Goal: Task Accomplishment & Management: Manage account settings

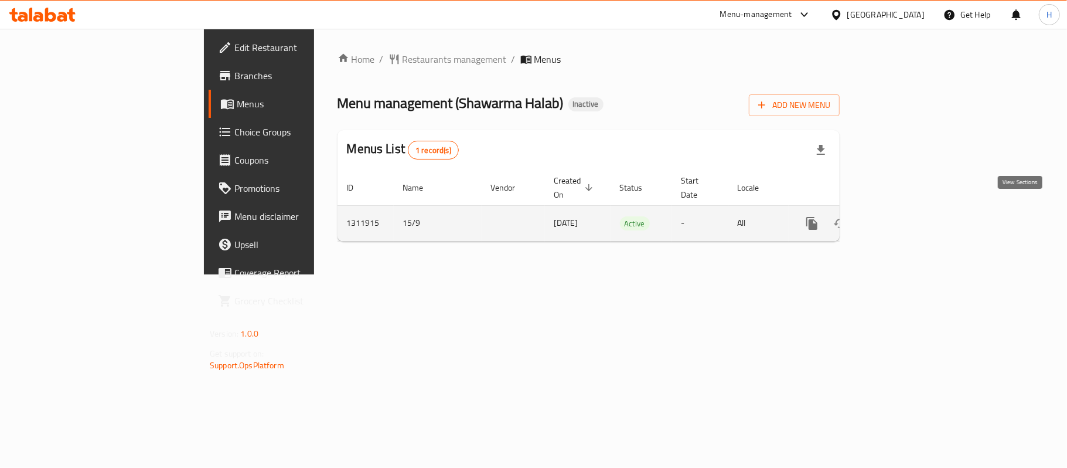
click at [911, 212] on link "enhanced table" at bounding box center [896, 223] width 28 height 28
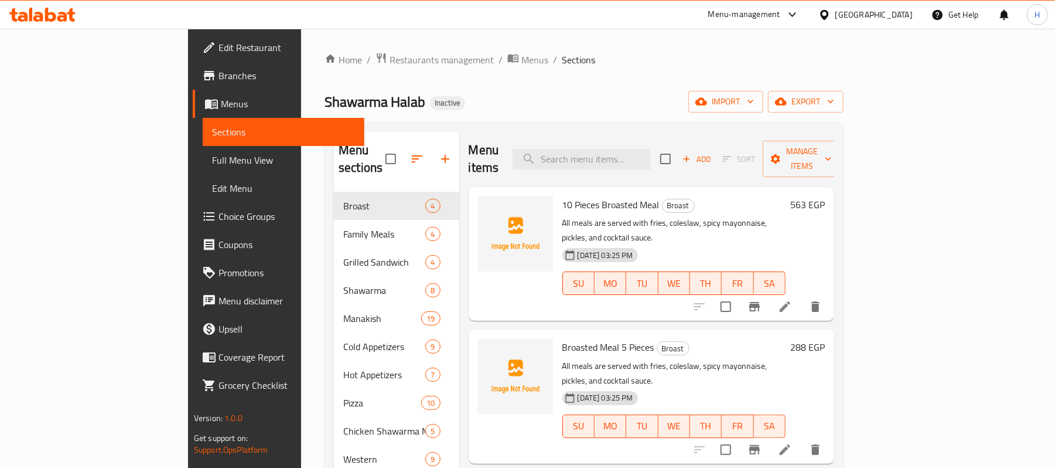
click at [212, 154] on span "Full Menu View" at bounding box center [283, 160] width 143 height 14
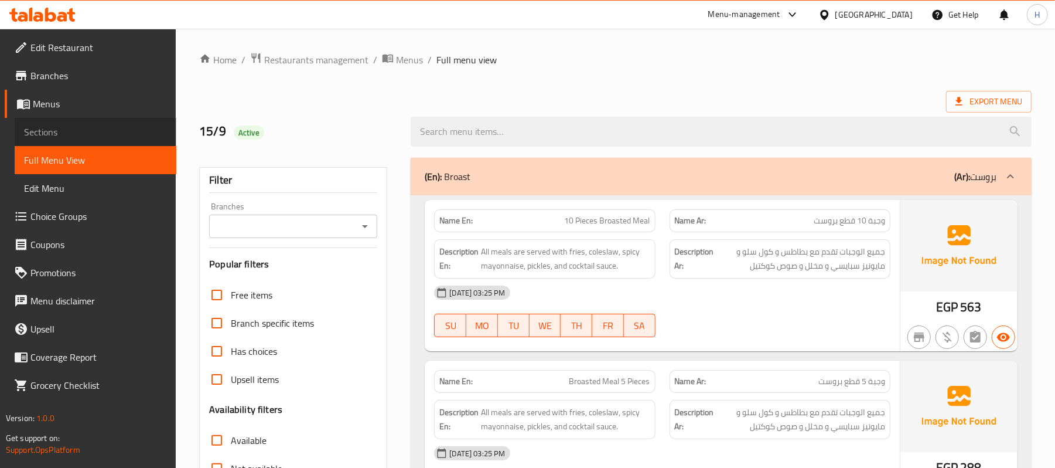
click at [83, 129] on span "Sections" at bounding box center [95, 132] width 143 height 14
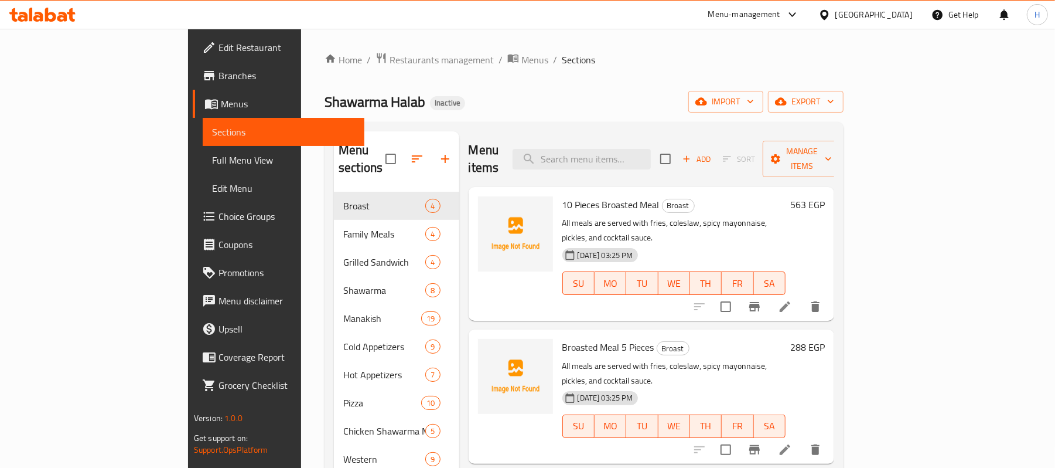
click at [412, 155] on icon "button" at bounding box center [417, 158] width 11 height 7
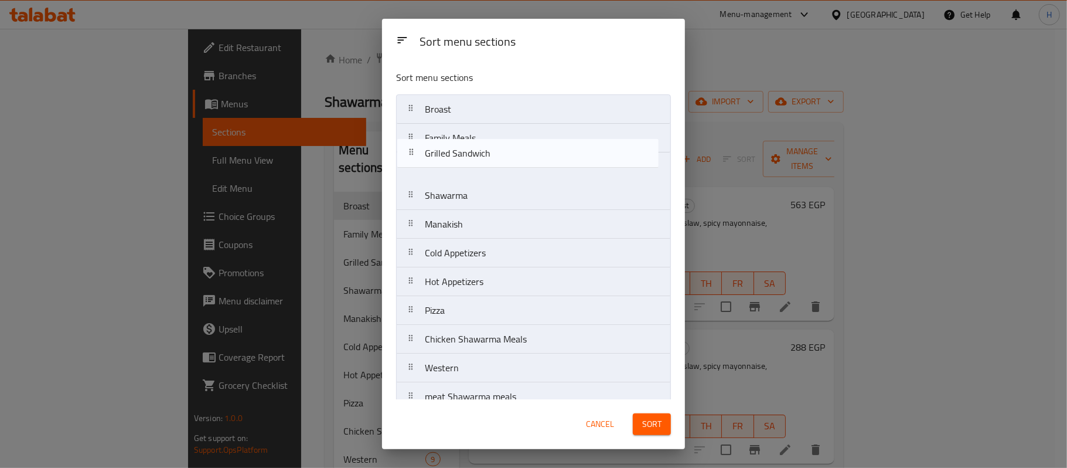
drag, startPoint x: 552, startPoint y: 161, endPoint x: 555, endPoint y: 135, distance: 26.0
click at [555, 135] on nav "Broast Family Meals Grilled Sandwich Shawarma Manakish Cold Appetizers Hot Appe…" at bounding box center [533, 324] width 275 height 461
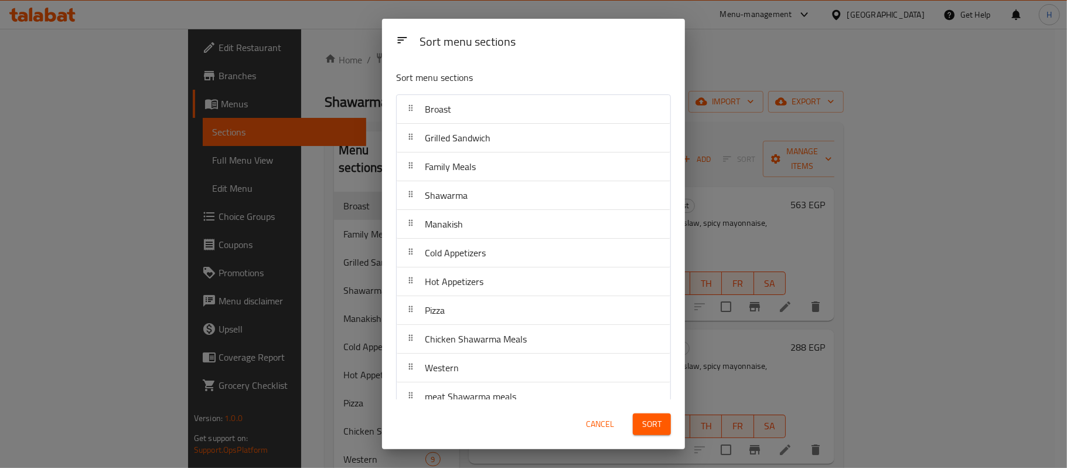
click at [624, 453] on div "Sort menu sections Sort menu sections Broast Grilled Sandwich Family Meals Shaw…" at bounding box center [533, 234] width 1067 height 468
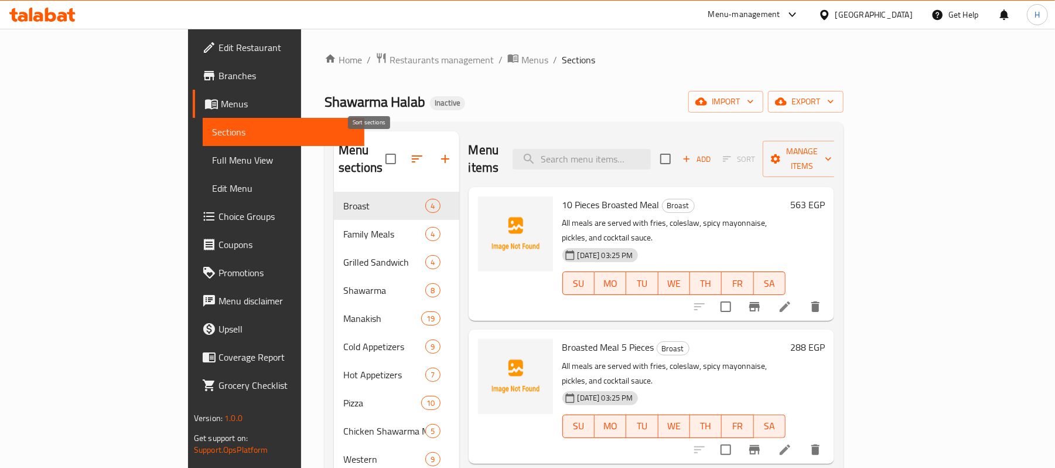
click at [410, 155] on icon "button" at bounding box center [417, 159] width 14 height 14
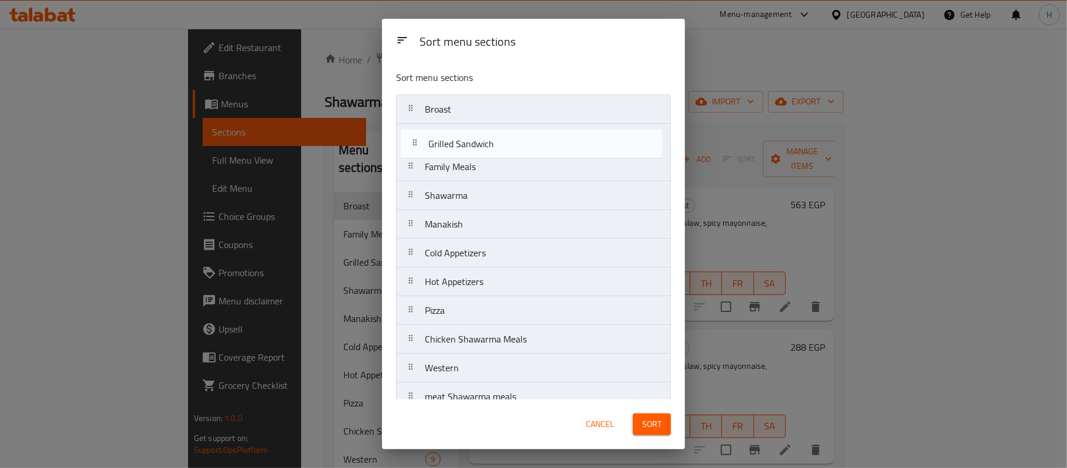
drag, startPoint x: 480, startPoint y: 164, endPoint x: 485, endPoint y: 134, distance: 30.2
click at [485, 135] on nav "Broast Family Meals Grilled Sandwich Shawarma Manakish Cold Appetizers Hot Appe…" at bounding box center [533, 324] width 275 height 461
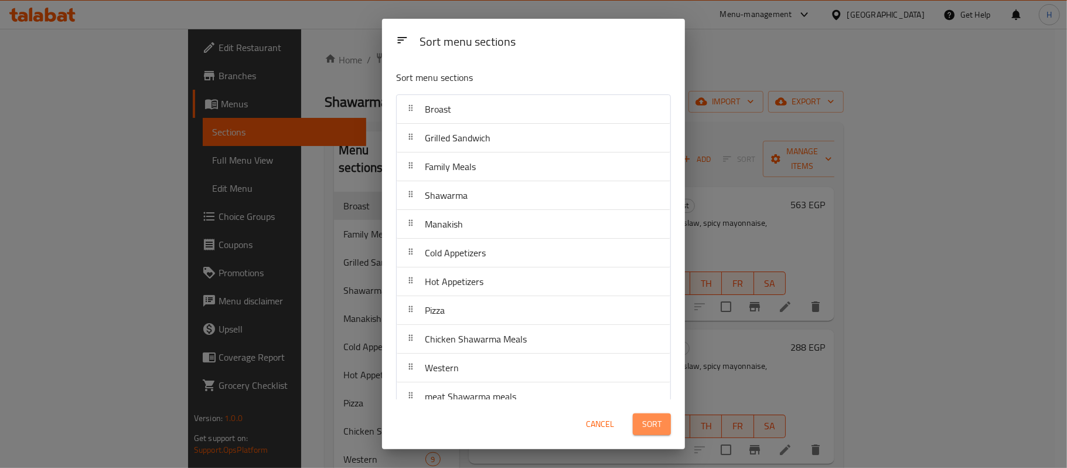
click at [660, 432] on button "Sort" at bounding box center [652, 424] width 38 height 22
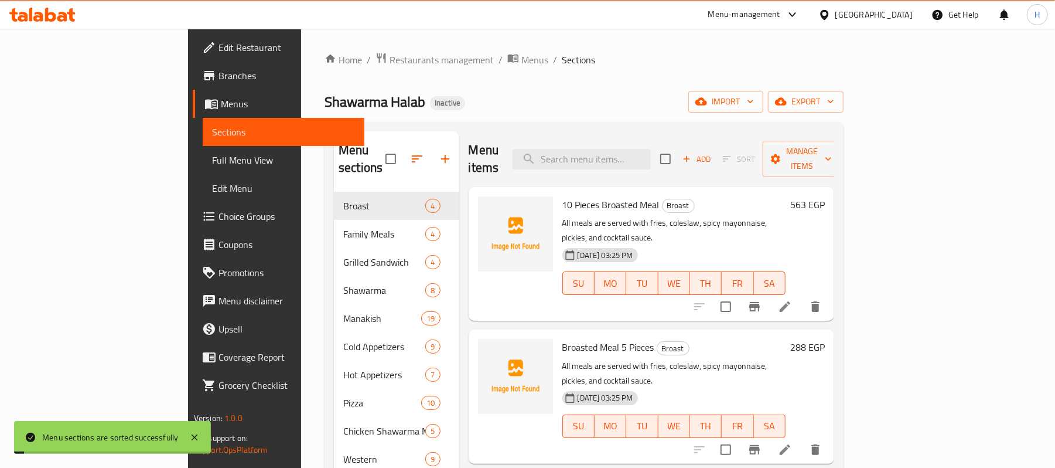
click at [212, 161] on span "Full Menu View" at bounding box center [283, 160] width 143 height 14
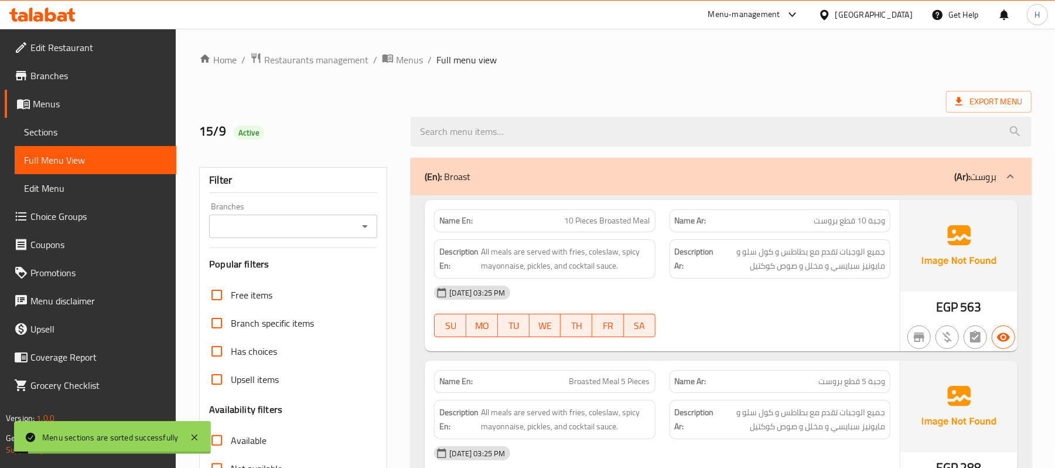
scroll to position [234, 0]
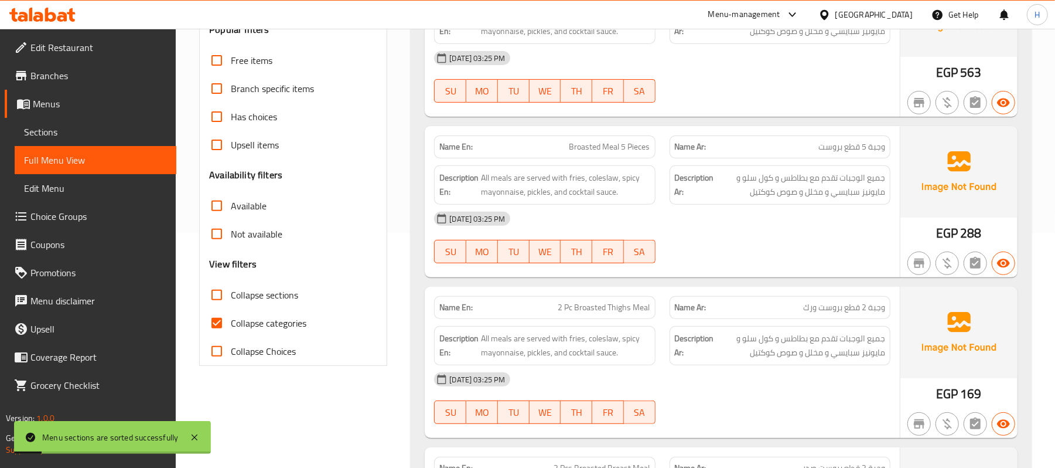
drag, startPoint x: 279, startPoint y: 323, endPoint x: 360, endPoint y: 289, distance: 87.4
click at [279, 322] on span "Collapse categories" at bounding box center [269, 323] width 76 height 14
click at [231, 322] on input "Collapse categories" at bounding box center [217, 323] width 28 height 28
checkbox input "false"
click at [282, 291] on span "Collapse sections" at bounding box center [264, 295] width 67 height 14
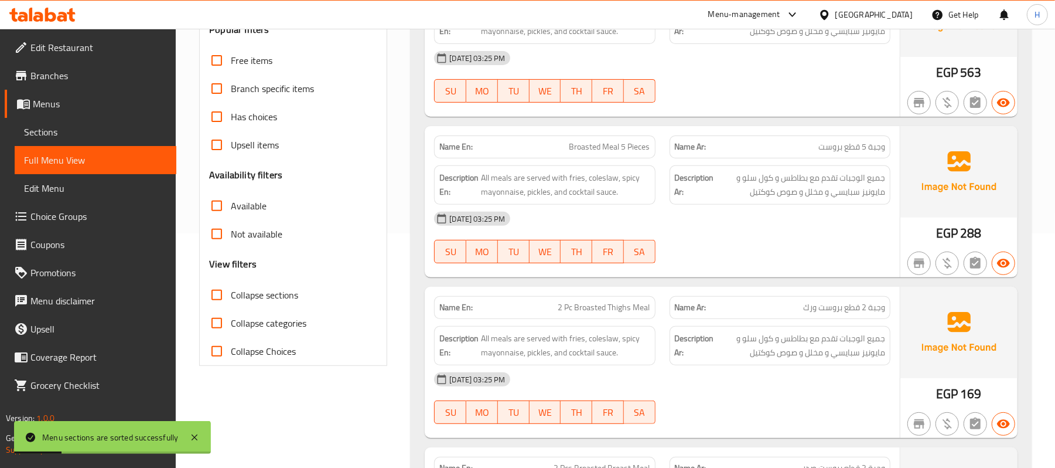
click at [231, 291] on input "Collapse sections" at bounding box center [217, 295] width 28 height 28
checkbox input "true"
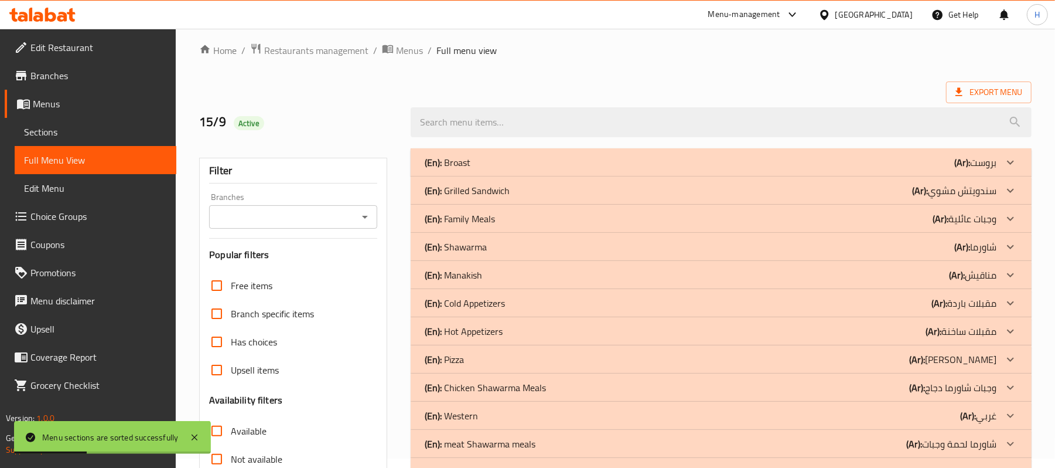
scroll to position [8, 0]
click at [505, 218] on div "(En): Family Meals (Ar): وجبات عائلية" at bounding box center [711, 220] width 572 height 14
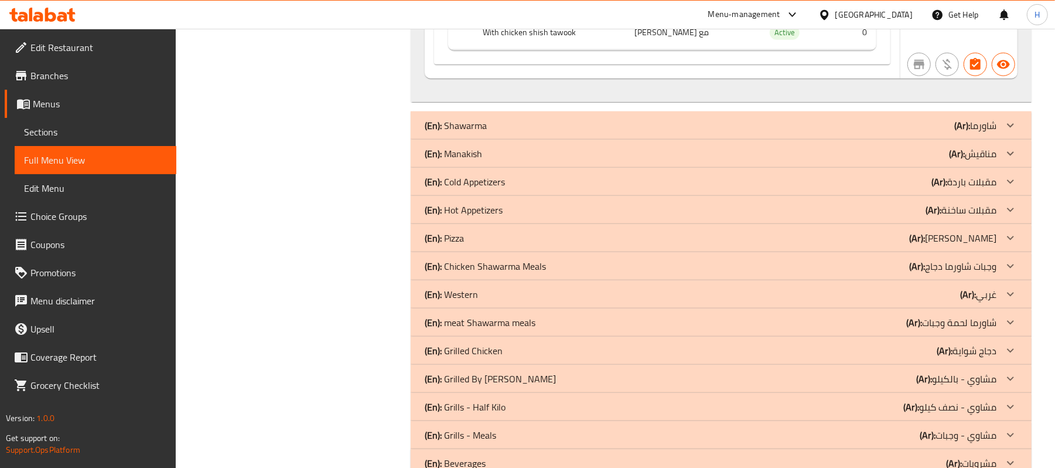
scroll to position [1023, 0]
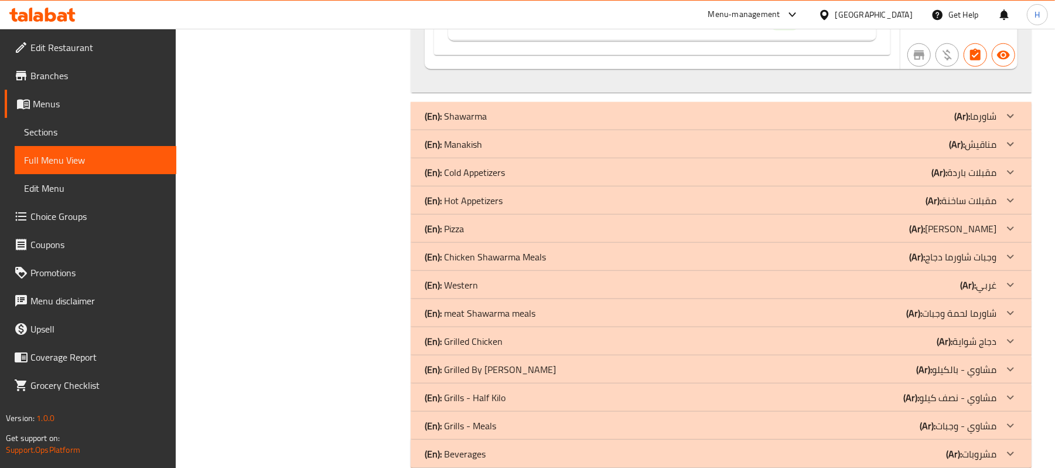
click at [847, 149] on div "(En): Manakish (Ar): مناقيش" at bounding box center [711, 144] width 572 height 14
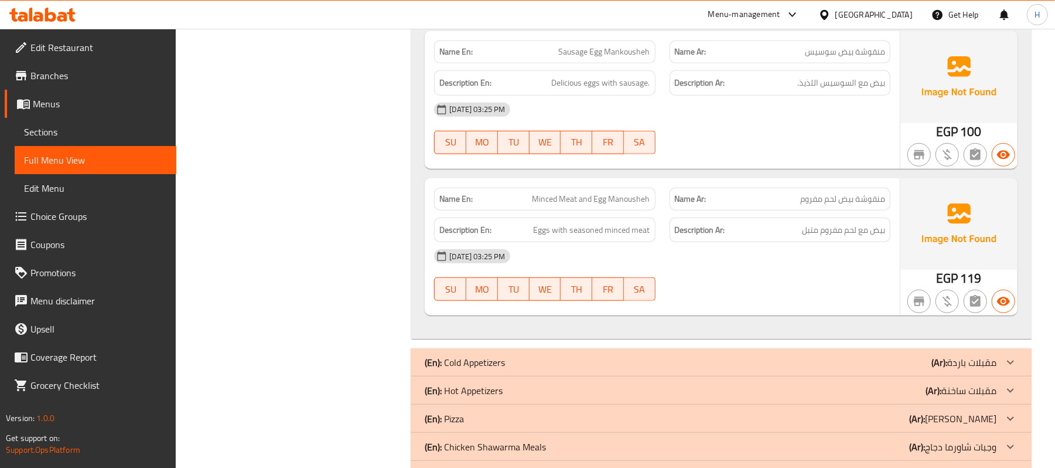
scroll to position [3757, 0]
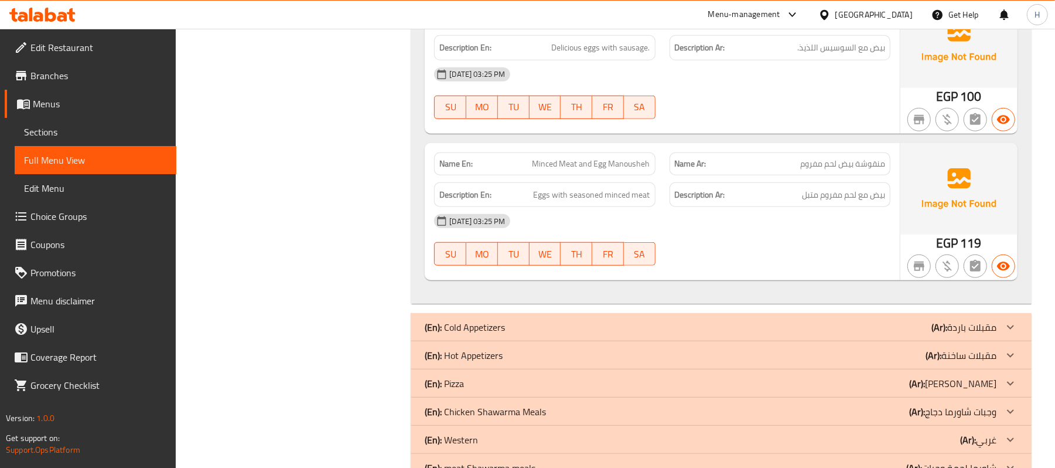
click at [675, 334] on div "(En): Cold Appetizers (Ar): مقبلات باردة" at bounding box center [711, 327] width 572 height 14
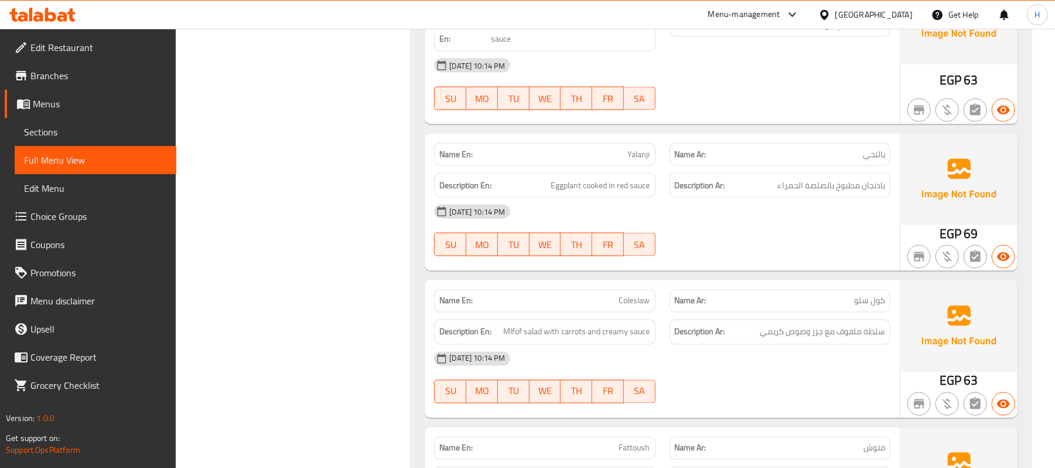
scroll to position [4538, 0]
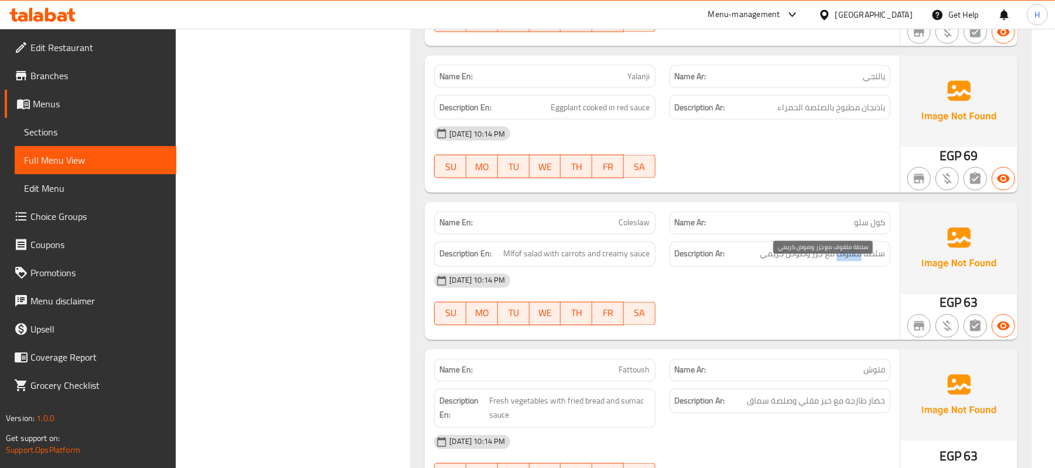
drag, startPoint x: 838, startPoint y: 272, endPoint x: 861, endPoint y: 268, distance: 23.3
click at [861, 261] on span "سلطة ملفوف مع جزر وصوص كريمي" at bounding box center [822, 254] width 125 height 15
copy span "ملفوف"
click at [616, 229] on p "Name En: Coleslaw" at bounding box center [544, 223] width 210 height 12
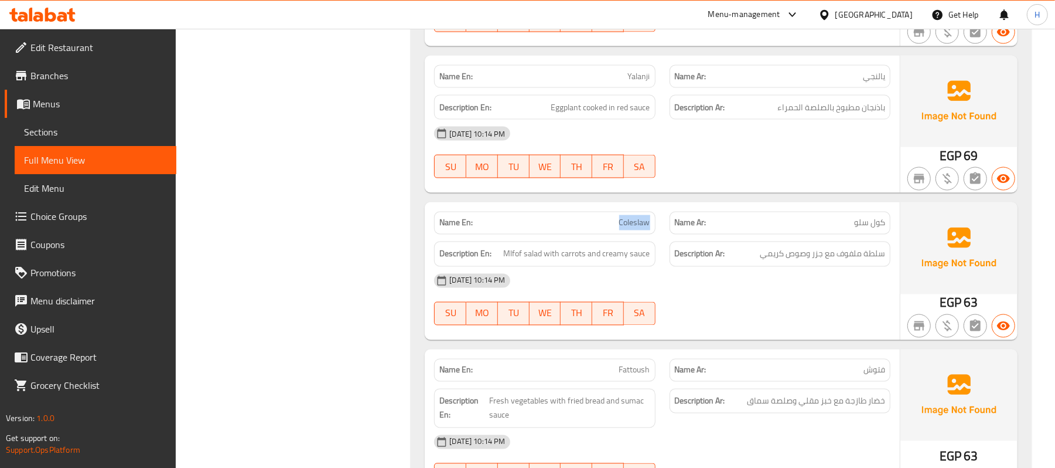
click at [616, 229] on p "Name En: Coleslaw" at bounding box center [544, 223] width 210 height 12
click at [824, 229] on p "Name Ar: كول سلو" at bounding box center [780, 223] width 210 height 12
copy span "كول سلو"
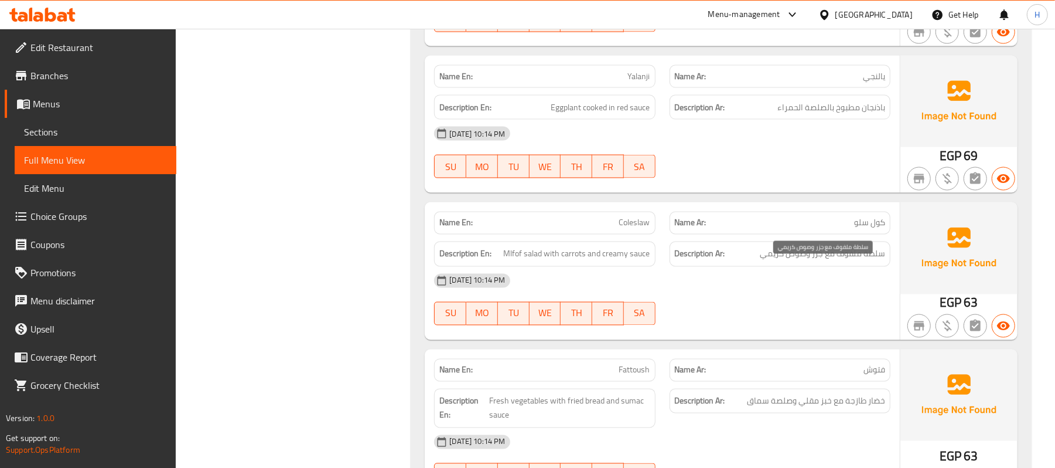
click at [847, 261] on span "سلطة ملفوف مع جزر وصوص كريمي" at bounding box center [822, 254] width 125 height 15
click at [854, 261] on span "سلطة ملفوف مع جزر وصوص كريمي" at bounding box center [822, 254] width 125 height 15
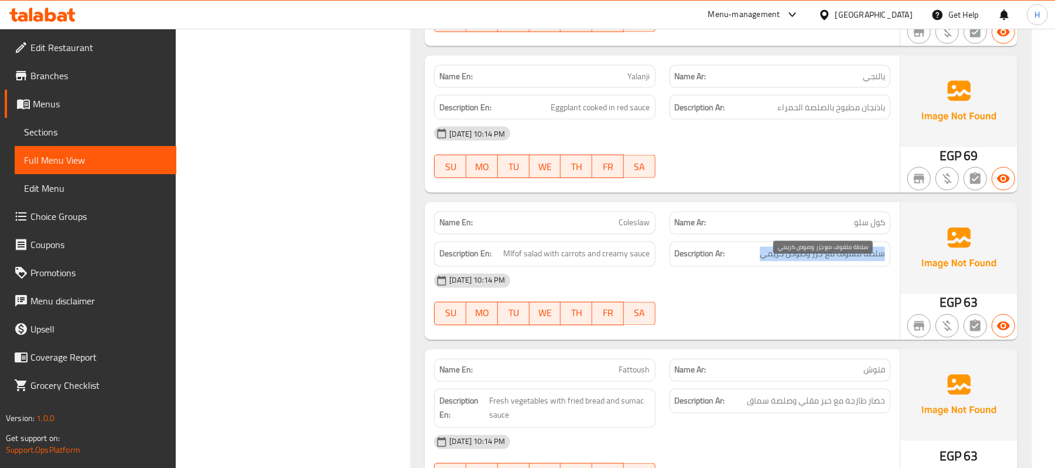
click at [851, 261] on span "سلطة ملفوف مع جزر وصوص كريمي" at bounding box center [822, 254] width 125 height 15
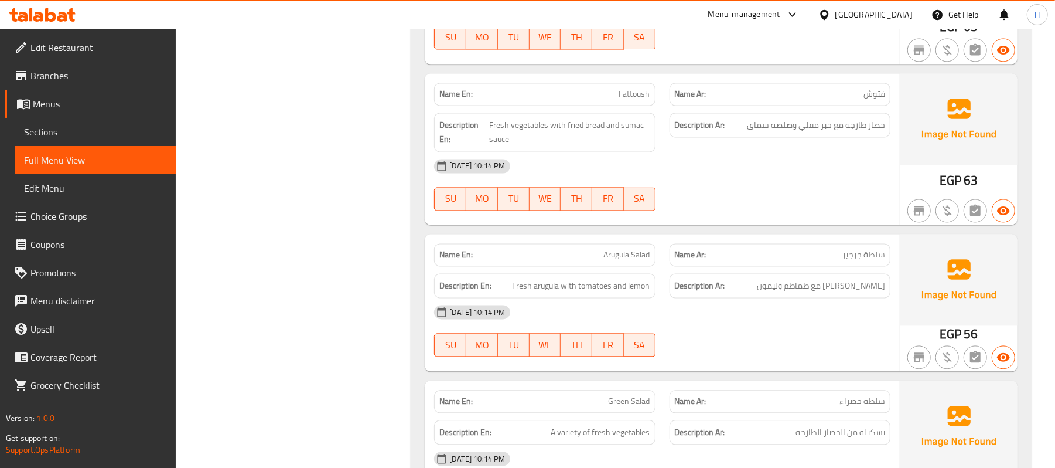
scroll to position [4851, 0]
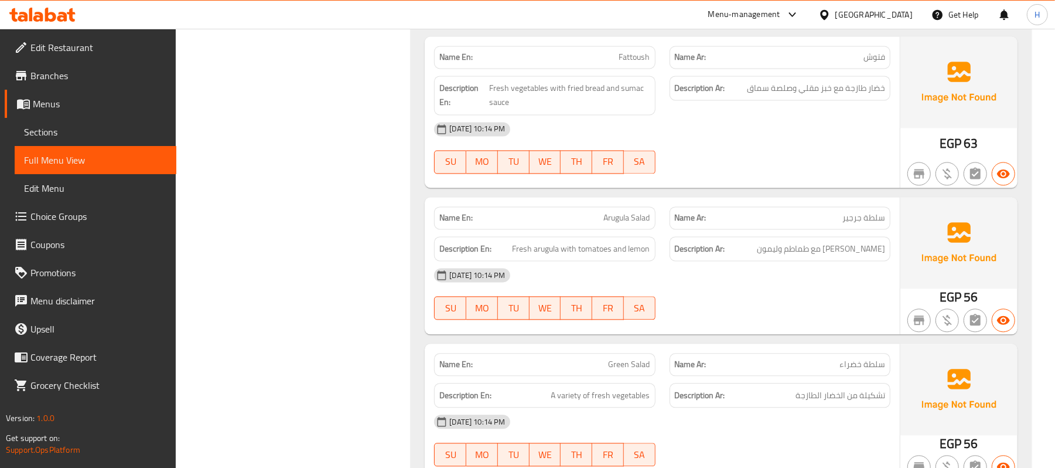
click at [882, 256] on span "جرجير طازج مع طماطم وليمون" at bounding box center [821, 248] width 128 height 15
click at [880, 256] on span "جرجير طازج مع طماطم وليمون" at bounding box center [821, 248] width 128 height 15
copy span "جرجير"
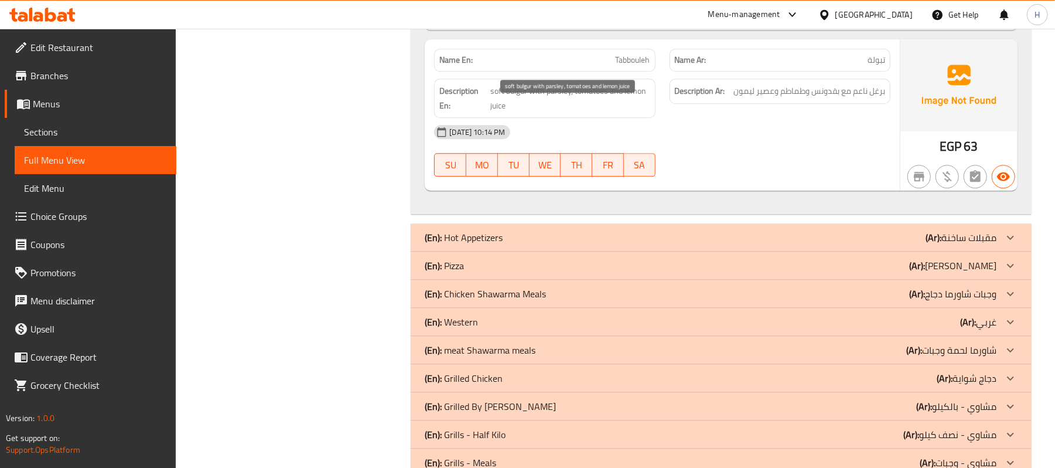
scroll to position [5320, 0]
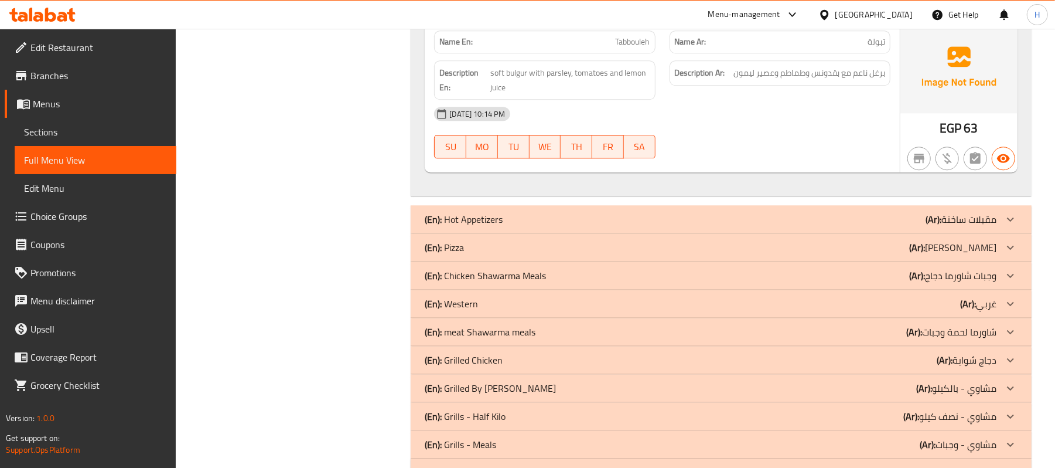
click at [697, 226] on div "(En): Hot Appetizers (Ar): مقبلات ساخنة" at bounding box center [711, 219] width 572 height 14
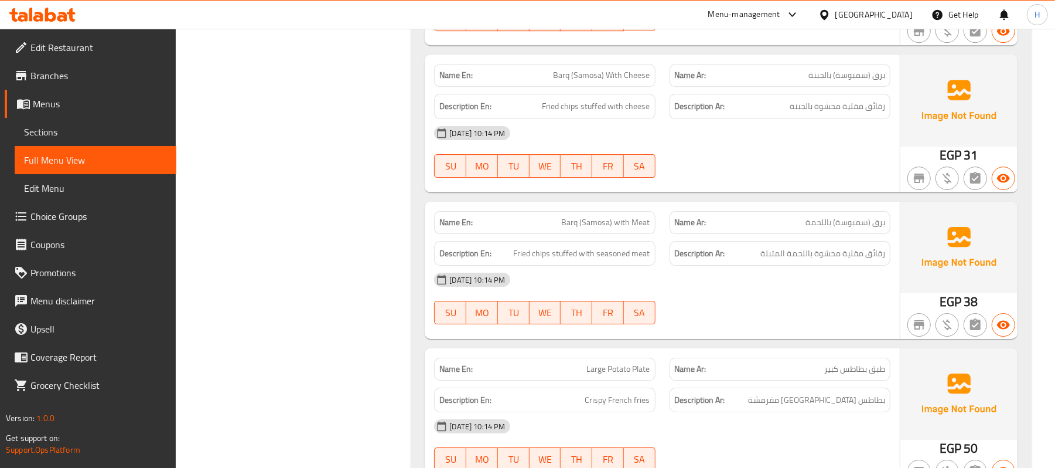
scroll to position [5850, 0]
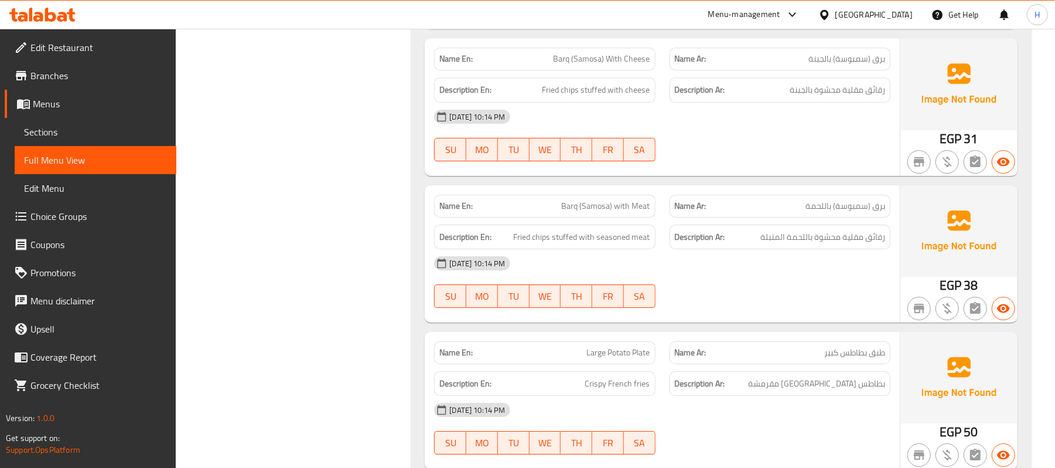
click at [858, 65] on span "برق (سمبوسة) بالجبنة" at bounding box center [847, 59] width 77 height 12
copy span "سمبوسة"
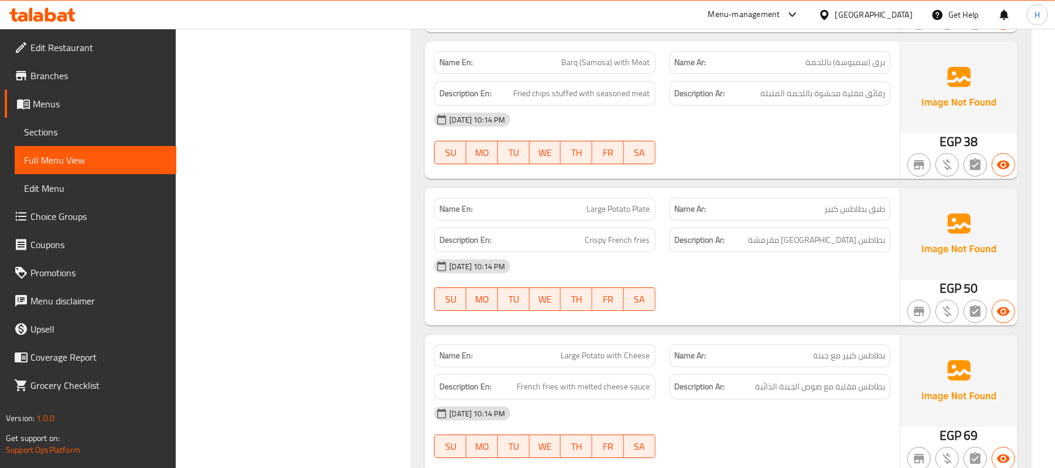
scroll to position [6007, 0]
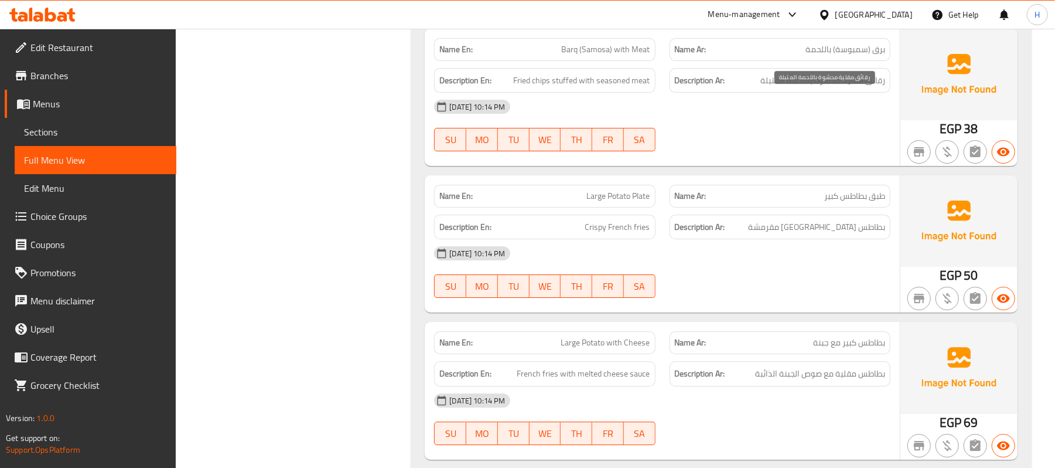
click at [880, 88] on span "رقائق مقلية محشوة باللحمة المتبلة" at bounding box center [823, 80] width 125 height 15
copy span "رقائق"
click at [697, 121] on div "[DATE] 10:14 PM" at bounding box center [662, 107] width 470 height 28
click at [598, 56] on span "Barq (Samosa) with Meat" at bounding box center [606, 49] width 88 height 12
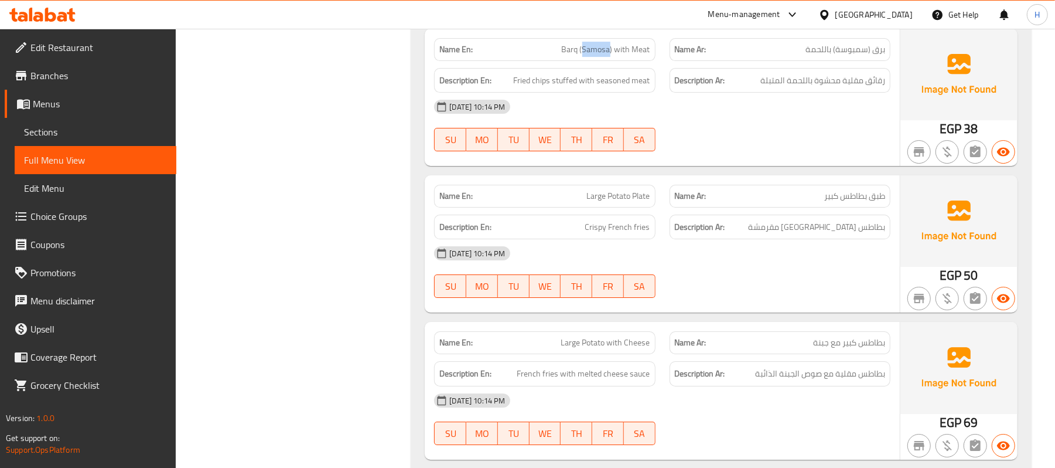
click at [598, 56] on span "Barq (Samosa) with Meat" at bounding box center [606, 49] width 88 height 12
copy span "Barq (Samosa) with Meat"
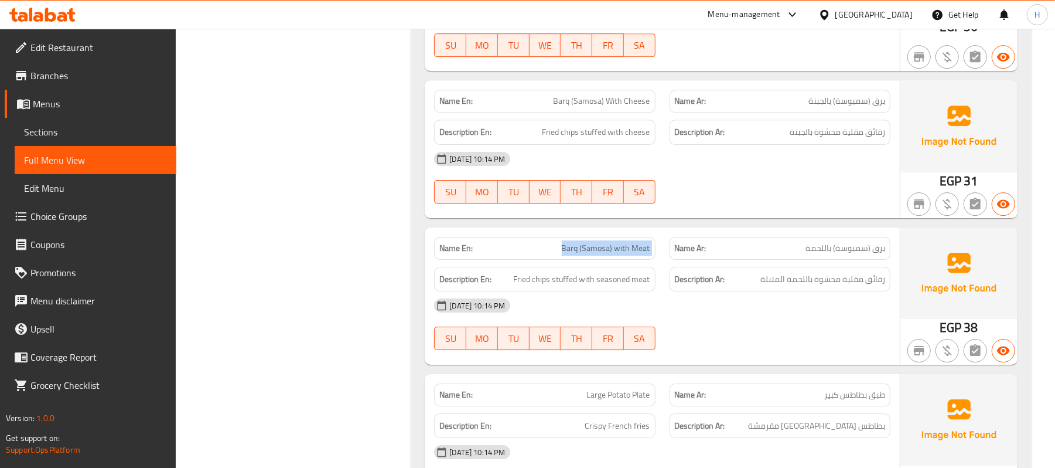
scroll to position [5772, 0]
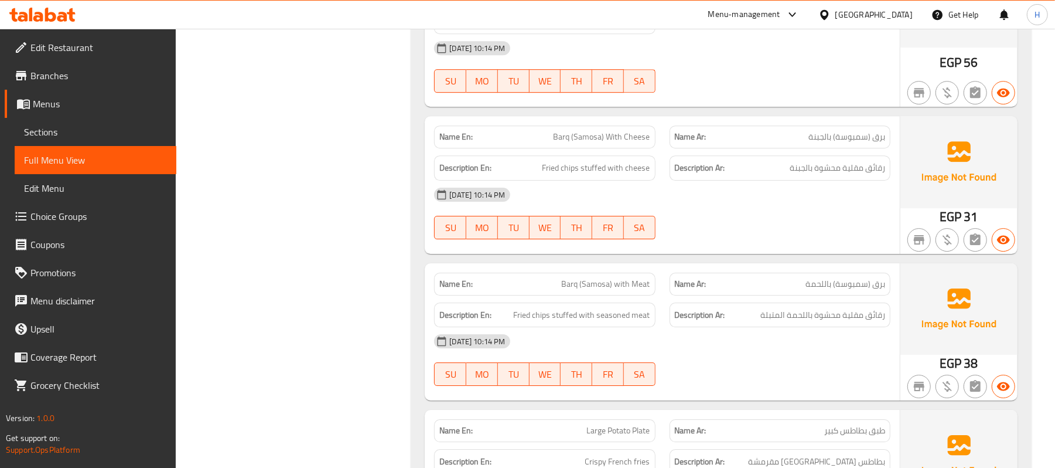
click at [600, 148] on div "Name En: Barq (Samosa) With Cheese" at bounding box center [544, 136] width 221 height 23
copy span "Barq (Samosa) With Cheese"
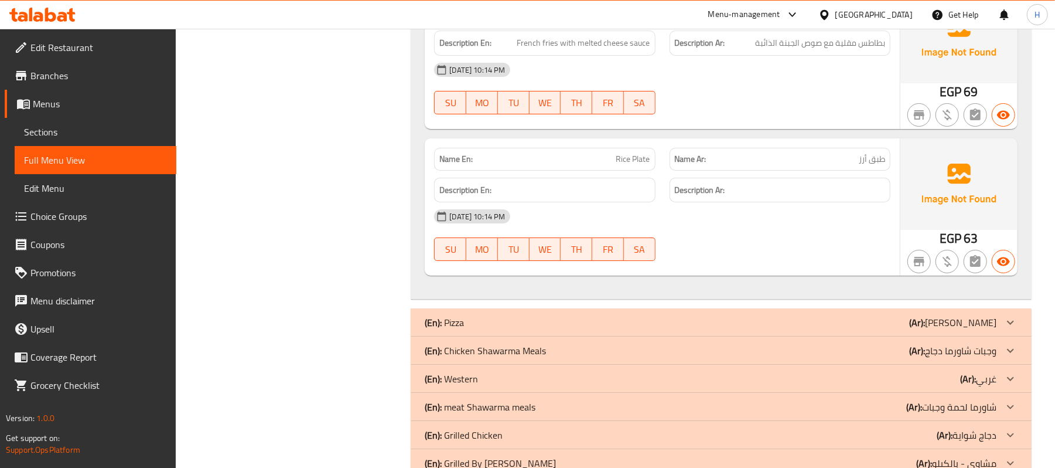
scroll to position [6474, 0]
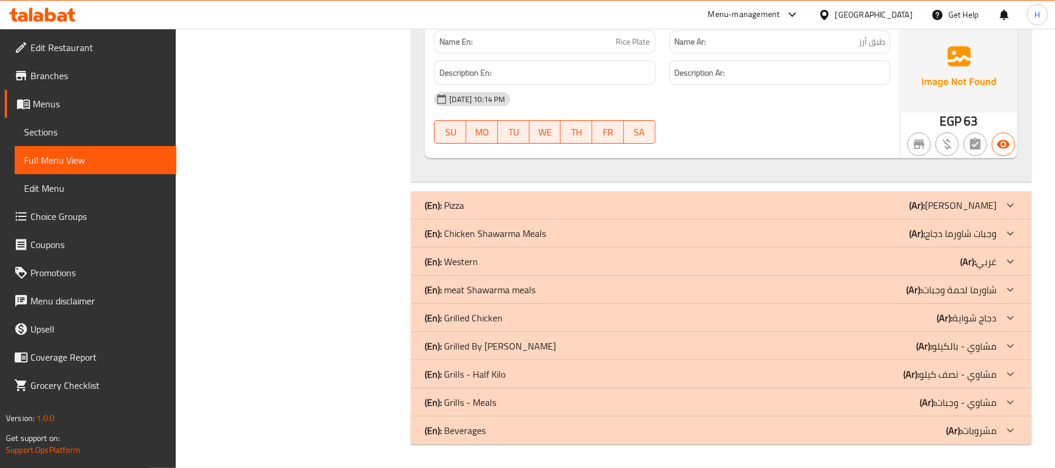
click at [719, 83] on div "Description Ar:" at bounding box center [780, 72] width 221 height 25
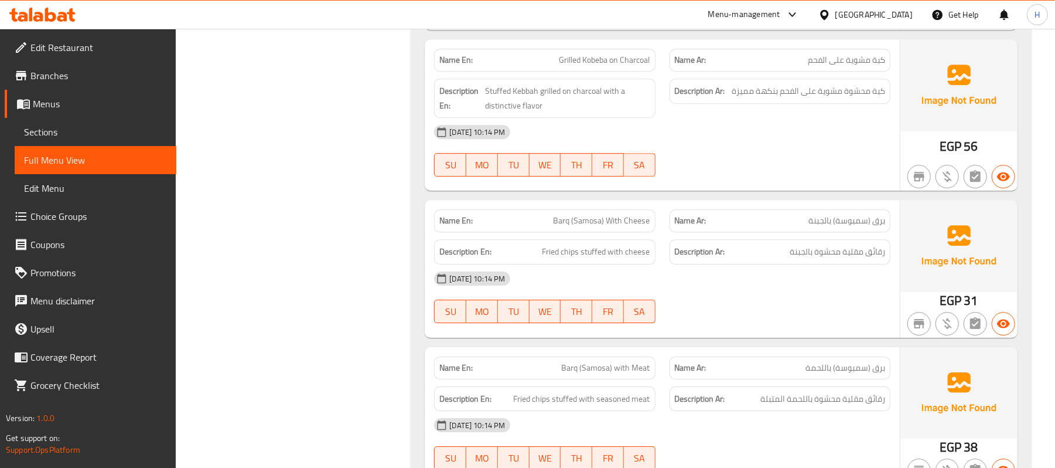
scroll to position [5536, 0]
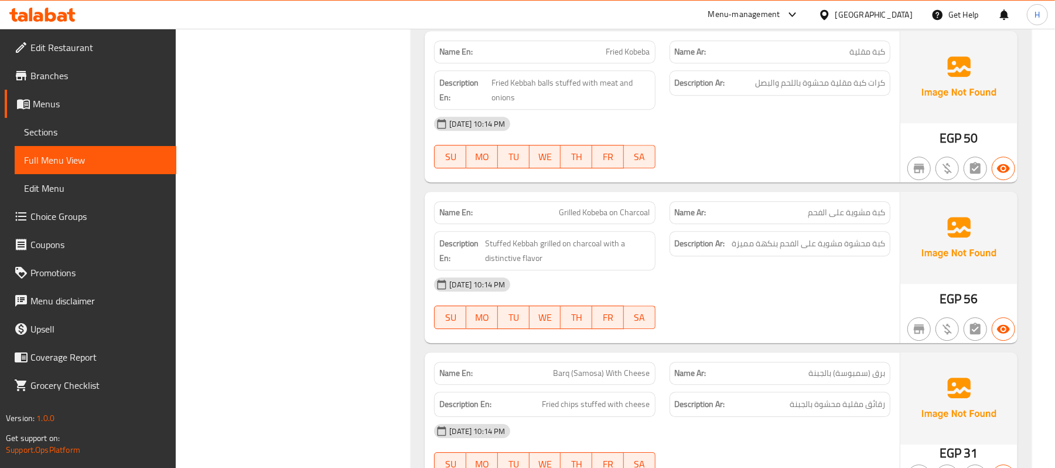
click at [673, 164] on div "15-09-2025 10:14 PM SU MO TU WE TH FR SA" at bounding box center [662, 143] width 470 height 66
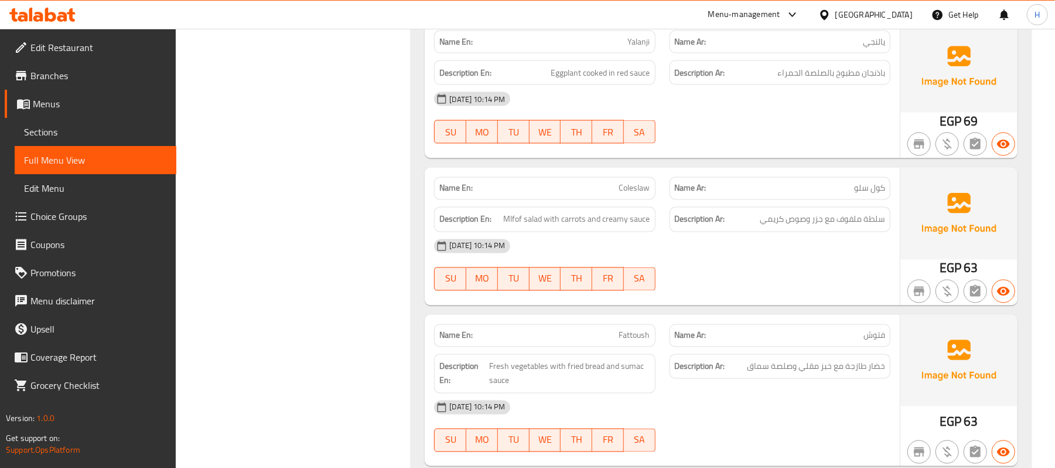
click at [585, 195] on p "Name En: Coleslaw" at bounding box center [544, 188] width 210 height 12
copy span "Coleslaw"
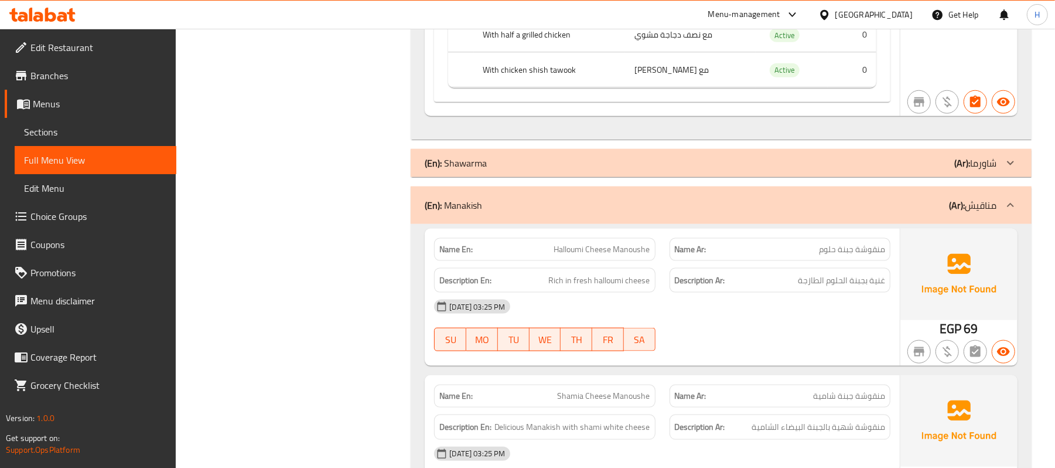
scroll to position [980, 0]
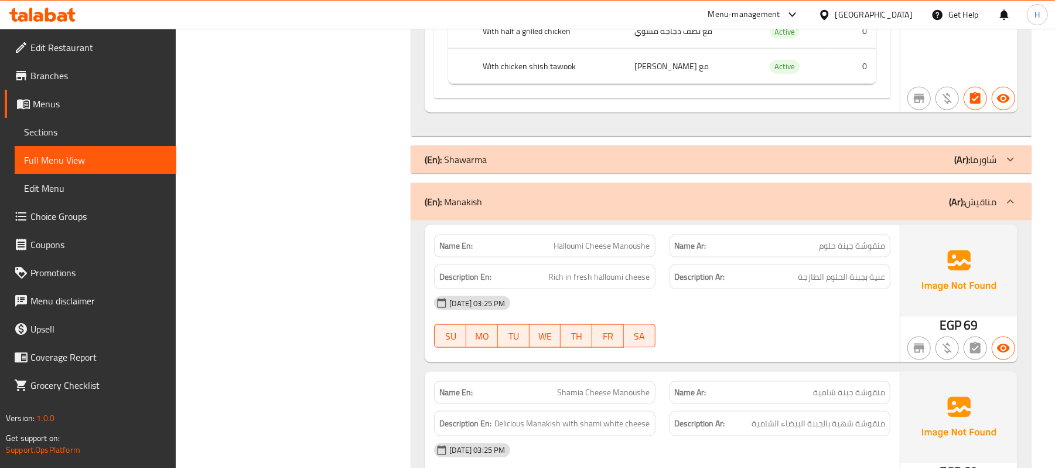
click at [752, 166] on div "(En): Shawarma (Ar): شاورما" at bounding box center [711, 159] width 572 height 14
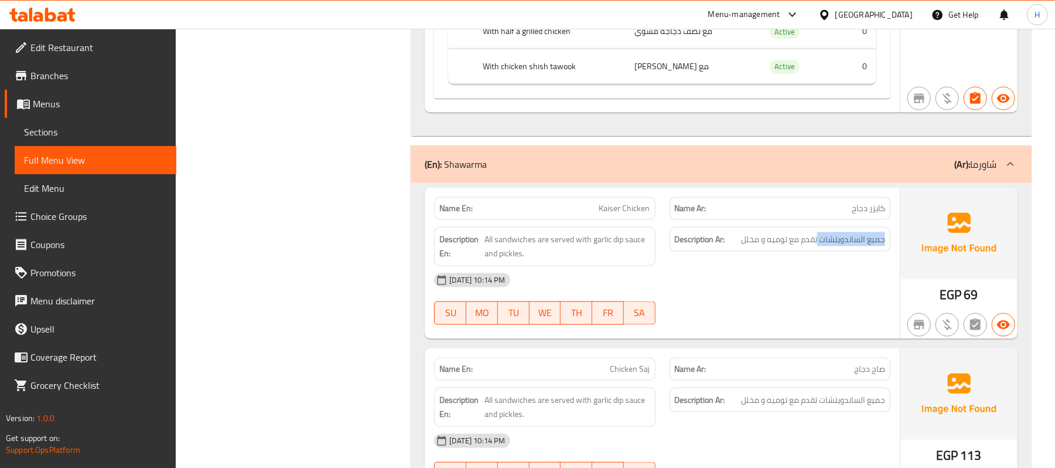
drag, startPoint x: 819, startPoint y: 243, endPoint x: 892, endPoint y: 247, distance: 73.4
click at [892, 247] on div "Description Ar: جميع الساندويتشات تقدم مع توميه و مخلل" at bounding box center [780, 246] width 235 height 53
copy span "جميع الساندويتشات"
click at [718, 281] on div "[DATE] 10:14 PM" at bounding box center [662, 280] width 470 height 28
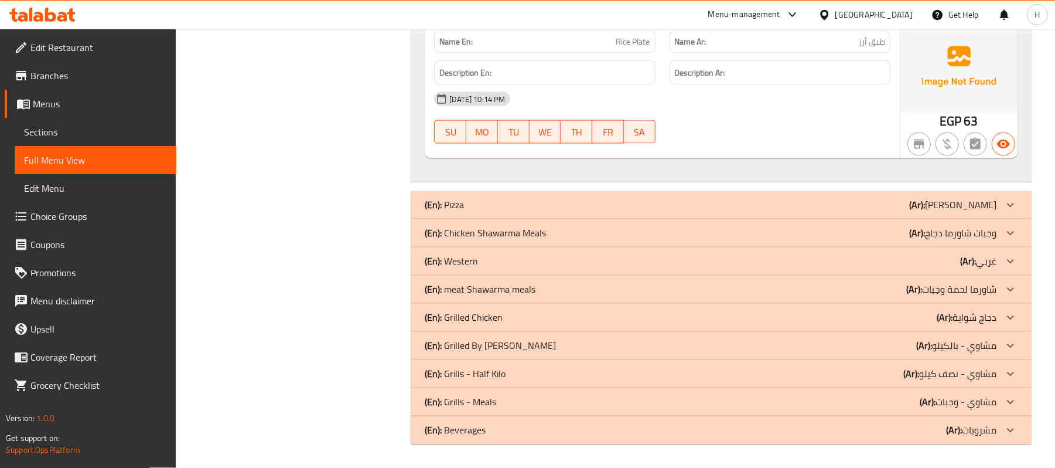
scroll to position [7793, 0]
click at [803, 233] on div "(En): Chicken Shawarma Meals (Ar): وجبات شاورما دجاج" at bounding box center [711, 233] width 572 height 14
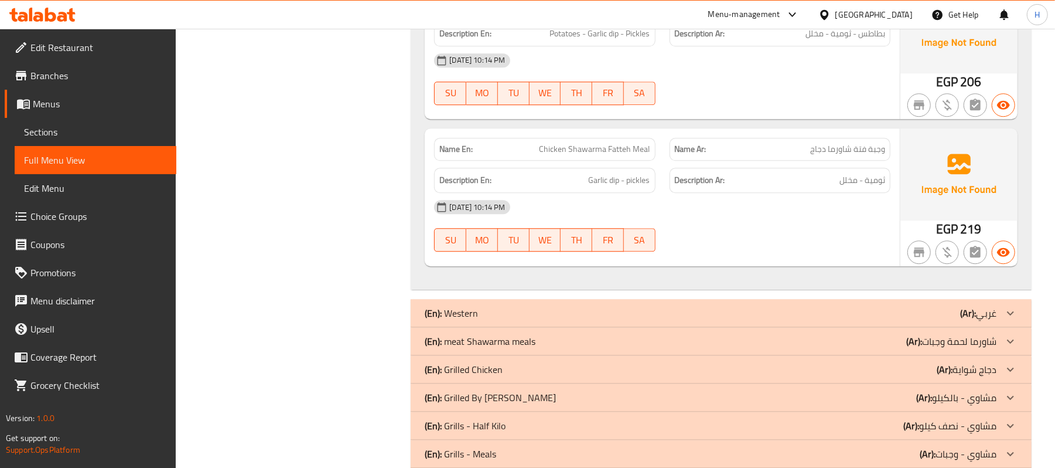
scroll to position [8574, 0]
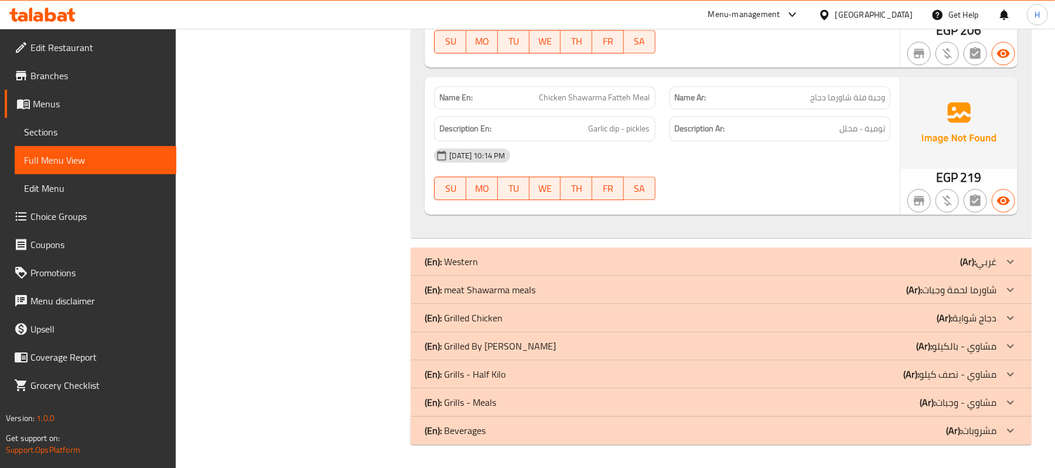
click at [807, 289] on div "(En): meat Shawarma meals (Ar): شاورما لحمة وجبات" at bounding box center [711, 289] width 572 height 14
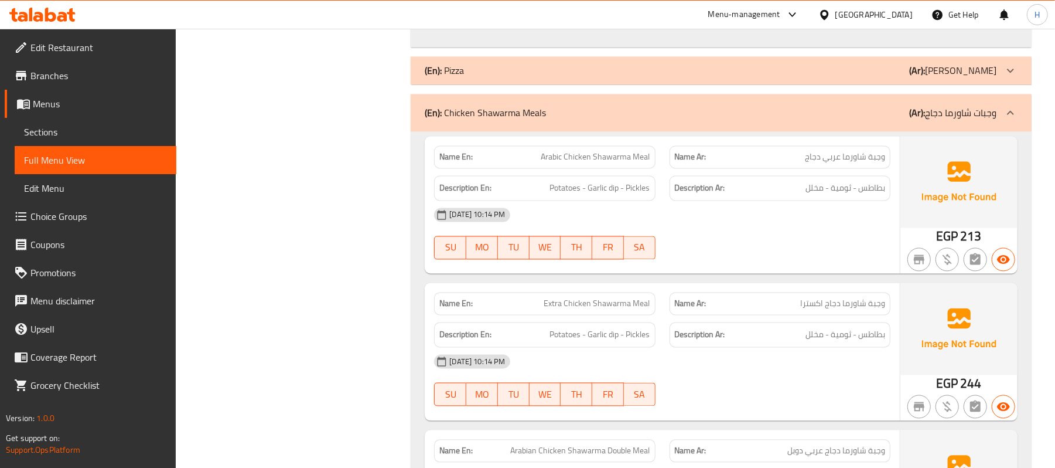
scroll to position [7784, 0]
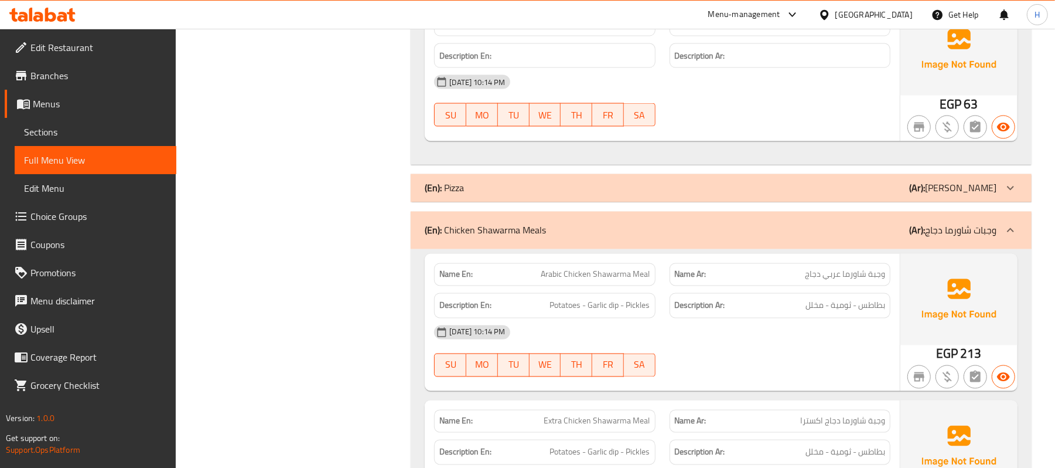
click at [850, 195] on div "(En): Pizza (Ar): بيتزا" at bounding box center [711, 188] width 572 height 14
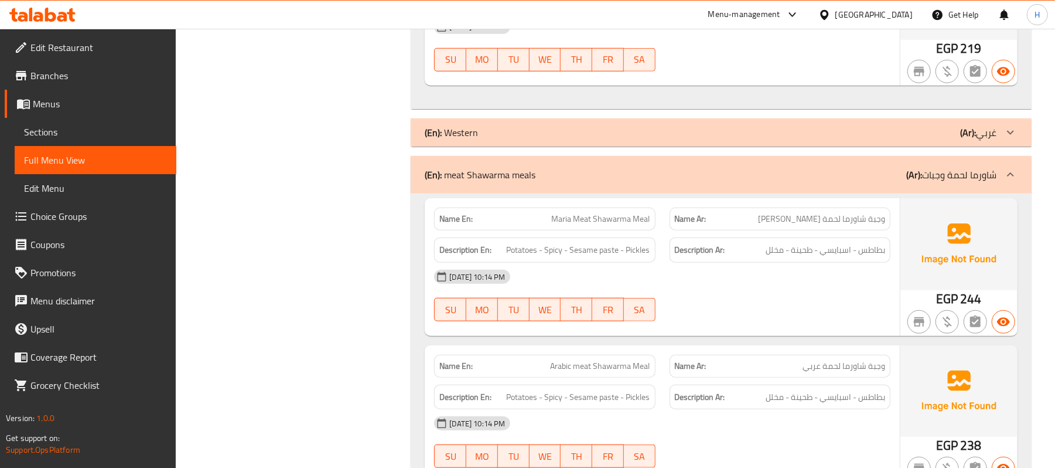
scroll to position [10284, 0]
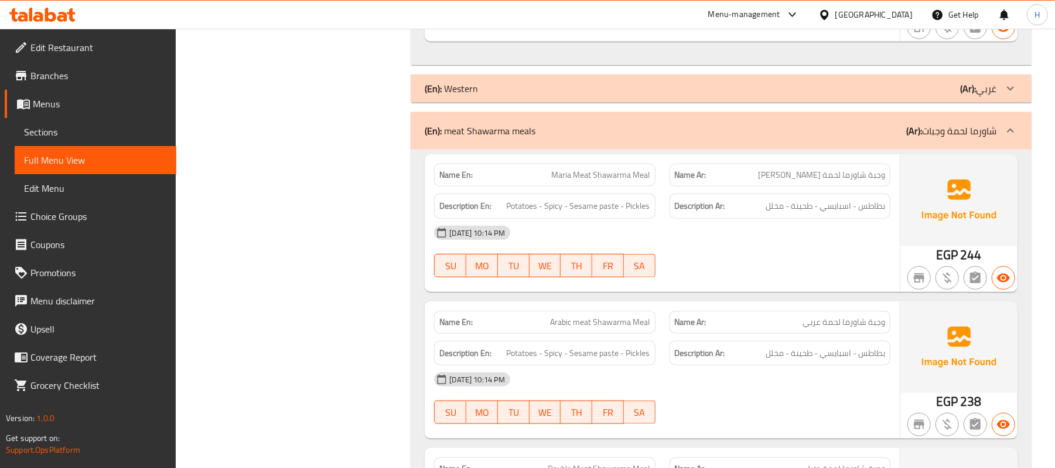
click at [666, 96] on div "(En): Western (Ar): غربي" at bounding box center [711, 88] width 572 height 14
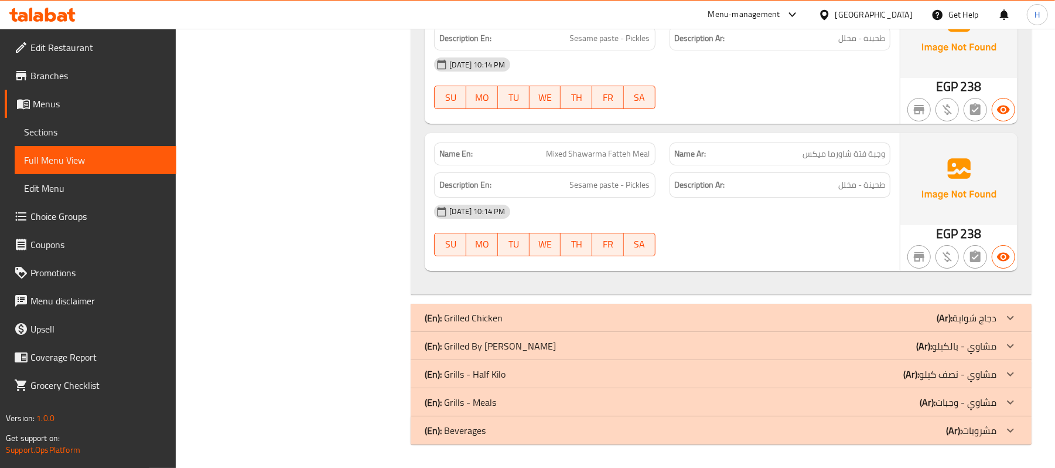
scroll to position [12553, 0]
click at [791, 314] on div "(En): Grilled Chicken (Ar): دجاج شواية" at bounding box center [711, 318] width 572 height 14
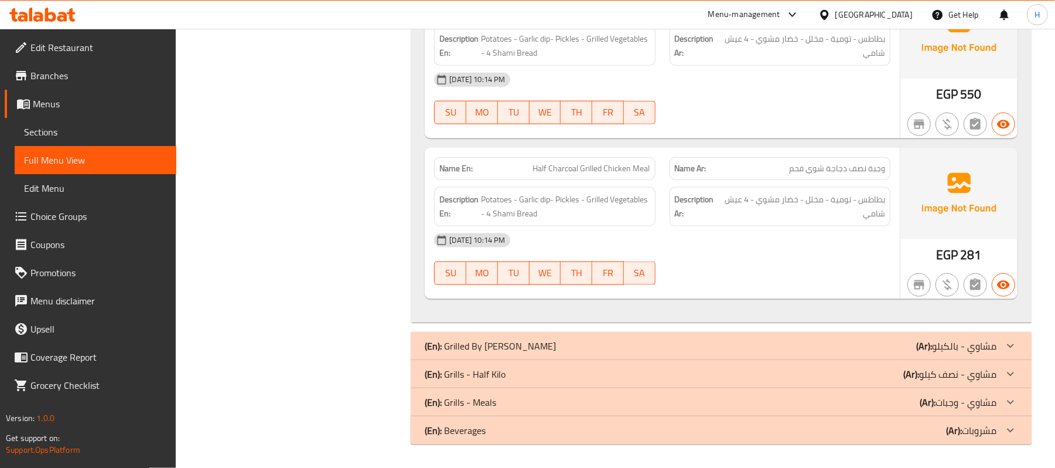
scroll to position [13719, 0]
click at [779, 334] on div "(En): Grilled By Kilo (Ar): مشاوي - بالكيلو" at bounding box center [721, 346] width 621 height 28
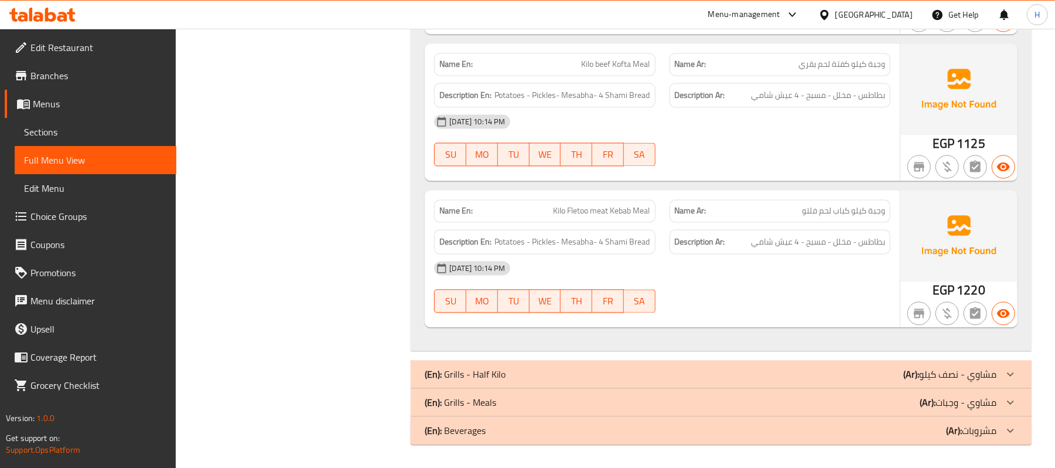
scroll to position [14374, 0]
click at [719, 369] on div "(En): Grills - Half Kilo (Ar): مشاوي - نصف كيلو" at bounding box center [711, 374] width 572 height 14
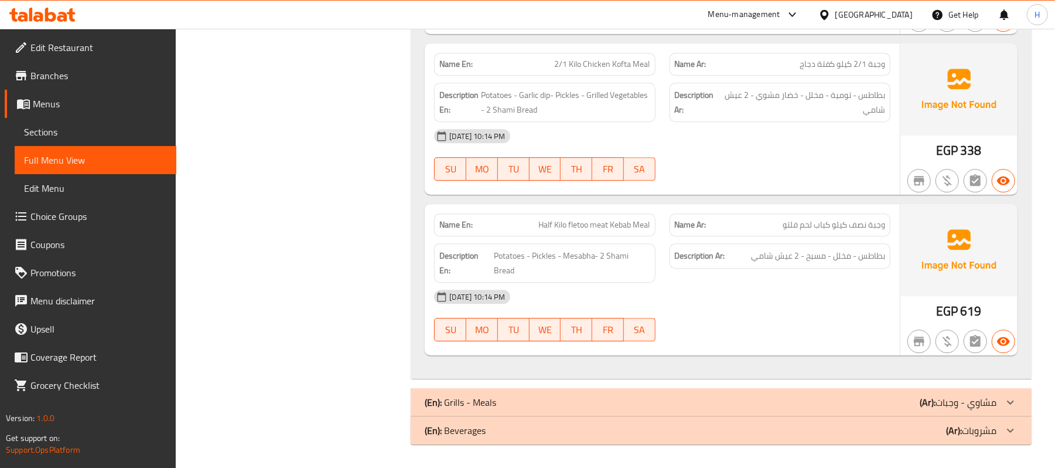
scroll to position [15056, 0]
click at [881, 400] on div "(En): Grills - Meals (Ar): مشاوي - وجبات" at bounding box center [711, 402] width 572 height 14
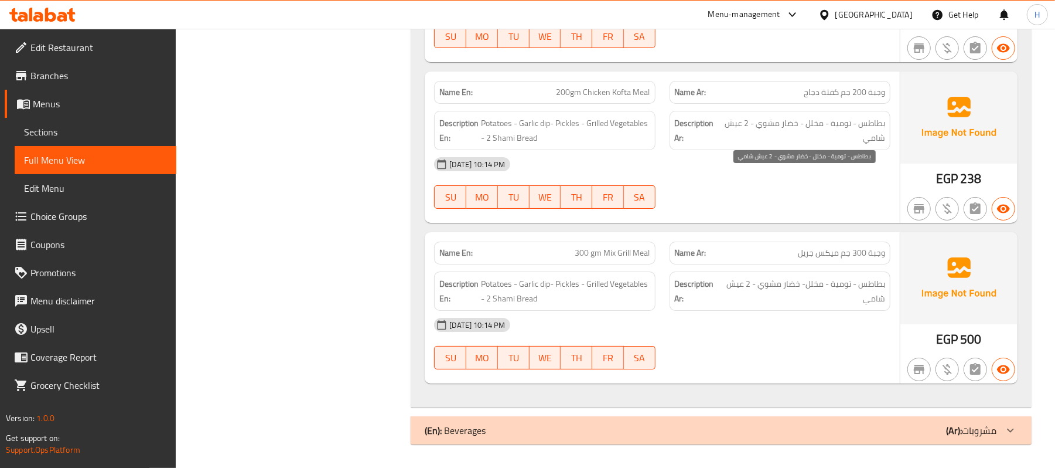
scroll to position [15900, 0]
click at [781, 427] on div "(En): Beverages (Ar): مشروبات" at bounding box center [711, 430] width 572 height 14
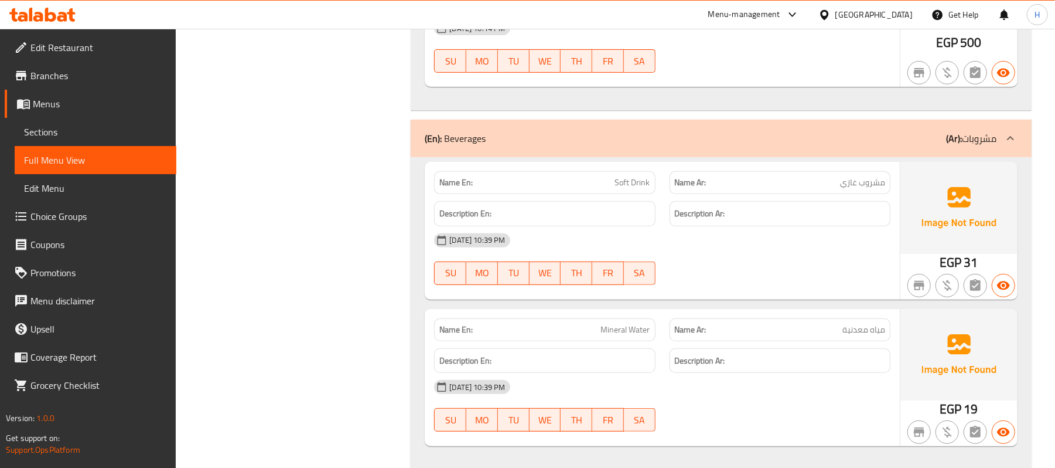
scroll to position [16066, 0]
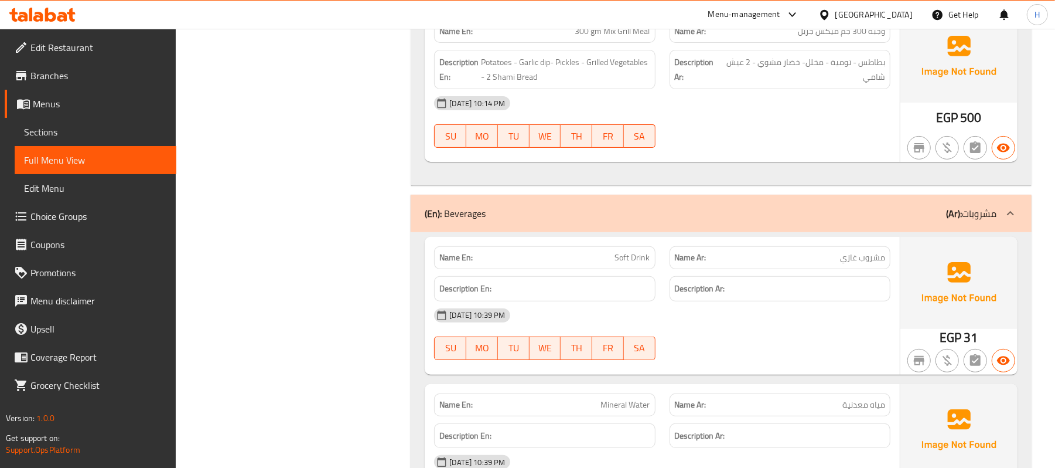
drag, startPoint x: 55, startPoint y: 130, endPoint x: 67, endPoint y: 128, distance: 12.0
click at [55, 130] on span "Sections" at bounding box center [95, 132] width 143 height 14
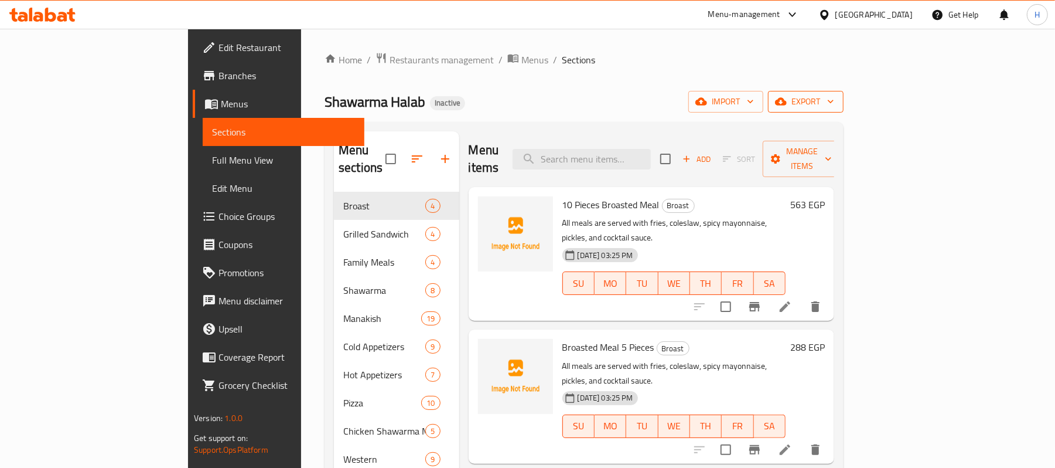
click at [844, 91] on button "export" at bounding box center [806, 102] width 76 height 22
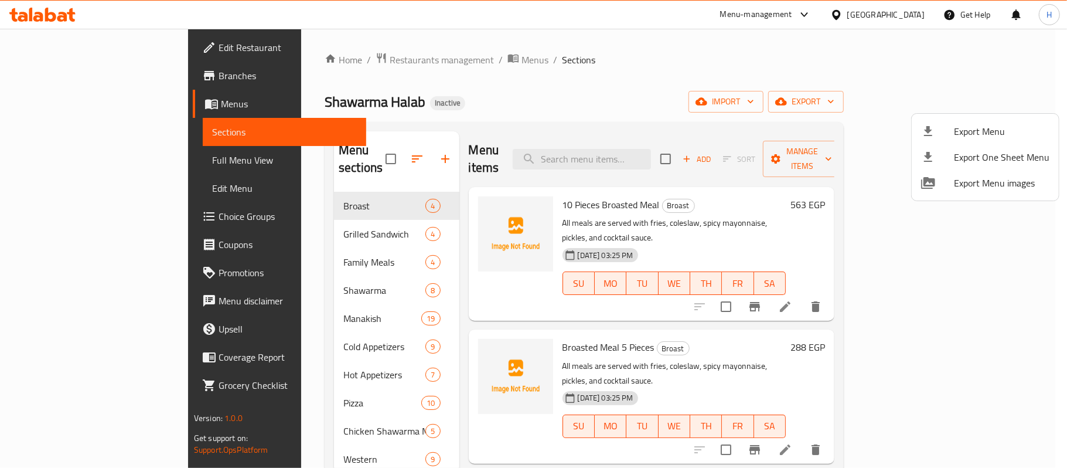
click at [953, 120] on li "Export Menu" at bounding box center [985, 131] width 147 height 26
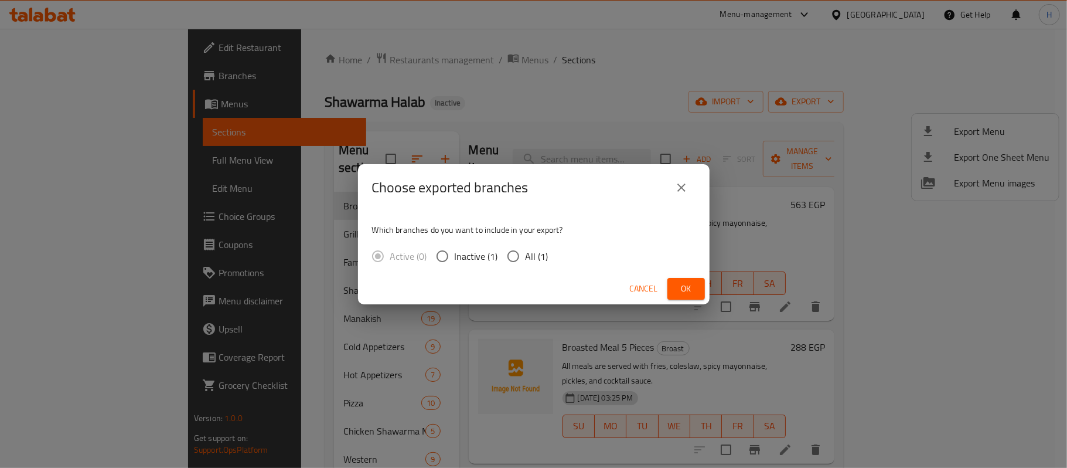
click at [546, 246] on label "All (1)" at bounding box center [524, 256] width 47 height 25
click at [526, 246] on input "All (1)" at bounding box center [513, 256] width 25 height 25
radio input "true"
click at [535, 258] on span "All (1)" at bounding box center [537, 256] width 23 height 14
click at [526, 258] on input "All (1)" at bounding box center [513, 256] width 25 height 25
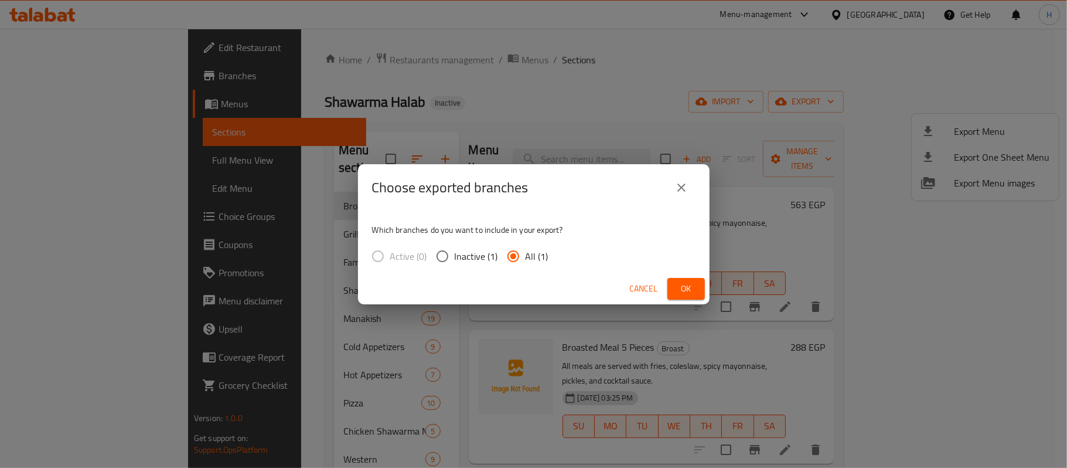
click at [677, 292] on span "Ok" at bounding box center [686, 288] width 19 height 15
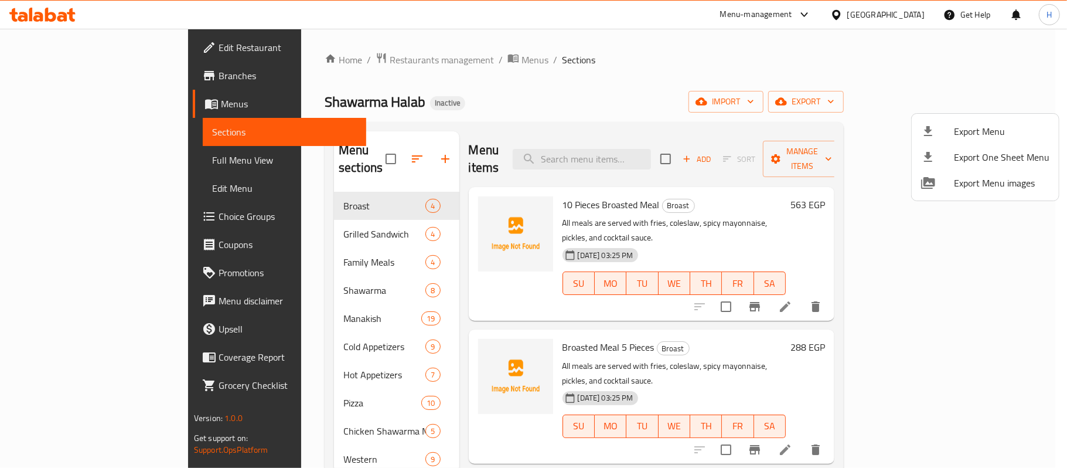
click at [397, 59] on div at bounding box center [533, 234] width 1067 height 468
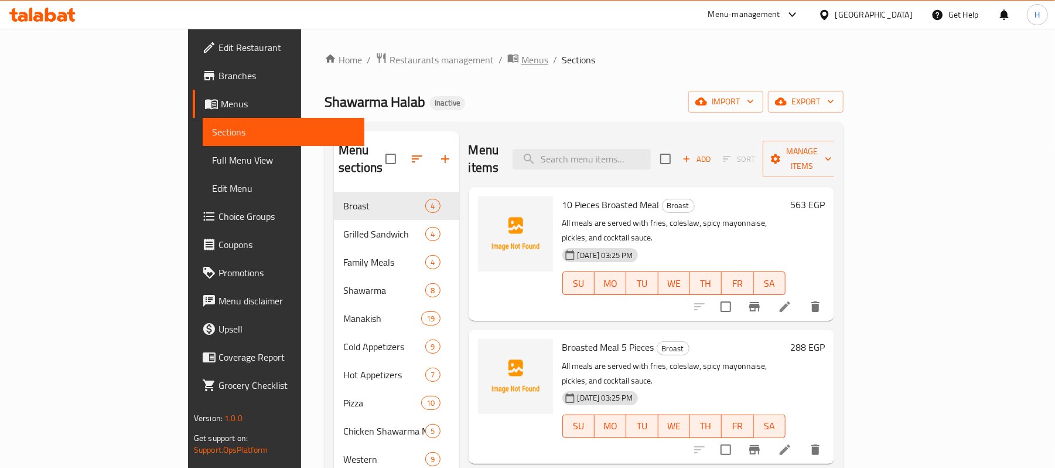
click at [521, 59] on span "Menus" at bounding box center [534, 60] width 27 height 14
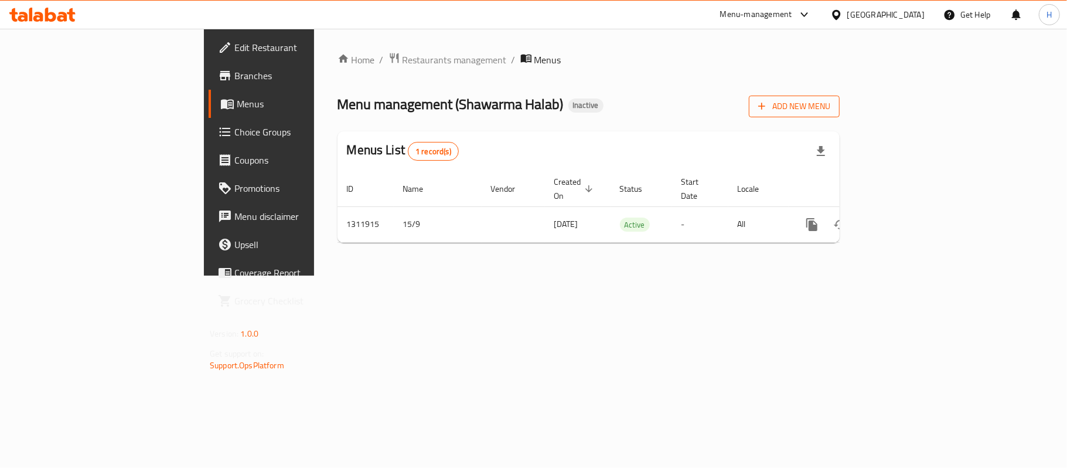
click at [830, 111] on span "Add New Menu" at bounding box center [794, 106] width 72 height 15
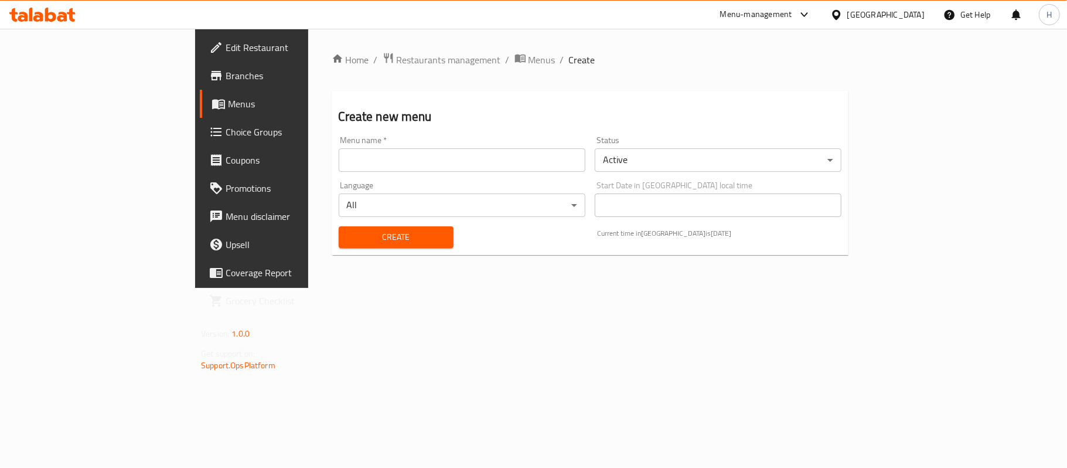
click at [549, 165] on input "text" at bounding box center [462, 159] width 247 height 23
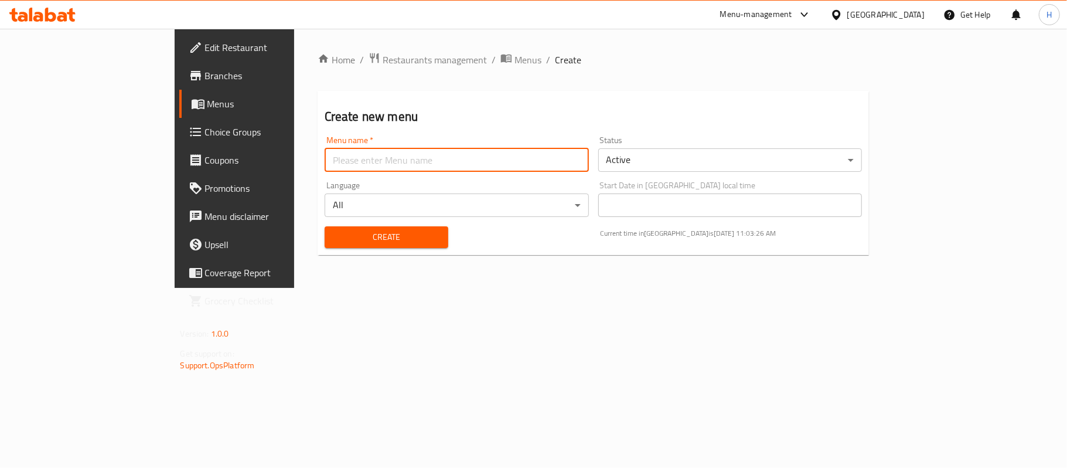
type input "menu"
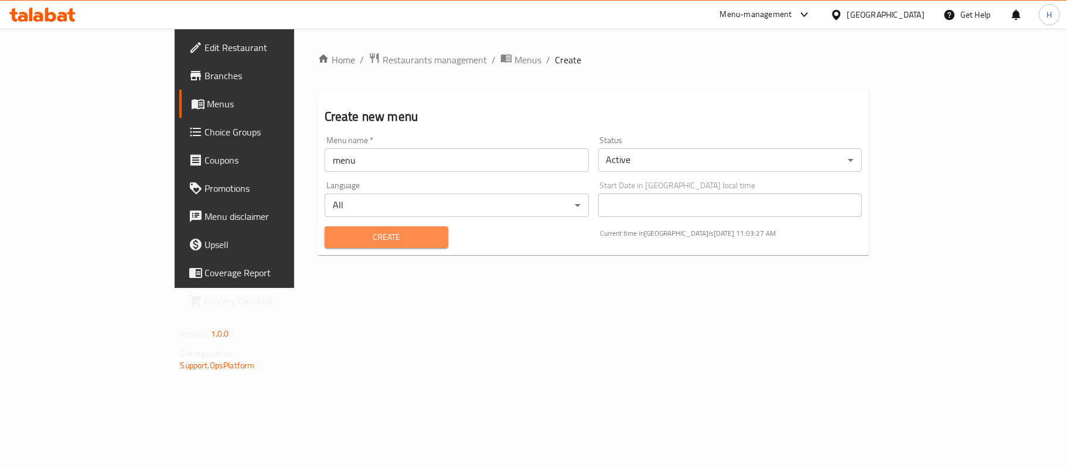
click at [334, 233] on span "Create" at bounding box center [386, 237] width 105 height 15
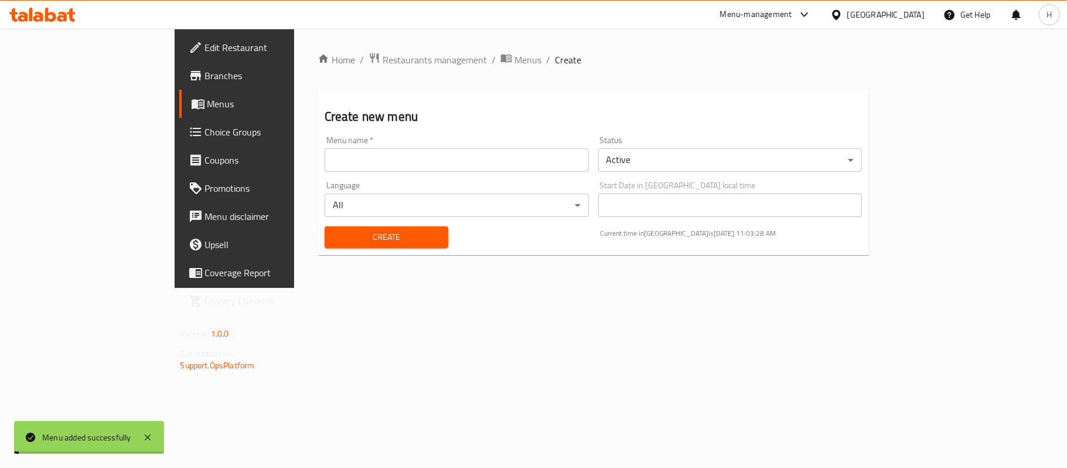
click at [514, 59] on span "Menus" at bounding box center [527, 60] width 27 height 14
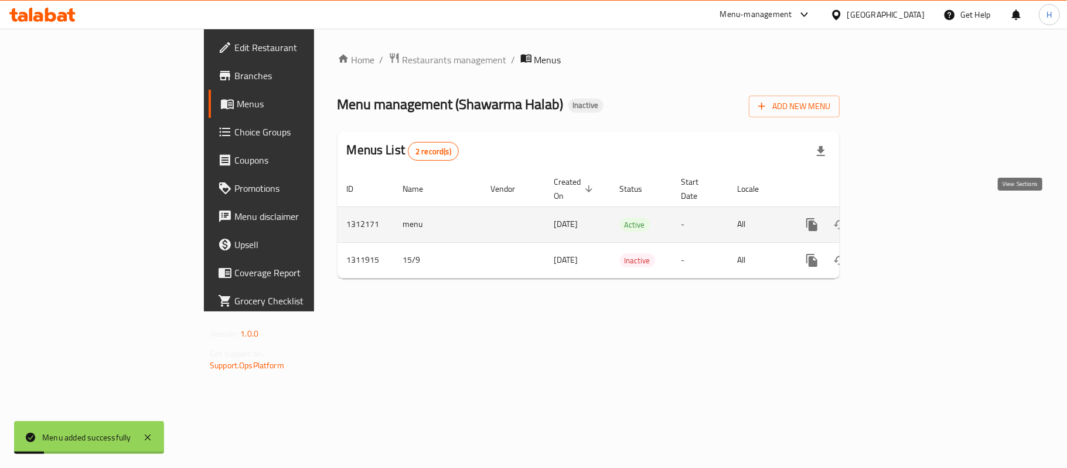
click at [911, 210] on link "enhanced table" at bounding box center [896, 224] width 28 height 28
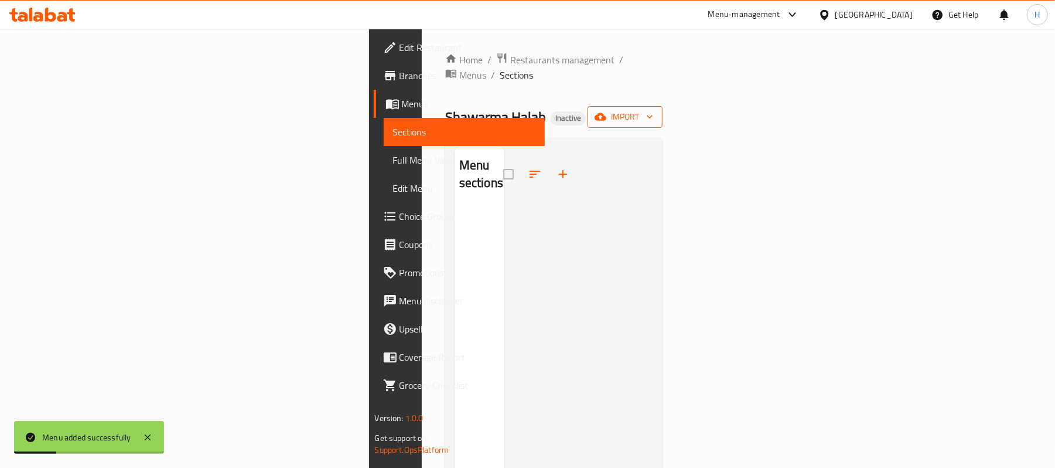
click at [653, 110] on span "import" at bounding box center [625, 117] width 56 height 15
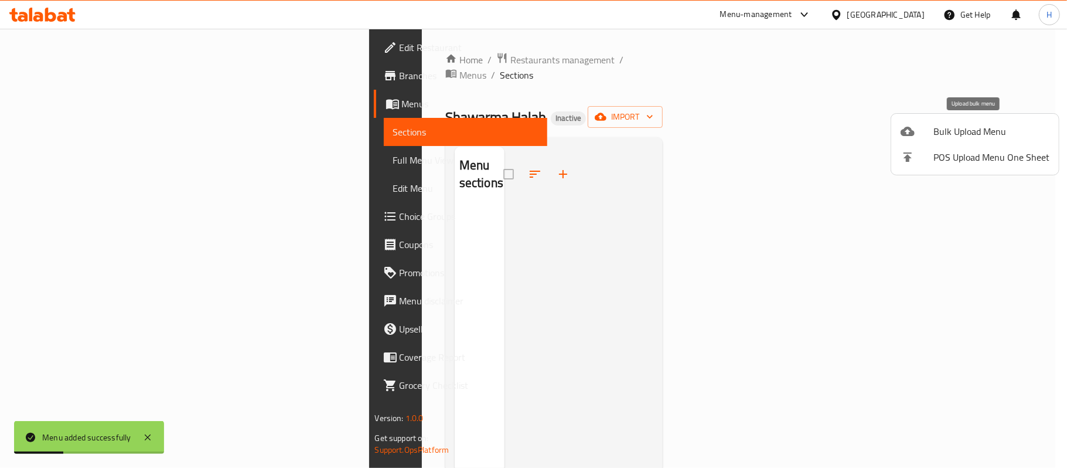
click at [954, 143] on li "Bulk Upload Menu" at bounding box center [975, 131] width 168 height 26
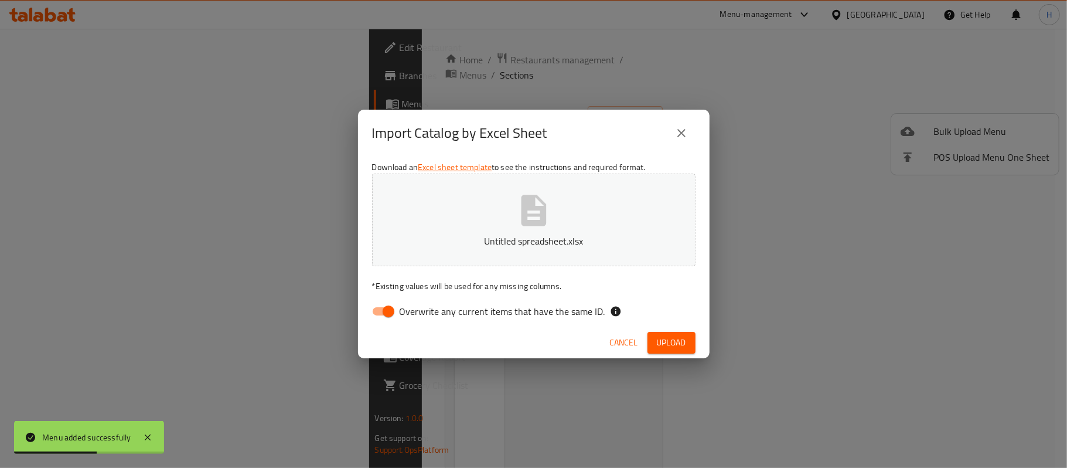
drag, startPoint x: 505, startPoint y: 305, endPoint x: 625, endPoint y: 336, distance: 123.6
click at [506, 305] on span "Overwrite any current items that have the same ID." at bounding box center [503, 311] width 206 height 14
click at [422, 305] on input "Overwrite any current items that have the same ID." at bounding box center [388, 311] width 67 height 22
checkbox input "false"
click at [671, 346] on span "Upload" at bounding box center [671, 342] width 29 height 15
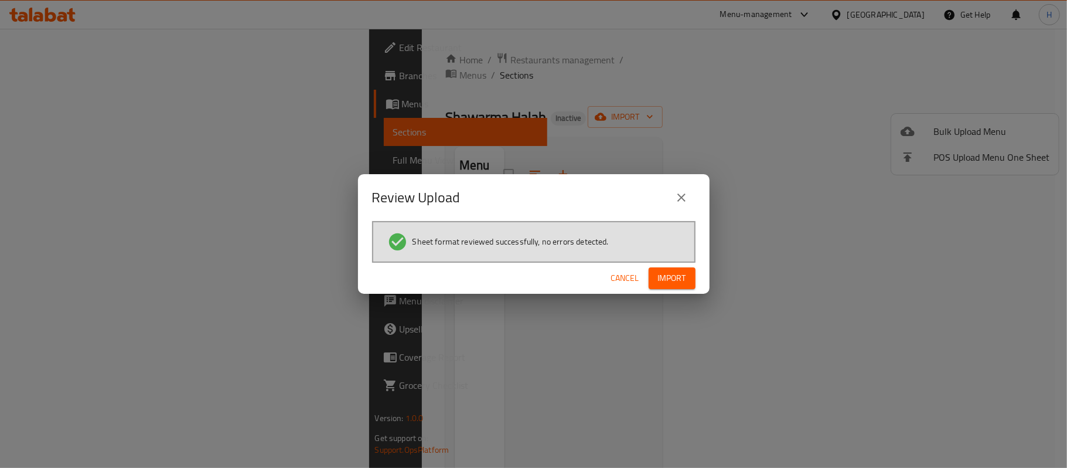
click at [671, 263] on div "Cancel Import" at bounding box center [534, 277] width 352 height 31
click at [673, 272] on span "Import" at bounding box center [672, 278] width 28 height 15
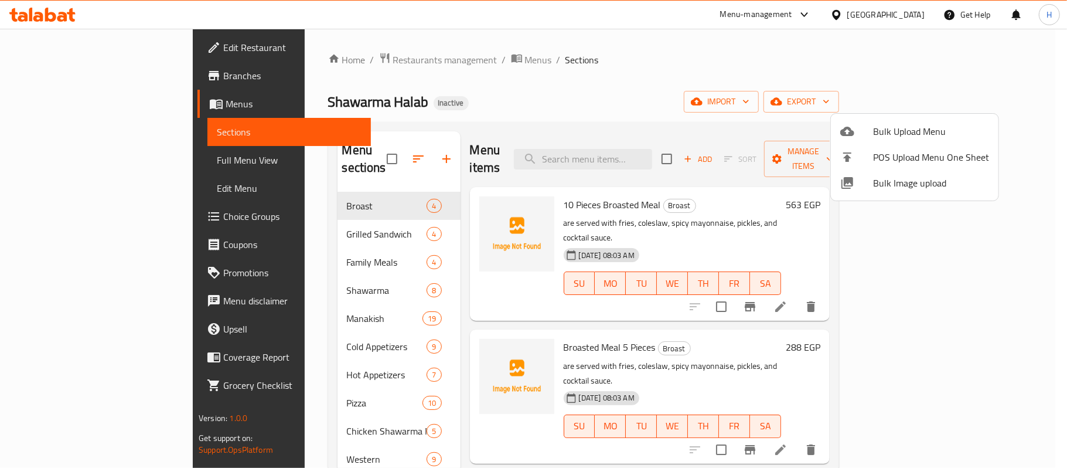
click at [675, 131] on div at bounding box center [533, 234] width 1067 height 468
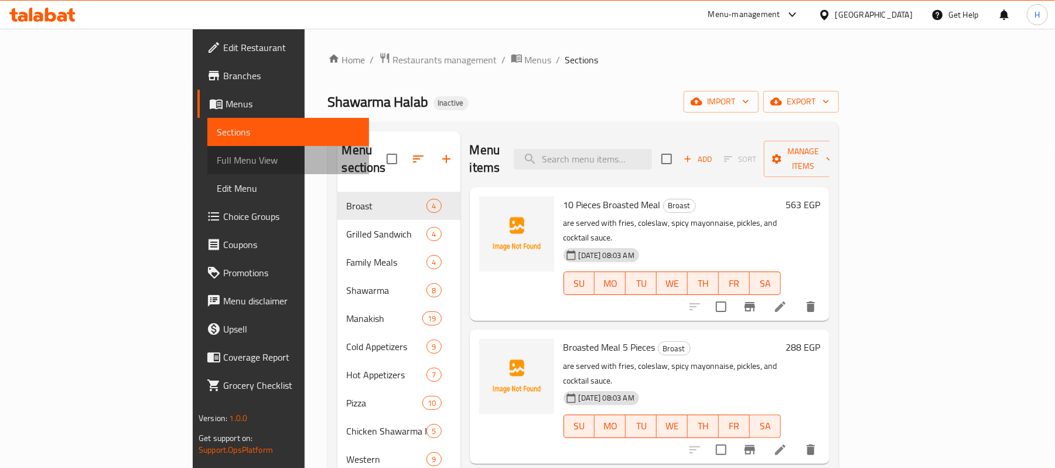
click at [217, 153] on span "Full Menu View" at bounding box center [288, 160] width 143 height 14
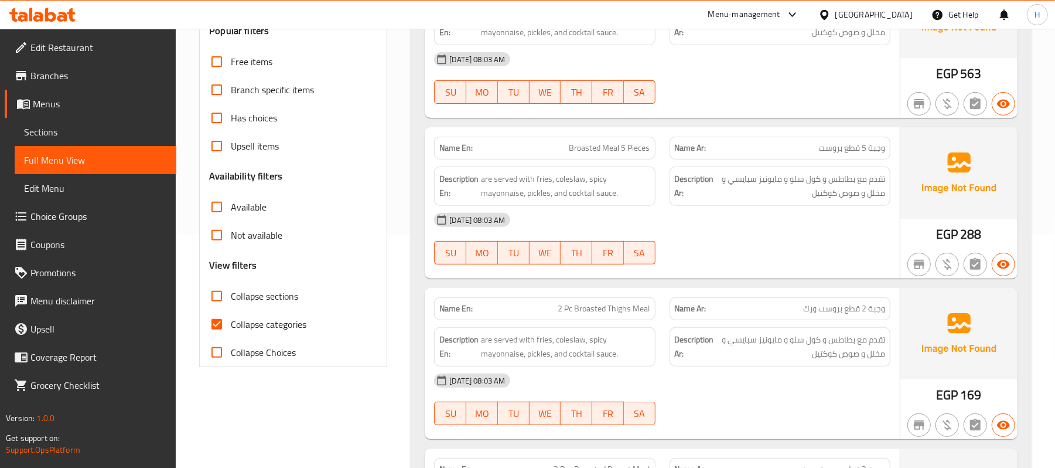
scroll to position [234, 0]
click at [275, 321] on span "Collapse categories" at bounding box center [269, 323] width 76 height 14
click at [231, 321] on input "Collapse categories" at bounding box center [217, 323] width 28 height 28
checkbox input "false"
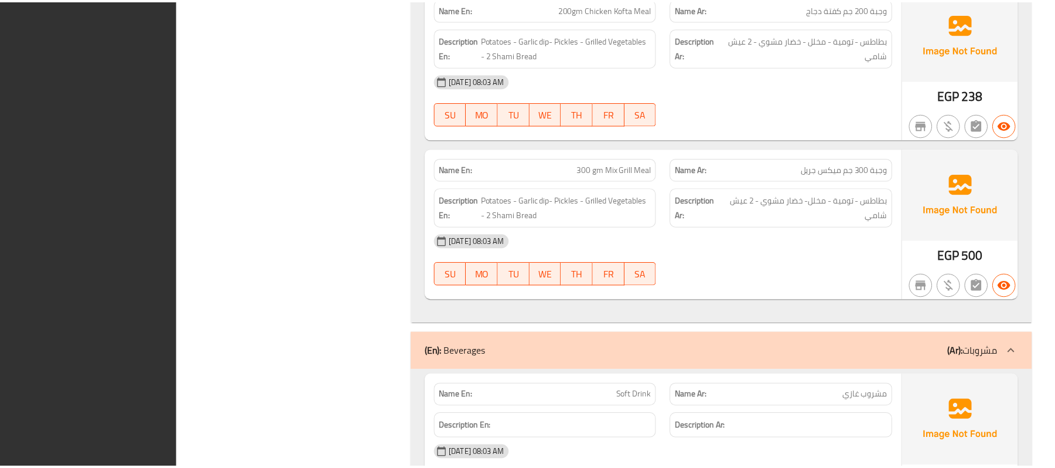
scroll to position [17391, 0]
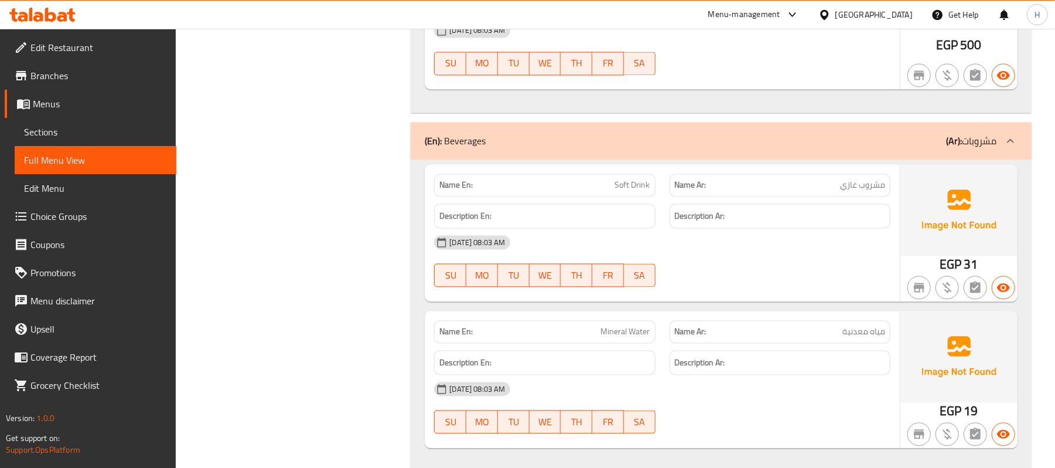
drag, startPoint x: 38, startPoint y: 131, endPoint x: 46, endPoint y: 131, distance: 7.6
click at [38, 131] on span "Sections" at bounding box center [95, 132] width 143 height 14
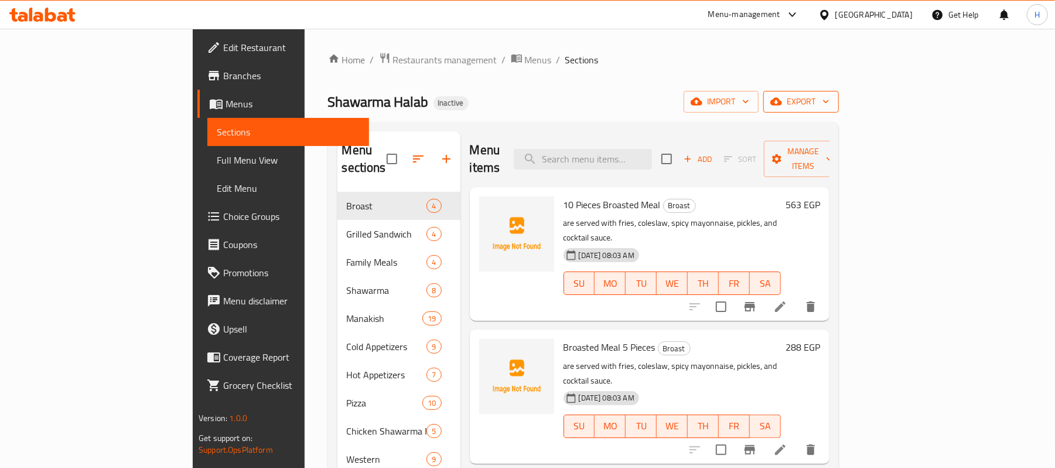
click at [830, 98] on span "export" at bounding box center [801, 101] width 57 height 15
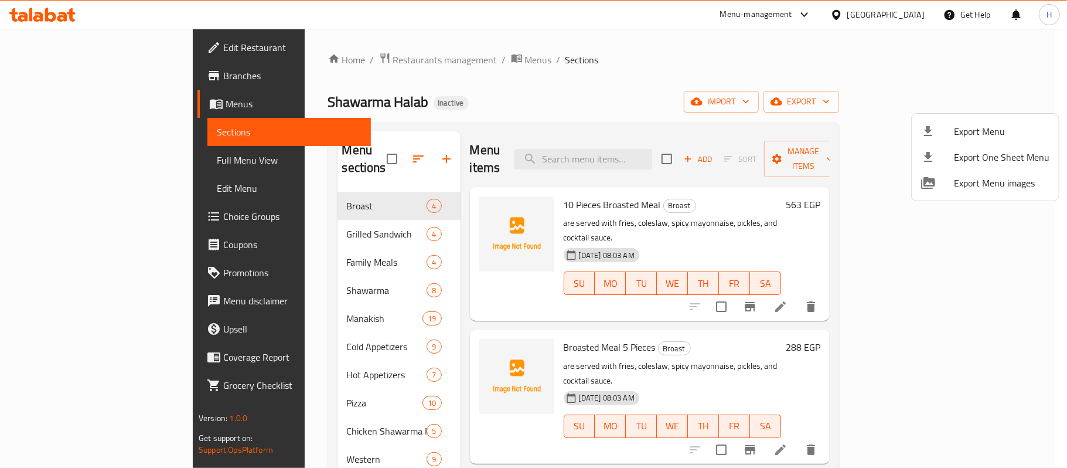
click at [922, 128] on icon at bounding box center [928, 131] width 14 height 14
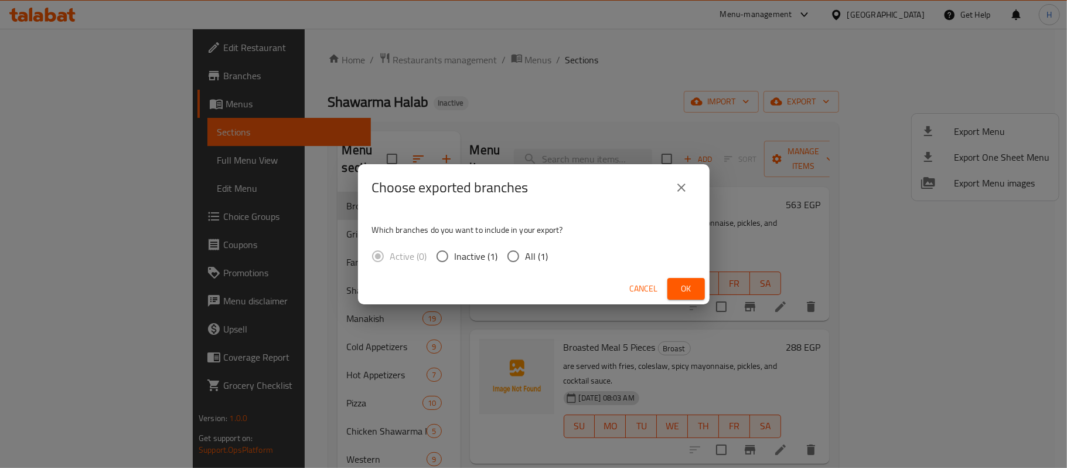
click at [526, 258] on span "All (1)" at bounding box center [537, 256] width 23 height 14
click at [526, 258] on input "All (1)" at bounding box center [513, 256] width 25 height 25
radio input "true"
click at [681, 284] on span "Ok" at bounding box center [686, 288] width 19 height 15
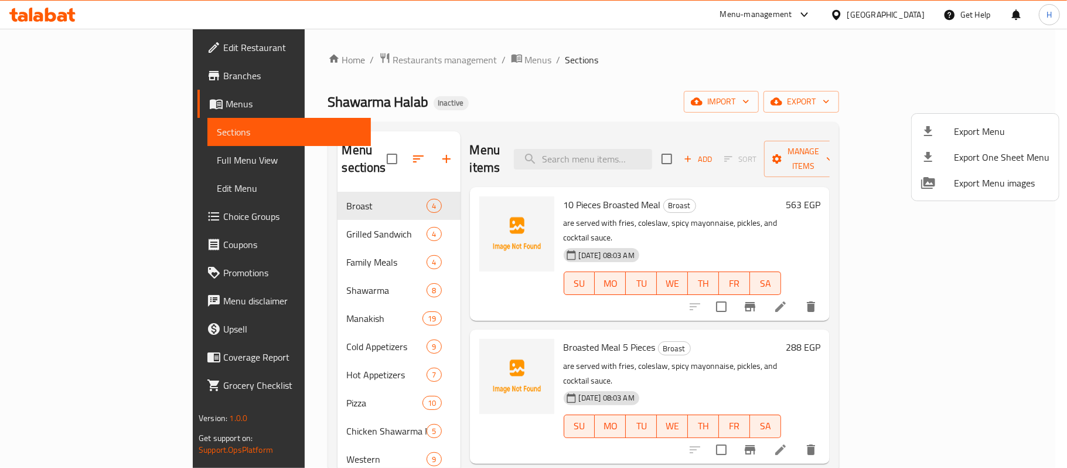
click at [69, 52] on div at bounding box center [533, 234] width 1067 height 468
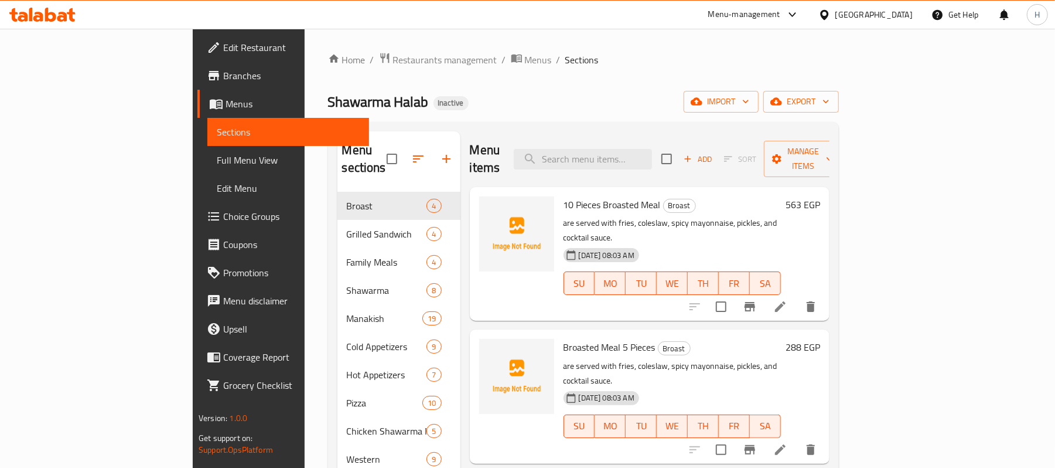
click at [223, 52] on span "Edit Restaurant" at bounding box center [291, 47] width 137 height 14
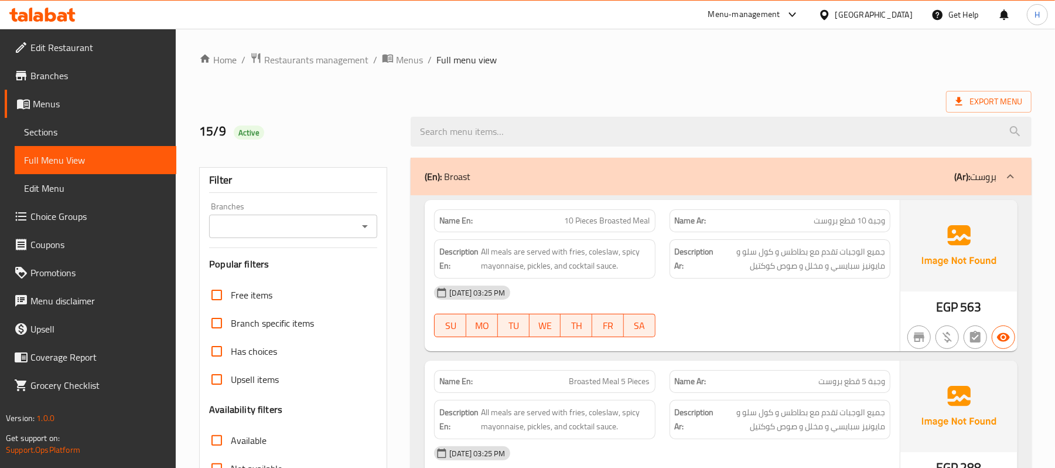
click at [50, 121] on link "Sections" at bounding box center [96, 132] width 162 height 28
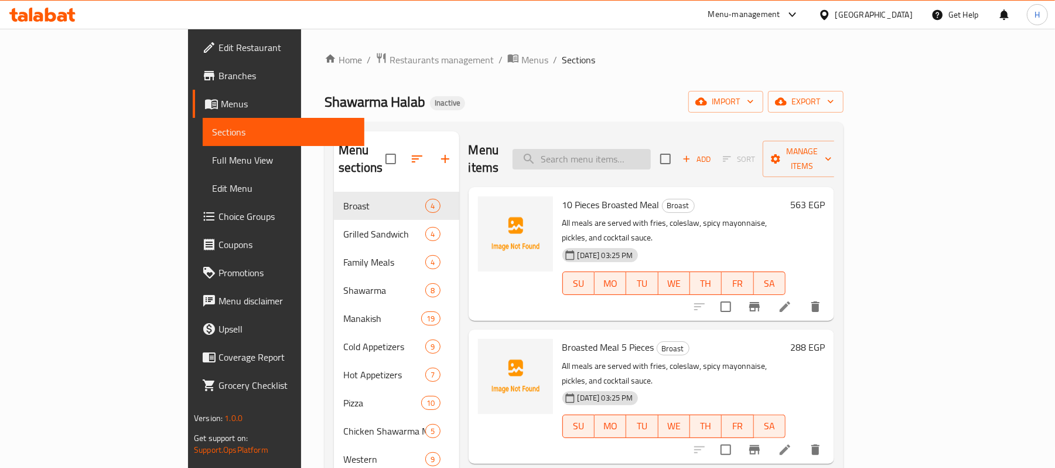
click at [645, 149] on input "search" at bounding box center [582, 159] width 138 height 21
paste input "Barq (Samosa) with Meat"
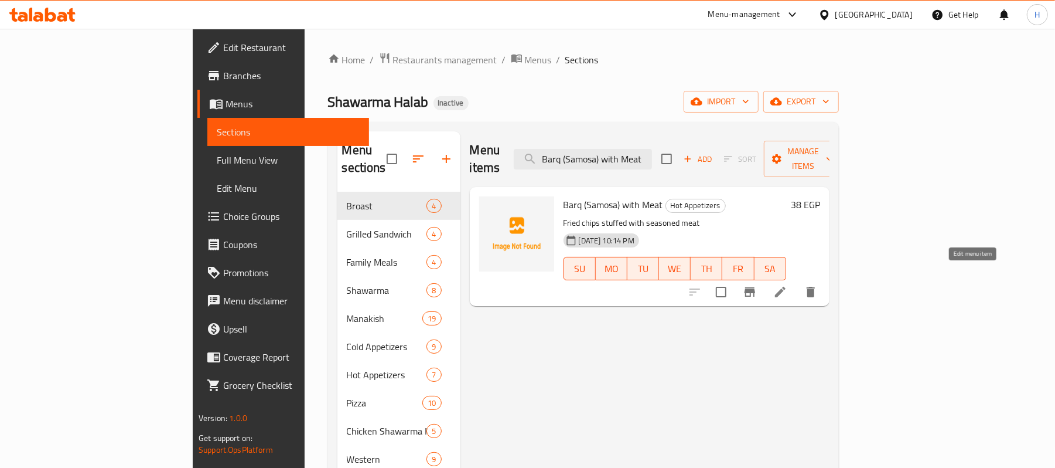
type input "Barq (Samosa) with Meat"
click at [787, 285] on icon at bounding box center [780, 292] width 14 height 14
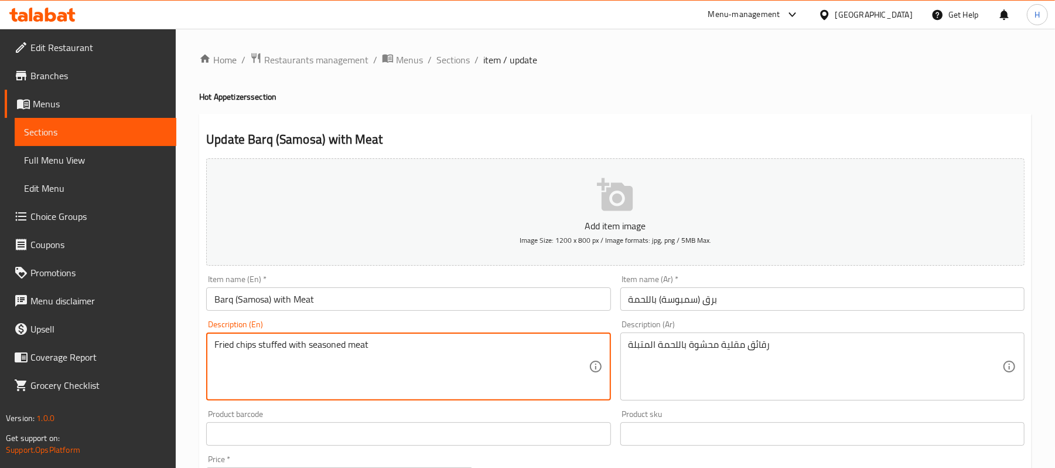
click at [253, 343] on textarea "Fried chips stuffed with seasoned meat" at bounding box center [401, 367] width 374 height 56
paste textarea "raqaaq"
type textarea "Fried raqaaq stuffed with seasoned meat"
click at [312, 414] on div "Product barcode Product barcode" at bounding box center [408, 428] width 404 height 36
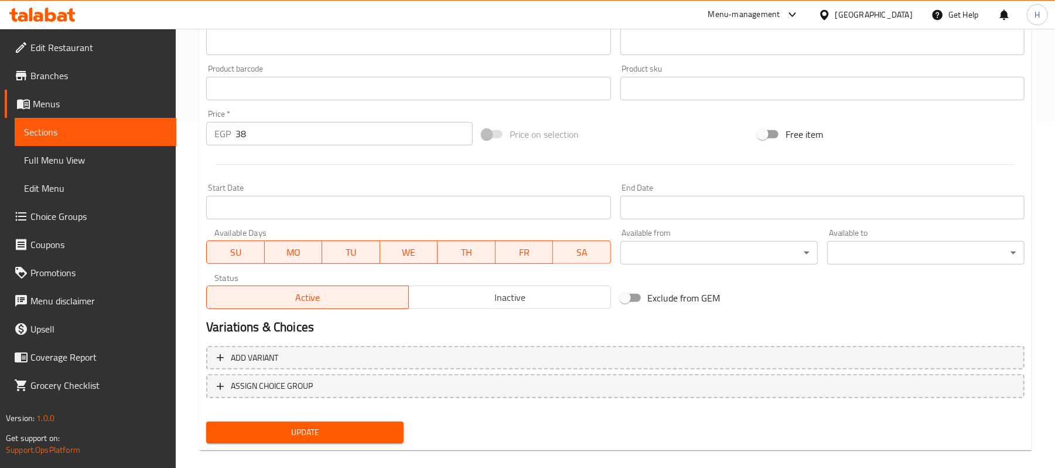
scroll to position [359, 0]
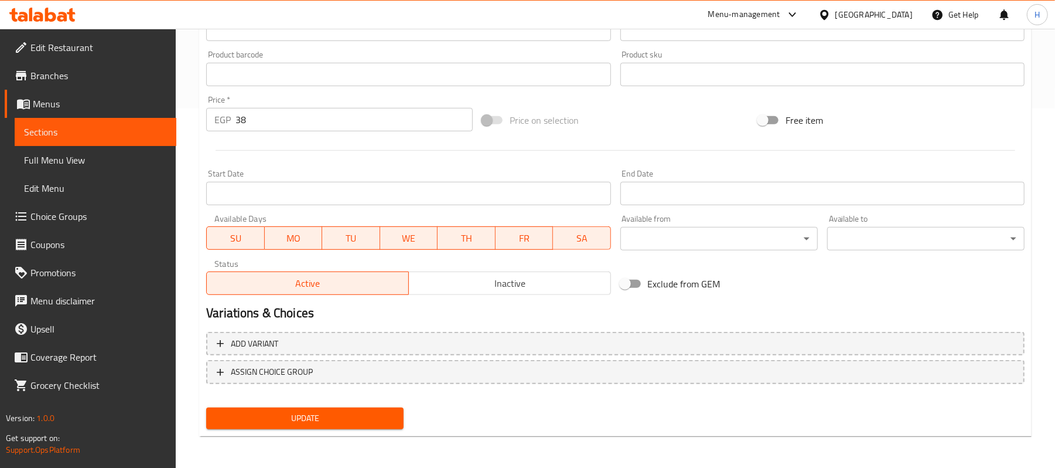
click at [312, 414] on span "Update" at bounding box center [305, 418] width 179 height 15
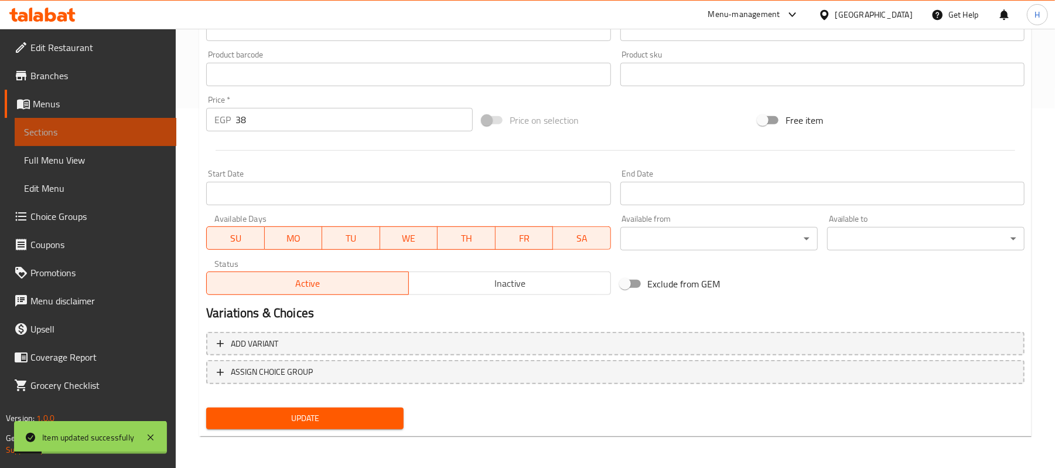
click at [141, 122] on link "Sections" at bounding box center [96, 132] width 162 height 28
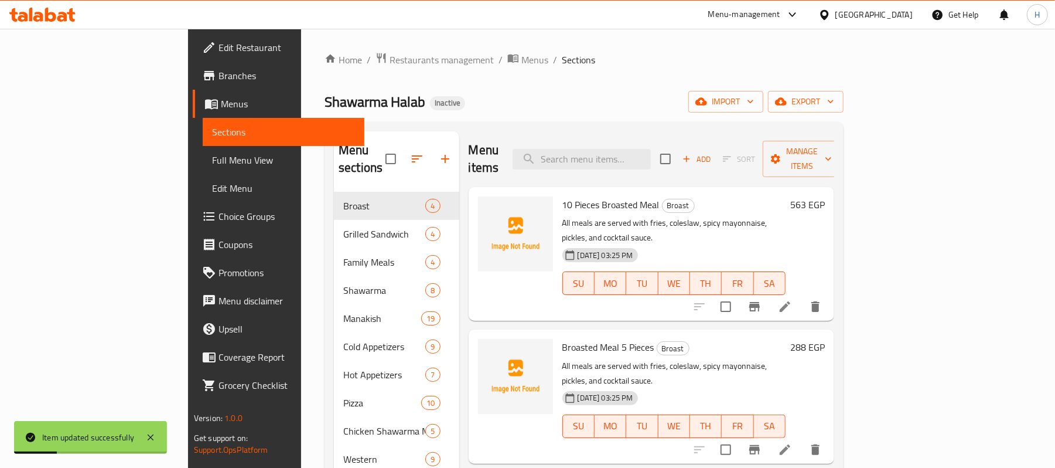
click at [680, 138] on div "Menu items Add Sort Manage items" at bounding box center [652, 159] width 366 height 56
click at [651, 156] on input "search" at bounding box center [582, 159] width 138 height 21
paste input "Barq (Samosa) With Cheese"
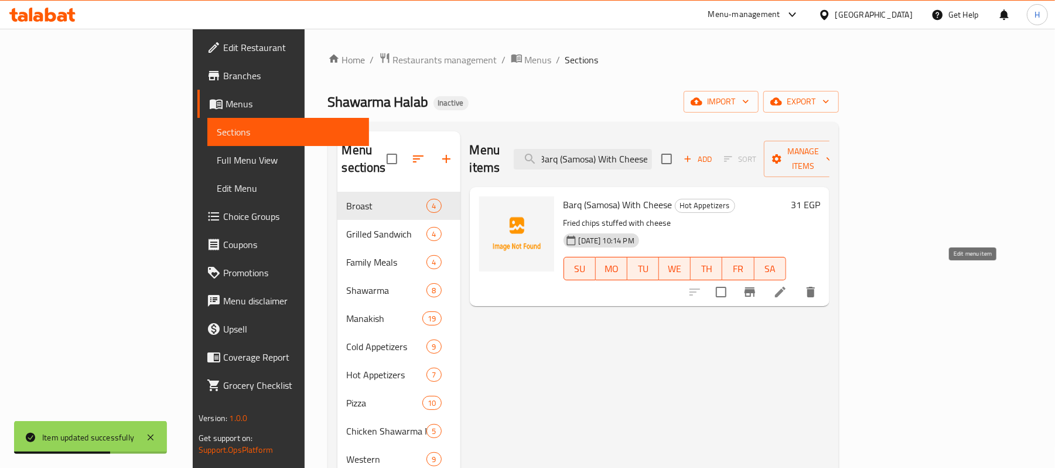
type input "Barq (Samosa) With Cheese"
click at [787, 285] on icon at bounding box center [780, 292] width 14 height 14
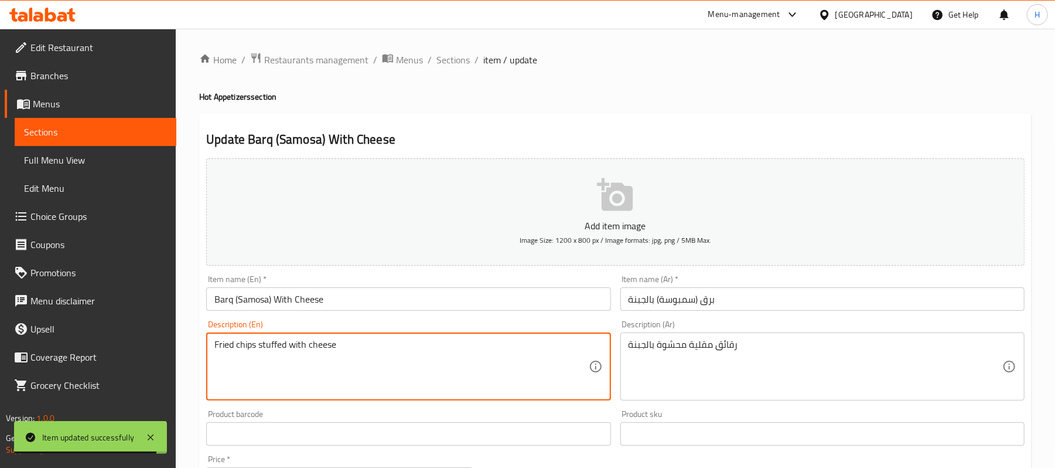
click at [250, 348] on textarea "Fried chips stuffed with cheese" at bounding box center [401, 367] width 374 height 56
paste textarea "raqaaq"
type textarea "Fried raqaaq stuffed with cheese"
click at [312, 322] on div "Description (En) Fried raqaaq stuffed with cheese Description (En)" at bounding box center [408, 360] width 404 height 80
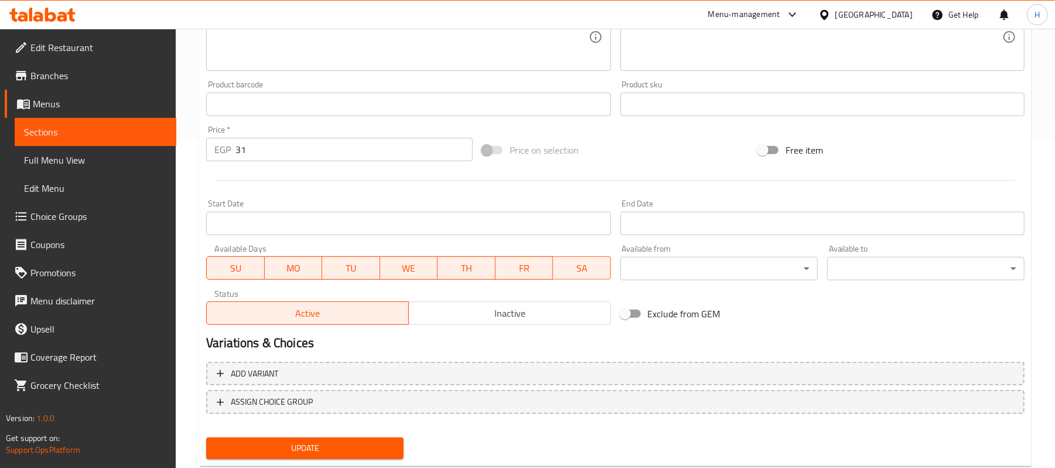
scroll to position [359, 0]
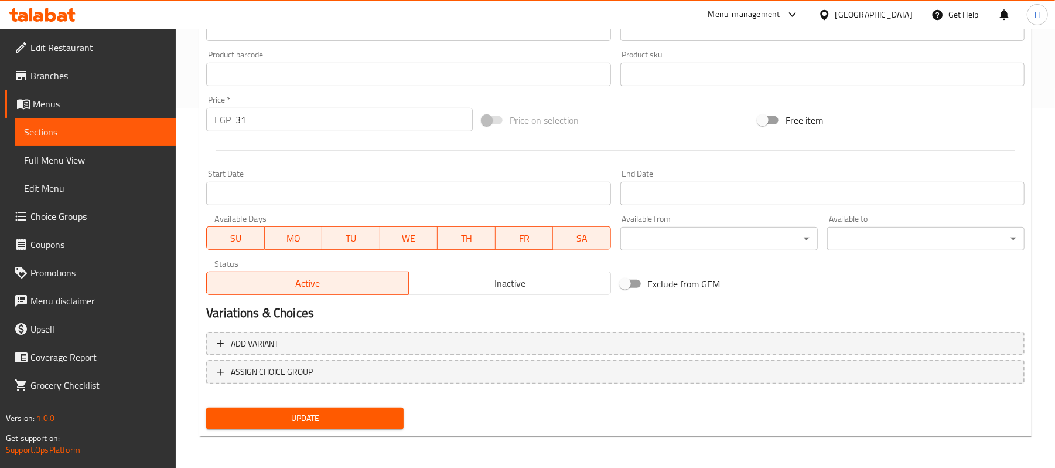
click at [327, 416] on span "Update" at bounding box center [305, 418] width 179 height 15
click at [130, 141] on link "Sections" at bounding box center [96, 132] width 162 height 28
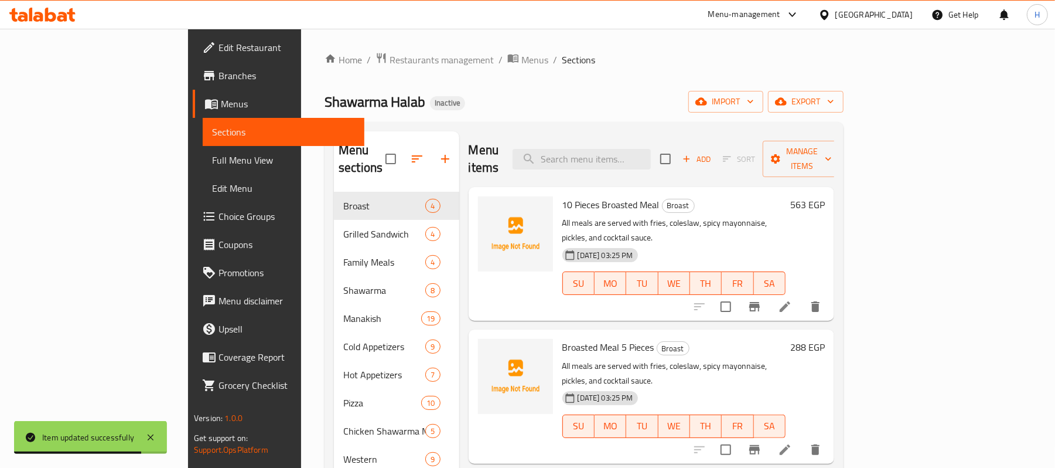
click at [654, 139] on div "Menu items Add Sort Manage items" at bounding box center [652, 159] width 366 height 56
click at [651, 155] on input "search" at bounding box center [582, 159] width 138 height 21
paste input "Coleslaw"
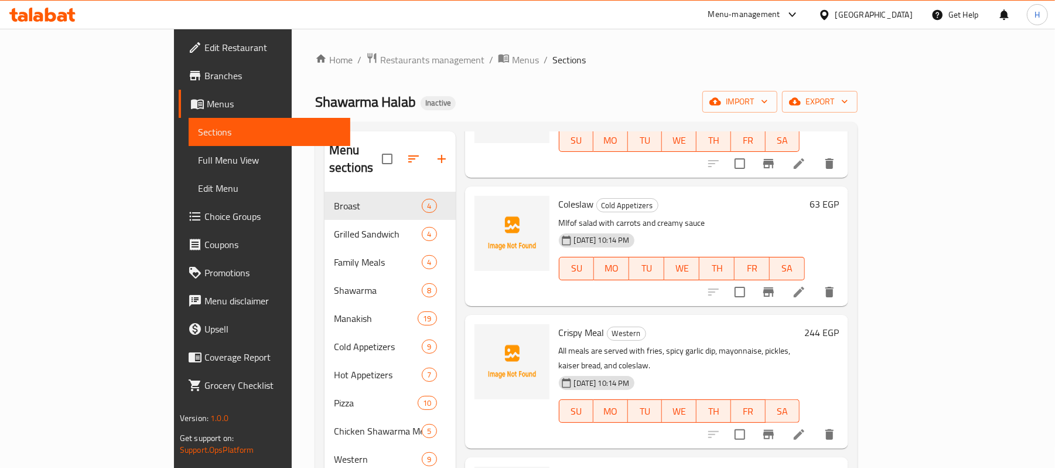
scroll to position [703, 0]
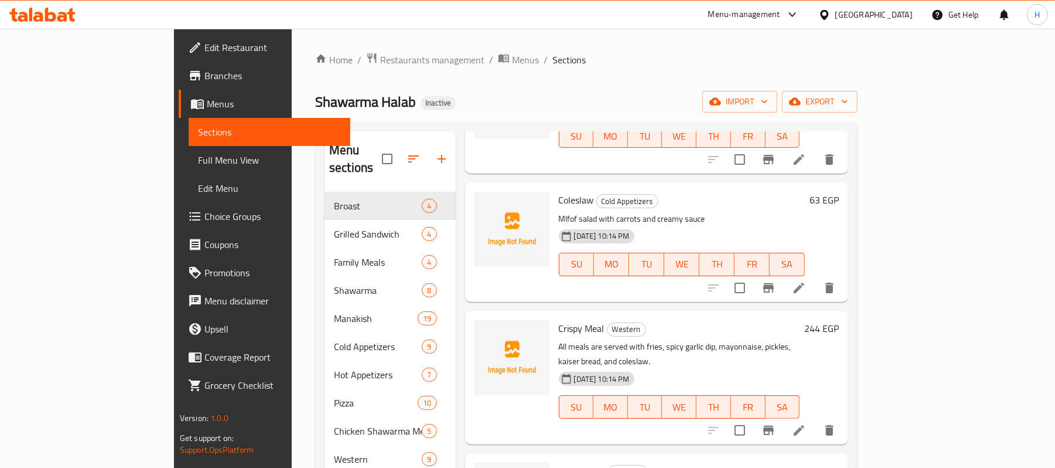
type input "Coleslaw"
click at [804, 282] on icon at bounding box center [799, 287] width 11 height 11
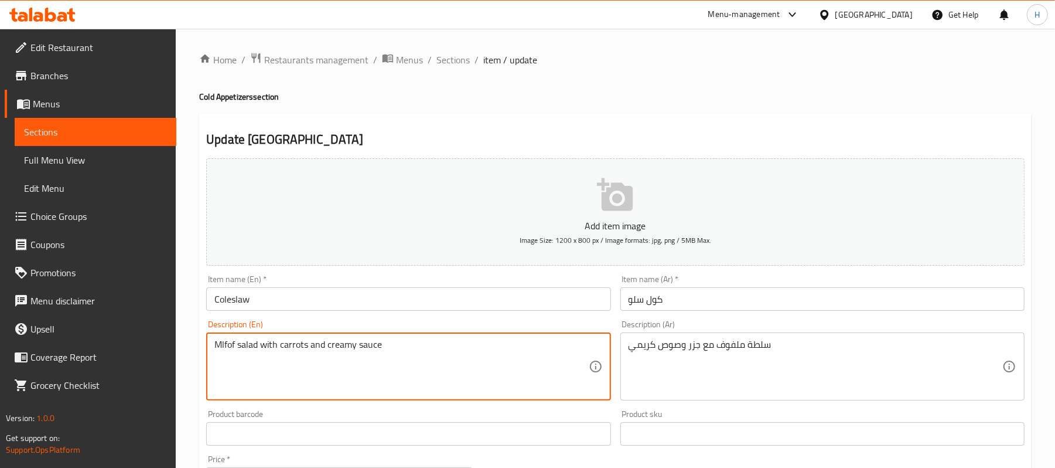
click at [218, 346] on textarea "Mlfof salad with carrots and creamy sauce" at bounding box center [401, 367] width 374 height 56
paste textarea "Cabbage"
type textarea "Cabbage salad with carrots and creamy sauce"
click at [359, 415] on div "Product barcode Product barcode" at bounding box center [408, 428] width 404 height 36
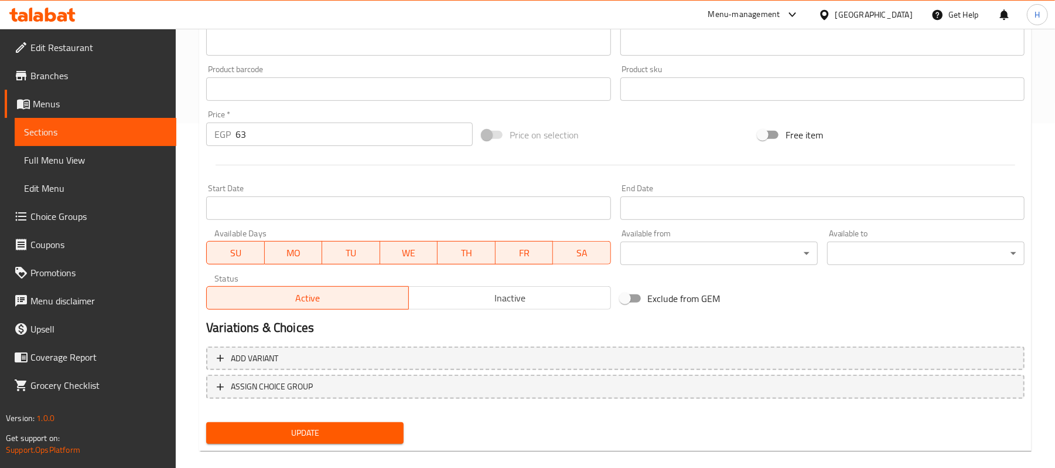
scroll to position [359, 0]
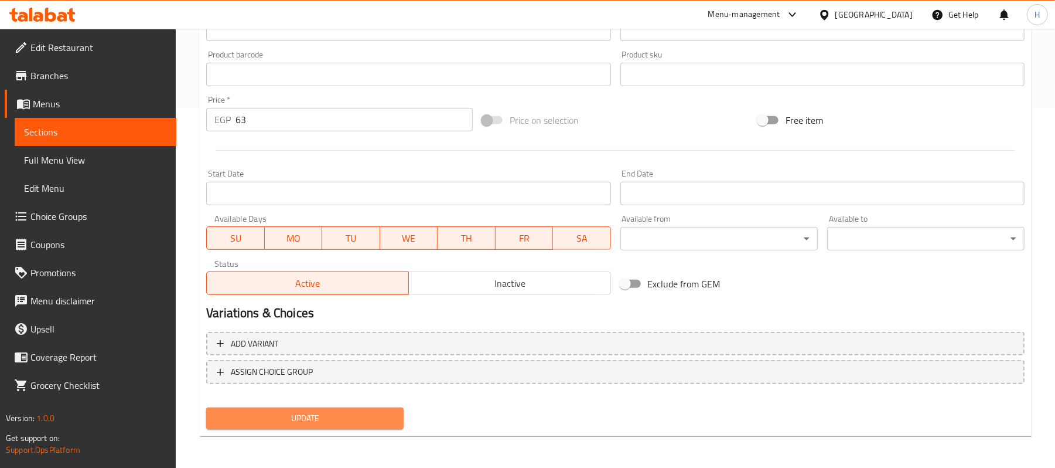
click at [355, 407] on button "Update" at bounding box center [304, 418] width 197 height 22
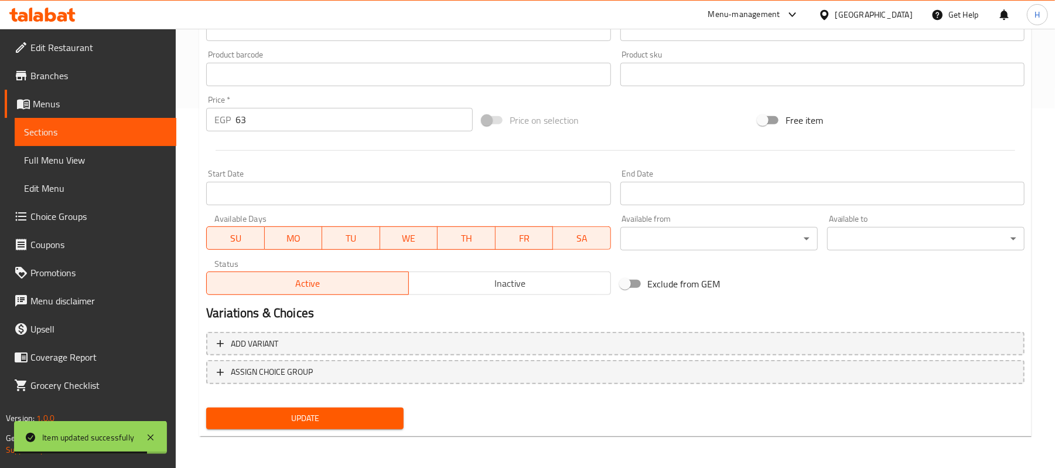
click at [137, 125] on span "Sections" at bounding box center [95, 132] width 143 height 14
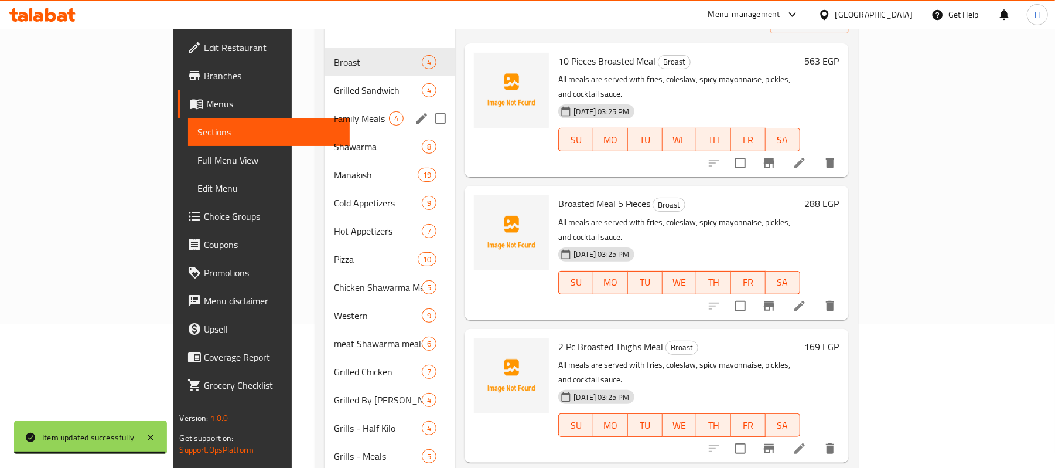
scroll to position [116, 0]
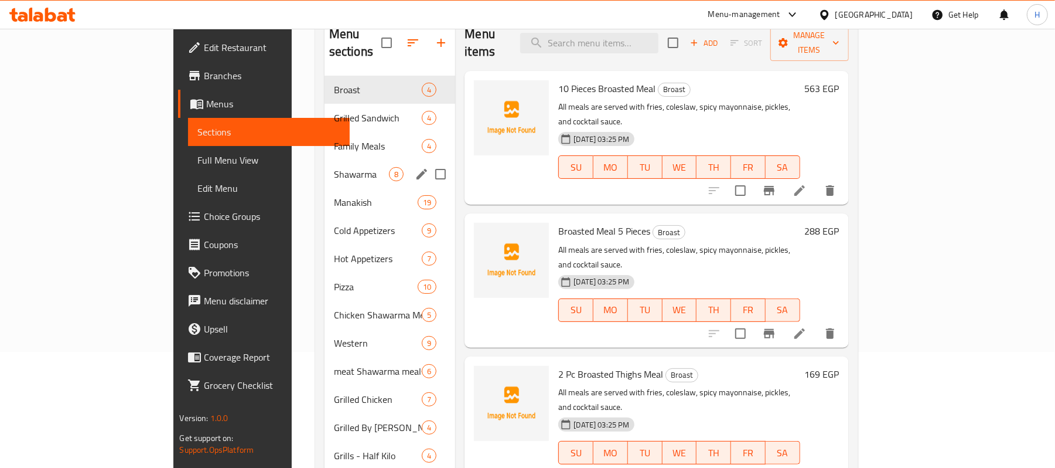
click at [325, 160] on div "Shawarma 8" at bounding box center [390, 174] width 131 height 28
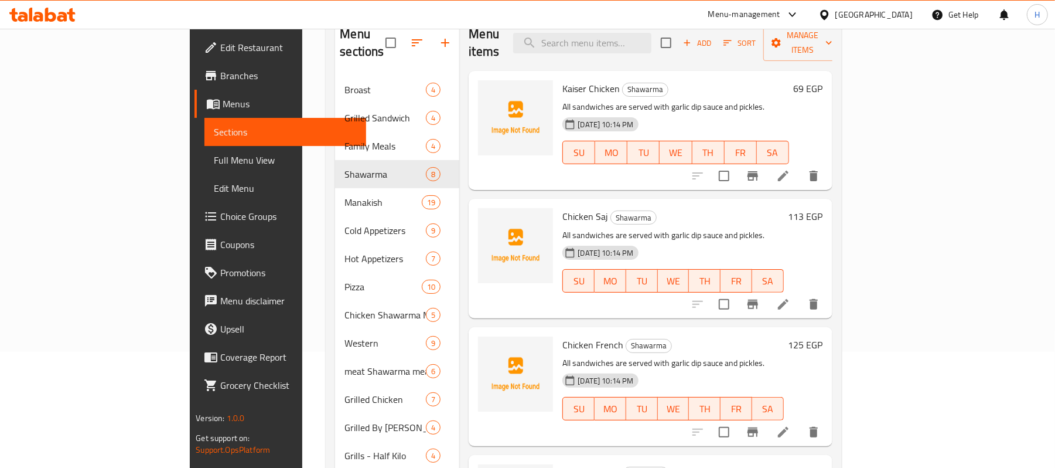
click at [789, 170] on icon at bounding box center [783, 175] width 11 height 11
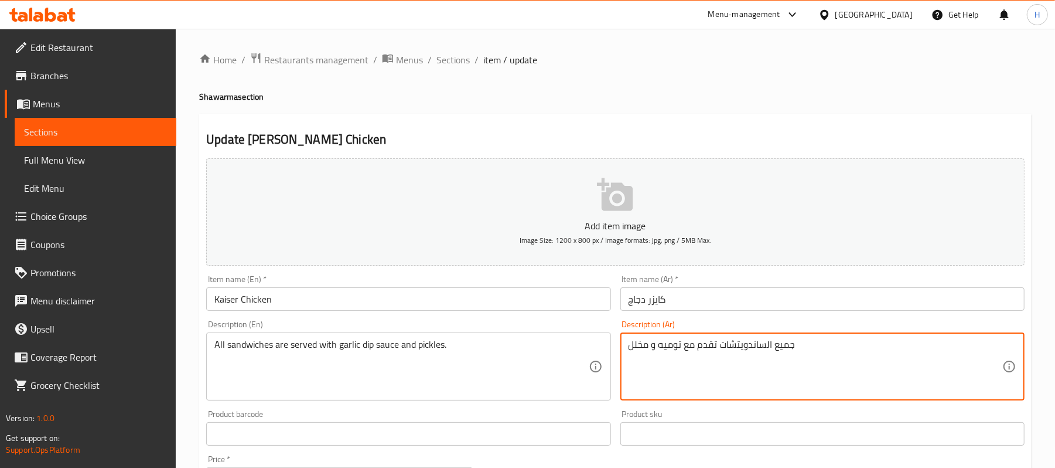
drag, startPoint x: 719, startPoint y: 347, endPoint x: 823, endPoint y: 350, distance: 103.7
type textarea "تقدم مع توميه و مخلل"
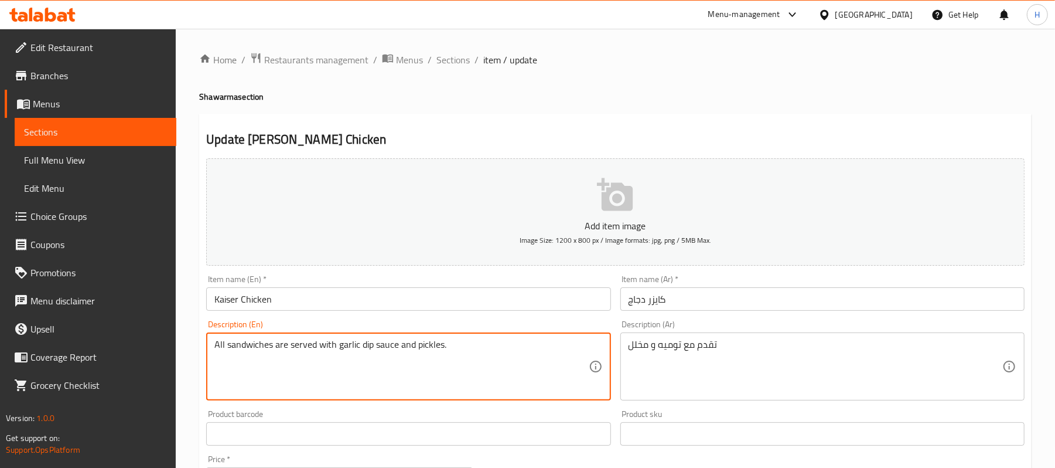
drag, startPoint x: 287, startPoint y: 345, endPoint x: 183, endPoint y: 345, distance: 103.7
type textarea "served with garlic dip sauce and pickles."
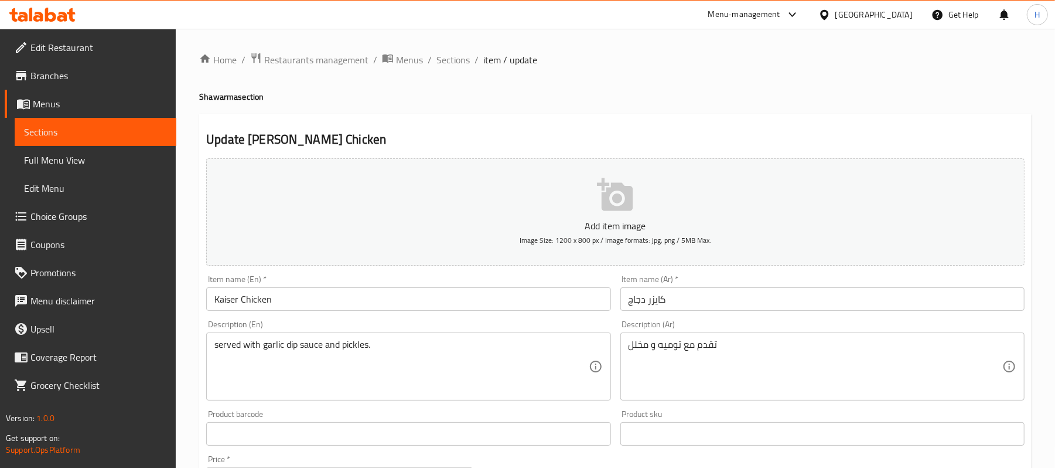
click at [289, 317] on div "Description (En) served with garlic dip sauce and pickles. Description (En)" at bounding box center [409, 360] width 414 height 90
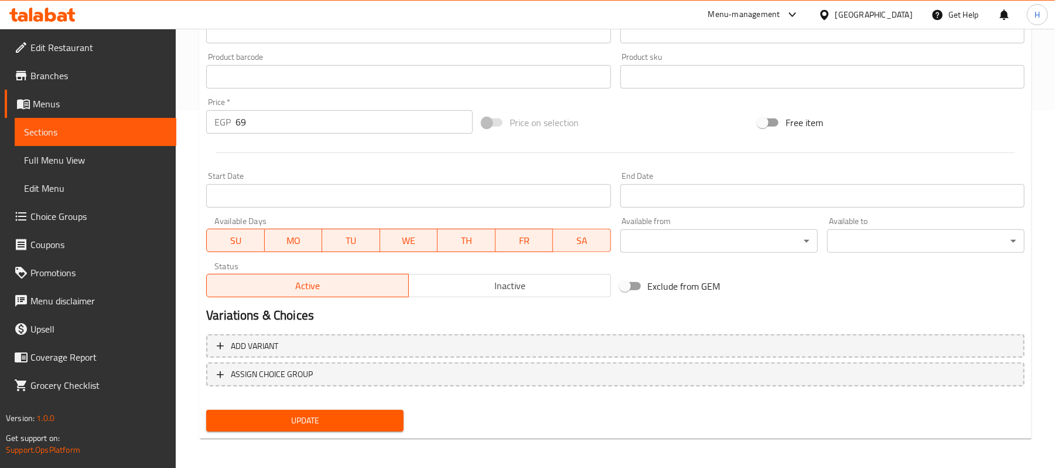
scroll to position [359, 0]
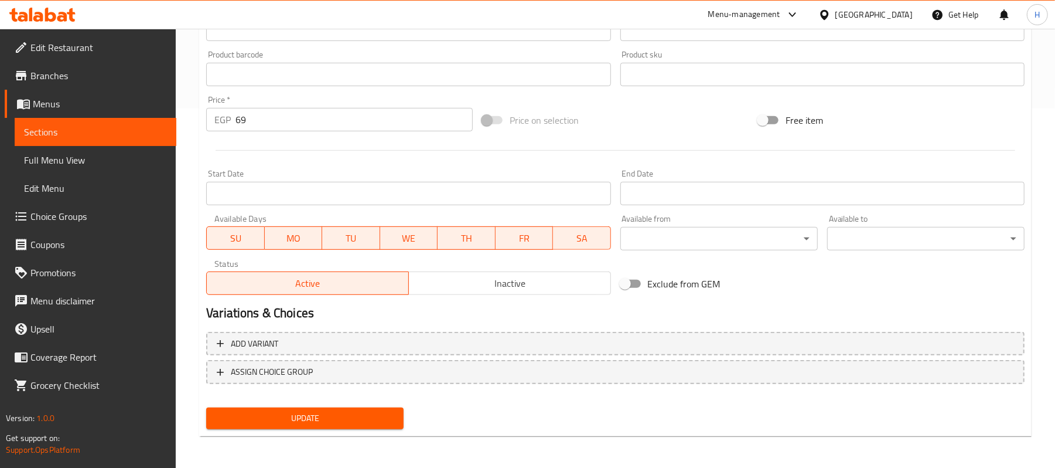
click at [338, 415] on span "Update" at bounding box center [305, 418] width 179 height 15
click at [158, 118] on link "Sections" at bounding box center [96, 132] width 162 height 28
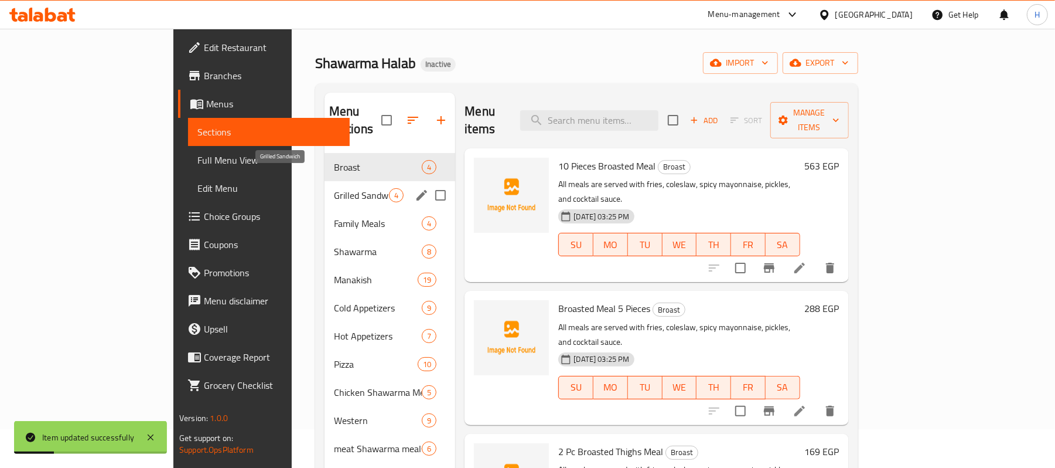
scroll to position [38, 0]
click at [325, 238] on div "Shawarma 8" at bounding box center [390, 252] width 131 height 28
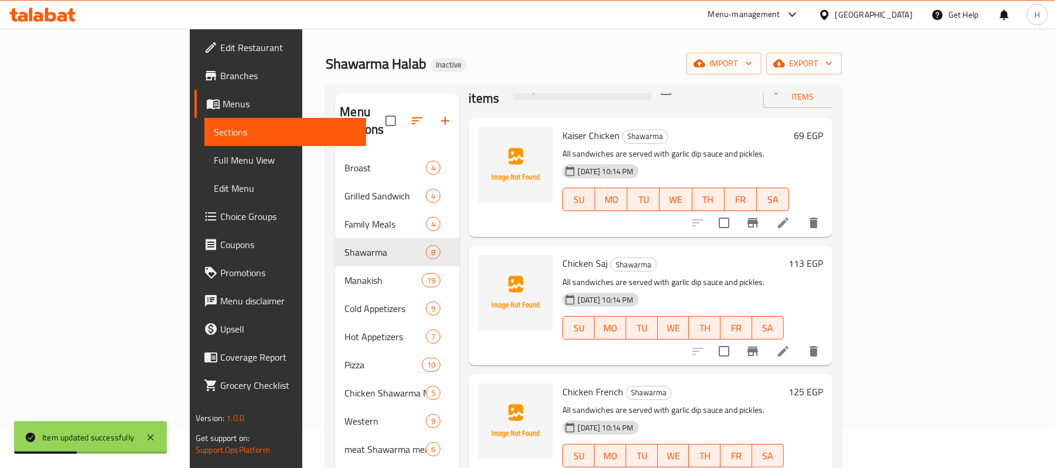
scroll to position [78, 0]
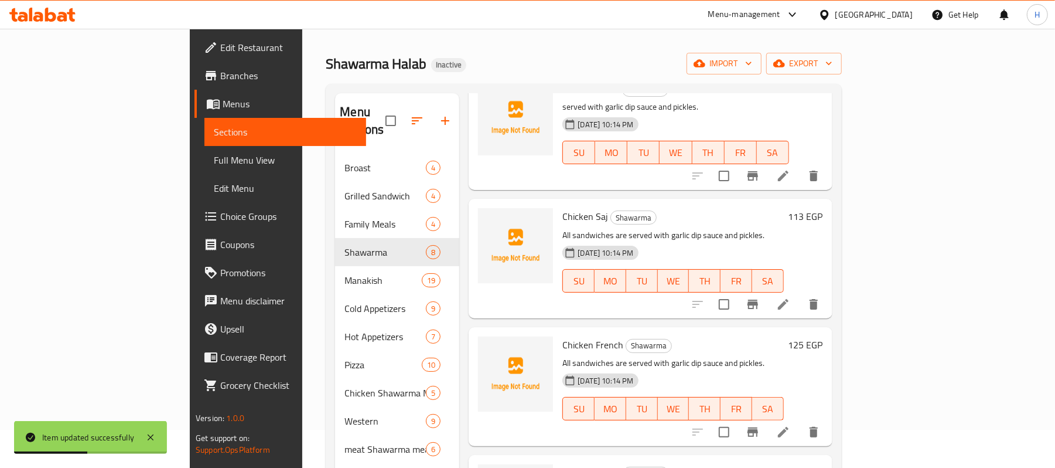
click at [800, 294] on li at bounding box center [783, 304] width 33 height 21
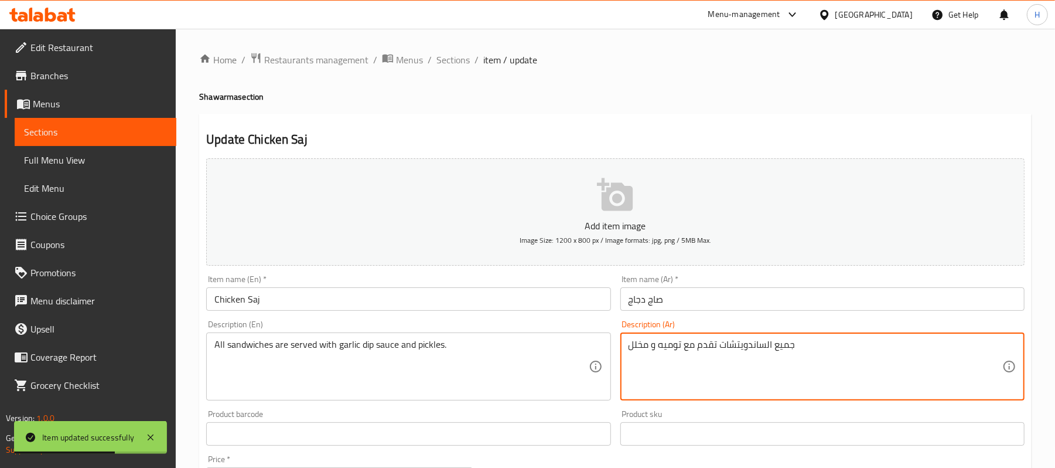
drag, startPoint x: 721, startPoint y: 346, endPoint x: 828, endPoint y: 346, distance: 107.8
type textarea "تقدم مع توميه و مخلل"
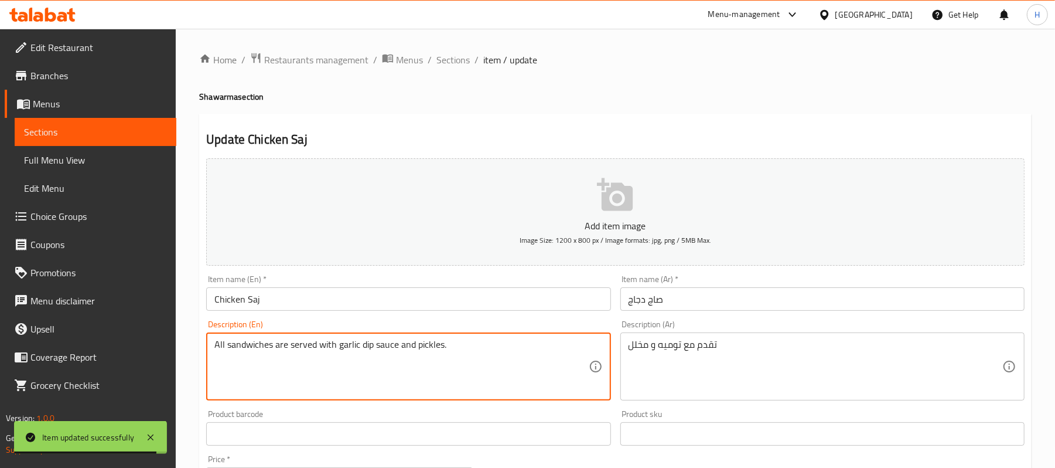
drag, startPoint x: 288, startPoint y: 345, endPoint x: 212, endPoint y: 338, distance: 77.1
type textarea "served with garlic dip sauce and pickles."
click at [383, 317] on div "Description (En) served with garlic dip sauce and pickles. Description (En)" at bounding box center [409, 360] width 414 height 90
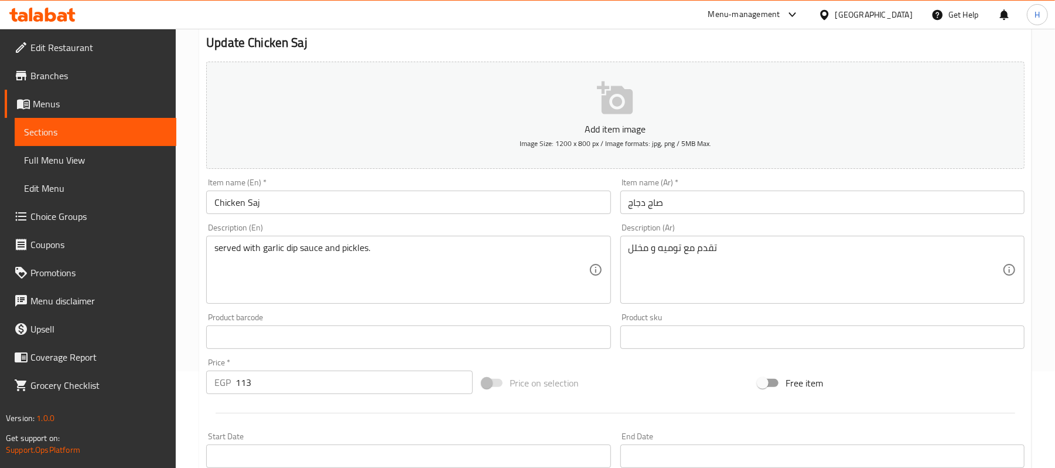
scroll to position [359, 0]
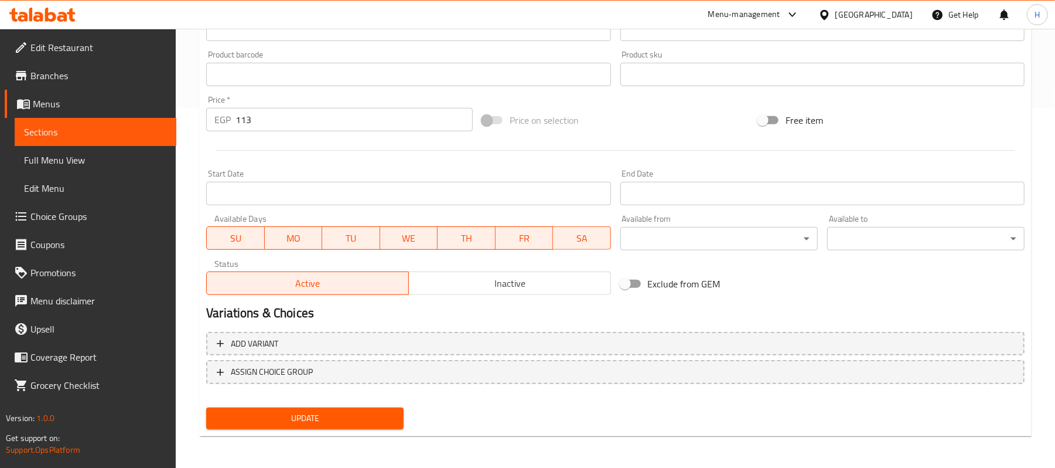
click at [378, 420] on span "Update" at bounding box center [305, 418] width 179 height 15
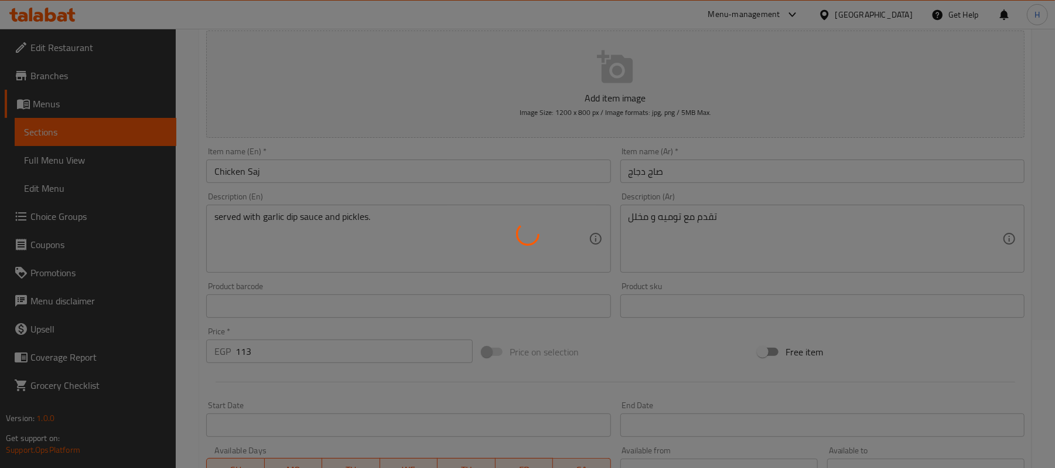
scroll to position [125, 0]
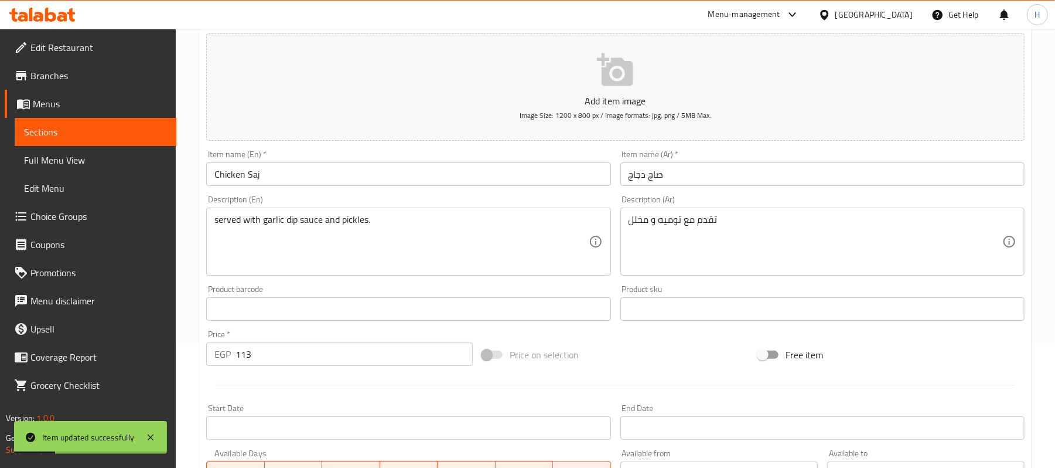
click at [35, 134] on span "Sections" at bounding box center [95, 132] width 143 height 14
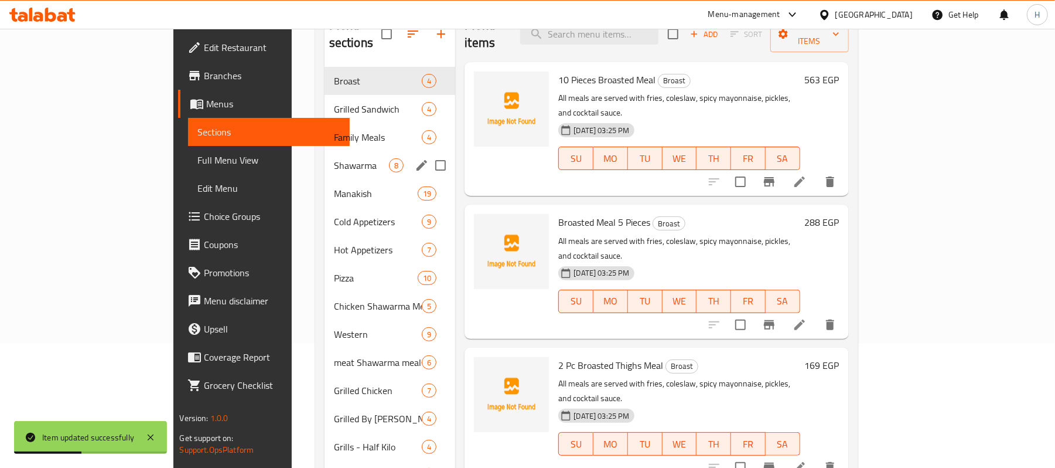
click at [325, 151] on div "Shawarma 8" at bounding box center [390, 165] width 131 height 28
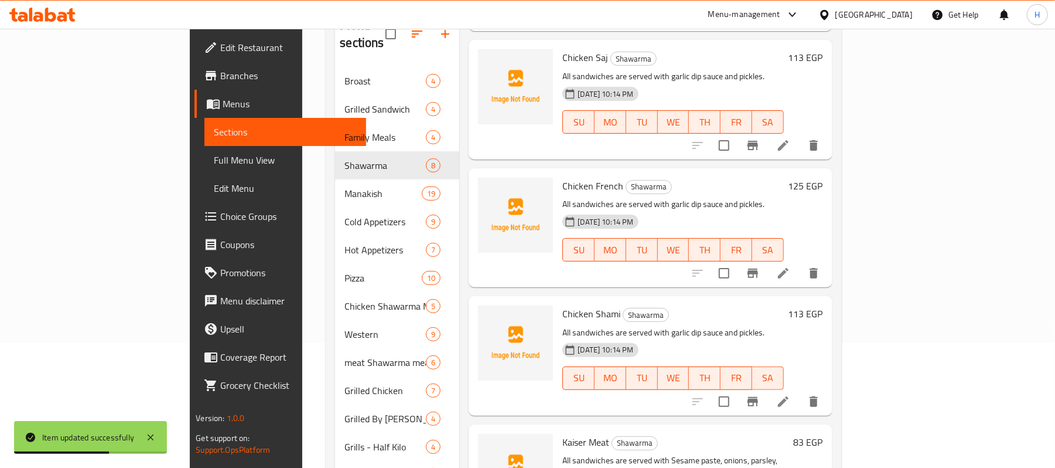
scroll to position [156, 0]
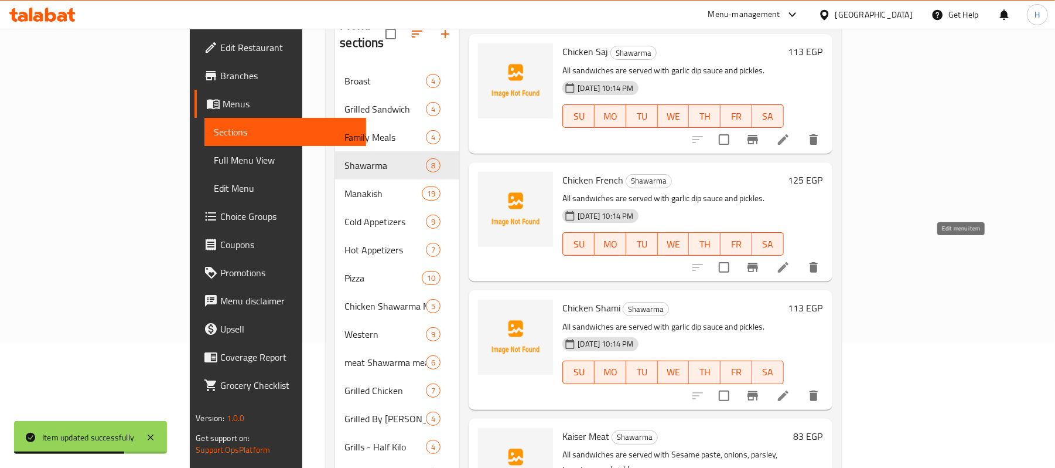
click at [790, 260] on icon at bounding box center [783, 267] width 14 height 14
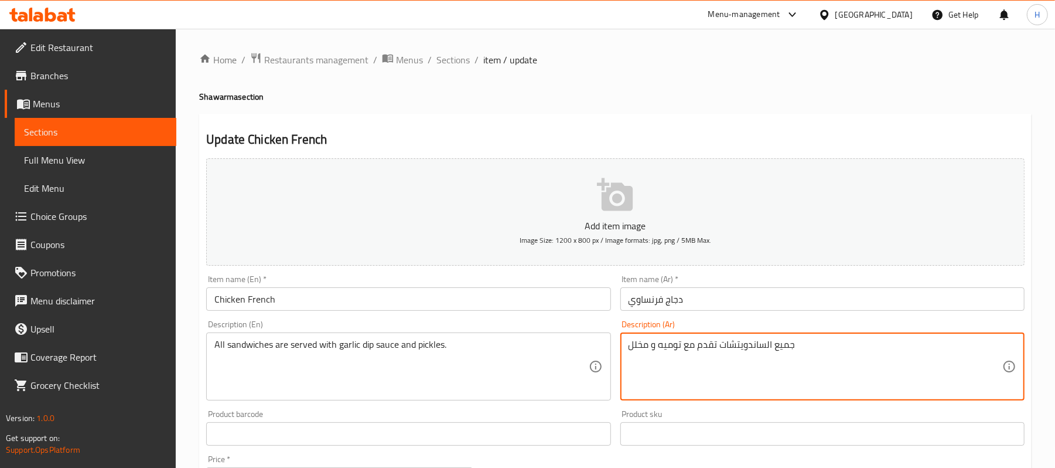
drag, startPoint x: 722, startPoint y: 345, endPoint x: 847, endPoint y: 331, distance: 126.2
type textarea "تقدم مع توميه و مخلل"
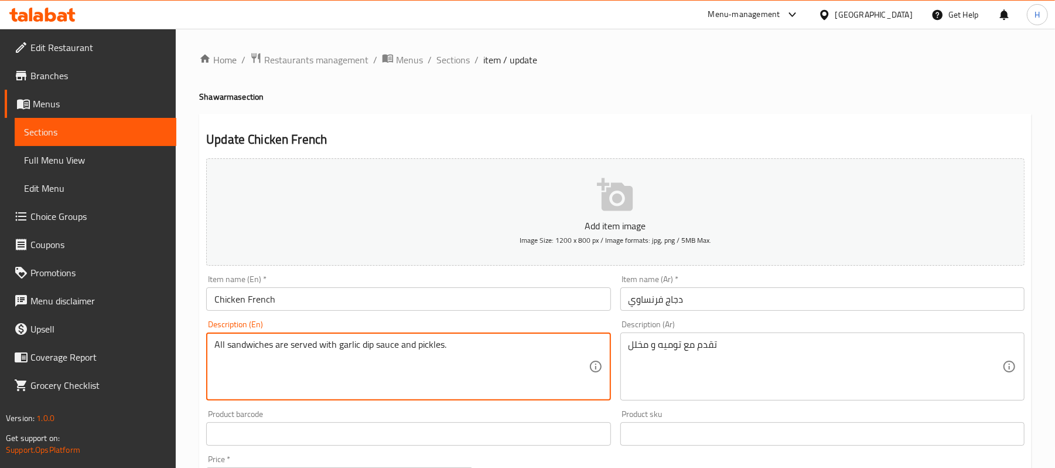
drag, startPoint x: 286, startPoint y: 345, endPoint x: 190, endPoint y: 333, distance: 96.7
type textarea "served with garlic dip sauce and pickles."
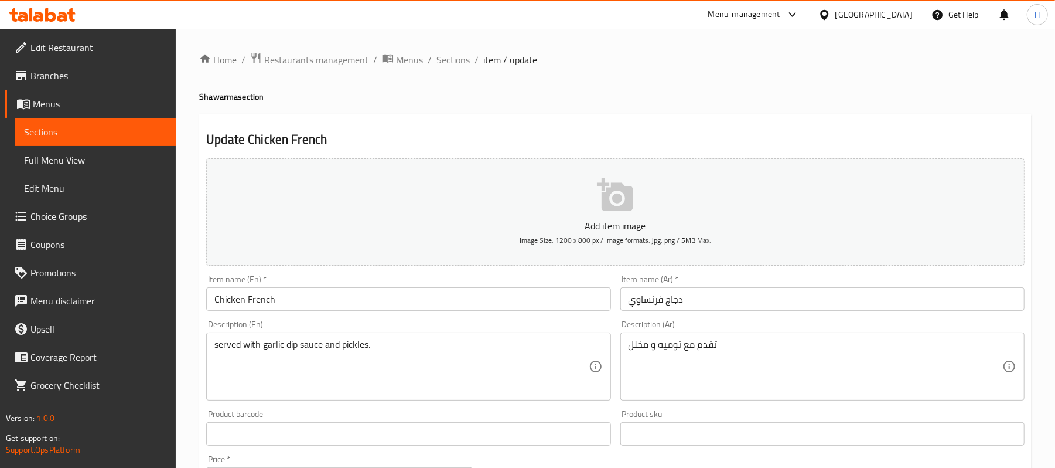
click at [310, 330] on div "Description (En) served with garlic dip sauce and pickles. Description (En)" at bounding box center [408, 360] width 404 height 80
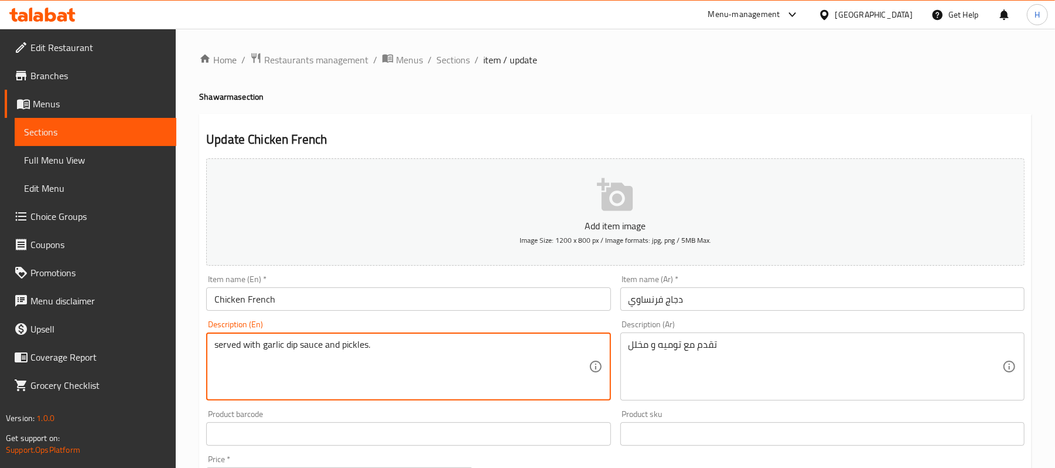
click at [264, 322] on div "Description (En) served with garlic dip sauce and pickles. Description (En)" at bounding box center [408, 360] width 404 height 80
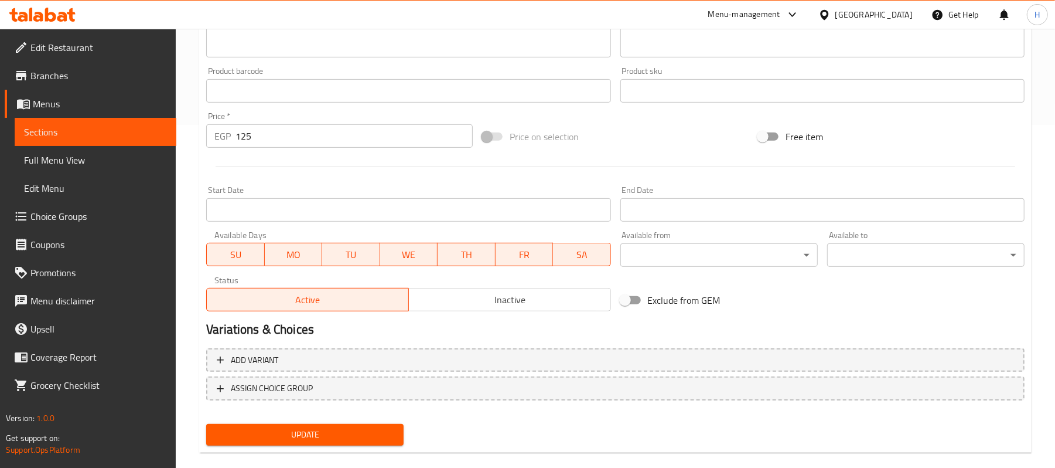
scroll to position [359, 0]
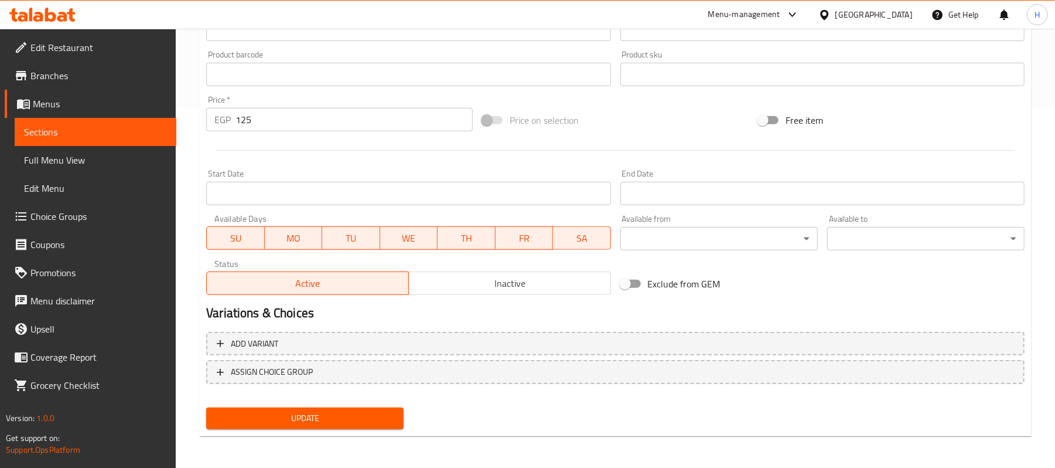
click at [355, 414] on span "Update" at bounding box center [305, 418] width 179 height 15
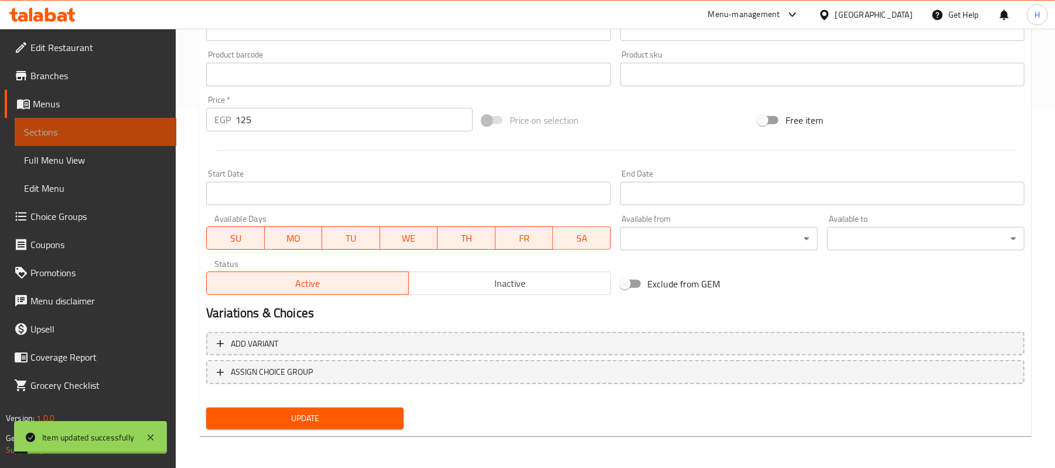
click at [125, 132] on span "Sections" at bounding box center [95, 132] width 143 height 14
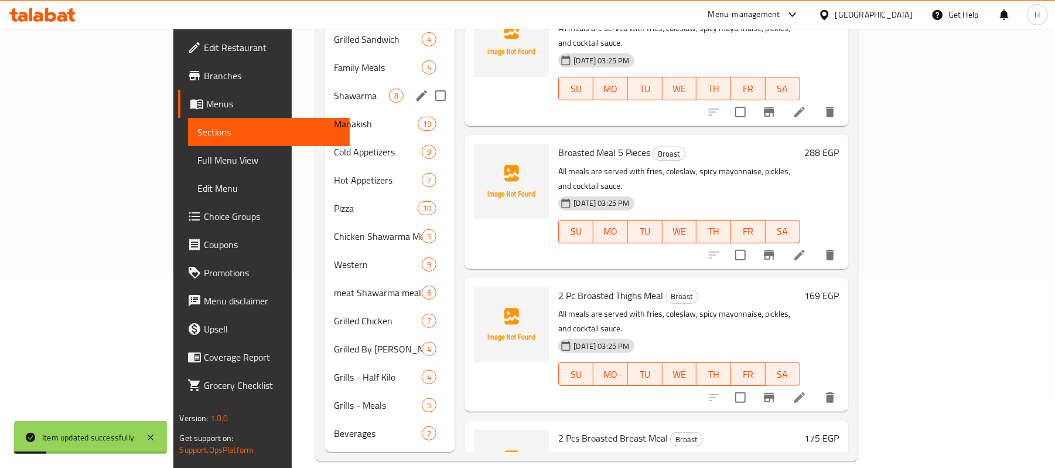
click at [334, 88] on span "Shawarma" at bounding box center [362, 95] width 56 height 14
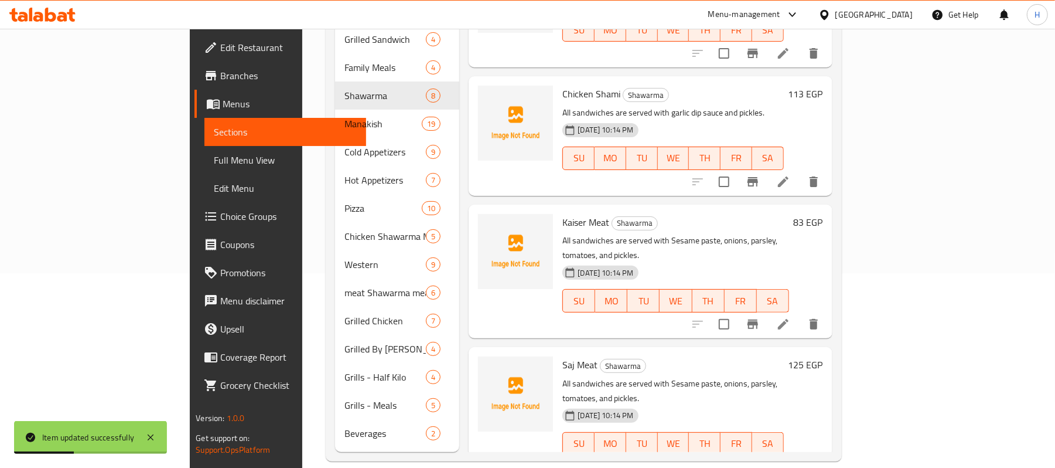
scroll to position [312, 0]
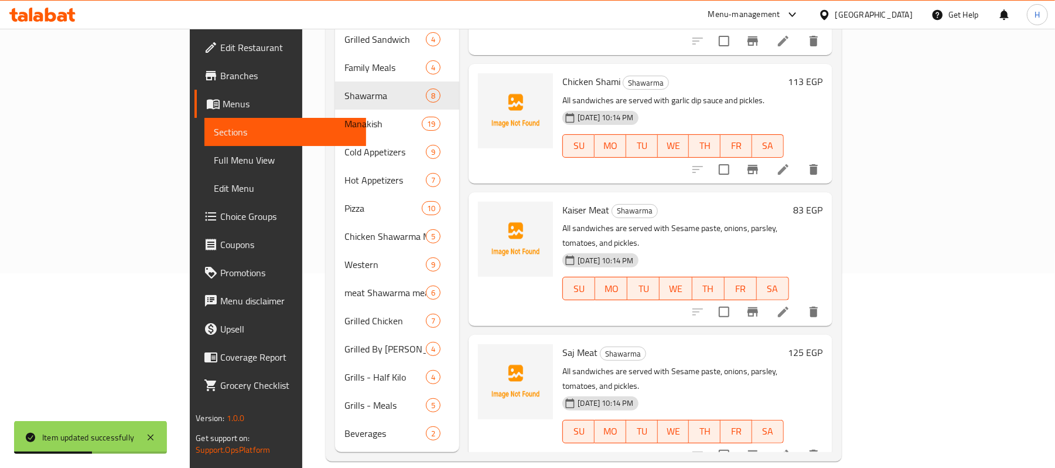
click at [790, 162] on icon at bounding box center [783, 169] width 14 height 14
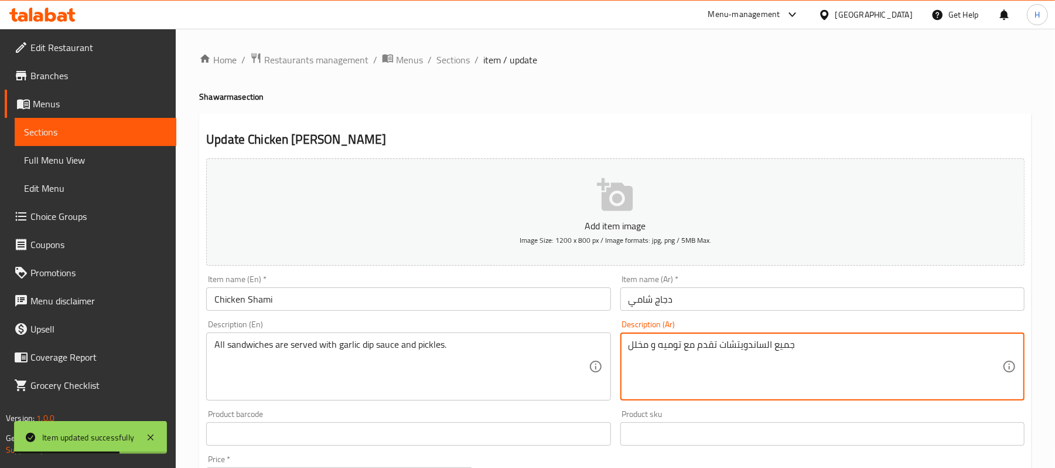
drag, startPoint x: 717, startPoint y: 347, endPoint x: 857, endPoint y: 346, distance: 139.5
type textarea "تقدم مع توميه و مخلل"
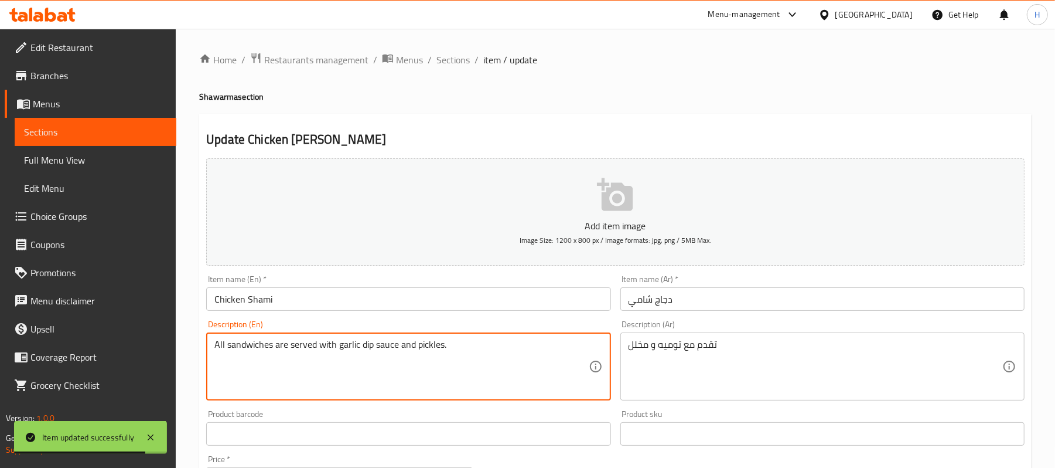
drag, startPoint x: 289, startPoint y: 345, endPoint x: 187, endPoint y: 329, distance: 102.6
click at [197, 321] on div "Home / Restaurants management / Menus / Sections / item / update Shawarma secti…" at bounding box center [615, 428] width 879 height 799
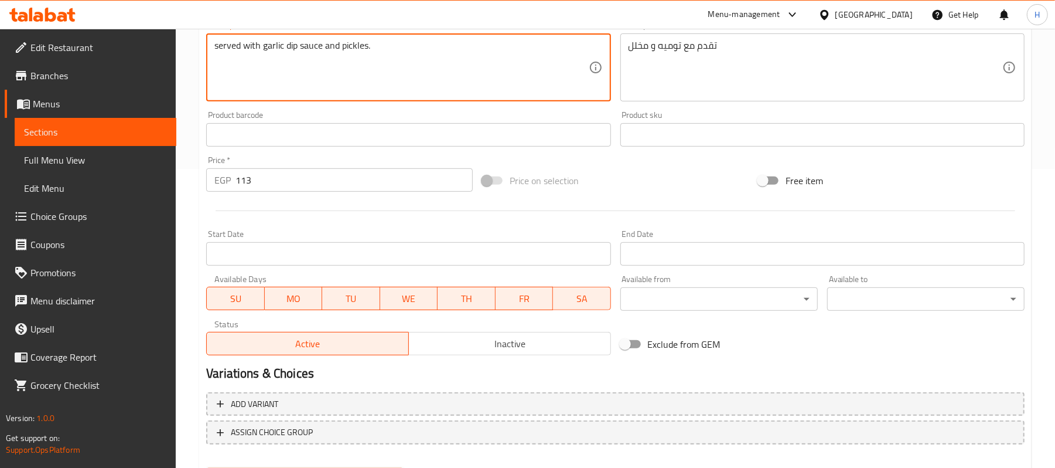
scroll to position [359, 0]
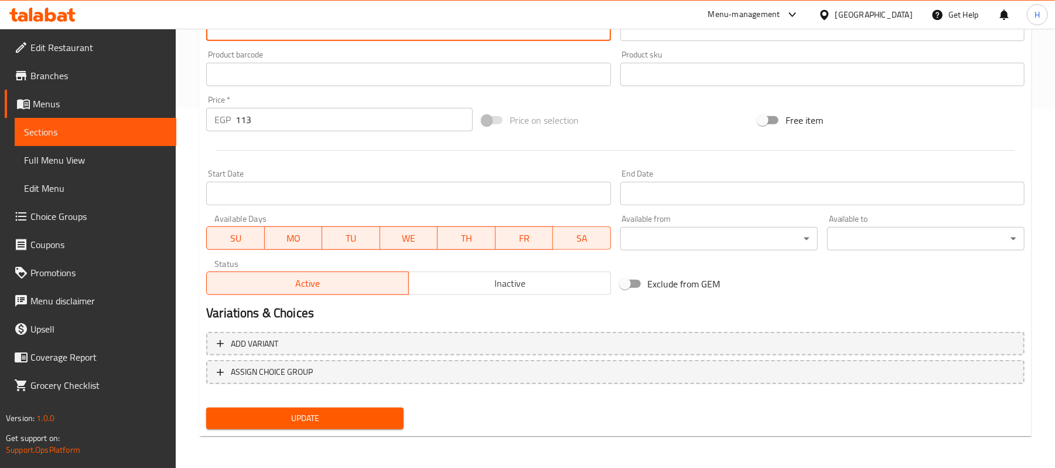
type textarea "served with garlic dip sauce and pickles."
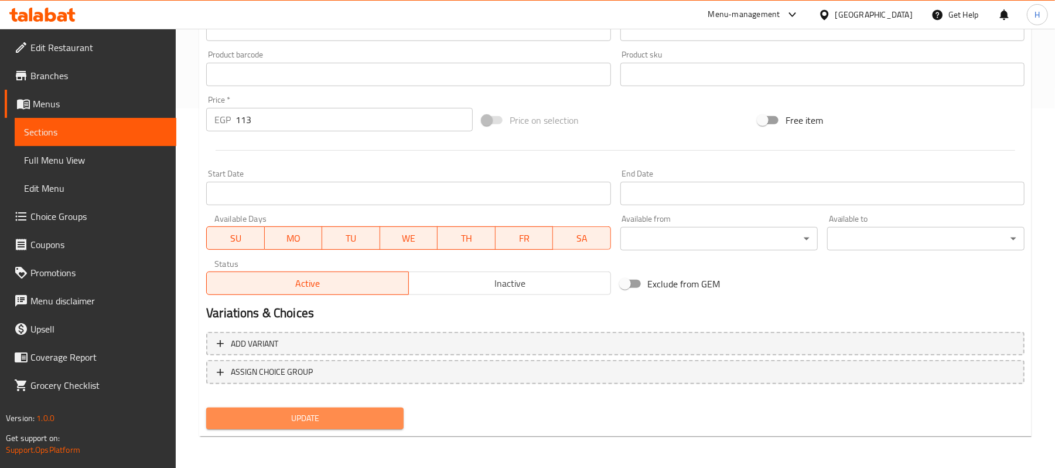
click at [371, 425] on button "Update" at bounding box center [304, 418] width 197 height 22
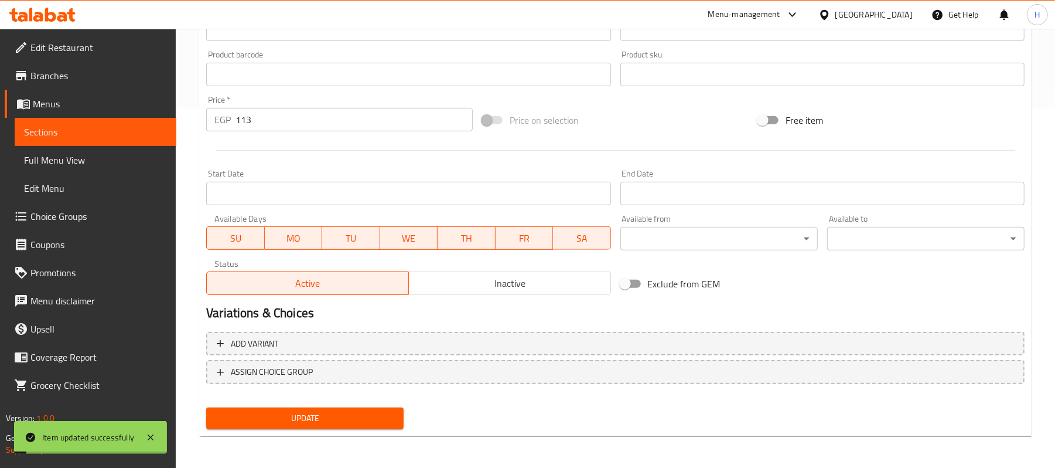
click at [169, 128] on link "Sections" at bounding box center [96, 132] width 162 height 28
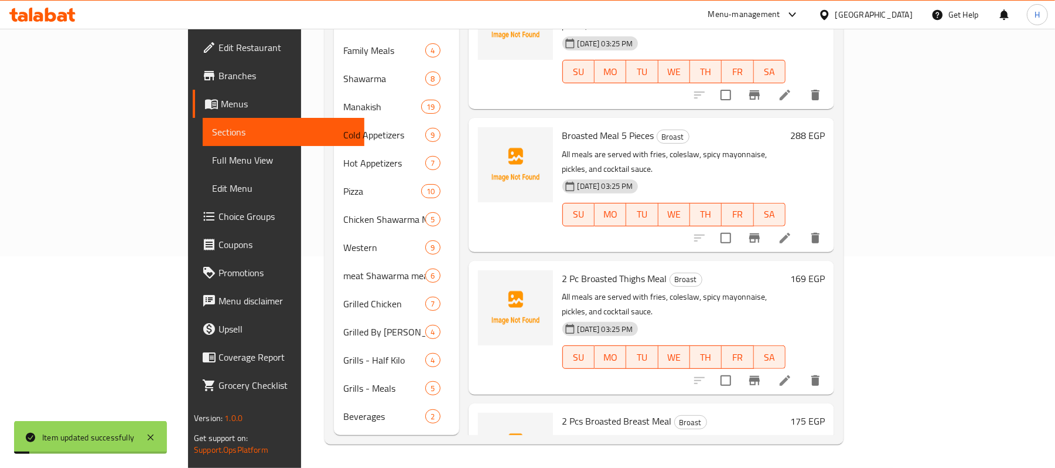
scroll to position [195, 0]
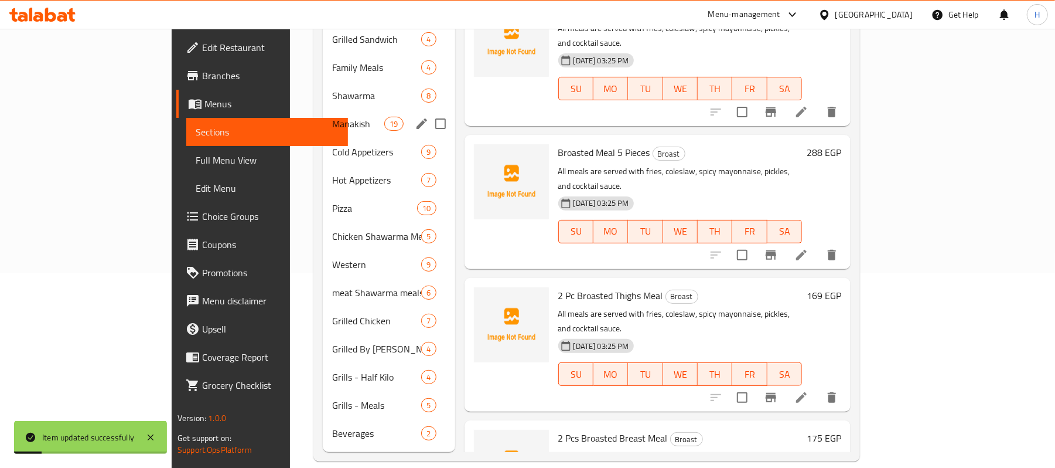
click at [332, 117] on span "Manakish" at bounding box center [358, 124] width 52 height 14
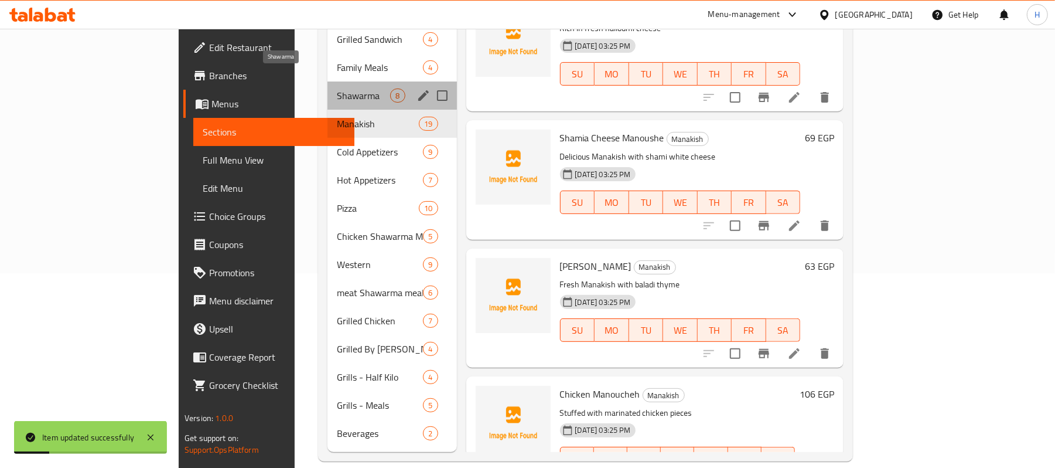
click at [337, 88] on span "Shawarma" at bounding box center [363, 95] width 53 height 14
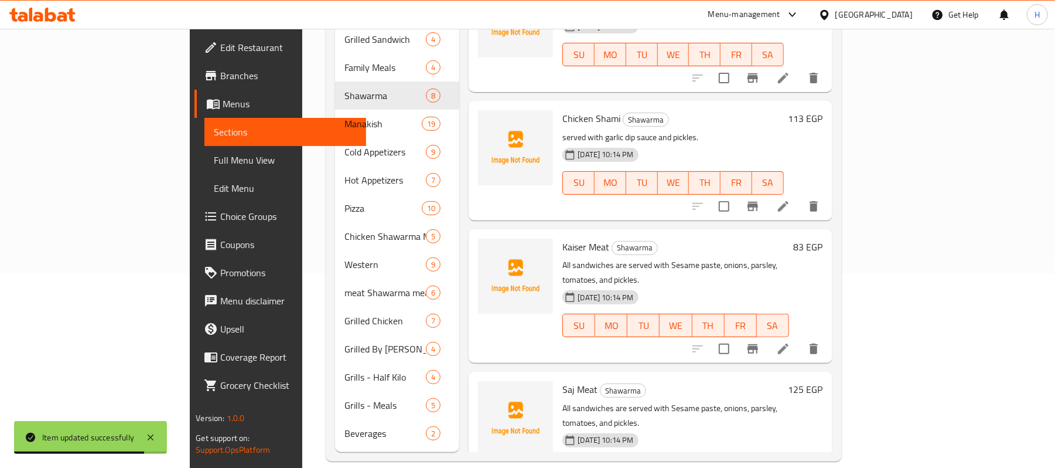
scroll to position [312, 0]
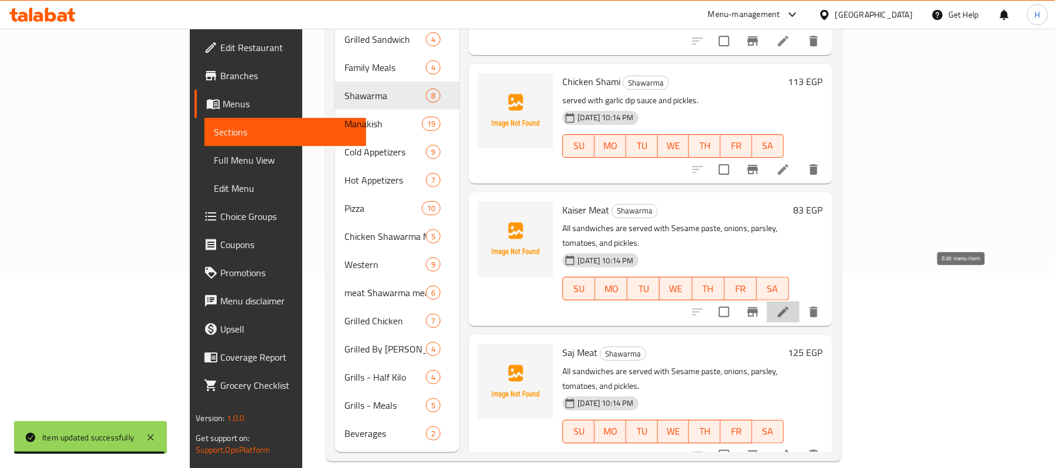
click at [789, 306] on icon at bounding box center [783, 311] width 11 height 11
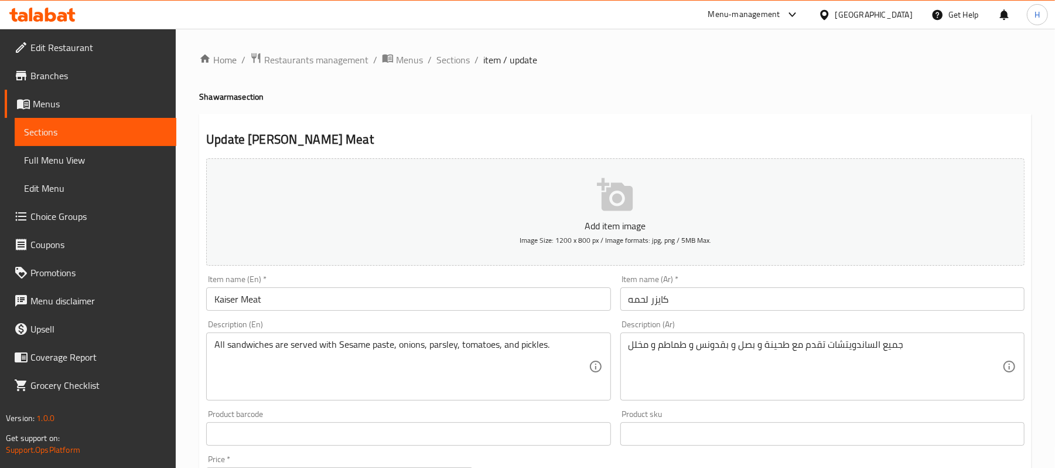
click at [662, 302] on input "كايزر لحمه" at bounding box center [822, 298] width 404 height 23
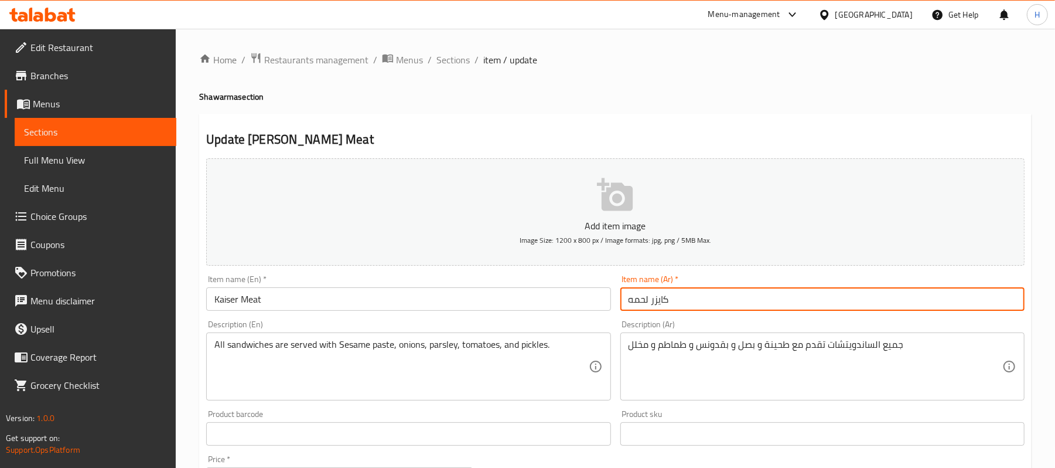
click at [662, 302] on input "كايزر لحمه" at bounding box center [822, 298] width 404 height 23
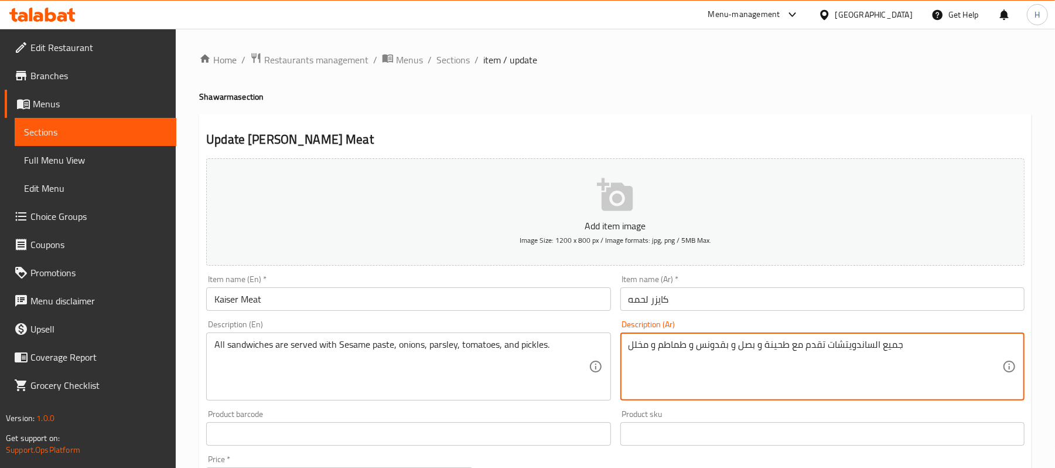
drag, startPoint x: 825, startPoint y: 347, endPoint x: 949, endPoint y: 353, distance: 124.4
type textarea "تقدم مع طحينة و بصل و بقدونس و طماطم و مخلل"
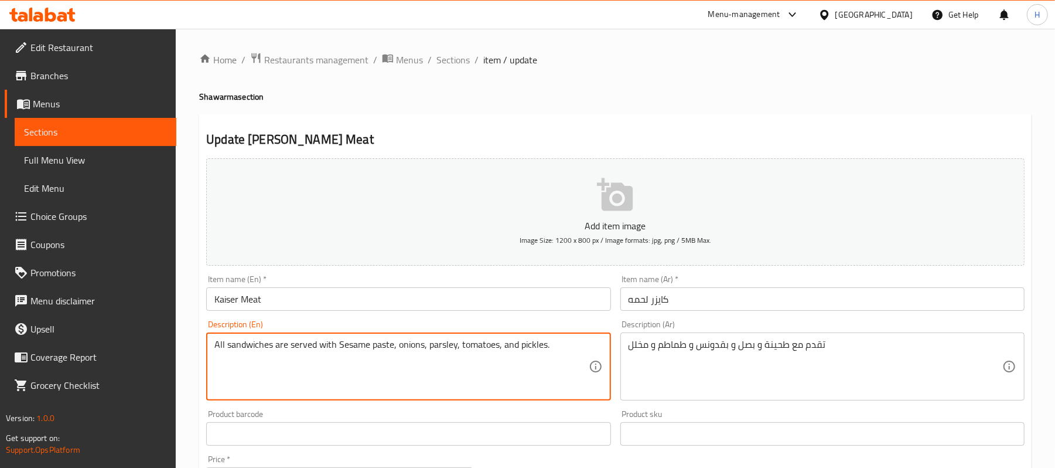
drag, startPoint x: 316, startPoint y: 346, endPoint x: 200, endPoint y: 343, distance: 116.0
click at [293, 350] on textarea "All sandwiches are served with Sesame paste, onions, parsley, tomatoes, and pic…" at bounding box center [401, 367] width 374 height 56
drag, startPoint x: 289, startPoint y: 347, endPoint x: 170, endPoint y: 352, distance: 119.0
click at [170, 352] on div "Edit Restaurant Branches Menus Sections Full Menu View Edit Menu Choice Groups …" at bounding box center [527, 428] width 1055 height 799
type textarea "served with Sesame paste, onions, parsley, tomatoes, and pickles."
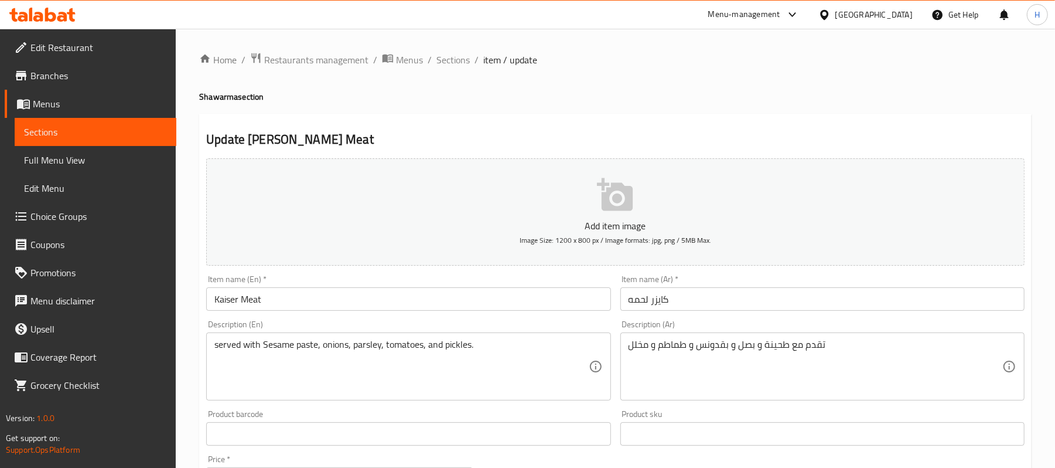
click at [540, 327] on div "Description (En) served with Sesame paste, onions, parsley, tomatoes, and pickl…" at bounding box center [408, 360] width 404 height 80
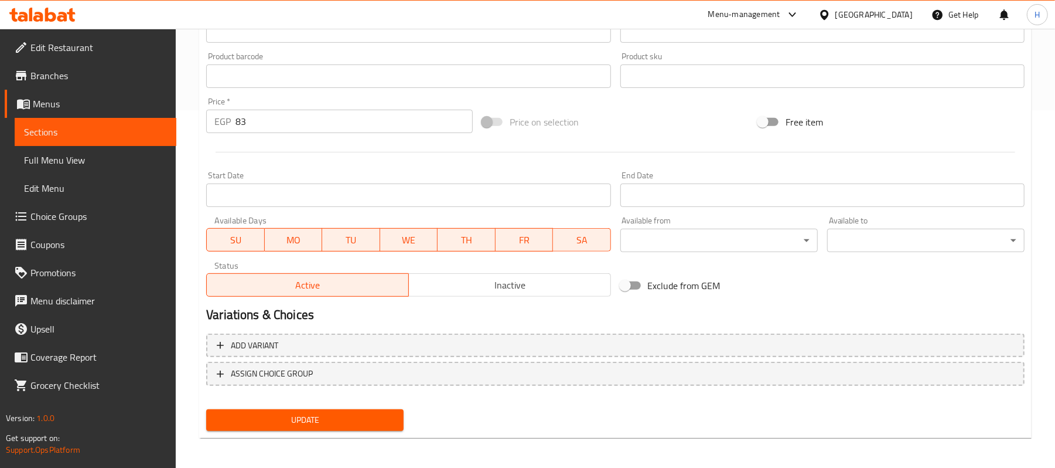
scroll to position [359, 0]
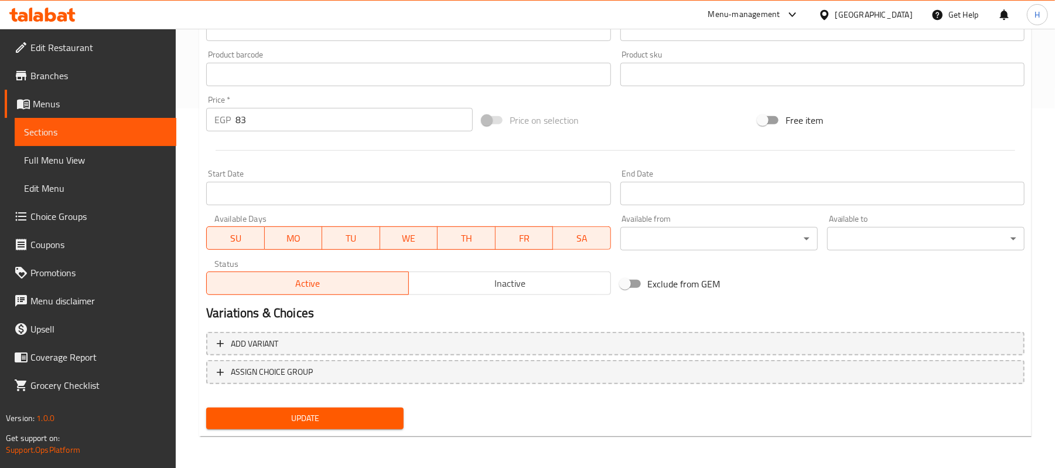
click at [349, 420] on span "Update" at bounding box center [305, 418] width 179 height 15
click at [162, 129] on span "Sections" at bounding box center [95, 132] width 143 height 14
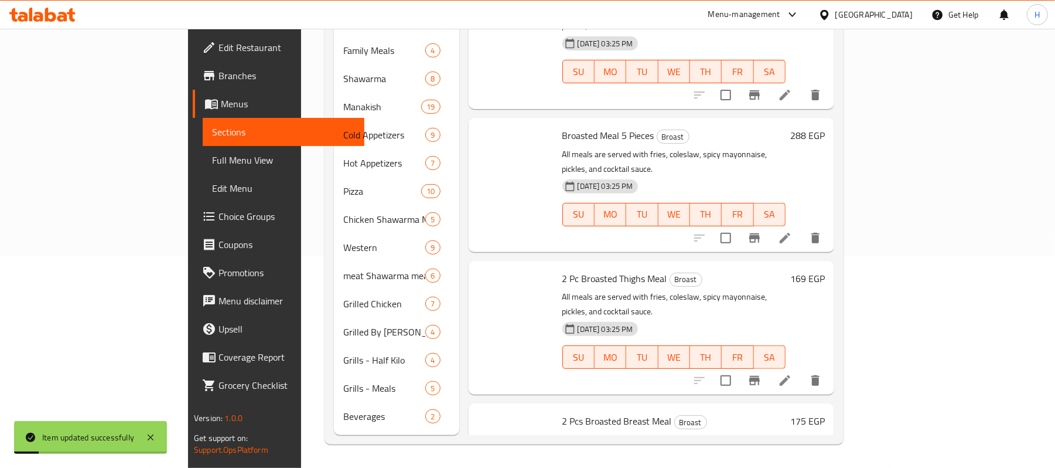
scroll to position [195, 0]
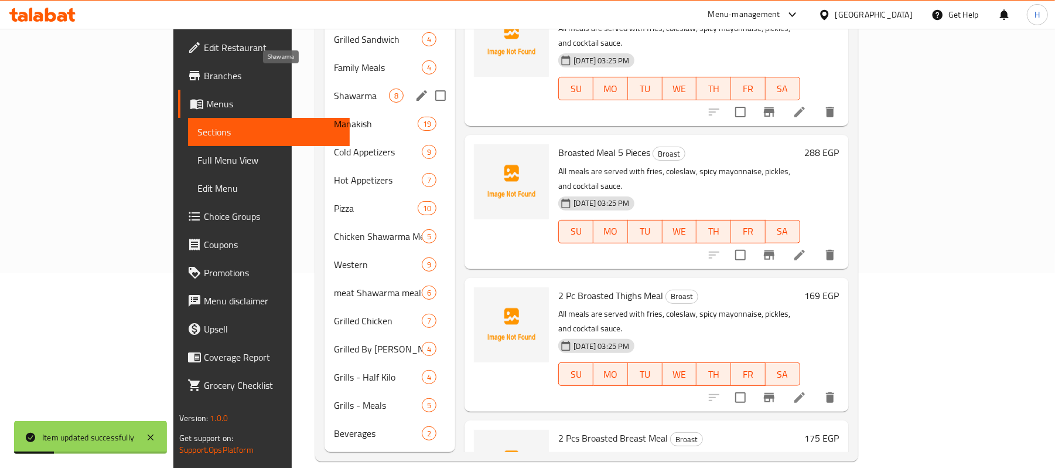
click at [334, 88] on span "Shawarma" at bounding box center [362, 95] width 56 height 14
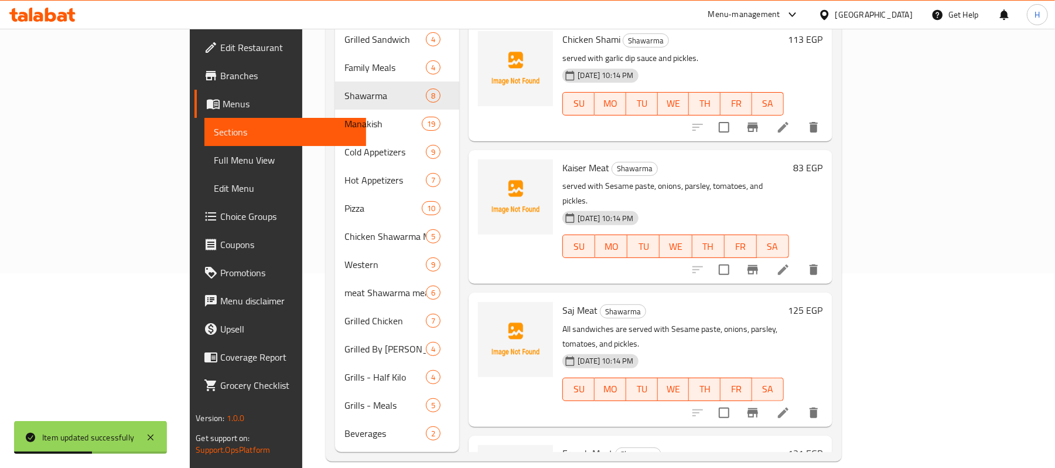
scroll to position [390, 0]
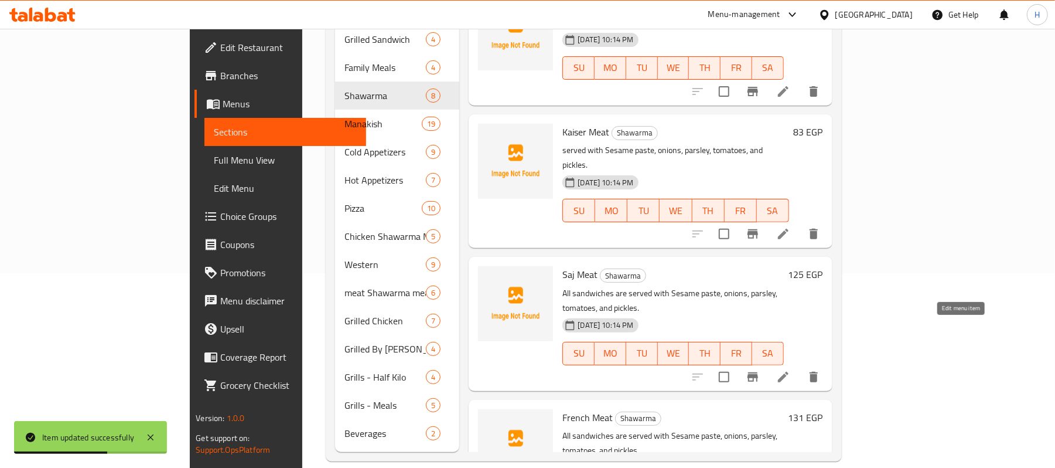
click at [789, 371] on icon at bounding box center [783, 376] width 11 height 11
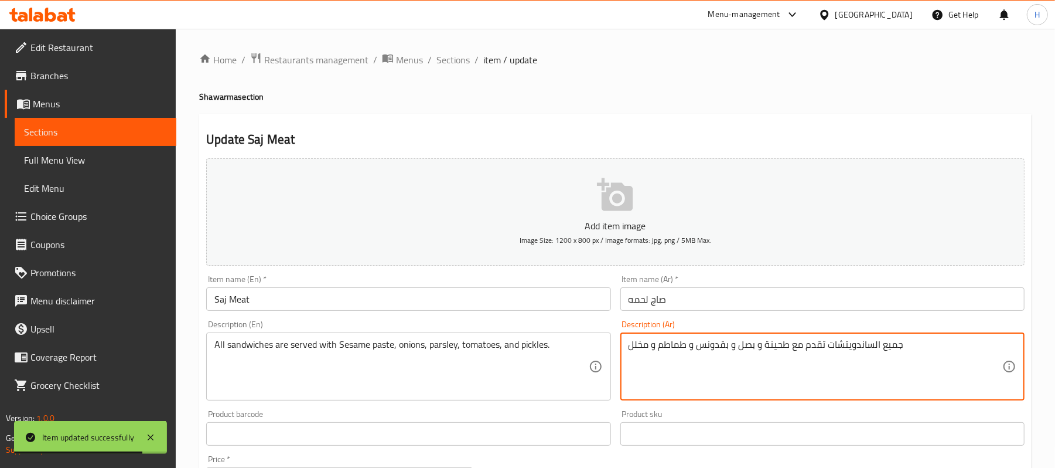
drag, startPoint x: 828, startPoint y: 349, endPoint x: 936, endPoint y: 359, distance: 108.3
type textarea "تقدم مع طحينة و بصل و بقدونس و طماطم و مخلل"
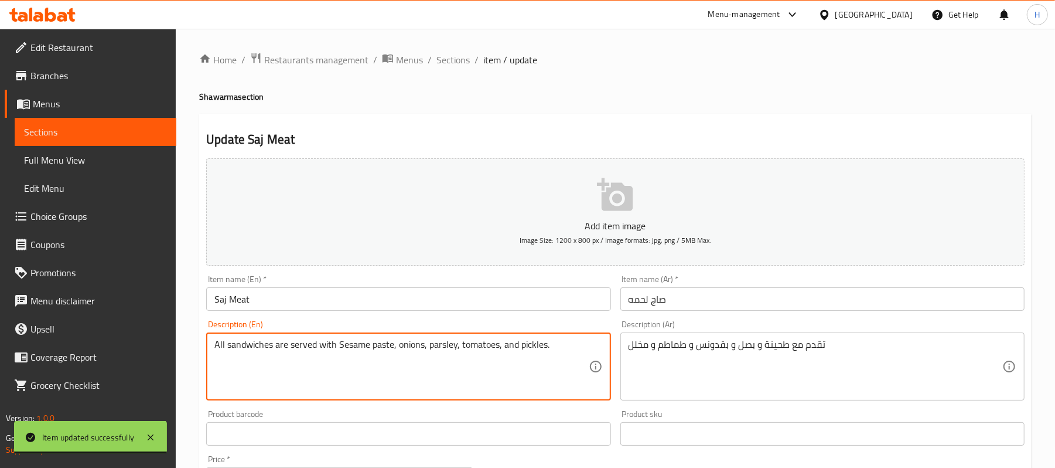
drag, startPoint x: 289, startPoint y: 347, endPoint x: 161, endPoint y: 348, distance: 128.3
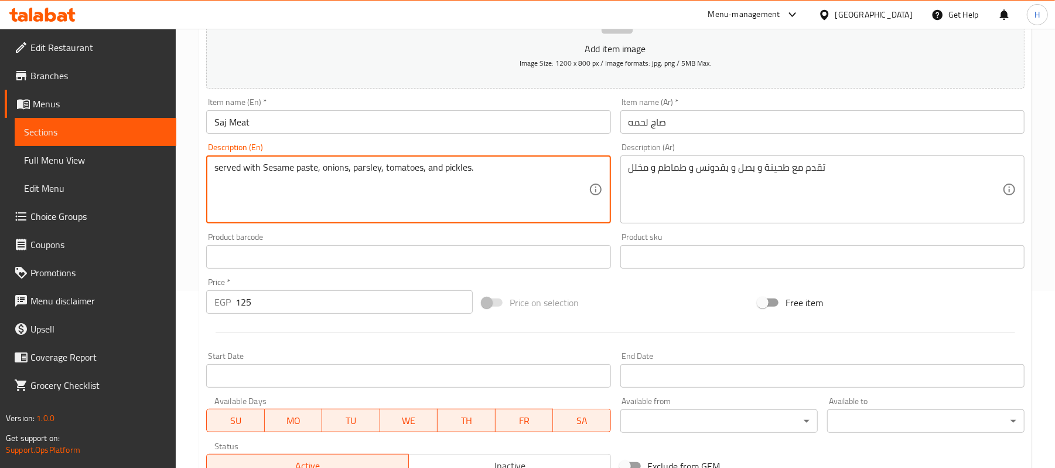
scroll to position [359, 0]
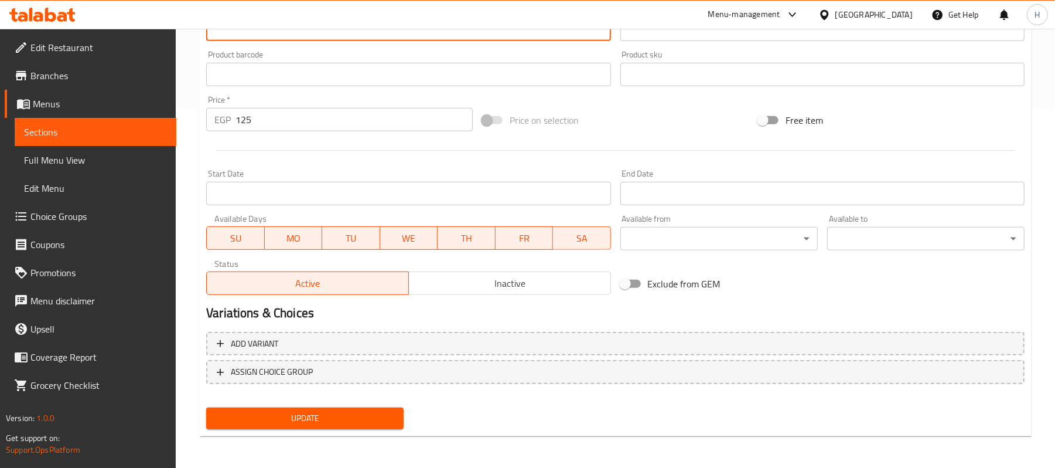
type textarea "served with Sesame paste, onions, parsley, tomatoes, and pickles."
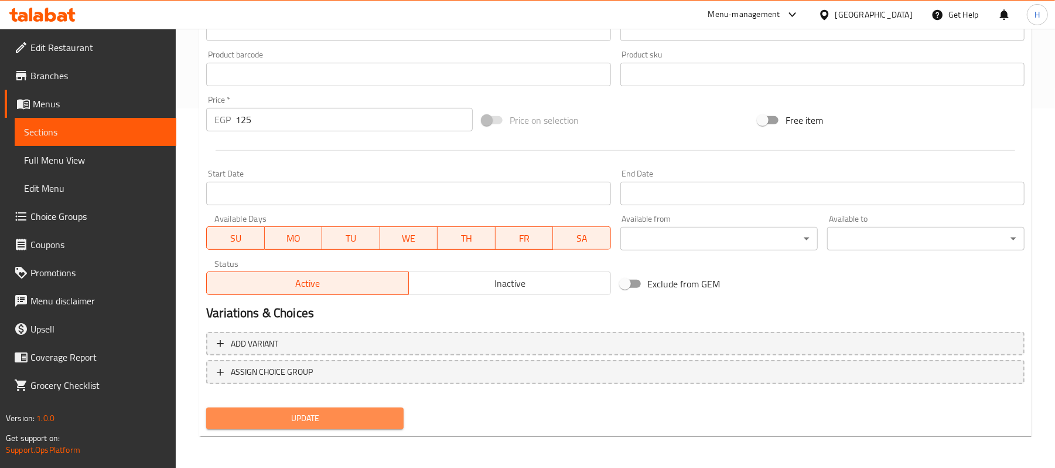
click at [383, 420] on span "Update" at bounding box center [305, 418] width 179 height 15
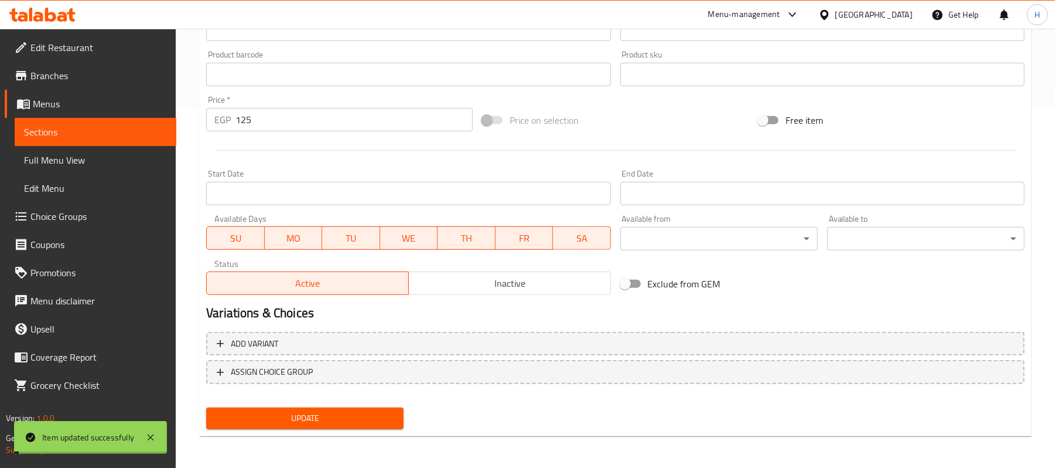
click at [111, 129] on span "Sections" at bounding box center [95, 132] width 143 height 14
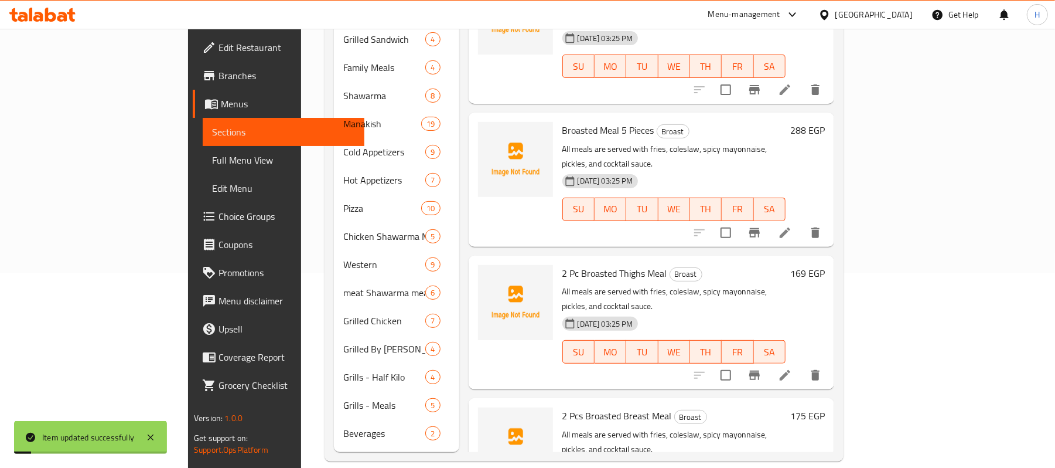
scroll to position [43, 0]
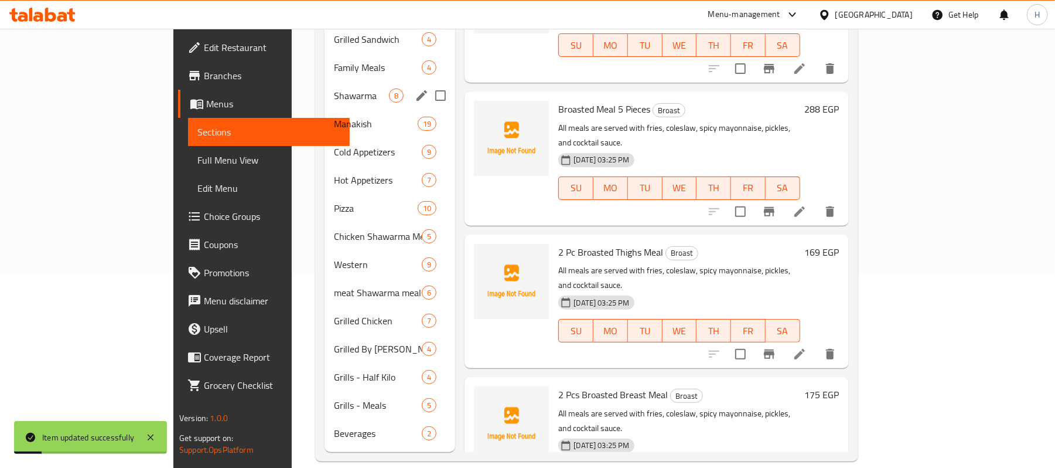
click at [334, 88] on span "Shawarma" at bounding box center [362, 95] width 56 height 14
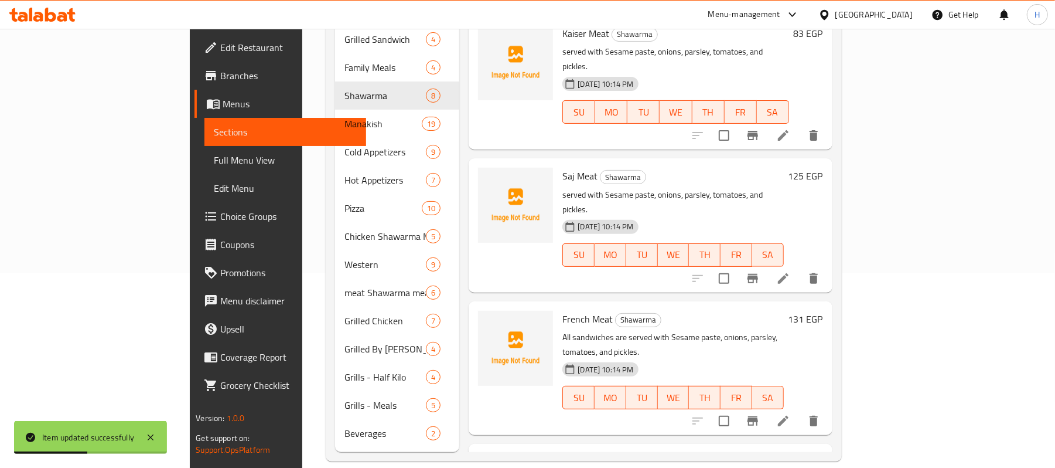
scroll to position [512, 0]
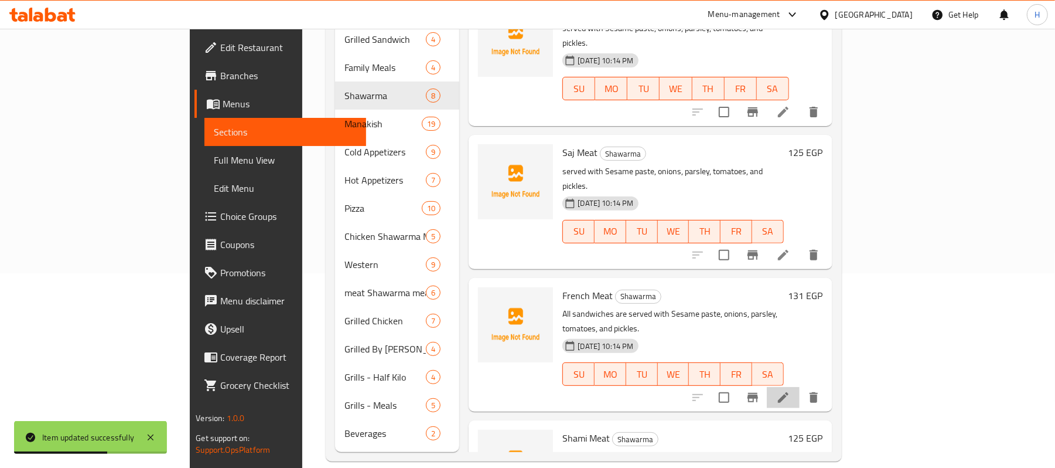
click at [800, 387] on li at bounding box center [783, 397] width 33 height 21
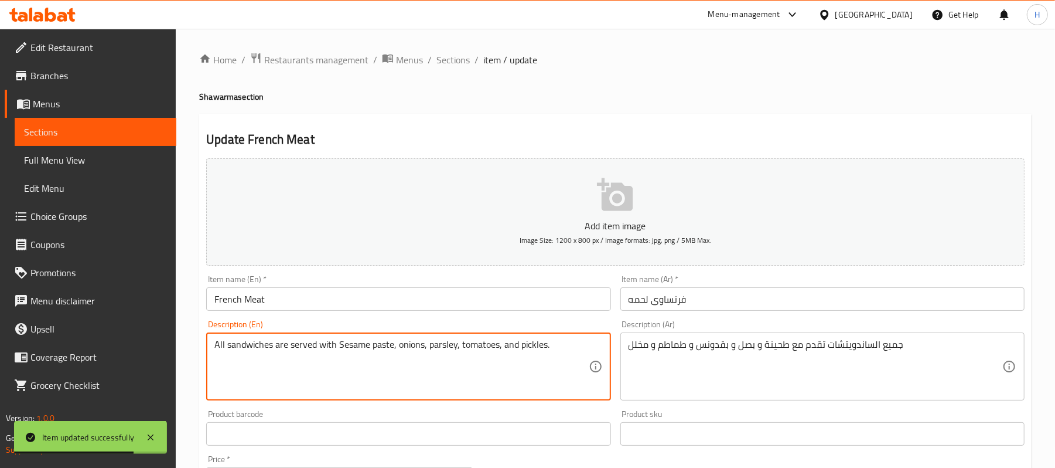
drag, startPoint x: 284, startPoint y: 347, endPoint x: 146, endPoint y: 356, distance: 138.0
click at [287, 345] on textarea "All sandwiches are served with Sesame paste, onions, parsley, tomatoes, and pic…" at bounding box center [401, 367] width 374 height 56
drag, startPoint x: 287, startPoint y: 345, endPoint x: 136, endPoint y: 345, distance: 151.2
click at [136, 345] on div "Edit Restaurant Branches Menus Sections Full Menu View Edit Menu Choice Groups …" at bounding box center [527, 428] width 1055 height 799
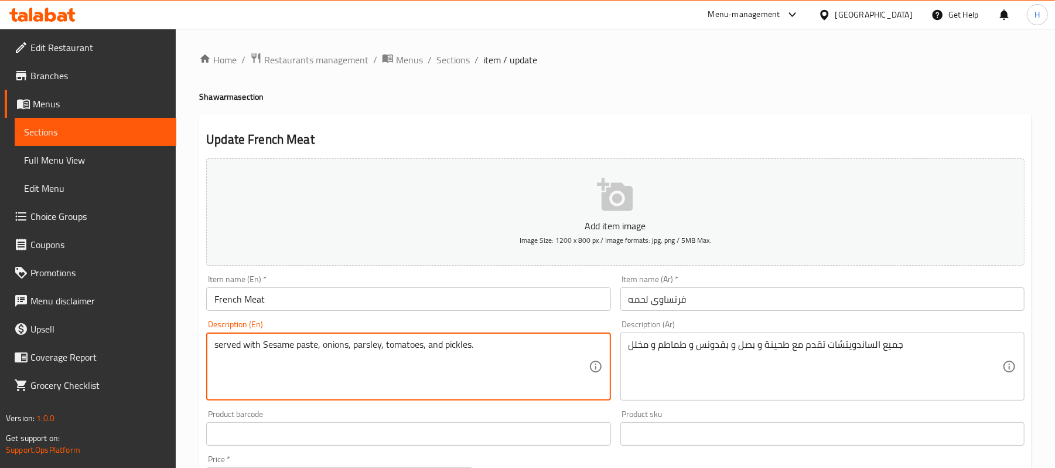
type textarea "served with Sesame paste, onions, parsley, tomatoes, and pickles."
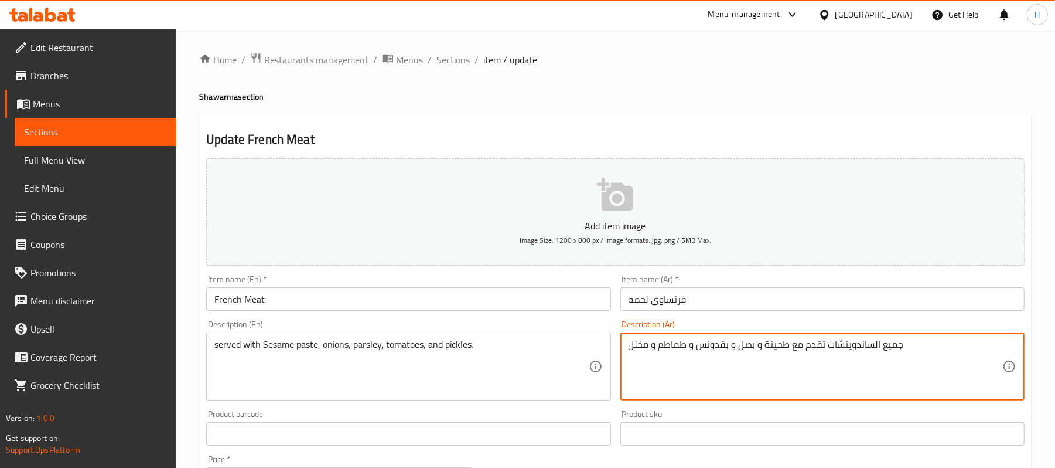
drag, startPoint x: 823, startPoint y: 347, endPoint x: 954, endPoint y: 354, distance: 132.0
click at [954, 354] on textarea "جميع الساندويتشات تقدم مع طحينة و بصل و بقدونس و طماطم و مخلل" at bounding box center [816, 367] width 374 height 56
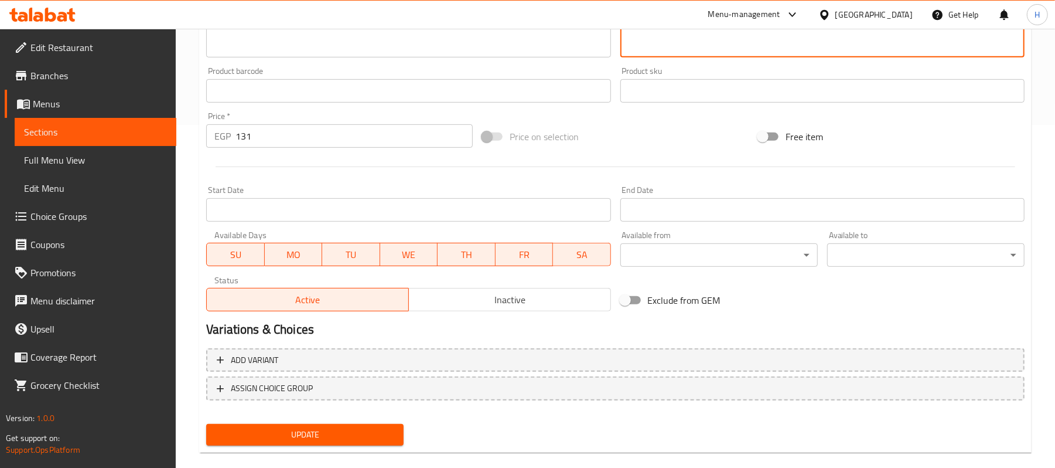
scroll to position [359, 0]
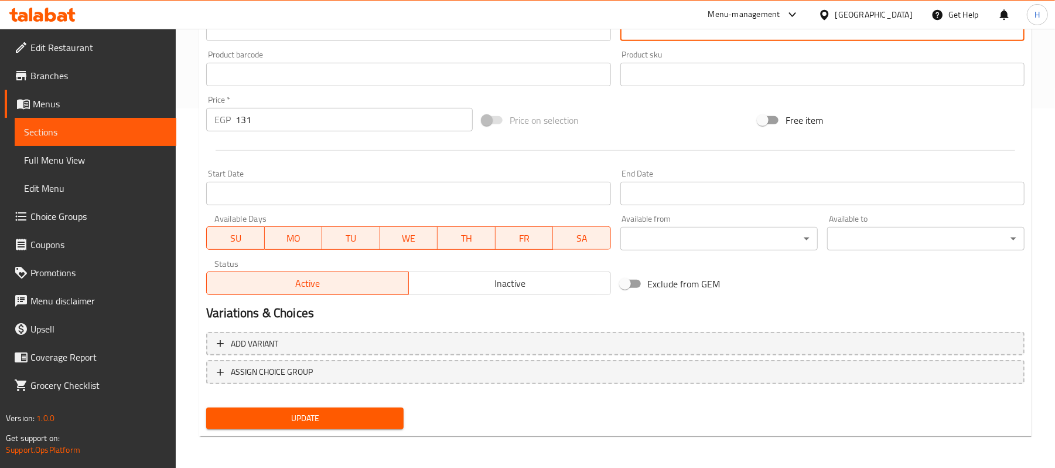
type textarea "تقدم مع طحينة و بصل و بقدونس و طماطم و مخلل"
click at [371, 420] on span "Update" at bounding box center [305, 418] width 179 height 15
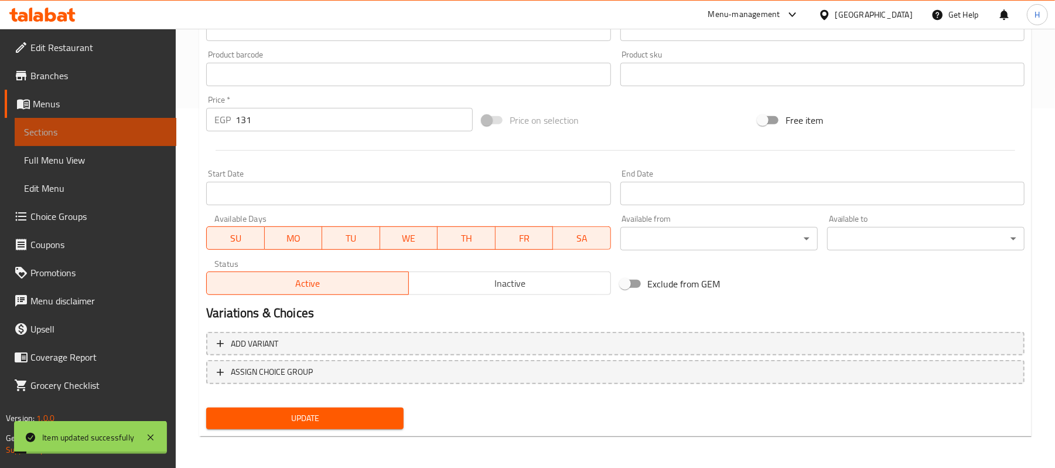
click at [153, 128] on span "Sections" at bounding box center [95, 132] width 143 height 14
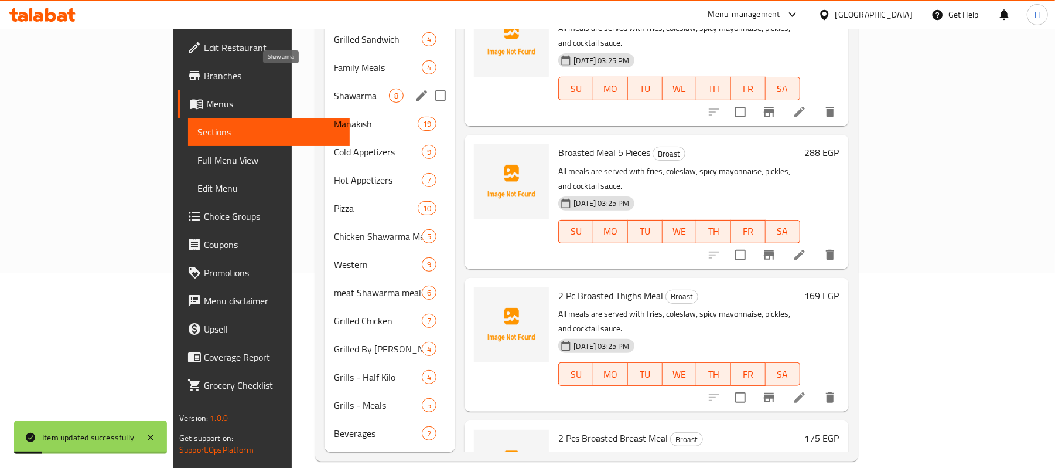
click at [334, 88] on span "Shawarma" at bounding box center [362, 95] width 56 height 14
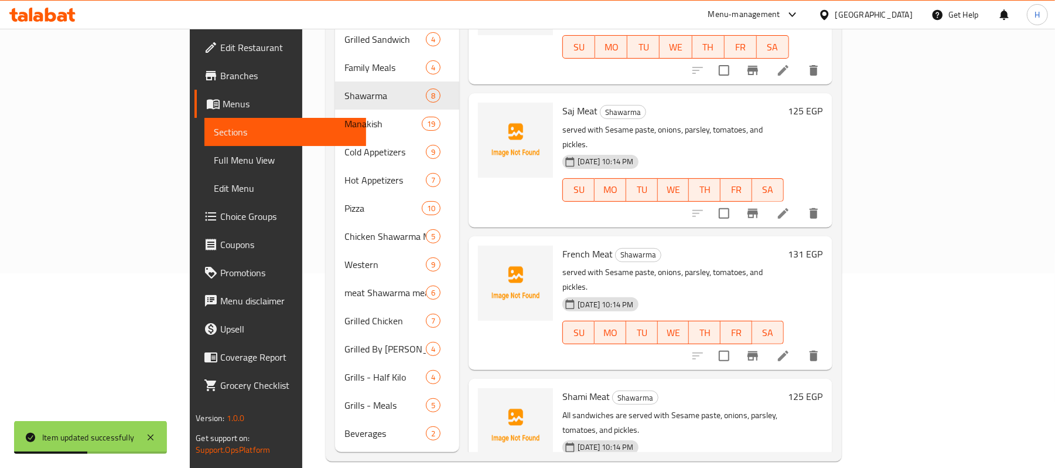
scroll to position [555, 0]
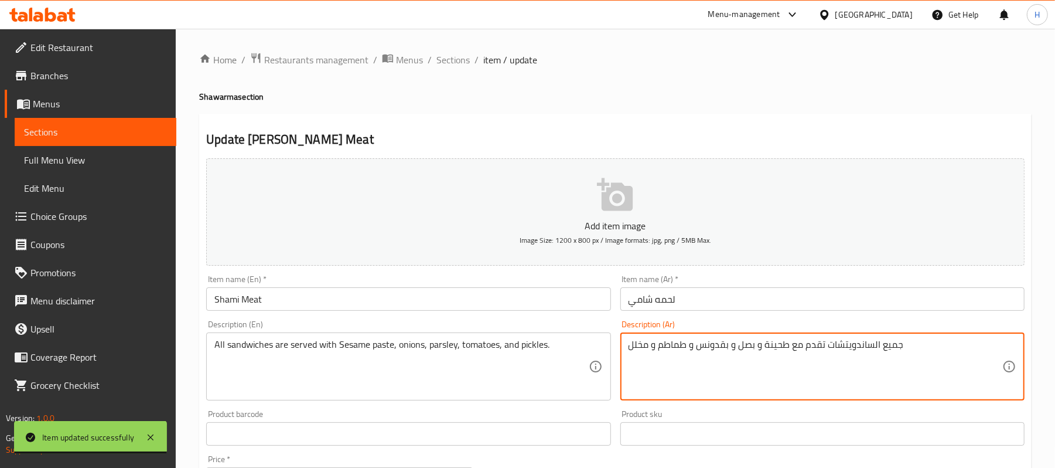
drag, startPoint x: 826, startPoint y: 348, endPoint x: 973, endPoint y: 366, distance: 148.2
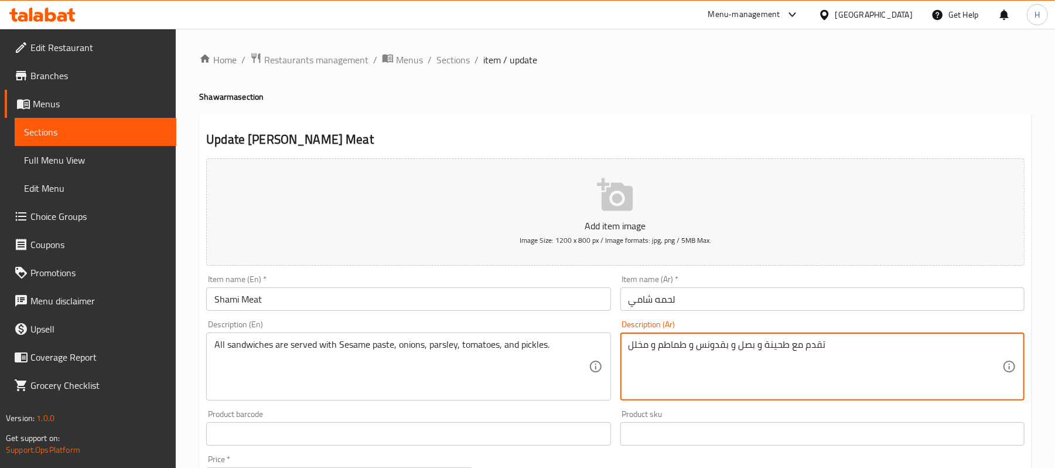
type textarea "تقدم مع طحينة و بصل و بقدونس و طماطم و مخلل"
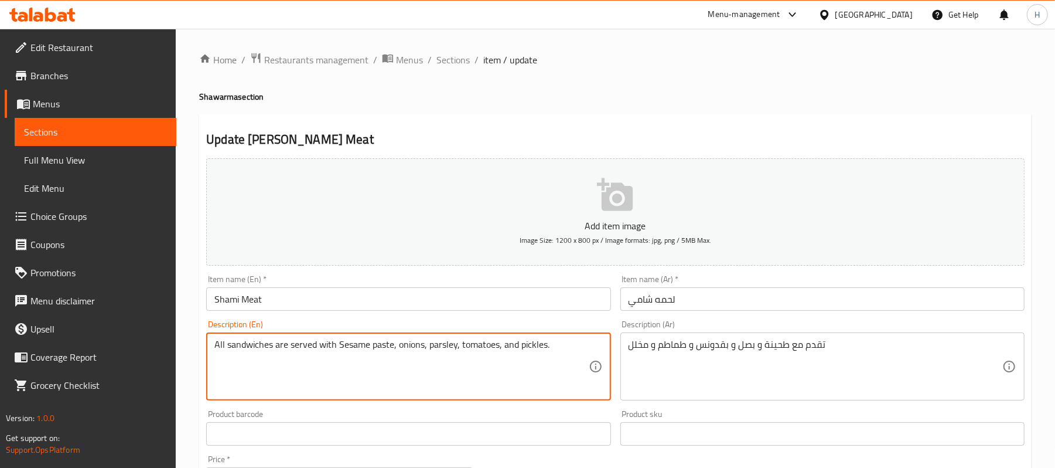
drag, startPoint x: 287, startPoint y: 347, endPoint x: 118, endPoint y: 350, distance: 169.4
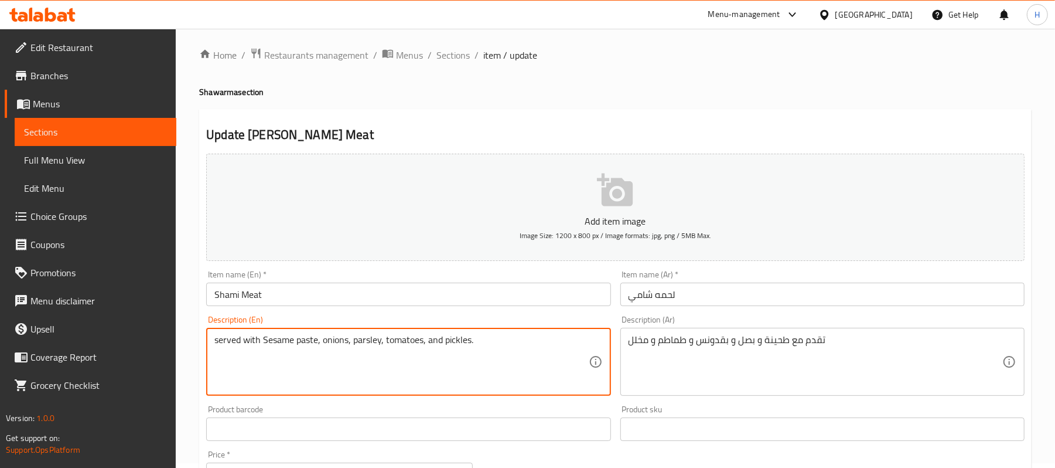
scroll to position [359, 0]
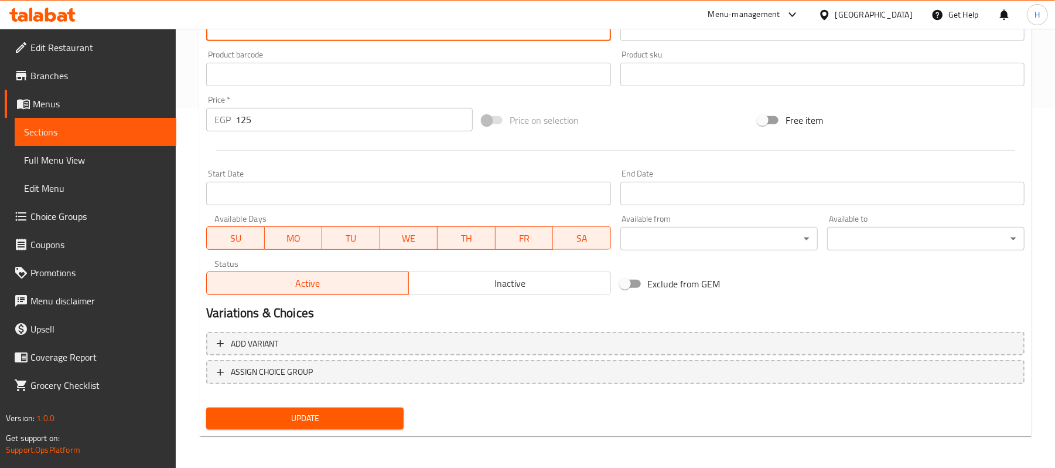
type textarea "served with Sesame paste, onions, parsley, tomatoes, and pickles."
click at [383, 416] on span "Update" at bounding box center [305, 418] width 179 height 15
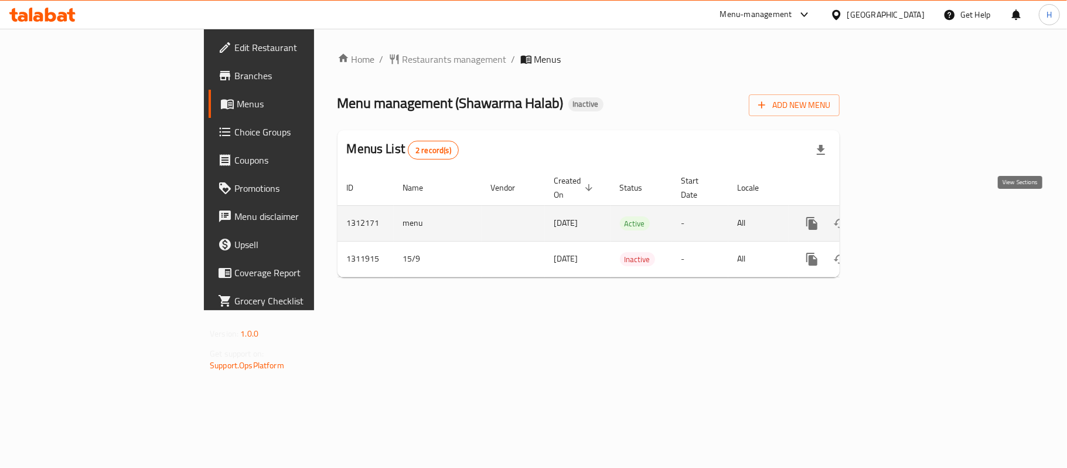
click at [903, 216] on icon "enhanced table" at bounding box center [896, 223] width 14 height 14
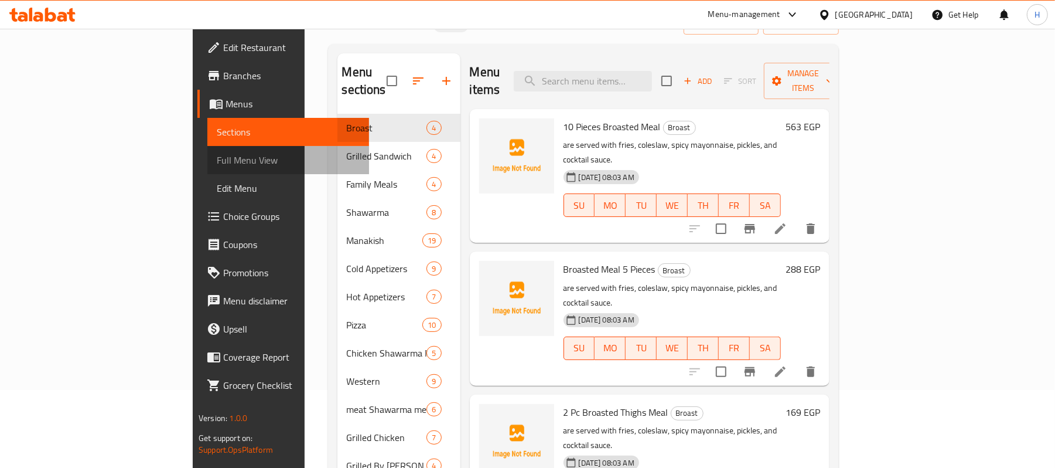
click at [217, 161] on span "Full Menu View" at bounding box center [288, 160] width 143 height 14
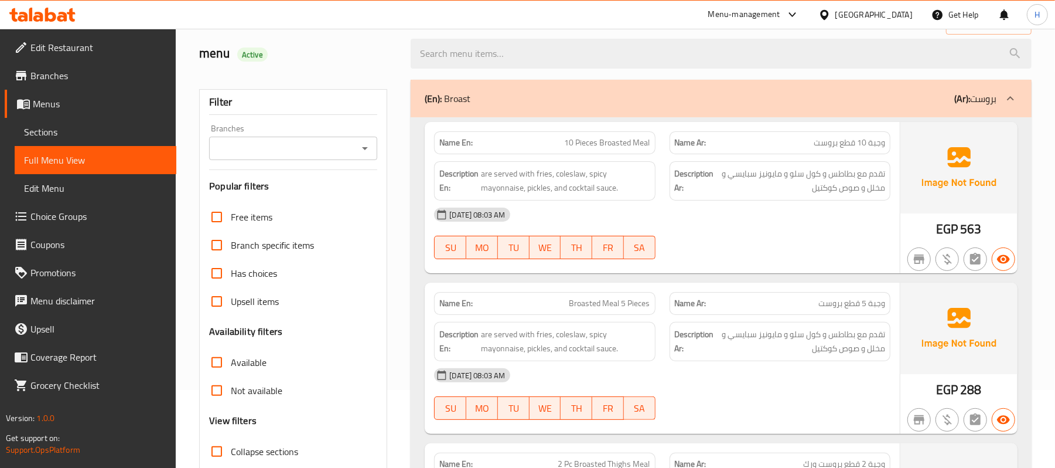
scroll to position [195, 0]
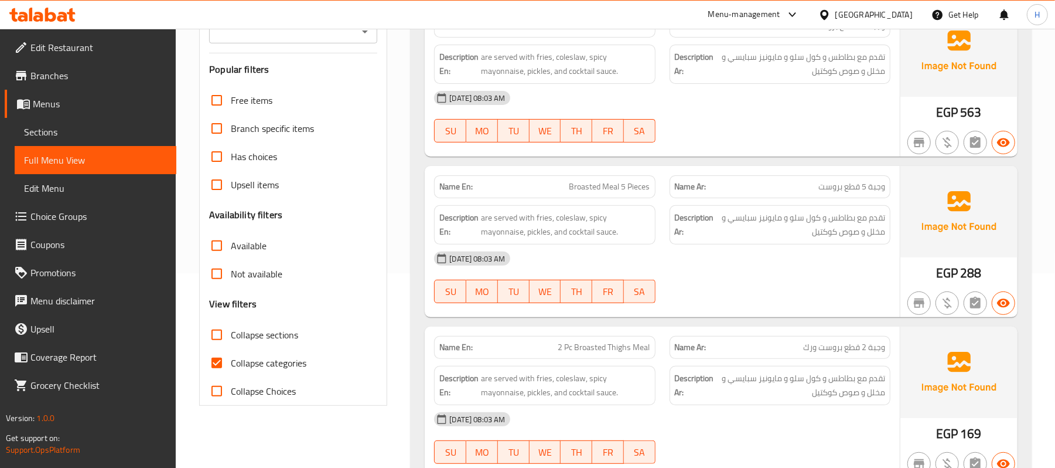
click at [311, 363] on div "Collapse categories" at bounding box center [293, 363] width 168 height 28
click at [293, 356] on span "Collapse categories" at bounding box center [269, 363] width 76 height 14
click at [231, 356] on input "Collapse categories" at bounding box center [217, 363] width 28 height 28
checkbox input "false"
click at [722, 230] on span "تقدم مع بطاطس و كول سلو و مايونيز سبايسي و مخلل و صوص كوكتيل" at bounding box center [801, 224] width 169 height 29
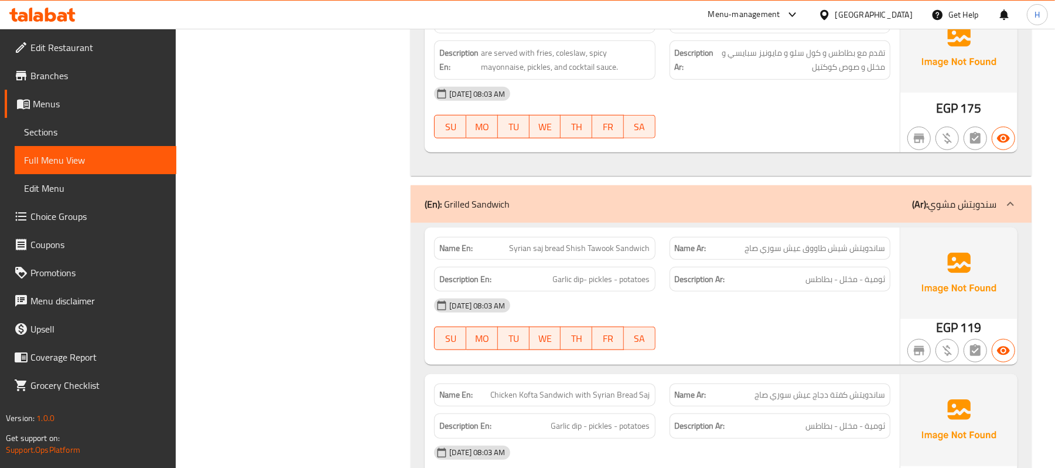
scroll to position [429, 0]
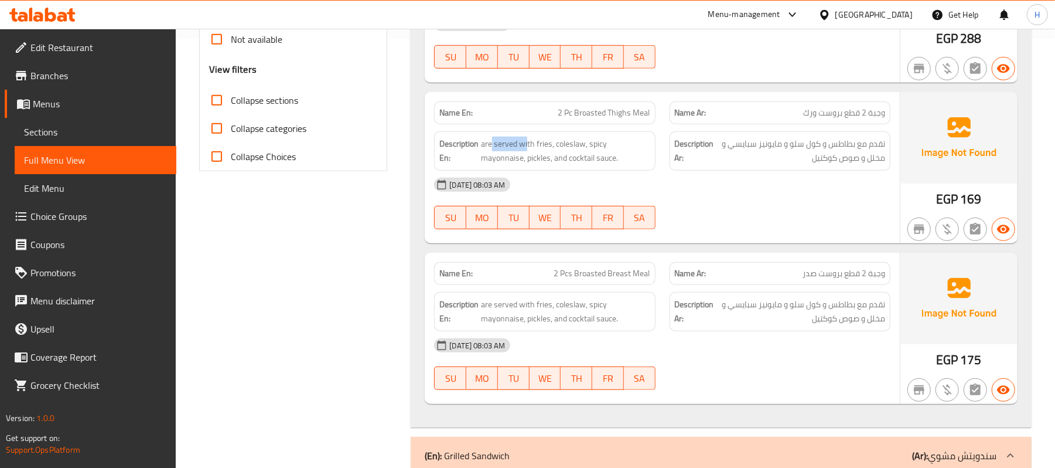
drag, startPoint x: 517, startPoint y: 144, endPoint x: 480, endPoint y: 144, distance: 36.3
click at [480, 144] on h6 "Description En: are served with fries, coleslaw, spicy mayonnaise, pickles, and…" at bounding box center [544, 151] width 210 height 29
copy span "are served"
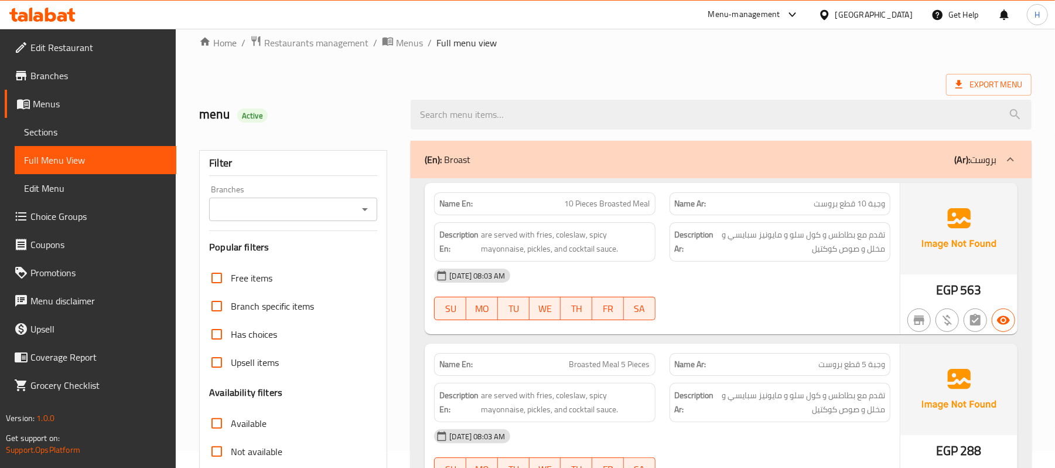
scroll to position [0, 0]
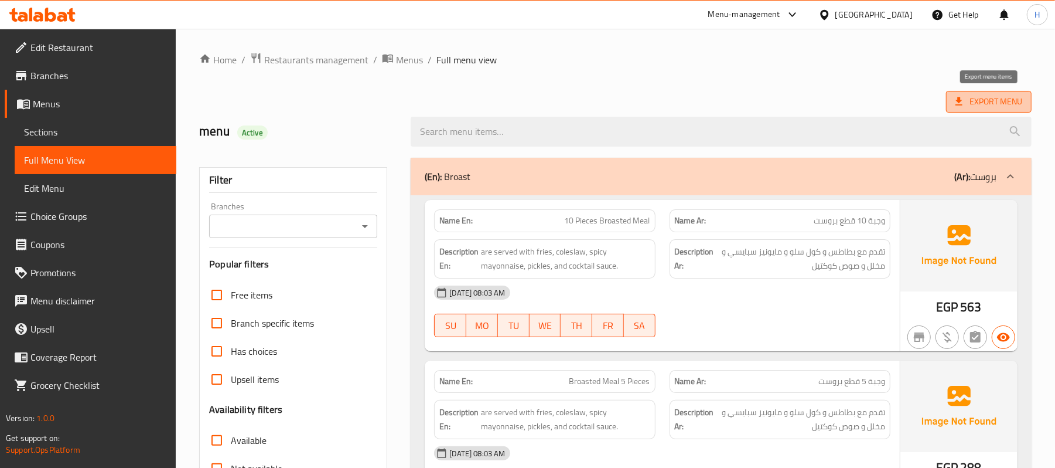
click at [1003, 101] on span "Export Menu" at bounding box center [989, 101] width 67 height 15
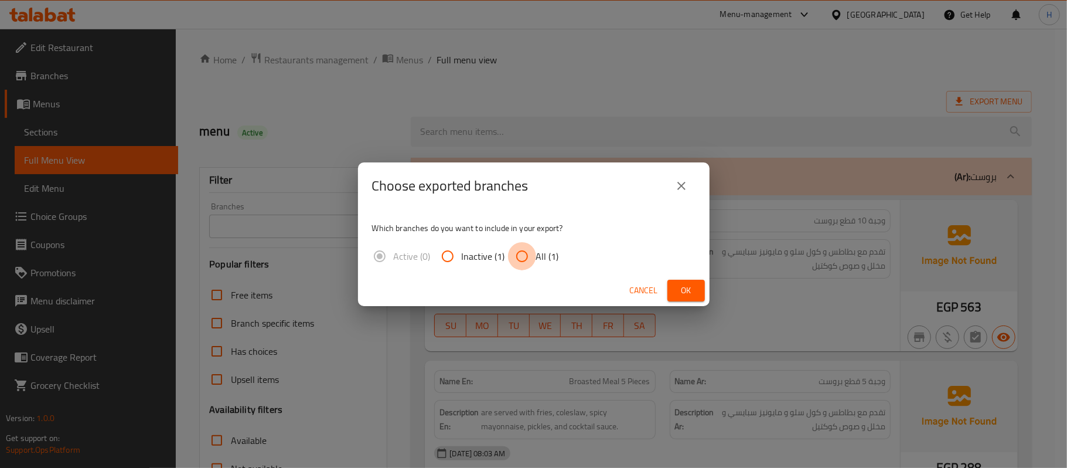
click at [521, 260] on input "All (1)" at bounding box center [522, 256] width 28 height 28
radio input "true"
click at [694, 289] on span "Ok" at bounding box center [686, 290] width 19 height 15
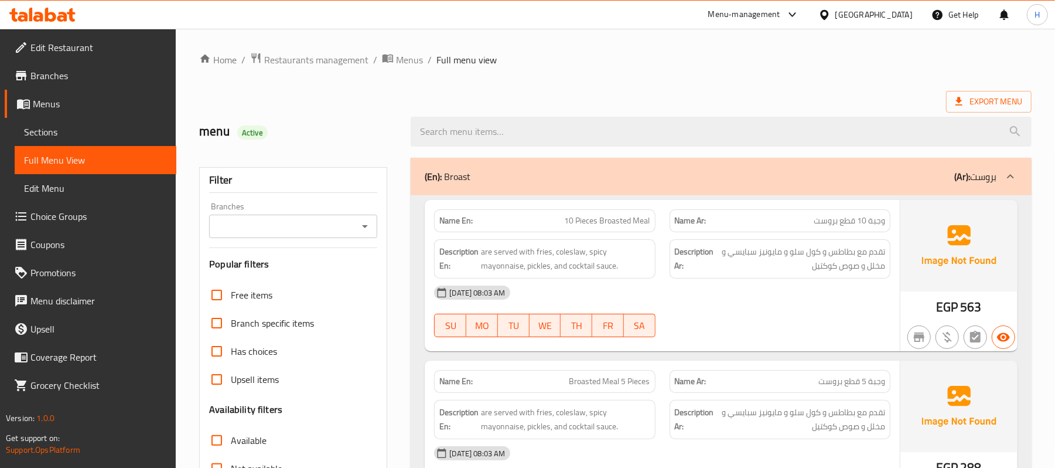
click at [122, 137] on span "Sections" at bounding box center [95, 132] width 143 height 14
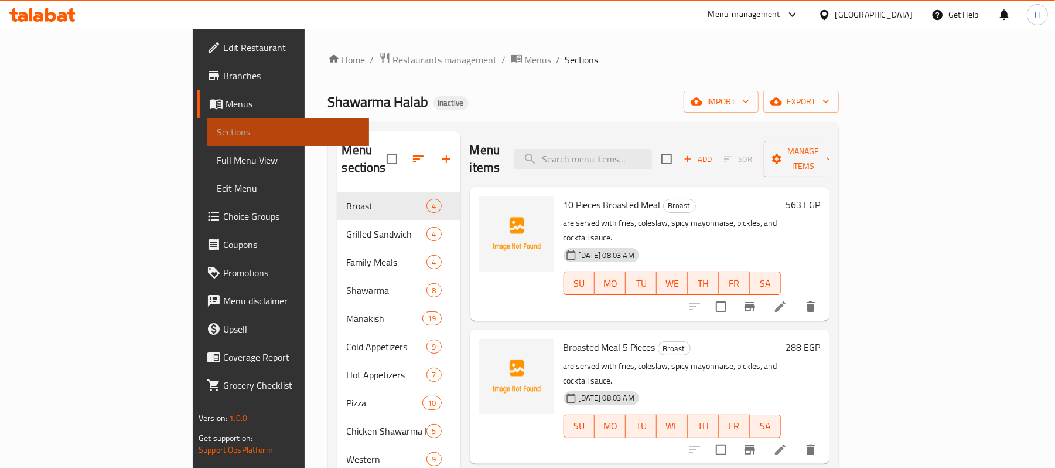
click at [217, 137] on span "Sections" at bounding box center [288, 132] width 143 height 14
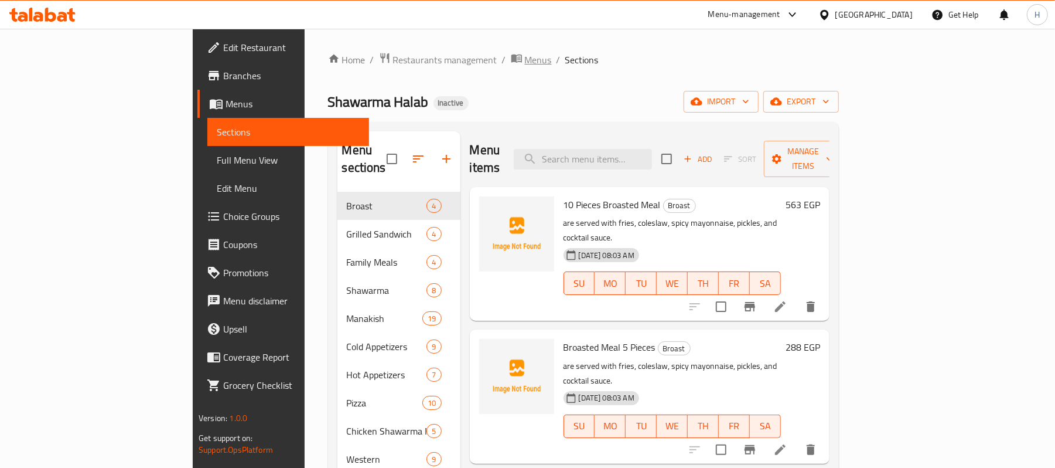
click at [525, 61] on span "Menus" at bounding box center [538, 60] width 27 height 14
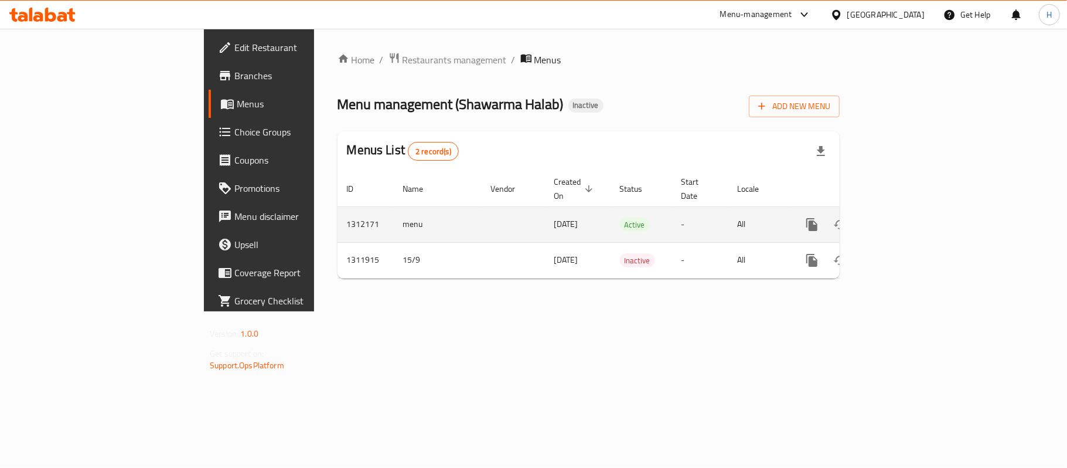
click at [911, 217] on link "enhanced table" at bounding box center [896, 224] width 28 height 28
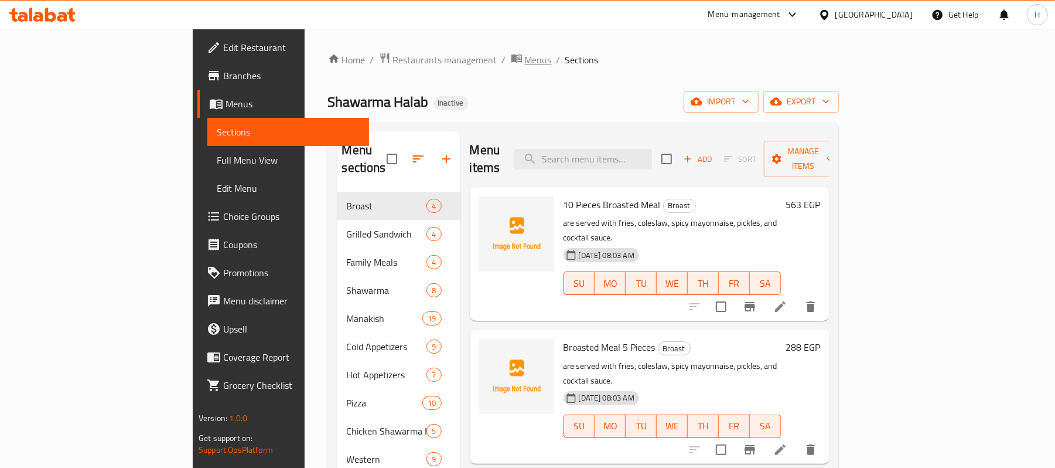
click at [525, 62] on span "Menus" at bounding box center [538, 60] width 27 height 14
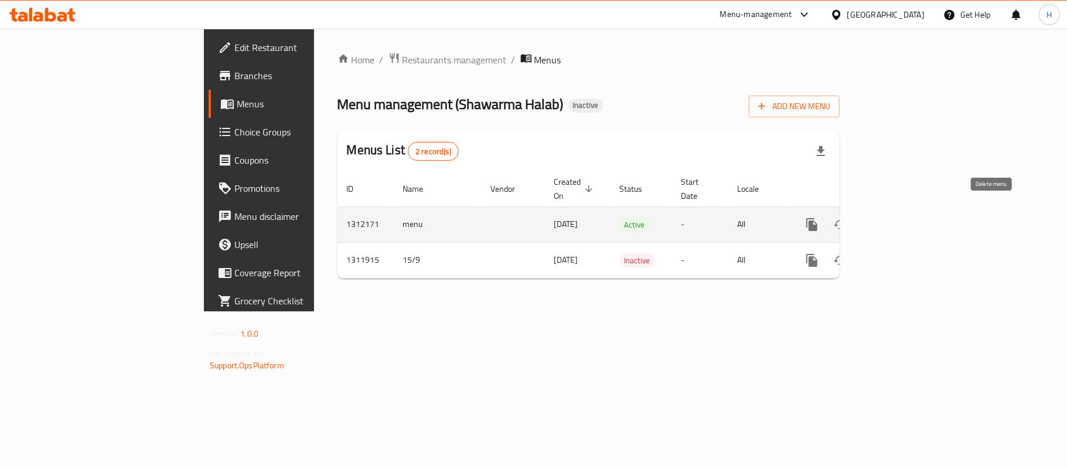
click at [882, 210] on button "enhanced table" at bounding box center [868, 224] width 28 height 28
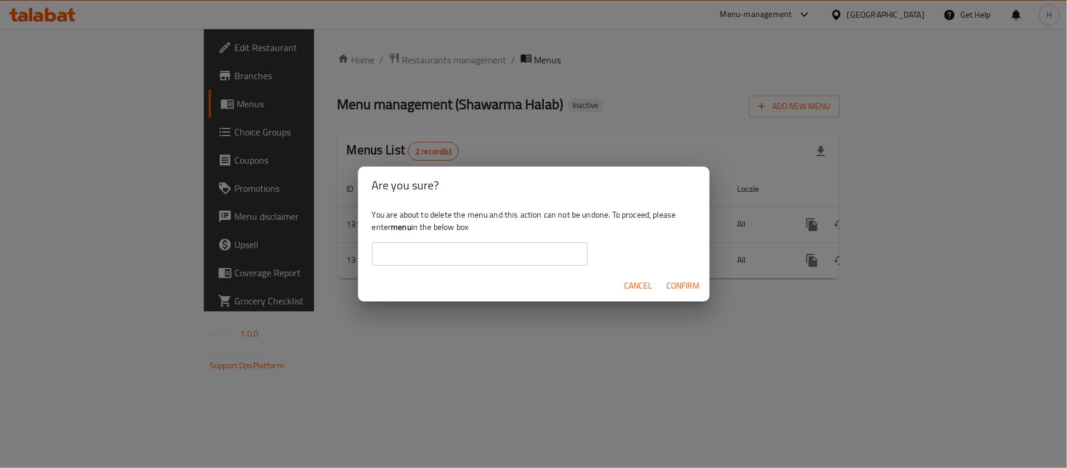
click at [525, 247] on input "text" at bounding box center [480, 253] width 216 height 23
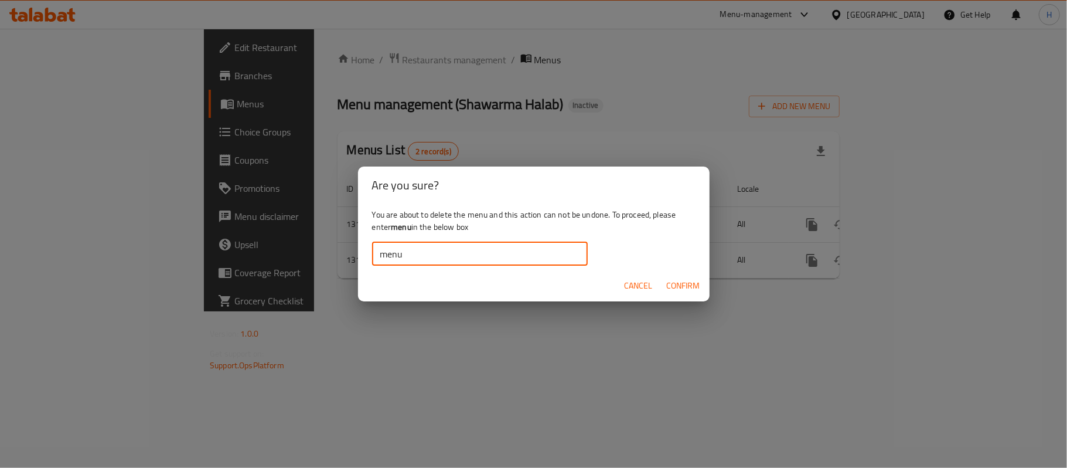
type input "menu"
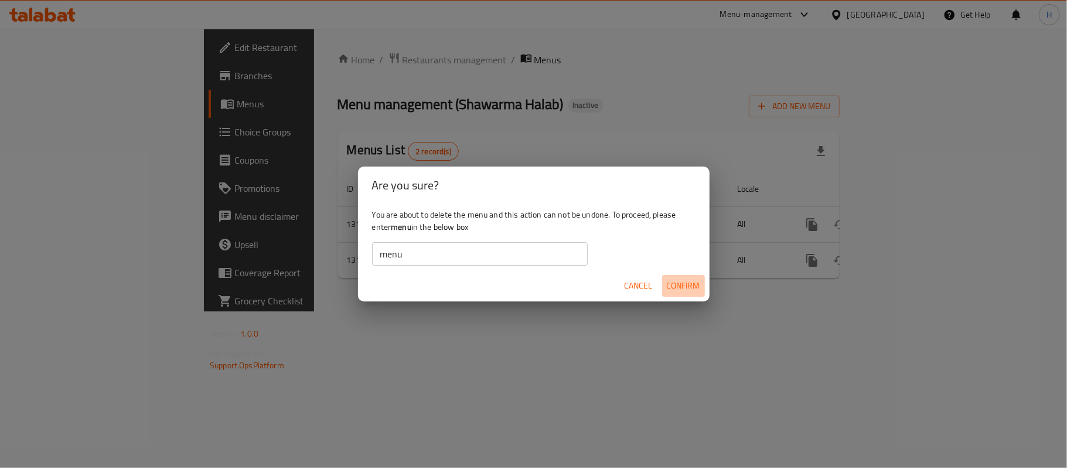
click at [674, 289] on span "Confirm" at bounding box center [683, 285] width 33 height 15
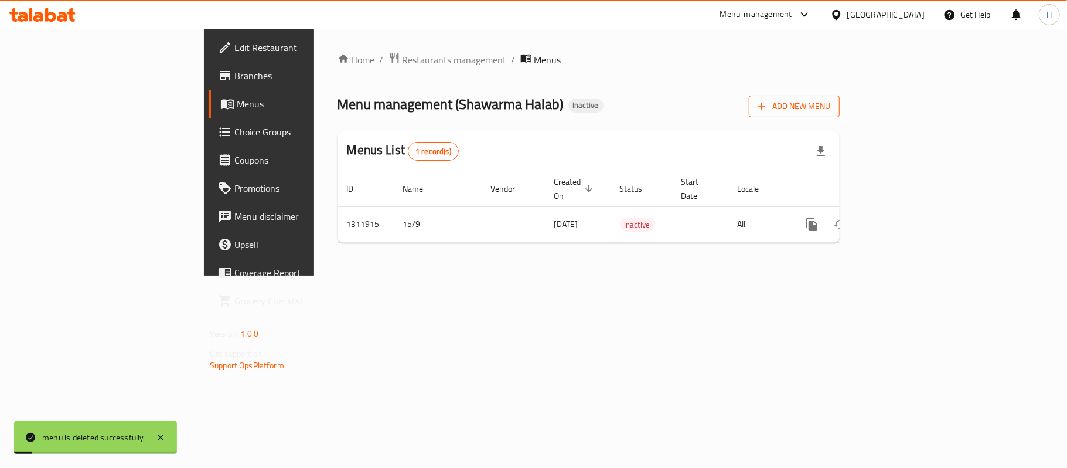
click at [830, 102] on span "Add New Menu" at bounding box center [794, 106] width 72 height 15
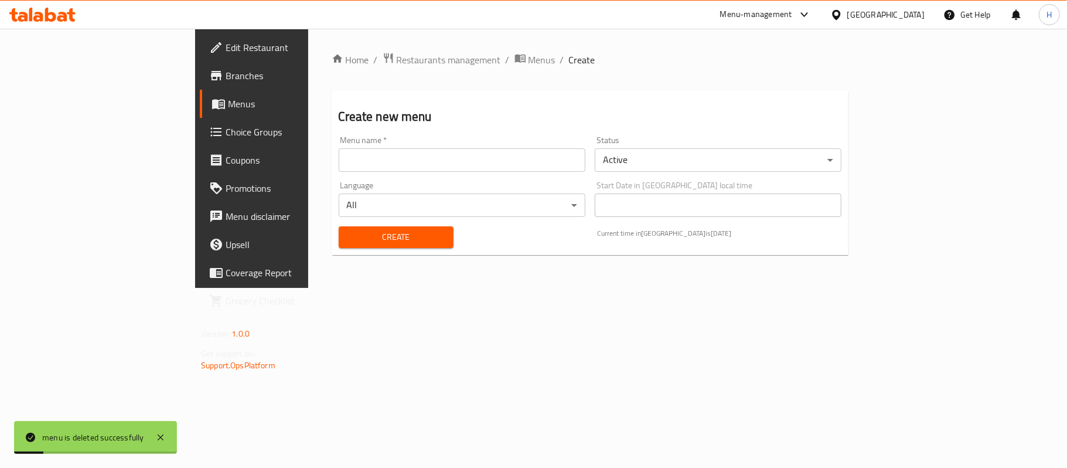
click at [525, 150] on input "text" at bounding box center [462, 159] width 247 height 23
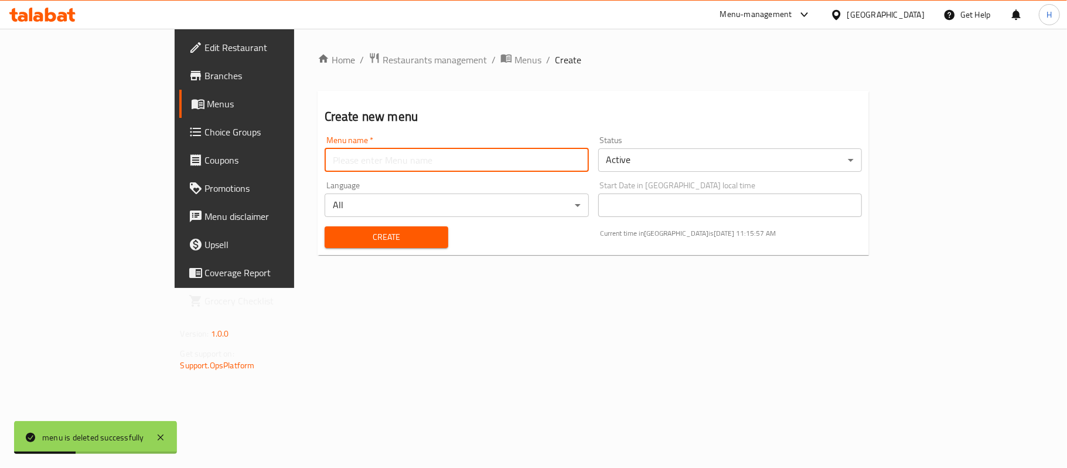
type input "menu"
click at [318, 225] on div "Create" at bounding box center [387, 237] width 138 height 36
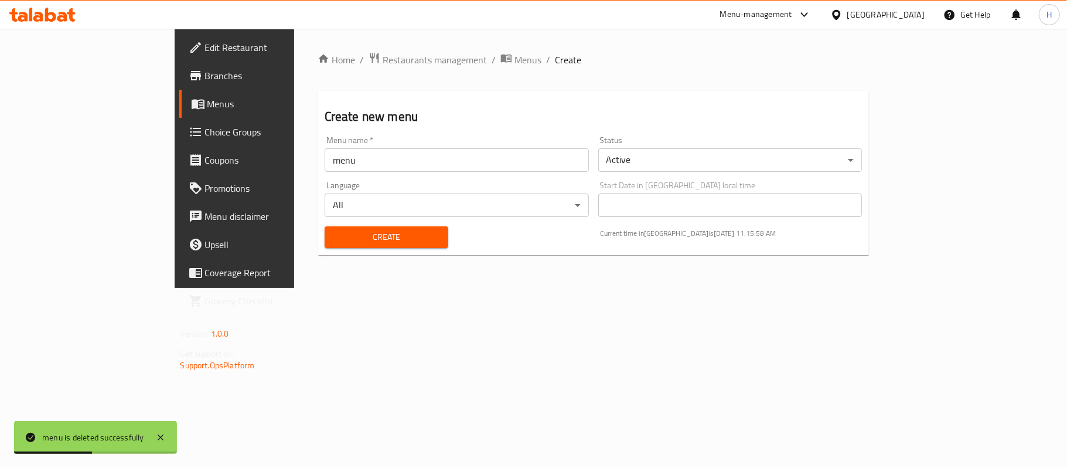
click at [325, 228] on button "Create" at bounding box center [387, 237] width 124 height 22
click at [514, 57] on span "Menus" at bounding box center [527, 60] width 27 height 14
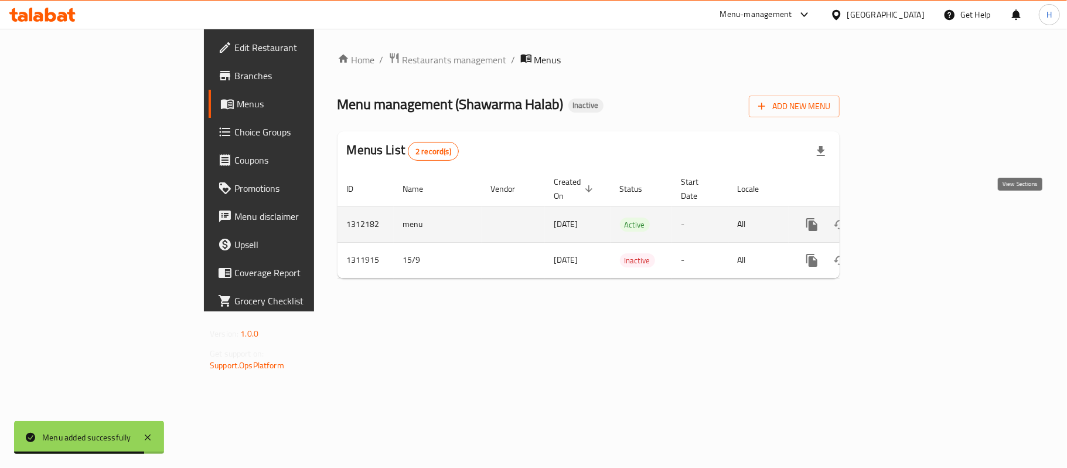
click at [903, 217] on icon "enhanced table" at bounding box center [896, 224] width 14 height 14
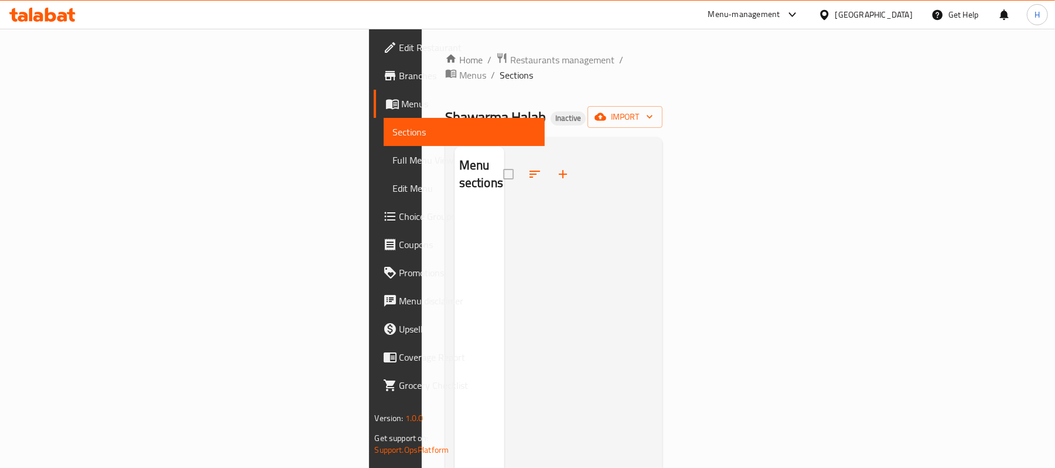
click at [663, 89] on div "Home / Restaurants management / Menus / Sections Shawarma Halab Inactive import…" at bounding box center [554, 337] width 218 height 571
click at [656, 111] on icon "button" at bounding box center [650, 117] width 12 height 12
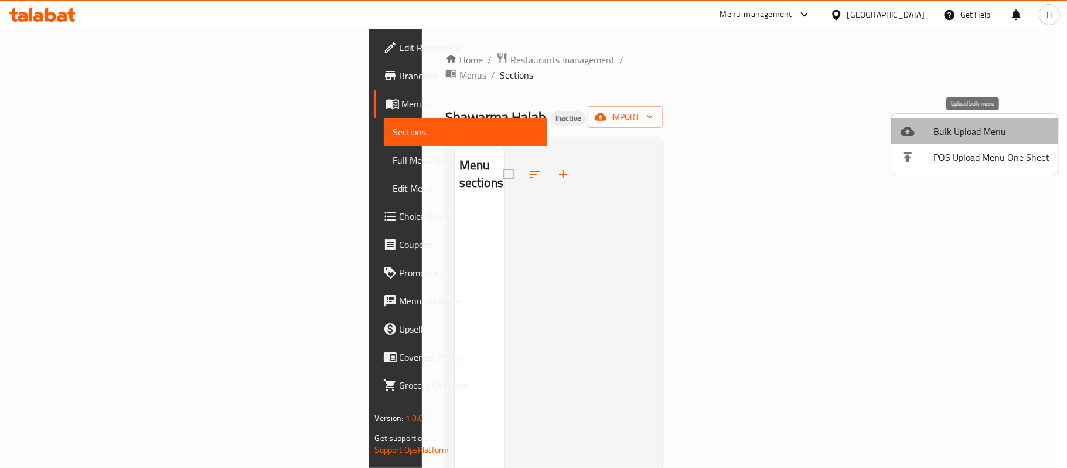
click at [919, 127] on div at bounding box center [917, 131] width 33 height 14
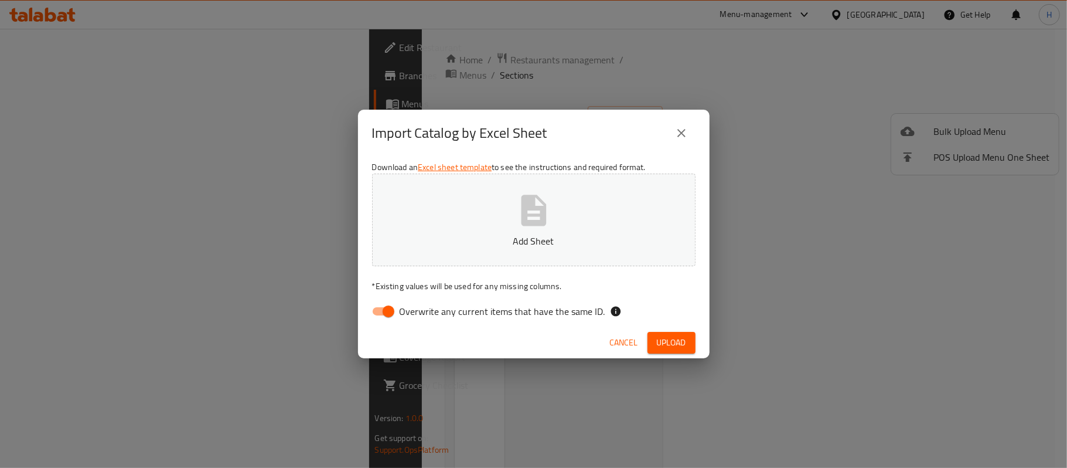
click at [602, 203] on button "Add Sheet" at bounding box center [533, 219] width 323 height 93
click at [463, 318] on span "Overwrite any current items that have the same ID." at bounding box center [503, 311] width 206 height 14
click at [422, 318] on input "Overwrite any current items that have the same ID." at bounding box center [388, 311] width 67 height 22
checkbox input "false"
click at [664, 345] on span "Upload" at bounding box center [671, 342] width 29 height 15
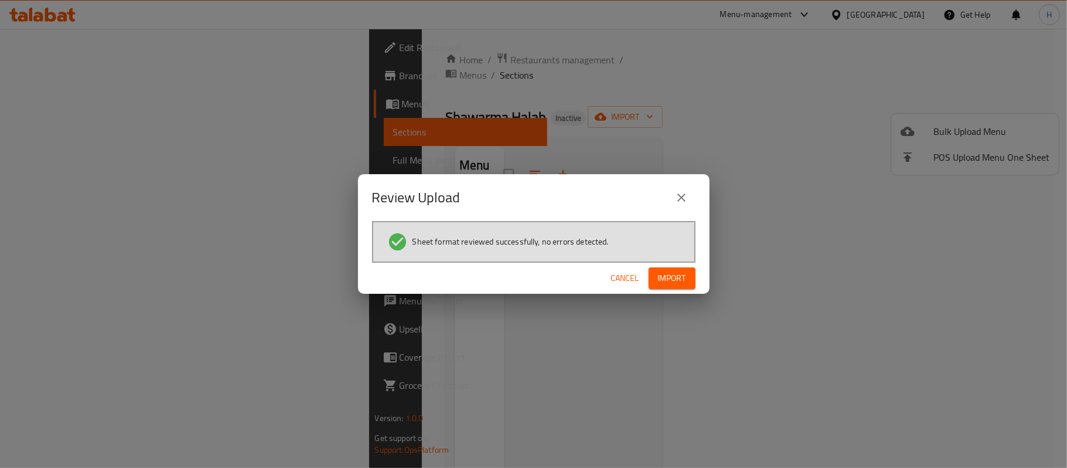
click at [678, 271] on span "Import" at bounding box center [672, 278] width 28 height 15
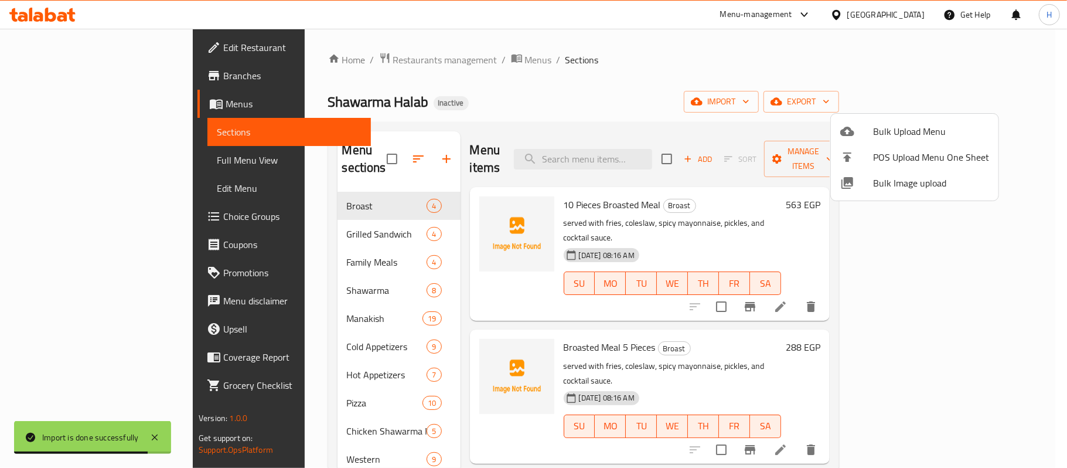
click at [547, 98] on div at bounding box center [533, 234] width 1067 height 468
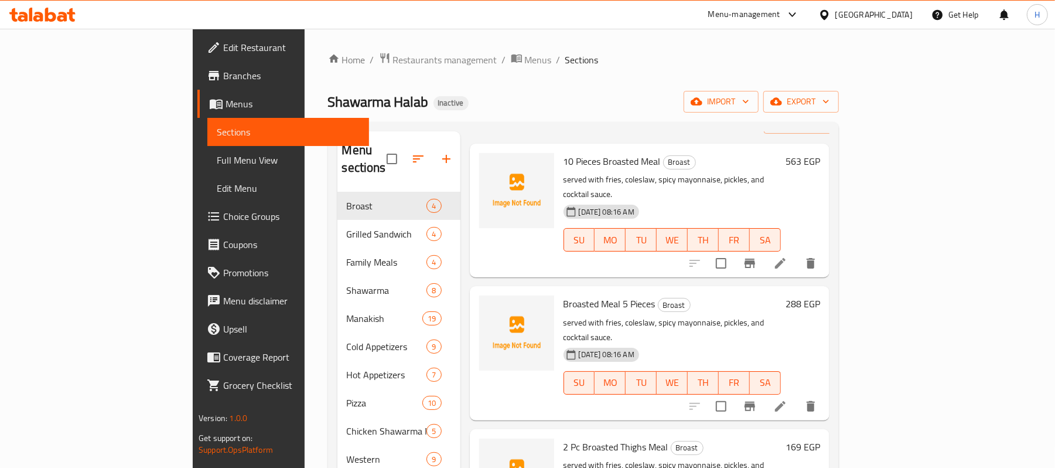
drag, startPoint x: 105, startPoint y: 157, endPoint x: 122, endPoint y: 161, distance: 16.8
click at [217, 157] on span "Full Menu View" at bounding box center [288, 160] width 143 height 14
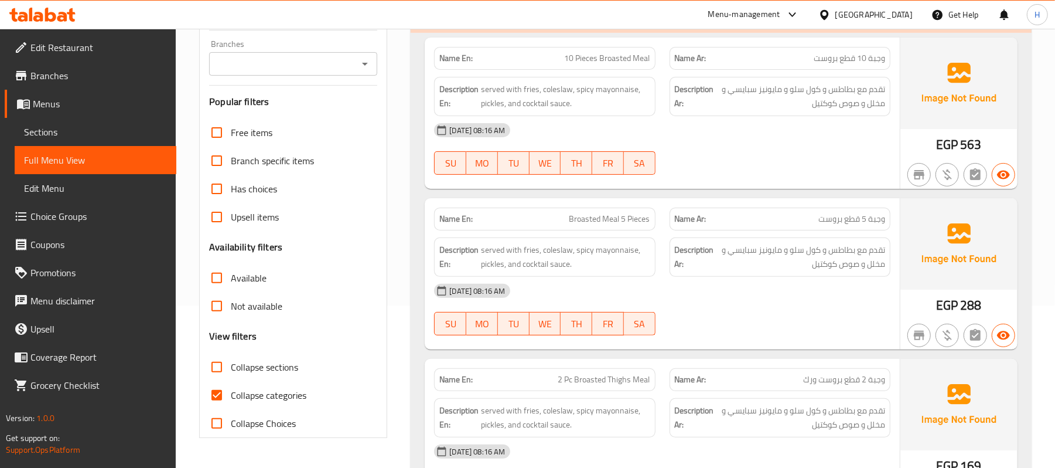
scroll to position [312, 0]
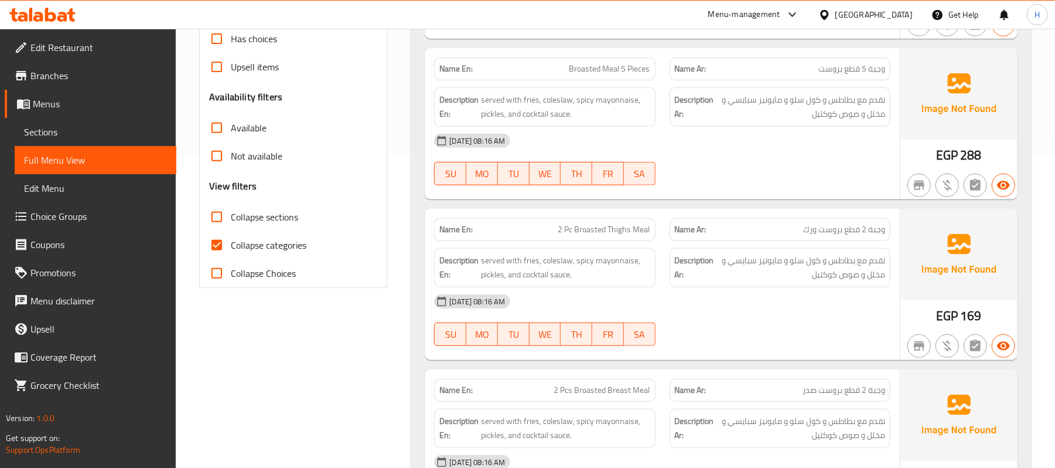
click at [292, 241] on span "Collapse categories" at bounding box center [269, 245] width 76 height 14
click at [231, 241] on input "Collapse categories" at bounding box center [217, 245] width 28 height 28
checkbox input "false"
click at [649, 249] on div "Description En: served with fries, coleslaw, spicy mayonnaise, pickles, and coc…" at bounding box center [544, 267] width 235 height 53
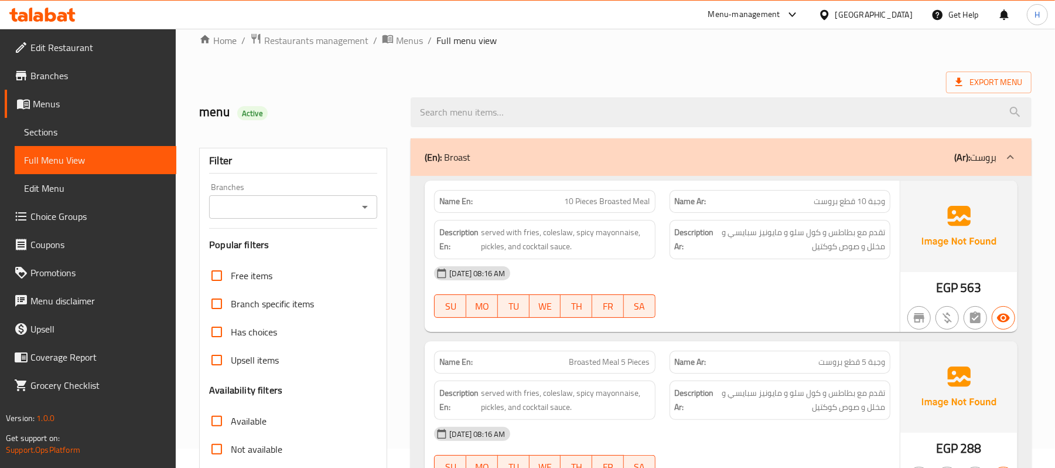
scroll to position [1969, 0]
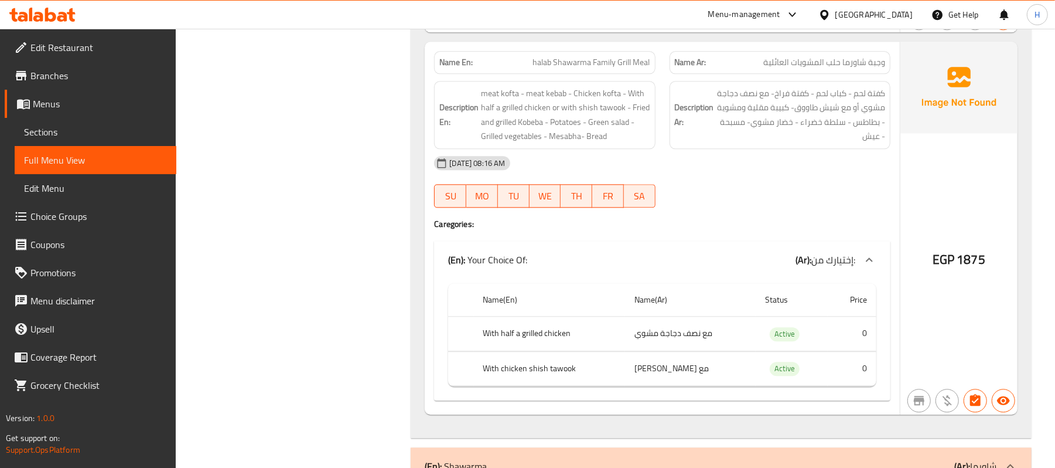
click at [694, 74] on div "Name Ar: وجبة شاورما حلب المشويات العائلية" at bounding box center [780, 62] width 221 height 23
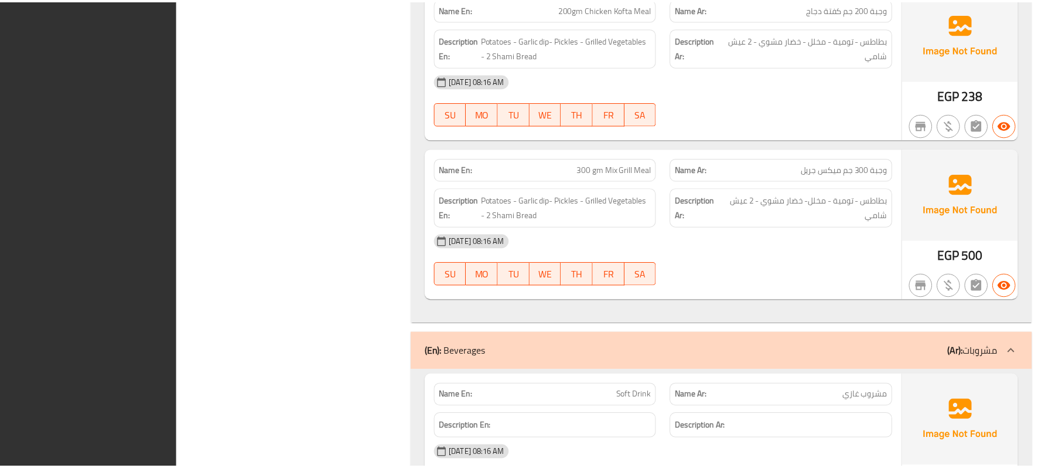
scroll to position [17391, 0]
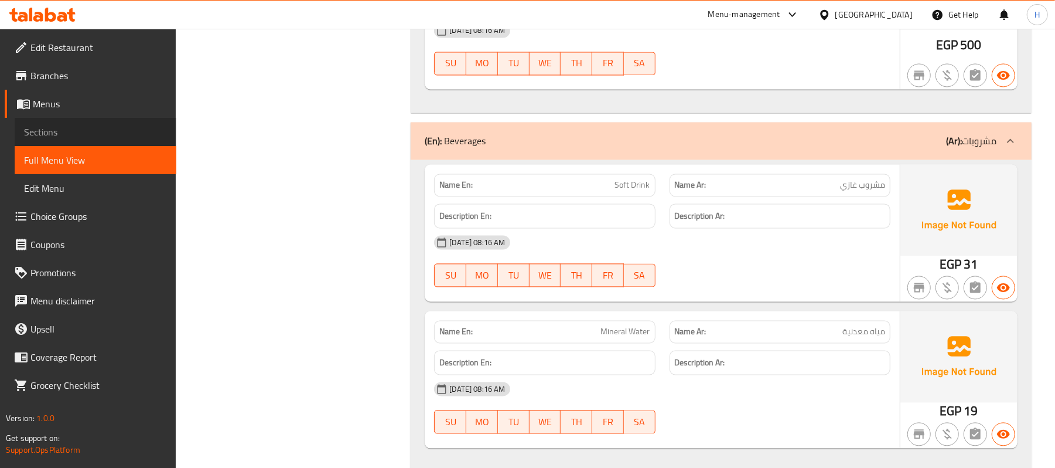
click at [69, 141] on link "Sections" at bounding box center [96, 132] width 162 height 28
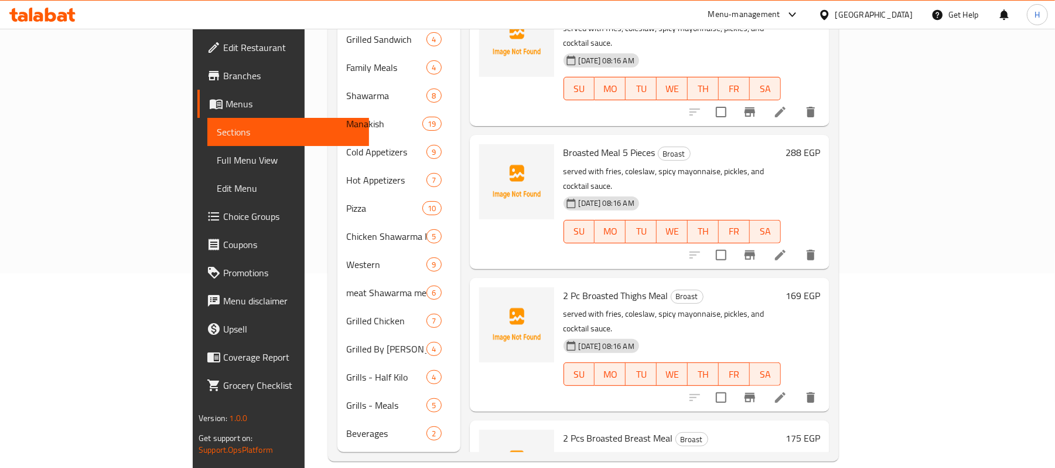
click at [836, 8] on div at bounding box center [827, 14] width 17 height 13
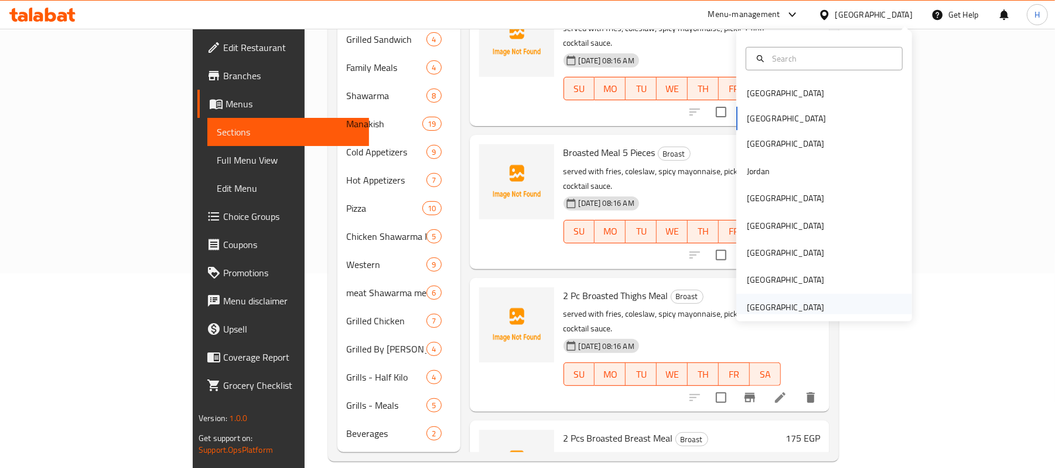
click at [819, 305] on div "United Arab Emirates" at bounding box center [786, 307] width 96 height 27
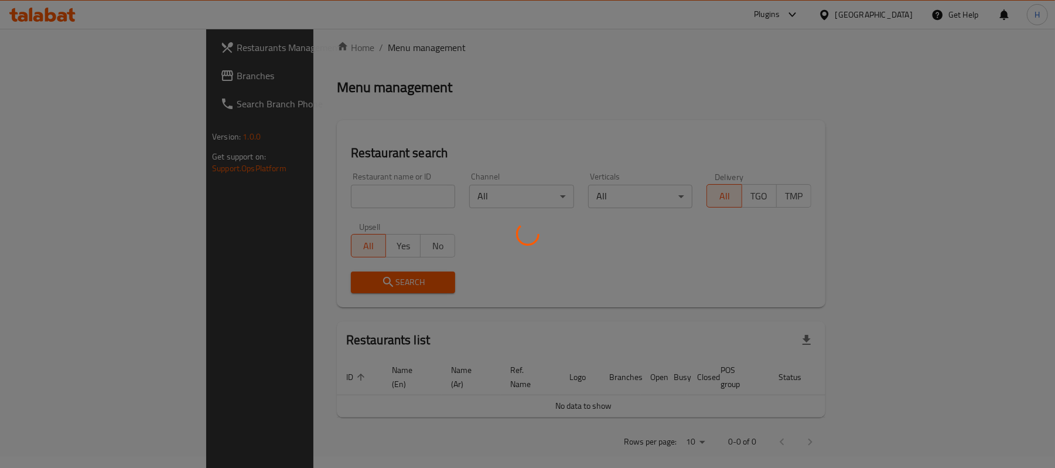
scroll to position [195, 0]
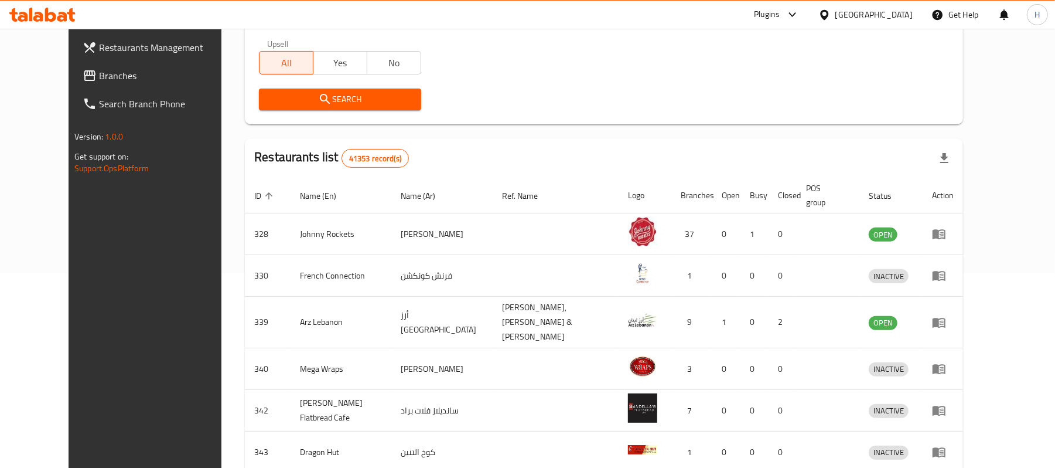
click at [87, 62] on link "Branches" at bounding box center [159, 76] width 172 height 28
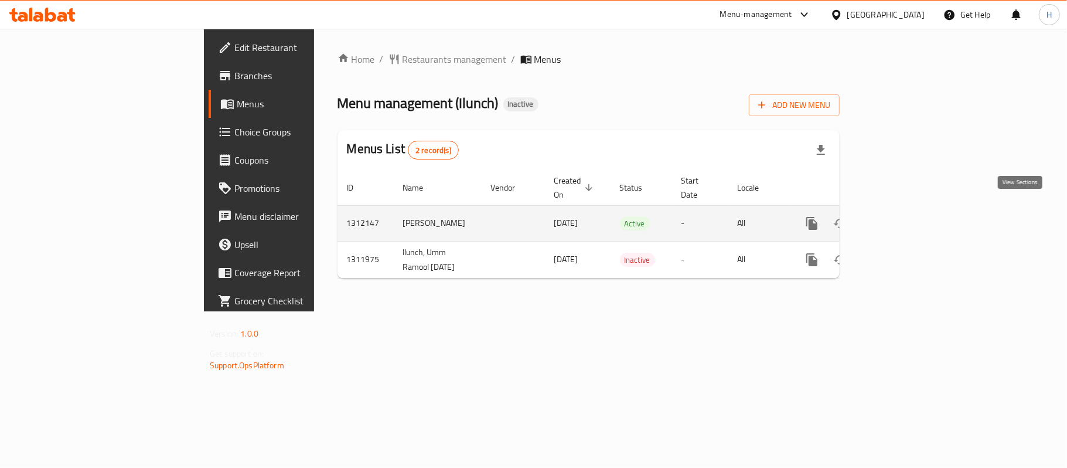
click at [903, 216] on icon "enhanced table" at bounding box center [896, 223] width 14 height 14
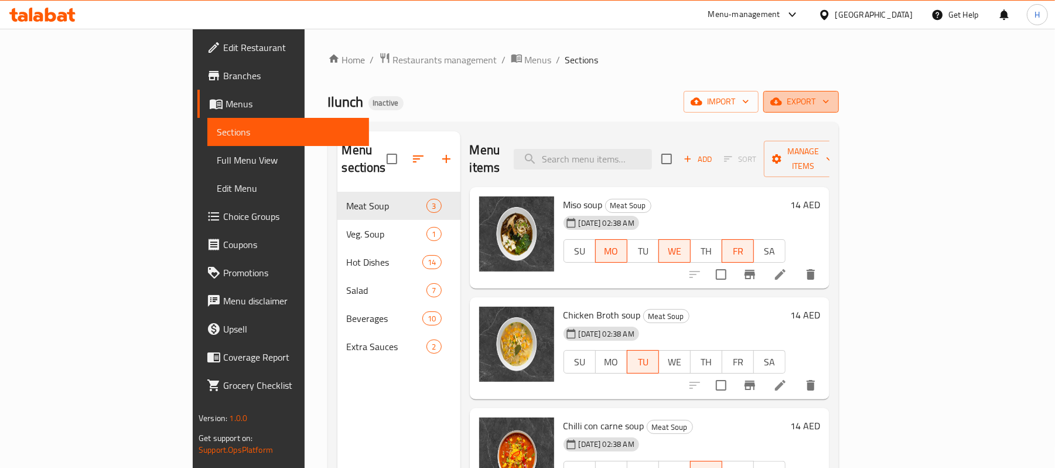
click at [839, 91] on button "export" at bounding box center [801, 102] width 76 height 22
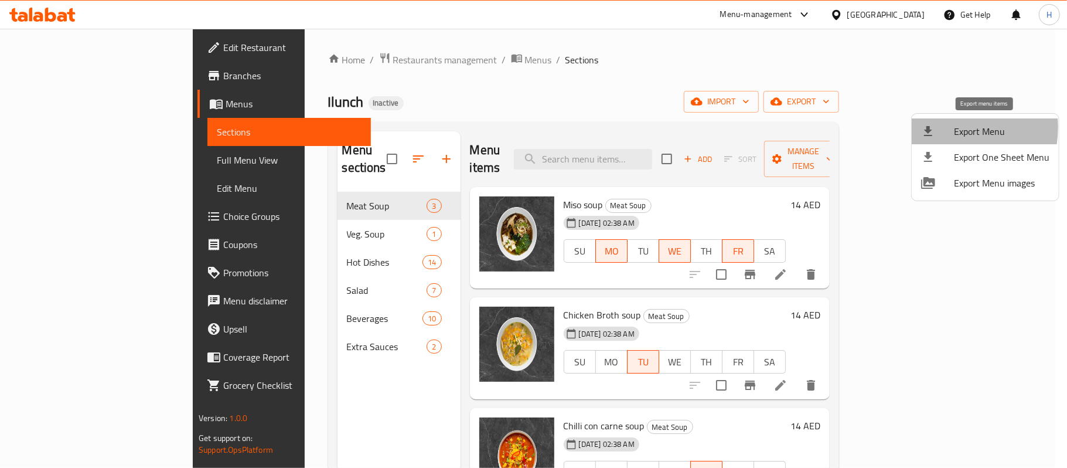
click at [938, 127] on div at bounding box center [937, 131] width 33 height 14
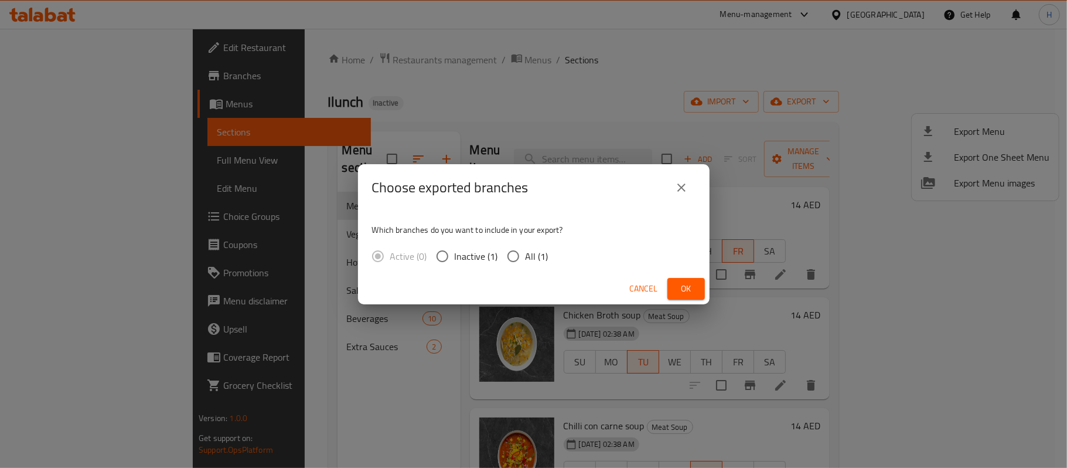
click at [528, 252] on span "All (1)" at bounding box center [537, 256] width 23 height 14
click at [526, 252] on input "All (1)" at bounding box center [513, 256] width 25 height 25
radio input "true"
click at [708, 284] on div "Choose exported branches Which branches do you want to include in your export? …" at bounding box center [533, 234] width 1067 height 468
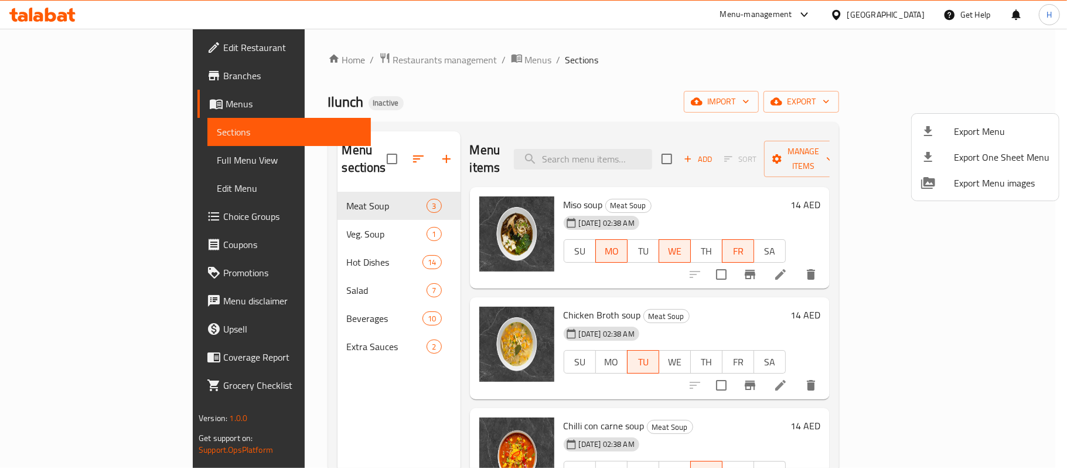
click at [702, 284] on div at bounding box center [533, 234] width 1067 height 468
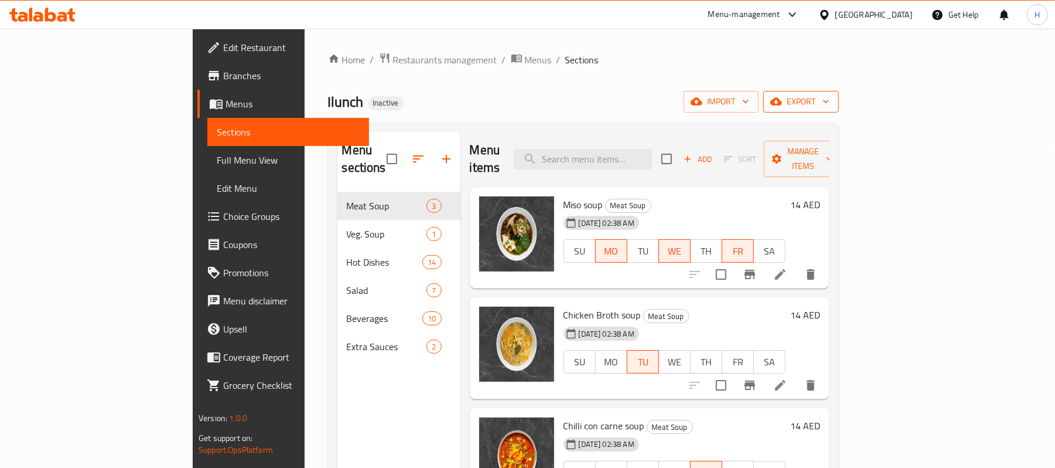
click at [830, 108] on span "export" at bounding box center [801, 101] width 57 height 15
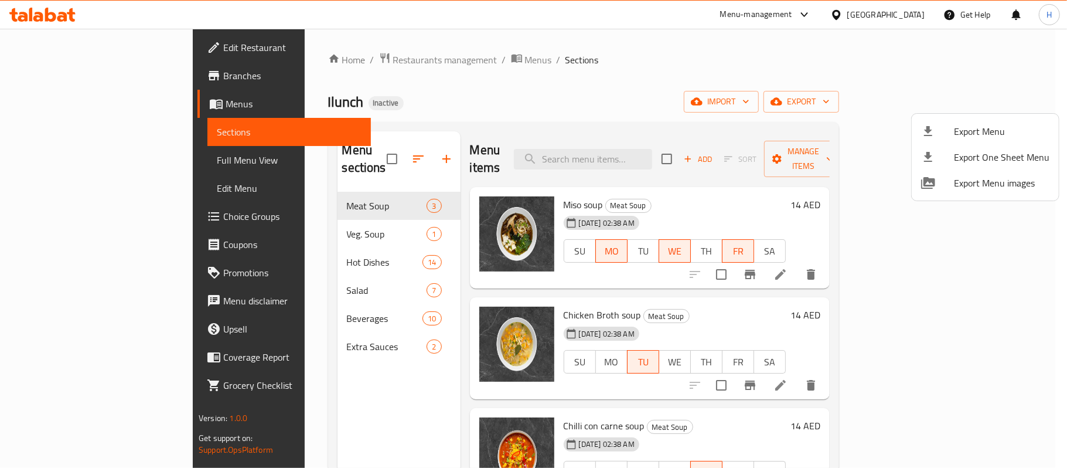
click at [940, 132] on div at bounding box center [937, 131] width 33 height 14
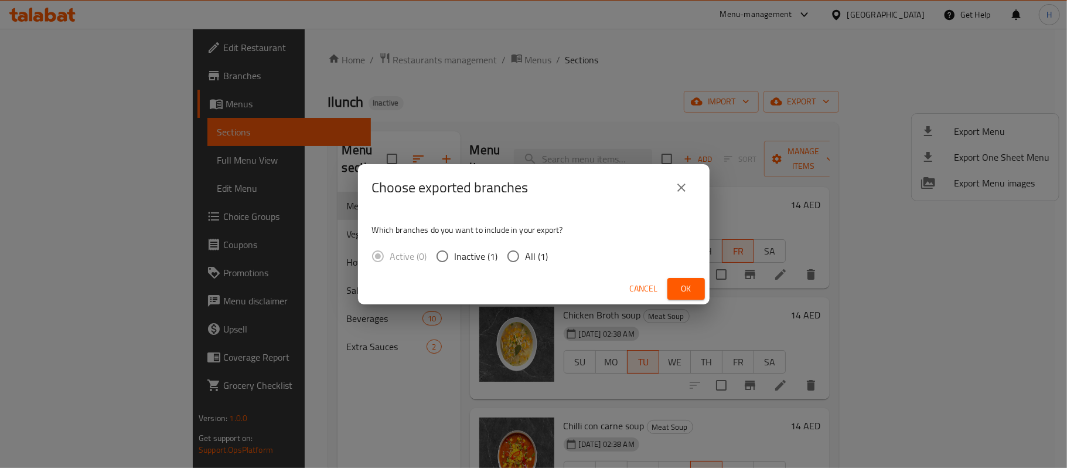
click at [523, 250] on input "All (1)" at bounding box center [513, 256] width 25 height 25
radio input "true"
click at [688, 282] on span "Ok" at bounding box center [686, 288] width 19 height 15
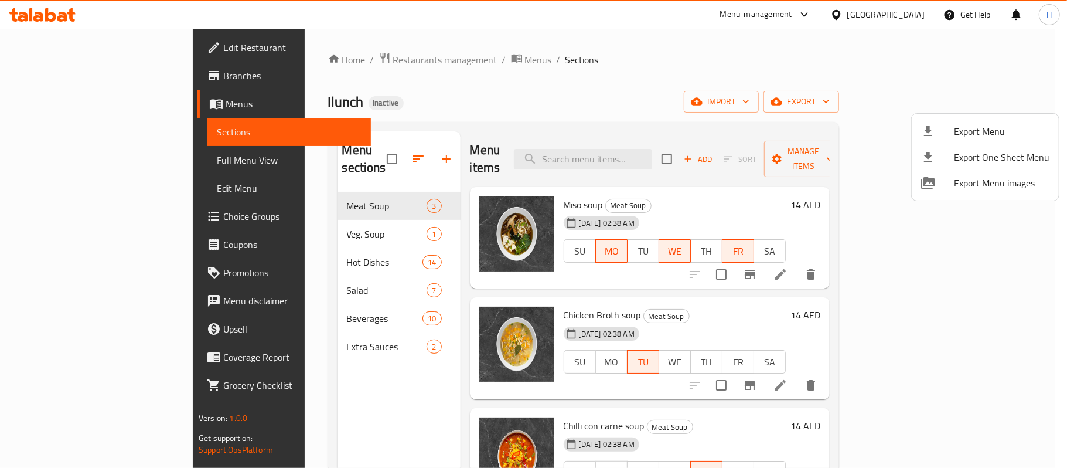
click at [123, 153] on div at bounding box center [533, 234] width 1067 height 468
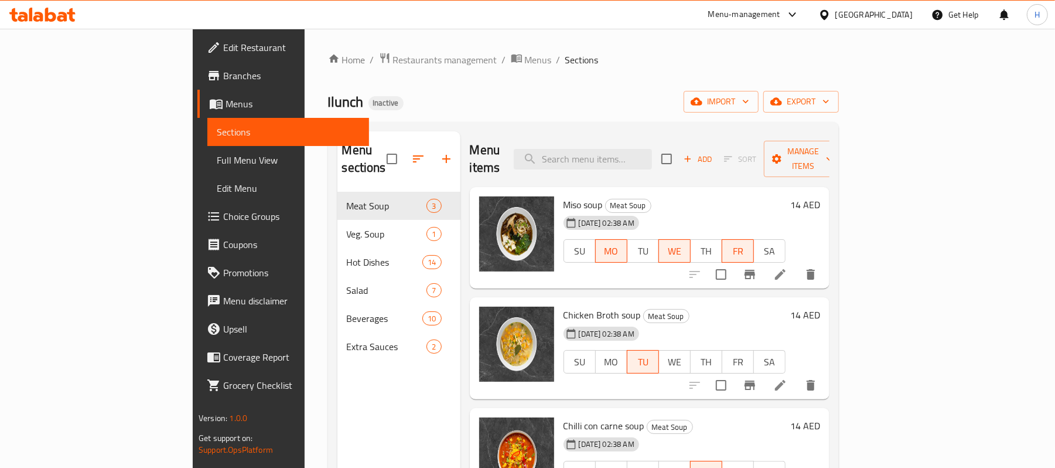
click at [217, 153] on span "Full Menu View" at bounding box center [288, 160] width 143 height 14
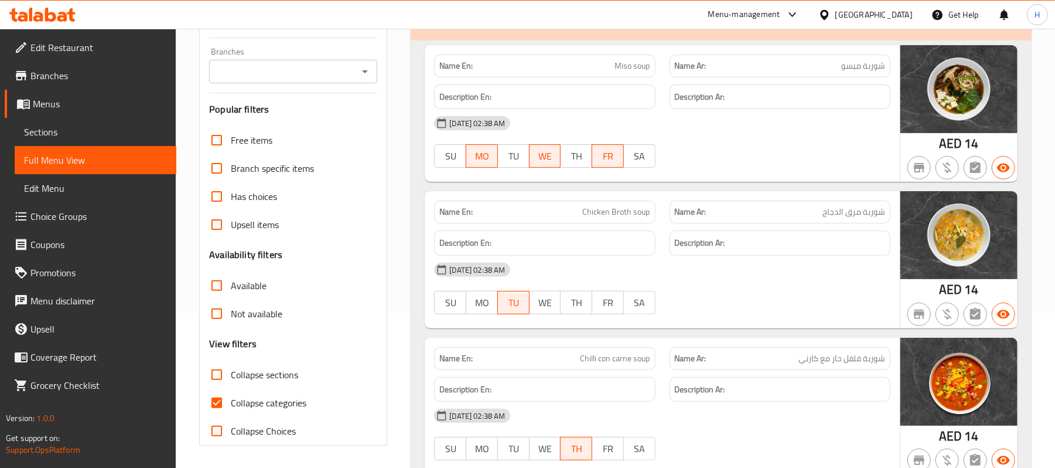
scroll to position [156, 0]
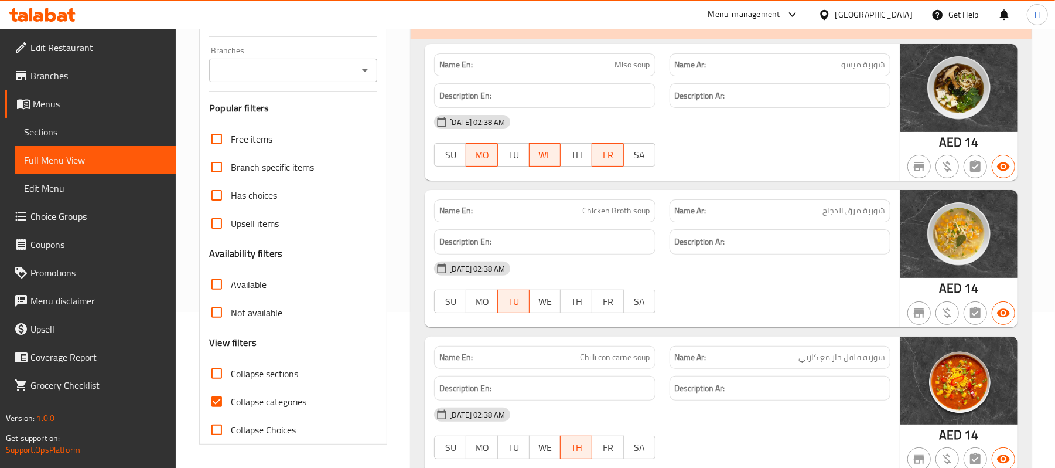
drag, startPoint x: 294, startPoint y: 405, endPoint x: 550, endPoint y: 287, distance: 282.3
click at [294, 406] on span "Collapse categories" at bounding box center [269, 401] width 76 height 14
click at [231, 406] on input "Collapse categories" at bounding box center [217, 401] width 28 height 28
checkbox input "false"
click at [673, 217] on div "Name Ar: شوربة مرق الدجاج" at bounding box center [780, 210] width 221 height 23
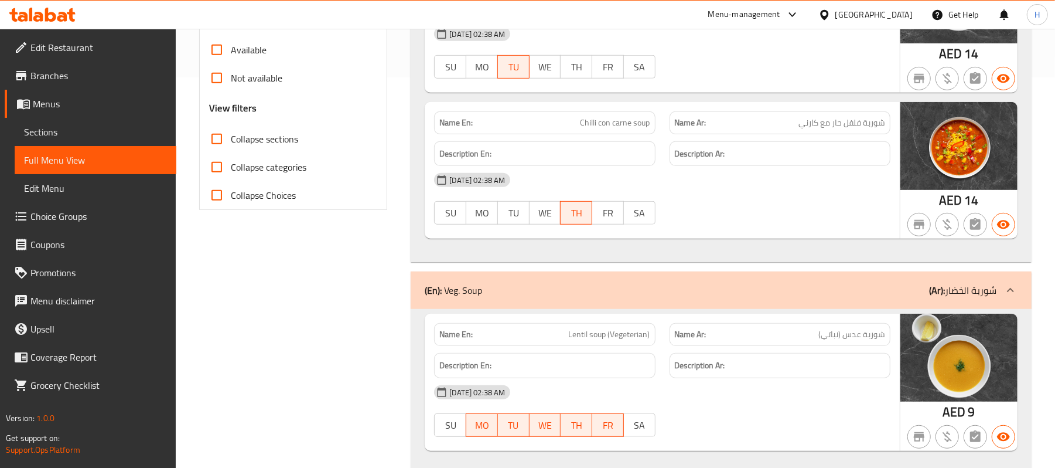
click at [88, 125] on span "Sections" at bounding box center [95, 132] width 143 height 14
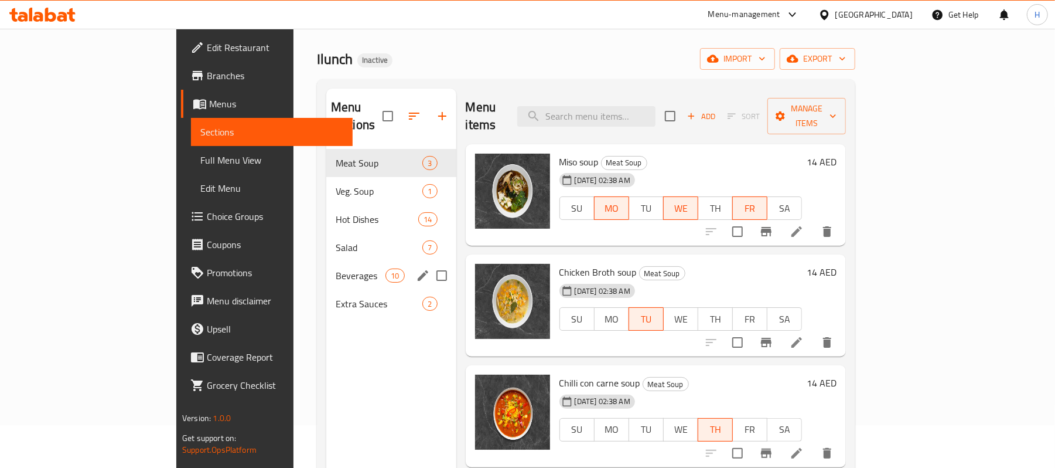
scroll to position [8, 0]
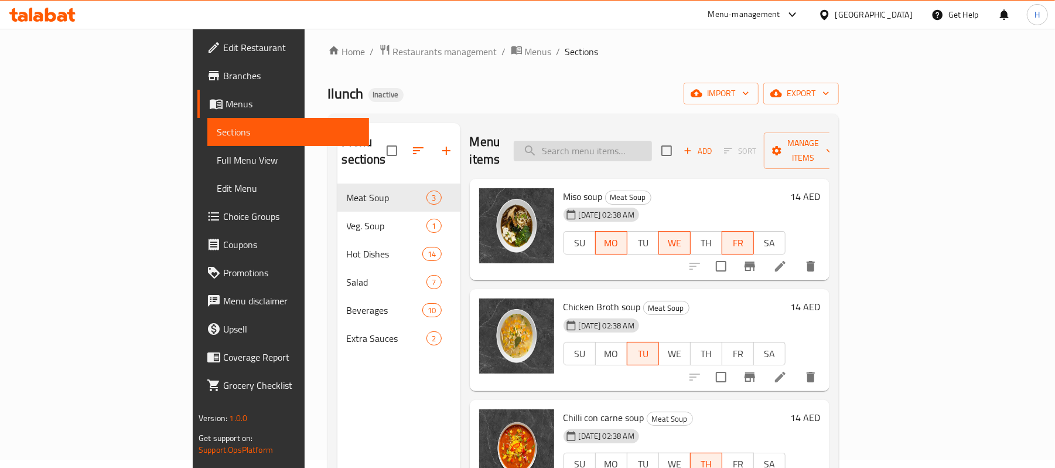
click at [647, 142] on input "search" at bounding box center [583, 151] width 138 height 21
paste input "Green salad with cucumber and zucini"
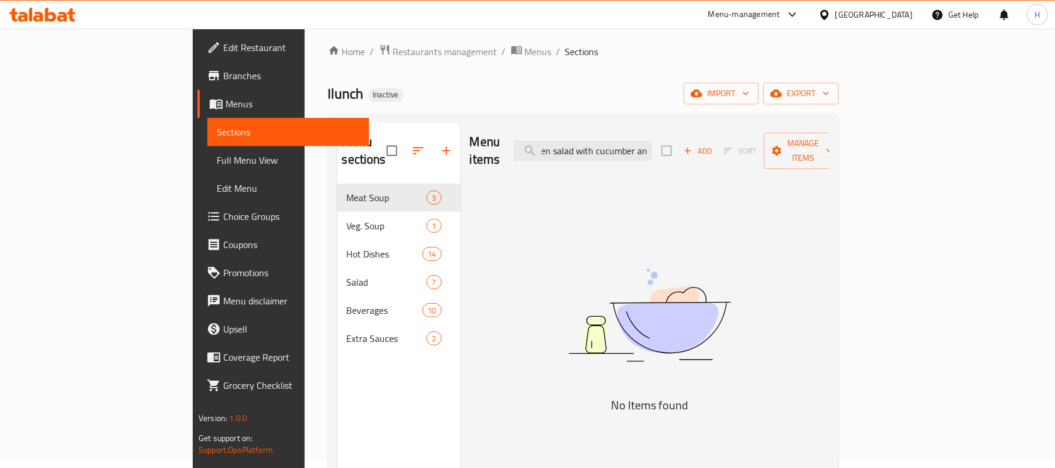
scroll to position [0, 0]
click at [614, 143] on input "Green salad" at bounding box center [583, 151] width 138 height 21
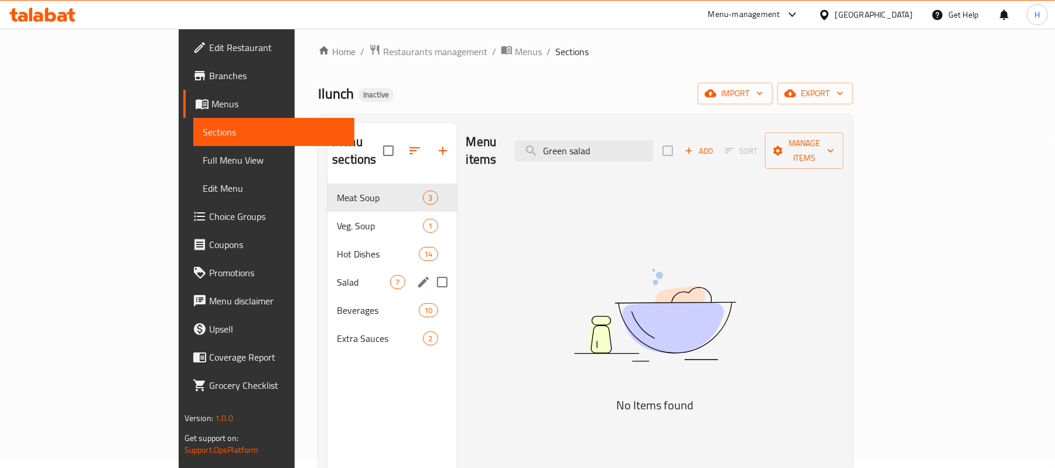
click at [337, 275] on span "Salad" at bounding box center [363, 282] width 53 height 14
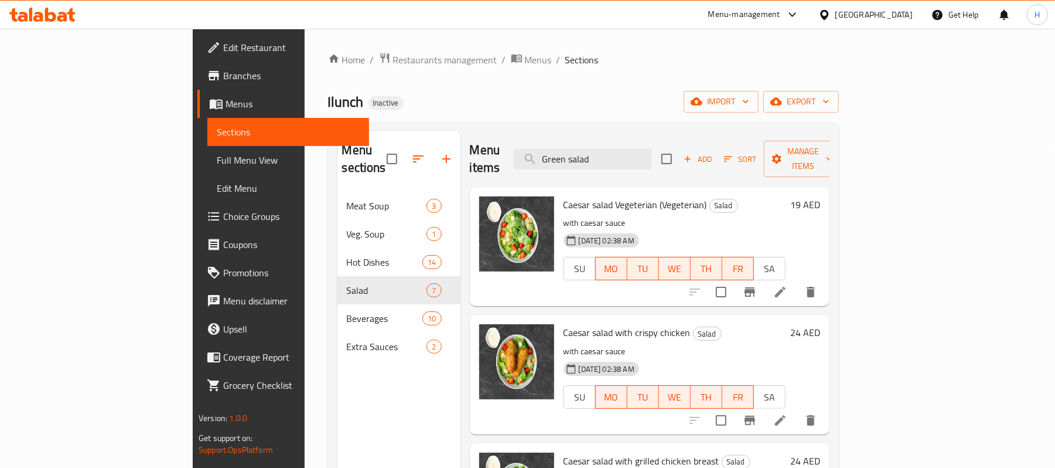
click at [640, 163] on div "Menu items Green salad Add Sort Manage items" at bounding box center [650, 159] width 360 height 56
click at [642, 155] on input "Green salad" at bounding box center [583, 159] width 138 height 21
paste input "Green salad with cucumber and zucini 1150"
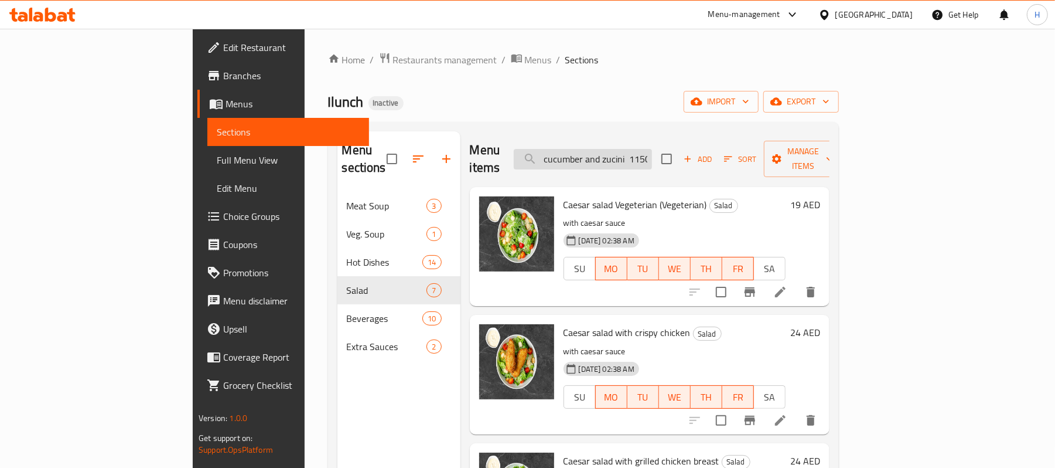
click at [642, 155] on input "Green Green salad with cucumber and zucini 1150" at bounding box center [583, 159] width 138 height 21
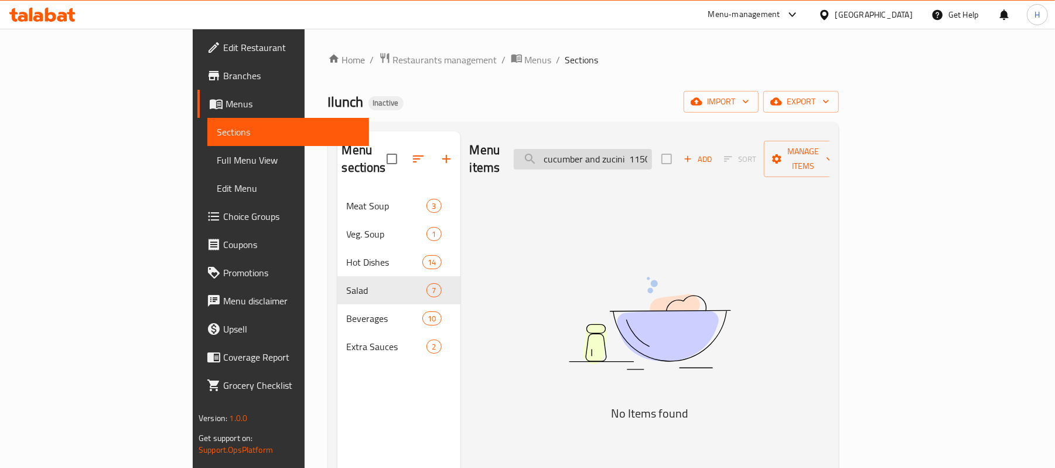
click at [642, 155] on input "Green Green salad with cucumber and zucini 1150" at bounding box center [583, 159] width 138 height 21
paste input "search"
drag, startPoint x: 694, startPoint y: 158, endPoint x: 755, endPoint y: 151, distance: 61.9
click at [753, 152] on div "Menu items Green salad with cucumber and zucini 1150 Add Sort Manage items" at bounding box center [650, 159] width 360 height 56
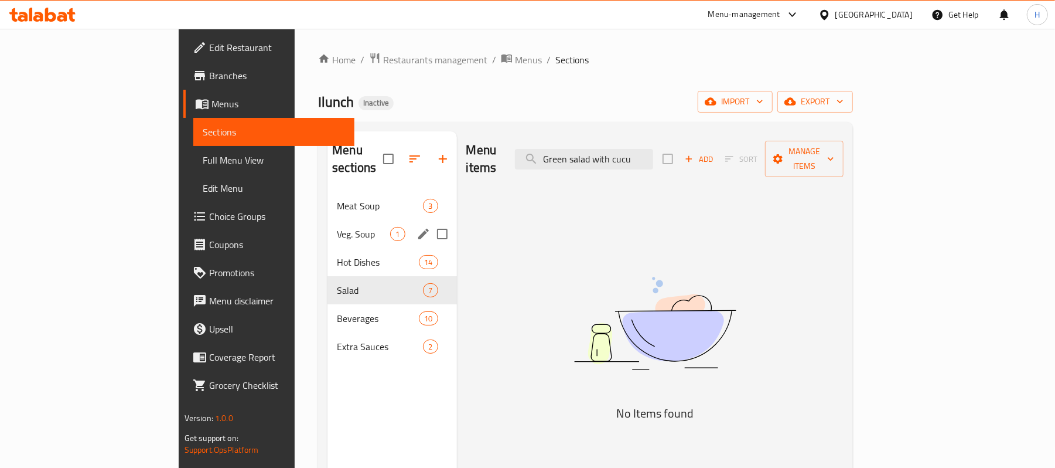
scroll to position [0, 0]
type input "Green salad"
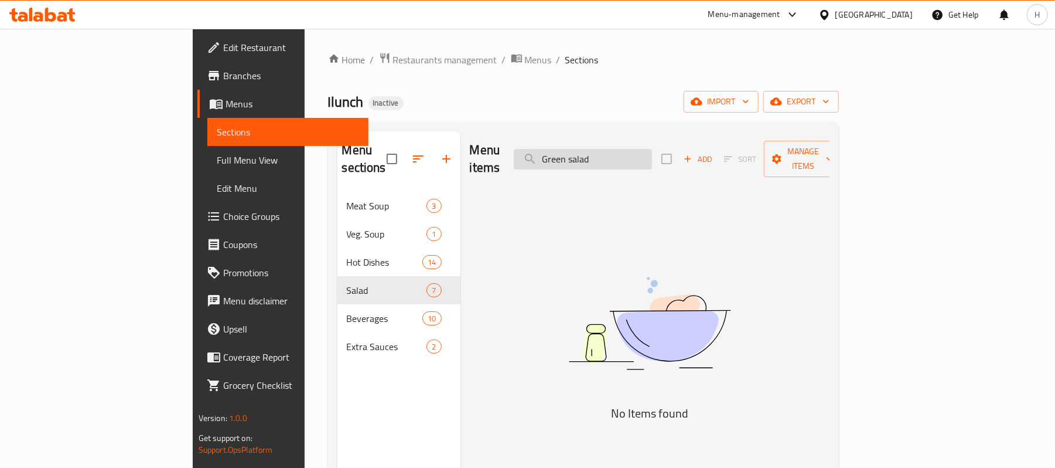
click at [615, 149] on input "Green salad" at bounding box center [583, 159] width 138 height 21
click at [439, 152] on icon "button" at bounding box center [446, 159] width 14 height 14
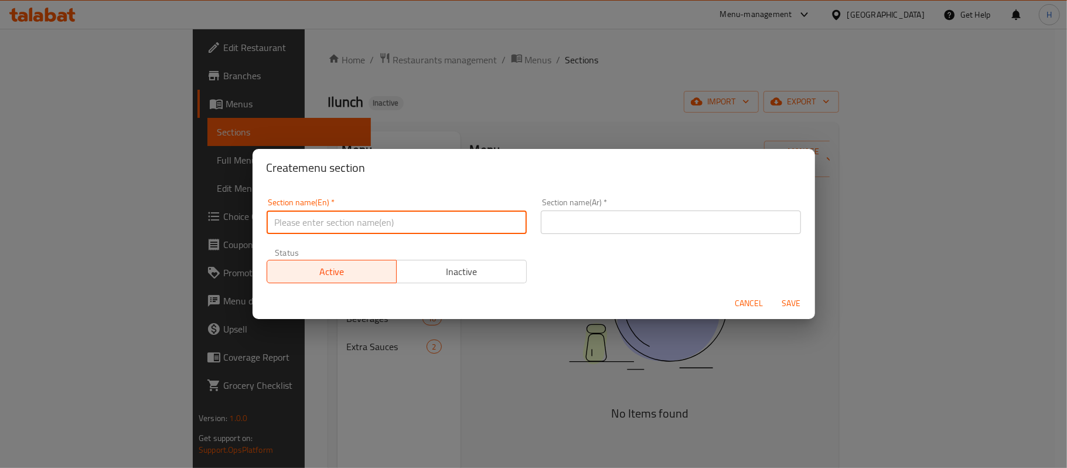
click at [420, 212] on input "text" at bounding box center [397, 221] width 260 height 23
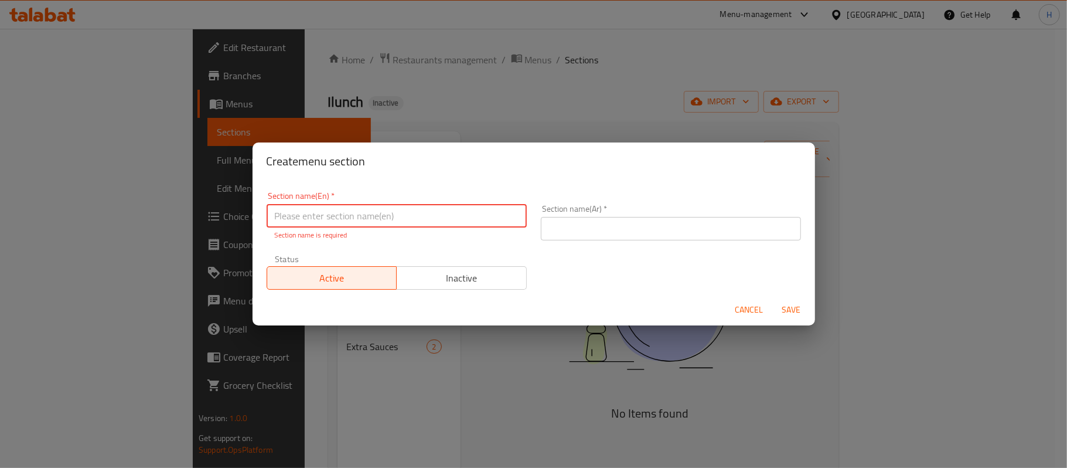
click at [373, 224] on input "text" at bounding box center [397, 215] width 260 height 23
paste input "Cold Sides"
type input "Cold Sides"
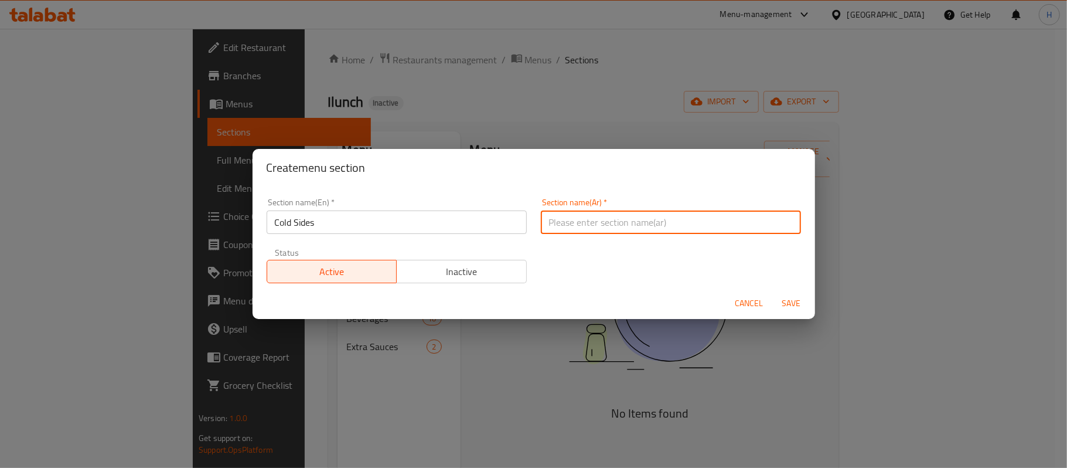
click at [608, 223] on input "text" at bounding box center [671, 221] width 260 height 23
paste input "الأطباق الباردة"
type input "الأطباق الباردة"
click at [793, 302] on span "Save" at bounding box center [792, 303] width 28 height 15
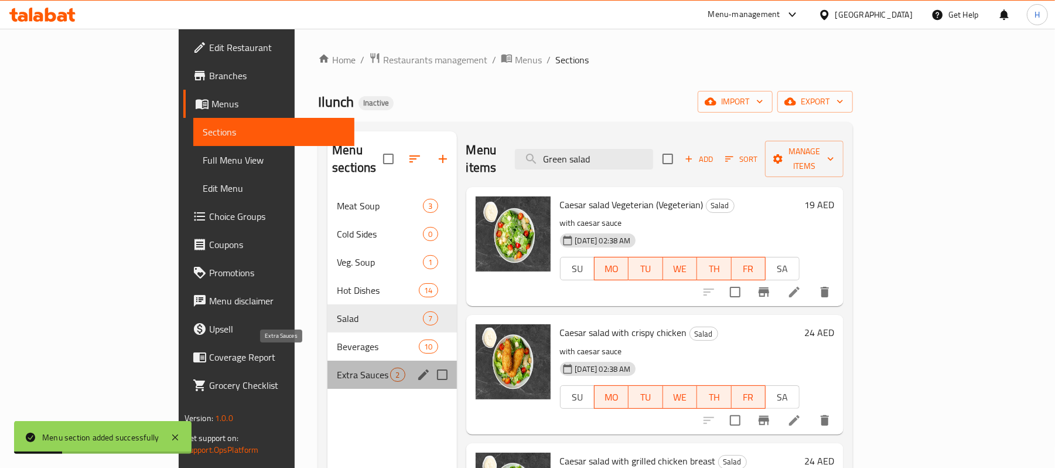
click at [337, 367] on span "Extra Sauces" at bounding box center [363, 374] width 53 height 14
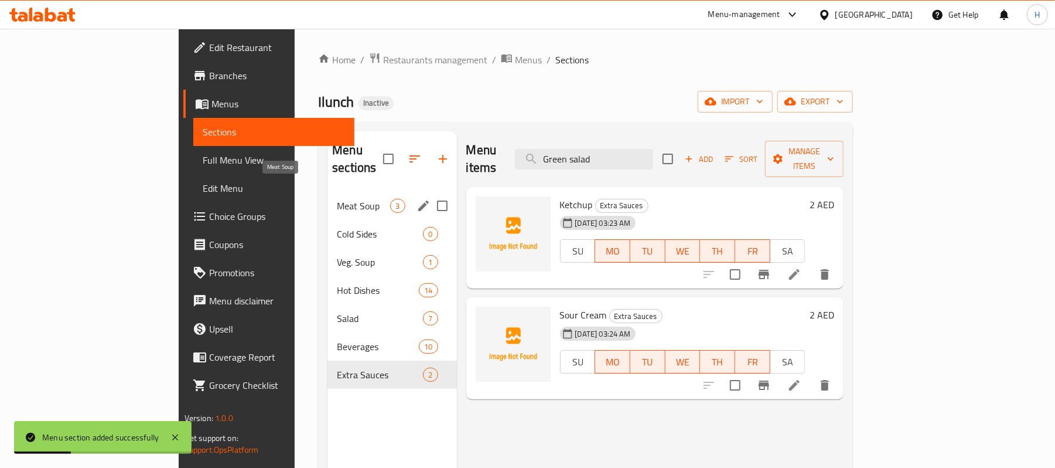
click at [337, 199] on span "Meat Soup" at bounding box center [363, 206] width 53 height 14
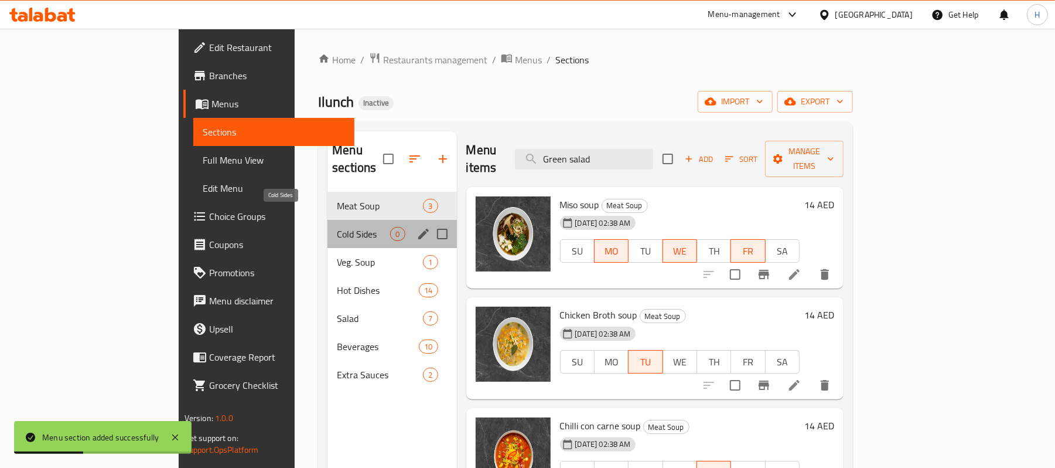
click at [337, 227] on span "Cold Sides" at bounding box center [363, 234] width 53 height 14
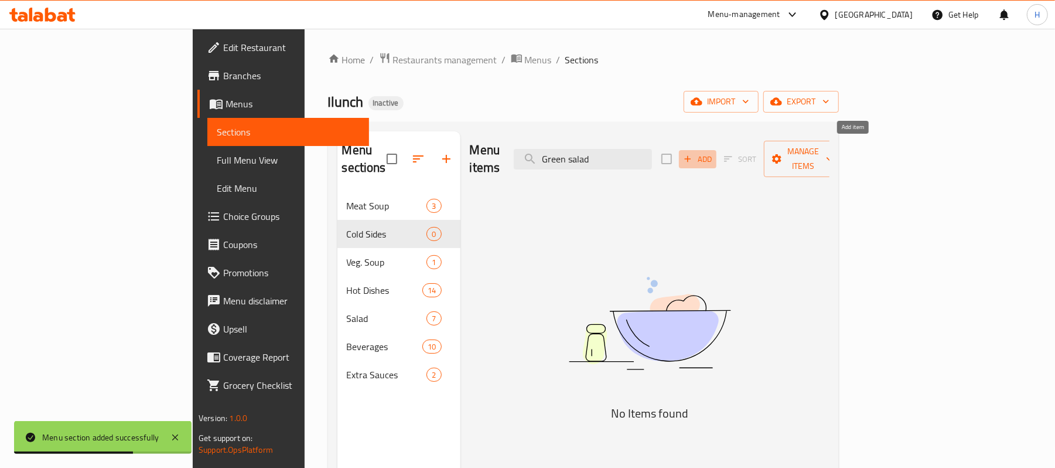
click at [693, 156] on icon "button" at bounding box center [688, 159] width 11 height 11
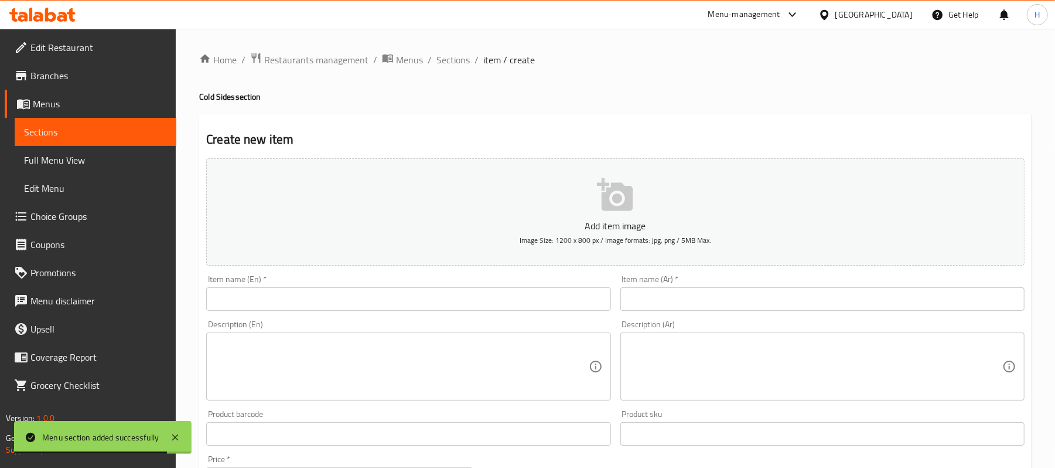
click at [395, 376] on textarea at bounding box center [401, 367] width 374 height 56
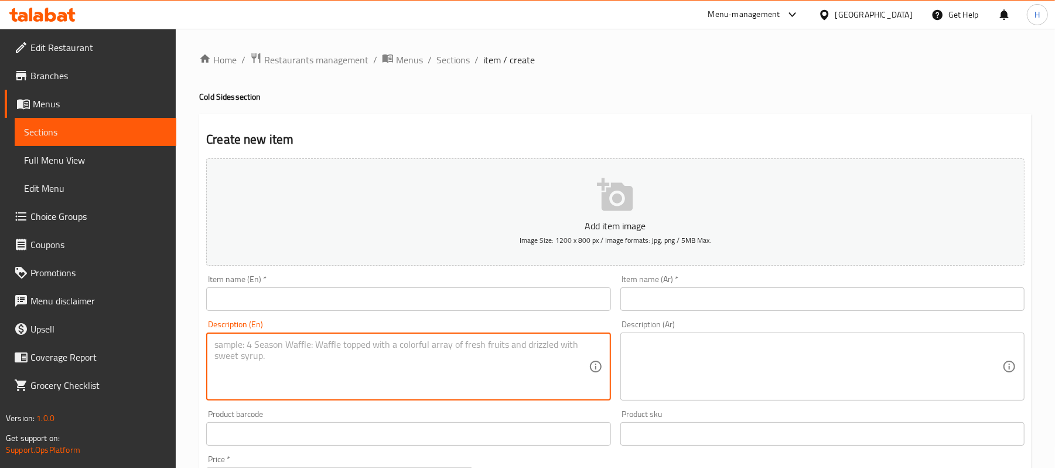
click at [455, 301] on input "text" at bounding box center [408, 298] width 404 height 23
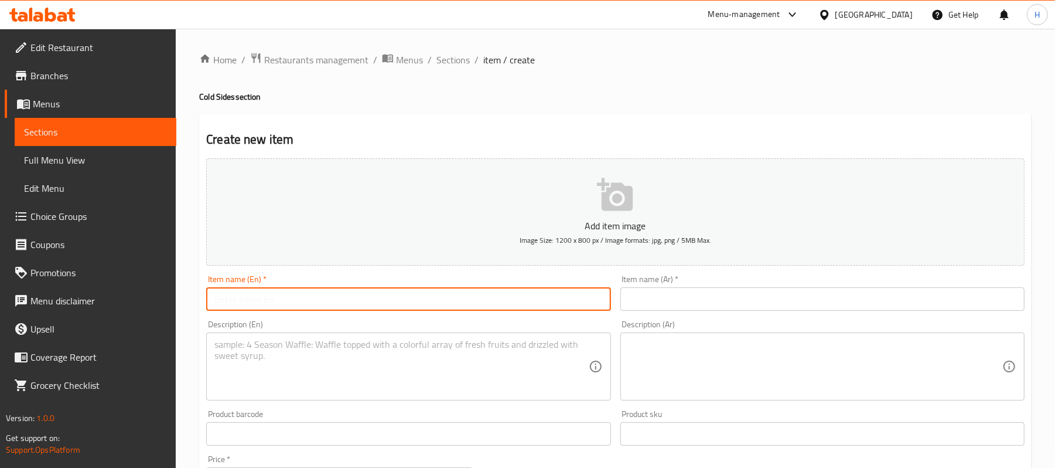
paste input "Green salad with cucumber and zucini"
type input "Green salad with cucumber and zucini"
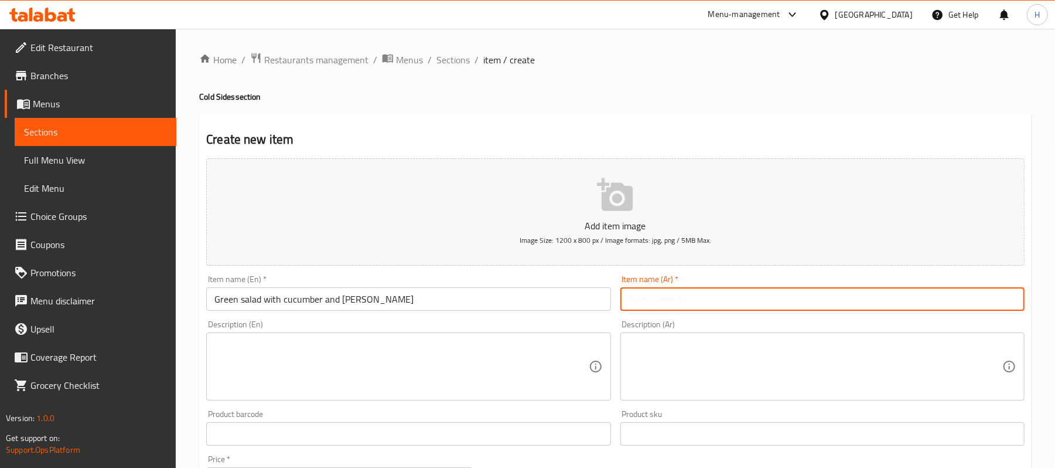
click at [661, 291] on input "text" at bounding box center [822, 298] width 404 height 23
paste input "سلطة خضراء مع الخيار والكوسا"
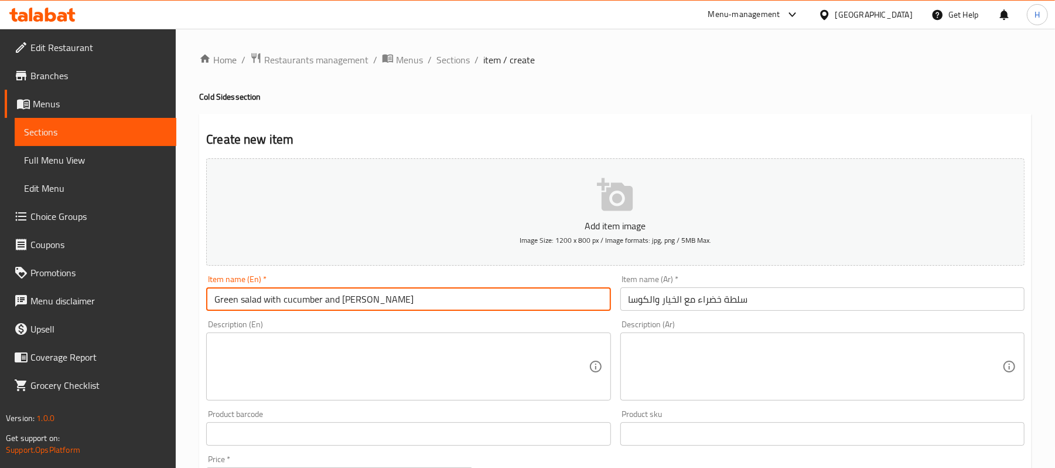
click at [348, 305] on input "Green salad with cucumber and zucini" at bounding box center [408, 298] width 404 height 23
click at [758, 296] on input "سلطة خضراء مع الخيار والكوسا" at bounding box center [822, 298] width 404 height 23
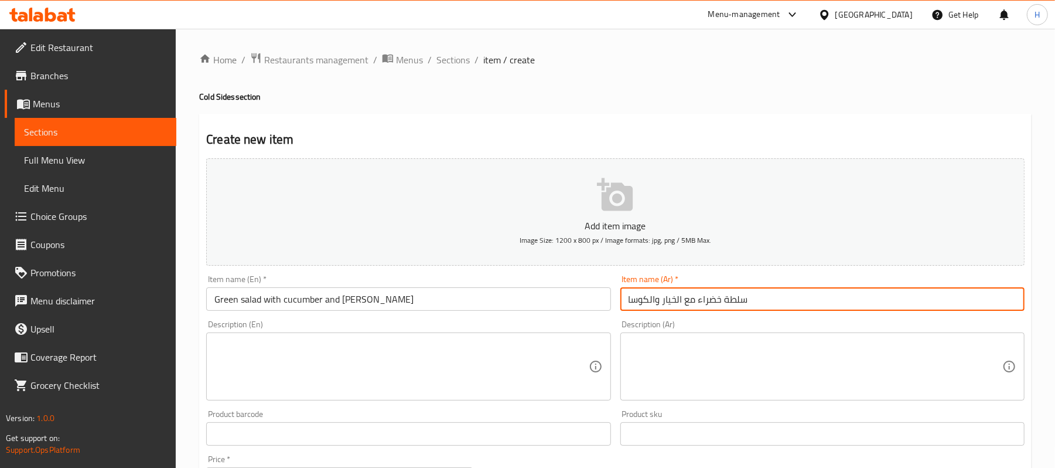
click at [758, 296] on input "سلطة خضراء مع الخيار والكوسا" at bounding box center [822, 298] width 404 height 23
paste input "كوسة"
type input "سلطة خضراء مع الخيار وكوسة"
click at [847, 343] on textarea at bounding box center [816, 367] width 374 height 56
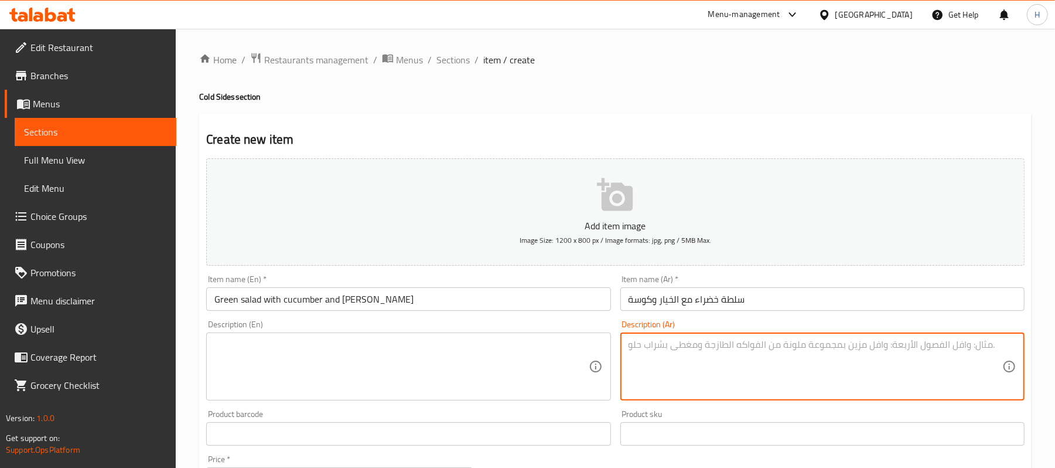
click at [392, 342] on textarea at bounding box center [401, 367] width 374 height 56
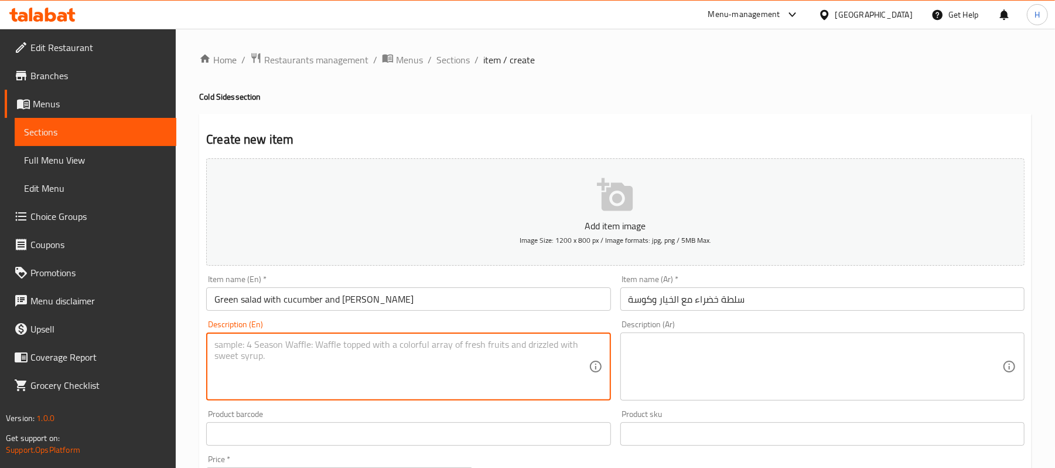
click at [401, 356] on textarea at bounding box center [401, 367] width 374 height 56
paste textarea "with lemon sauce"
type textarea "with lemon sauce"
click at [749, 370] on textarea at bounding box center [816, 367] width 374 height 56
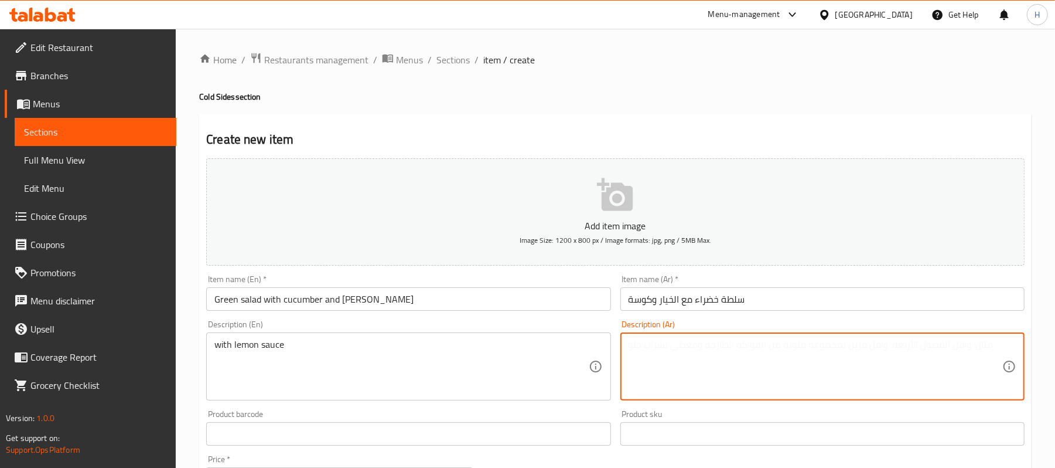
paste textarea "مع صلصة الليمون"
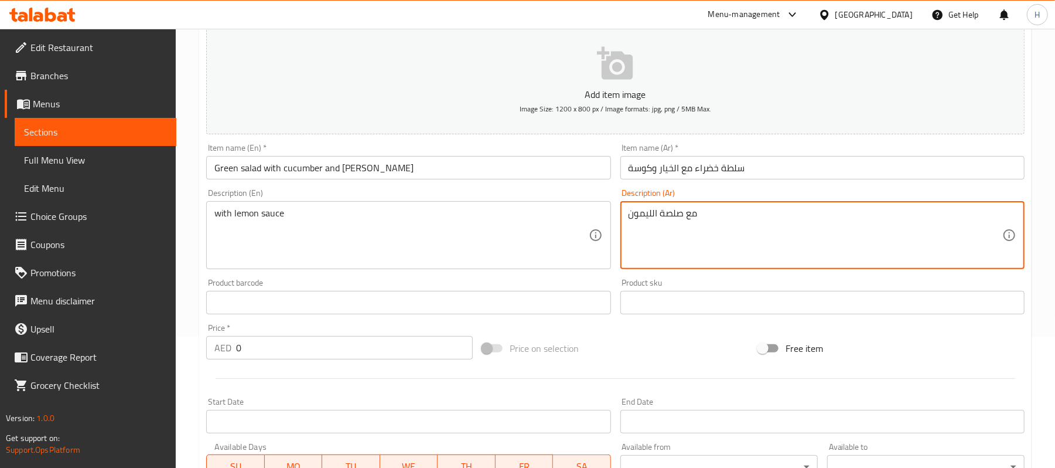
scroll to position [156, 0]
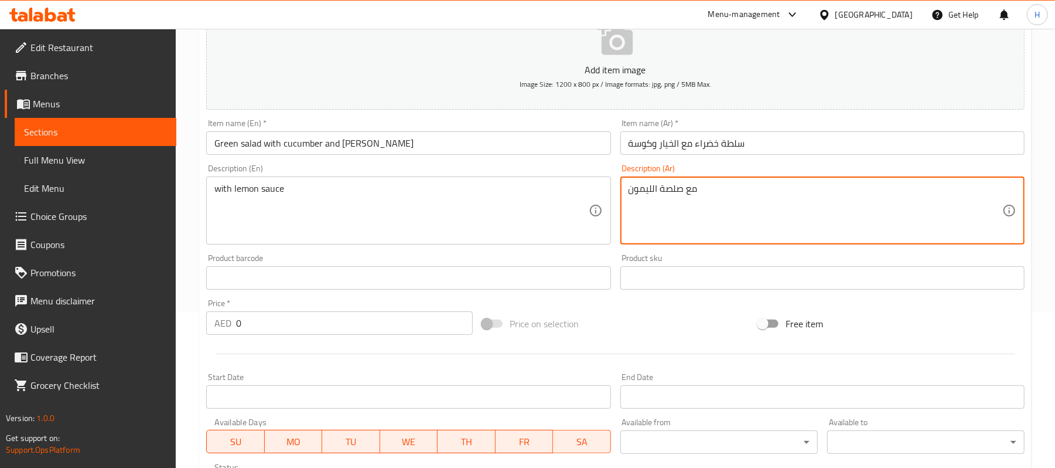
type textarea "مع صلصة الليمون"
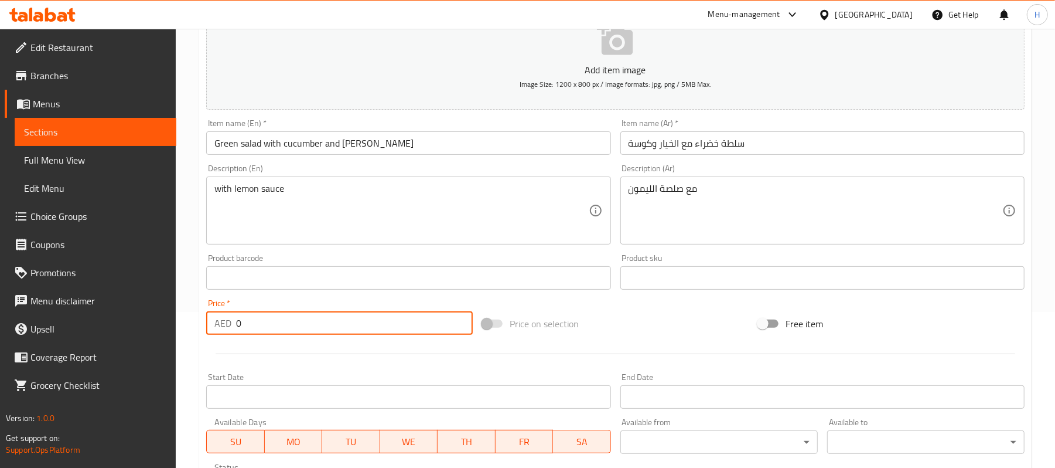
drag, startPoint x: 288, startPoint y: 320, endPoint x: 217, endPoint y: 322, distance: 71.5
click at [217, 322] on div "AED 0 Price *" at bounding box center [339, 322] width 267 height 23
type input "10"
click at [322, 363] on div at bounding box center [616, 353] width 828 height 29
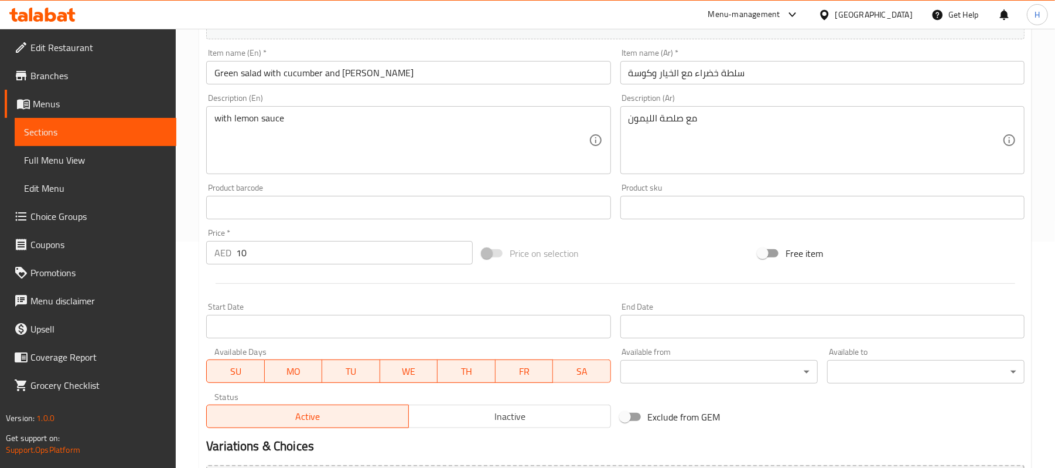
scroll to position [312, 0]
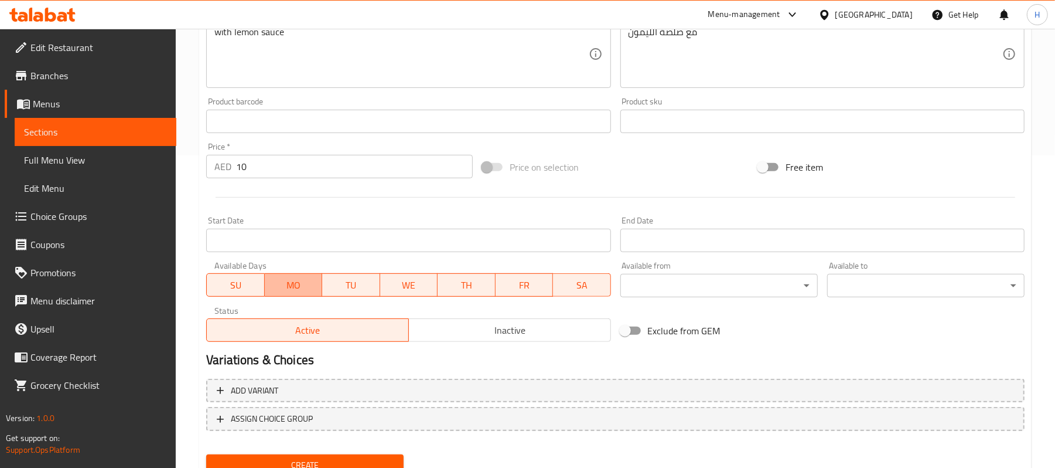
click at [300, 289] on span "MO" at bounding box center [294, 285] width 49 height 17
click at [356, 291] on span "TU" at bounding box center [351, 285] width 48 height 17
click at [329, 292] on span "TU" at bounding box center [351, 285] width 48 height 17
click at [299, 284] on span "MO" at bounding box center [294, 285] width 48 height 17
click at [231, 291] on span "SU" at bounding box center [236, 285] width 48 height 17
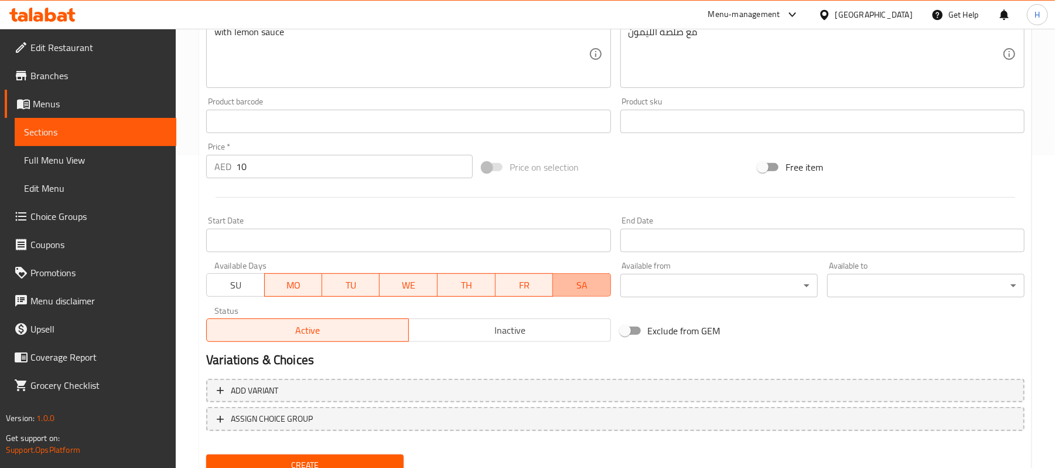
click at [572, 289] on span "SA" at bounding box center [582, 285] width 49 height 17
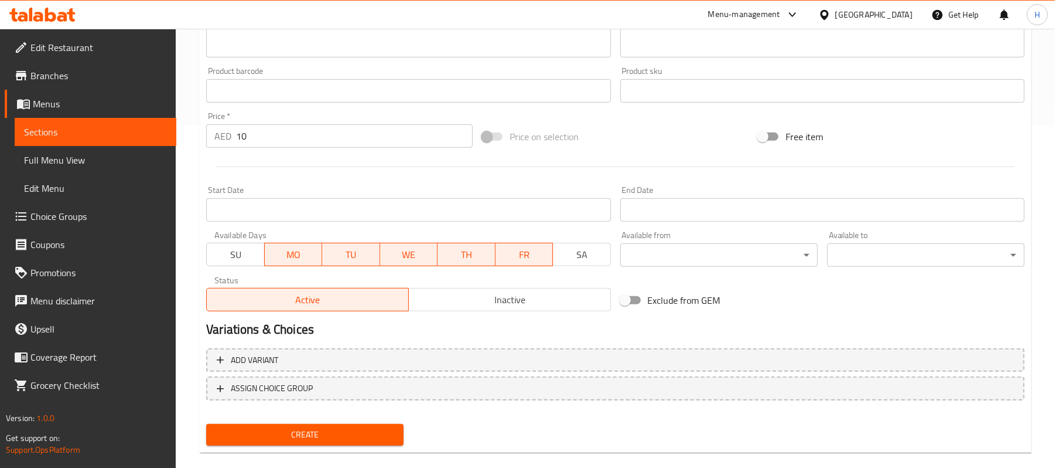
scroll to position [359, 0]
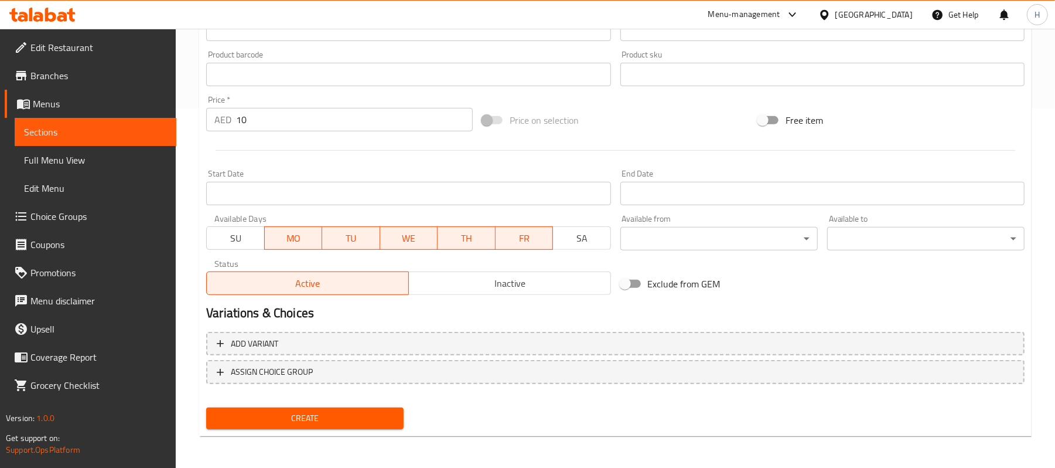
click at [382, 408] on button "Create" at bounding box center [304, 418] width 197 height 22
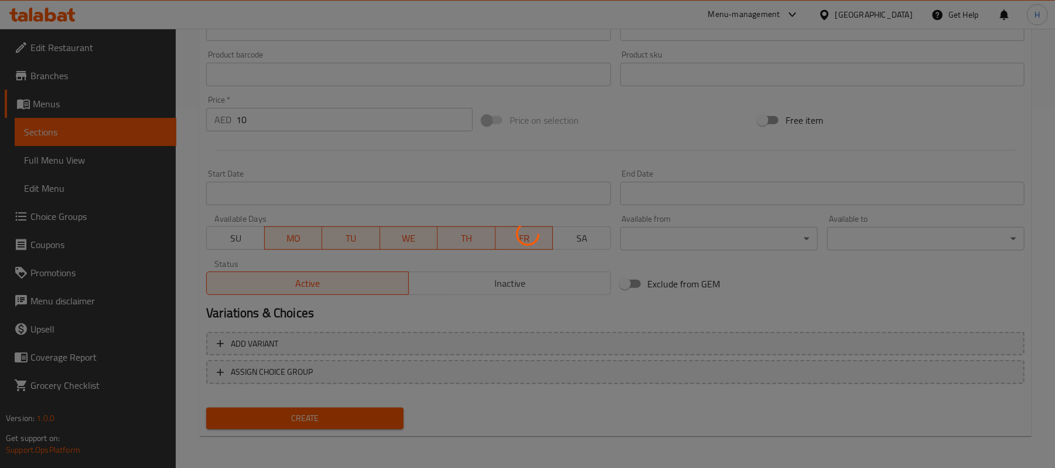
type input "0"
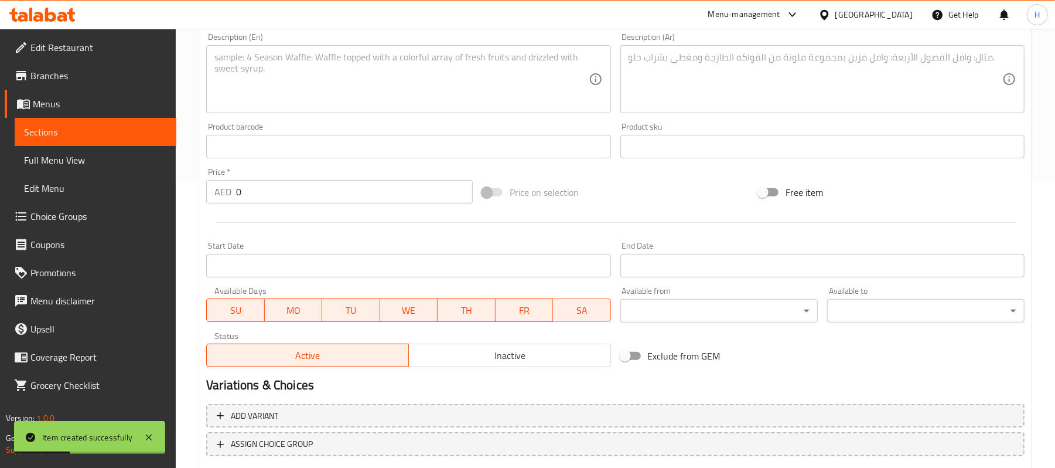
scroll to position [203, 0]
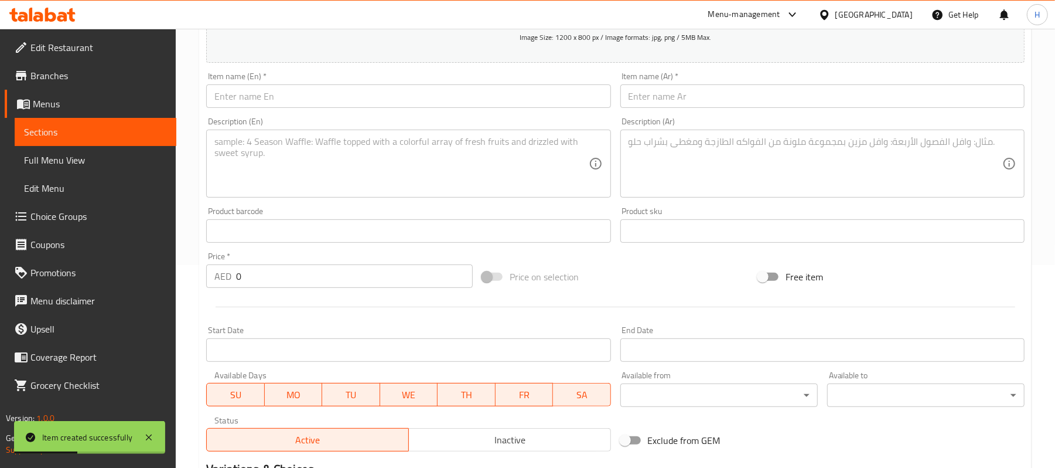
click at [361, 106] on input "text" at bounding box center [408, 95] width 404 height 23
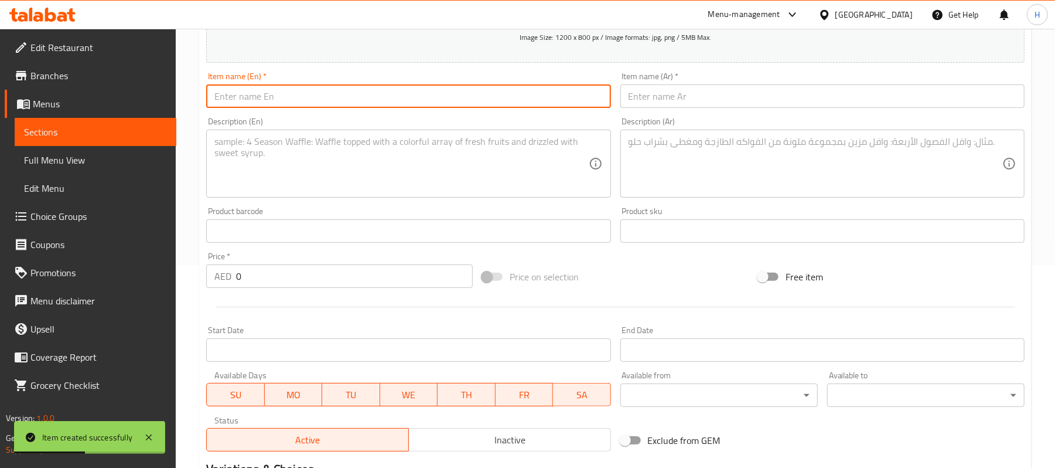
paste input "Russian Olivier salad"
type input "Russian Olivier salad"
click at [751, 87] on input "text" at bounding box center [822, 95] width 404 height 23
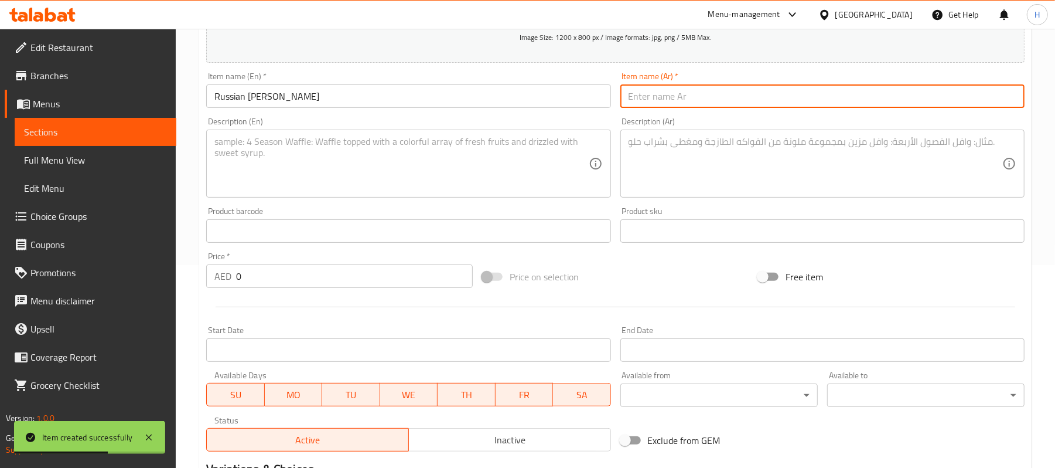
paste input "سلطة أوليفييه الروسية"
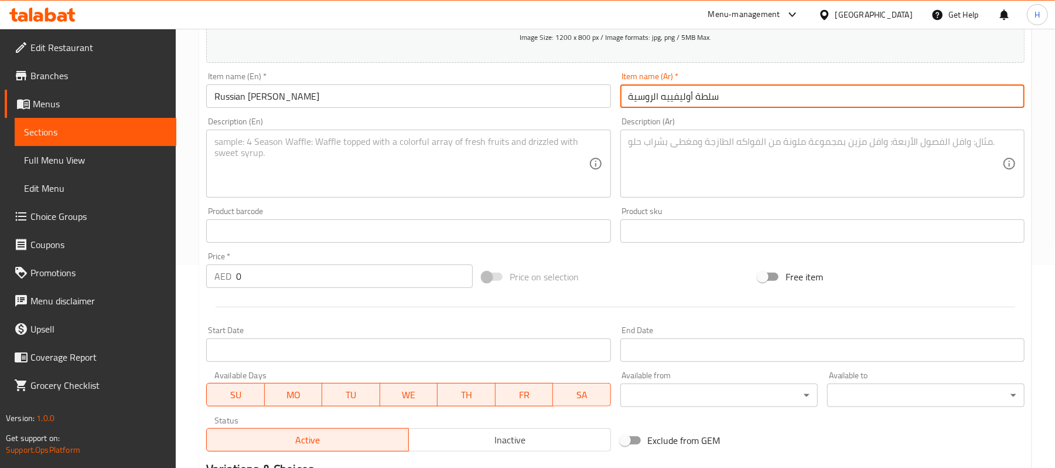
type input "سلطة أوليفييه الروسية"
drag, startPoint x: 252, startPoint y: 282, endPoint x: 230, endPoint y: 277, distance: 22.9
click at [230, 281] on div "AED 0 Price *" at bounding box center [339, 275] width 267 height 23
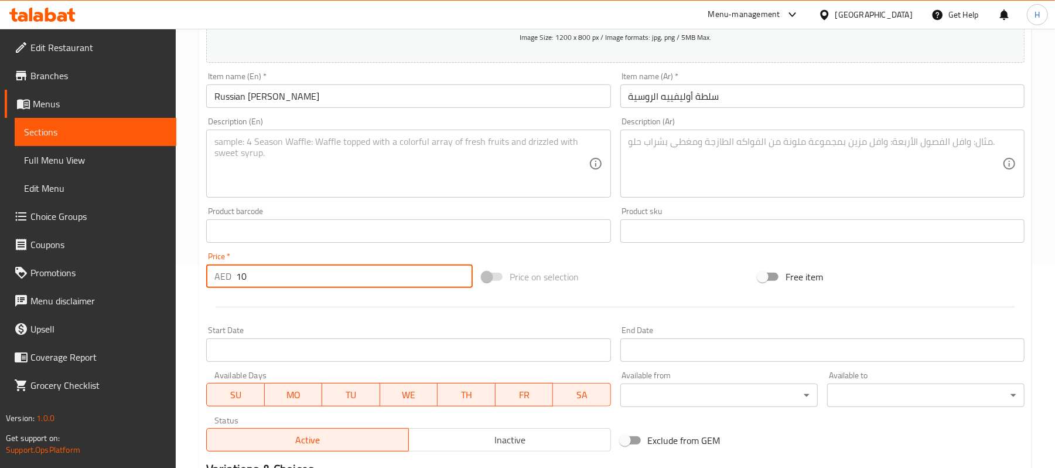
type input "10"
click at [360, 318] on div at bounding box center [616, 306] width 828 height 29
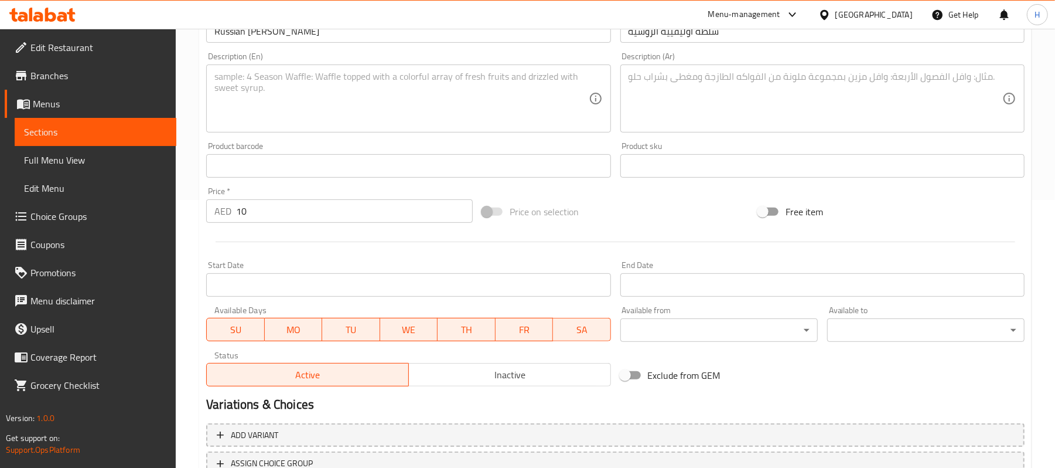
scroll to position [359, 0]
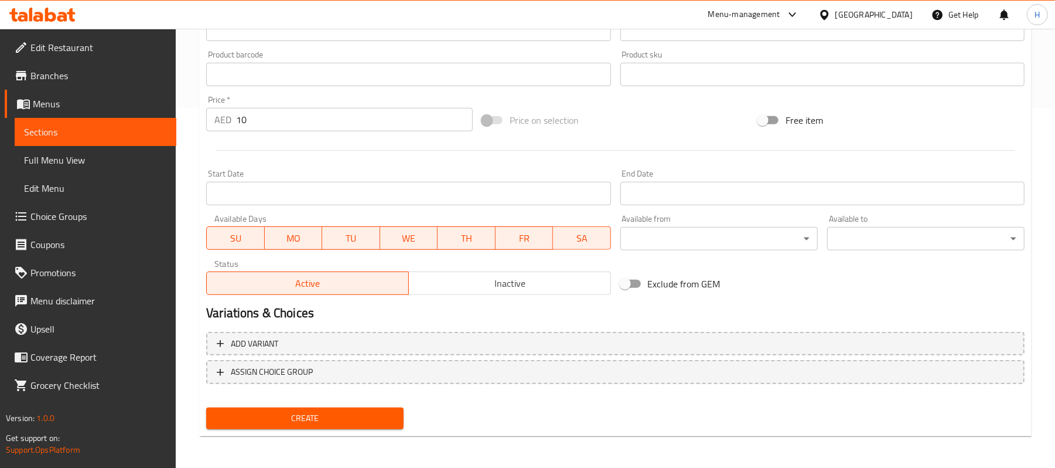
click at [332, 413] on span "Create" at bounding box center [305, 418] width 179 height 15
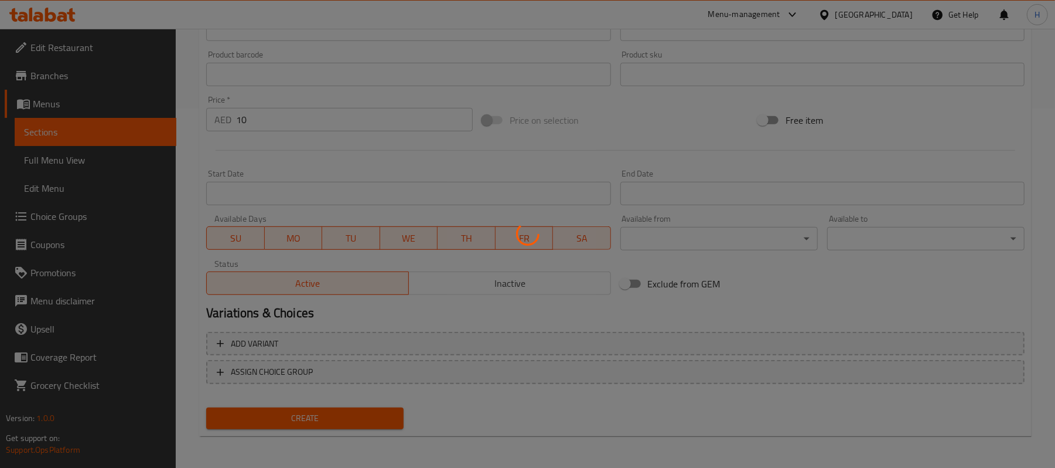
type input "0"
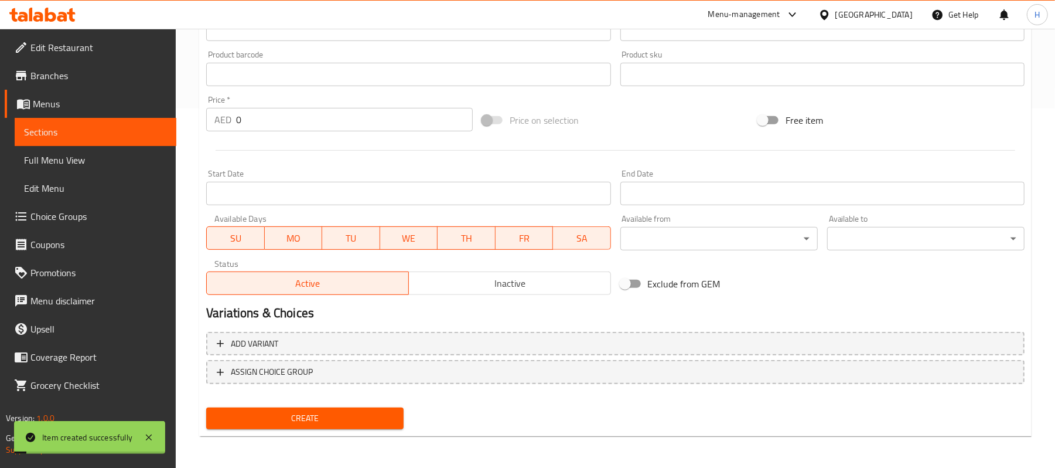
scroll to position [281, 0]
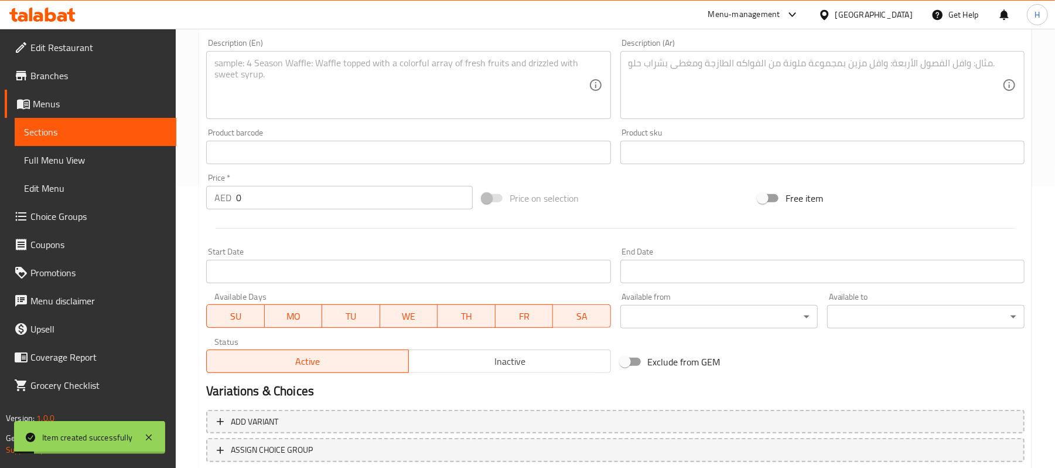
click at [391, 31] on div "Item name (En)   * Item name (En) *" at bounding box center [409, 11] width 414 height 45
click at [392, 37] on div "Description (En) Description (En)" at bounding box center [409, 79] width 414 height 90
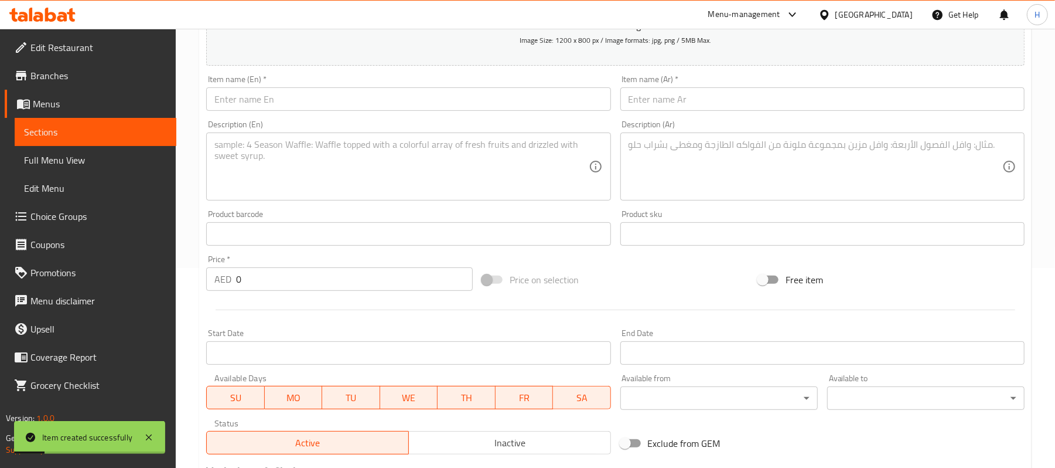
scroll to position [125, 0]
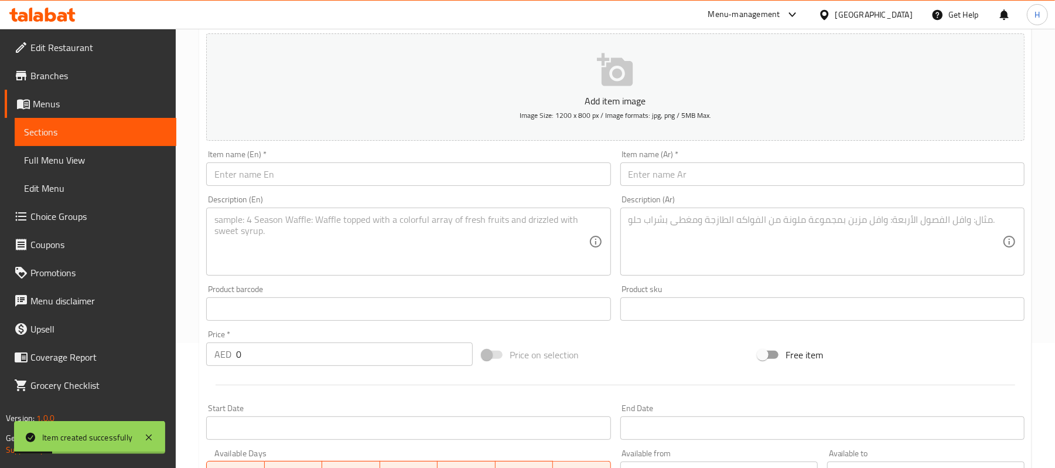
click at [391, 176] on input "text" at bounding box center [408, 173] width 404 height 23
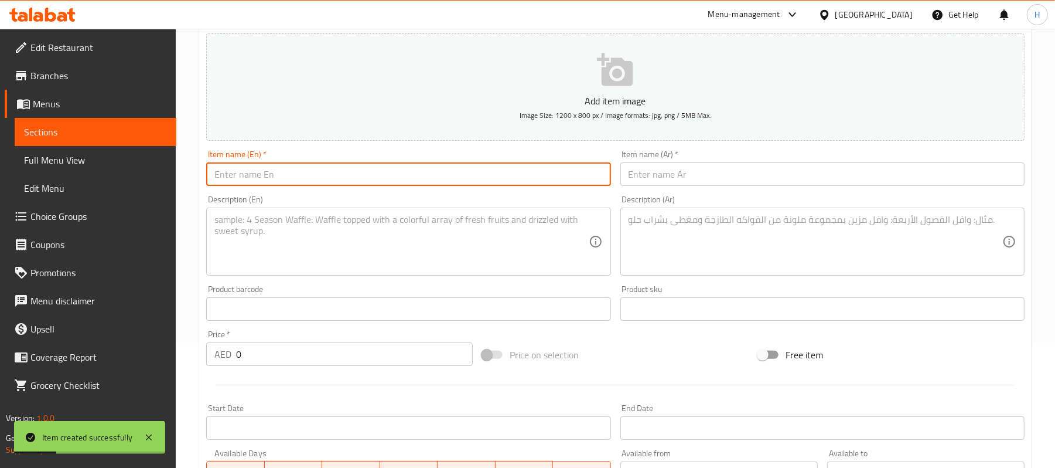
paste input "Muhammara"
type input "Muhammara"
click at [723, 175] on input "text" at bounding box center [822, 173] width 404 height 23
paste input "محمرة"
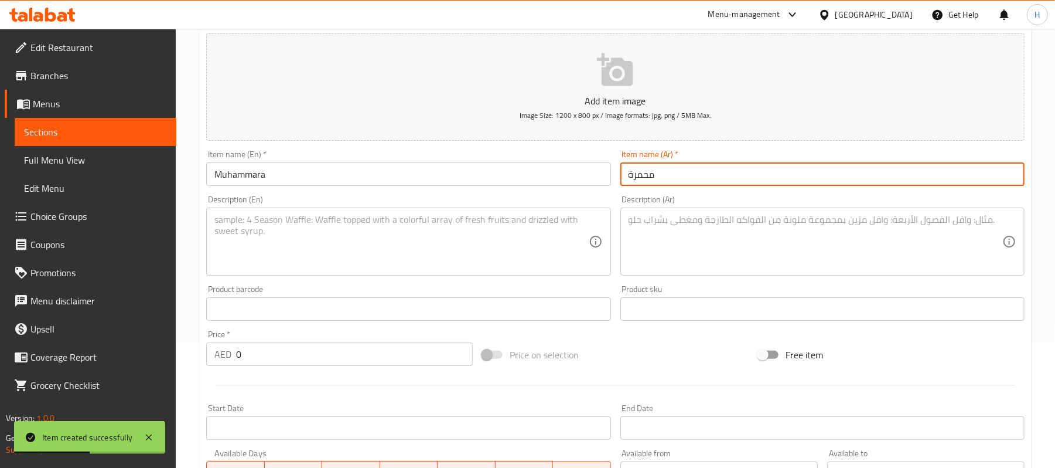
type input "محمرة"
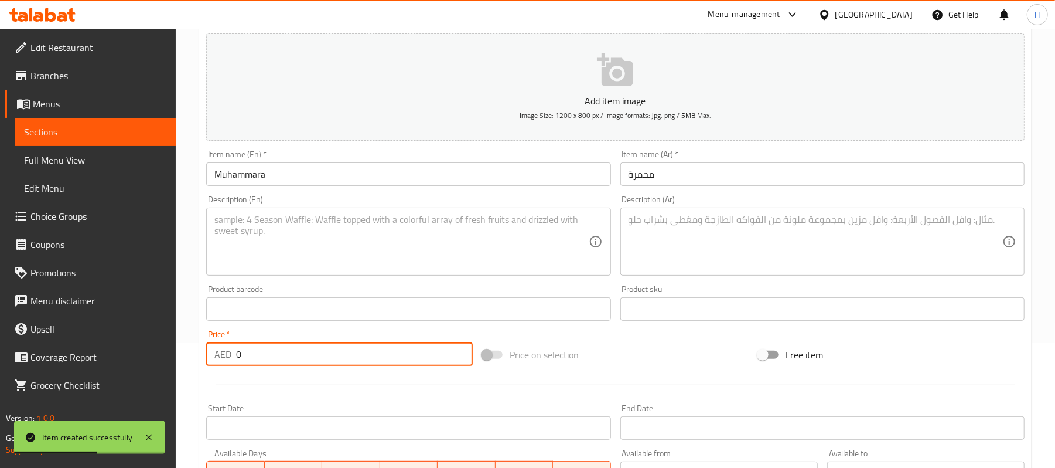
drag, startPoint x: 293, startPoint y: 357, endPoint x: 246, endPoint y: 382, distance: 52.9
click at [246, 382] on div "Add item image Image Size: 1200 x 800 px / Image formats: jpg, png / 5MB Max. I…" at bounding box center [616, 281] width 828 height 505
drag, startPoint x: 267, startPoint y: 347, endPoint x: 193, endPoint y: 360, distance: 74.8
click at [193, 360] on div "Home / Restaurants management / Menus / Sections / item / create Cold Sides sec…" at bounding box center [615, 303] width 879 height 799
type input "10"
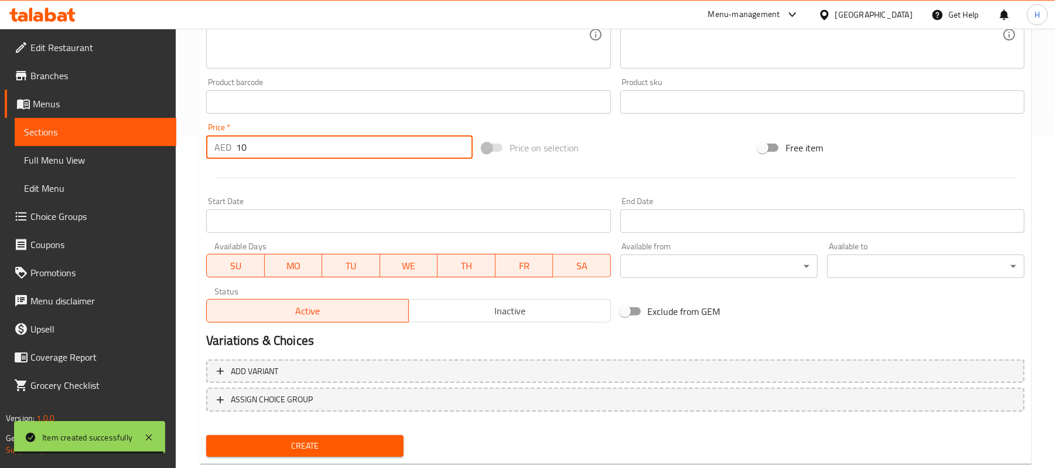
scroll to position [359, 0]
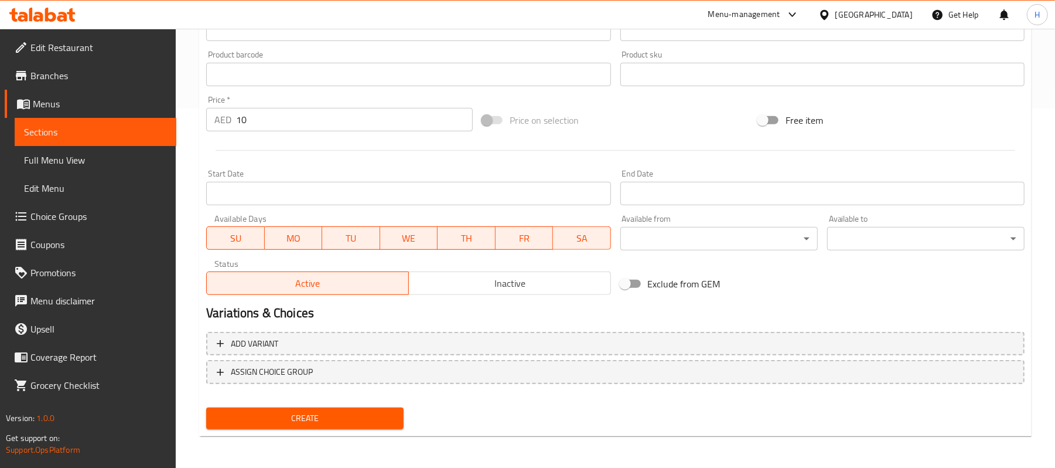
click at [322, 393] on nav at bounding box center [615, 392] width 819 height 9
click at [331, 416] on span "Create" at bounding box center [305, 418] width 179 height 15
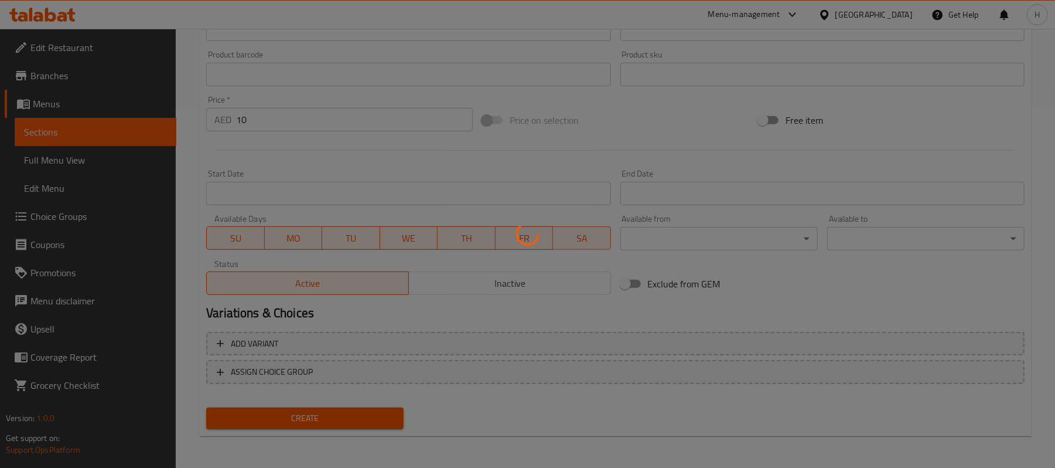
type input "0"
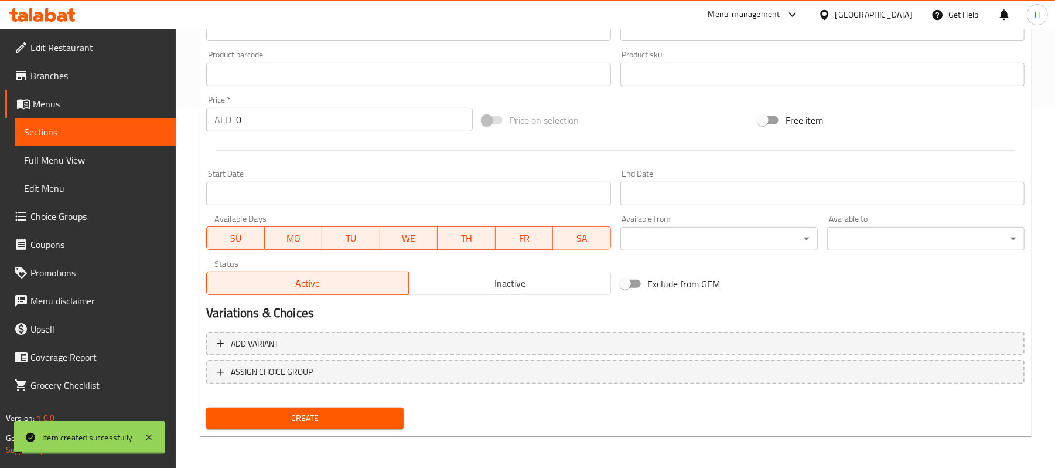
scroll to position [125, 0]
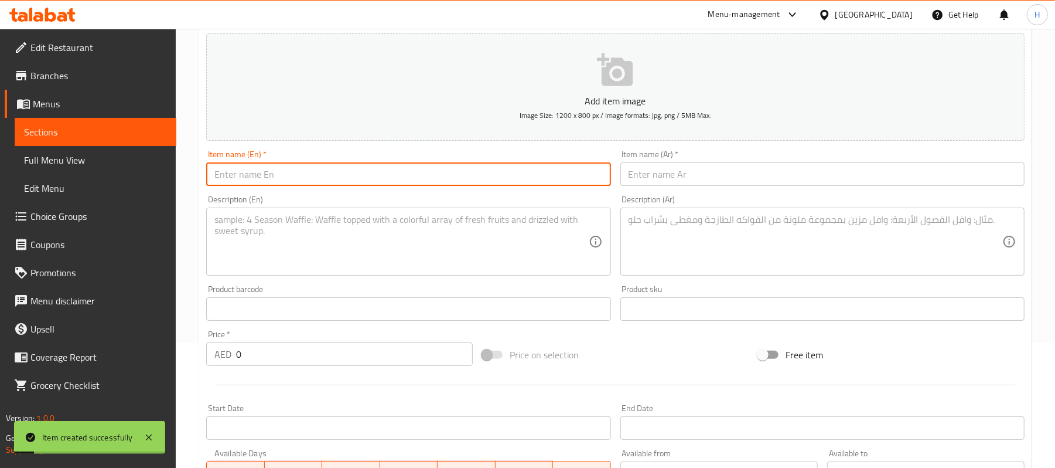
click at [444, 179] on input "text" at bounding box center [408, 173] width 404 height 23
paste input "Basmati rice"
type input "Basmati rice"
click at [654, 170] on input "text" at bounding box center [822, 173] width 404 height 23
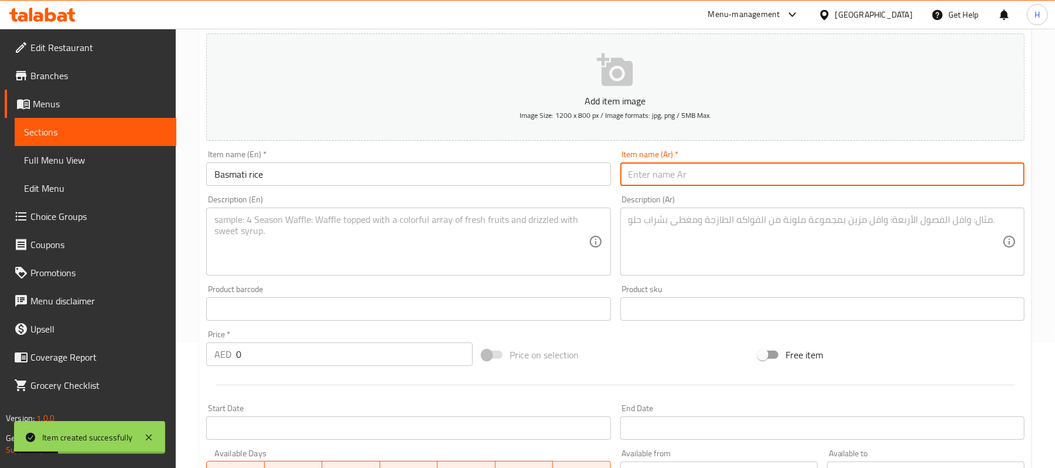
paste input "أرز بسمتي"
type input "أرز بسمتي"
click at [521, 229] on textarea at bounding box center [401, 242] width 374 height 56
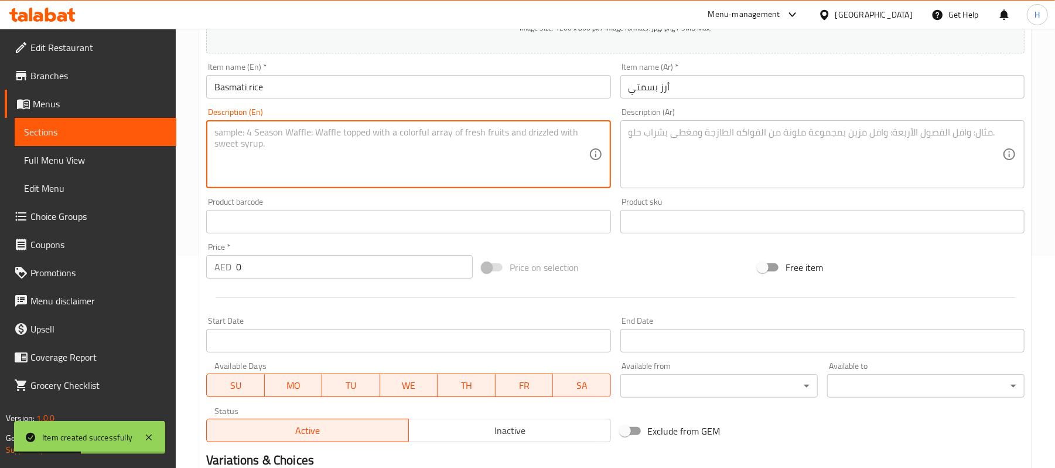
scroll to position [281, 0]
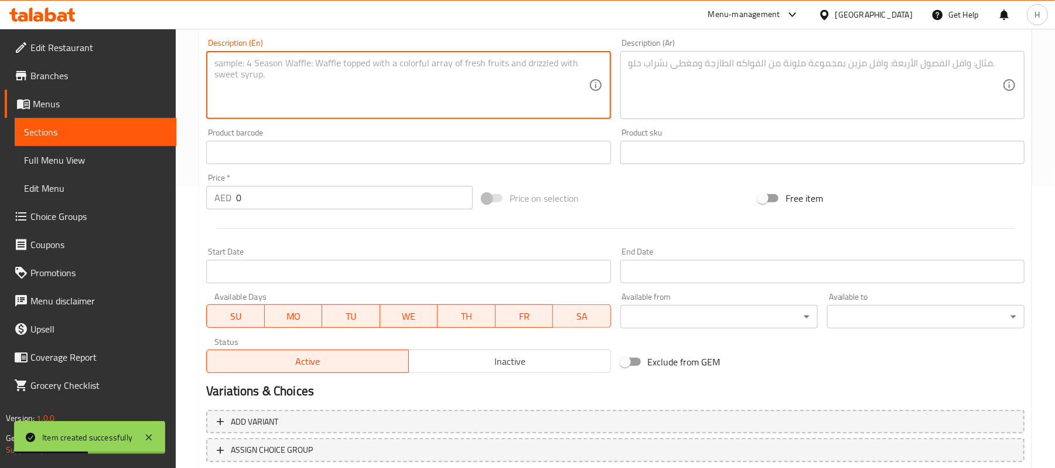
drag, startPoint x: 151, startPoint y: 200, endPoint x: 43, endPoint y: 213, distance: 108.0
click at [62, 206] on div "Edit Restaurant Branches Menus Sections Full Menu View Edit Menu Choice Groups …" at bounding box center [527, 146] width 1055 height 799
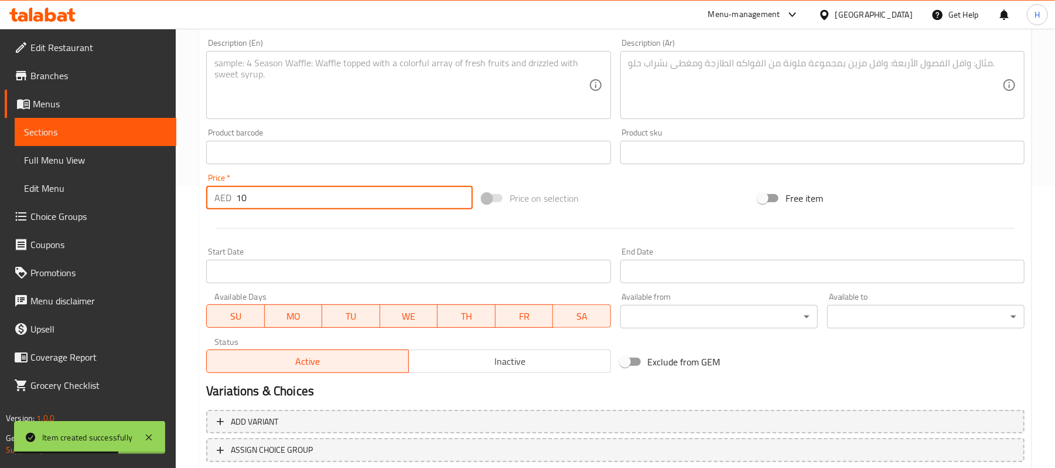
type input "10"
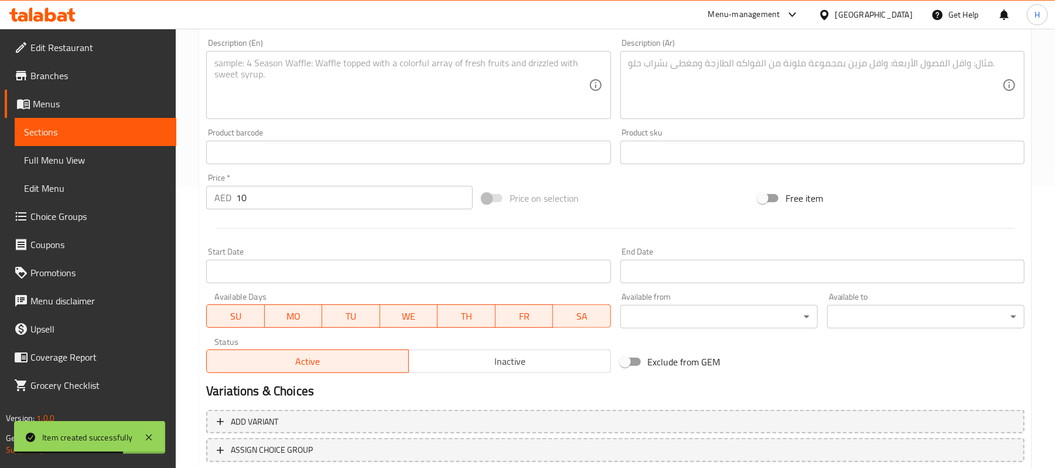
click at [193, 218] on div "Home / Restaurants management / Menus / Sections / item / create Cold Sides sec…" at bounding box center [615, 146] width 879 height 799
click at [216, 319] on span "SU" at bounding box center [236, 316] width 48 height 17
click at [565, 316] on span "SA" at bounding box center [582, 316] width 49 height 17
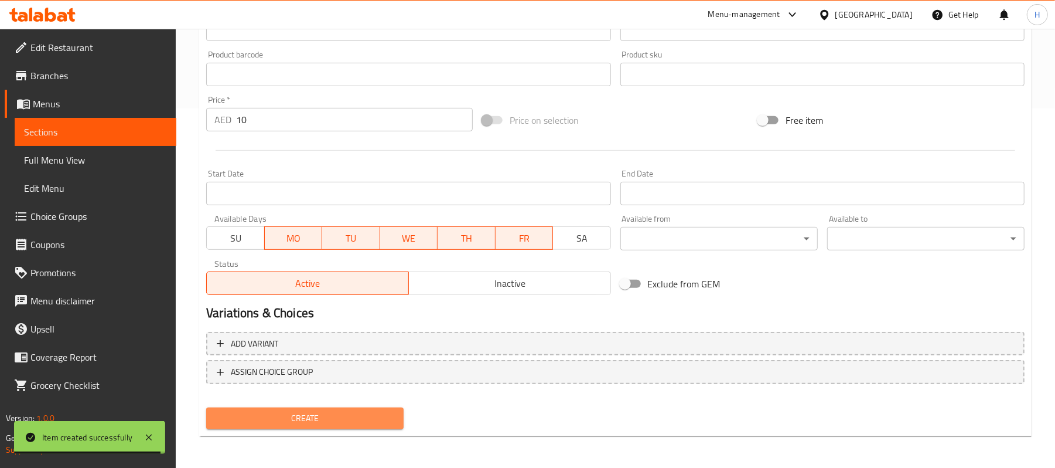
click at [341, 422] on span "Create" at bounding box center [305, 418] width 179 height 15
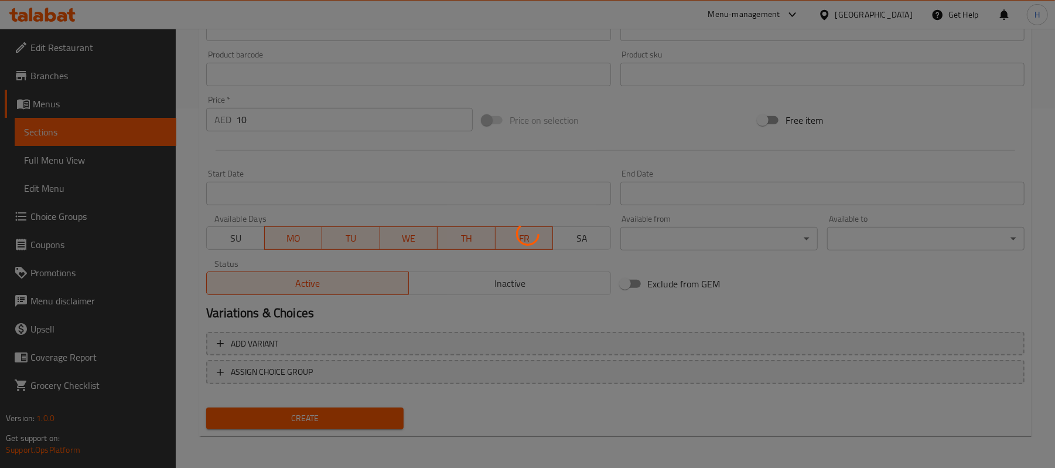
type input "0"
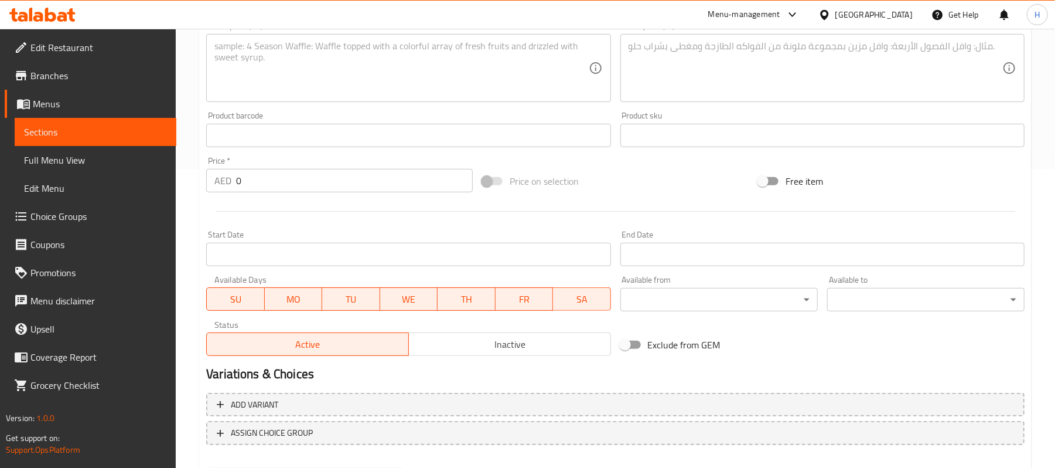
scroll to position [203, 0]
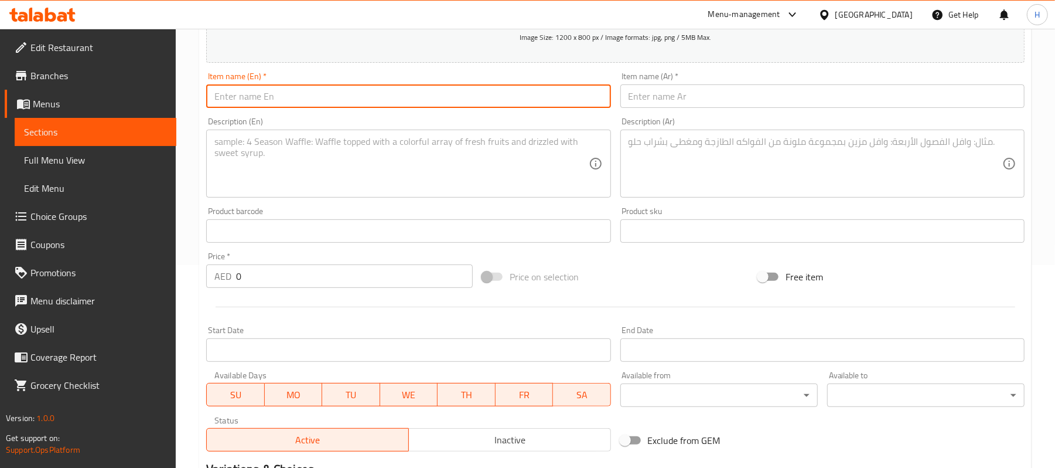
click at [425, 99] on input "text" at bounding box center [408, 95] width 404 height 23
paste input "Hummus"
type input "Hummus"
click at [710, 101] on input "text" at bounding box center [822, 95] width 404 height 23
paste input "الحمص"
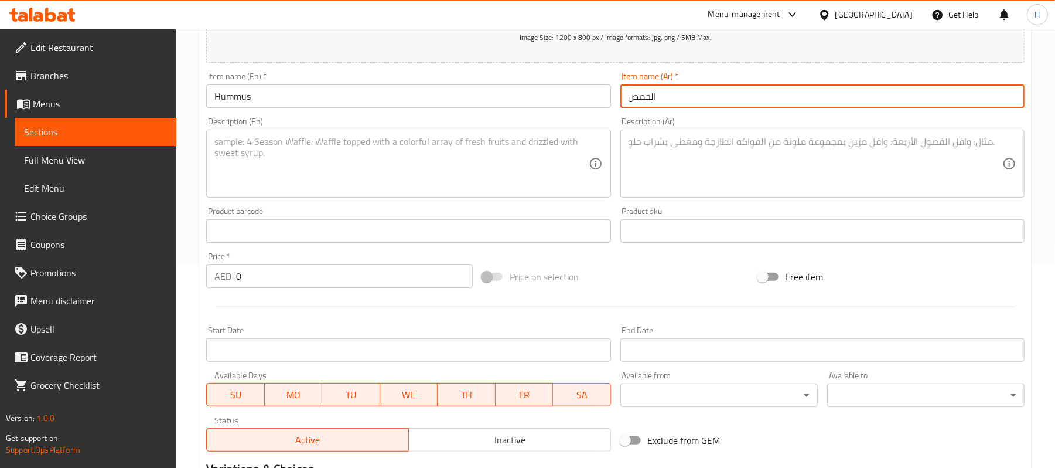
type input "الحمص"
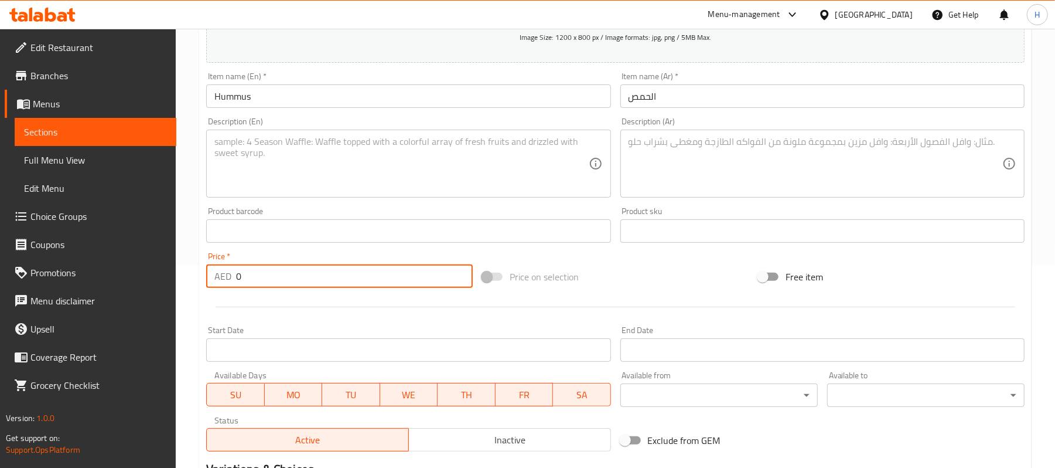
drag, startPoint x: 258, startPoint y: 280, endPoint x: 212, endPoint y: 287, distance: 46.2
click at [212, 287] on div "AED 0 Price *" at bounding box center [339, 275] width 267 height 23
type input "10"
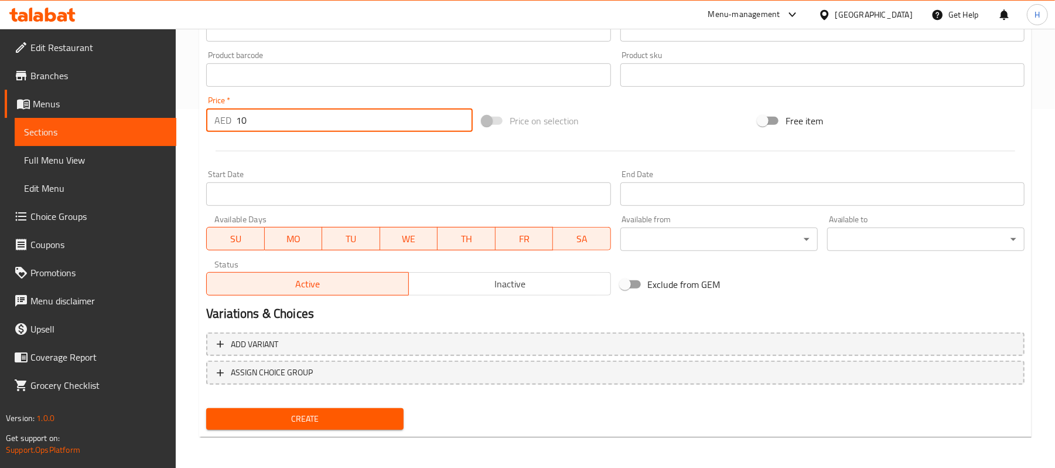
scroll to position [359, 0]
click at [229, 243] on span "SU" at bounding box center [236, 238] width 48 height 17
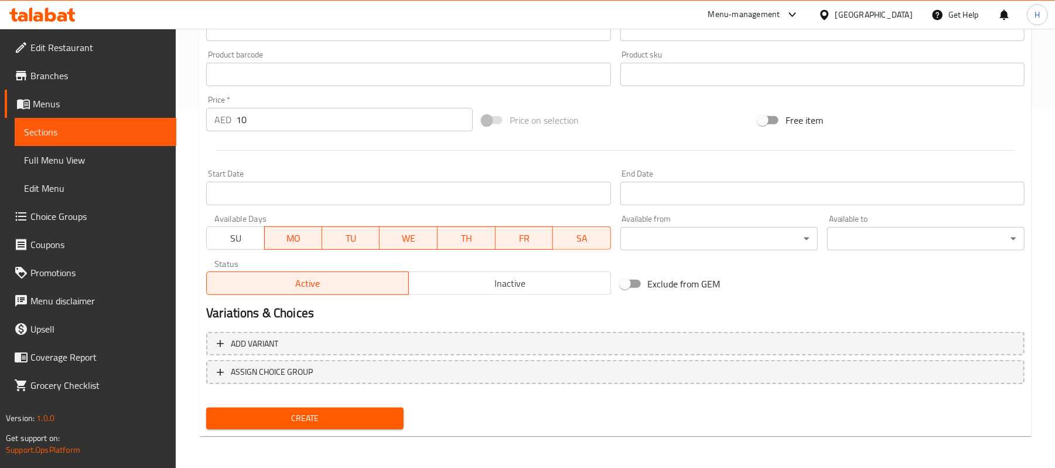
click at [345, 244] on span "TU" at bounding box center [351, 238] width 49 height 17
click at [469, 247] on span "TH" at bounding box center [466, 238] width 49 height 17
click at [591, 245] on span "SA" at bounding box center [582, 238] width 49 height 17
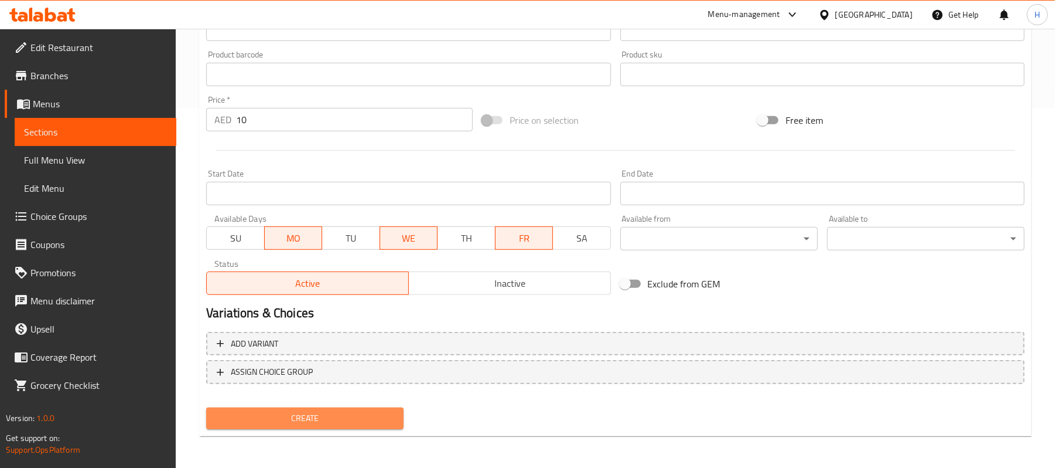
click at [356, 422] on span "Create" at bounding box center [305, 418] width 179 height 15
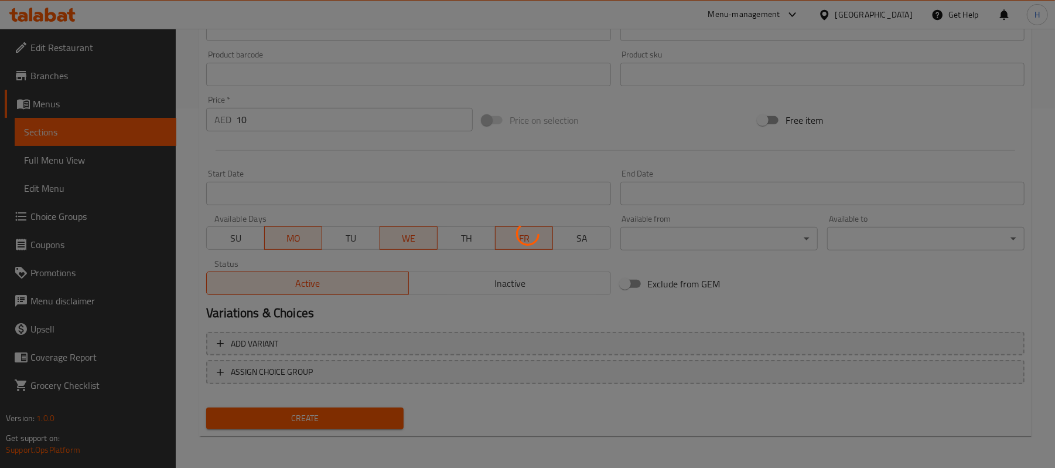
type input "0"
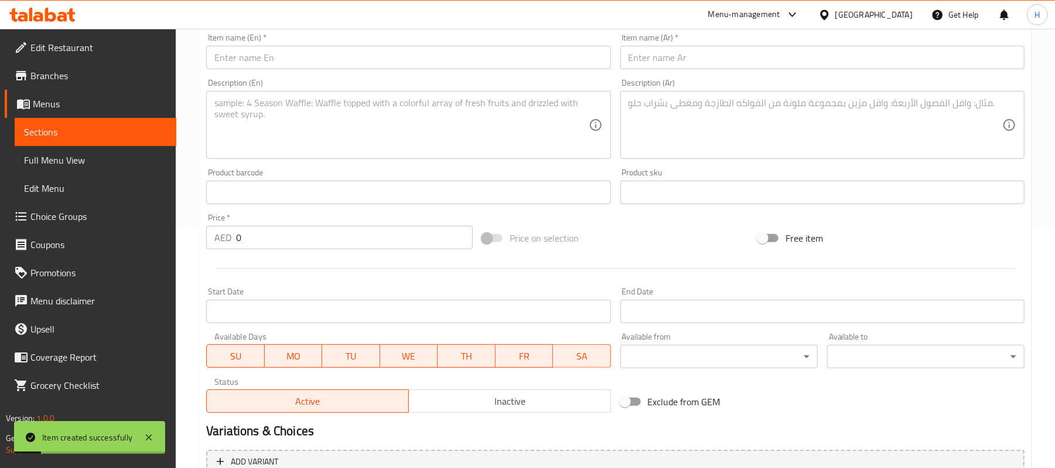
scroll to position [125, 0]
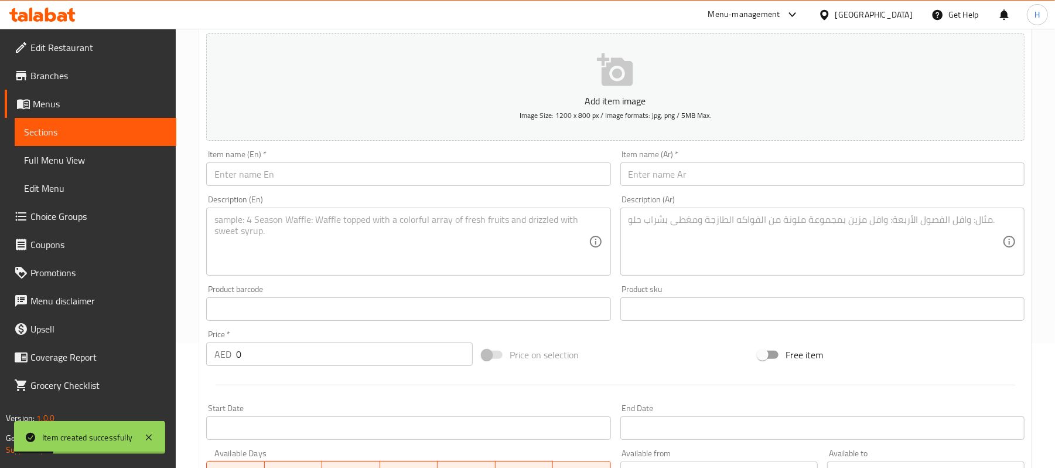
click at [390, 181] on input "text" at bounding box center [408, 173] width 404 height 23
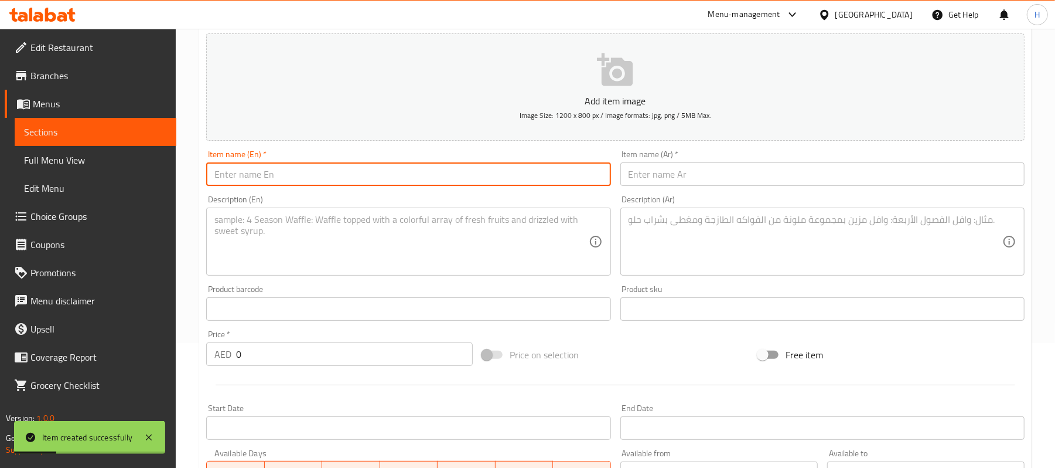
paste input "Coleslow"
type input "Coleslow"
click at [700, 180] on input "text" at bounding box center [822, 173] width 404 height 23
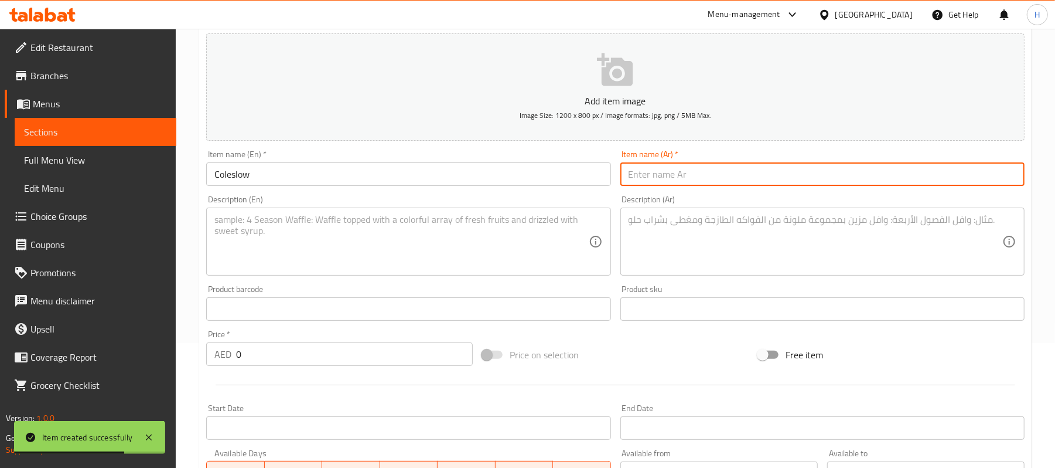
paste input "كول سلو"
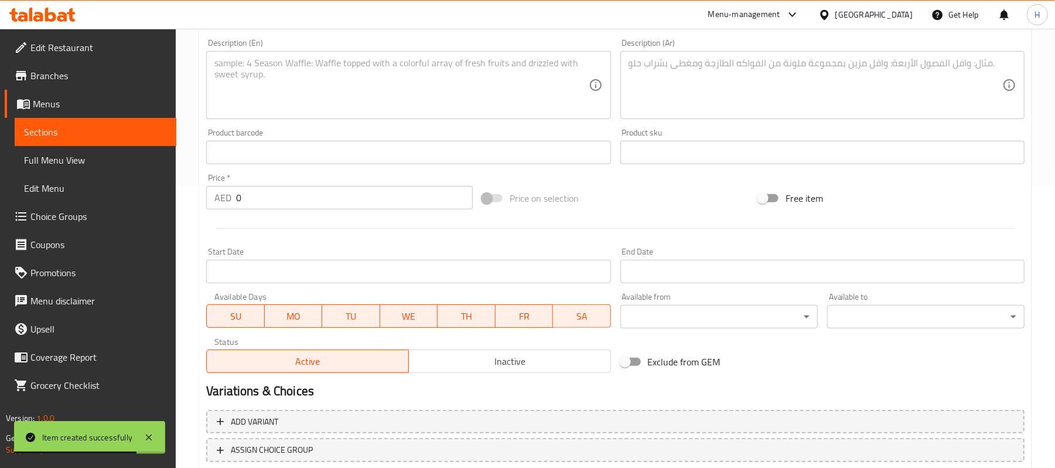
type input "كول سلو"
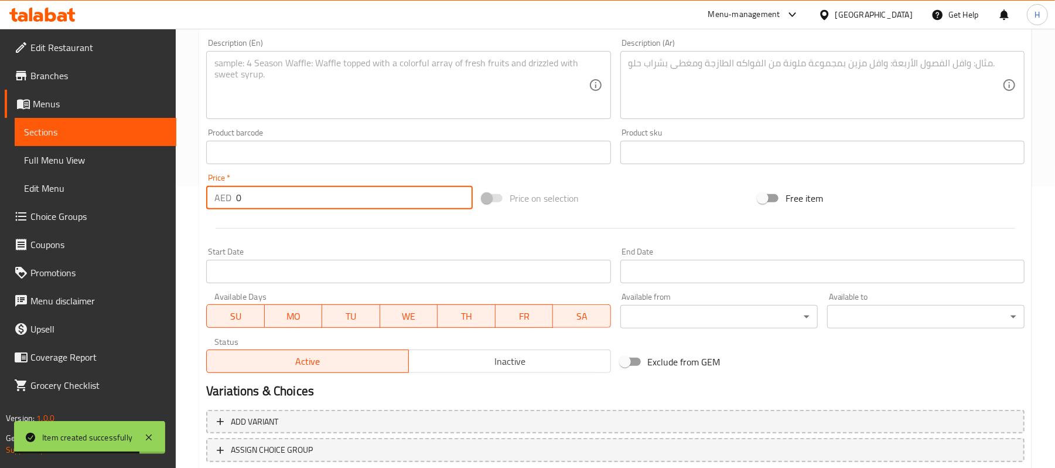
drag, startPoint x: 291, startPoint y: 203, endPoint x: 203, endPoint y: 209, distance: 88.1
click at [204, 209] on div "Price   * AED 0 Price *" at bounding box center [340, 191] width 276 height 45
type input "10"
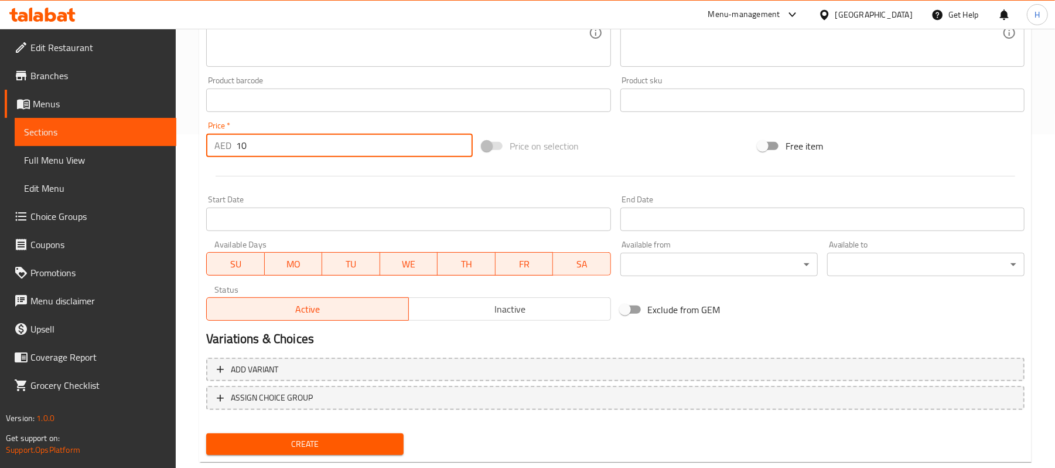
scroll to position [359, 0]
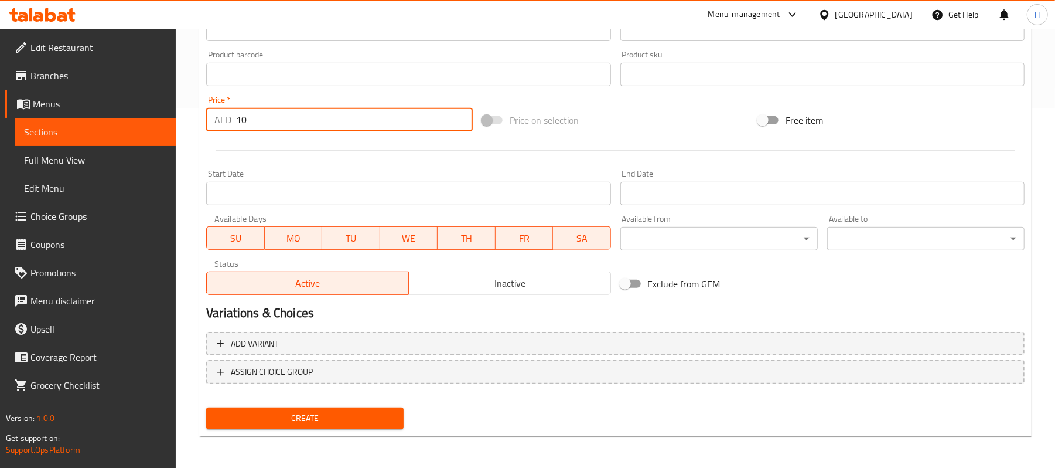
click at [231, 242] on span "SU" at bounding box center [236, 238] width 48 height 17
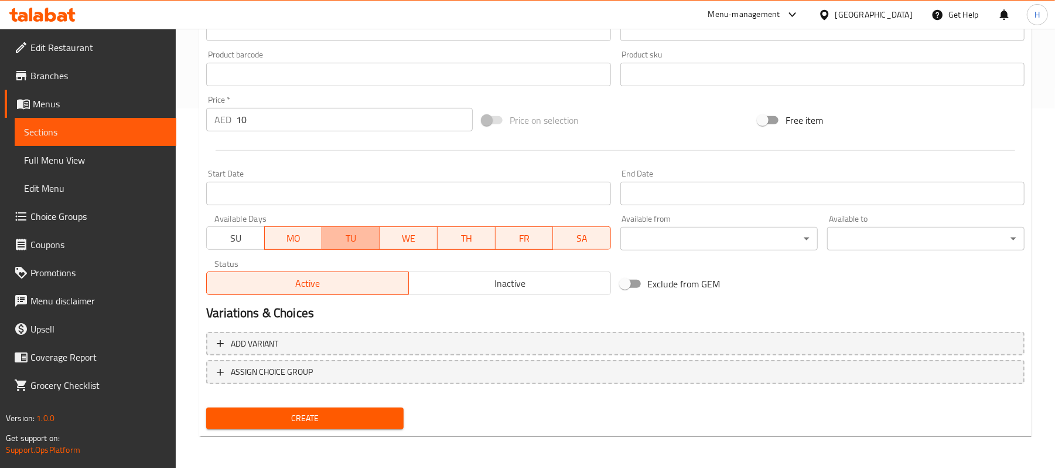
click at [354, 244] on span "TU" at bounding box center [351, 238] width 49 height 17
click at [464, 237] on span "TH" at bounding box center [466, 238] width 49 height 17
click at [585, 237] on span "SA" at bounding box center [582, 238] width 49 height 17
click at [376, 418] on span "Create" at bounding box center [305, 418] width 179 height 15
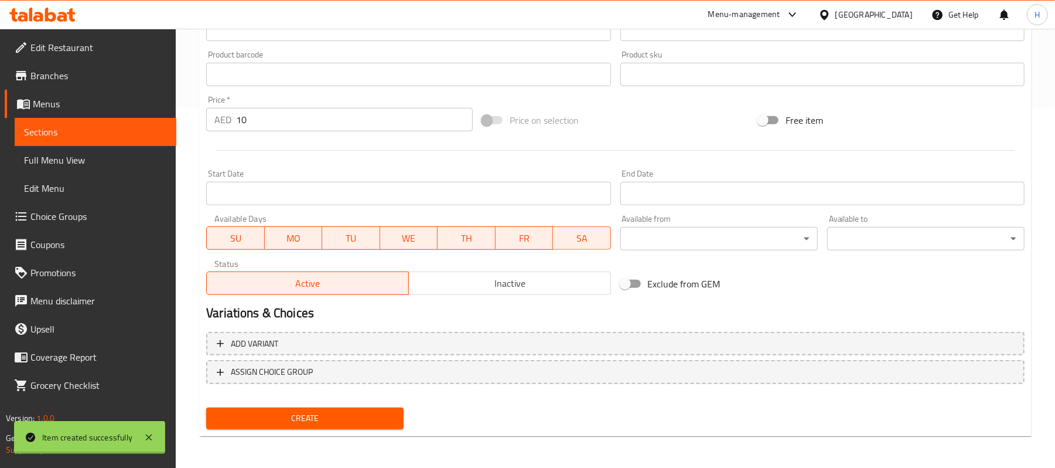
type input "0"
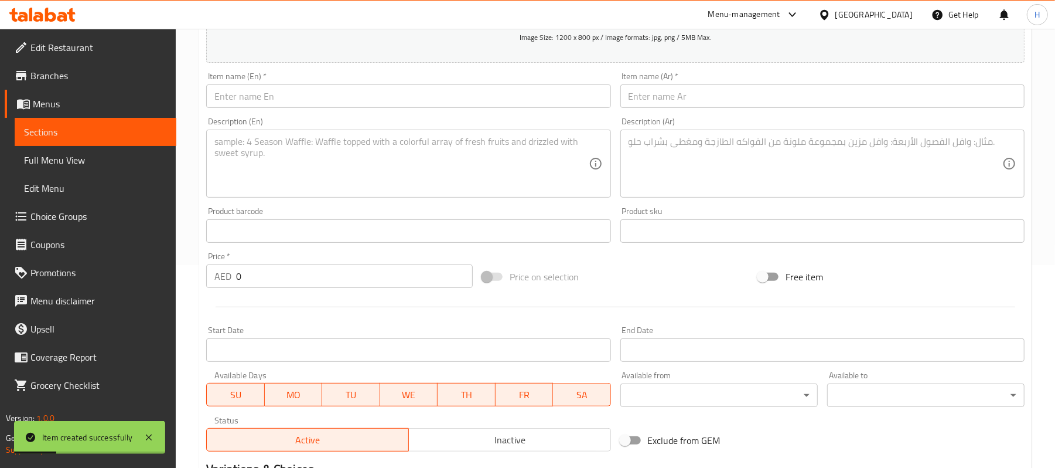
click at [340, 92] on input "text" at bounding box center [408, 95] width 404 height 23
paste input "French fries"
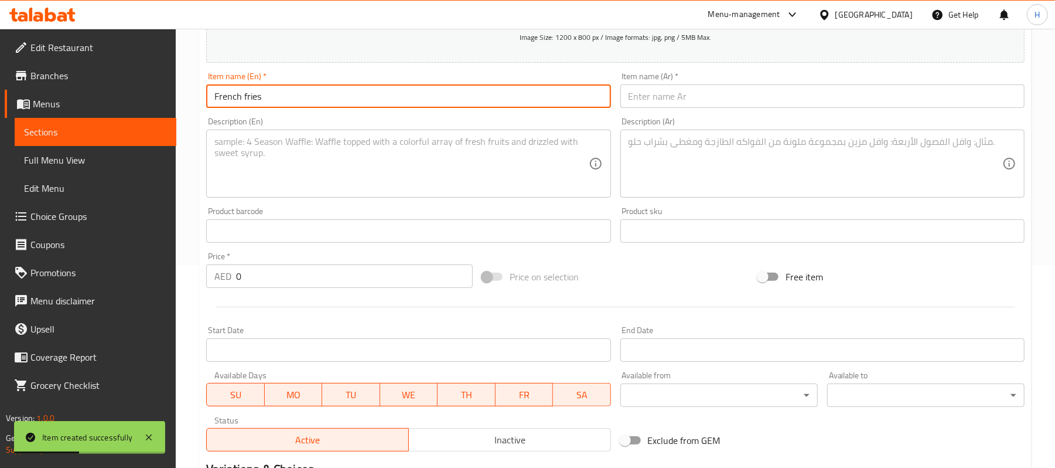
type input "French fries"
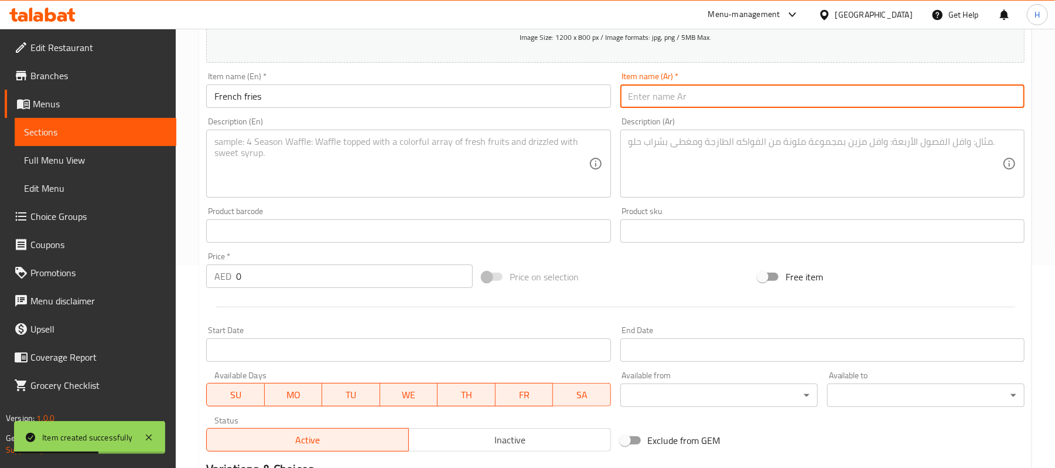
click at [694, 95] on input "text" at bounding box center [822, 95] width 404 height 23
paste input "بطاطس مقلية"
type input "بطاطس مقلية"
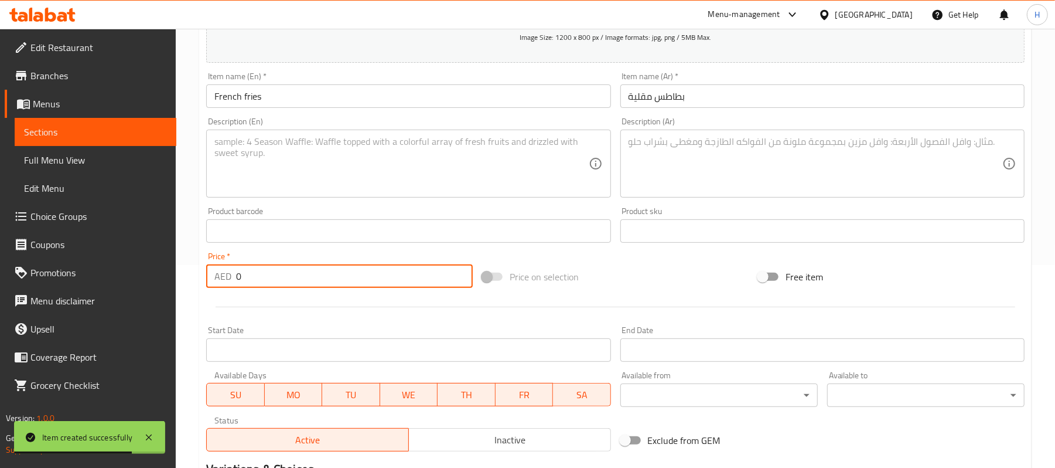
drag, startPoint x: 266, startPoint y: 279, endPoint x: 199, endPoint y: 270, distance: 67.4
click at [202, 272] on div "Price   * AED 0 Price *" at bounding box center [340, 269] width 276 height 45
type input "10"
click at [249, 303] on div at bounding box center [616, 306] width 828 height 29
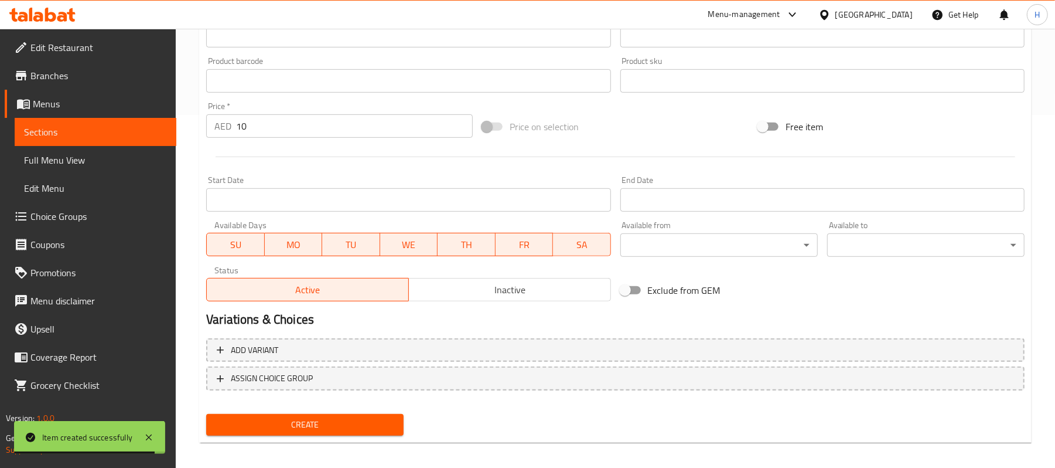
scroll to position [359, 0]
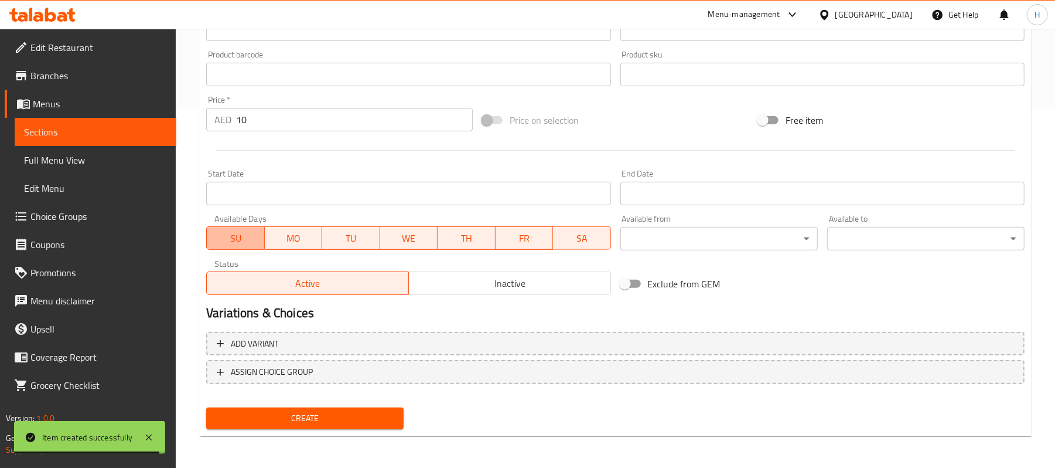
click at [250, 244] on span "SU" at bounding box center [236, 238] width 48 height 17
click at [587, 244] on span "SA" at bounding box center [582, 238] width 49 height 17
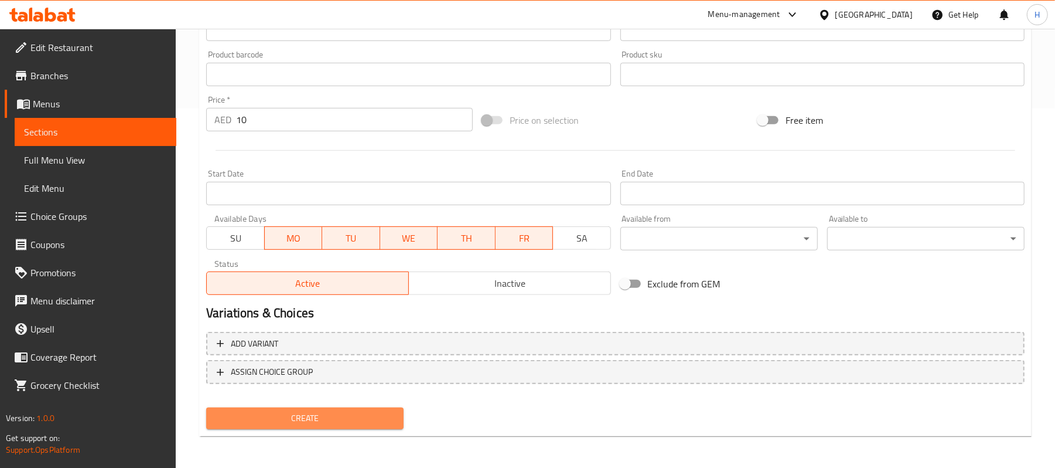
click at [305, 408] on button "Create" at bounding box center [304, 418] width 197 height 22
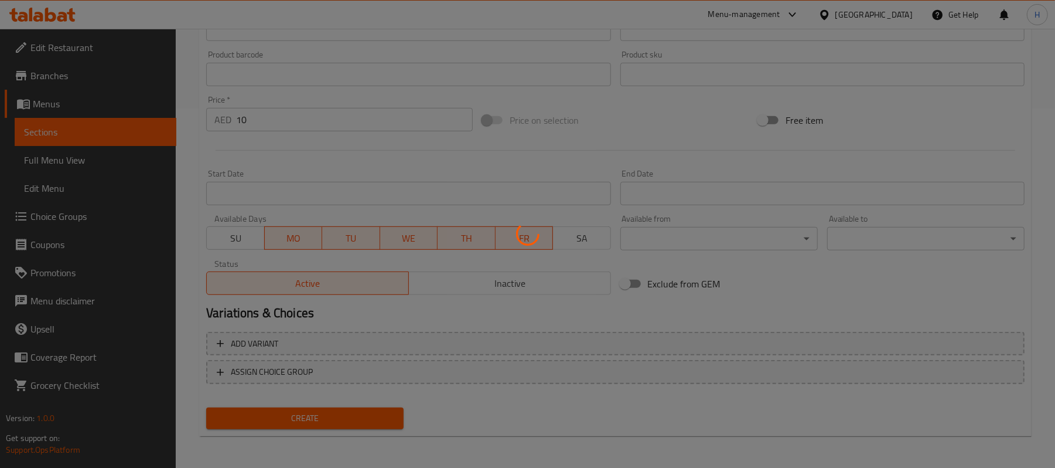
type input "0"
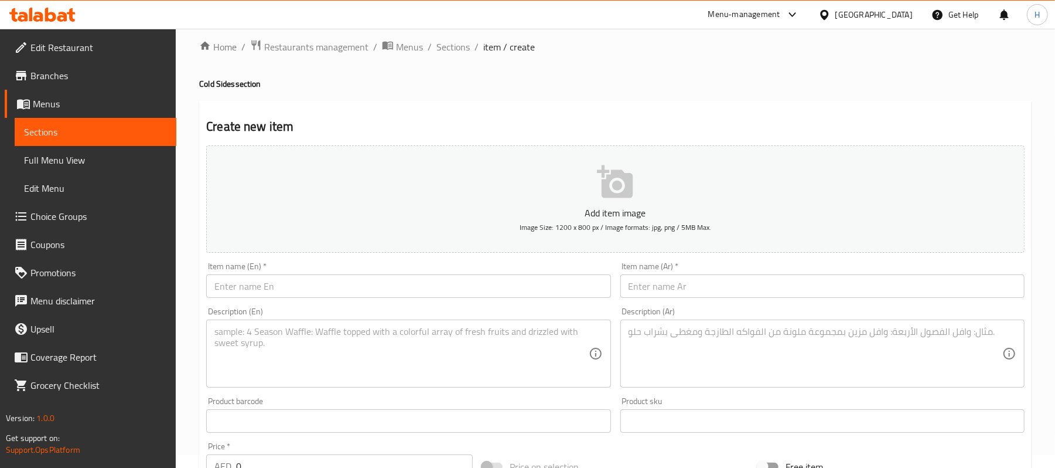
scroll to position [0, 0]
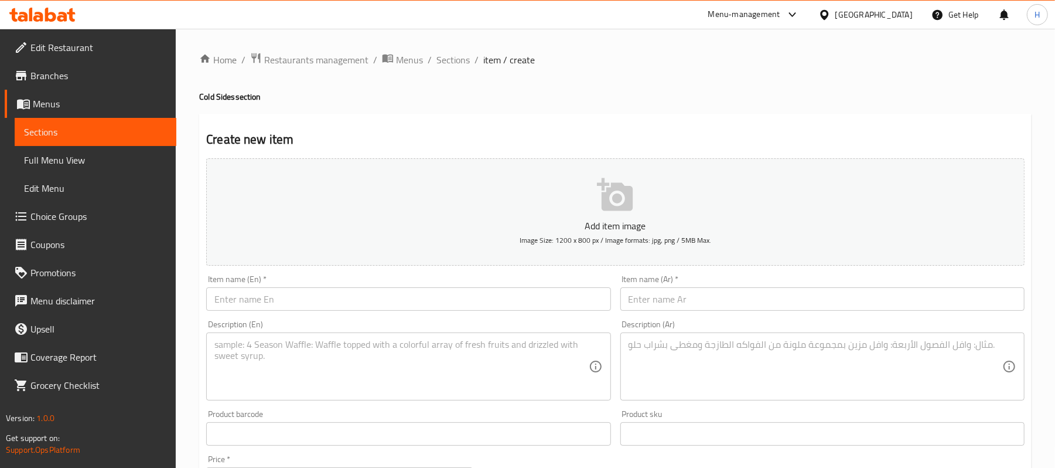
click at [108, 129] on span "Sections" at bounding box center [95, 132] width 143 height 14
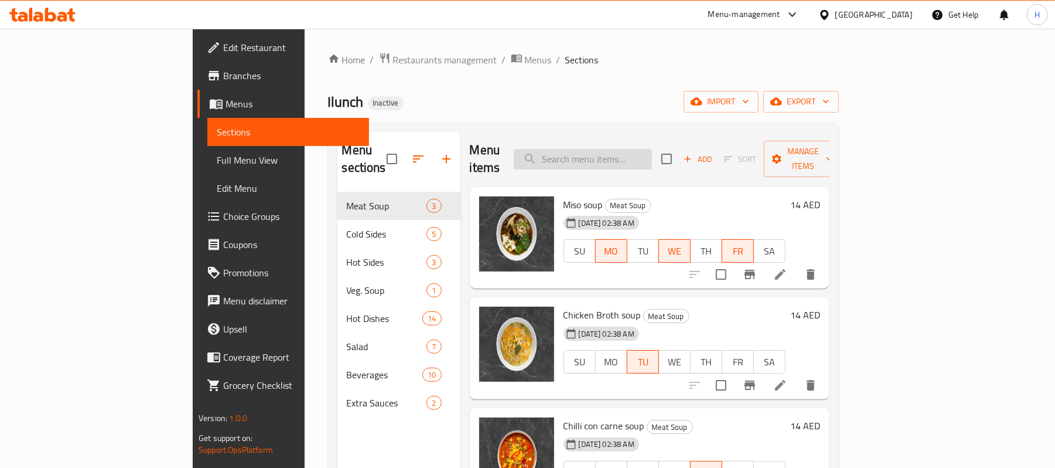
click at [639, 153] on input "search" at bounding box center [583, 159] width 138 height 21
paste input "Green salad with cucumber and [PERSON_NAME]"
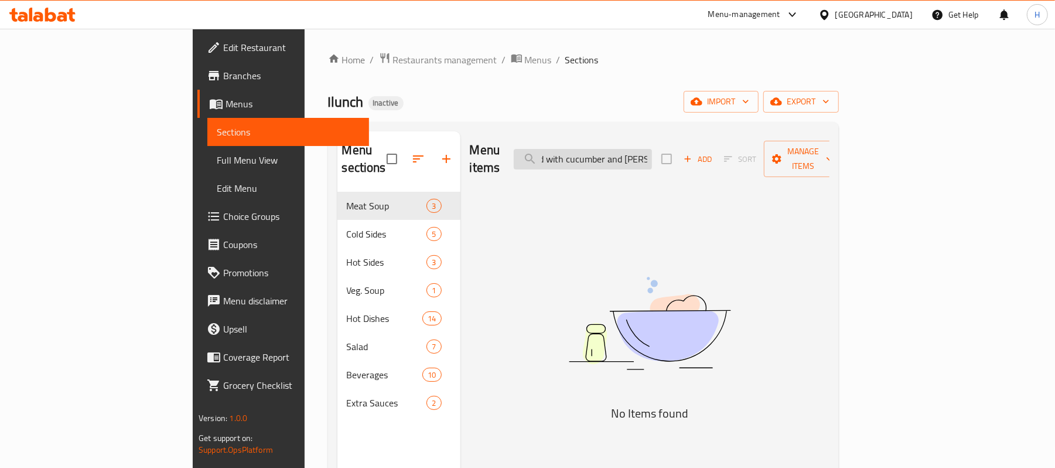
scroll to position [0, 43]
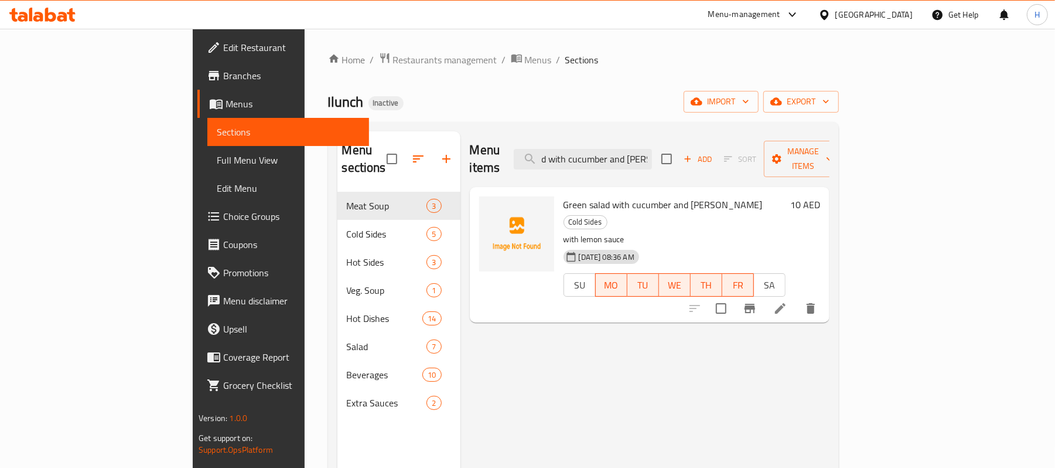
type input "Green salad with cucumber and [PERSON_NAME]"
click at [787, 301] on icon at bounding box center [780, 308] width 14 height 14
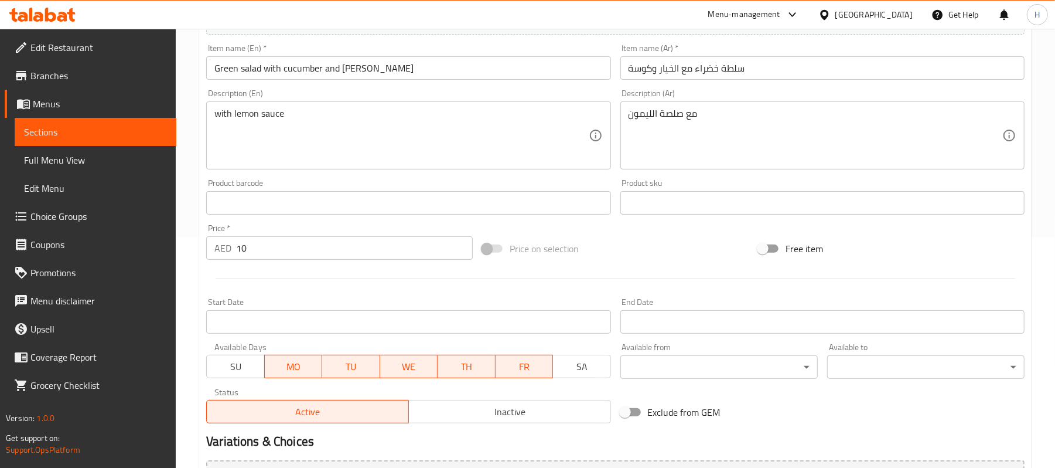
scroll to position [234, 0]
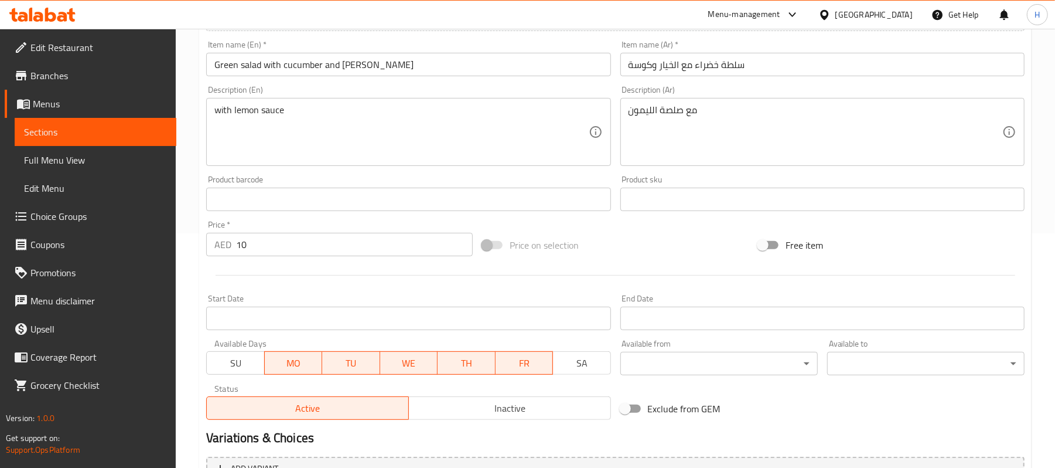
click at [364, 363] on span "TU" at bounding box center [351, 362] width 49 height 17
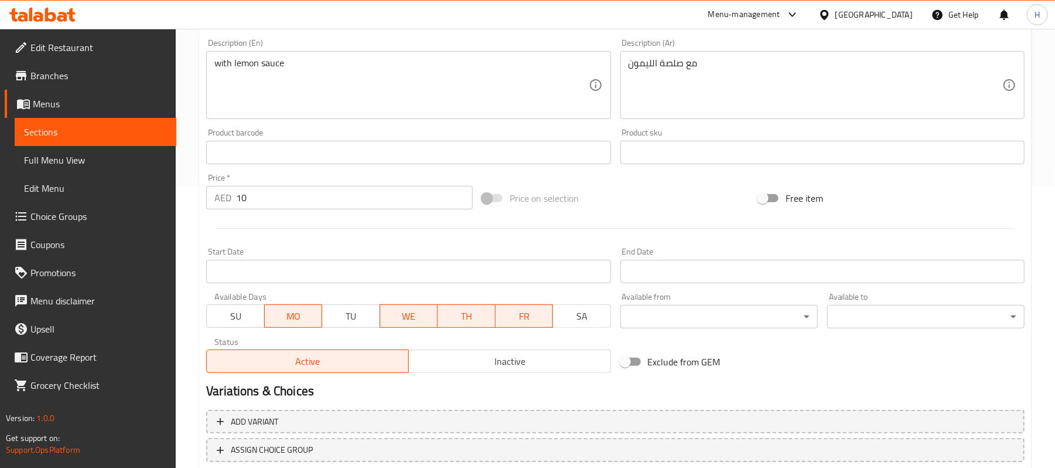
scroll to position [359, 0]
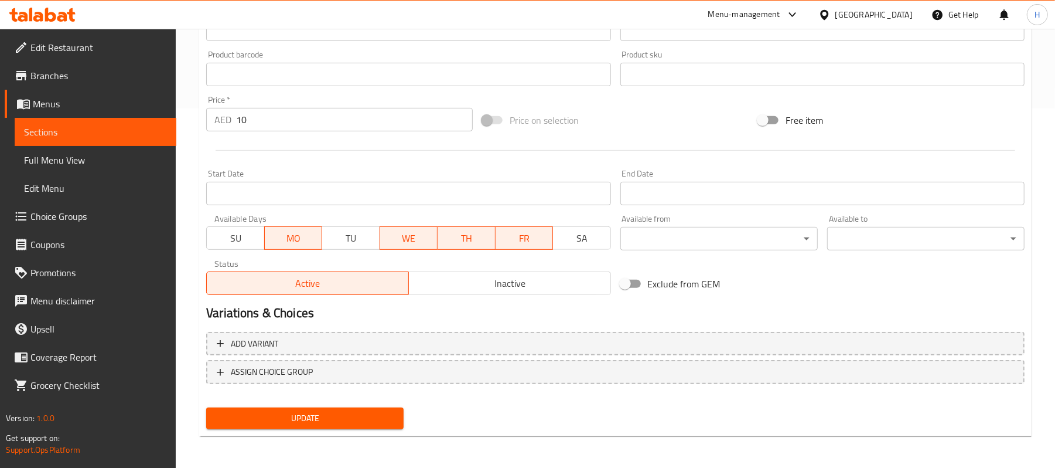
click at [340, 413] on span "Update" at bounding box center [305, 418] width 179 height 15
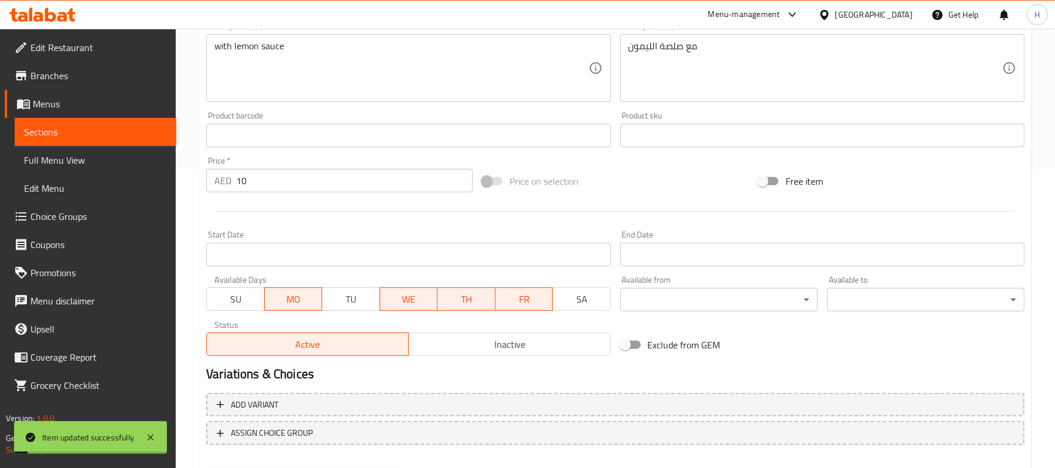
scroll to position [281, 0]
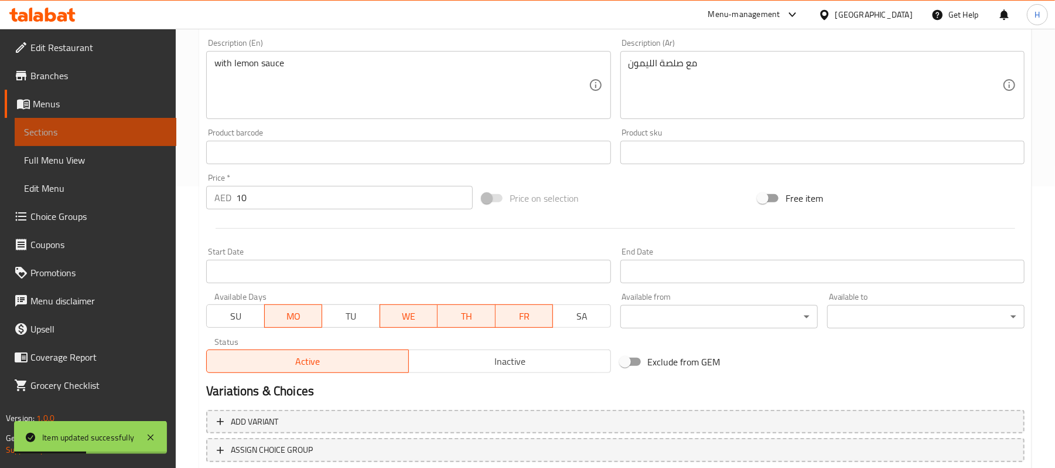
click at [176, 130] on link "Sections" at bounding box center [96, 132] width 162 height 28
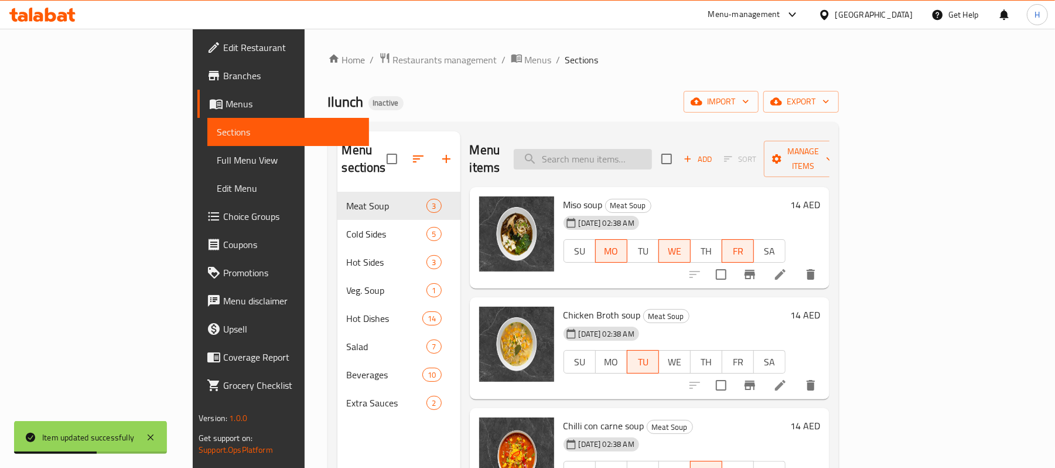
click at [622, 152] on input "search" at bounding box center [583, 159] width 138 height 21
paste input "Hummus"
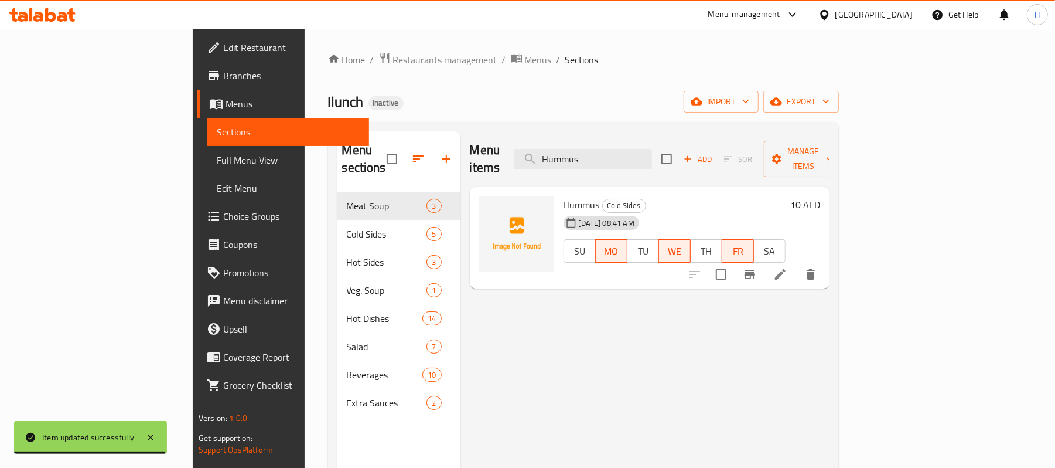
drag, startPoint x: 638, startPoint y: 155, endPoint x: 554, endPoint y: 161, distance: 84.0
click at [554, 161] on div "Menu items Hummus Add Sort Manage items" at bounding box center [650, 159] width 360 height 56
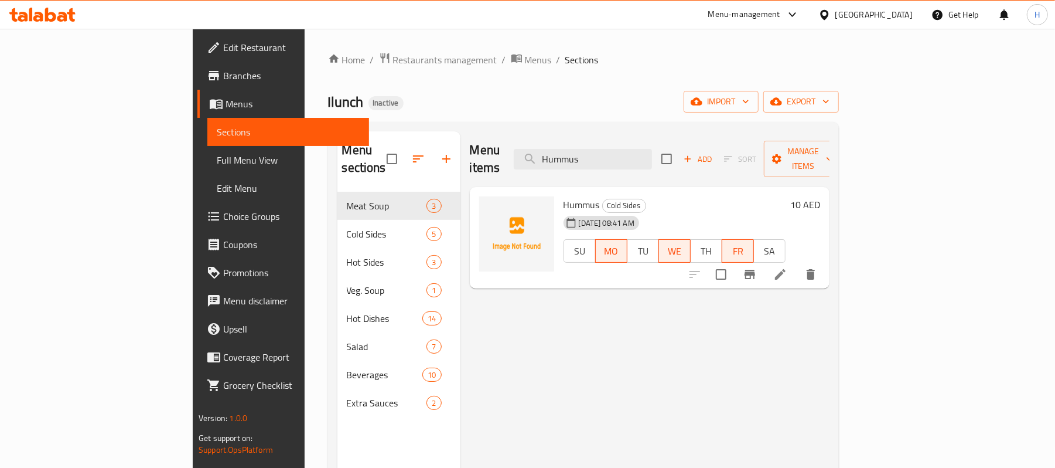
paste input "Coleslow"
click at [635, 150] on input "Coleslow" at bounding box center [583, 159] width 138 height 21
paste input "French fries"
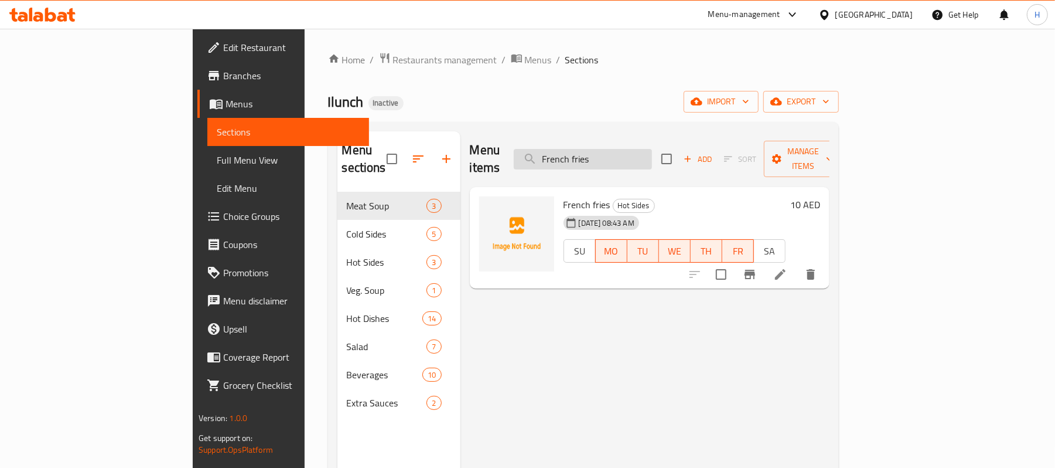
click at [648, 149] on input "French fries" at bounding box center [583, 159] width 138 height 21
paste input "Basmati rice"
click at [652, 149] on input "Basmati rice" at bounding box center [583, 159] width 138 height 21
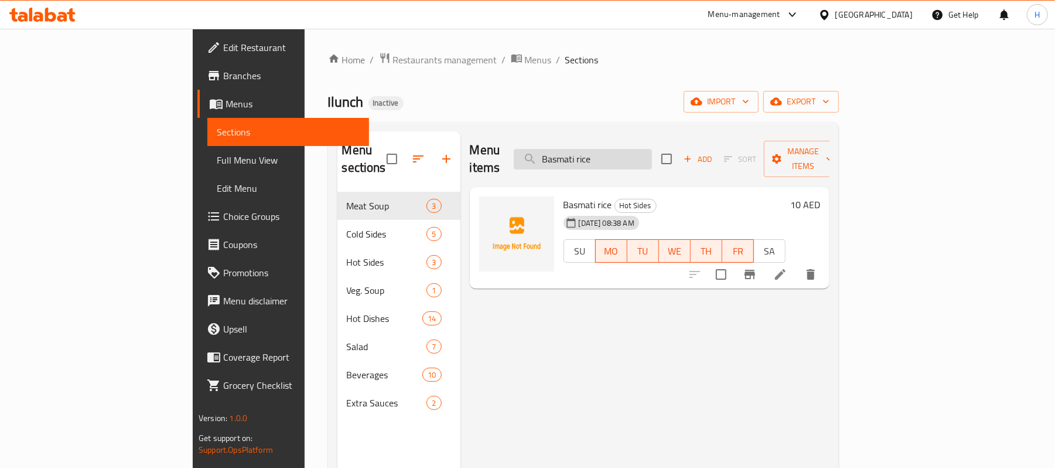
click at [652, 149] on input "Basmati rice" at bounding box center [583, 159] width 138 height 21
paste input "Mashed Potato"
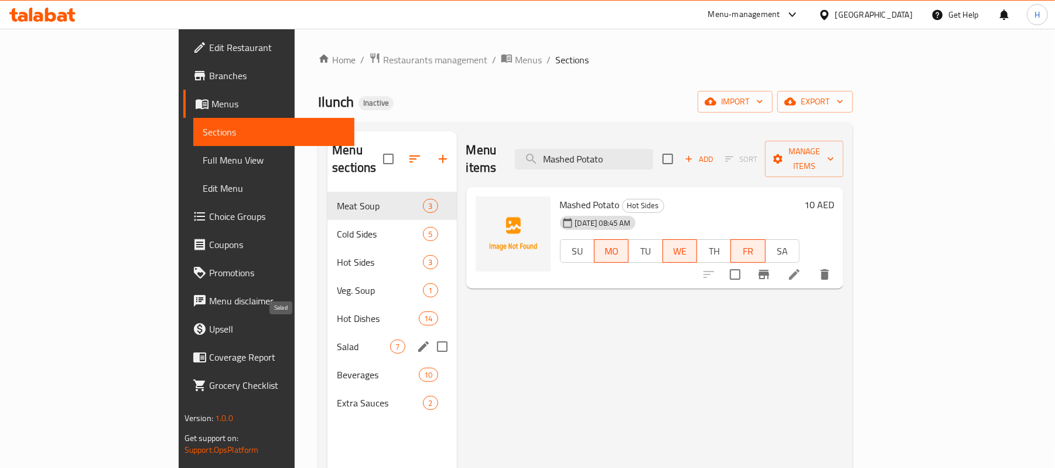
click at [337, 339] on span "Salad" at bounding box center [363, 346] width 53 height 14
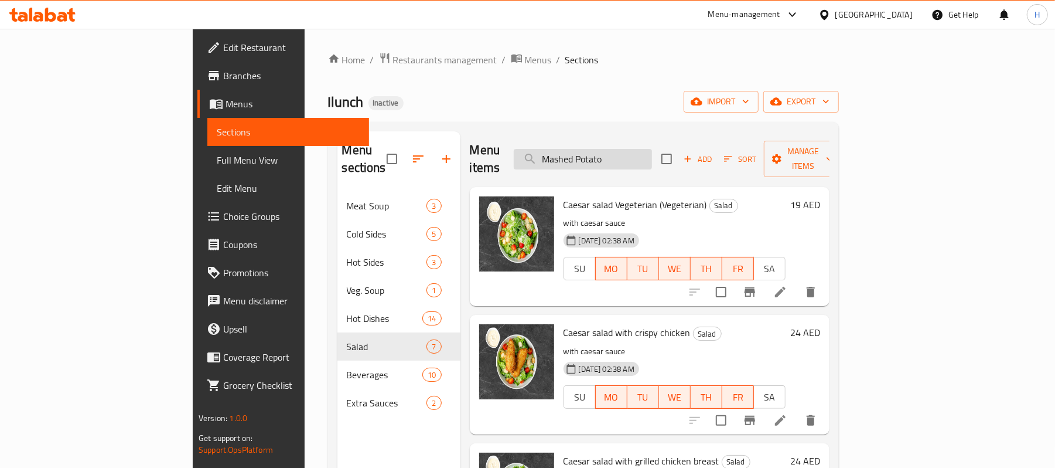
click at [652, 149] on input "Mashed Potato" at bounding box center [583, 159] width 138 height 21
paste input "Caesar salad"
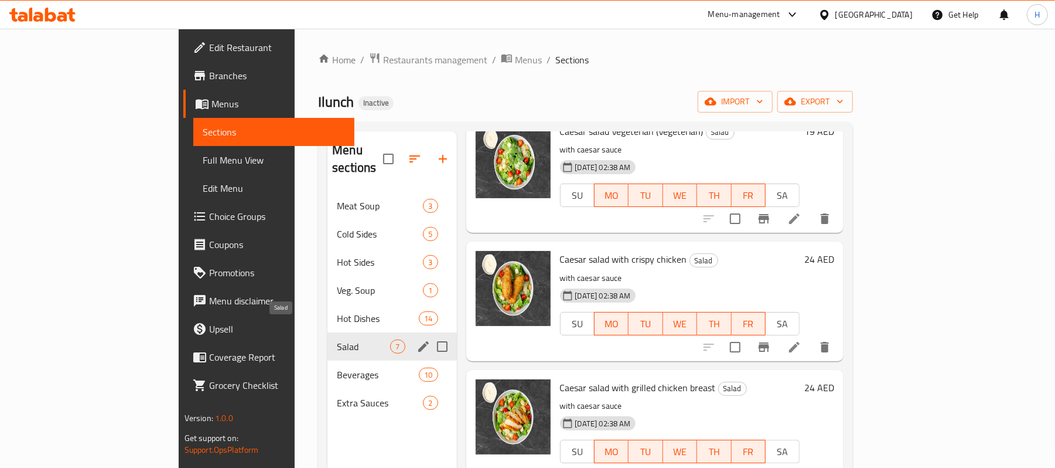
type input "Caesar salad"
click at [337, 339] on span "Salad" at bounding box center [363, 346] width 53 height 14
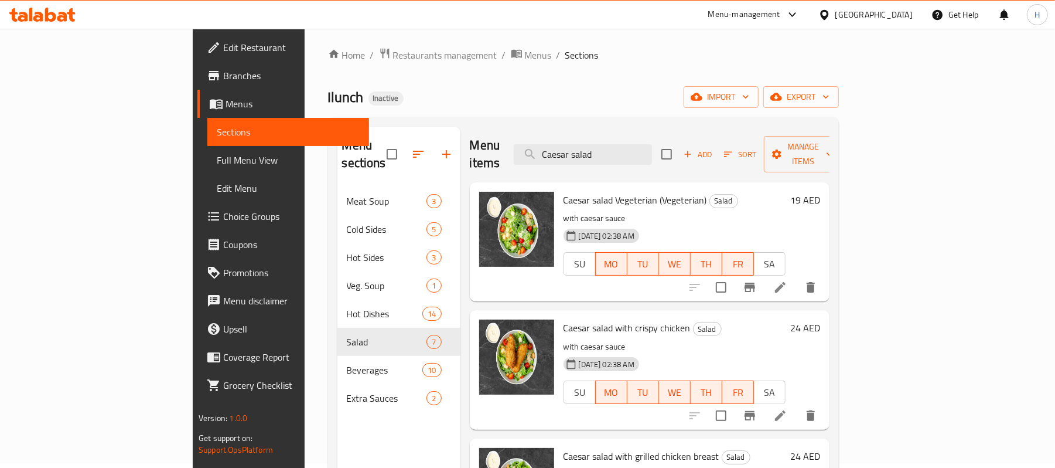
scroll to position [0, 0]
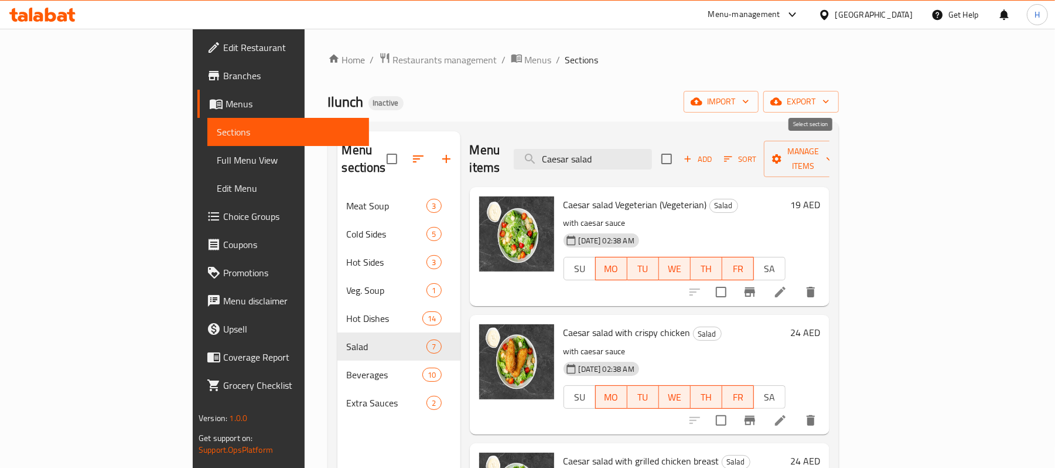
click at [679, 155] on input "checkbox" at bounding box center [666, 158] width 25 height 25
checkbox input "true"
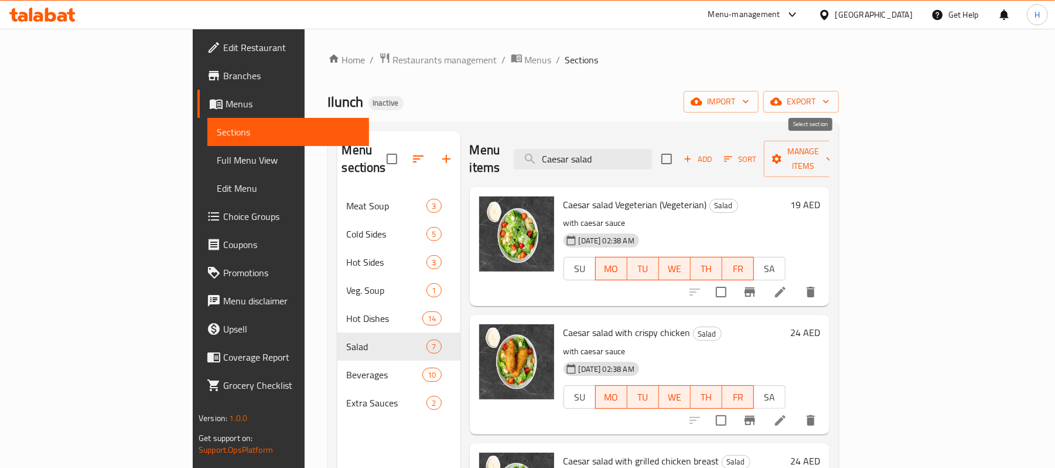
checkbox input "true"
click at [679, 148] on input "checkbox" at bounding box center [666, 158] width 25 height 25
checkbox input "false"
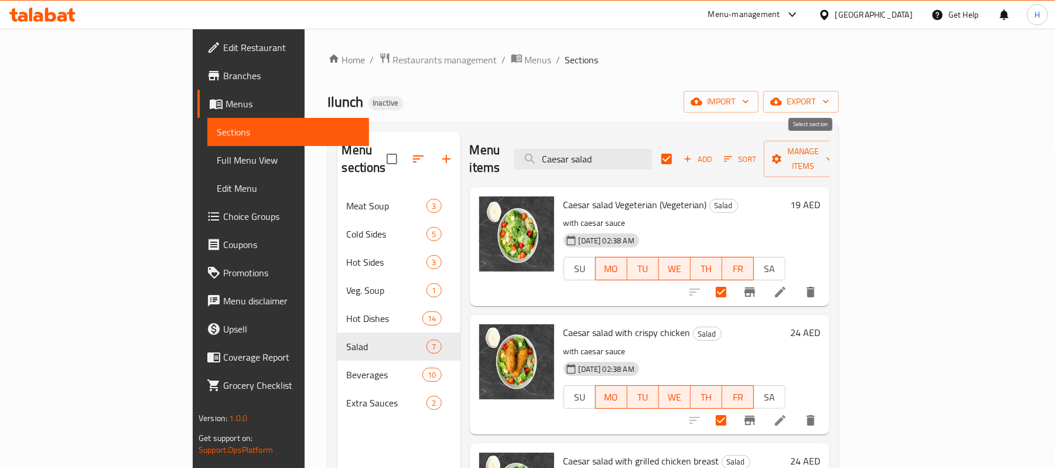
checkbox input "false"
click at [797, 281] on li at bounding box center [780, 291] width 33 height 21
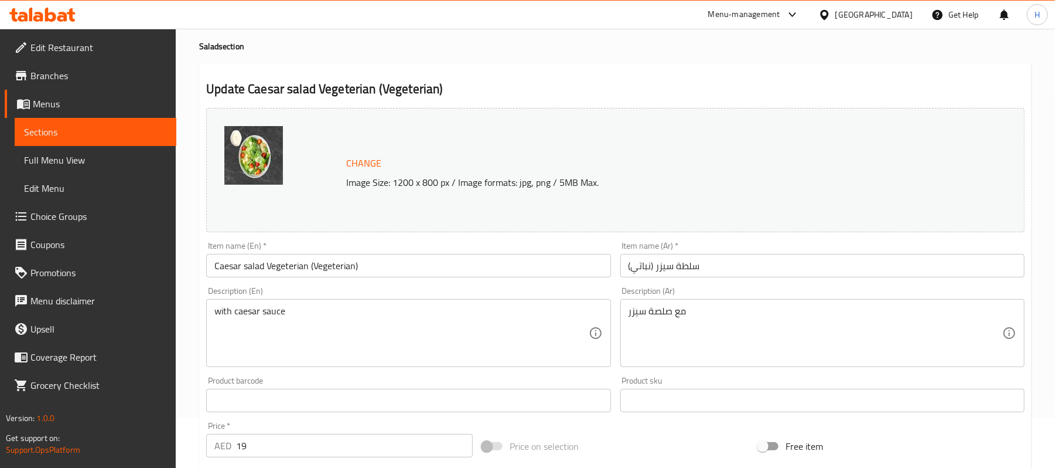
scroll to position [78, 0]
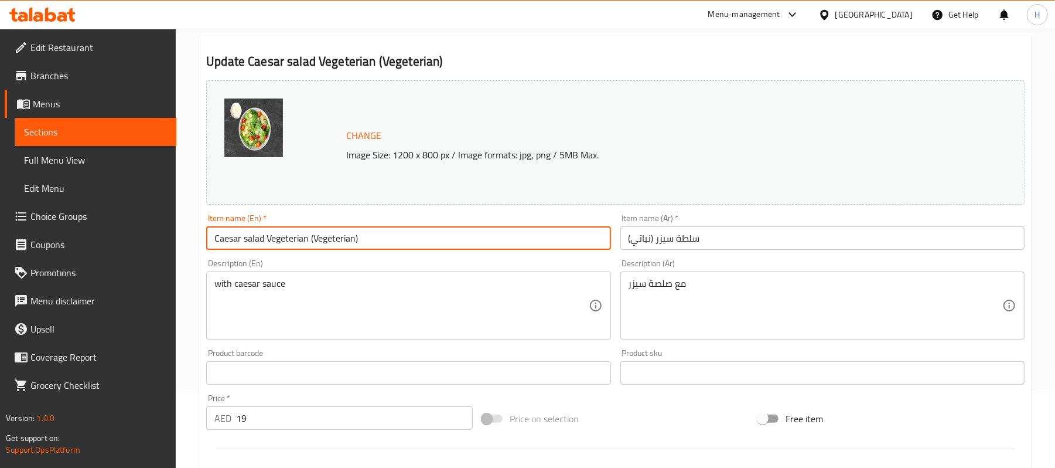
drag, startPoint x: 265, startPoint y: 237, endPoint x: 451, endPoint y: 216, distance: 187.4
click at [451, 216] on div "Item name (En)   * Caesar salad Vegeterian (Vegeterian) Item name (En) *" at bounding box center [408, 232] width 404 height 36
type input "Caesar salad"
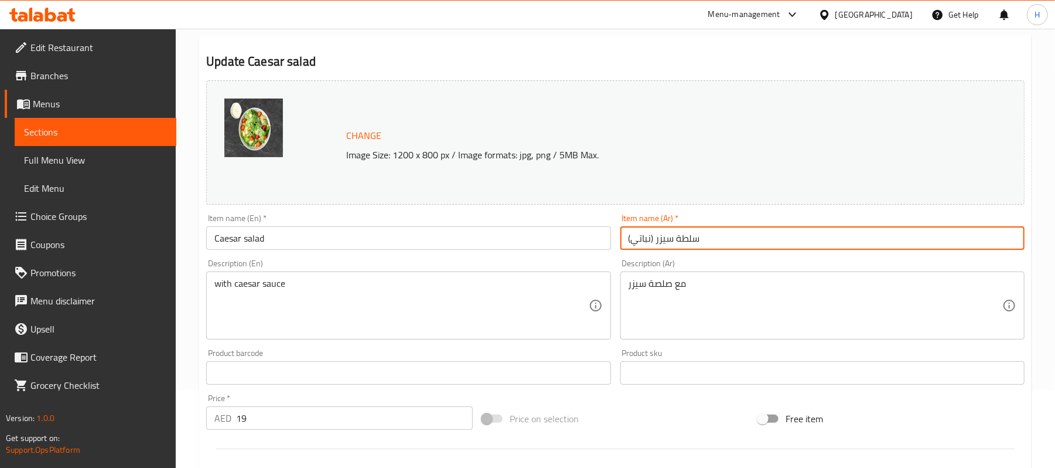
click at [641, 237] on input "سلطة سيزر (نباتي)" at bounding box center [822, 237] width 404 height 23
drag, startPoint x: 673, startPoint y: 237, endPoint x: 698, endPoint y: 237, distance: 25.8
click at [698, 237] on input "سلطة سيزر ()" at bounding box center [822, 237] width 404 height 23
type input "سلطة سيزر"
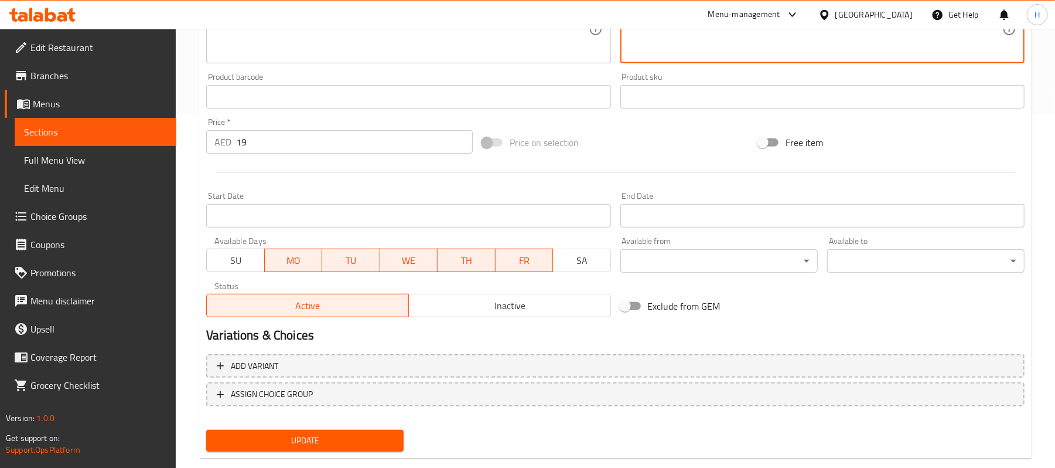
scroll to position [376, 0]
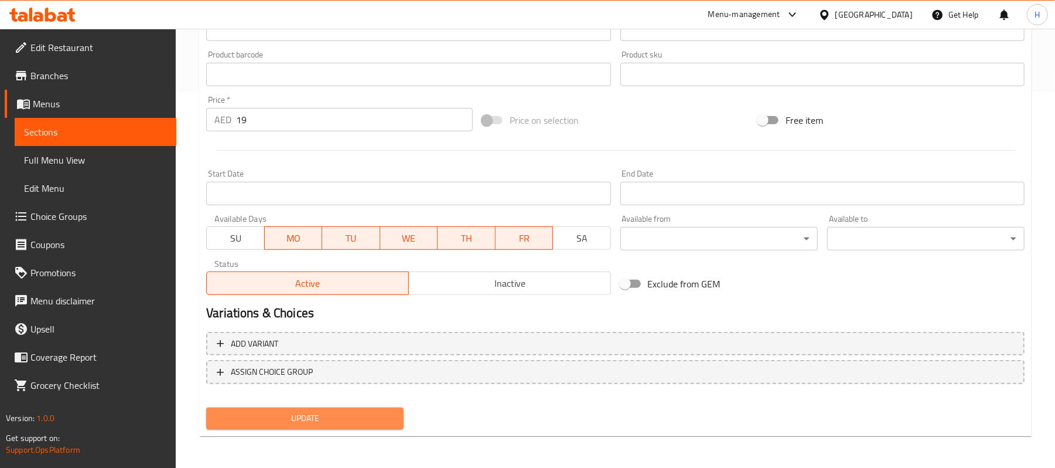
click at [373, 412] on span "Update" at bounding box center [305, 418] width 179 height 15
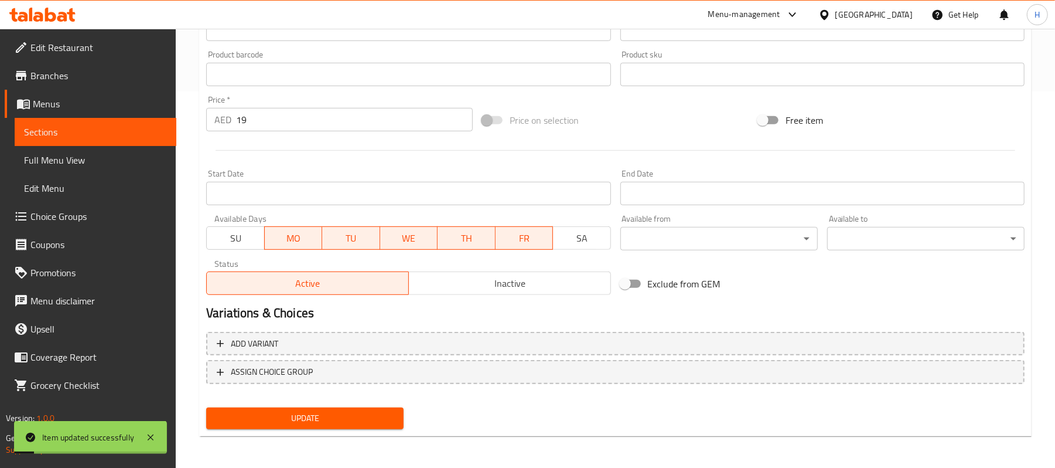
click at [162, 129] on span "Sections" at bounding box center [95, 132] width 143 height 14
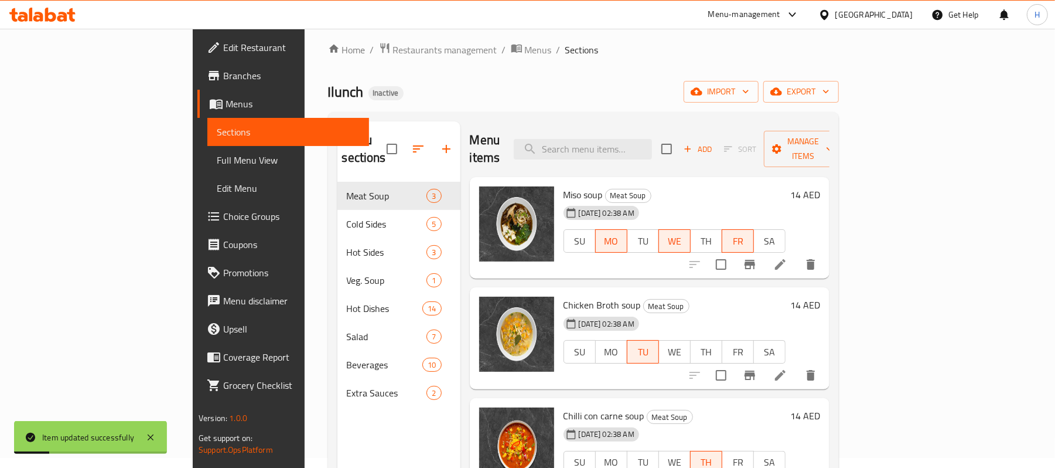
scroll to position [8, 0]
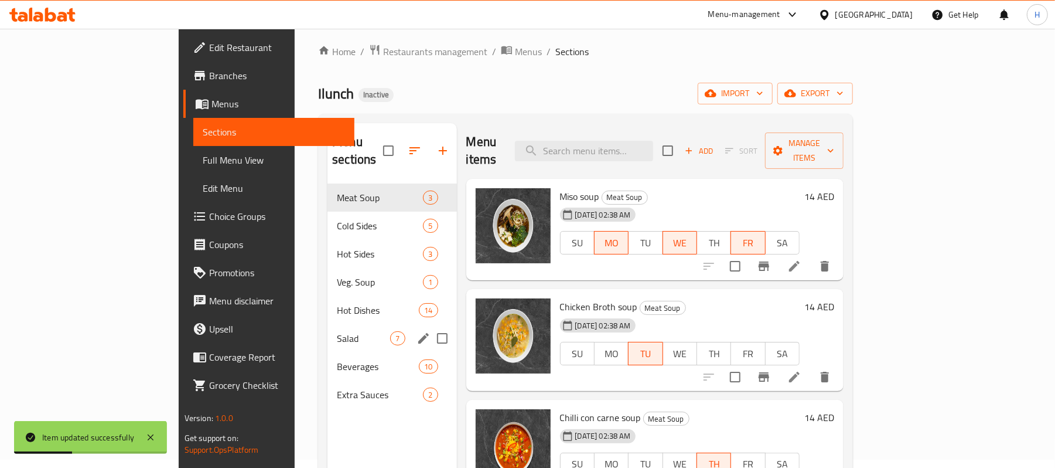
click at [337, 331] on span "Salad" at bounding box center [363, 338] width 53 height 14
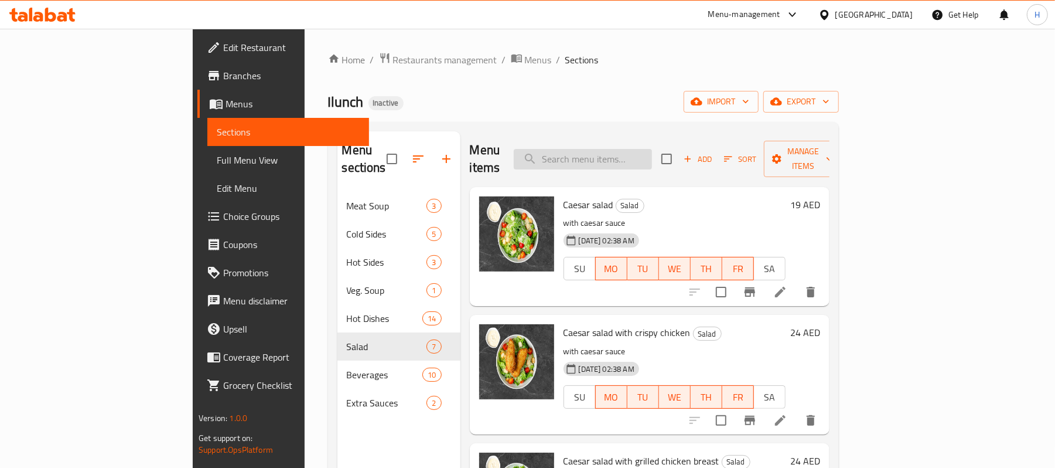
click at [652, 150] on input "search" at bounding box center [583, 159] width 138 height 21
paste input "Poke bowl with Tuna"
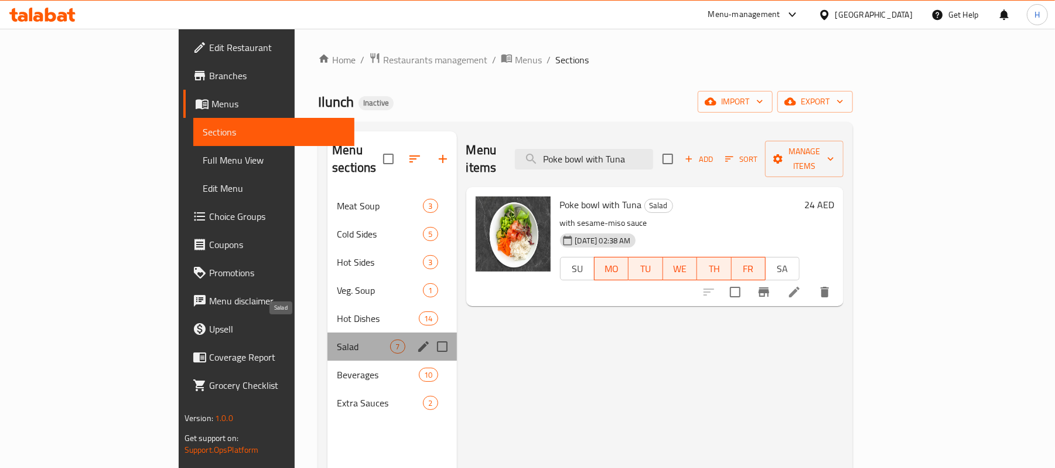
click at [337, 339] on span "Salad" at bounding box center [363, 346] width 53 height 14
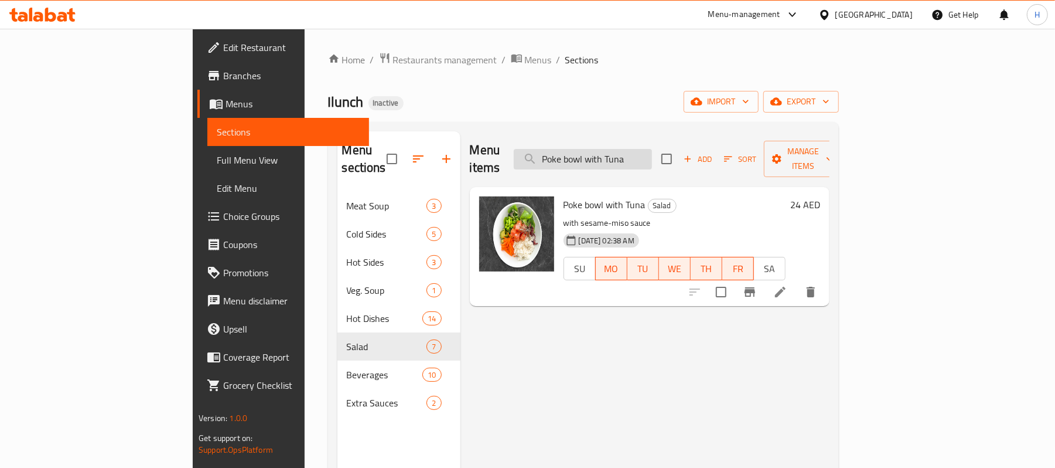
click at [652, 157] on input "Poke bowl with Tuna" at bounding box center [583, 159] width 138 height 21
paste input "crispy chicken"
click at [652, 149] on input "Poke bowl with crispy chicken" at bounding box center [583, 159] width 138 height 21
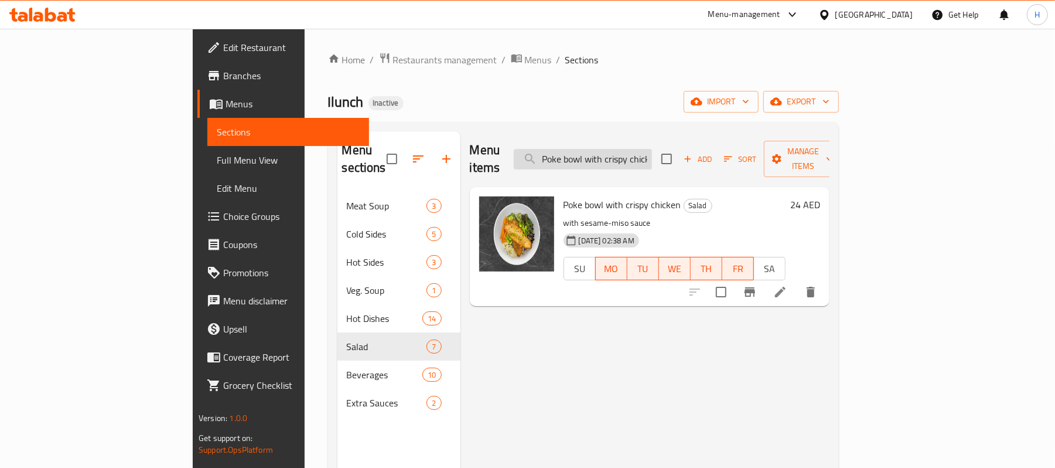
click at [652, 149] on input "Poke bowl with crispy chicken" at bounding box center [583, 159] width 138 height 21
paste input "Salmo"
click at [645, 315] on div "Menu items Poke bowl with Salmon Add Sort Manage items Poke bowl with Salmon Sa…" at bounding box center [645, 365] width 369 height 468
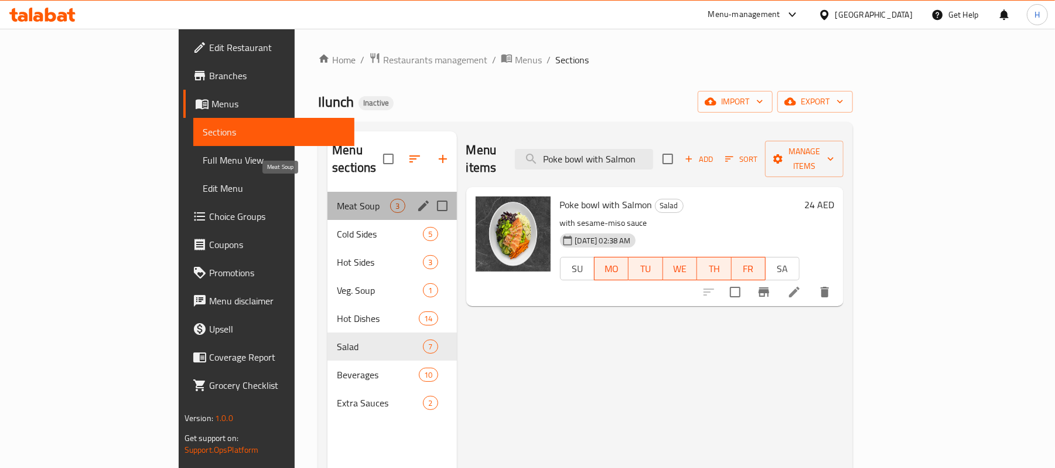
click at [337, 199] on span "Meat Soup" at bounding box center [363, 206] width 53 height 14
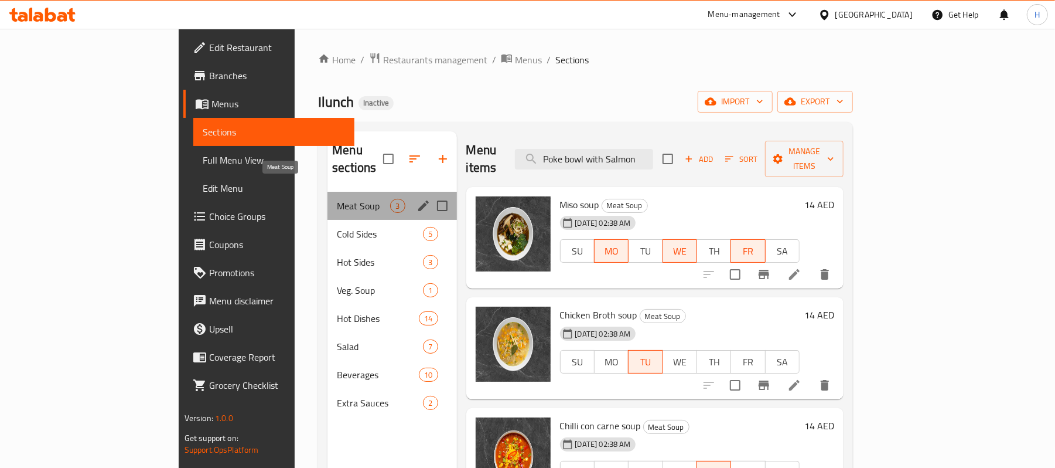
click at [337, 199] on span "Meat Soup" at bounding box center [363, 206] width 53 height 14
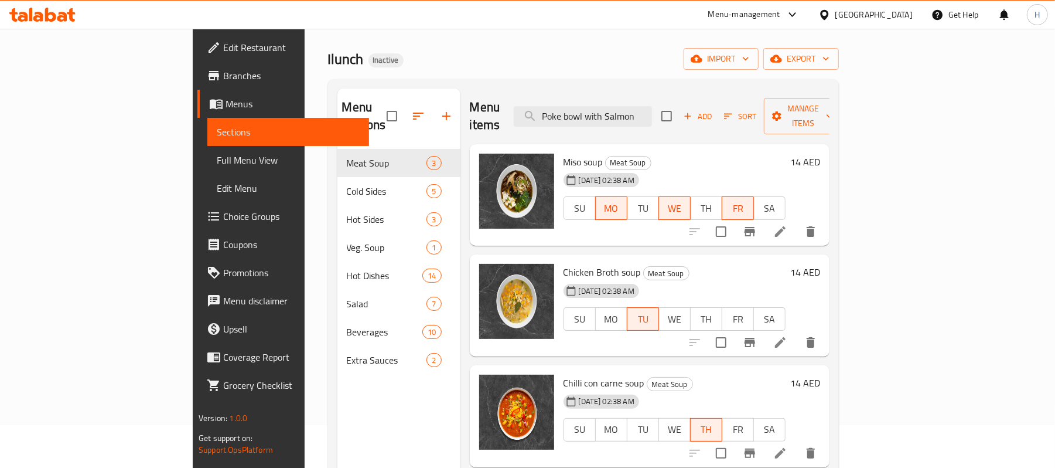
scroll to position [78, 0]
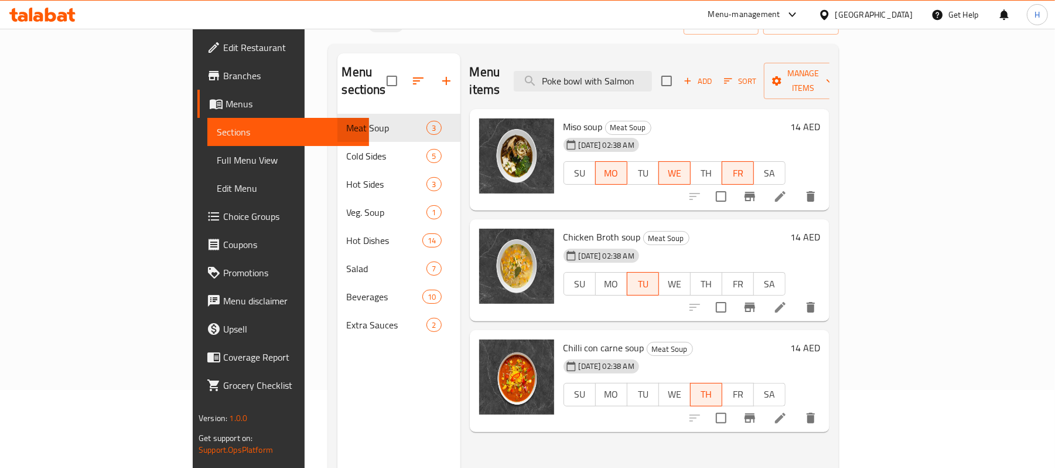
click at [676, 86] on div "Menu items Poke bowl with Salmon Add Sort Manage items" at bounding box center [650, 81] width 360 height 56
click at [652, 76] on input "Poke bowl with Salmon" at bounding box center [583, 81] width 138 height 21
click at [641, 71] on input "Poke bowl with Salmon" at bounding box center [583, 81] width 138 height 21
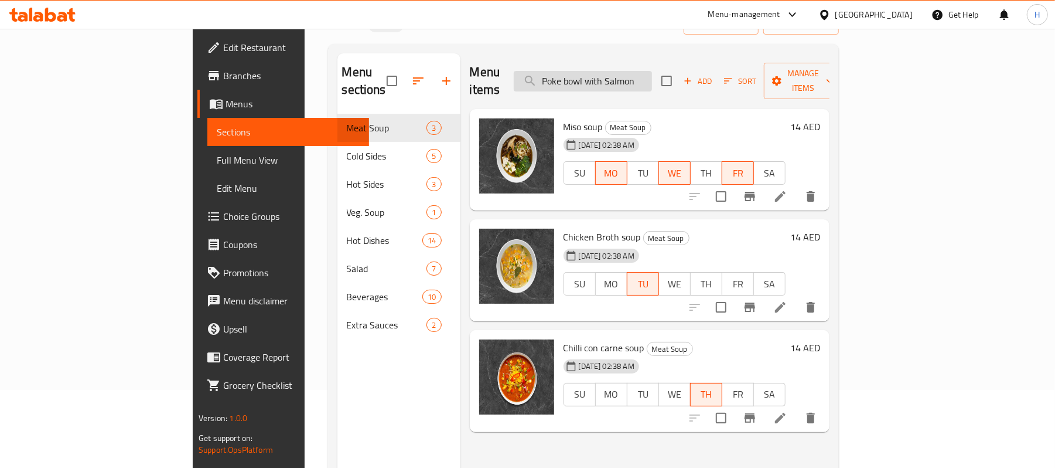
click at [641, 71] on input "Poke bowl with Salmon" at bounding box center [583, 81] width 138 height 21
paste input "Butter chicke"
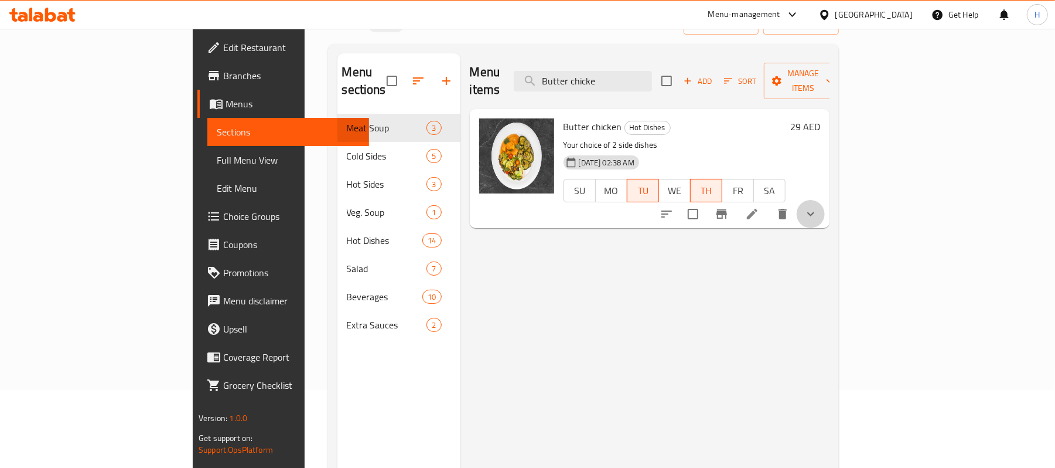
click at [818, 207] on icon "show more" at bounding box center [811, 214] width 14 height 14
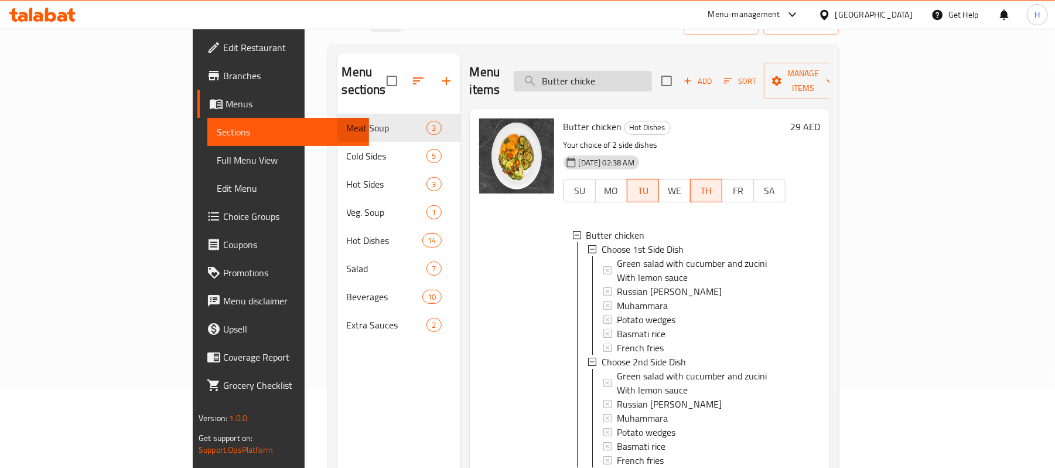
click at [620, 83] on input "Butter chicke" at bounding box center [583, 81] width 138 height 21
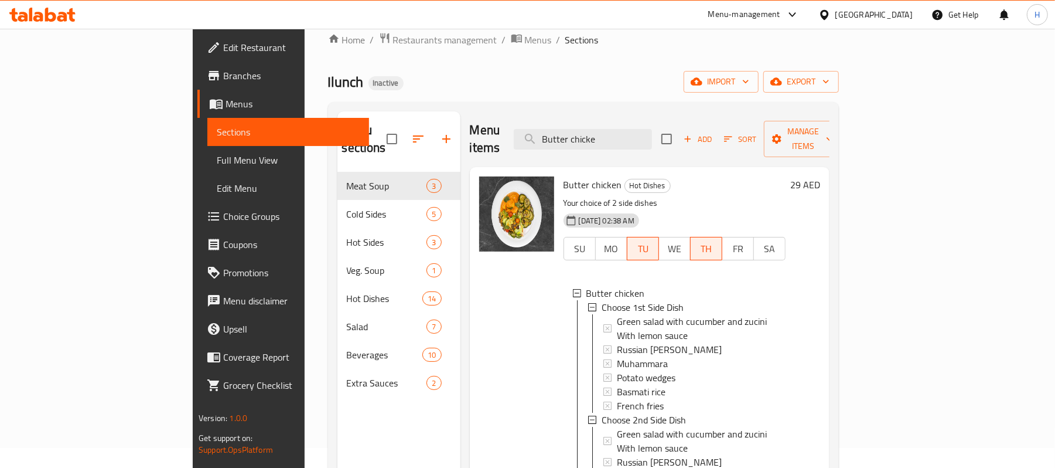
scroll to position [8, 0]
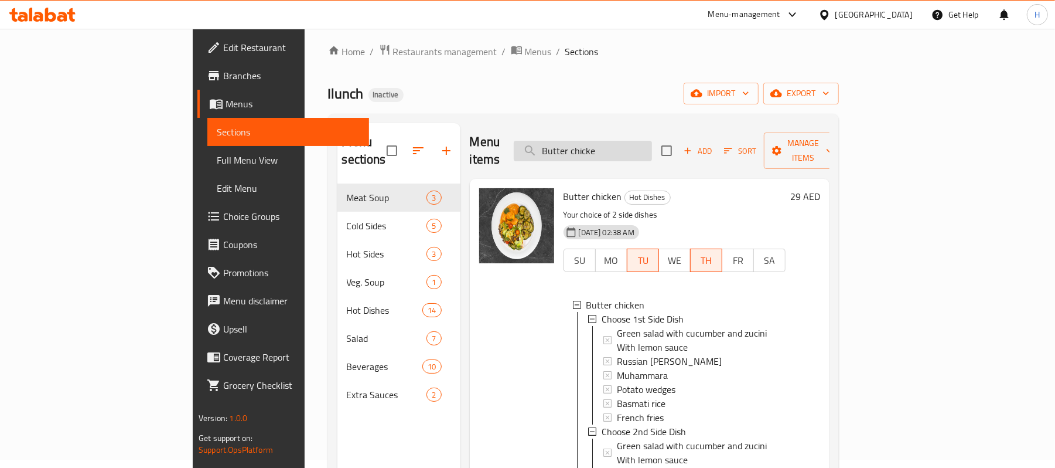
click at [647, 144] on input "Butter chicke" at bounding box center [583, 151] width 138 height 21
paste input "Hummus"
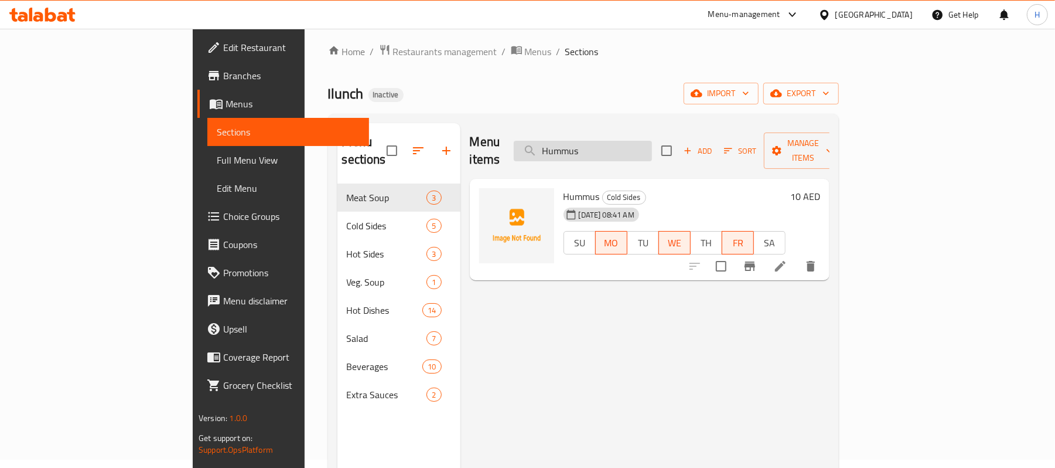
click at [628, 141] on input "Hummus" at bounding box center [583, 151] width 138 height 21
paste input "Olivier salad"
type input "Olivier salad"
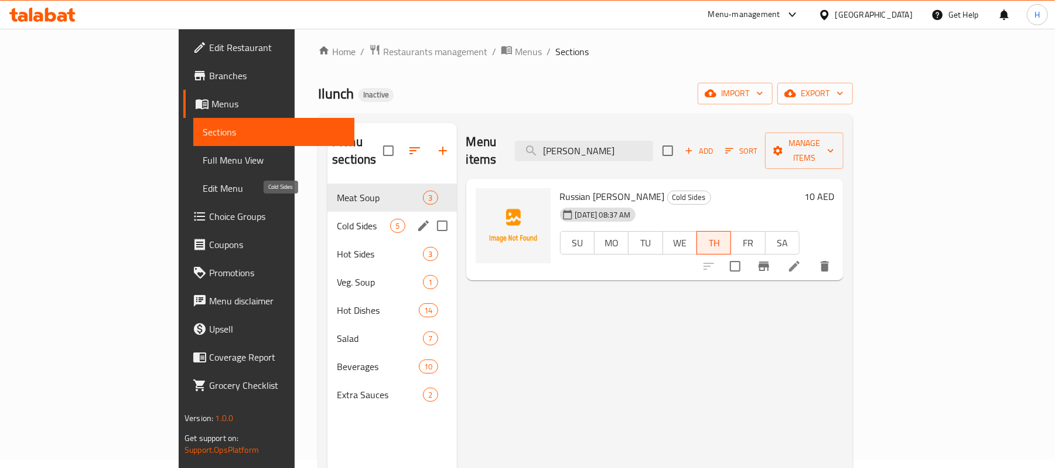
click at [337, 219] on span "Cold Sides" at bounding box center [363, 226] width 53 height 14
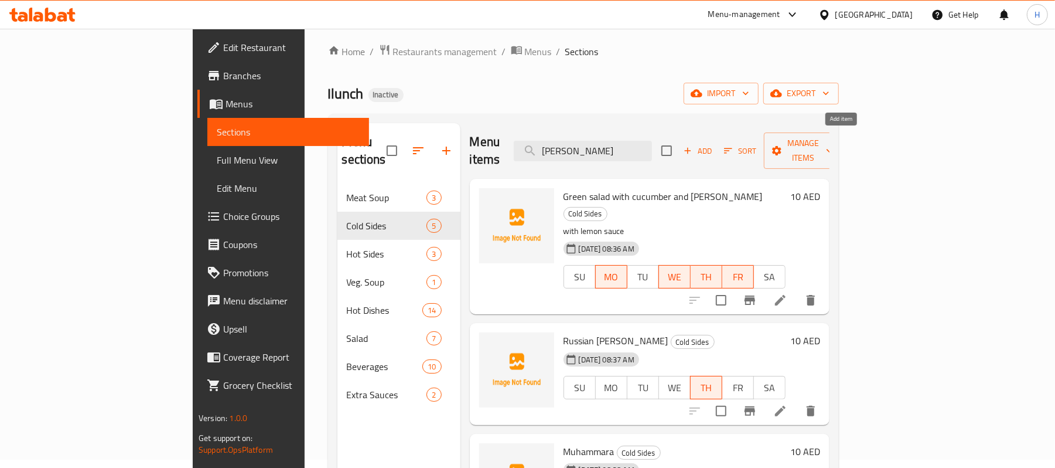
click at [714, 144] on span "Add" at bounding box center [698, 150] width 32 height 13
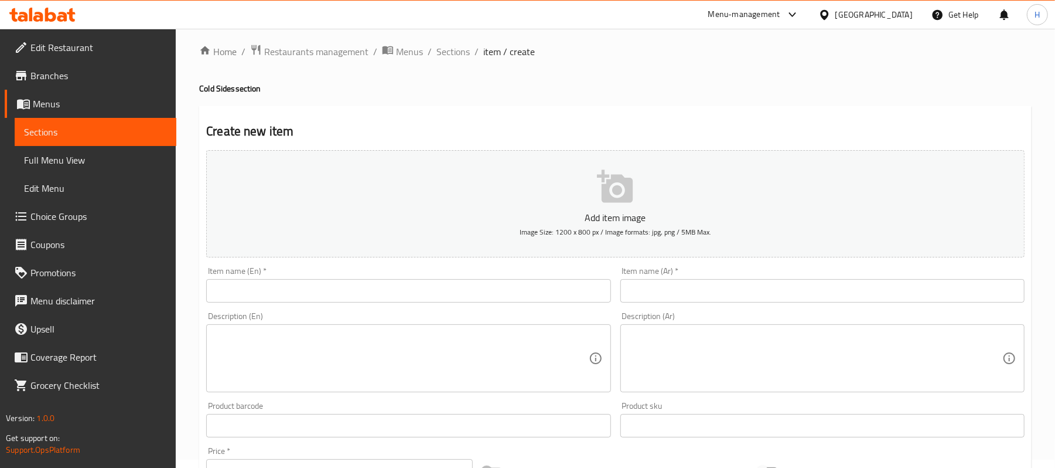
click at [409, 292] on input "text" at bounding box center [408, 290] width 404 height 23
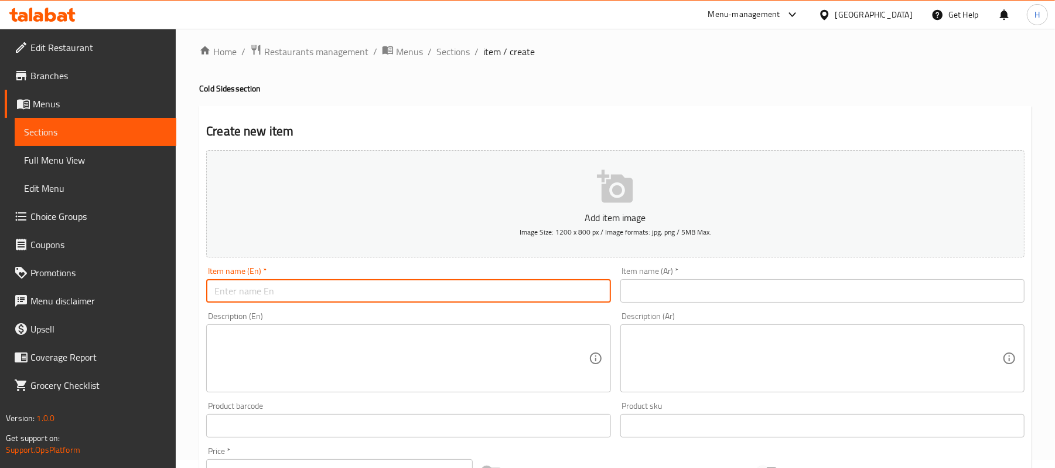
paste input "Olivier salad"
type input "Olivier salad"
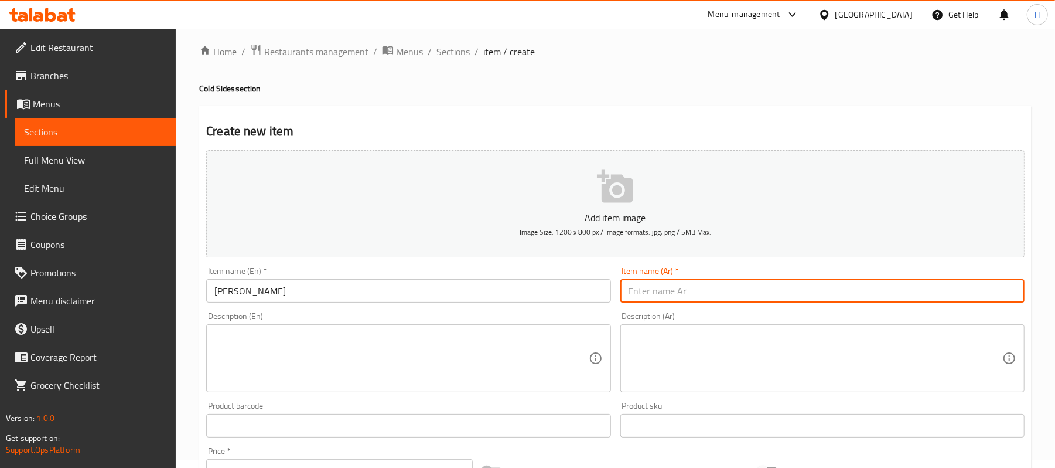
click at [718, 280] on input "text" at bounding box center [822, 290] width 404 height 23
paste input "سلطة أوليفييه"
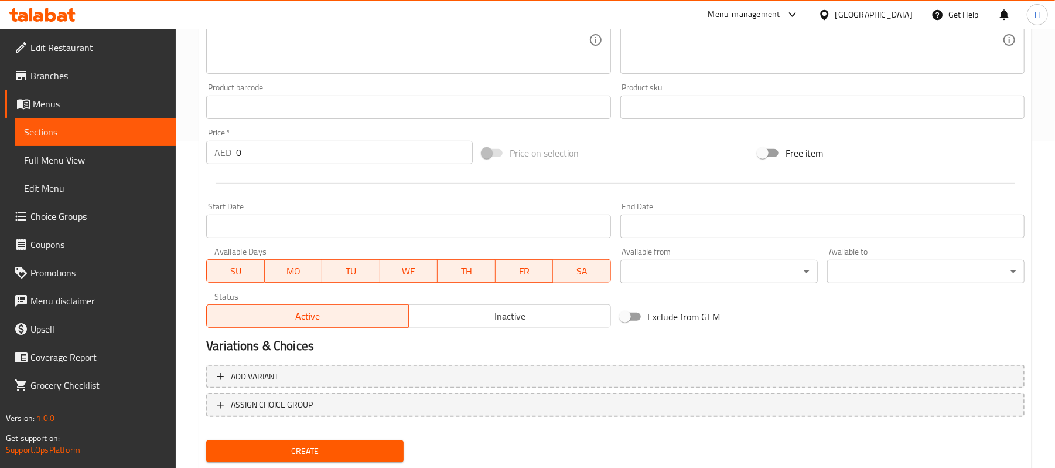
scroll to position [359, 0]
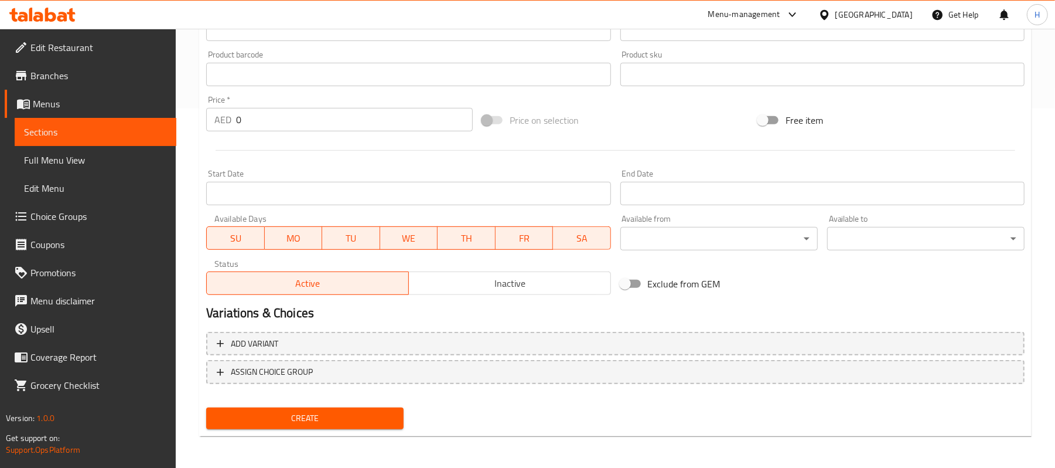
type input "سلطة أوليفييه"
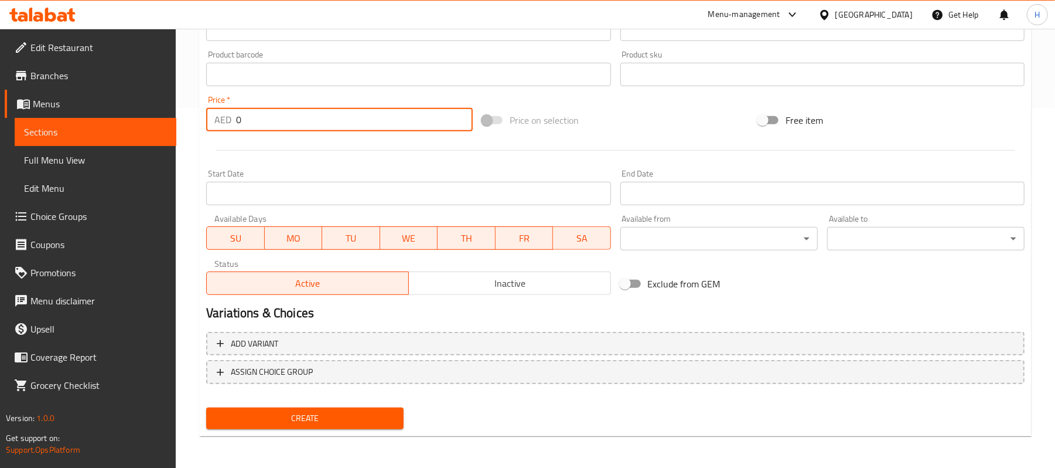
drag, startPoint x: 244, startPoint y: 110, endPoint x: 227, endPoint y: 116, distance: 17.4
click at [227, 116] on div "AED 0 Price *" at bounding box center [339, 119] width 267 height 23
type input "10"
click at [305, 240] on span "MO" at bounding box center [294, 238] width 49 height 17
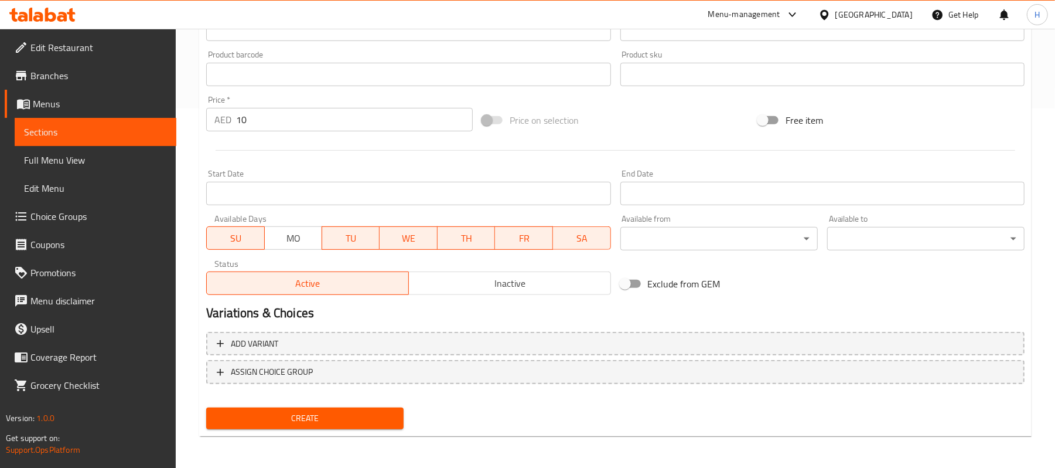
click at [221, 244] on span "SU" at bounding box center [236, 238] width 48 height 17
click at [421, 232] on span "WE" at bounding box center [408, 238] width 49 height 17
click at [461, 234] on span "TH" at bounding box center [466, 238] width 48 height 17
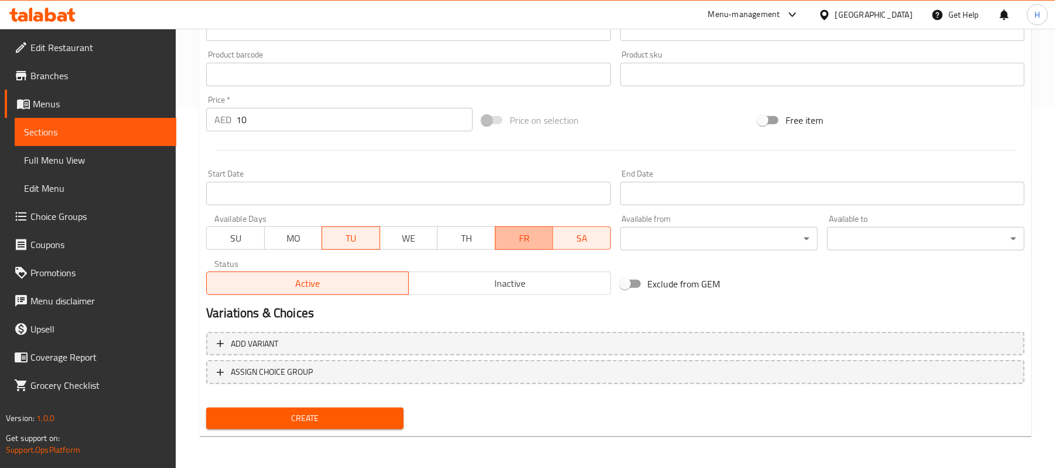
click at [514, 236] on span "FR" at bounding box center [524, 238] width 48 height 17
click at [587, 237] on span "SA" at bounding box center [582, 238] width 48 height 17
click at [370, 400] on div "Add variant ASSIGN CHOICE GROUP" at bounding box center [616, 365] width 828 height 76
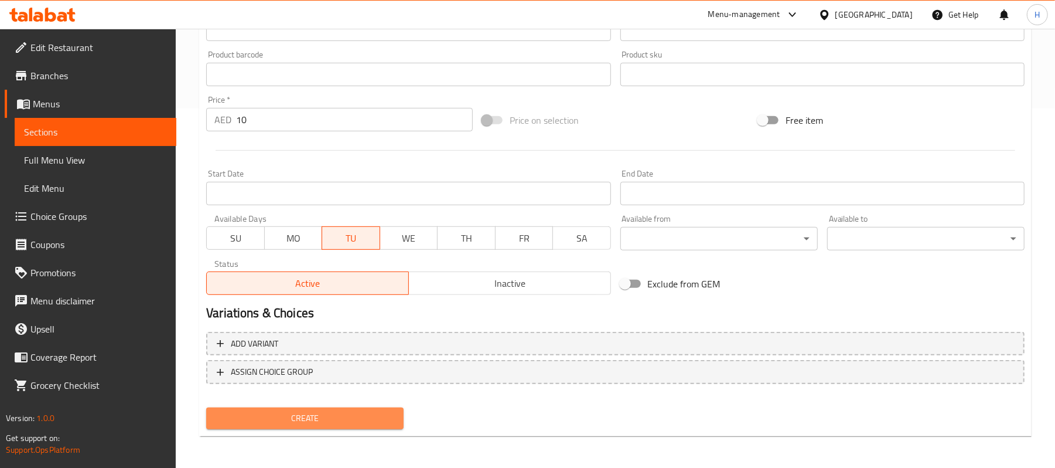
click at [370, 408] on button "Create" at bounding box center [304, 418] width 197 height 22
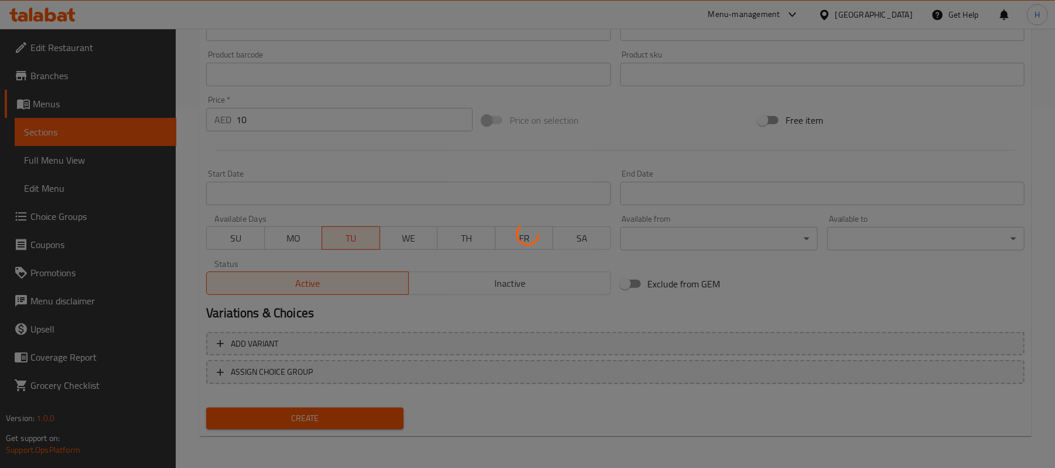
type input "0"
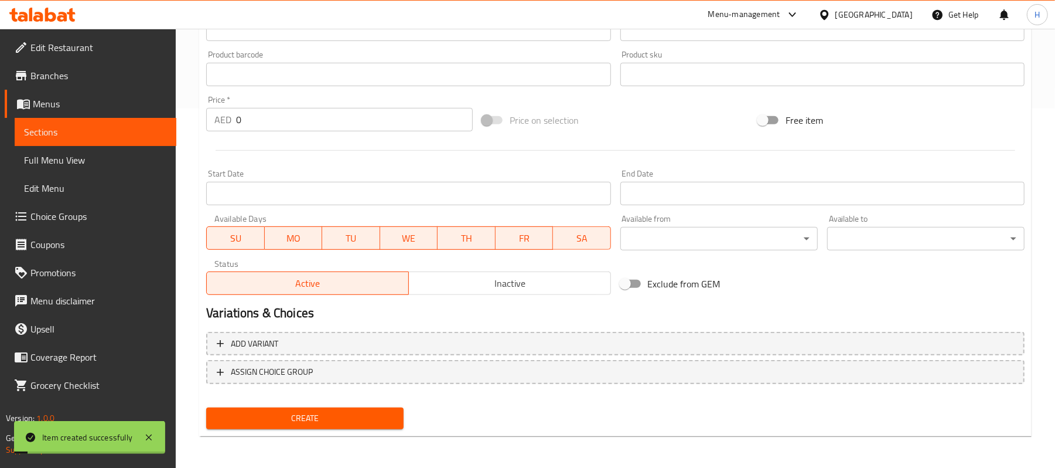
click at [77, 127] on span "Sections" at bounding box center [95, 132] width 143 height 14
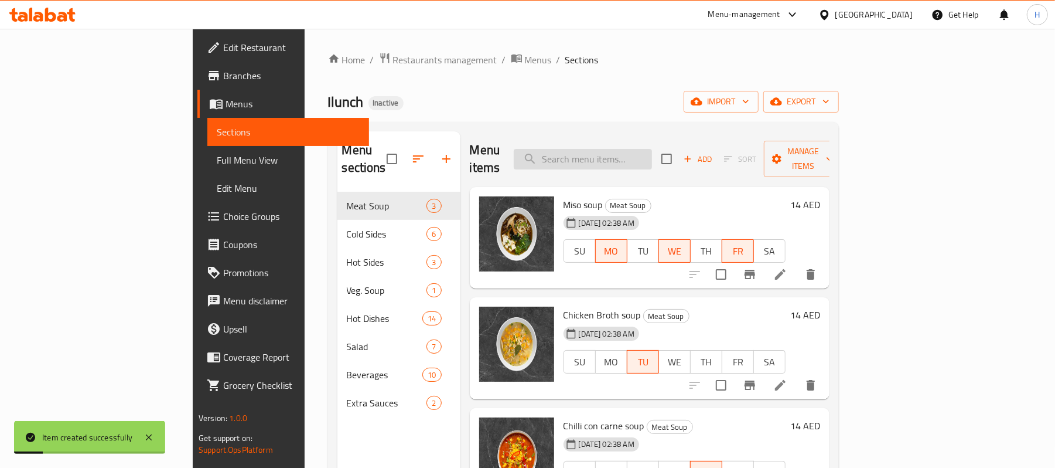
click at [652, 151] on input "search" at bounding box center [583, 159] width 138 height 21
paste input "Muhammara"
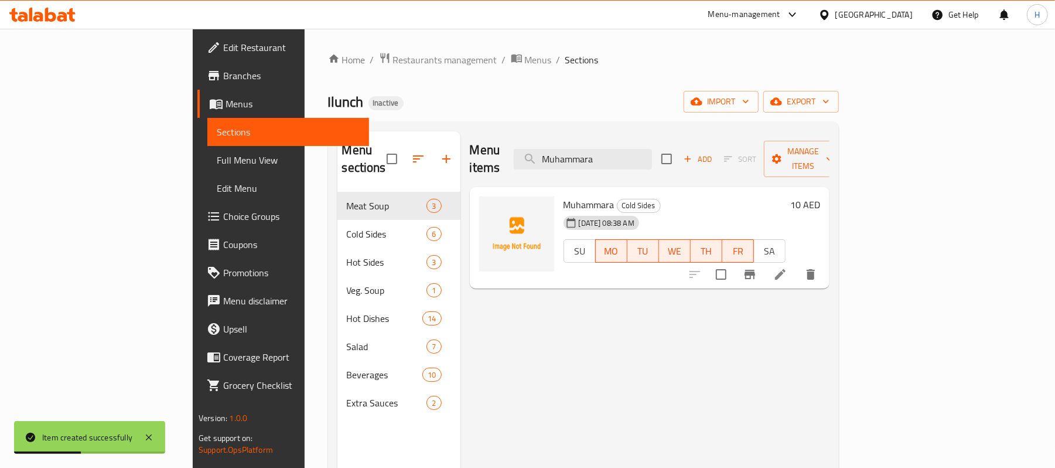
type input "Muhammara"
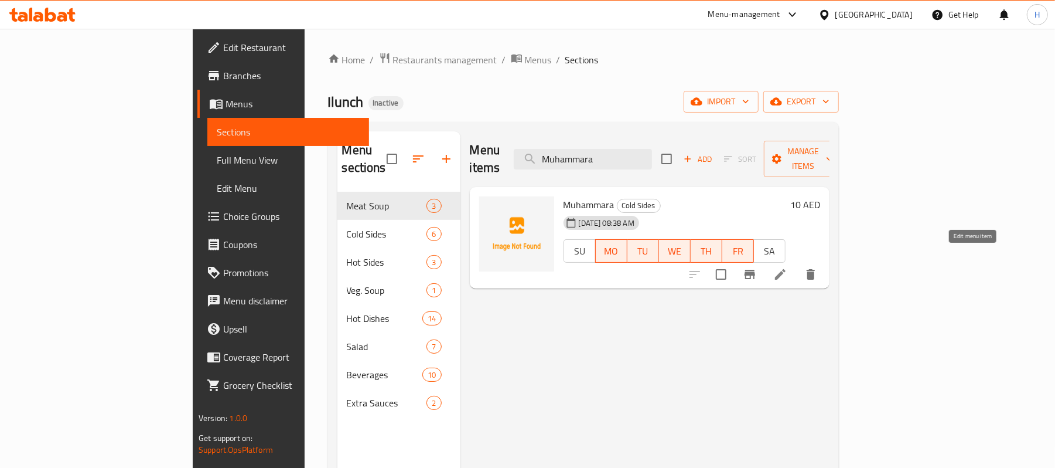
click at [787, 267] on icon at bounding box center [780, 274] width 14 height 14
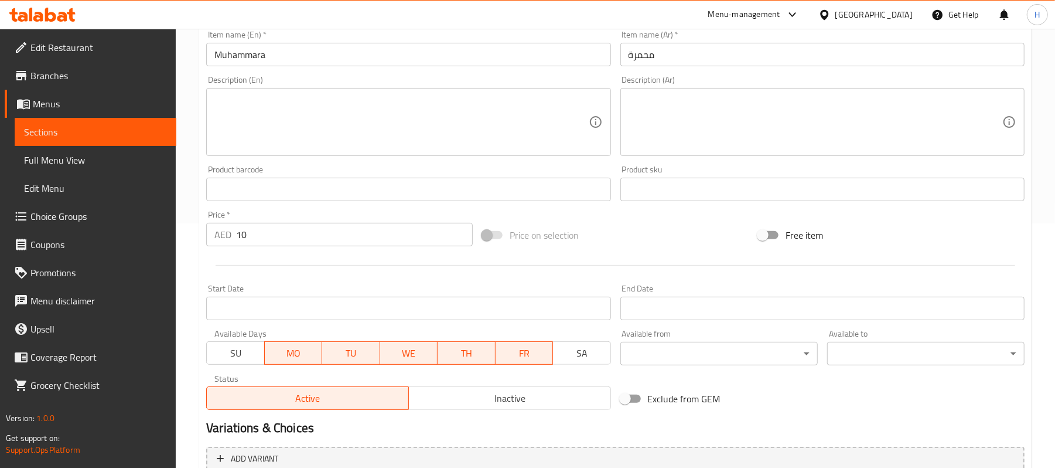
scroll to position [359, 0]
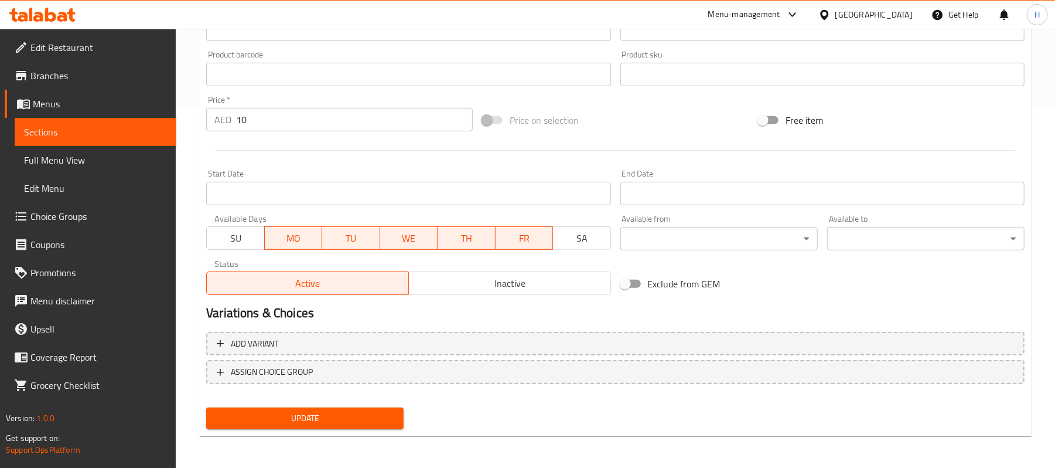
click at [295, 240] on span "MO" at bounding box center [294, 238] width 48 height 17
click at [420, 238] on span "WE" at bounding box center [408, 238] width 49 height 17
click at [528, 237] on span "FR" at bounding box center [524, 238] width 49 height 17
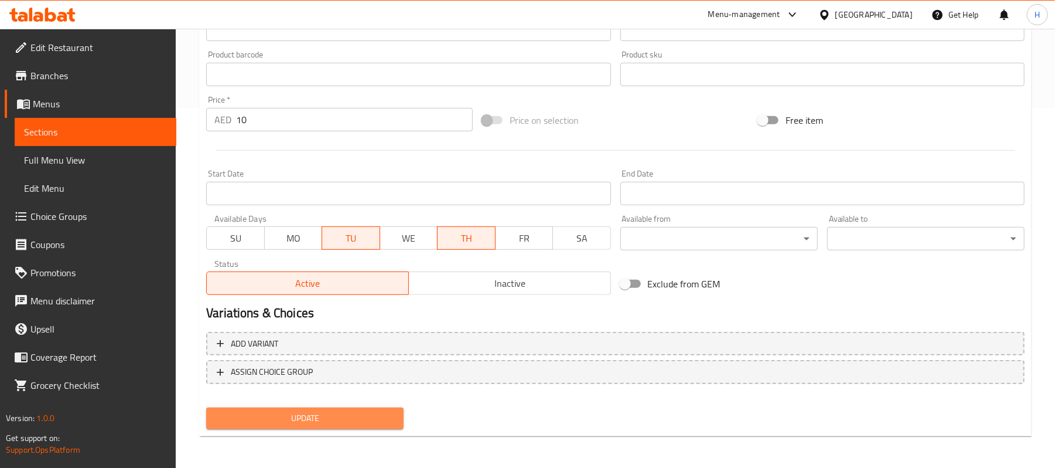
click at [386, 425] on button "Update" at bounding box center [304, 418] width 197 height 22
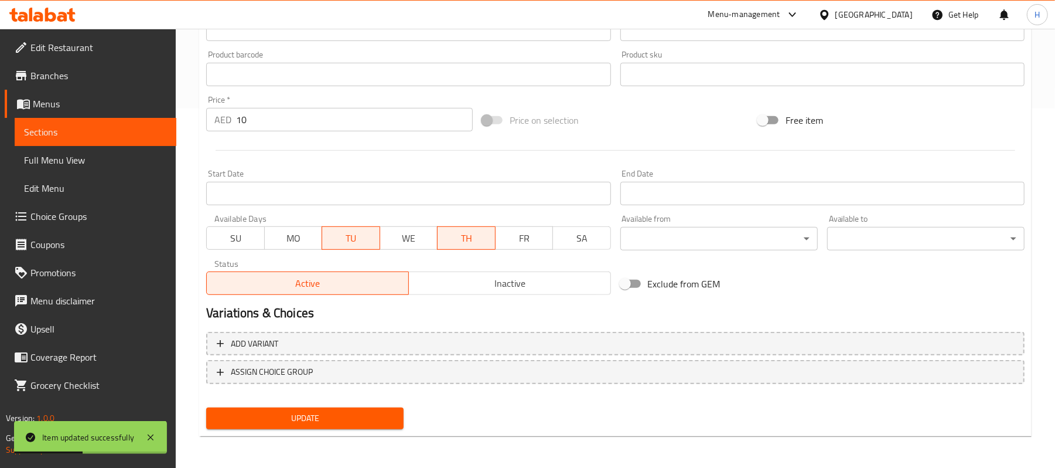
click at [171, 128] on link "Sections" at bounding box center [96, 132] width 162 height 28
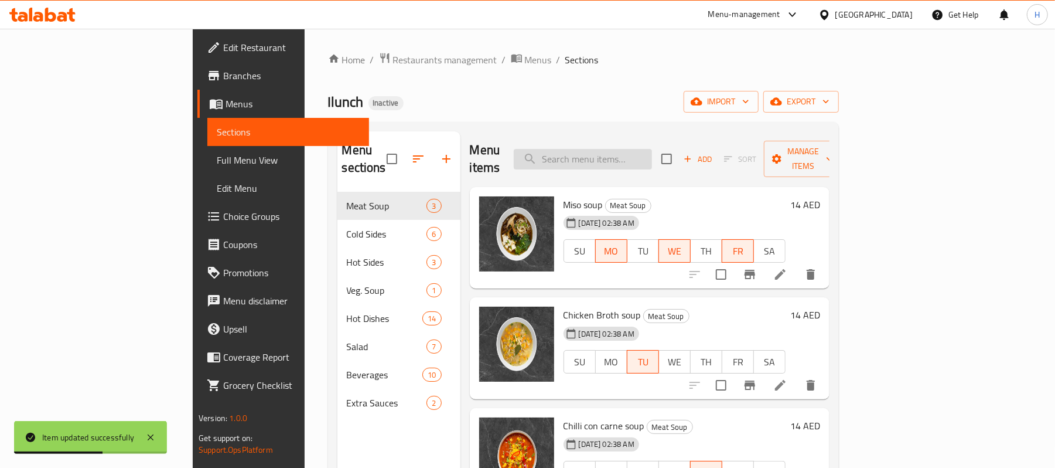
click at [652, 149] on input "search" at bounding box center [583, 159] width 138 height 21
paste input "Potato wedges"
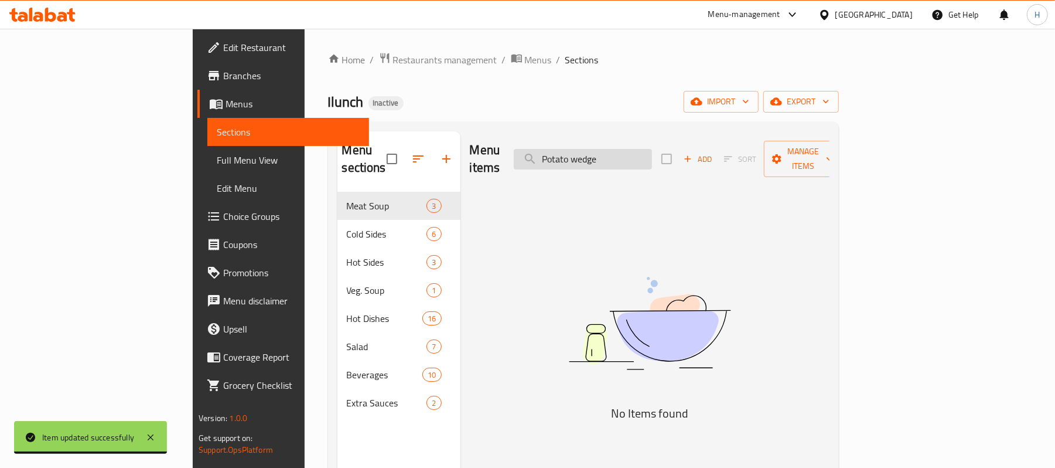
click at [652, 154] on input "Potato wedge" at bounding box center [583, 159] width 138 height 21
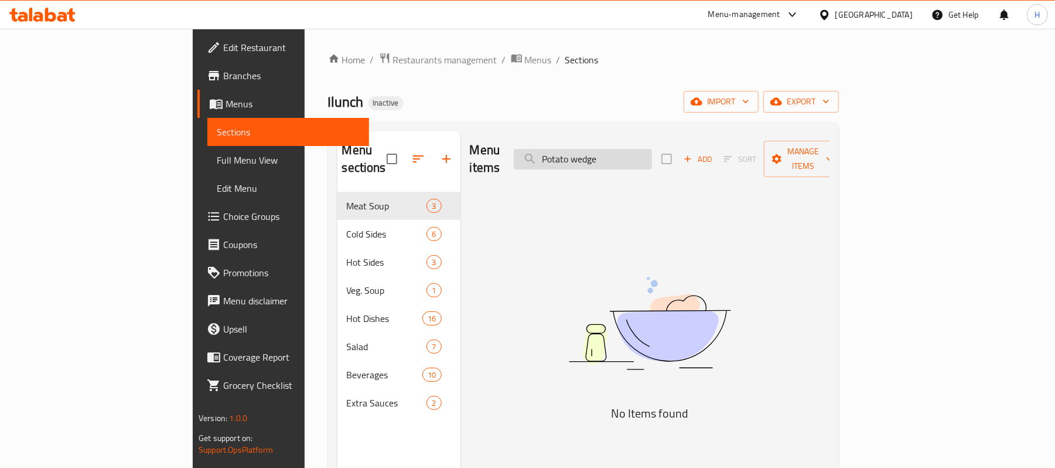
click at [652, 154] on input "Potato wedge" at bounding box center [583, 159] width 138 height 21
type input "Potato wedge"
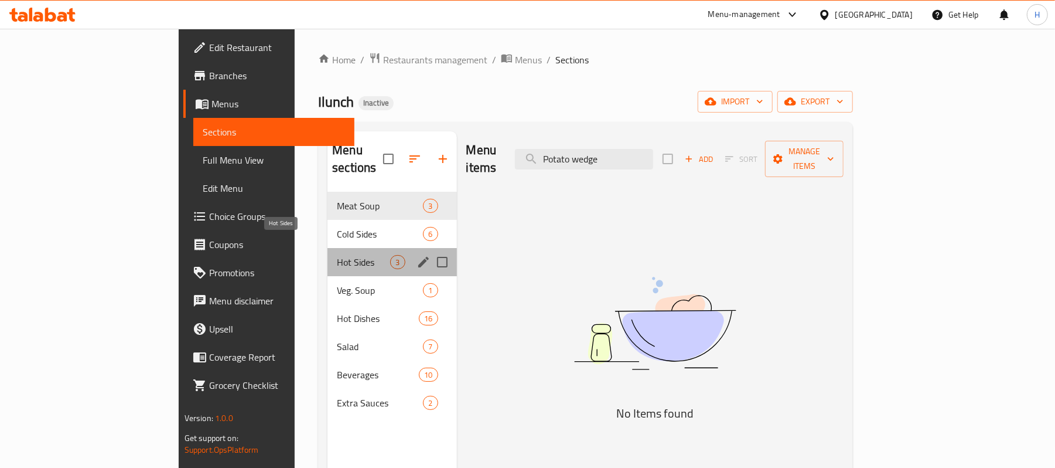
click at [337, 255] on span "Hot Sides" at bounding box center [363, 262] width 53 height 14
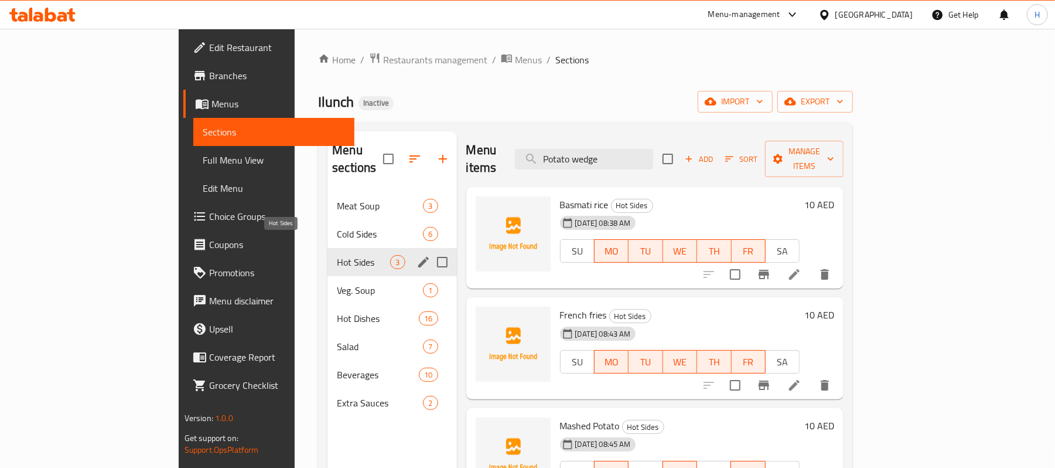
click at [337, 255] on span "Hot Sides" at bounding box center [363, 262] width 53 height 14
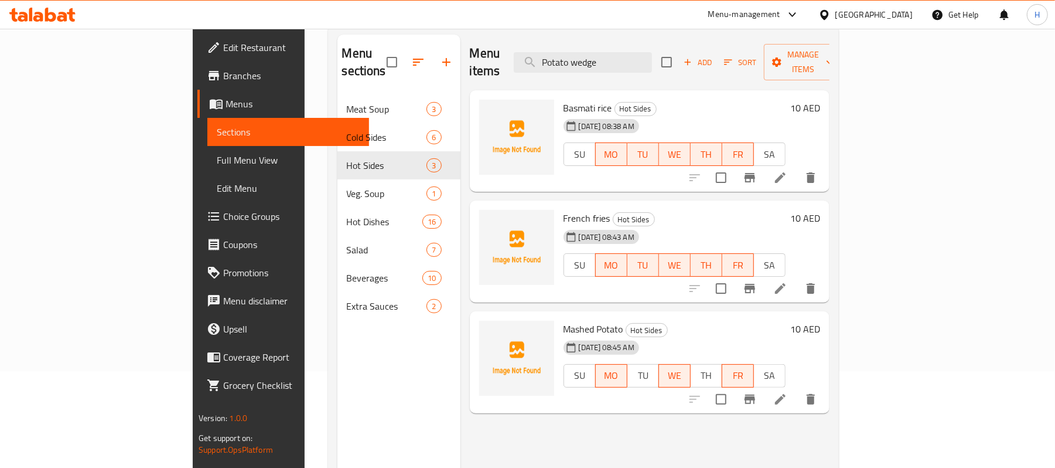
scroll to position [8, 0]
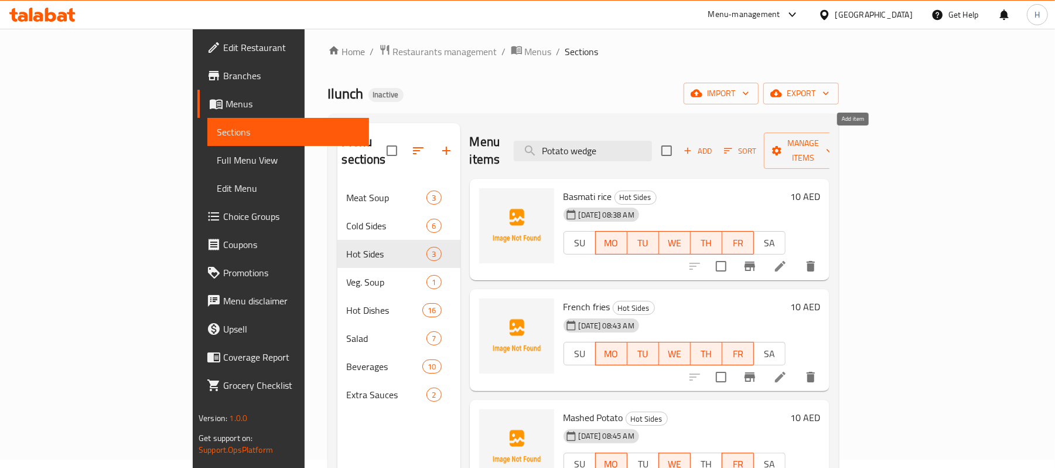
click at [714, 146] on span "Add" at bounding box center [698, 150] width 32 height 13
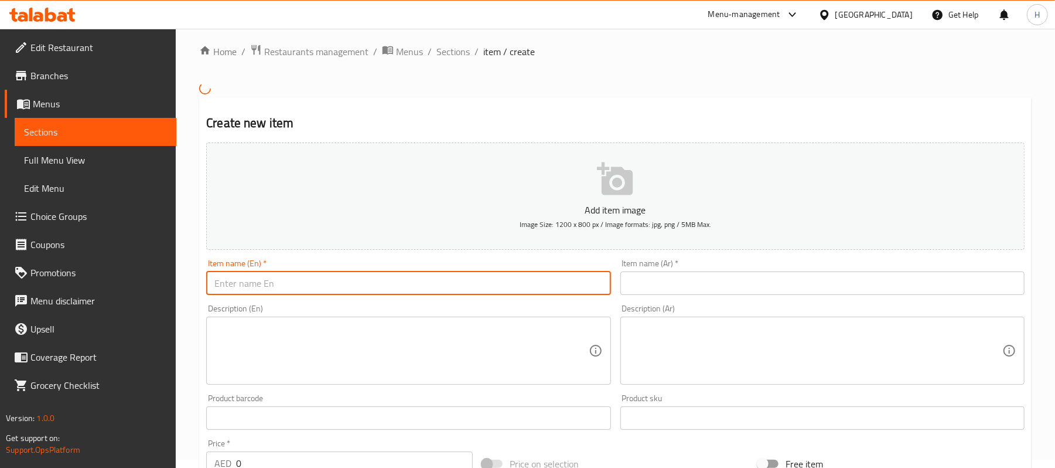
click at [493, 282] on input "text" at bounding box center [408, 282] width 404 height 23
paste input "Potato wedges"
type input "Potato wedges"
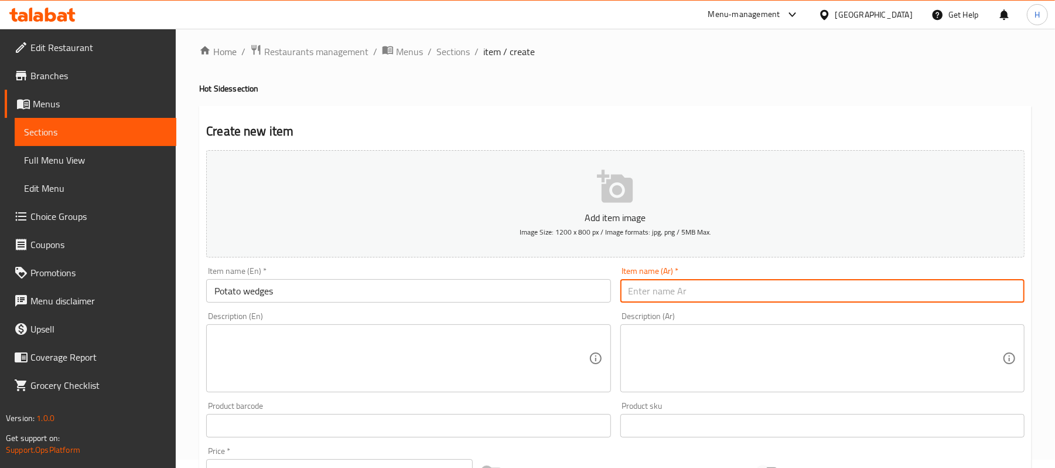
click at [714, 289] on input "text" at bounding box center [822, 290] width 404 height 23
paste input "بطاطس ويدجز"
type input "بطاطس ويدجز"
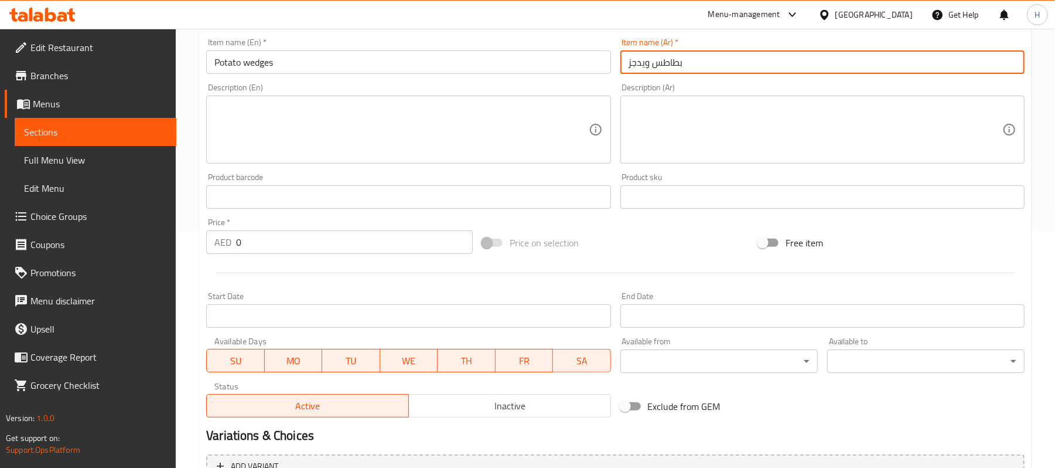
scroll to position [243, 0]
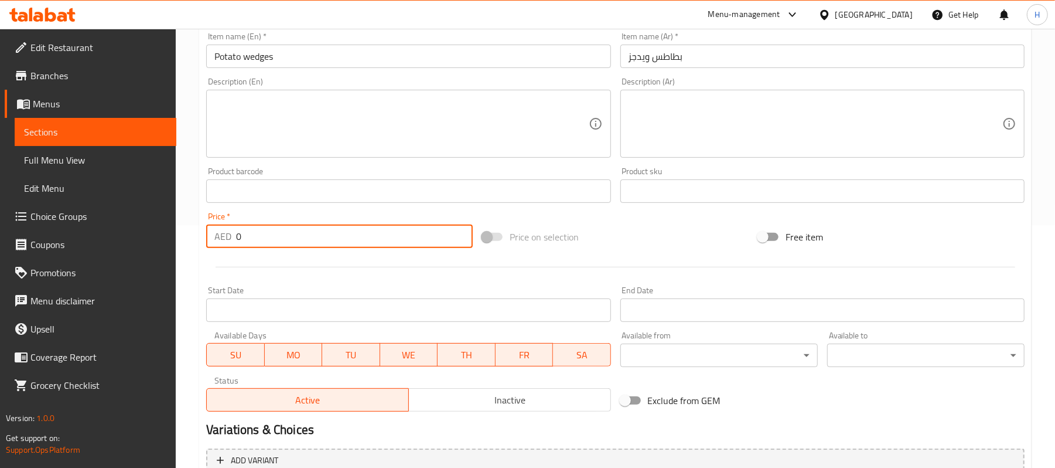
drag, startPoint x: 251, startPoint y: 233, endPoint x: 207, endPoint y: 233, distance: 44.5
click at [207, 233] on div "AED 0 Price *" at bounding box center [339, 235] width 267 height 23
type input "10"
click at [263, 350] on button "SU" at bounding box center [235, 354] width 58 height 23
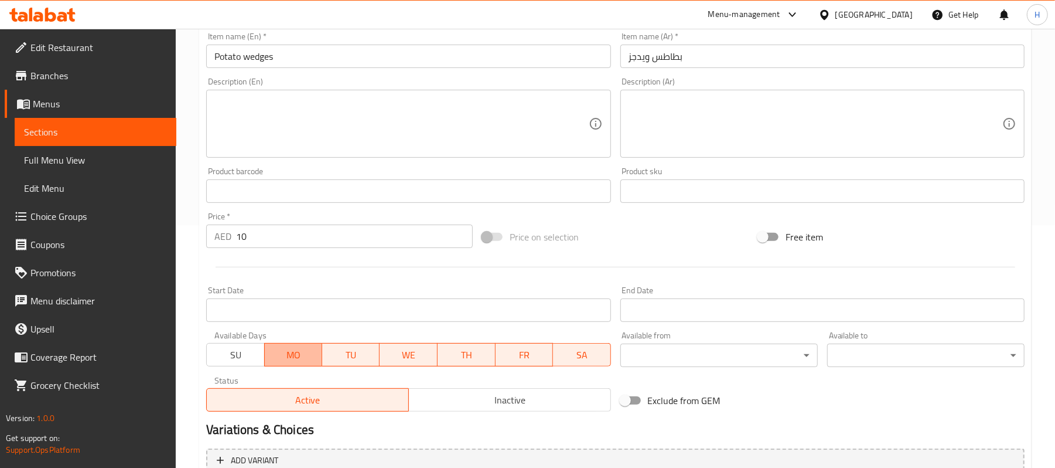
click at [282, 353] on span "MO" at bounding box center [294, 354] width 48 height 17
click at [412, 357] on span "WE" at bounding box center [408, 354] width 49 height 17
click at [526, 357] on span "FR" at bounding box center [524, 354] width 49 height 17
click at [591, 359] on span "SA" at bounding box center [582, 354] width 48 height 17
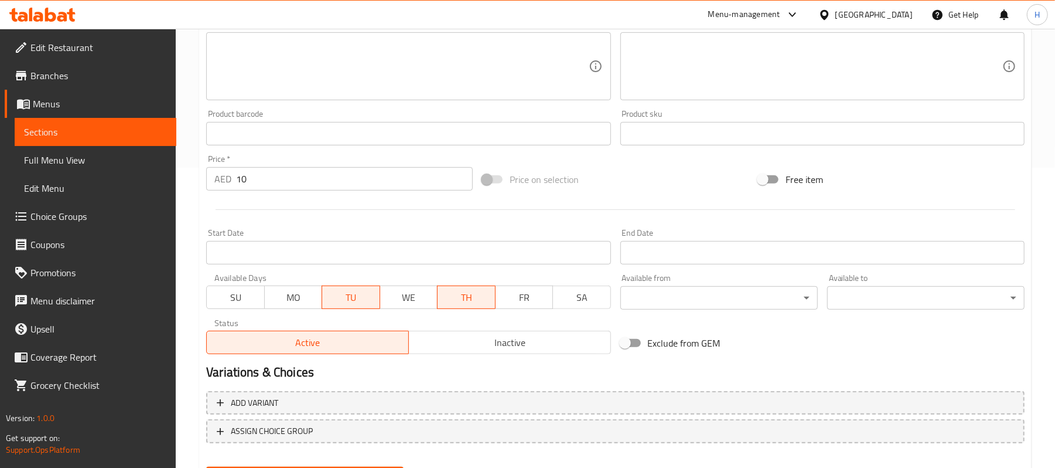
scroll to position [359, 0]
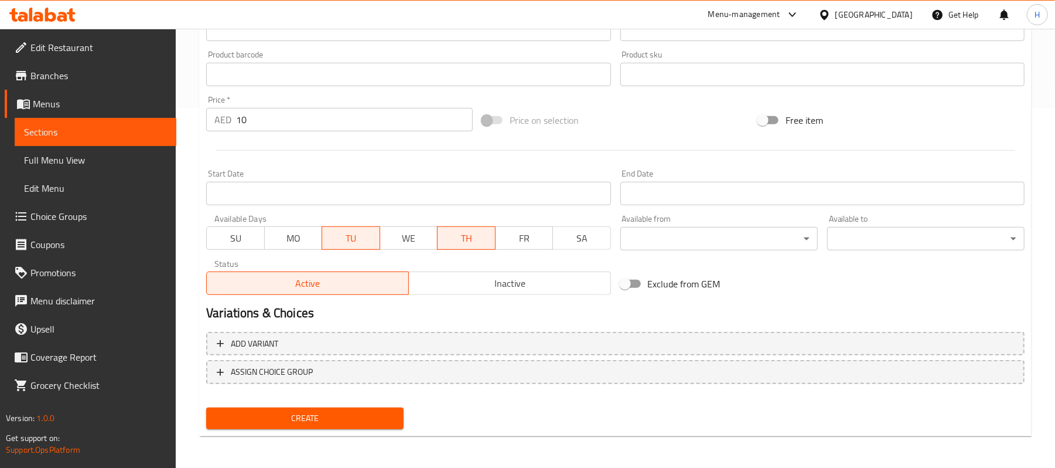
click at [352, 423] on span "Create" at bounding box center [305, 418] width 179 height 15
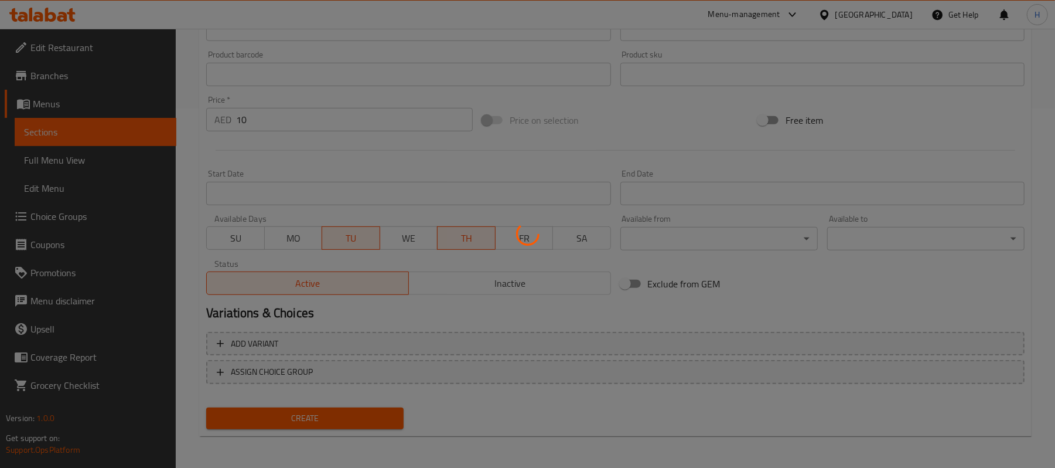
type input "0"
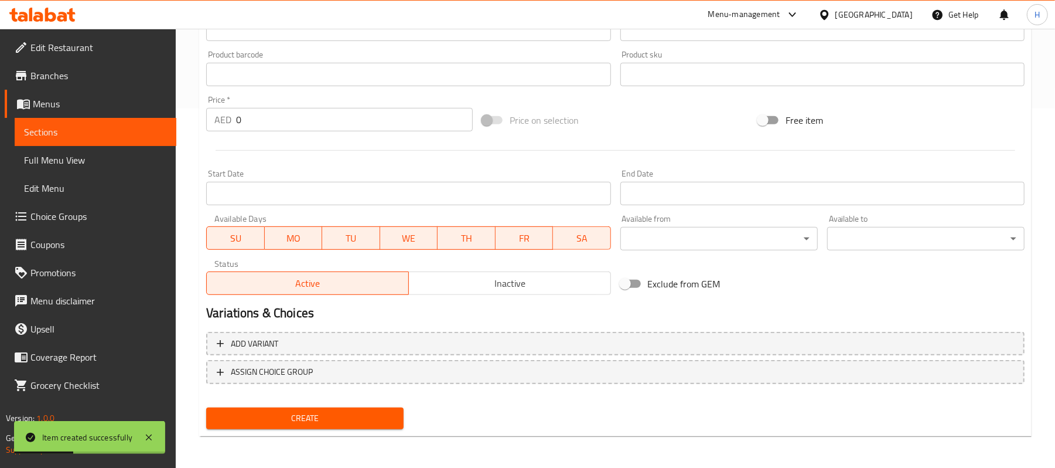
click at [165, 132] on span "Sections" at bounding box center [95, 132] width 143 height 14
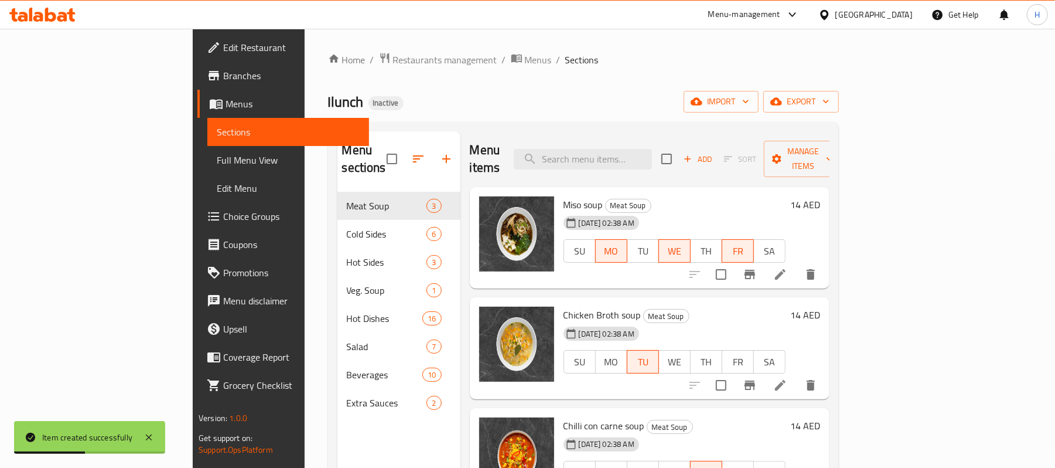
click at [688, 137] on div "Menu items Add Sort Manage items" at bounding box center [650, 159] width 360 height 56
click at [688, 139] on div "Menu items Add Sort Manage items" at bounding box center [650, 159] width 360 height 56
click at [652, 149] on input "search" at bounding box center [583, 159] width 138 height 21
paste input "Basmati rice"
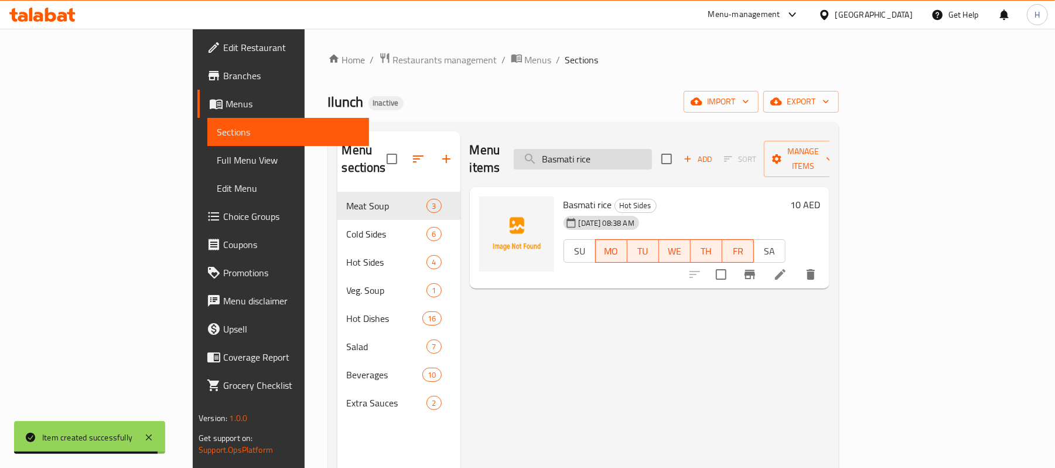
click at [622, 149] on input "Basmati rice" at bounding box center [583, 159] width 138 height 21
paste input "French fries"
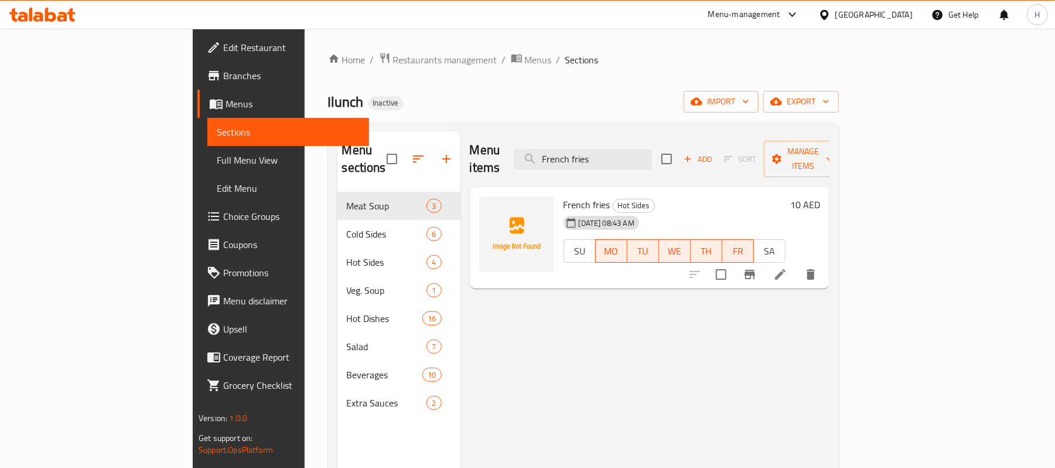
drag, startPoint x: 675, startPoint y: 144, endPoint x: 517, endPoint y: 144, distance: 158.2
click at [517, 144] on div "Menu items French fries Add Sort Manage items" at bounding box center [650, 159] width 360 height 56
paste input "Green salad with cucumber and zucini 1150"
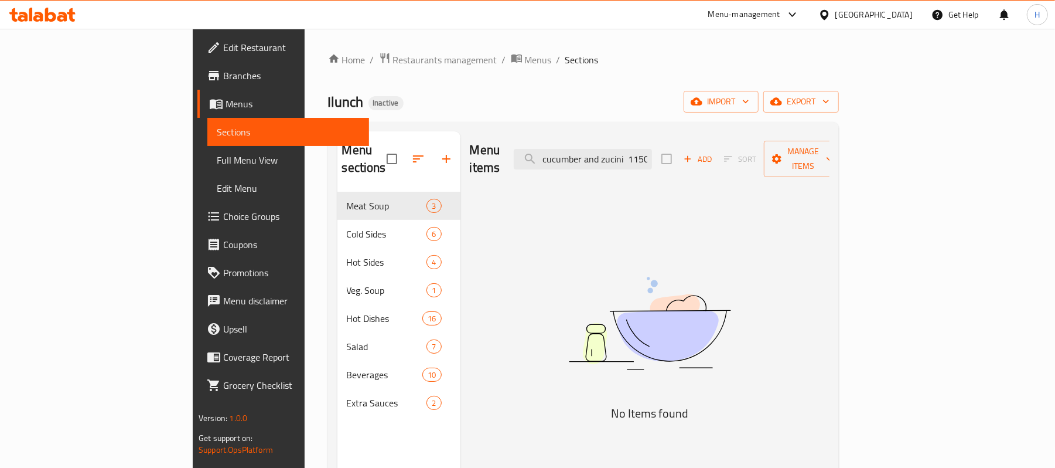
drag, startPoint x: 713, startPoint y: 148, endPoint x: 796, endPoint y: 150, distance: 82.6
click at [767, 150] on div "Menu items Green salad with cucumber and zucini 1150 Add Sort Manage items" at bounding box center [650, 159] width 360 height 56
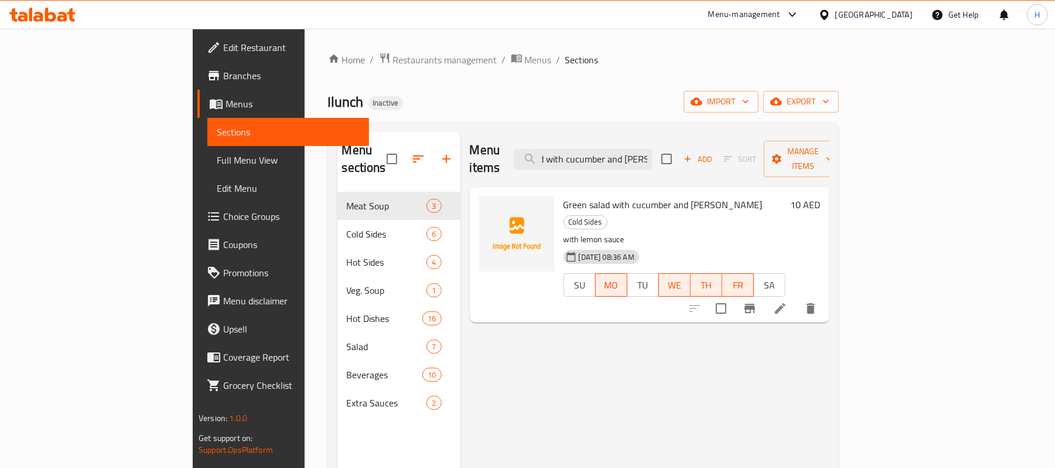
scroll to position [0, 43]
type input "Green salad with cucumber and zucini"
click at [787, 301] on icon at bounding box center [780, 308] width 14 height 14
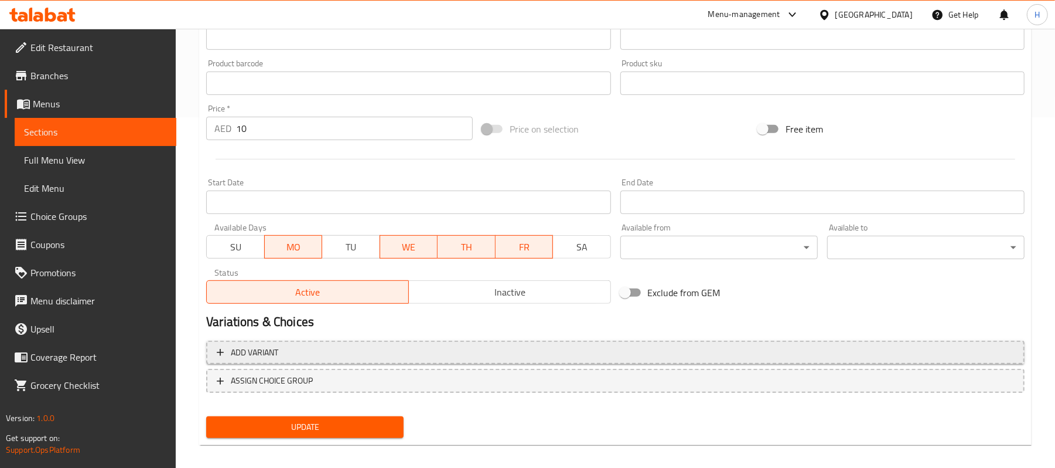
scroll to position [359, 0]
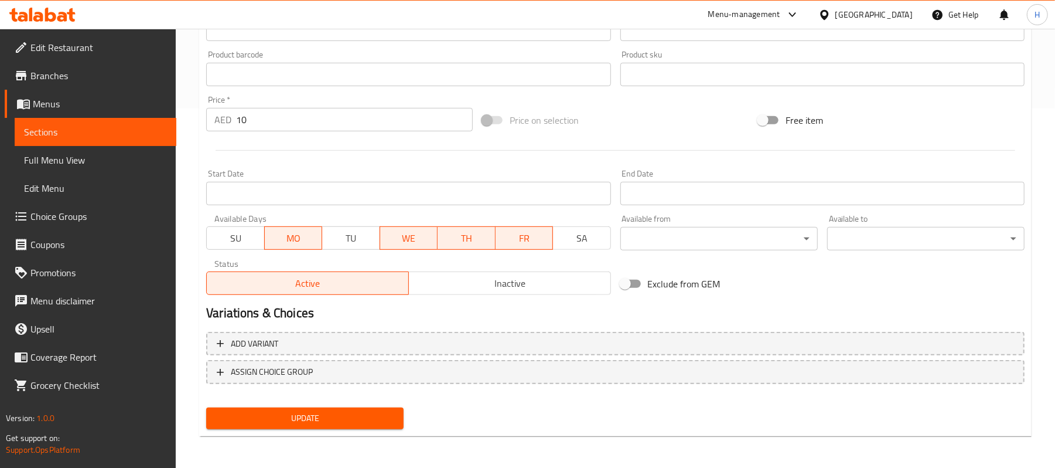
click at [354, 239] on span "TU" at bounding box center [351, 238] width 48 height 17
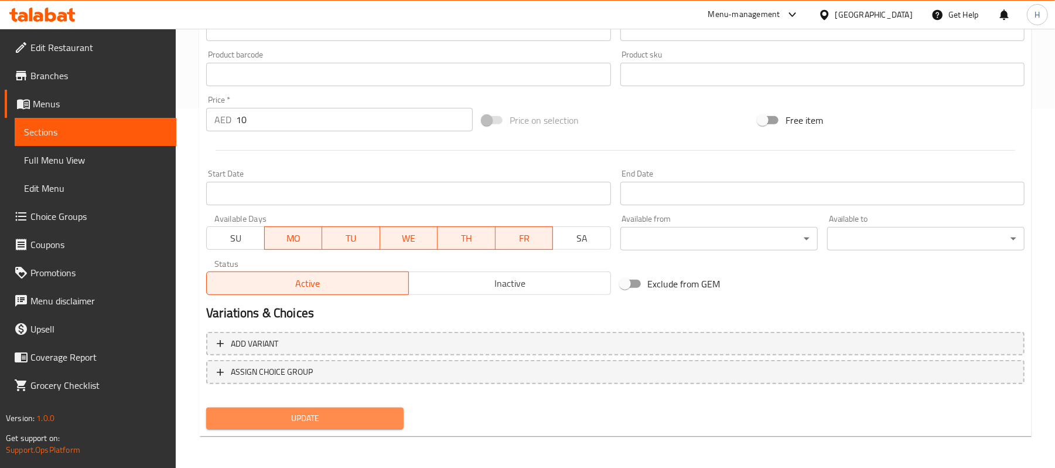
click at [390, 427] on button "Update" at bounding box center [304, 418] width 197 height 22
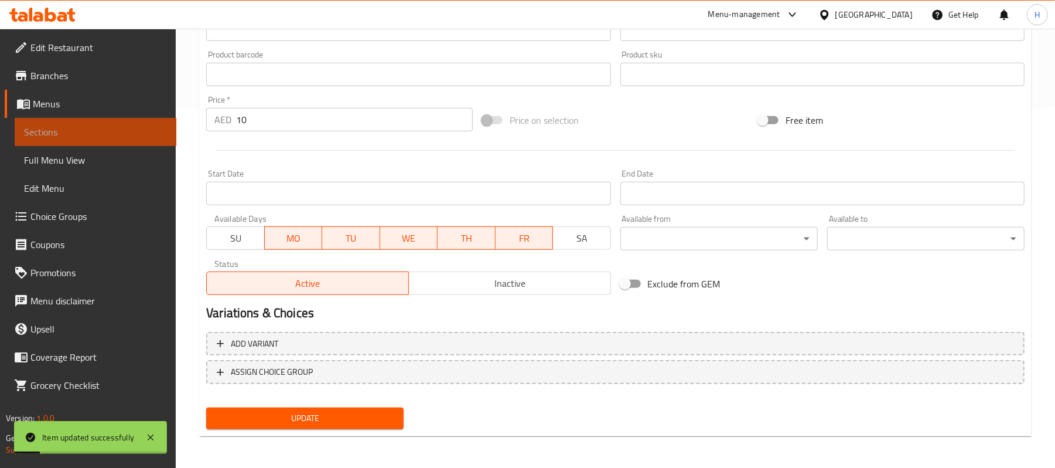
click at [131, 132] on span "Sections" at bounding box center [95, 132] width 143 height 14
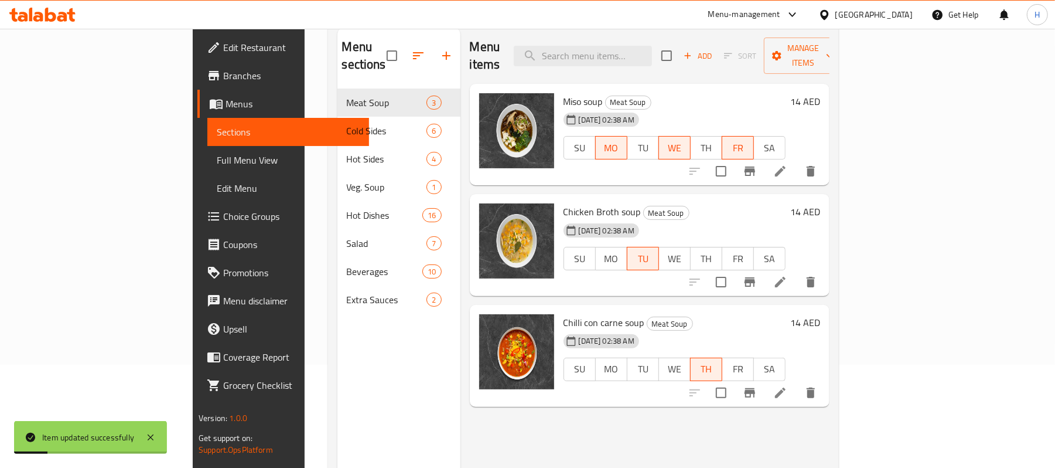
scroll to position [8, 0]
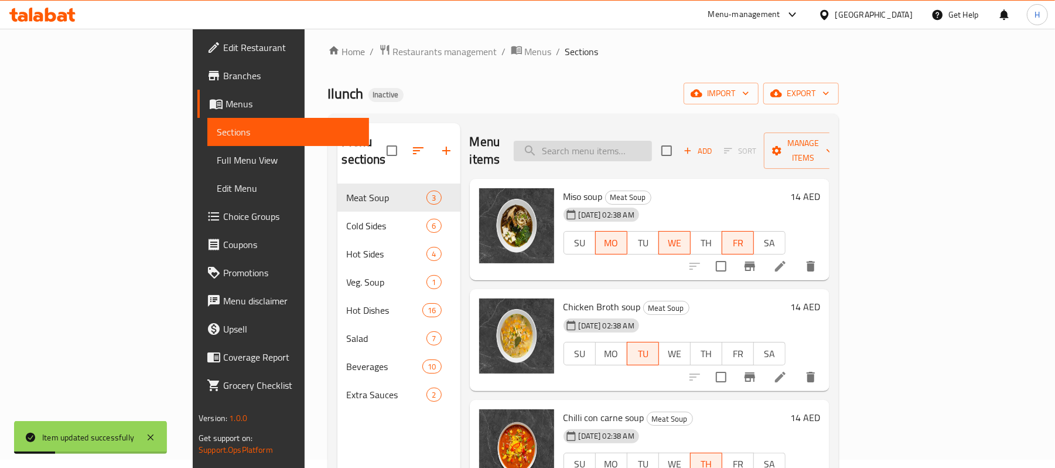
click at [652, 141] on input "search" at bounding box center [583, 151] width 138 height 21
paste input "Hummus"
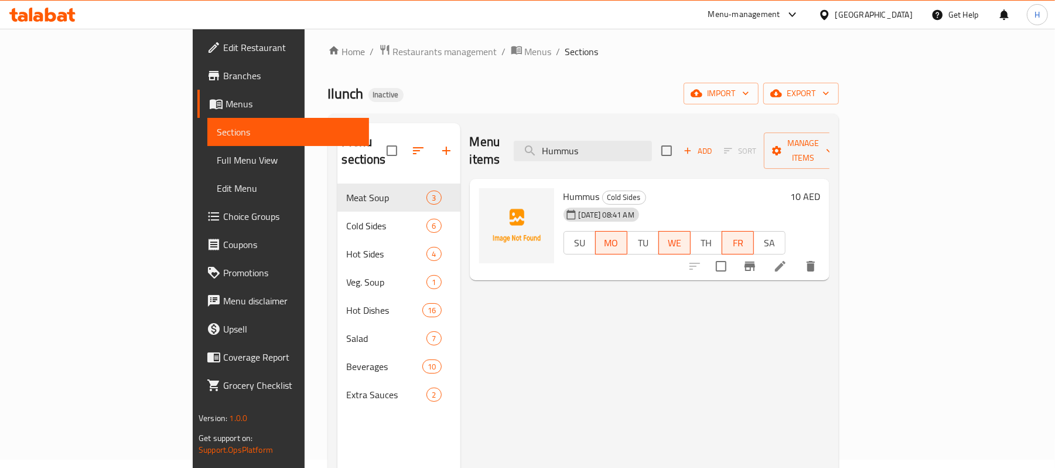
drag, startPoint x: 655, startPoint y: 137, endPoint x: 518, endPoint y: 139, distance: 137.1
click at [518, 139] on div "Menu items Hummus Add Sort Manage items" at bounding box center [650, 151] width 360 height 56
paste input "Coleslow"
click at [639, 141] on input "Coleslow" at bounding box center [583, 151] width 138 height 21
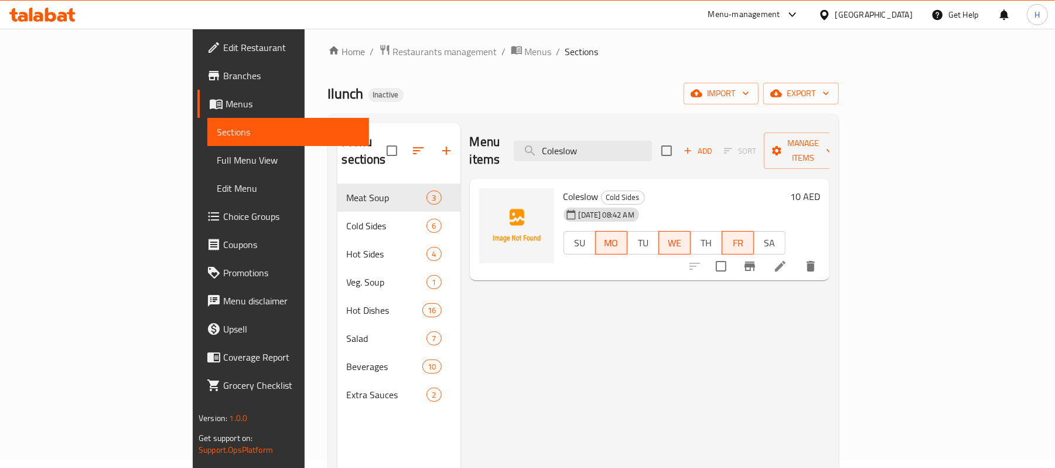
paste input "French fries"
click at [633, 141] on input "French fries" at bounding box center [583, 151] width 138 height 21
paste input "Basmati rice"
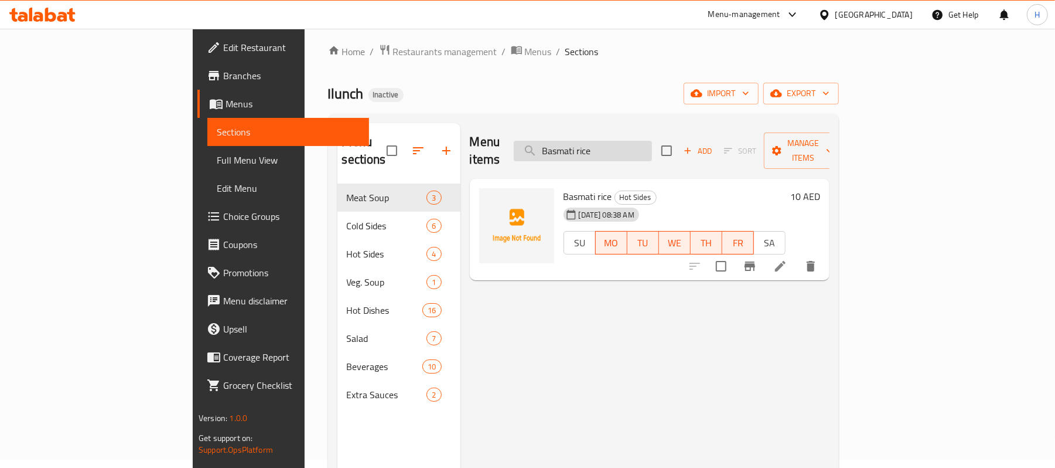
click at [640, 142] on input "Basmati rice" at bounding box center [583, 151] width 138 height 21
paste input "Mashed Potato"
click at [635, 141] on input "Mashed Potato" at bounding box center [583, 151] width 138 height 21
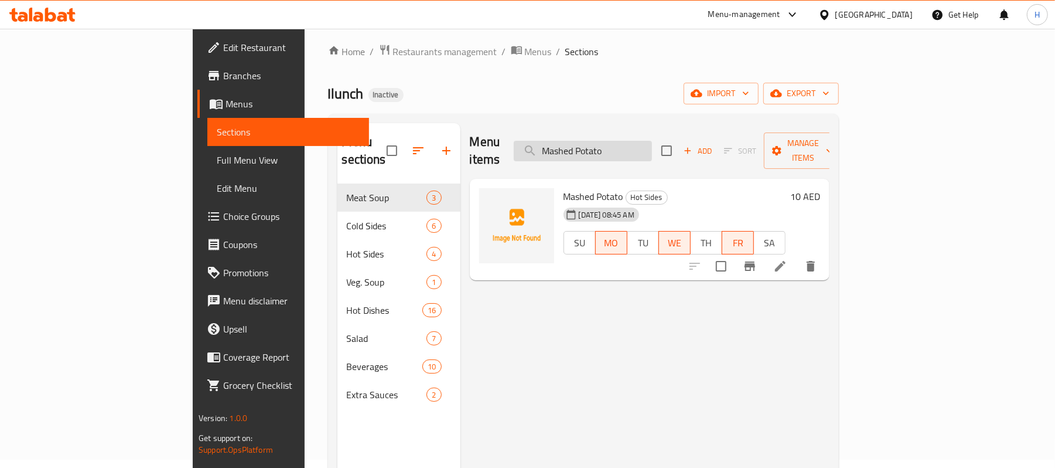
click at [635, 141] on input "Mashed Potato" at bounding box center [583, 151] width 138 height 21
paste input "Russian Olivier salad"
click at [638, 145] on input "Russian Olivier salad" at bounding box center [583, 151] width 138 height 21
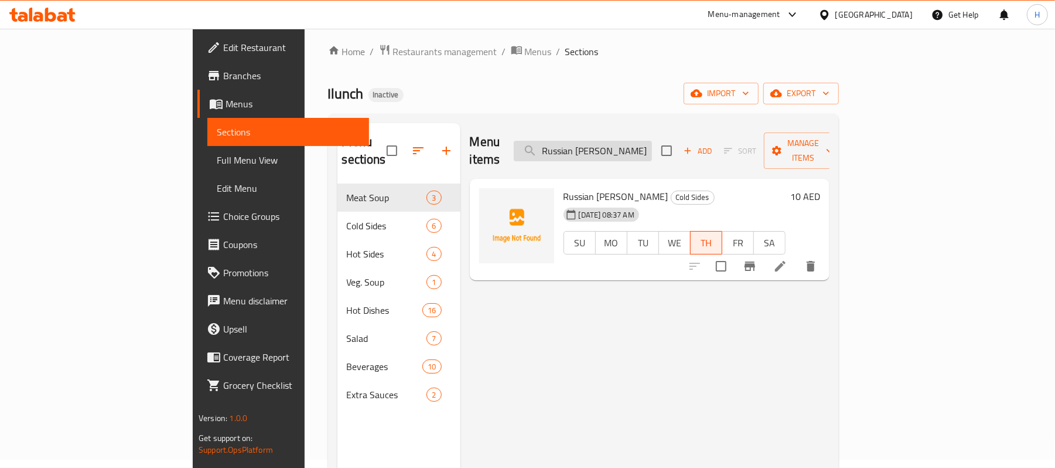
click at [638, 145] on input "Russian Olivier salad" at bounding box center [583, 151] width 138 height 21
paste input "Muhammara"
click at [622, 151] on input "Muhammara" at bounding box center [583, 151] width 138 height 21
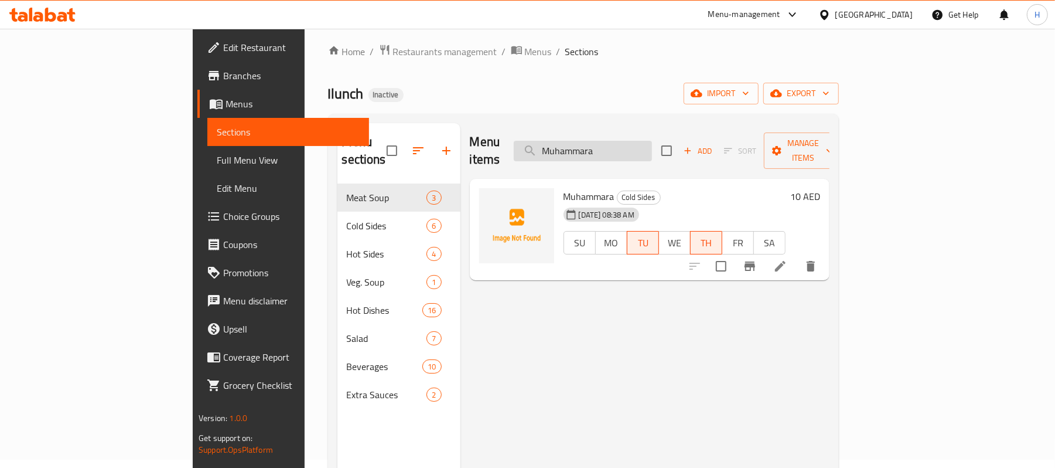
paste input "Basmati rice"
click at [652, 143] on input "Basmati rice" at bounding box center [583, 151] width 138 height 21
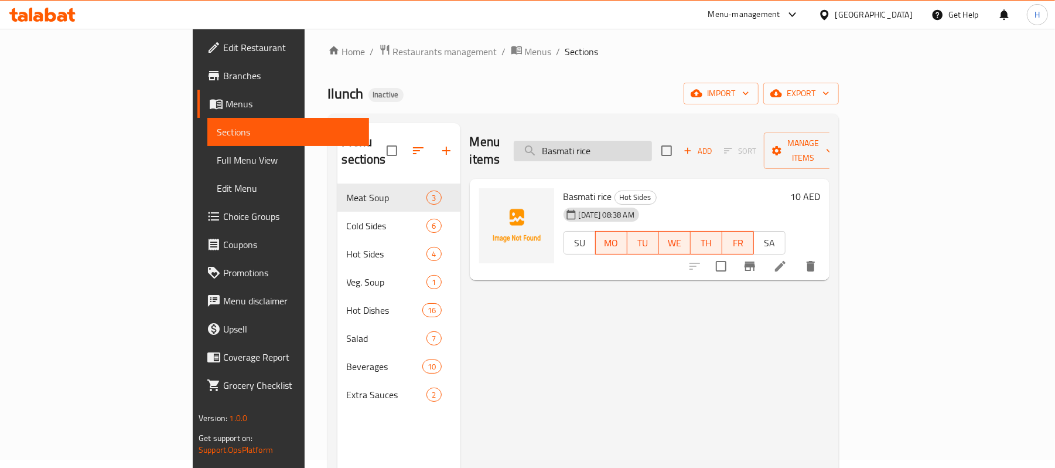
paste input "French fries"
click at [650, 141] on input "French fries" at bounding box center [583, 151] width 138 height 21
paste input "Potato wedg"
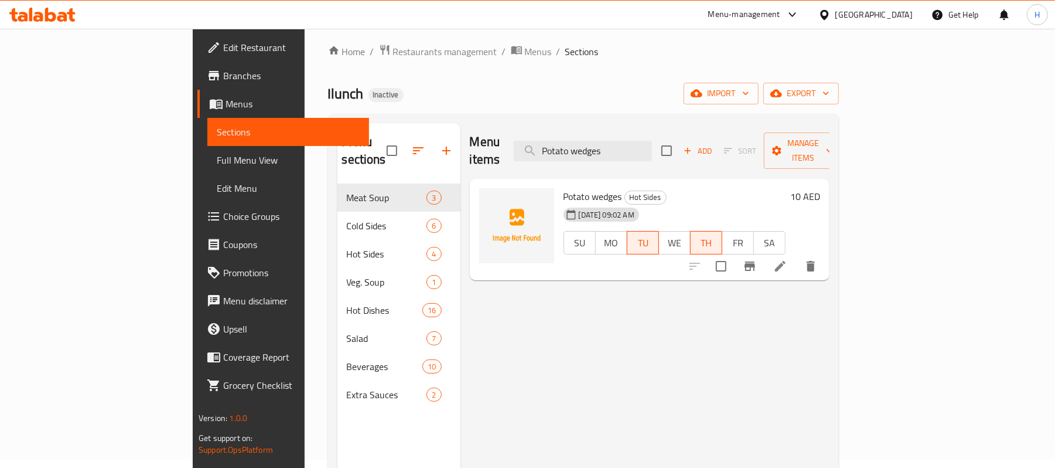
click at [643, 127] on div "Menu items Potato wedges Add Sort Manage items" at bounding box center [650, 151] width 360 height 56
click at [642, 141] on input "Potato wedges" at bounding box center [583, 151] width 138 height 21
paste input "Hummu"
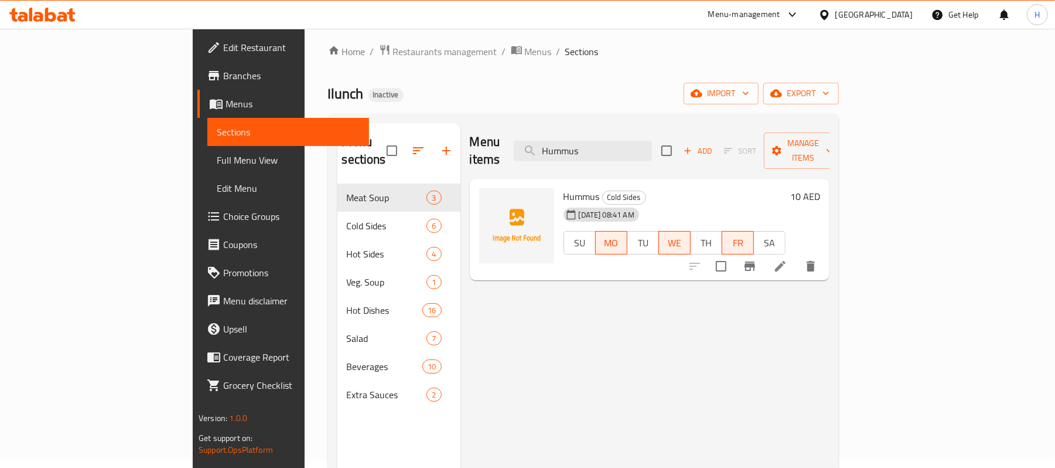
click at [626, 153] on div "Menu items Hummus Add Sort Manage items" at bounding box center [650, 151] width 360 height 56
click at [627, 148] on input "Hummus" at bounding box center [583, 151] width 138 height 21
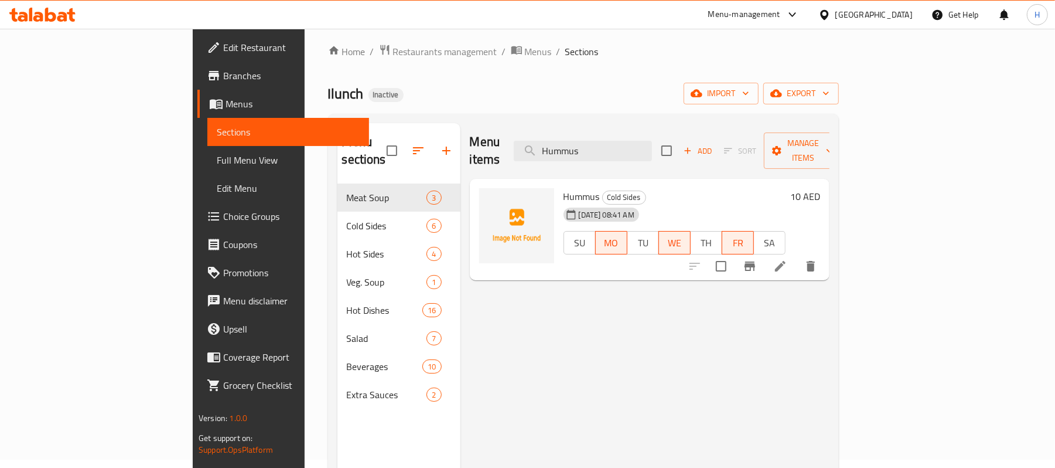
paste input "Coleslow"
drag, startPoint x: 680, startPoint y: 136, endPoint x: 538, endPoint y: 153, distance: 142.8
click at [524, 125] on div "Menu items Coleslow Add Sort Manage items" at bounding box center [650, 151] width 360 height 56
paste input "French fries"
drag, startPoint x: 664, startPoint y: 139, endPoint x: 517, endPoint y: 15, distance: 193.3
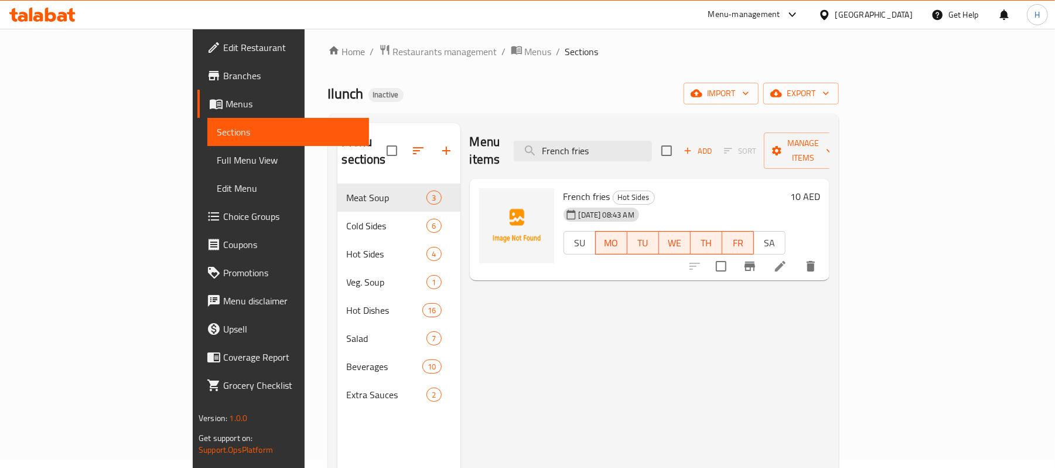
click at [540, 111] on div "Home / Restaurants management / Menus / Sections Ilunch Inactive import export …" at bounding box center [583, 322] width 511 height 556
paste input "Basmati rice"
drag, startPoint x: 635, startPoint y: 139, endPoint x: 516, endPoint y: 115, distance: 122.0
click at [536, 125] on div "Menu items Basmati rice Add Sort Manage items" at bounding box center [650, 151] width 360 height 56
paste input "Mashed Potato"
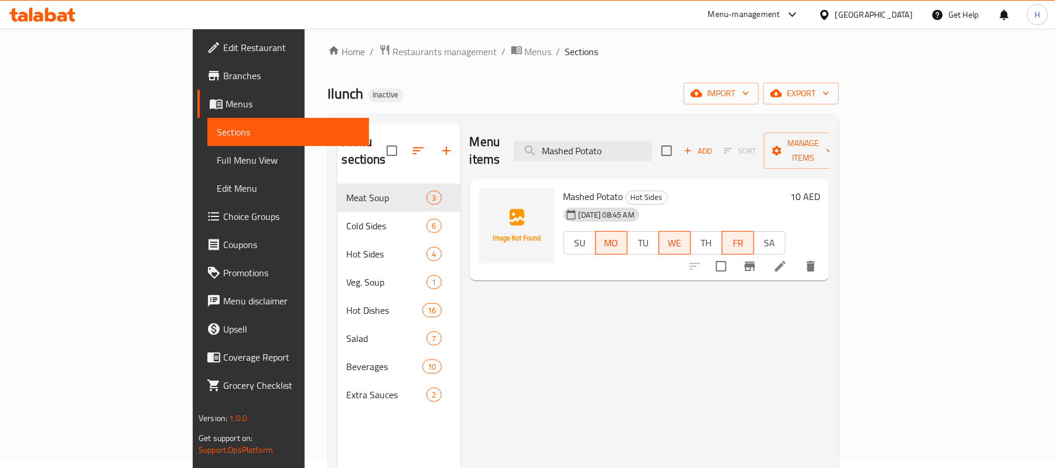
type input "Mashed Potato"
click at [652, 145] on input "Mashed Potato" at bounding box center [583, 151] width 138 height 21
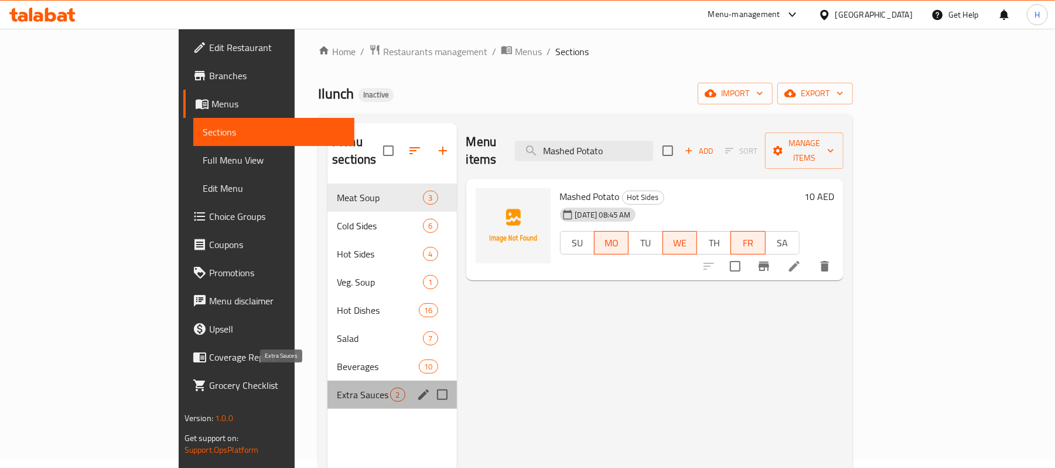
click at [337, 387] on span "Extra Sauces" at bounding box center [363, 394] width 53 height 14
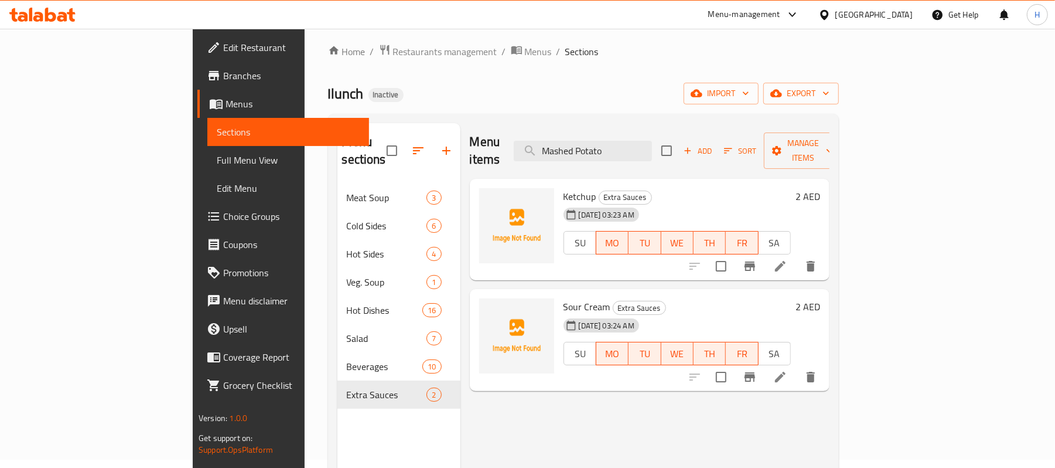
scroll to position [87, 0]
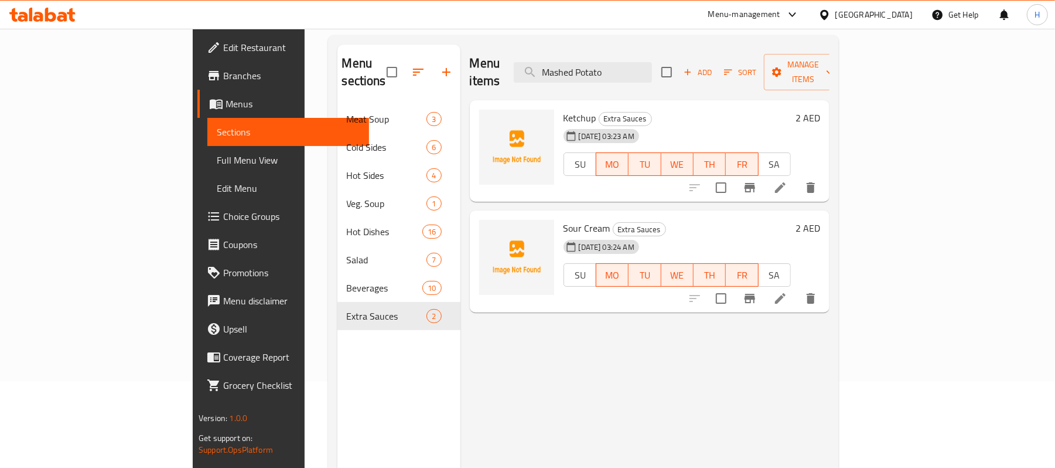
click at [217, 158] on span "Full Menu View" at bounding box center [288, 160] width 143 height 14
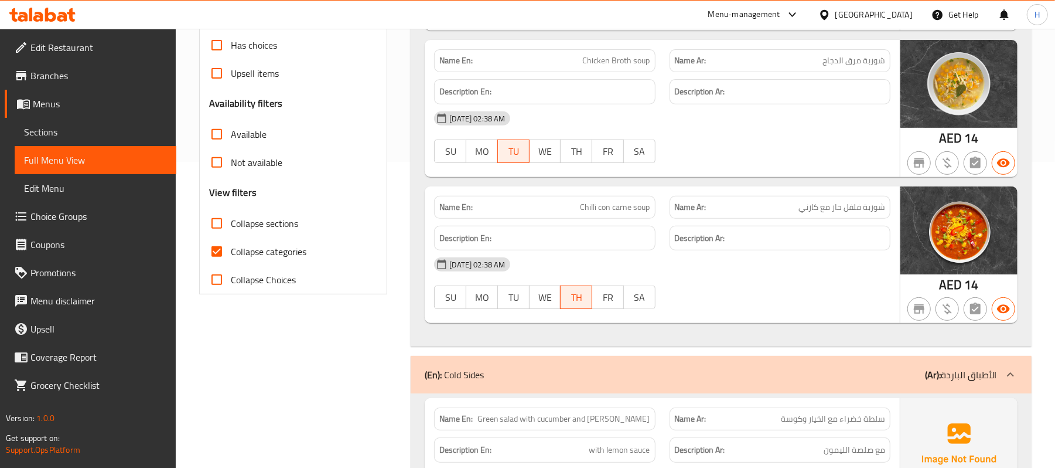
scroll to position [321, 0]
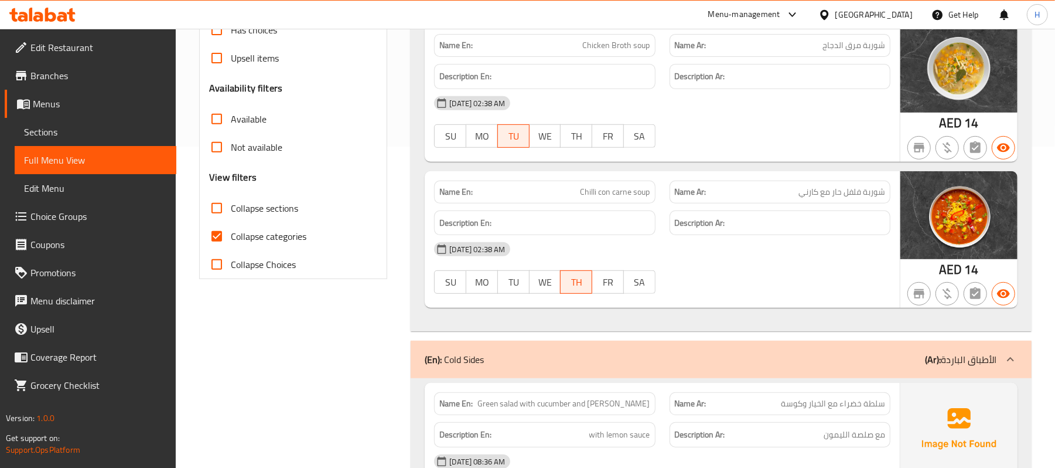
click at [268, 233] on span "Collapse categories" at bounding box center [269, 236] width 76 height 14
click at [231, 233] on input "Collapse categories" at bounding box center [217, 236] width 28 height 28
checkbox input "false"
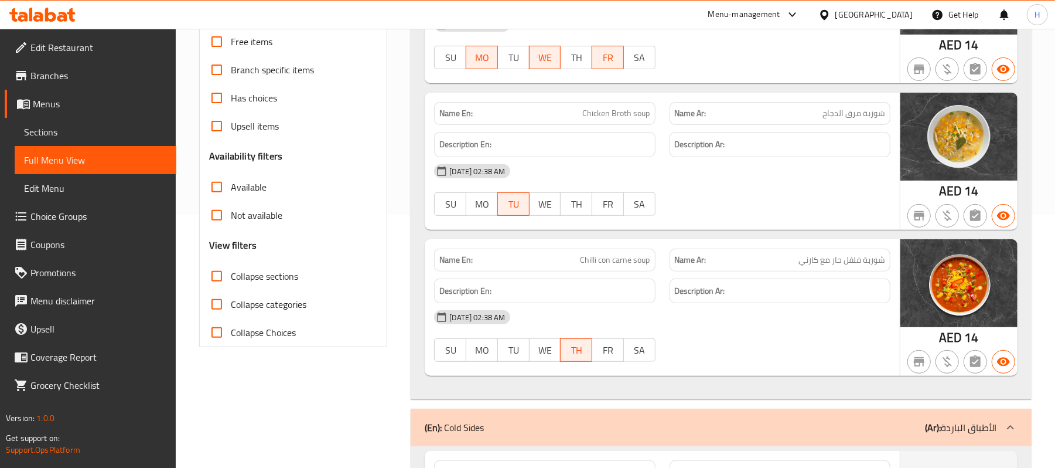
scroll to position [243, 0]
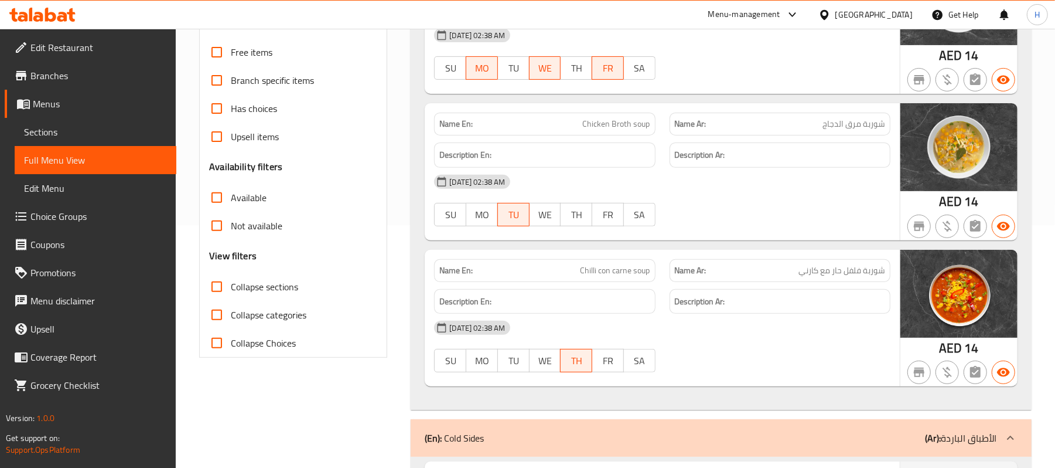
click at [286, 282] on span "Collapse sections" at bounding box center [264, 286] width 67 height 14
click at [231, 282] on input "Collapse sections" at bounding box center [217, 286] width 28 height 28
checkbox input "true"
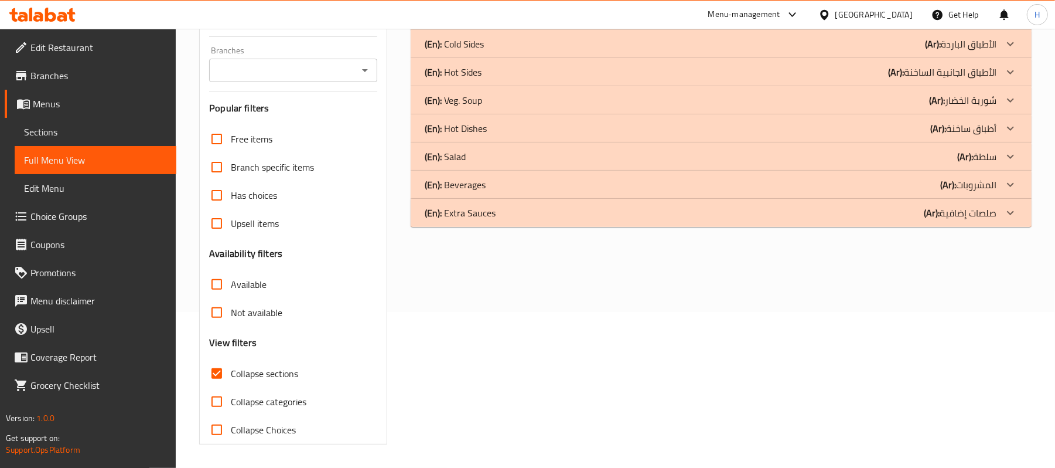
scroll to position [79, 0]
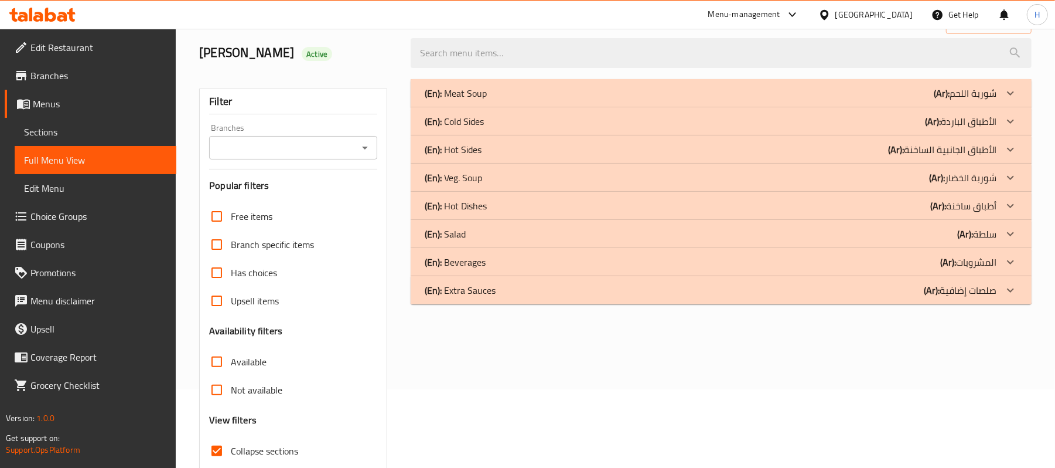
click at [483, 123] on p "(En): Cold Sides" at bounding box center [454, 121] width 59 height 14
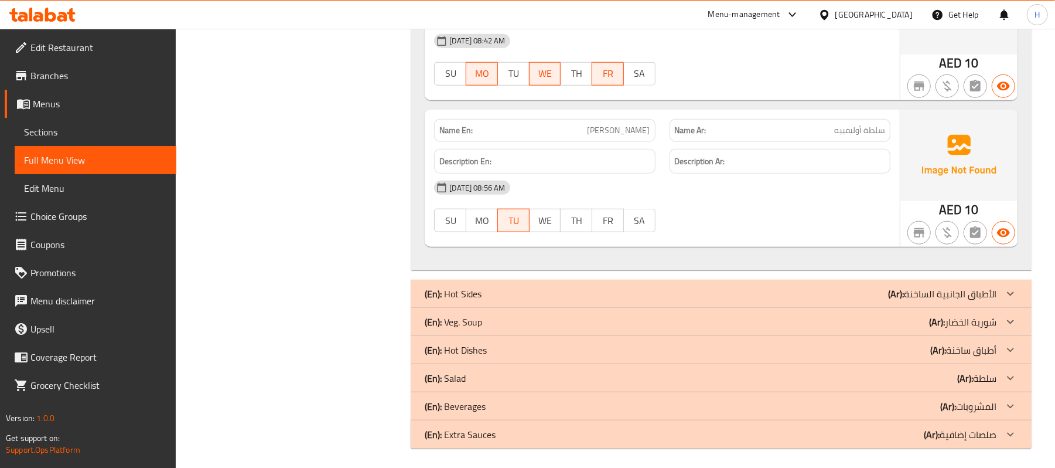
scroll to position [867, 0]
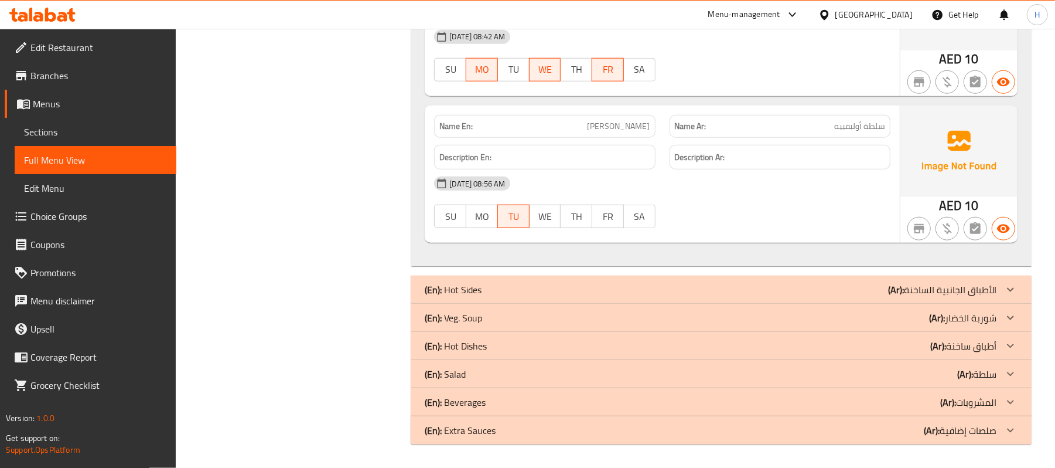
click at [676, 288] on div "(En): Hot Sides (Ar): الأطباق الجانبية الساخنة" at bounding box center [711, 289] width 572 height 14
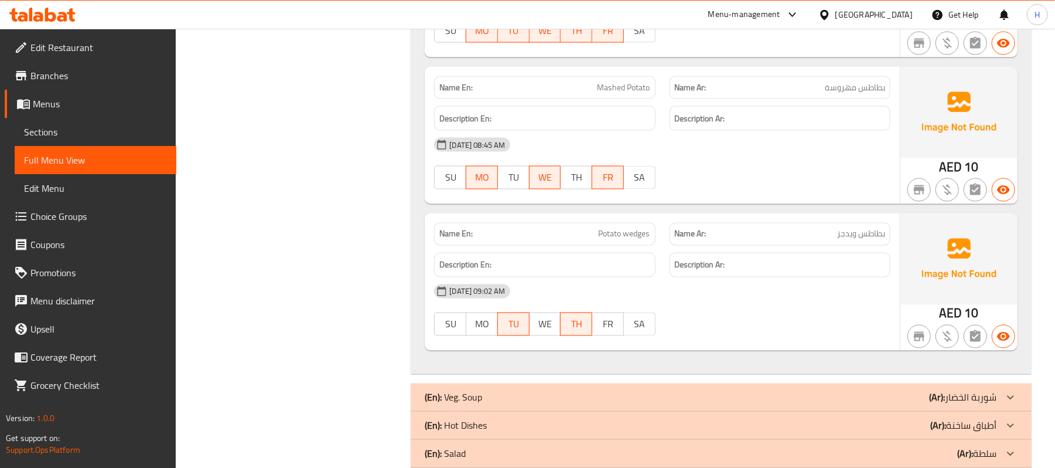
scroll to position [1414, 0]
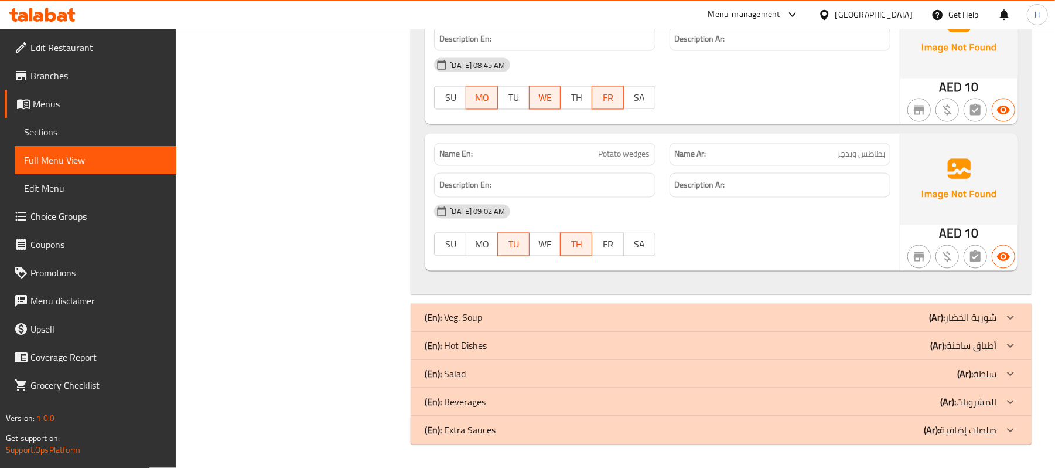
click at [595, 375] on div "(En): Salad (Ar): سلطة" at bounding box center [711, 374] width 572 height 14
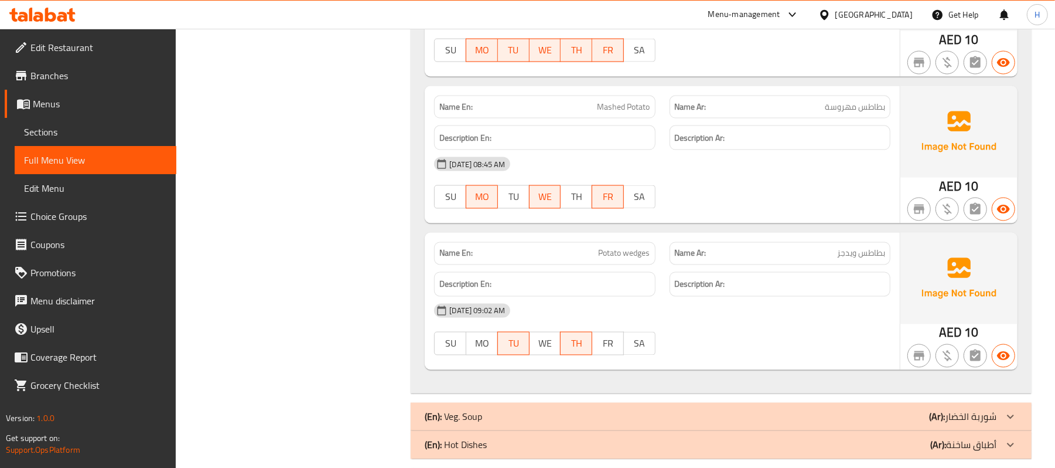
scroll to position [1406, 0]
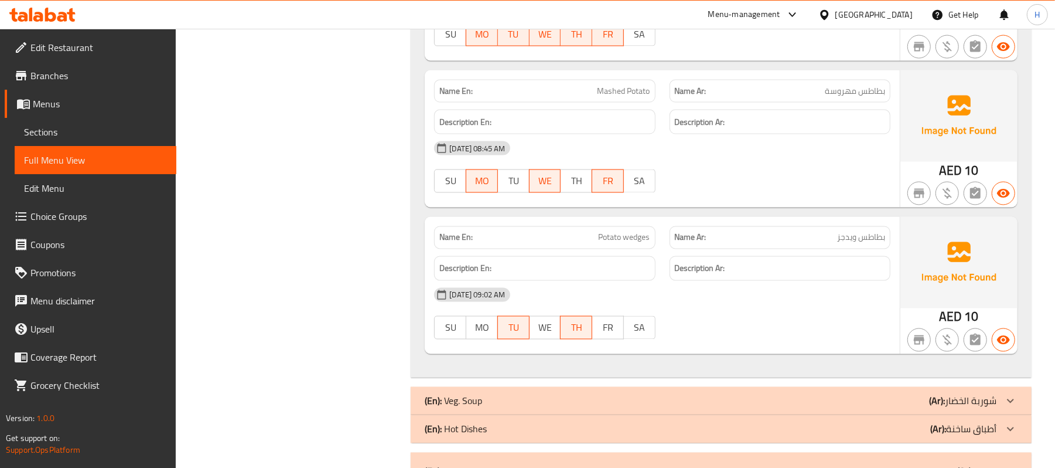
click at [617, 244] on span "Potato wedges" at bounding box center [625, 237] width 52 height 12
copy span "Potato wedges"
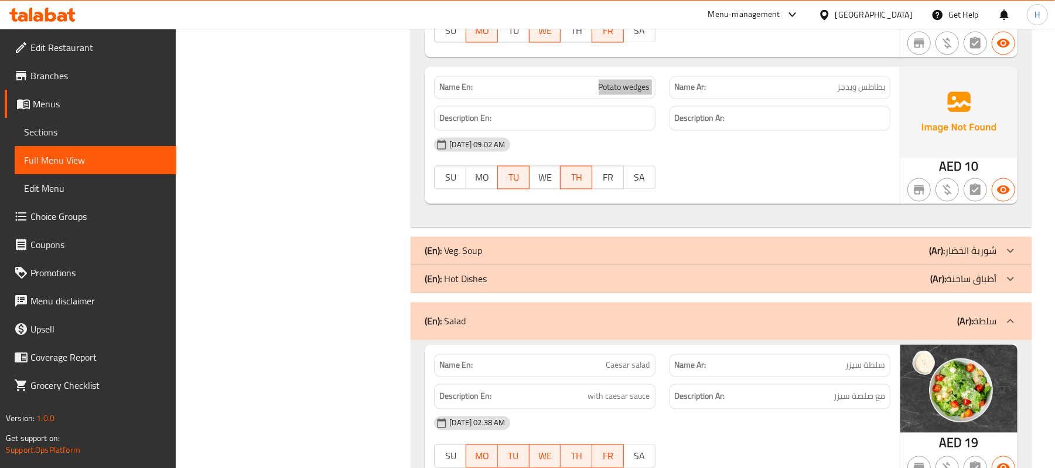
scroll to position [1562, 0]
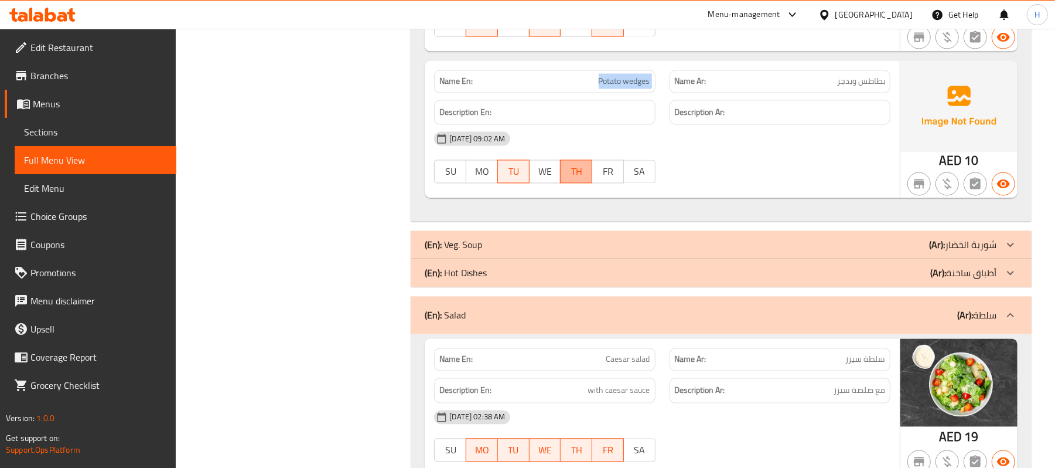
click at [582, 183] on button "TH" at bounding box center [576, 171] width 32 height 23
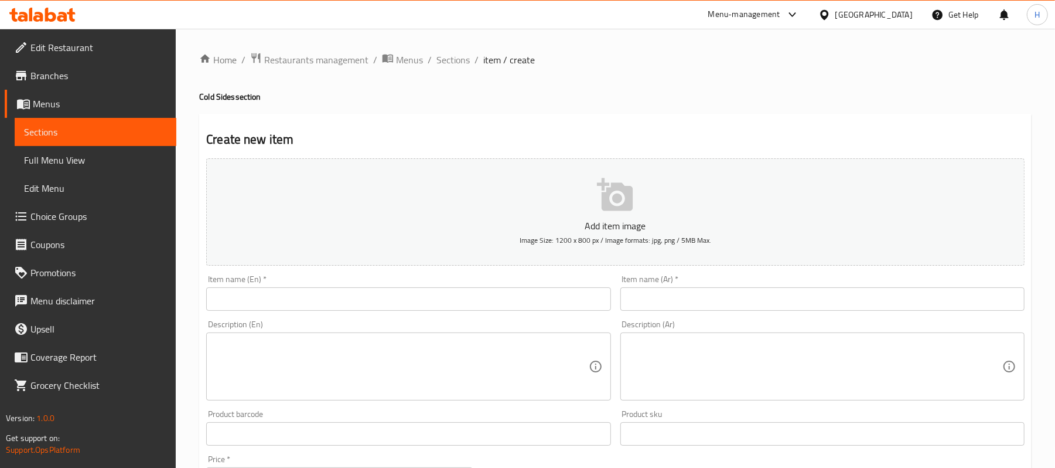
click at [79, 125] on span "Sections" at bounding box center [95, 132] width 143 height 14
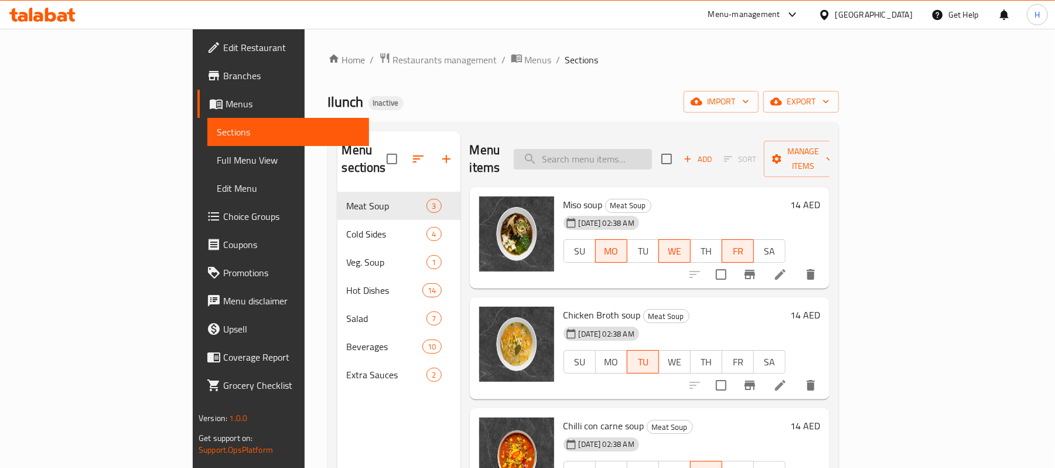
click at [652, 149] on input "search" at bounding box center [583, 159] width 138 height 21
paste input "Muhammara"
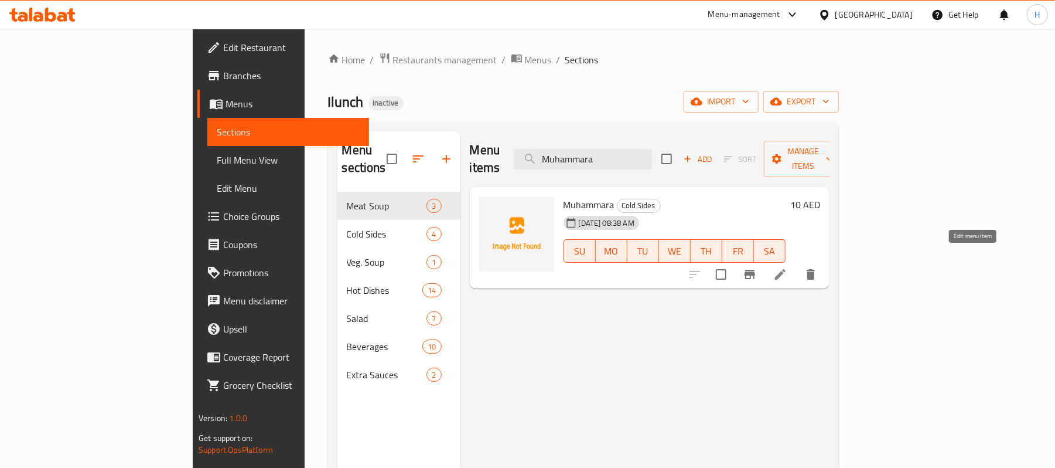
type input "Muhammara"
click at [787, 267] on icon at bounding box center [780, 274] width 14 height 14
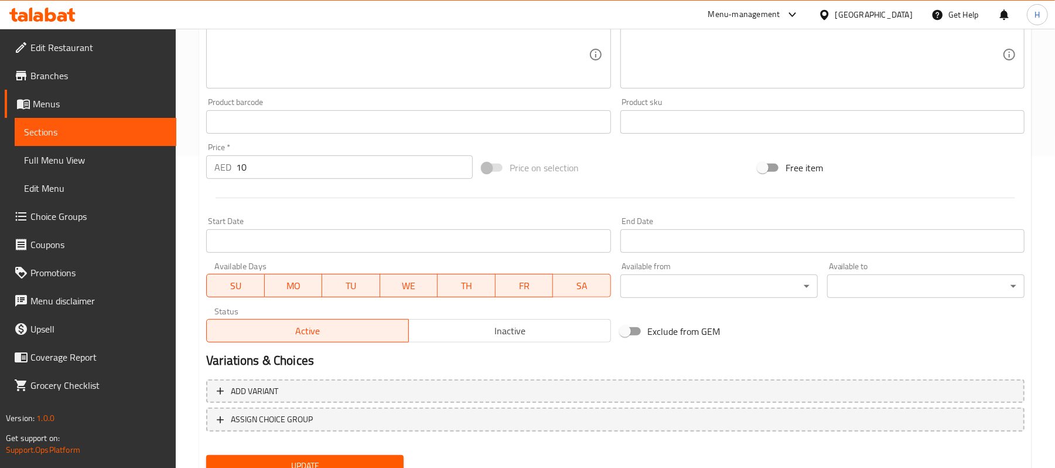
scroll to position [312, 0]
drag, startPoint x: 228, startPoint y: 287, endPoint x: 498, endPoint y: 303, distance: 270.6
click at [229, 287] on span "SU" at bounding box center [236, 285] width 48 height 17
click at [596, 287] on span "SA" at bounding box center [582, 285] width 49 height 17
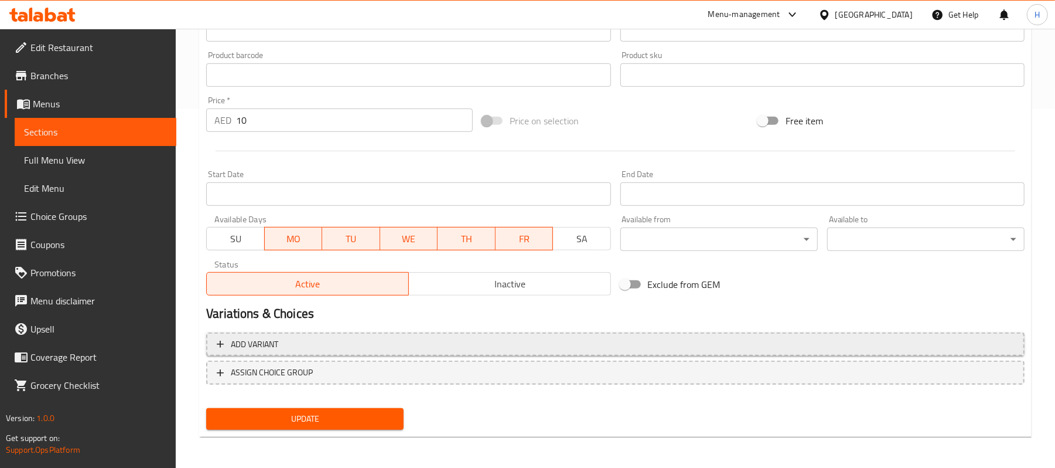
scroll to position [359, 0]
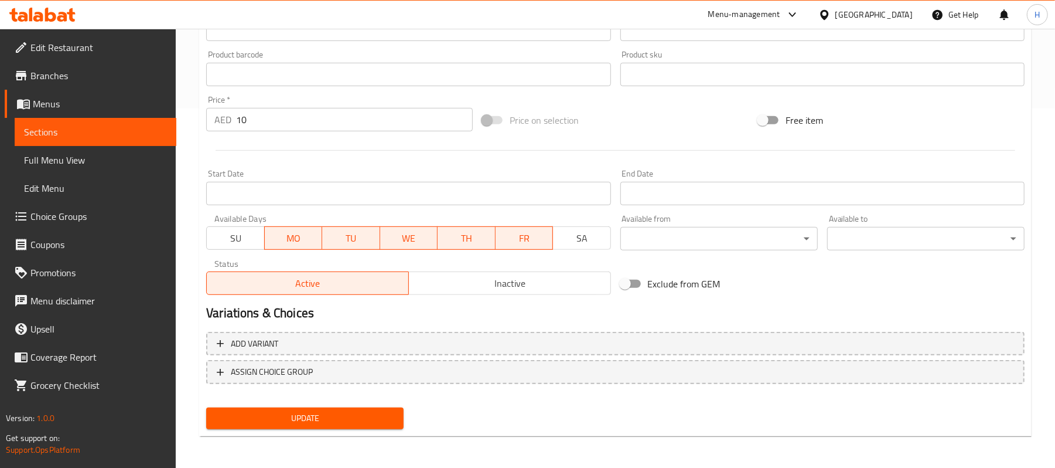
click at [387, 424] on span "Update" at bounding box center [305, 418] width 179 height 15
click at [136, 139] on link "Sections" at bounding box center [96, 132] width 162 height 28
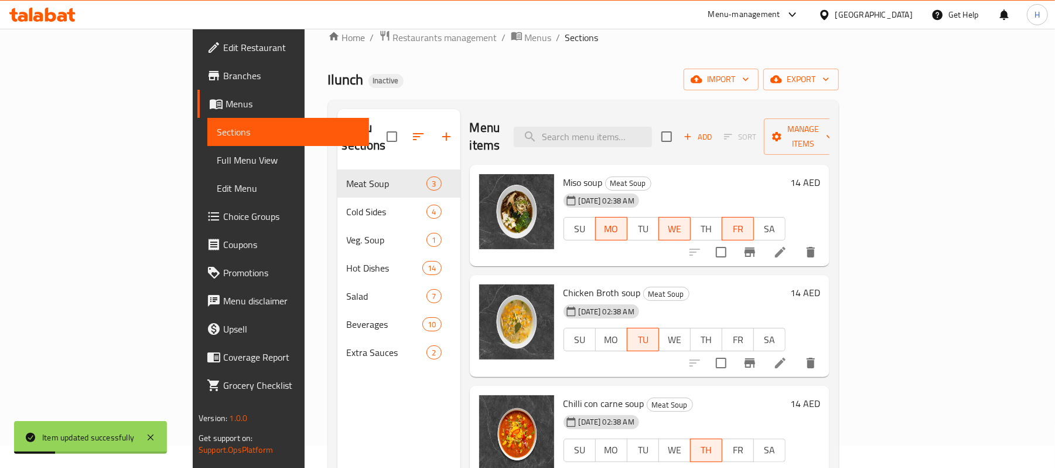
scroll to position [8, 0]
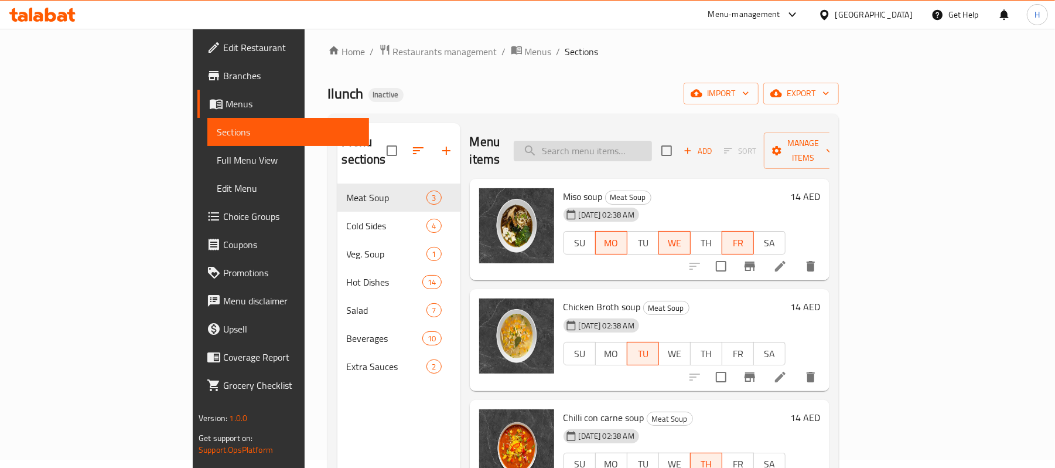
click at [652, 144] on input "search" at bounding box center [583, 151] width 138 height 21
paste input "Russian [PERSON_NAME]"
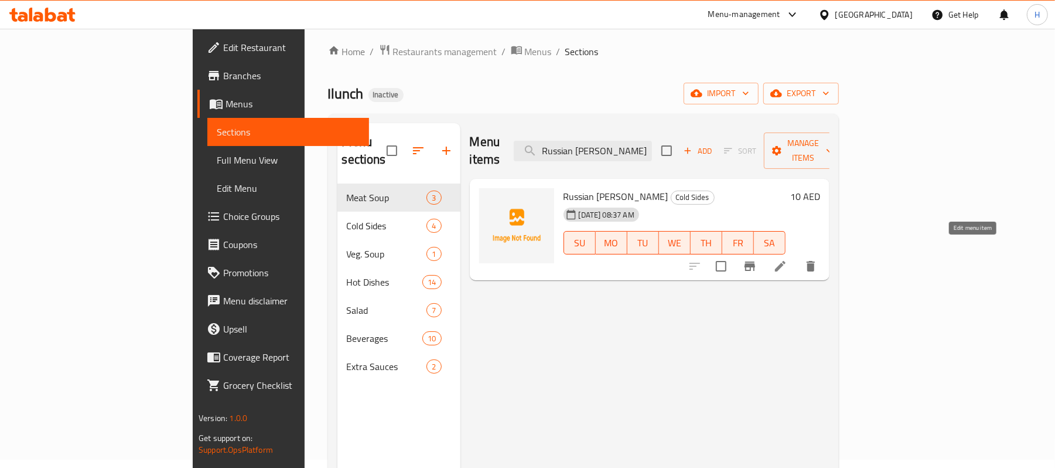
type input "Russian [PERSON_NAME]"
click at [787, 259] on icon at bounding box center [780, 266] width 14 height 14
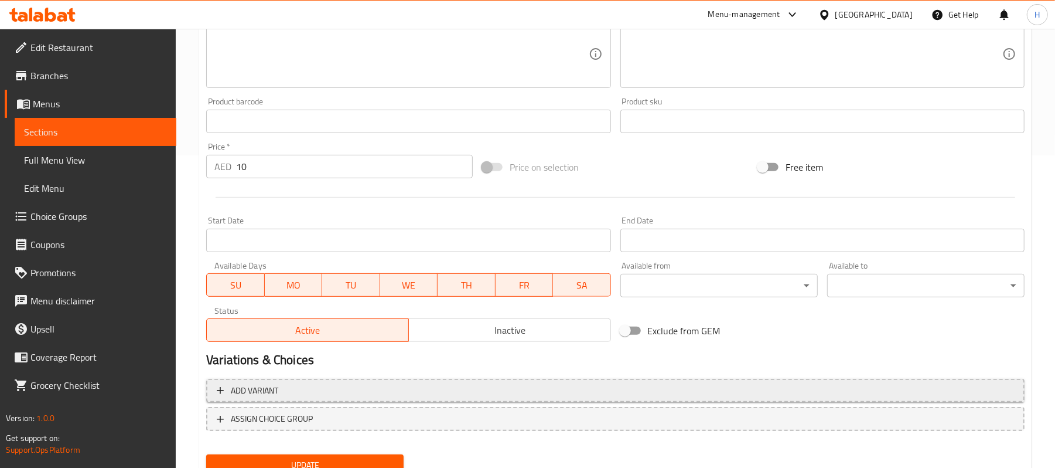
scroll to position [359, 0]
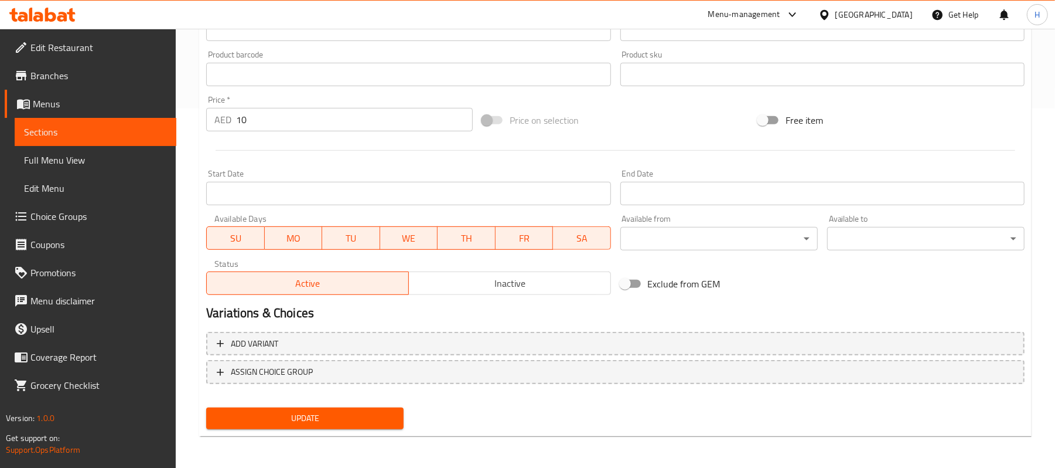
click at [418, 240] on span "WE" at bounding box center [409, 238] width 49 height 17
click at [359, 247] on button "TU" at bounding box center [351, 237] width 58 height 23
click at [301, 248] on button "MO" at bounding box center [294, 237] width 58 height 23
click at [223, 235] on span "SU" at bounding box center [236, 238] width 48 height 17
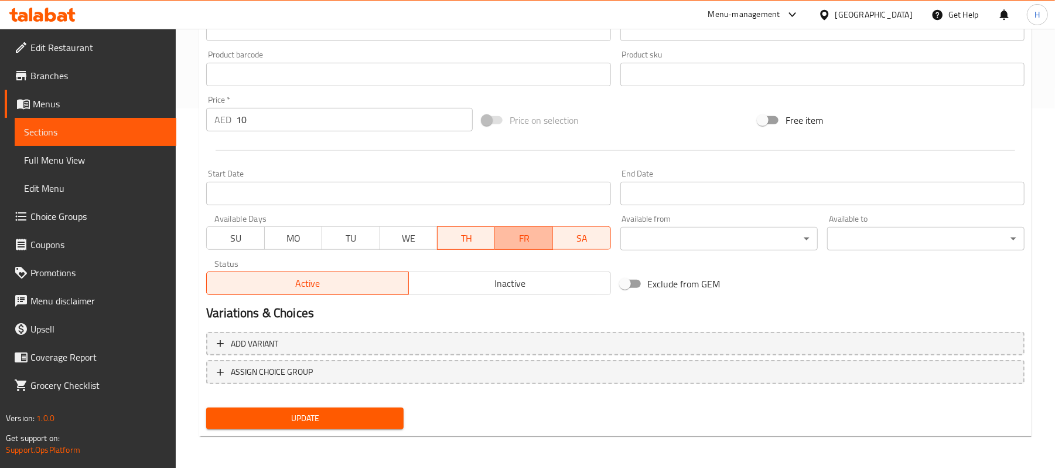
click at [537, 236] on span "FR" at bounding box center [524, 238] width 49 height 17
click at [571, 242] on span "SA" at bounding box center [582, 238] width 49 height 17
click at [321, 431] on div "Update" at bounding box center [305, 418] width 207 height 31
click at [324, 423] on span "Update" at bounding box center [305, 418] width 179 height 15
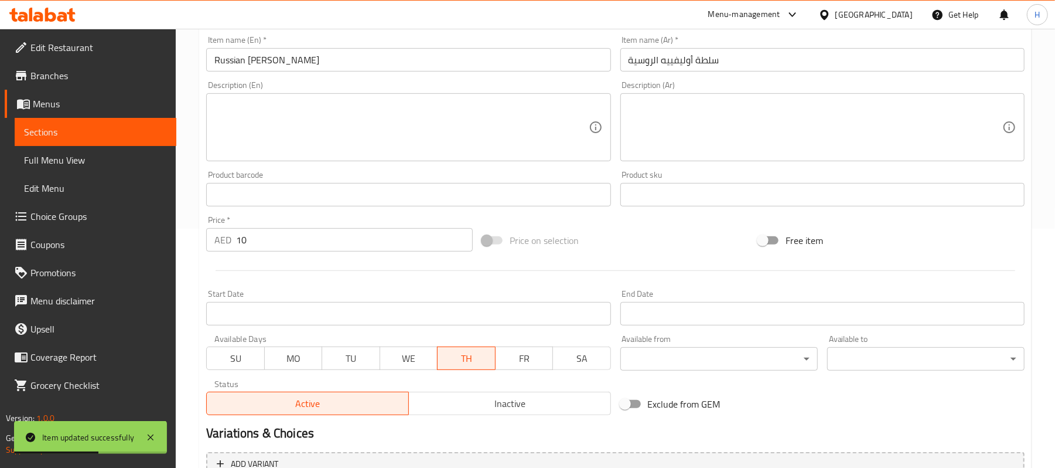
scroll to position [203, 0]
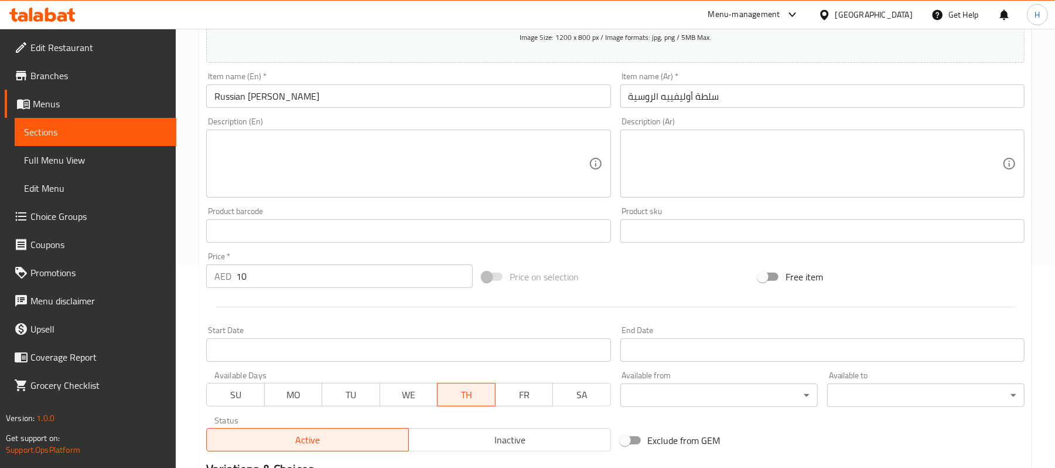
click at [146, 132] on span "Sections" at bounding box center [95, 132] width 143 height 14
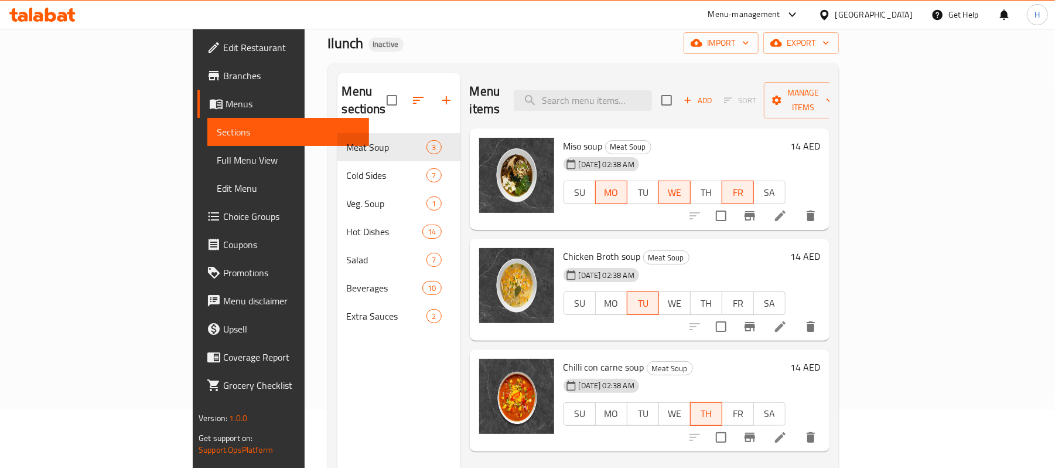
scroll to position [8, 0]
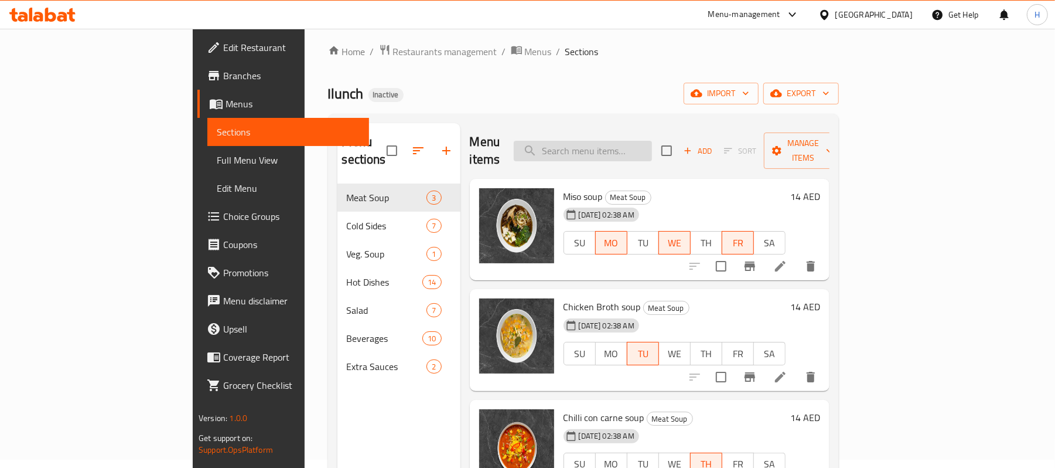
click at [638, 143] on input "search" at bounding box center [583, 151] width 138 height 21
paste input "بطاطس مقلية"
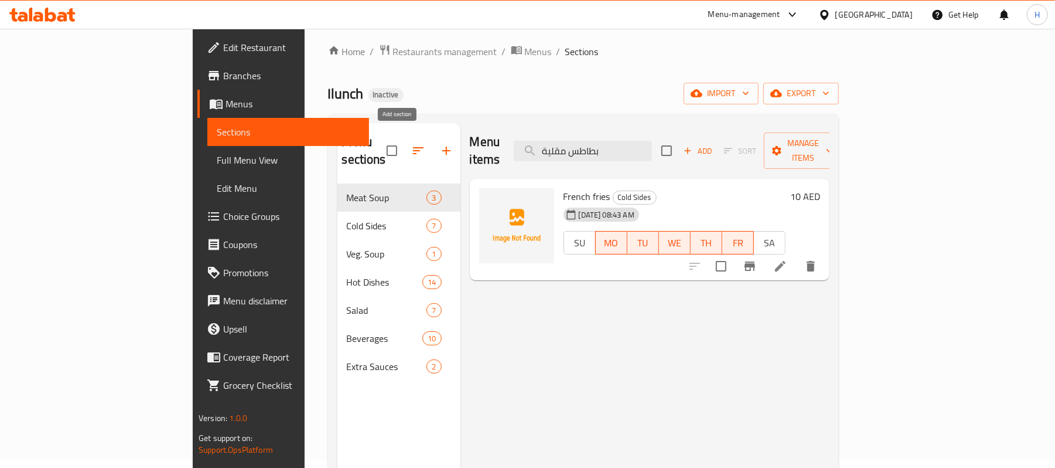
type input "بطاطس مقلية"
click at [439, 144] on icon "button" at bounding box center [446, 151] width 14 height 14
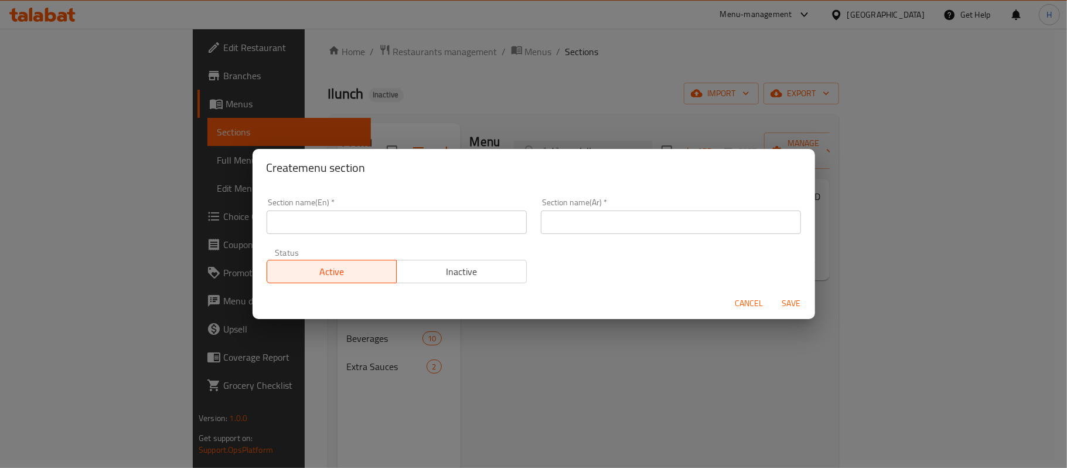
click at [326, 214] on input "text" at bounding box center [397, 221] width 260 height 23
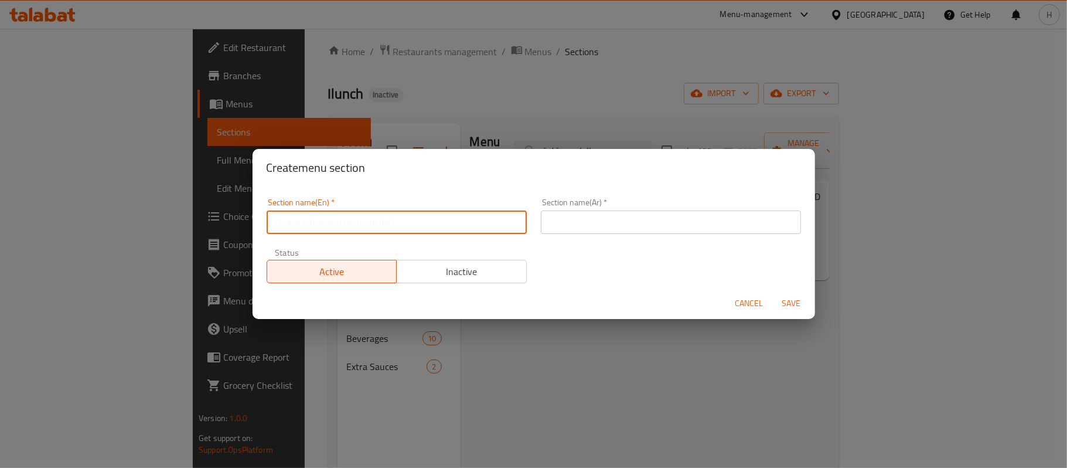
paste input "Hot Sides"
type input "Hot Sides"
click at [717, 228] on input "text" at bounding box center [671, 221] width 260 height 23
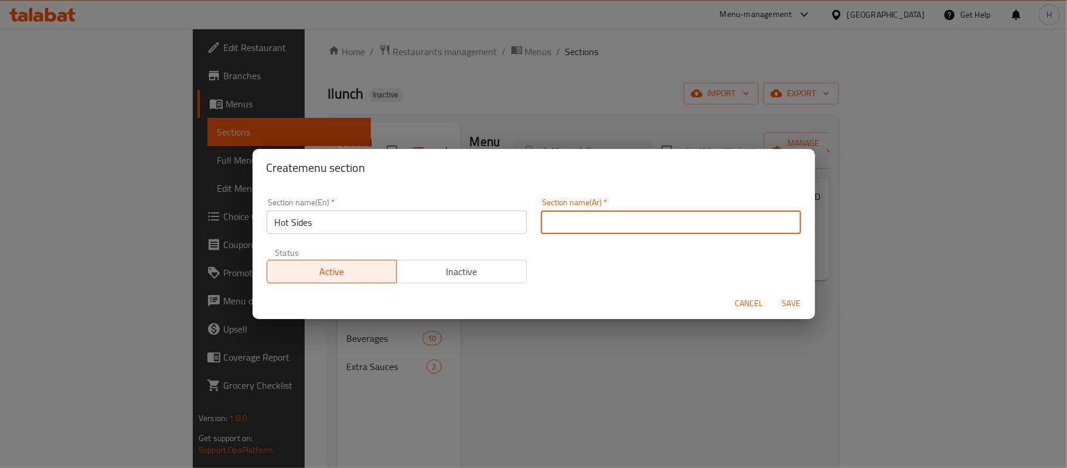
paste input "الأطباق الجانبية الساخنة"
type input "الأطباق الجانبية الساخنة"
click at [778, 306] on span "Save" at bounding box center [792, 303] width 28 height 15
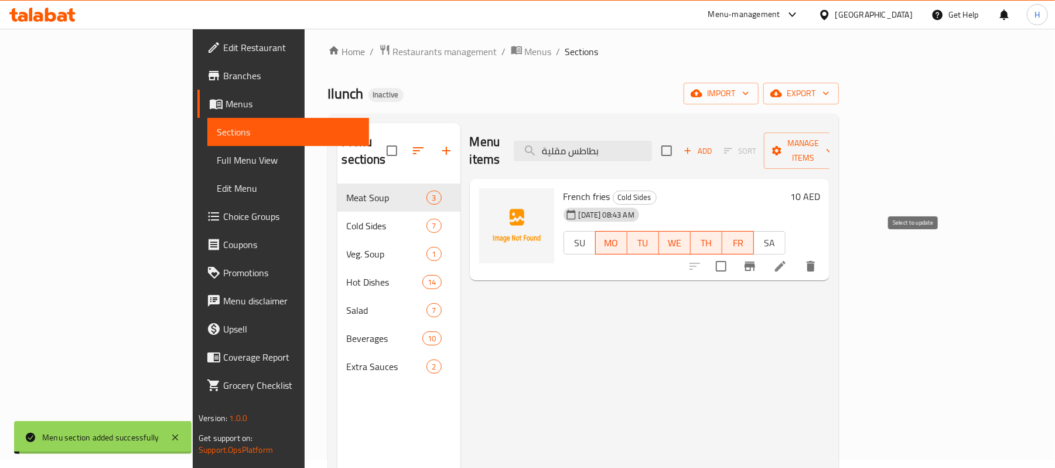
click at [734, 254] on input "checkbox" at bounding box center [721, 266] width 25 height 25
checkbox input "true"
click at [783, 145] on icon "button" at bounding box center [777, 151] width 12 height 12
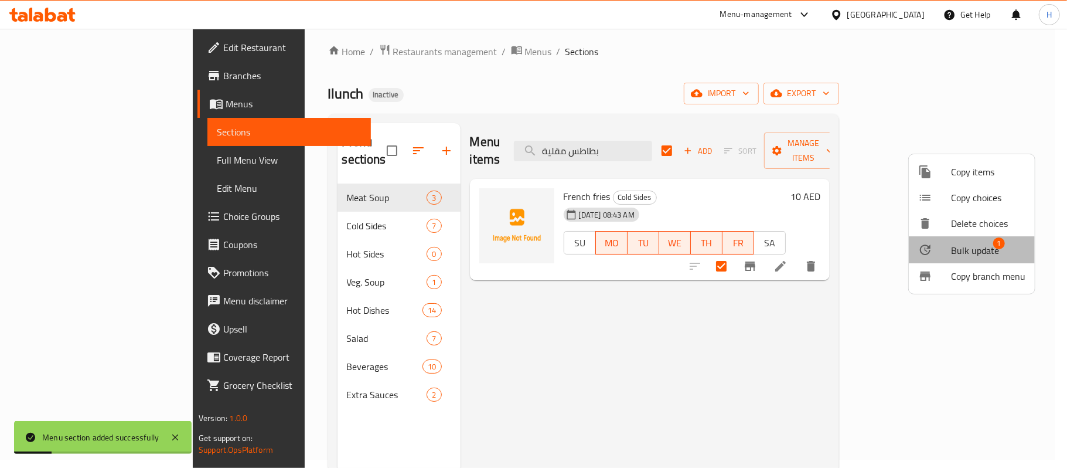
click at [978, 256] on span "Bulk update" at bounding box center [975, 250] width 48 height 14
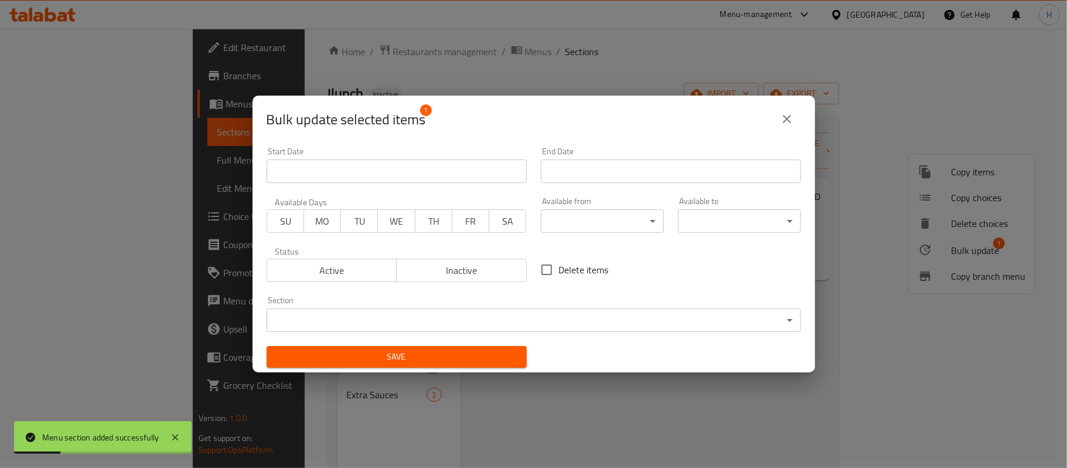
click at [423, 336] on div "Section ​ ​" at bounding box center [534, 314] width 548 height 50
click at [423, 320] on body "Menu section added successfully ​ Menu-management United Arab Emirates Get Help…" at bounding box center [533, 240] width 1067 height 439
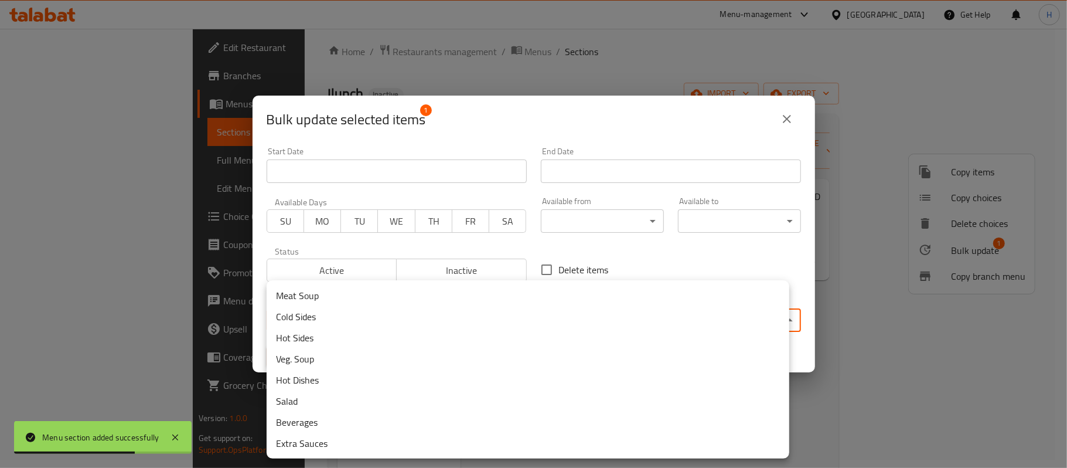
click at [337, 333] on li "Hot Sides" at bounding box center [528, 337] width 523 height 21
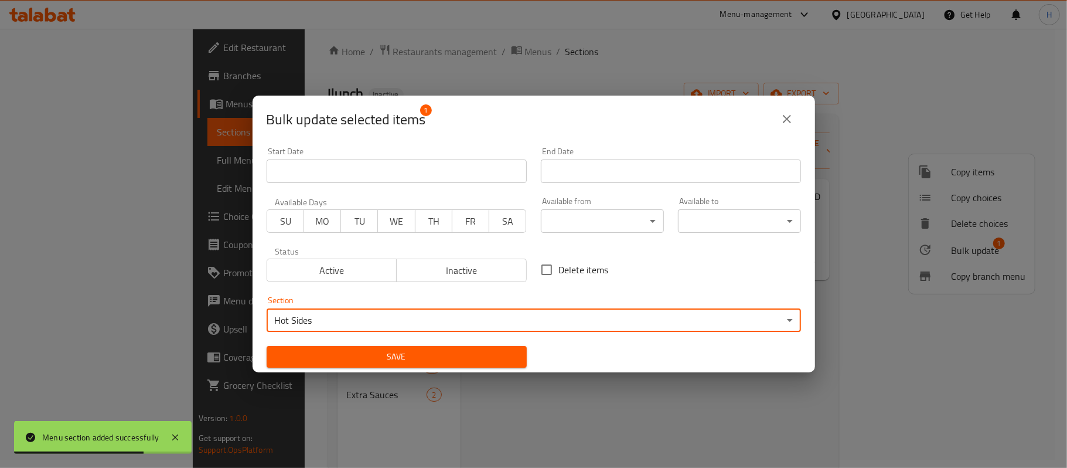
click at [330, 356] on span "Save" at bounding box center [396, 356] width 241 height 15
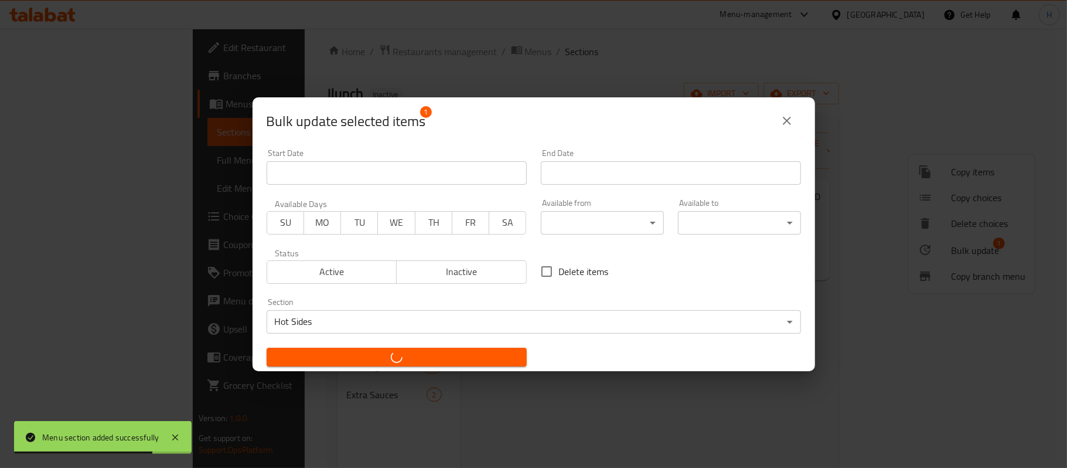
checkbox input "false"
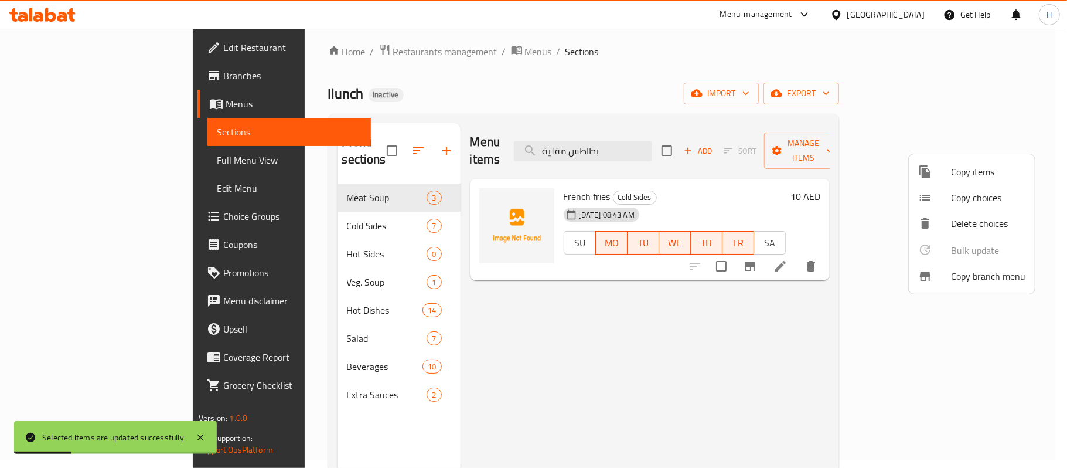
click at [272, 240] on div at bounding box center [533, 234] width 1067 height 468
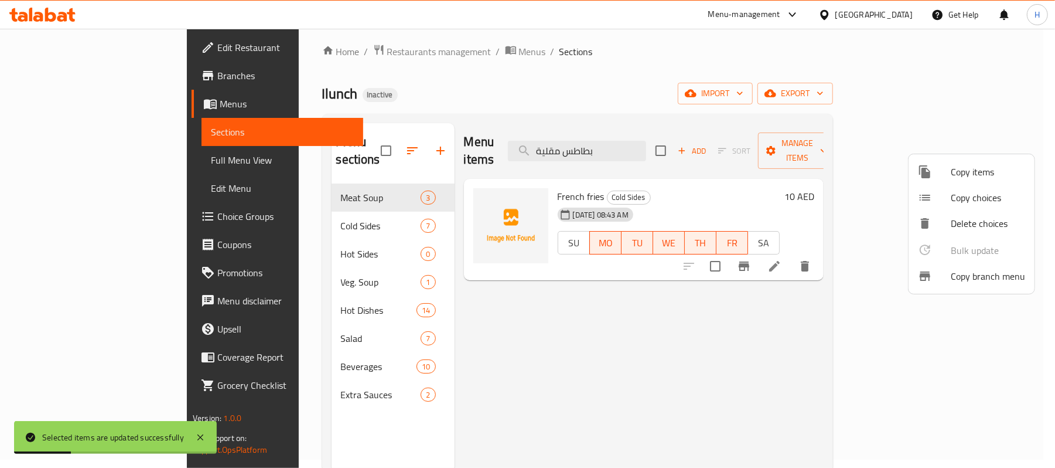
click at [341, 247] on span "Hot Sides" at bounding box center [381, 254] width 80 height 14
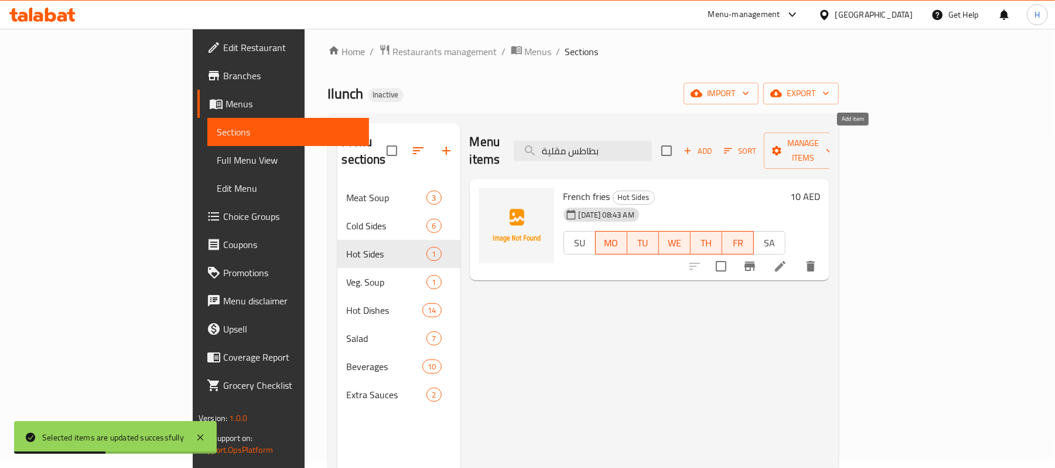
click at [714, 144] on span "Add" at bounding box center [698, 150] width 32 height 13
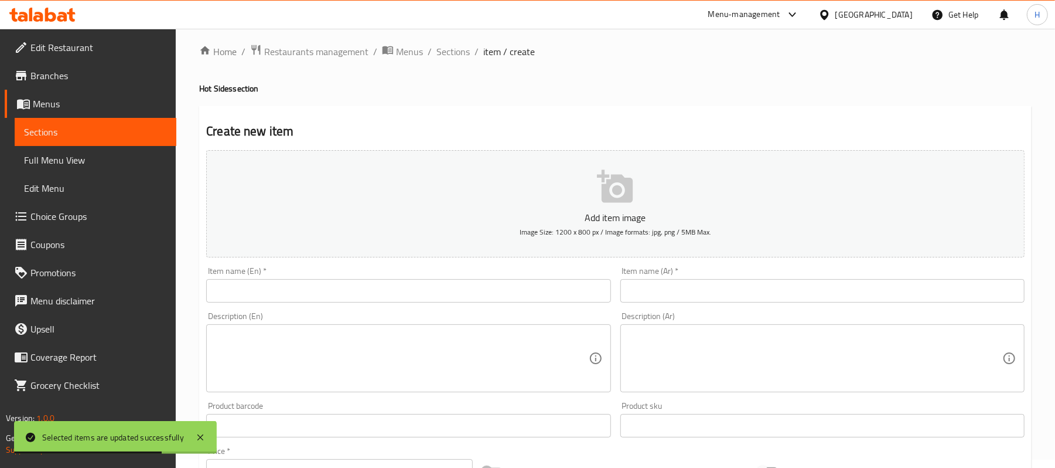
click at [166, 129] on span "Sections" at bounding box center [95, 132] width 143 height 14
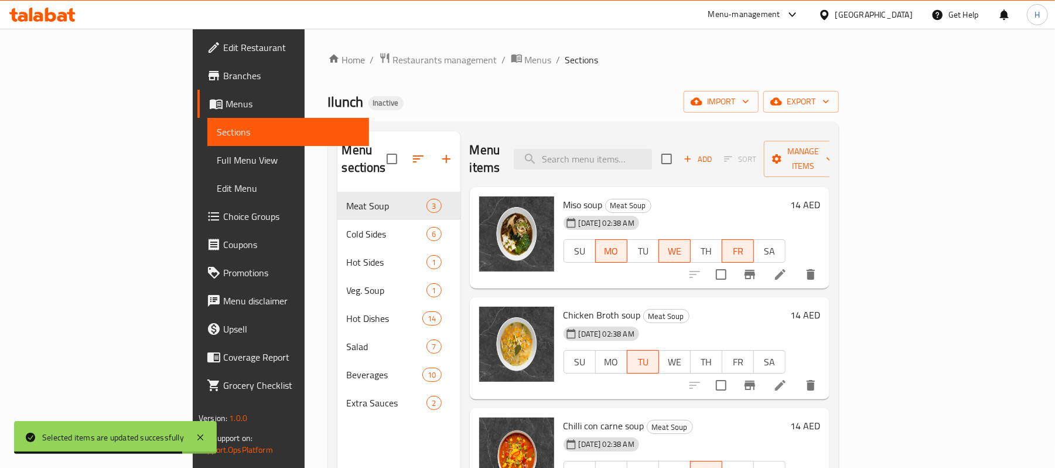
click at [641, 167] on div "Menu items Add Sort Manage items" at bounding box center [650, 159] width 360 height 56
click at [649, 155] on input "search" at bounding box center [583, 159] width 138 height 21
paste input "Basmati rice"
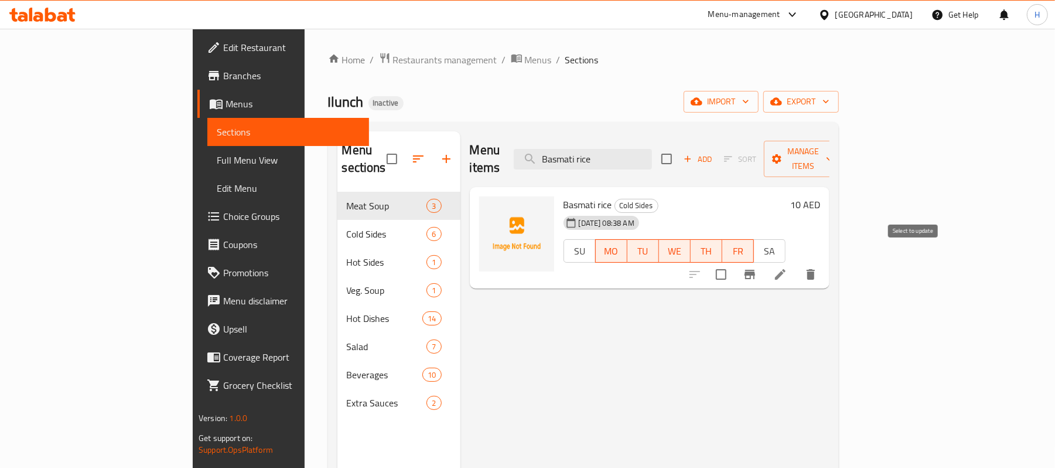
type input "Basmati rice"
click at [734, 262] on input "checkbox" at bounding box center [721, 274] width 25 height 25
checkbox input "true"
click at [833, 145] on span "Manage items" at bounding box center [803, 158] width 60 height 29
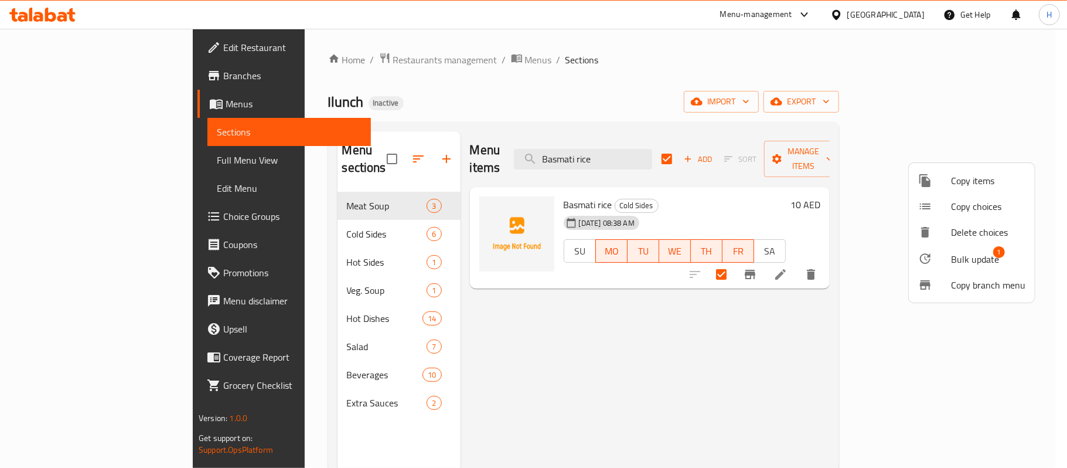
click at [978, 263] on span "Bulk update" at bounding box center [975, 259] width 48 height 14
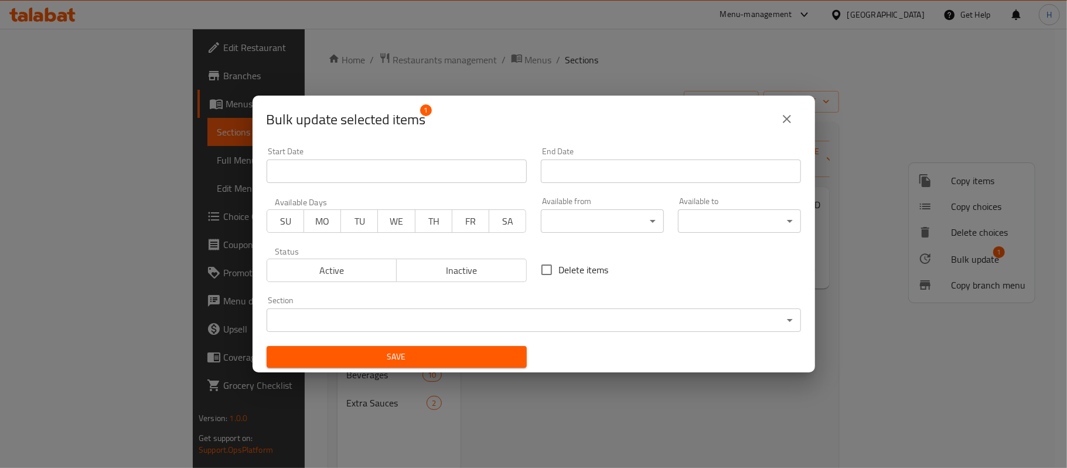
click at [499, 326] on body "​ Menu-management United Arab Emirates Get Help H Edit Restaurant Branches Menu…" at bounding box center [533, 248] width 1067 height 439
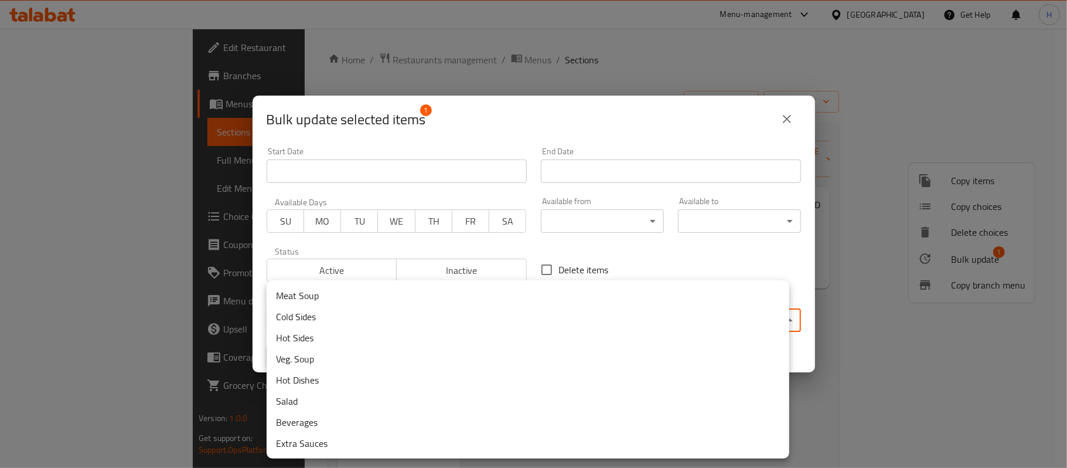
click at [313, 334] on li "Hot Sides" at bounding box center [528, 337] width 523 height 21
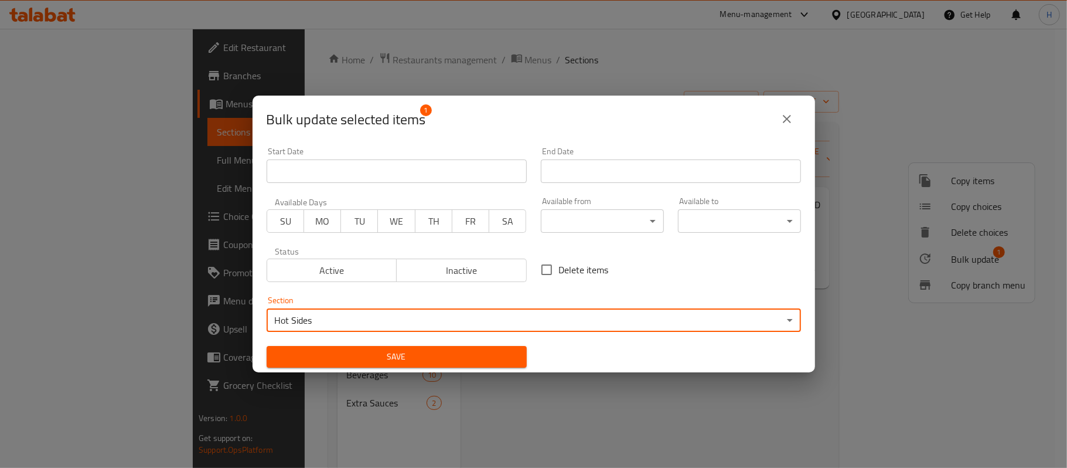
click at [322, 355] on span "Save" at bounding box center [396, 356] width 241 height 15
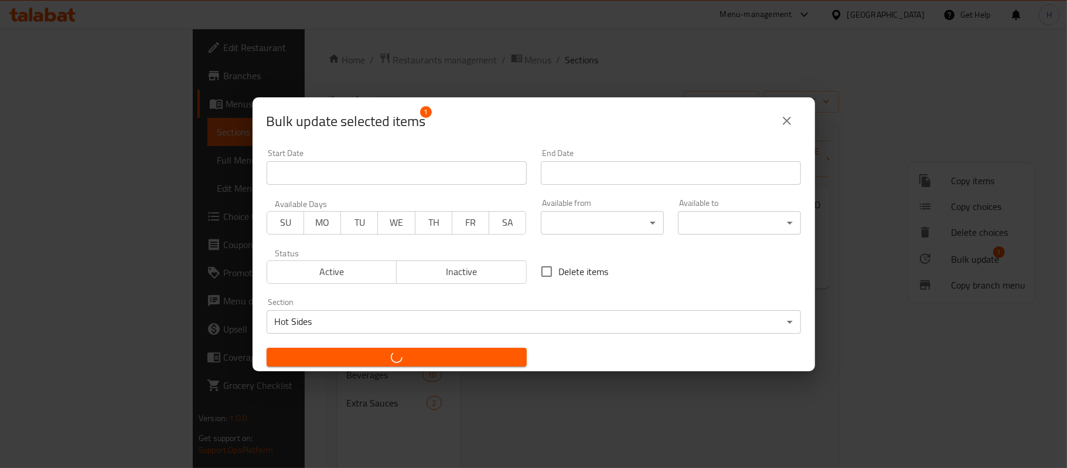
checkbox input "false"
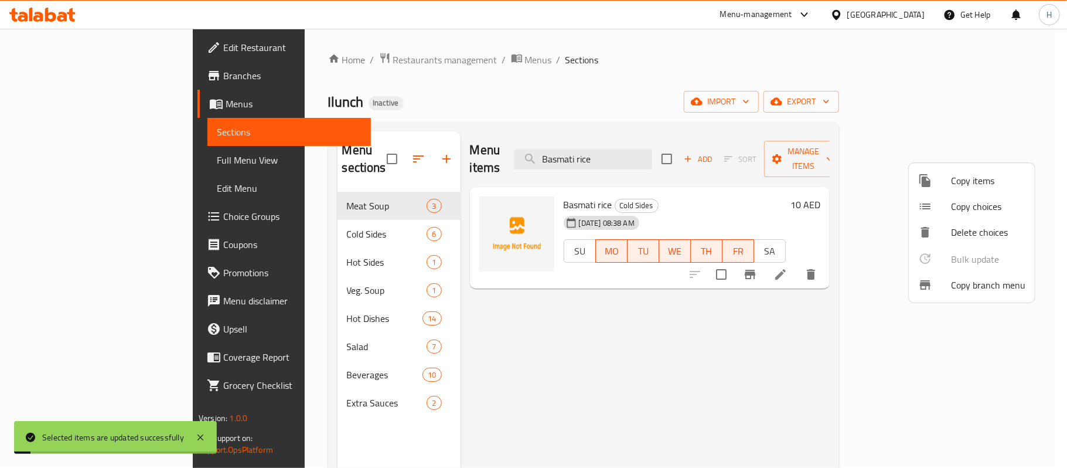
click at [625, 350] on div at bounding box center [533, 234] width 1067 height 468
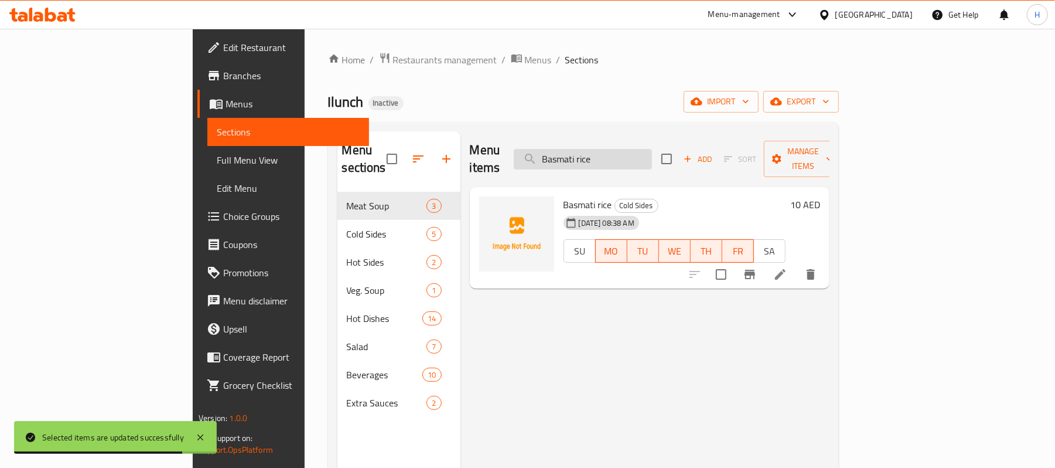
click at [646, 150] on input "Basmati rice" at bounding box center [583, 159] width 138 height 21
paste input "Mashed Potato"
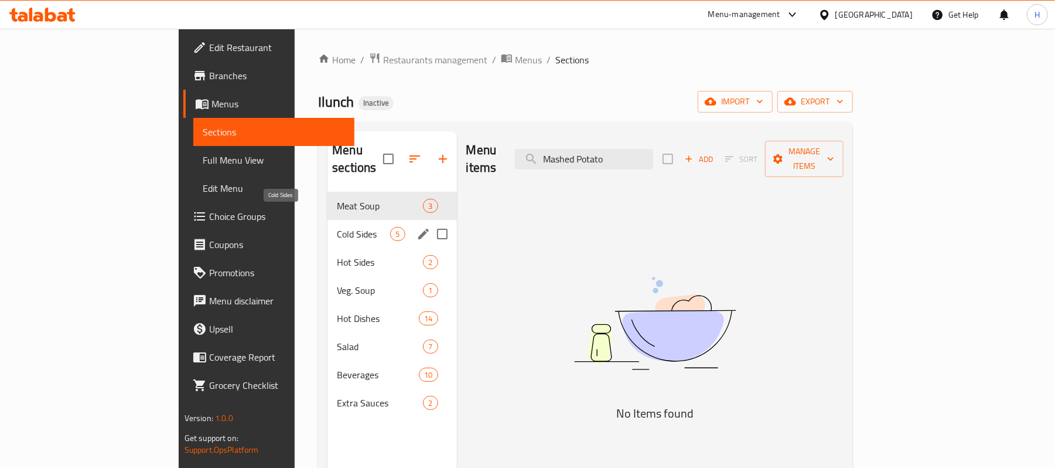
type input "Mashed Potato"
click at [337, 227] on span "Cold Sides" at bounding box center [363, 234] width 53 height 14
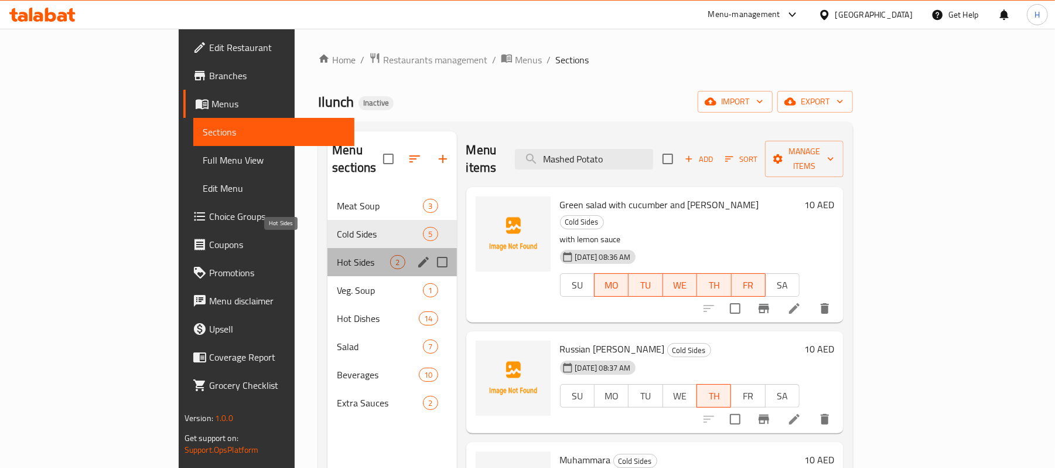
click at [337, 255] on span "Hot Sides" at bounding box center [363, 262] width 53 height 14
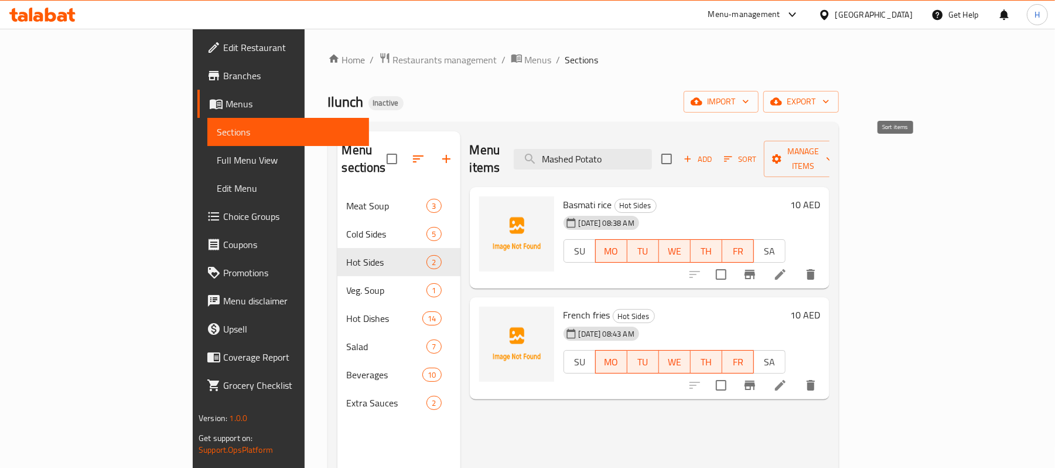
click at [714, 152] on span "Add" at bounding box center [698, 158] width 32 height 13
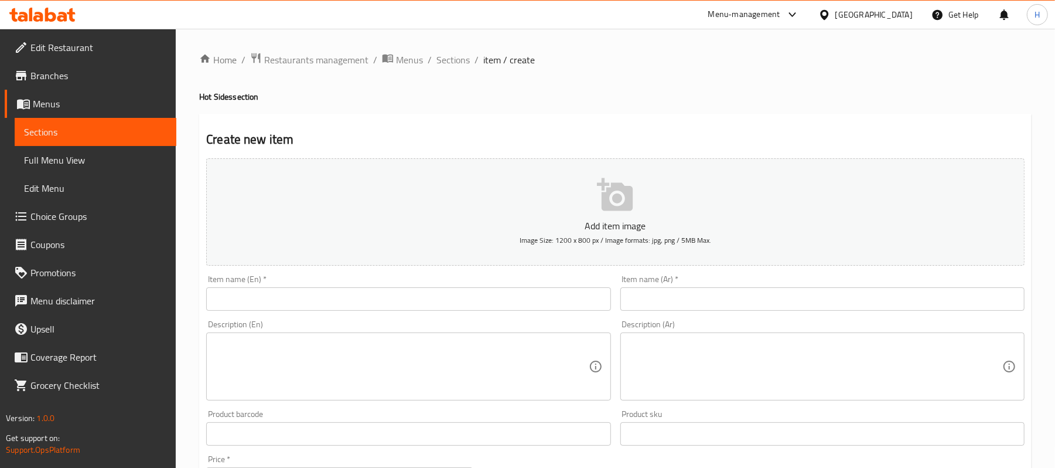
click at [380, 306] on input "text" at bounding box center [408, 298] width 404 height 23
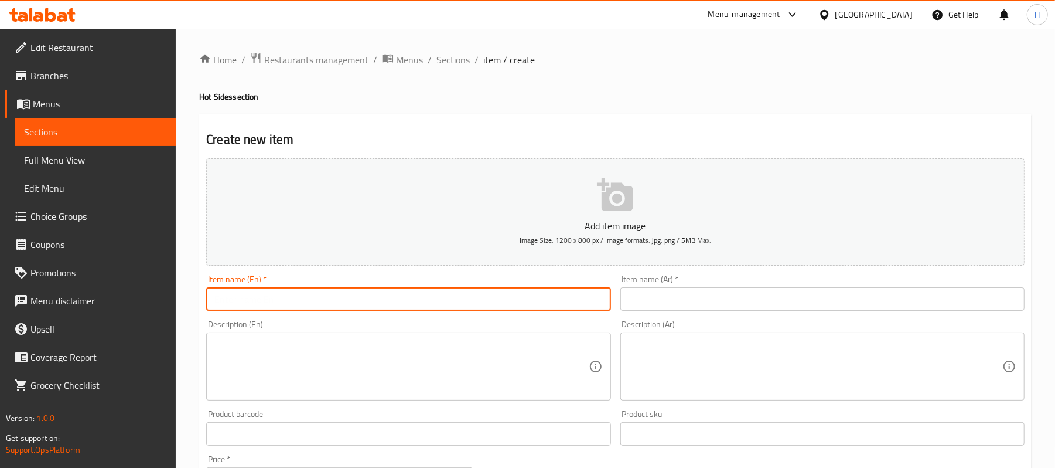
paste input "Mashed Potato"
type input "Mashed Potato"
drag, startPoint x: 661, startPoint y: 312, endPoint x: 662, endPoint y: 302, distance: 9.4
click at [662, 311] on input "text" at bounding box center [822, 298] width 404 height 23
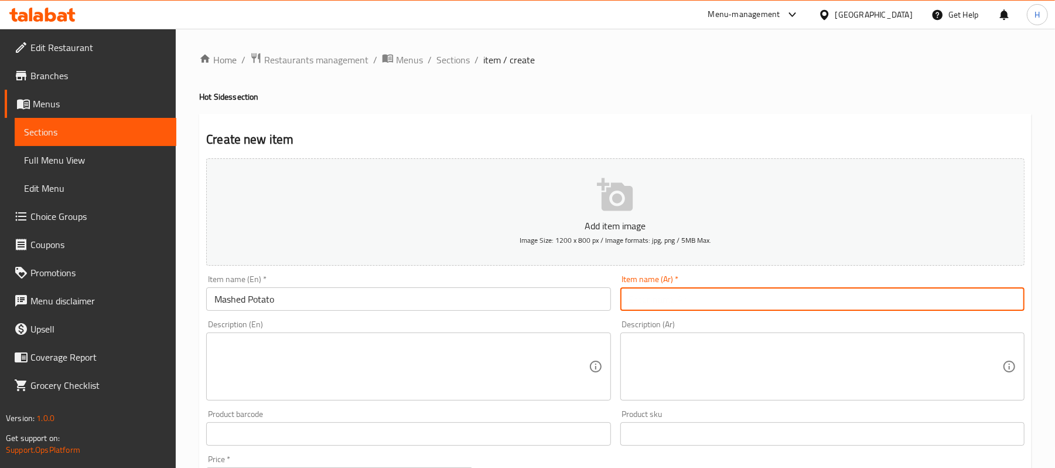
click at [662, 301] on input "text" at bounding box center [822, 298] width 404 height 23
paste input "بطاطس مهروسة"
type input "بطاطس مهروسة"
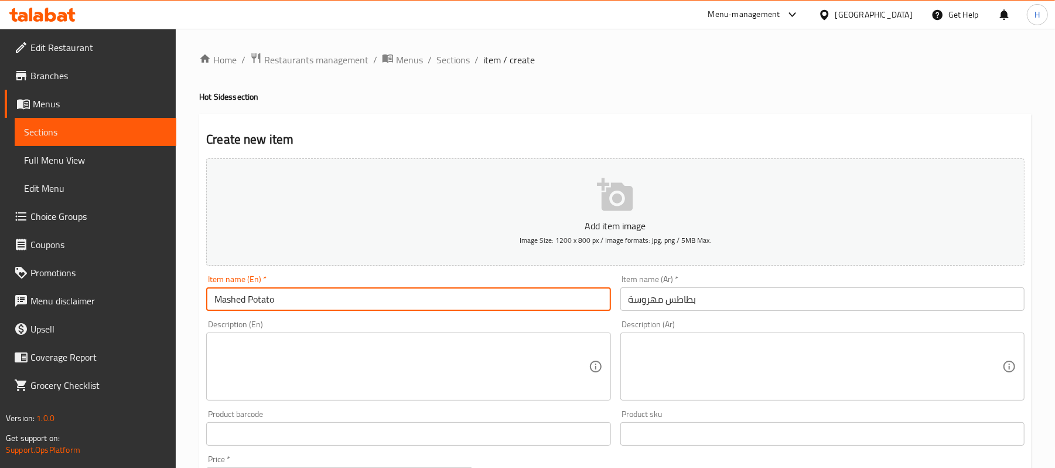
click at [347, 302] on input "Mashed Potato" at bounding box center [408, 298] width 404 height 23
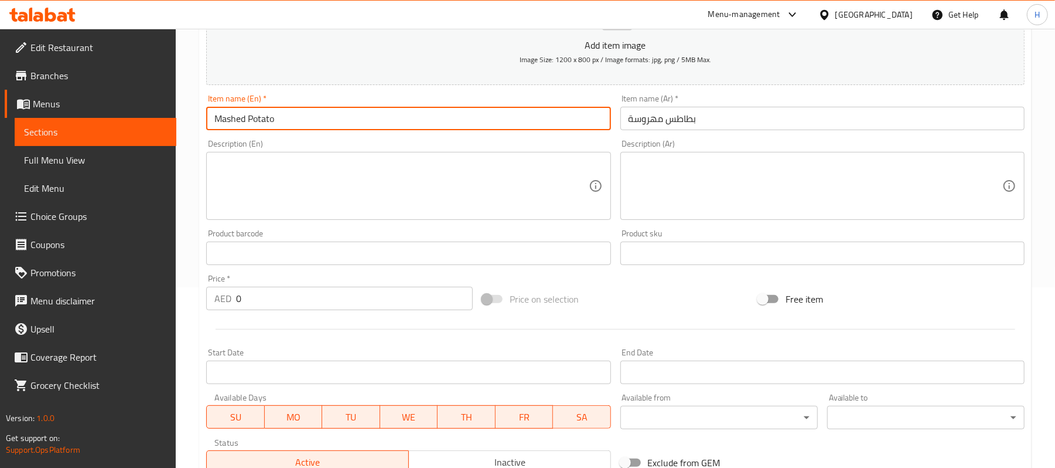
scroll to position [234, 0]
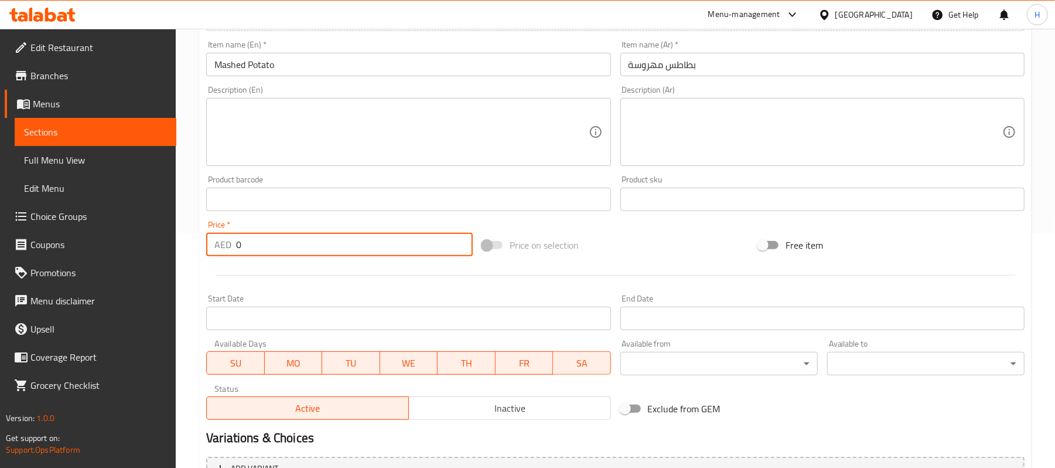
drag, startPoint x: 246, startPoint y: 234, endPoint x: 226, endPoint y: 242, distance: 21.9
click at [226, 242] on div "AED 0 Price *" at bounding box center [339, 244] width 267 height 23
type input "10"
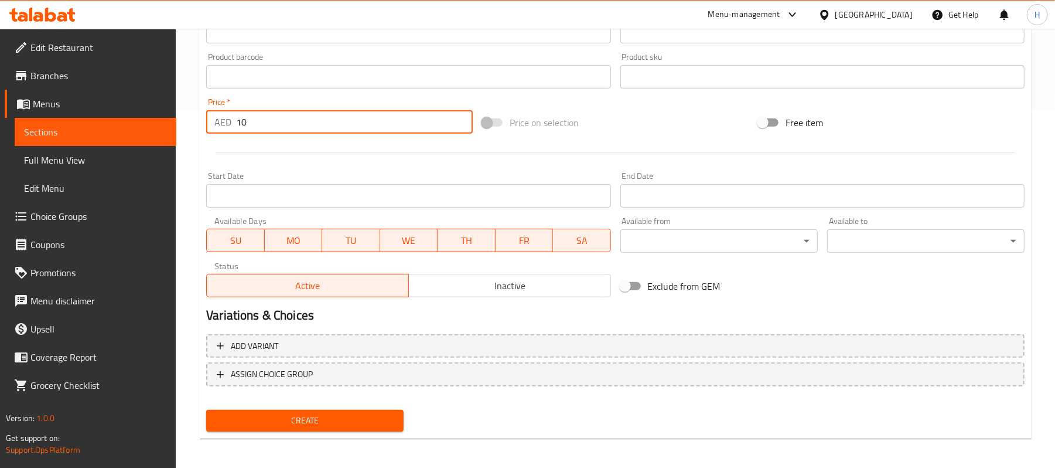
scroll to position [359, 0]
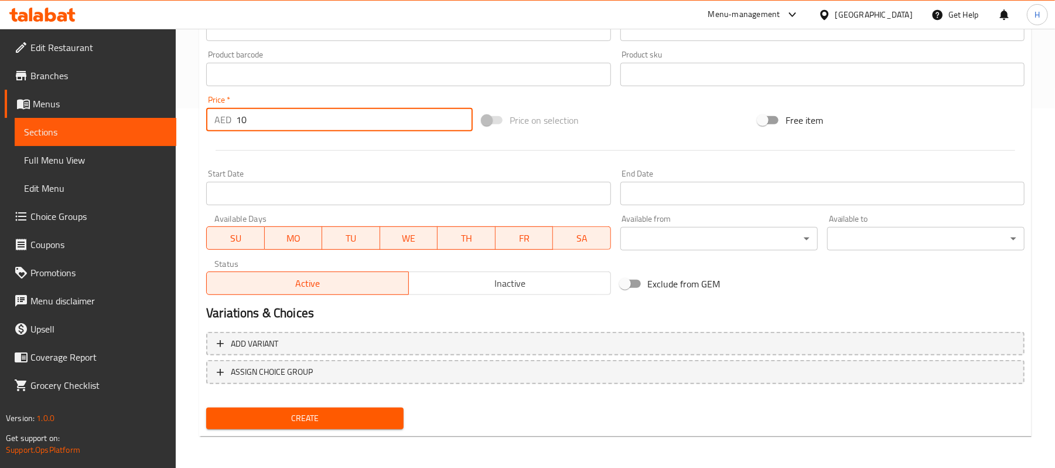
click at [209, 243] on button "SU" at bounding box center [235, 237] width 58 height 23
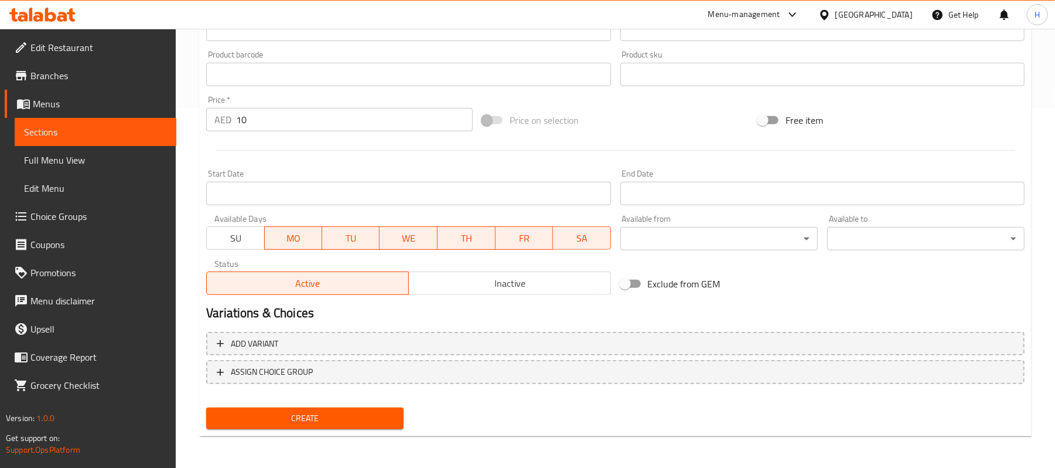
click at [340, 233] on span "TU" at bounding box center [351, 238] width 49 height 17
click at [478, 244] on span "TH" at bounding box center [466, 238] width 49 height 17
click at [575, 239] on span "SA" at bounding box center [582, 238] width 49 height 17
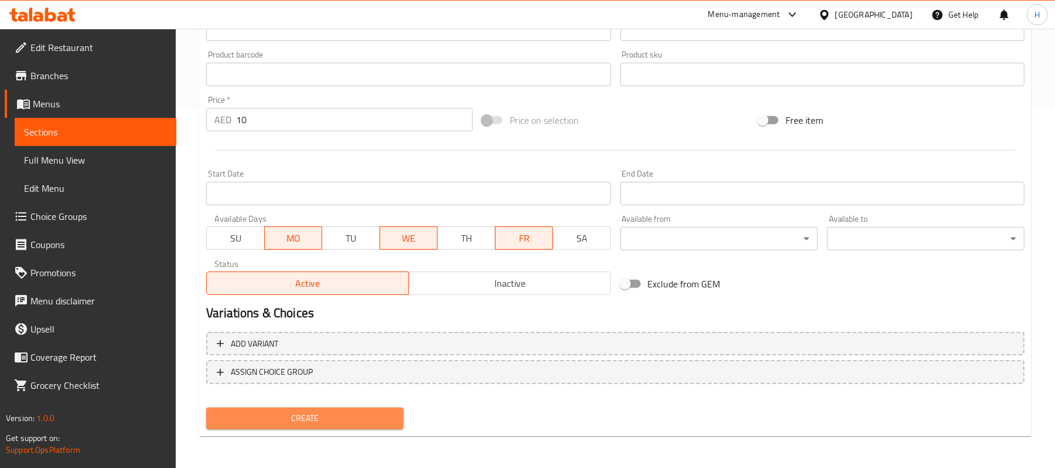
click at [343, 415] on span "Create" at bounding box center [305, 418] width 179 height 15
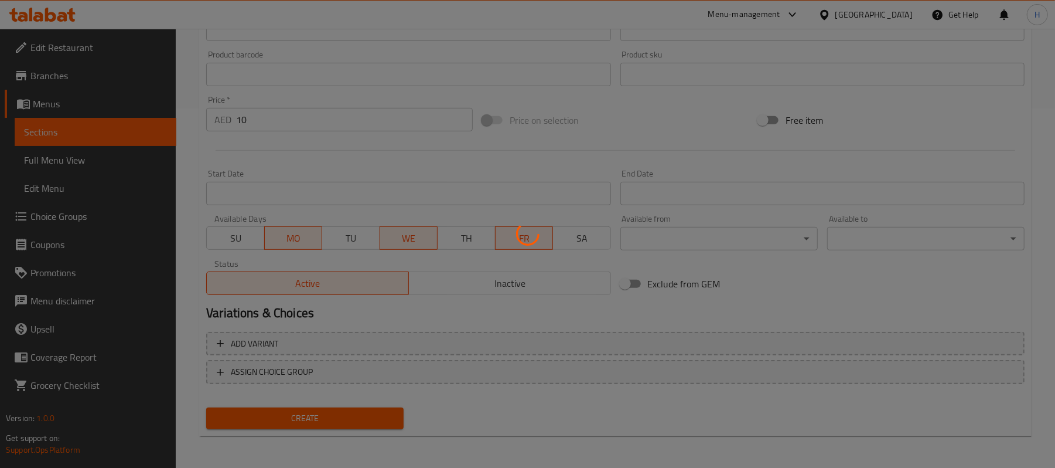
type input "0"
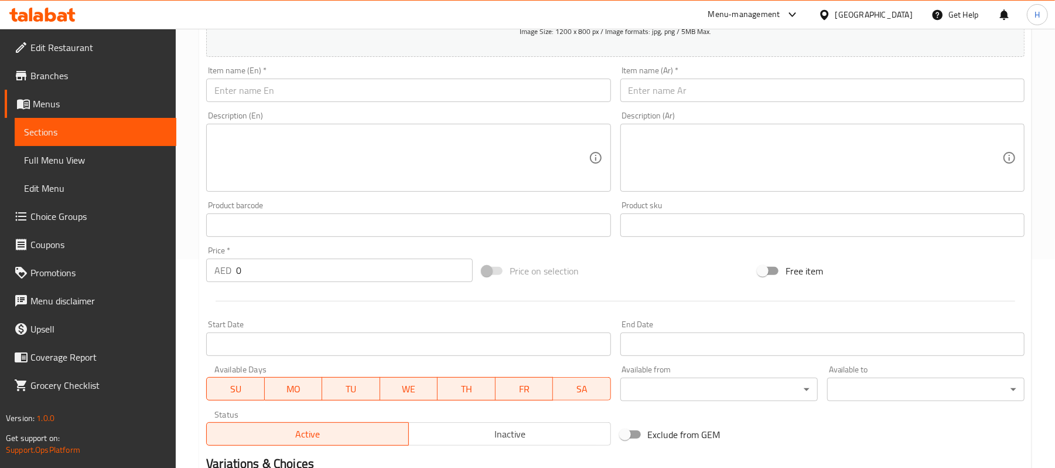
scroll to position [203, 0]
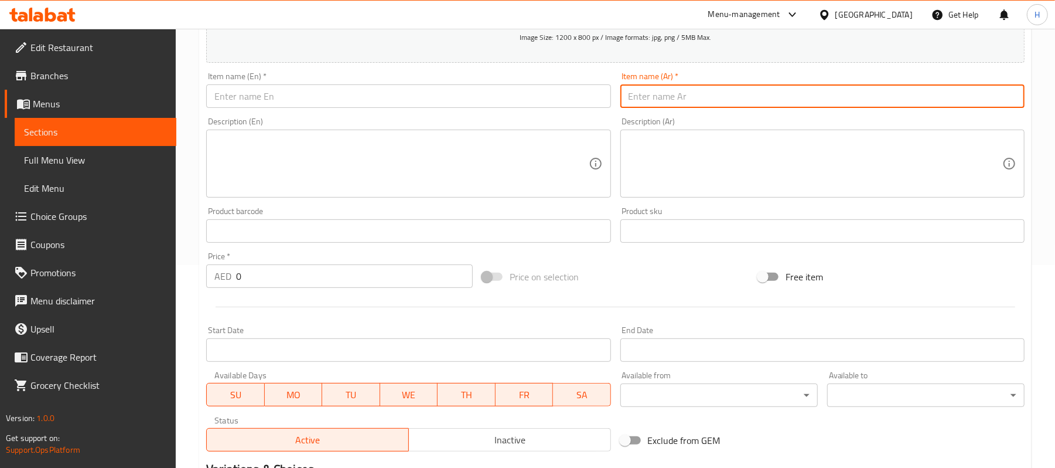
click at [716, 94] on input "text" at bounding box center [822, 95] width 404 height 23
click at [142, 137] on span "Sections" at bounding box center [95, 132] width 143 height 14
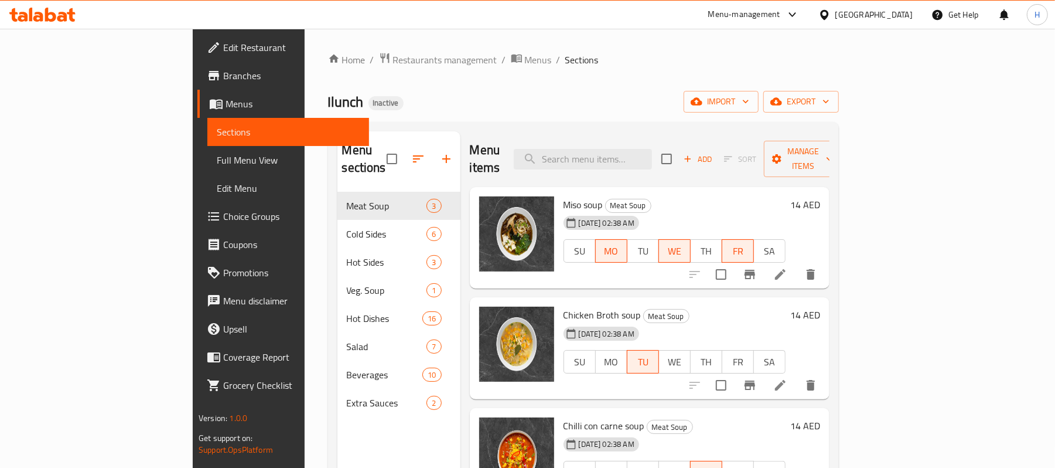
click at [579, 101] on div "Ilunch Inactive import export" at bounding box center [583, 102] width 511 height 22
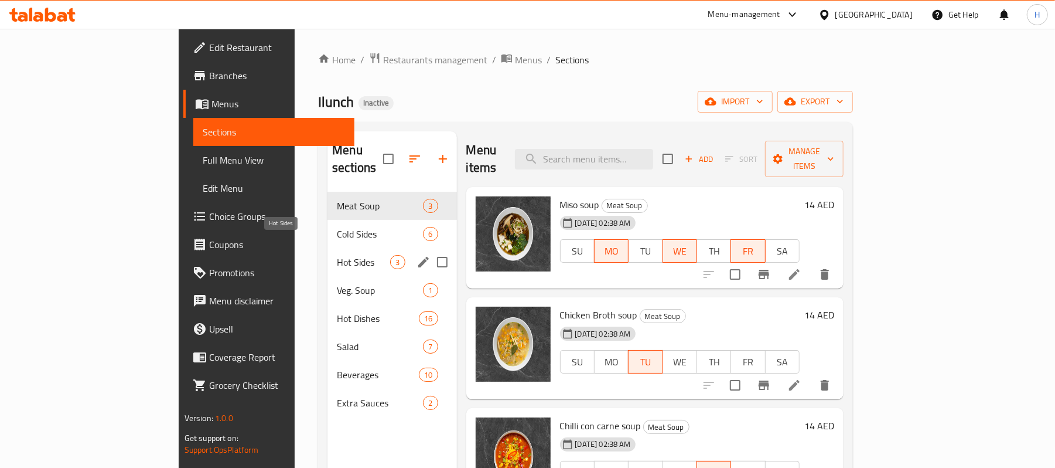
click at [337, 255] on span "Hot Sides" at bounding box center [363, 262] width 53 height 14
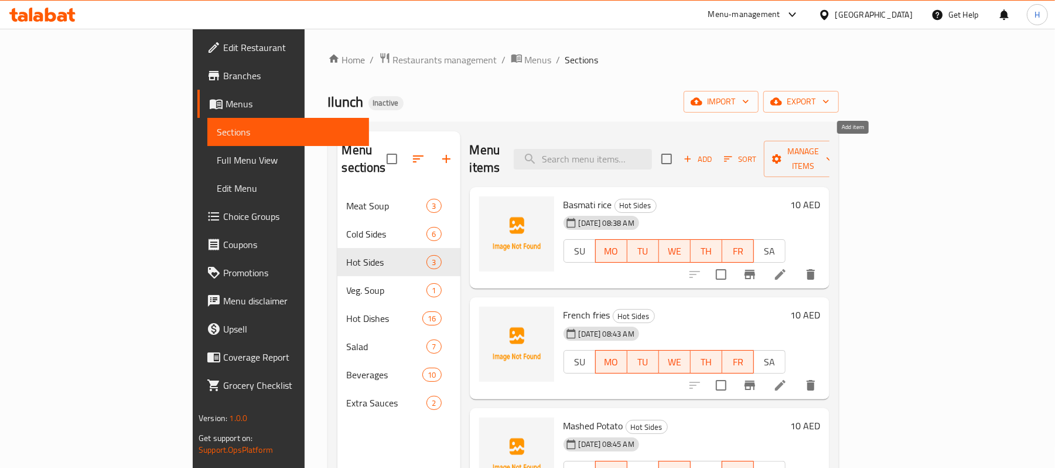
click at [693, 154] on icon "button" at bounding box center [688, 159] width 11 height 11
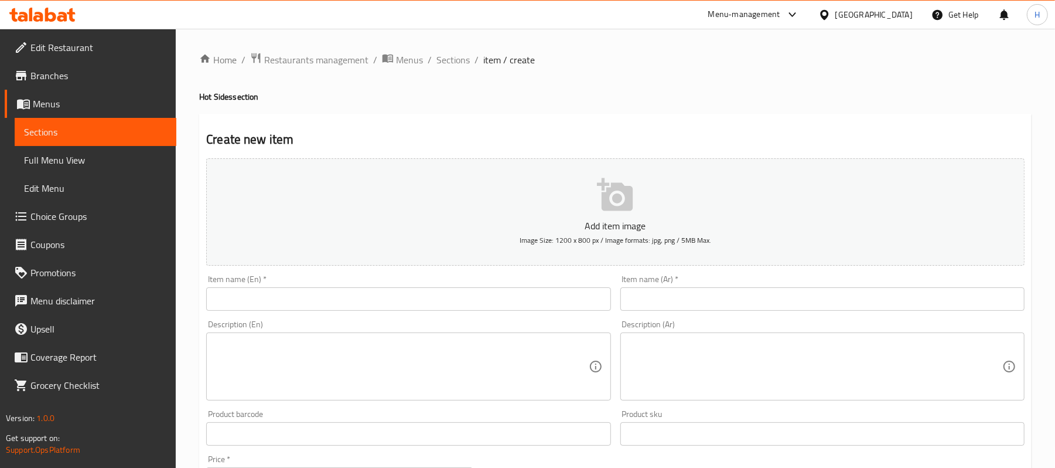
click at [380, 302] on input "text" at bounding box center [408, 298] width 404 height 23
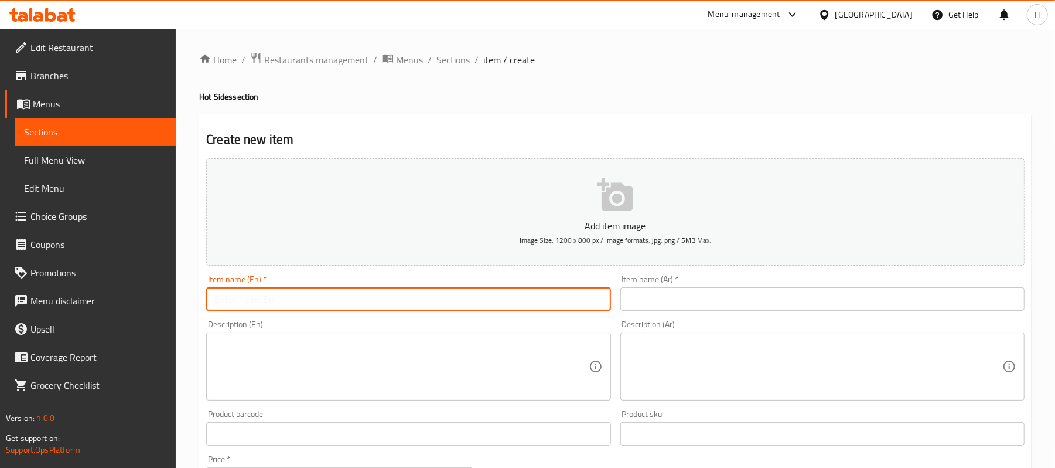
paste input "Disposable tools"
type input "Disposable tools"
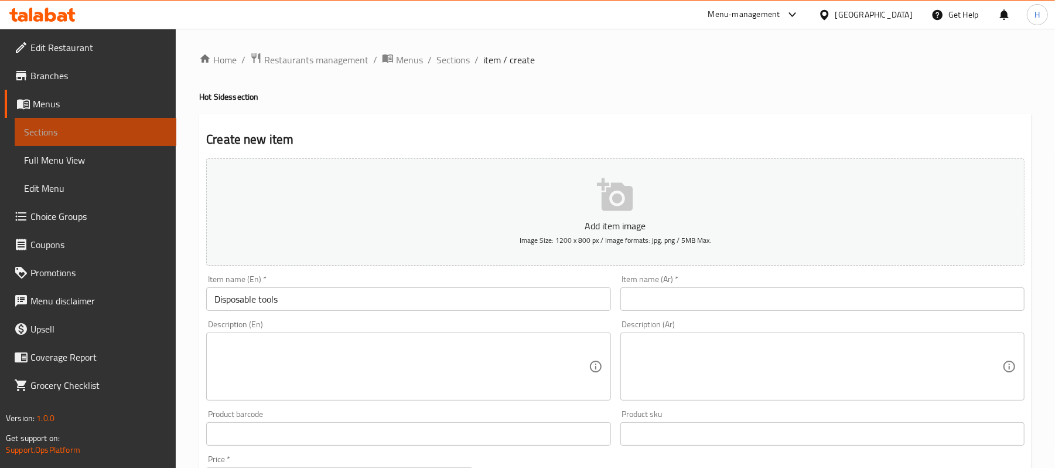
drag, startPoint x: 144, startPoint y: 129, endPoint x: 176, endPoint y: 134, distance: 32.7
click at [145, 129] on span "Sections" at bounding box center [95, 132] width 143 height 14
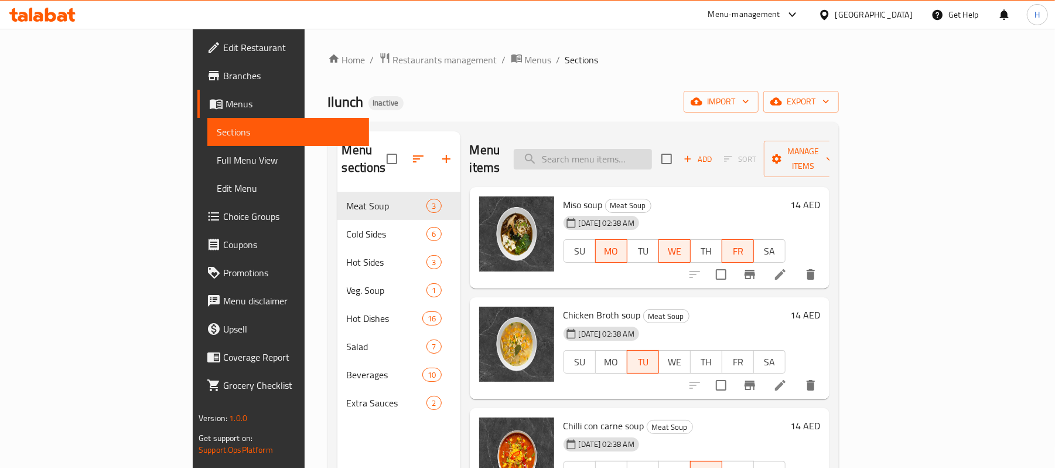
click at [652, 155] on input "search" at bounding box center [583, 159] width 138 height 21
paste input "Potato wedges"
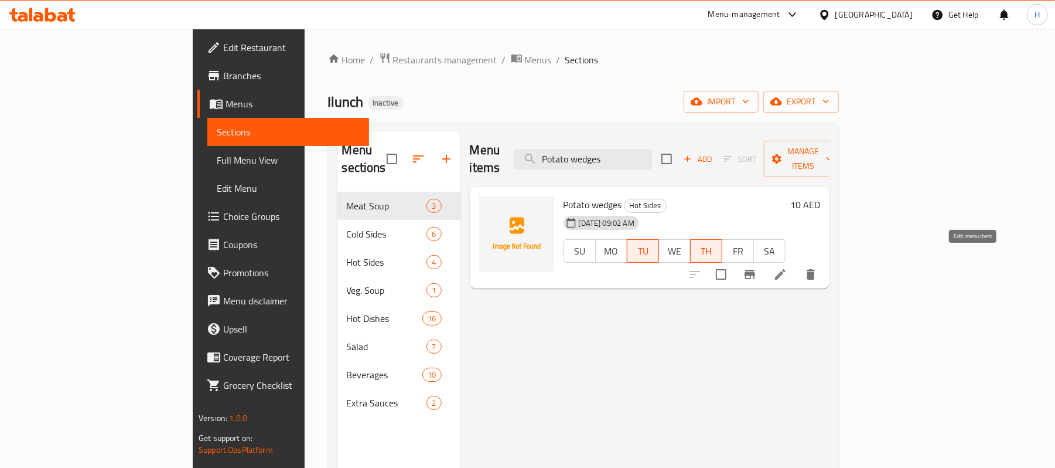
type input "Potato wedges"
click at [787, 267] on icon at bounding box center [780, 274] width 14 height 14
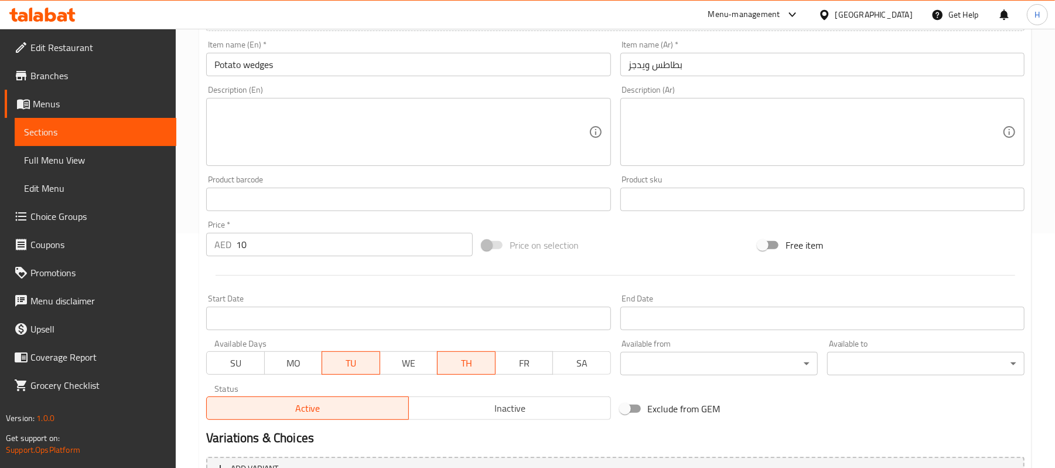
click at [339, 353] on button "TU" at bounding box center [351, 362] width 58 height 23
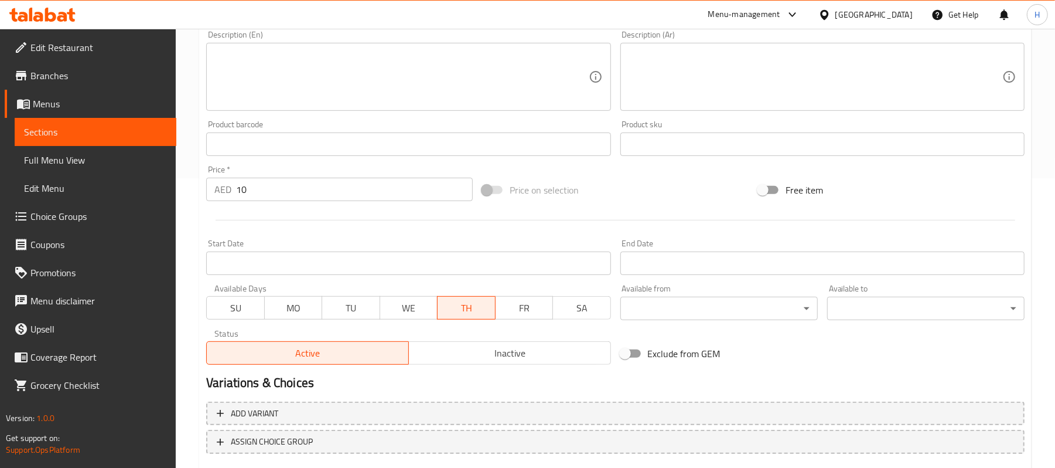
scroll to position [359, 0]
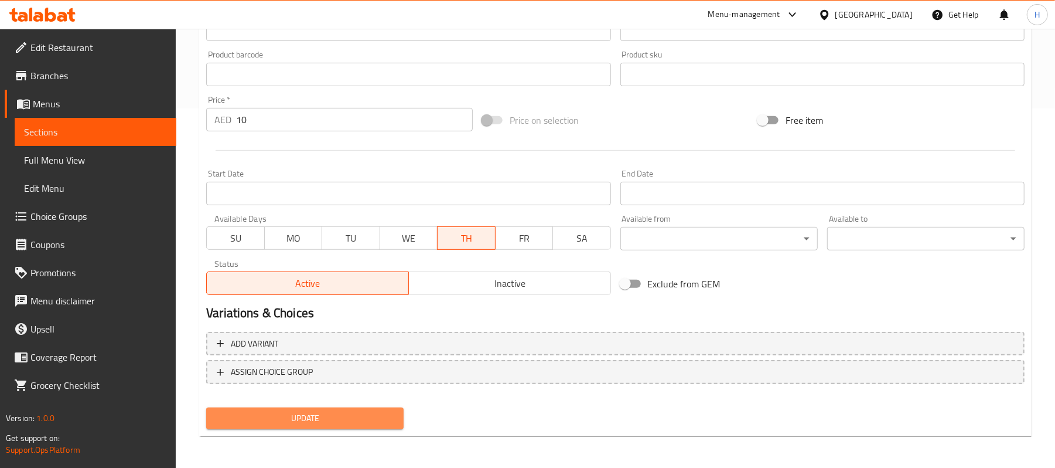
click at [382, 422] on span "Update" at bounding box center [305, 418] width 179 height 15
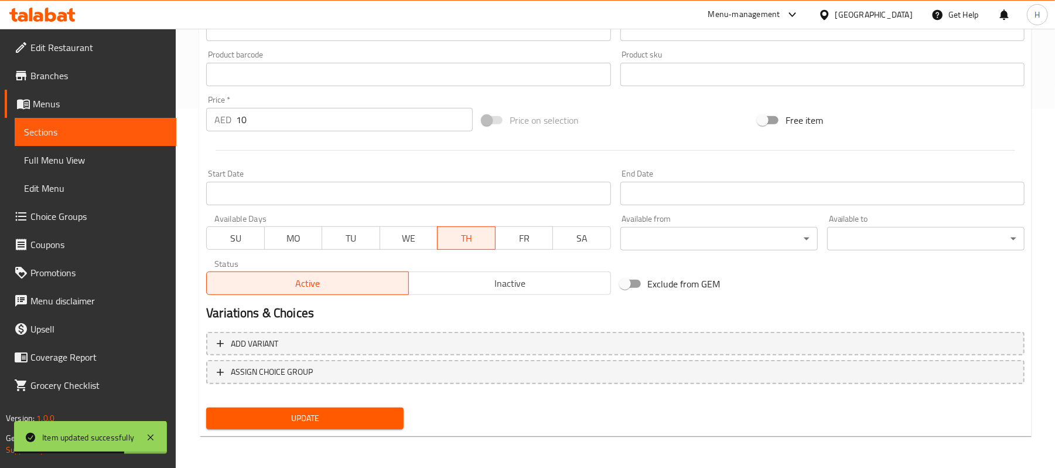
click at [83, 131] on span "Sections" at bounding box center [95, 132] width 143 height 14
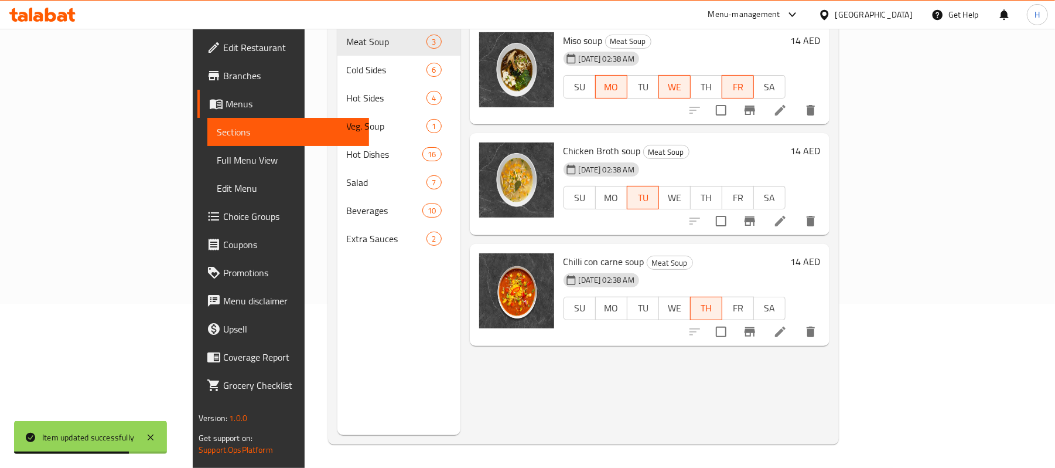
scroll to position [165, 0]
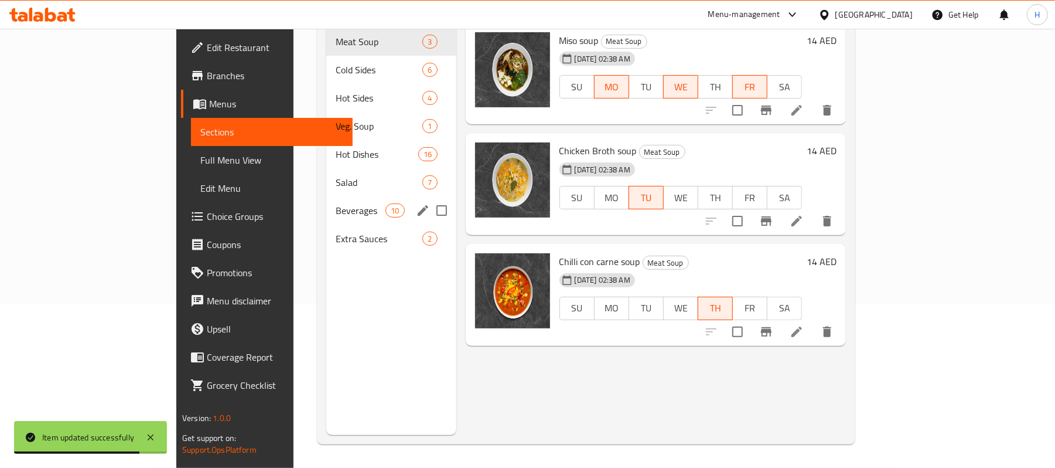
click at [326, 200] on div "Beverages 10" at bounding box center [391, 210] width 130 height 28
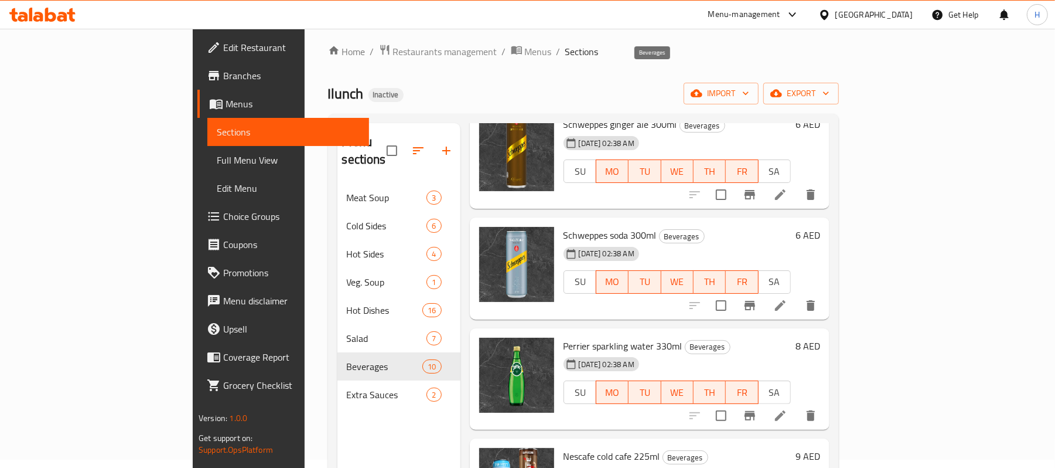
scroll to position [234, 0]
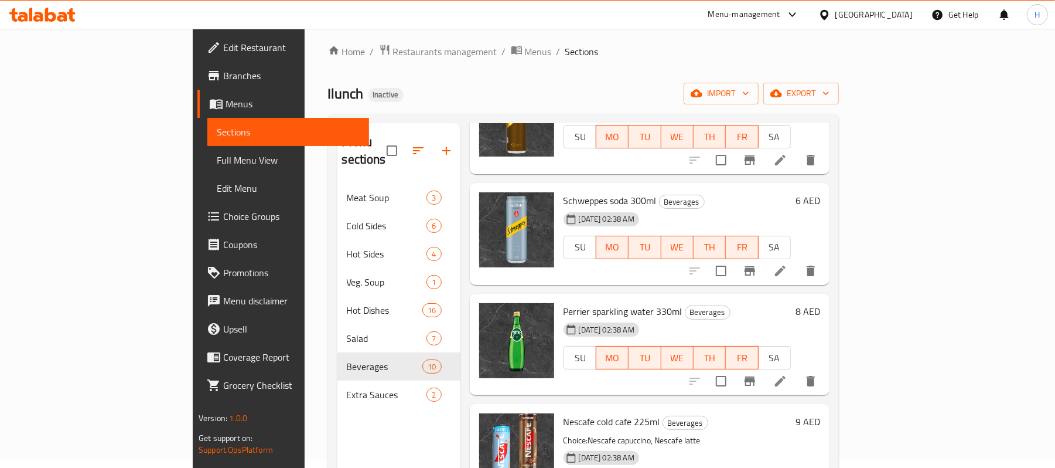
click at [337, 458] on div "Menu sections Meat Soup 3 Cold Sides 6 Hot Sides 4 Veg. Soup 1 Hot Dishes 16 Sa…" at bounding box center [398, 357] width 123 height 468
click at [217, 155] on span "Full Menu View" at bounding box center [288, 160] width 143 height 14
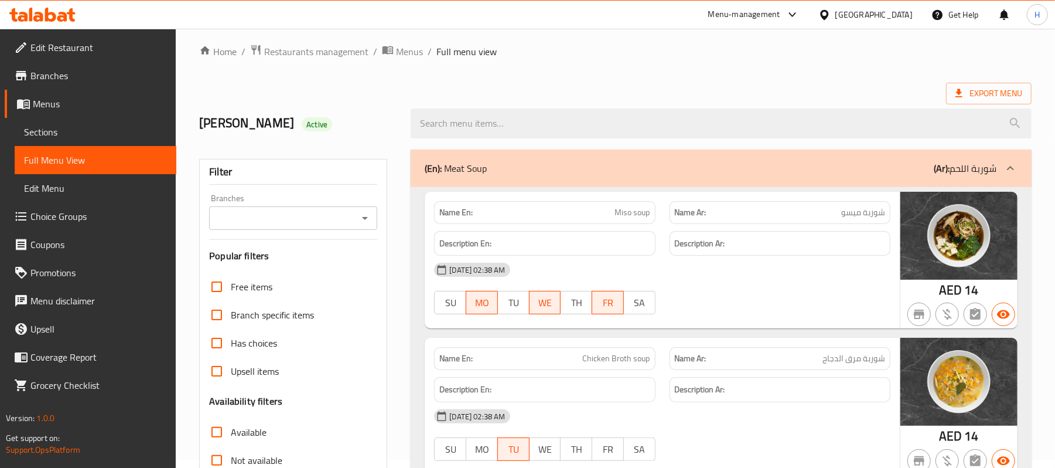
scroll to position [165, 0]
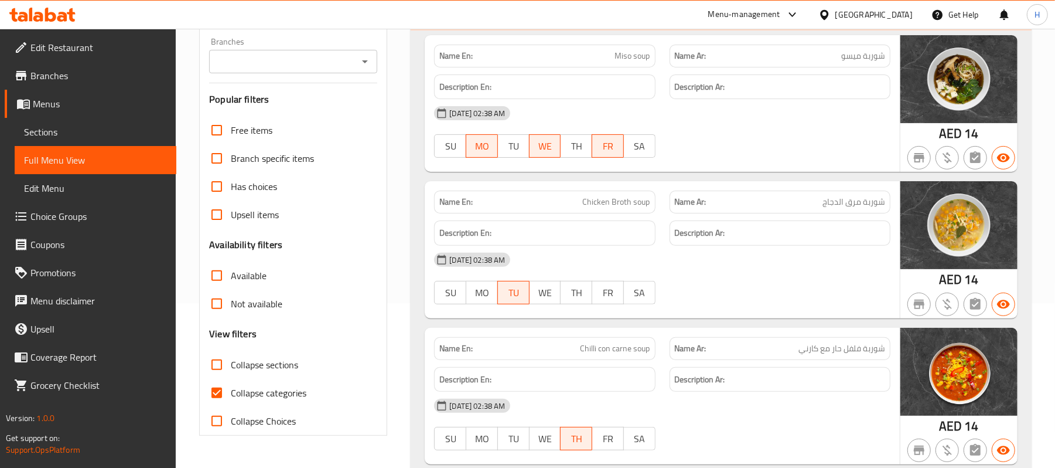
click at [308, 393] on div "Collapse categories" at bounding box center [293, 392] width 168 height 28
drag, startPoint x: 284, startPoint y: 380, endPoint x: 282, endPoint y: 390, distance: 10.7
click at [284, 384] on label "Collapse categories" at bounding box center [255, 392] width 104 height 28
click at [231, 384] on input "Collapse categories" at bounding box center [217, 392] width 28 height 28
click at [282, 390] on span "Collapse categories" at bounding box center [269, 393] width 76 height 14
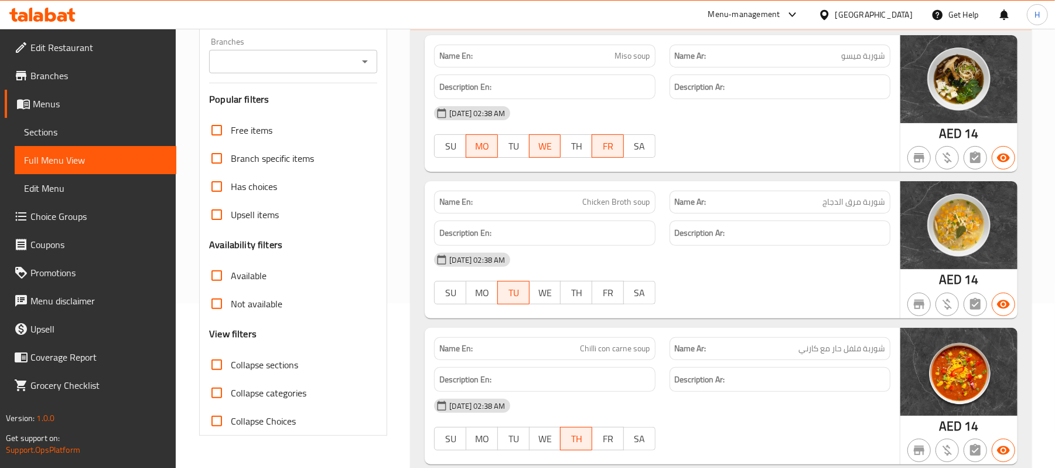
click at [231, 390] on input "Collapse categories" at bounding box center [217, 392] width 28 height 28
click at [284, 393] on span "Collapse categories" at bounding box center [269, 393] width 76 height 14
click at [231, 393] on input "Collapse categories" at bounding box center [217, 392] width 28 height 28
checkbox input "false"
click at [291, 361] on span "Collapse sections" at bounding box center [264, 364] width 67 height 14
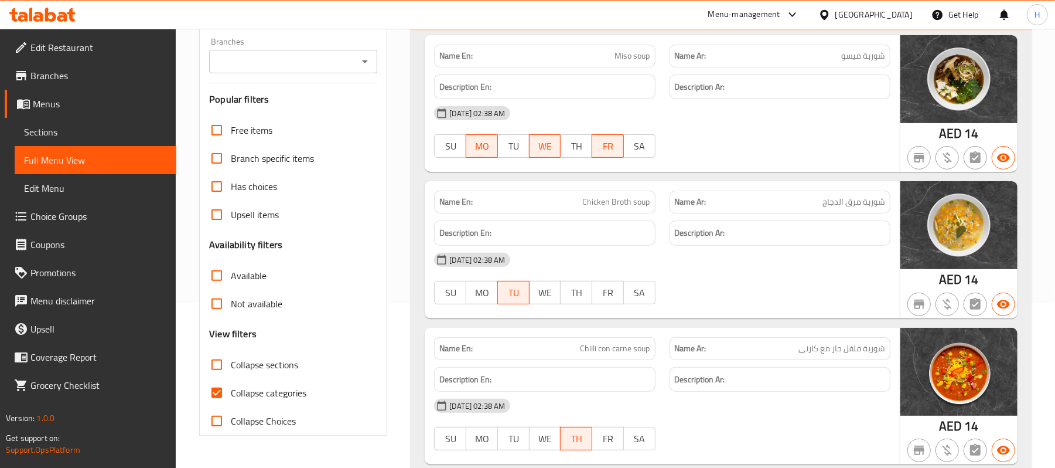
click at [231, 361] on input "Collapse sections" at bounding box center [217, 364] width 28 height 28
checkbox input "true"
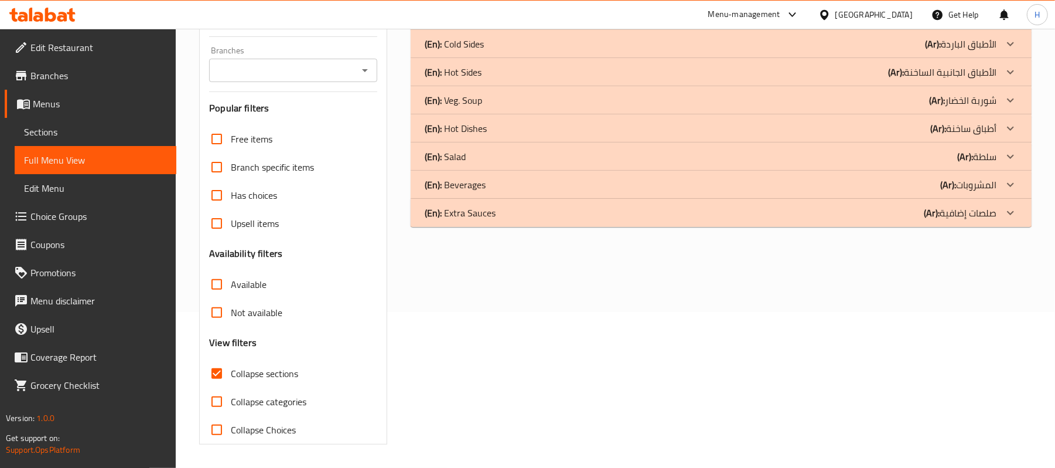
scroll to position [157, 0]
click at [485, 199] on div "(En): Extra Sauces (Ar): صلصات إضافية" at bounding box center [721, 213] width 621 height 28
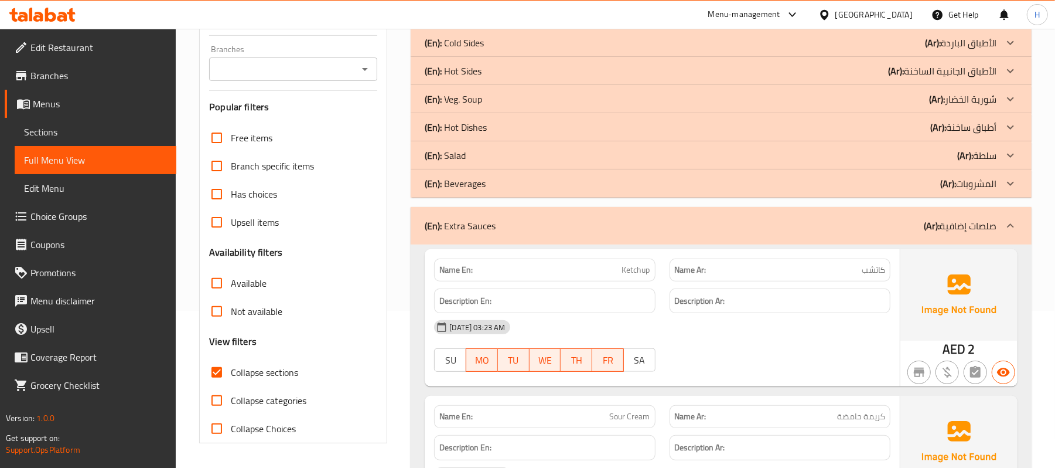
drag, startPoint x: 533, startPoint y: 237, endPoint x: 525, endPoint y: 211, distance: 27.6
click at [533, 237] on div "(En): Extra Sauces (Ar): صلصات إضافية" at bounding box center [721, 225] width 621 height 37
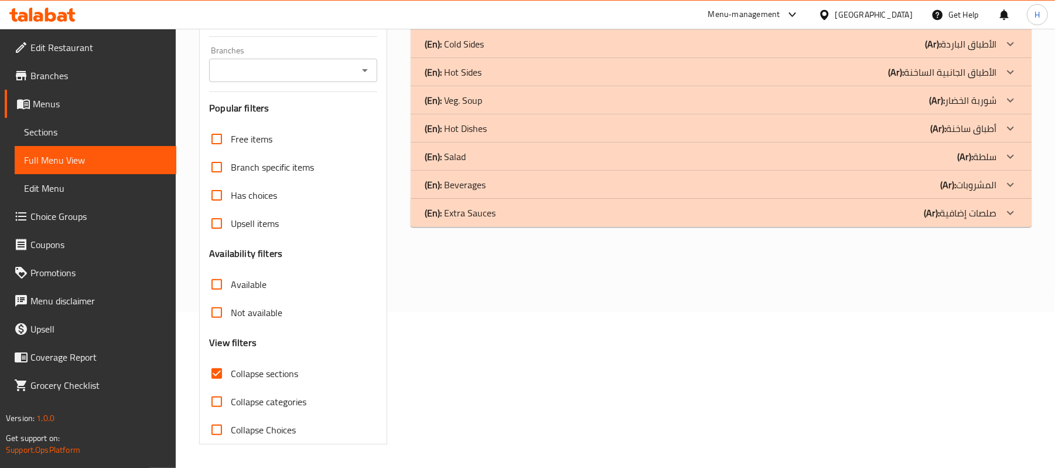
click at [516, 186] on div "(En): Beverages (Ar): المشروبات" at bounding box center [711, 185] width 572 height 14
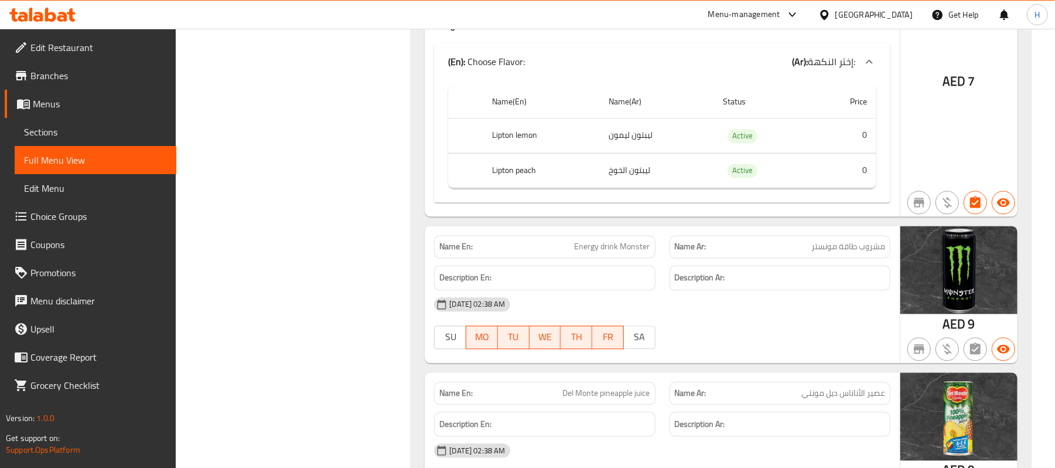
scroll to position [1719, 0]
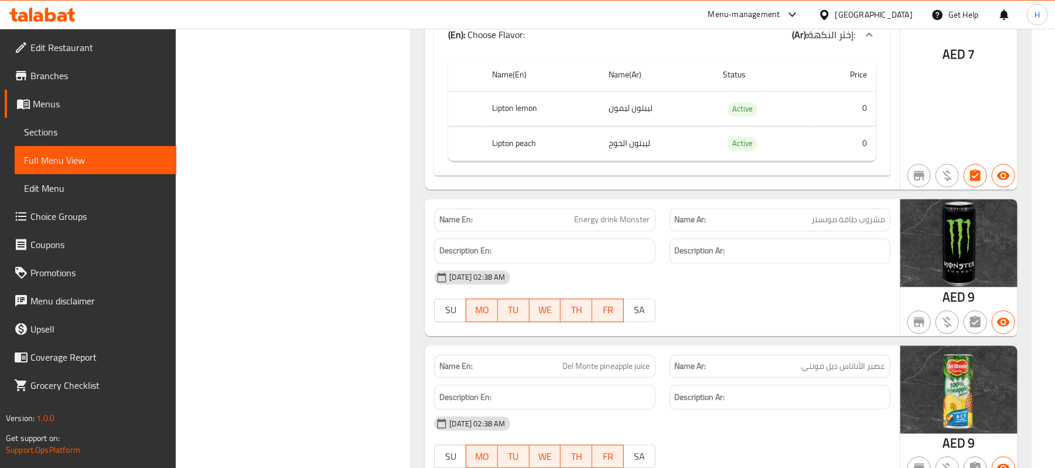
click at [638, 217] on span "Energy drink Monster" at bounding box center [613, 219] width 76 height 12
copy span "Monster"
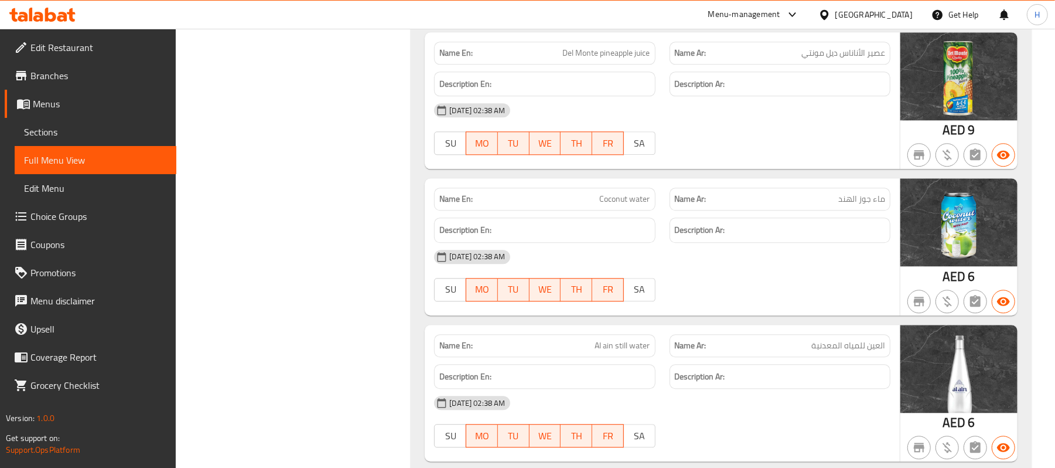
scroll to position [2109, 0]
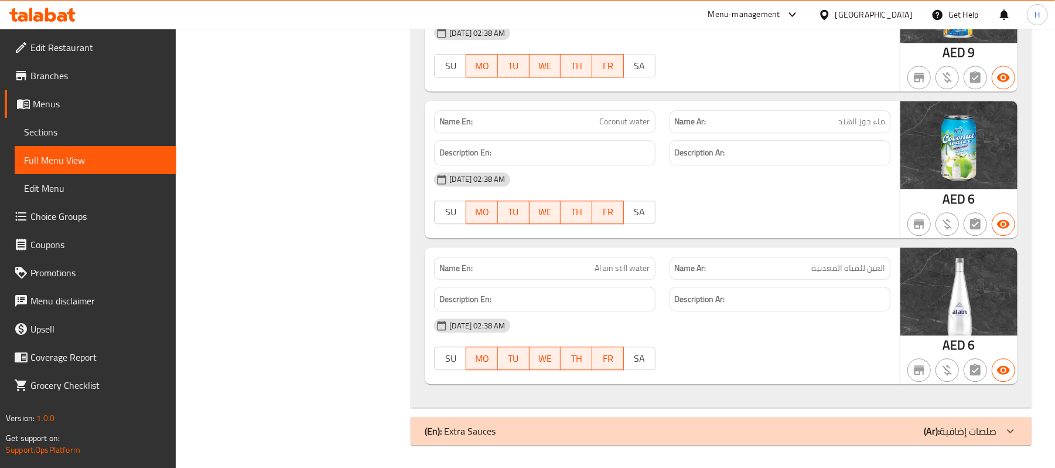
click at [663, 425] on div "(En): Extra Sauces (Ar): صلصات إضافية" at bounding box center [711, 431] width 572 height 14
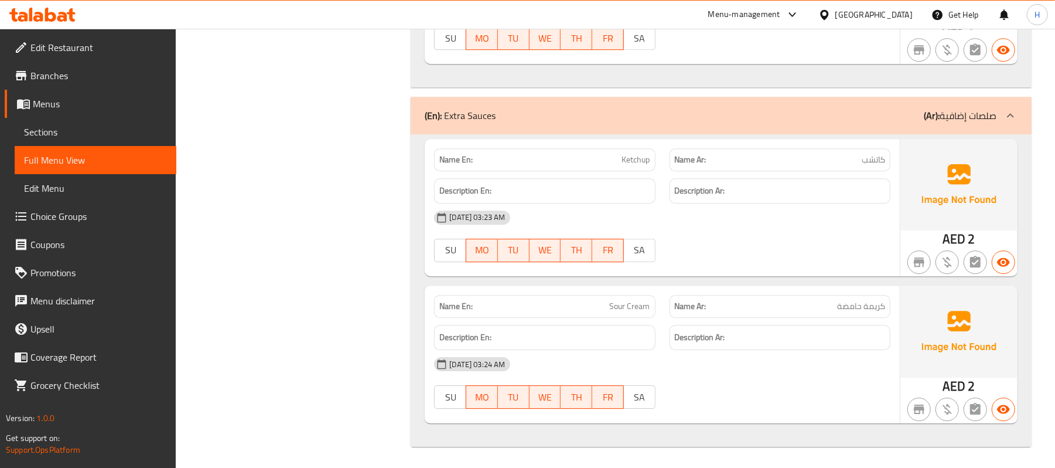
scroll to position [2431, 0]
click at [862, 254] on div at bounding box center [780, 260] width 235 height 14
click at [80, 141] on link "Sections" at bounding box center [96, 132] width 162 height 28
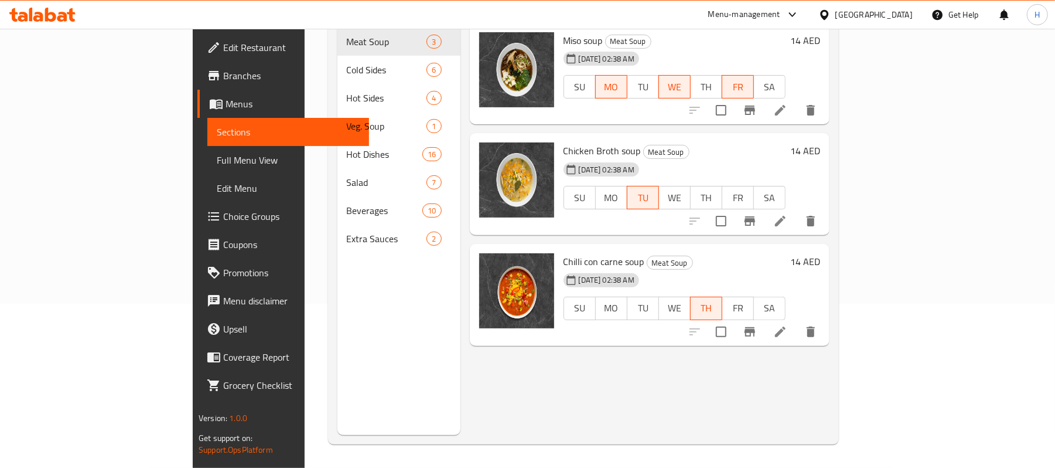
click at [217, 157] on span "Full Menu View" at bounding box center [288, 160] width 143 height 14
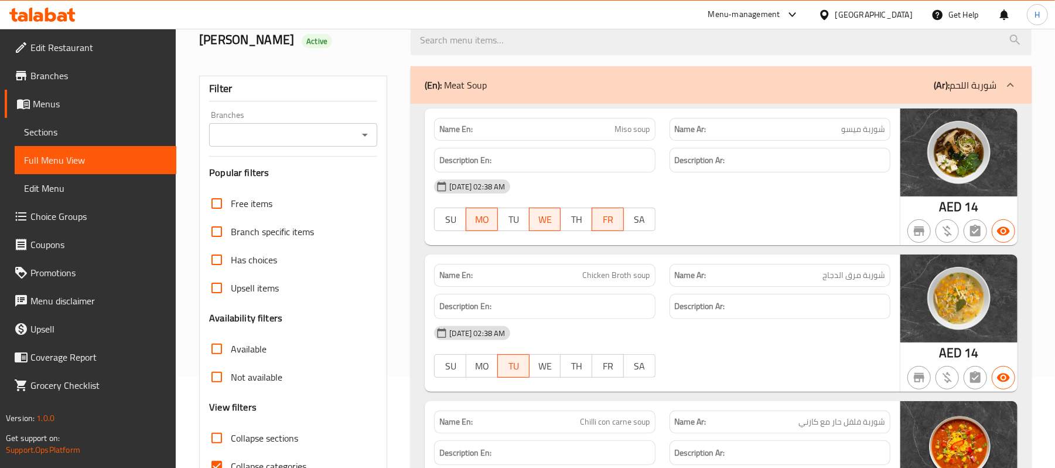
scroll to position [165, 0]
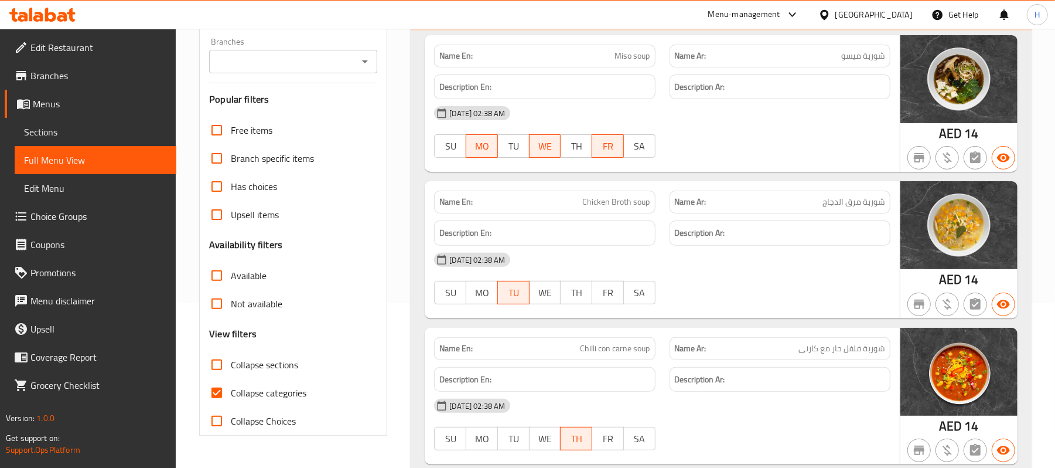
click at [258, 387] on span "Collapse categories" at bounding box center [269, 393] width 76 height 14
click at [231, 387] on input "Collapse categories" at bounding box center [217, 392] width 28 height 28
checkbox input "false"
click at [273, 359] on span "Collapse sections" at bounding box center [264, 364] width 67 height 14
click at [231, 359] on input "Collapse sections" at bounding box center [217, 364] width 28 height 28
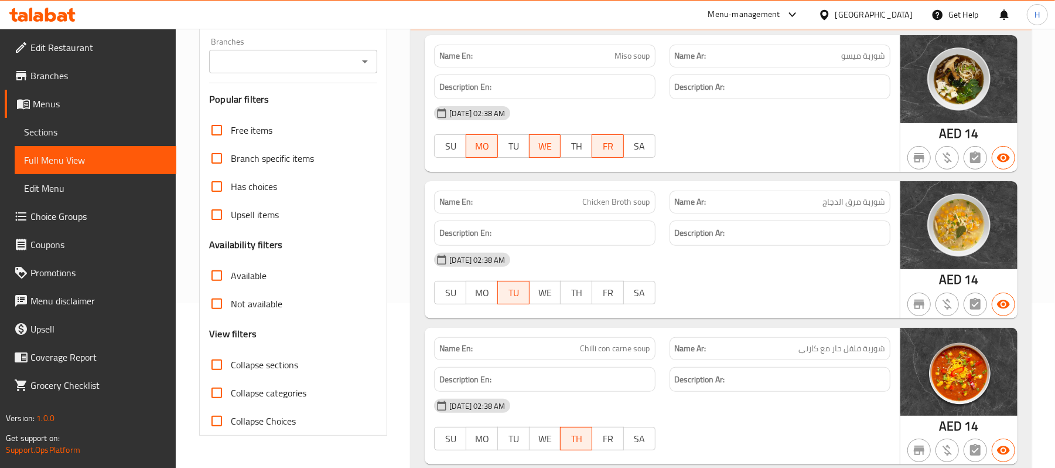
checkbox input "true"
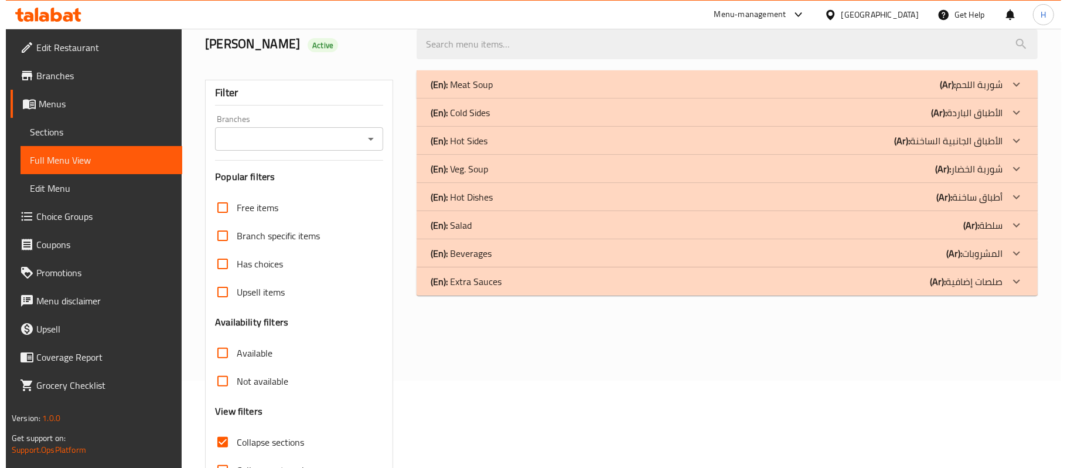
scroll to position [0, 0]
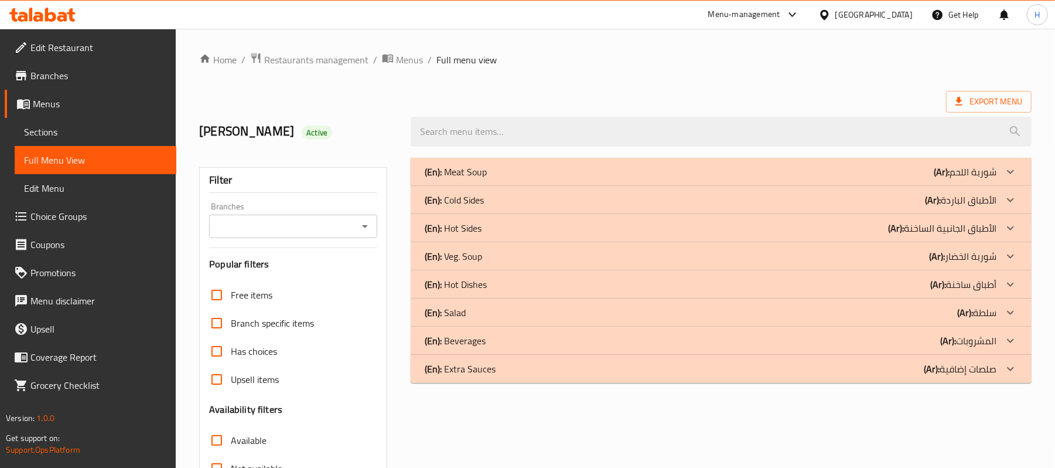
click at [497, 378] on div "(En): Extra Sauces (Ar): صلصات إضافية" at bounding box center [721, 368] width 621 height 28
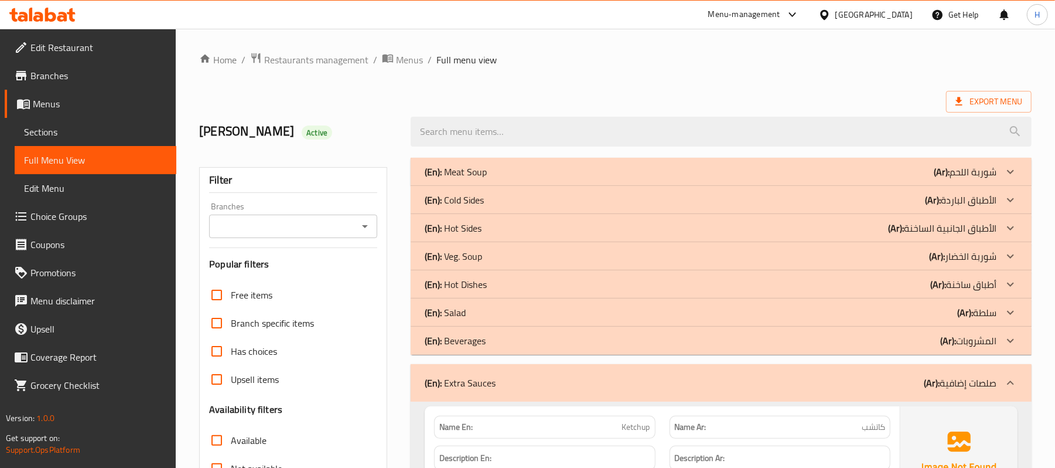
click at [503, 342] on div "(En): Beverages (Ar): المشروبات" at bounding box center [711, 340] width 572 height 14
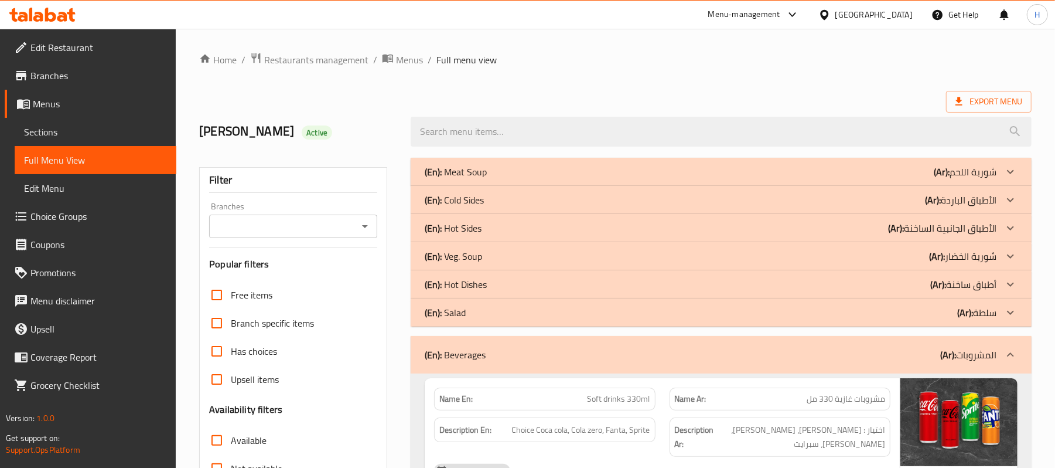
click at [495, 313] on div "(En): Salad (Ar): سلطة" at bounding box center [711, 312] width 572 height 14
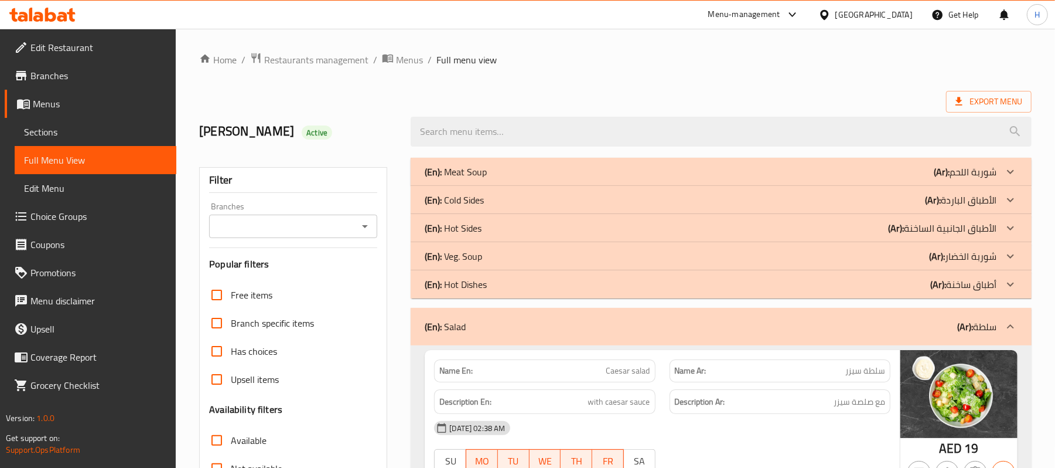
click at [490, 229] on div "(En): Hot Sides (Ar): الأطباق الجانبية الساخنة" at bounding box center [711, 228] width 572 height 14
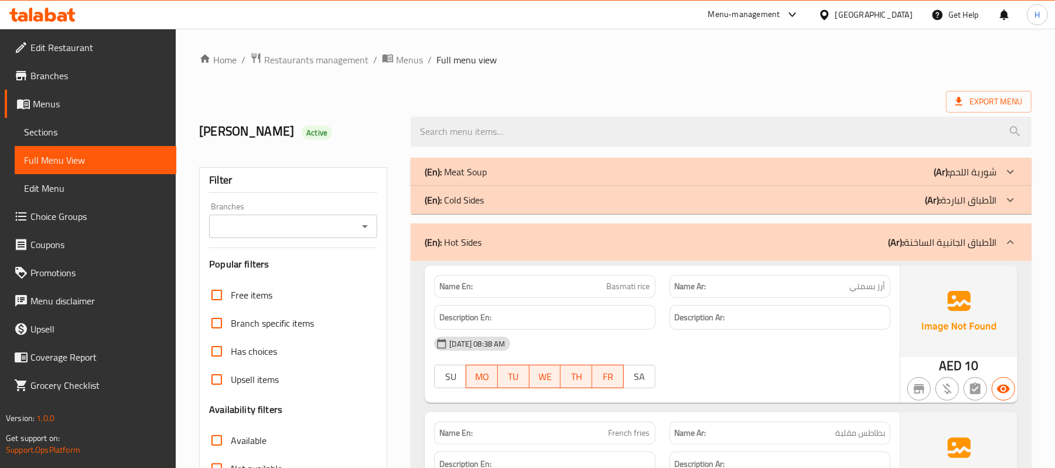
click at [490, 207] on div "(En): Cold Sides (Ar): الأطباق الباردة" at bounding box center [721, 200] width 621 height 28
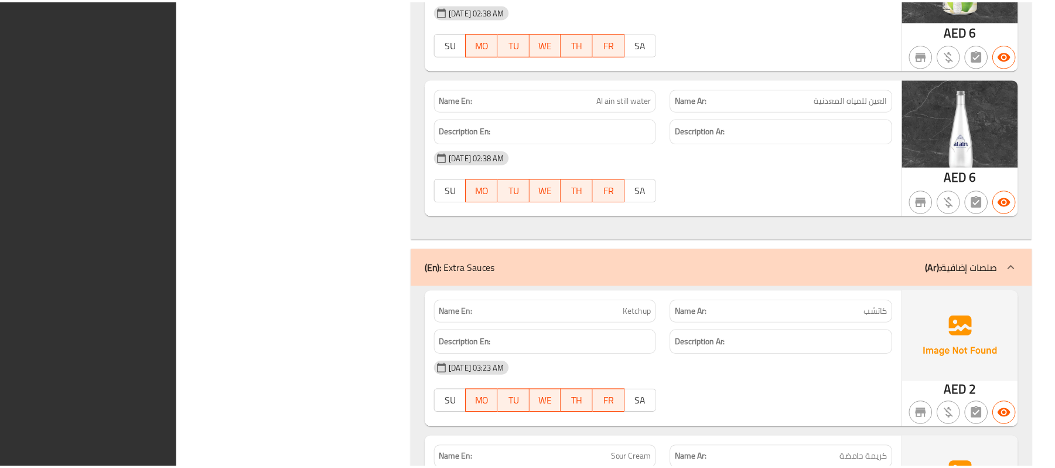
scroll to position [5051, 0]
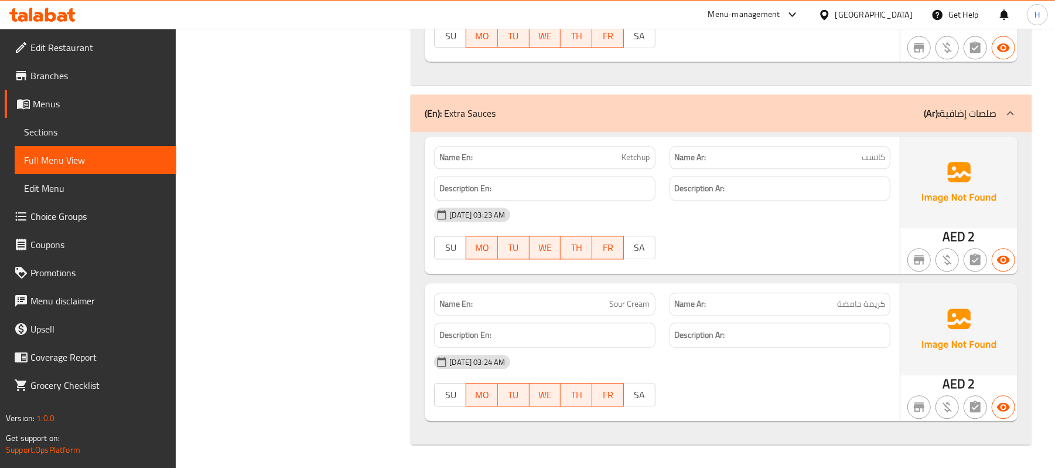
click at [135, 142] on link "Sections" at bounding box center [96, 132] width 162 height 28
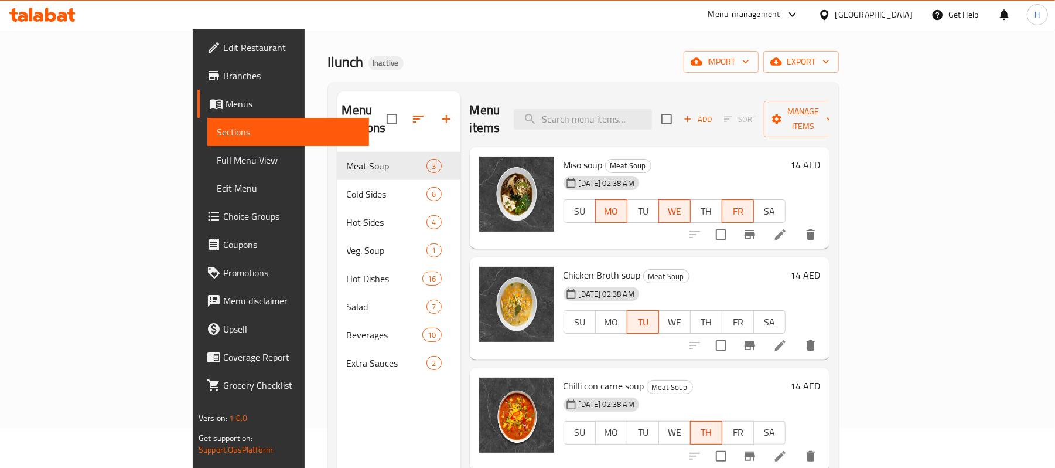
scroll to position [78, 0]
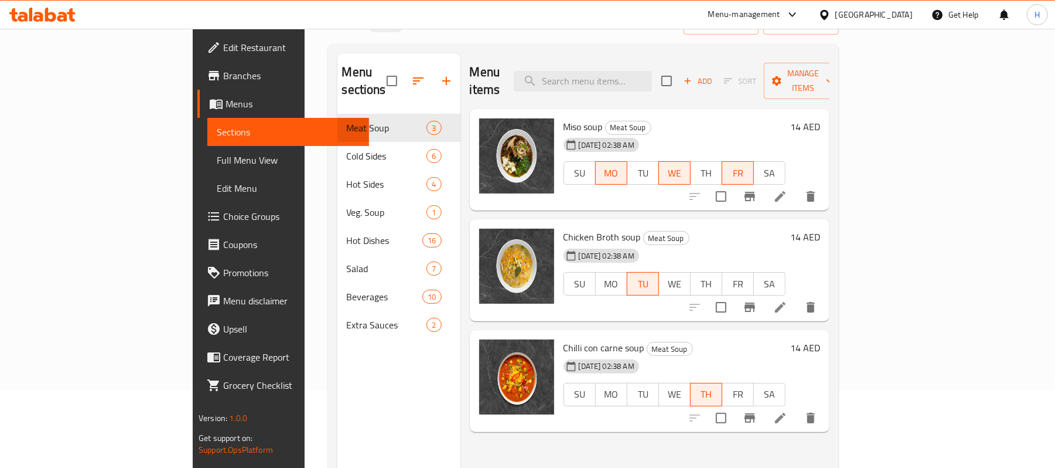
click at [706, 133] on div "16-09-2025 02:38 AM SU MO TU WE TH FR SA" at bounding box center [674, 164] width 231 height 63
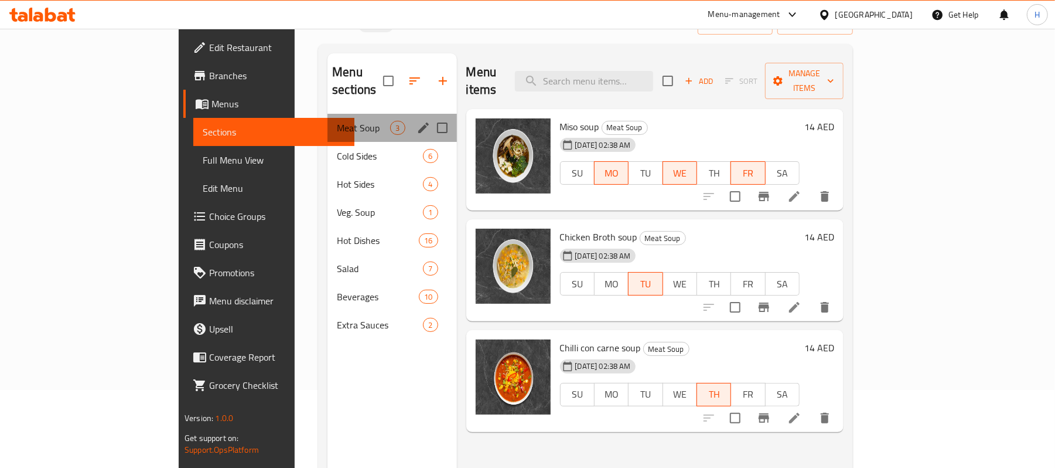
click at [328, 118] on div "Meat Soup 3" at bounding box center [392, 128] width 129 height 28
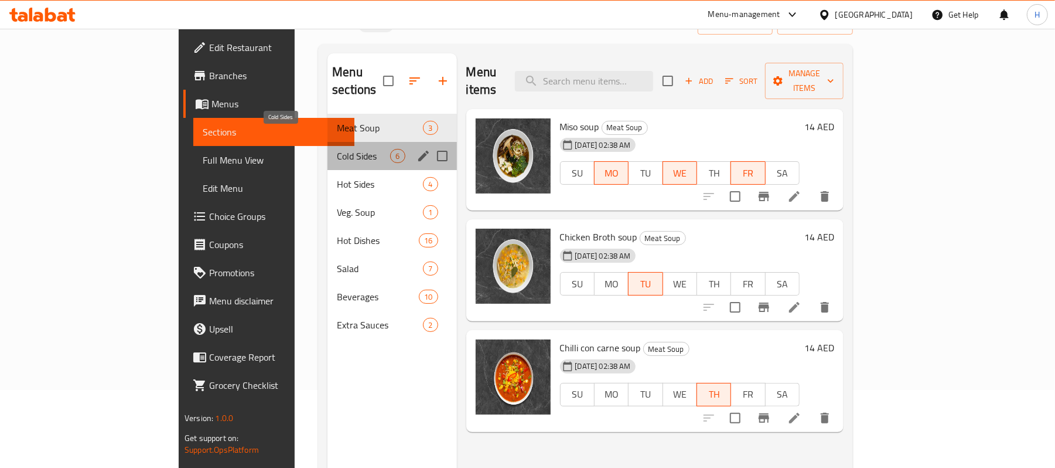
click at [337, 149] on span "Cold Sides" at bounding box center [363, 156] width 53 height 14
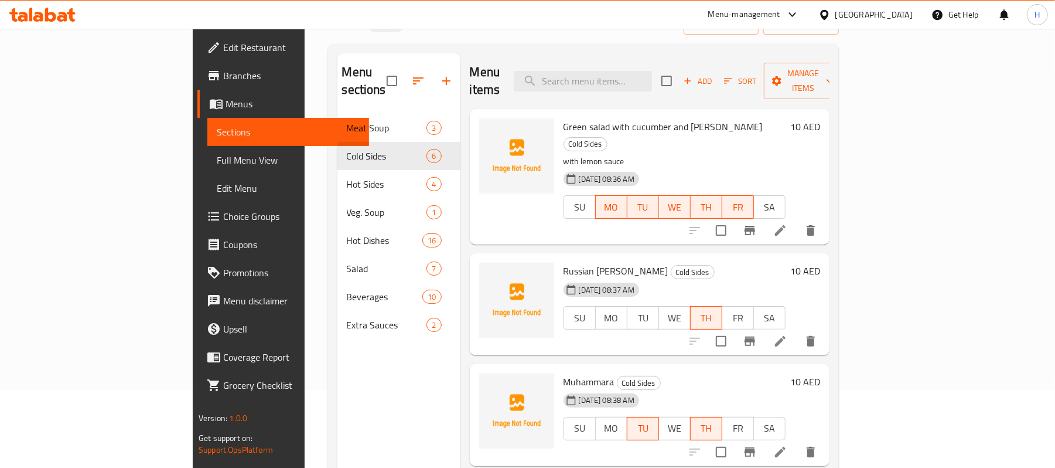
click at [591, 118] on span "Green salad with cucumber and zucini" at bounding box center [663, 127] width 199 height 18
copy h6 "Green salad with cucumber and zucini"
click at [584, 118] on span "Green salad with cucumber and zucini" at bounding box center [663, 127] width 199 height 18
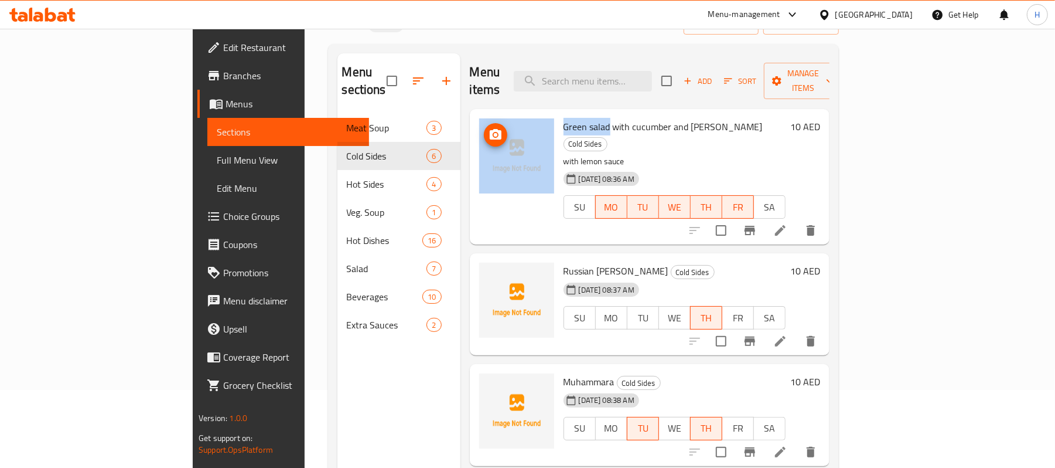
drag, startPoint x: 561, startPoint y: 109, endPoint x: 504, endPoint y: 113, distance: 56.4
click at [504, 114] on div "Green salad with cucumber and zucini Cold Sides with lemon sauce 16-09-2025 08:…" at bounding box center [650, 177] width 350 height 126
copy div "Green salad"
click at [564, 118] on span "Green salad with cucumber and zucini" at bounding box center [663, 127] width 199 height 18
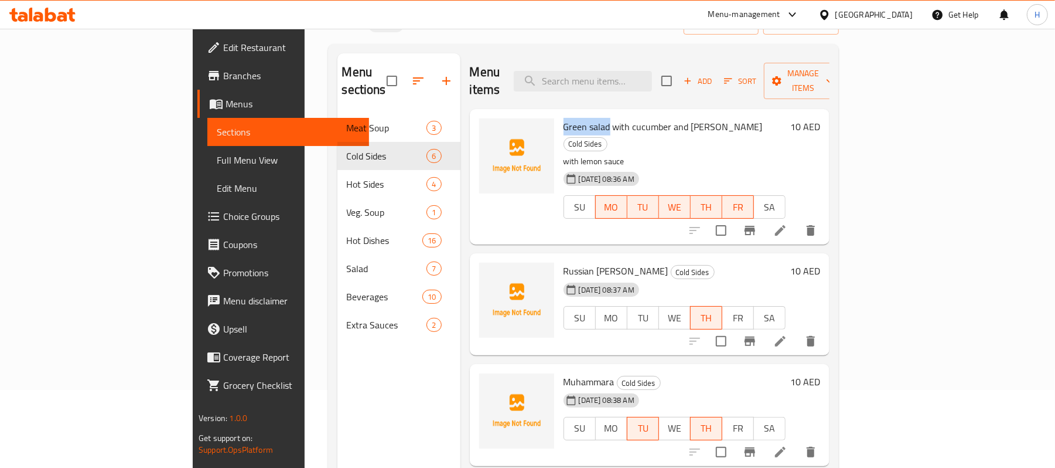
drag, startPoint x: 516, startPoint y: 106, endPoint x: 561, endPoint y: 112, distance: 45.6
click at [564, 118] on span "Green salad with cucumber and zucini" at bounding box center [663, 127] width 199 height 18
copy span "Green salad"
click at [564, 262] on span "Russian Olivier salad" at bounding box center [616, 271] width 105 height 18
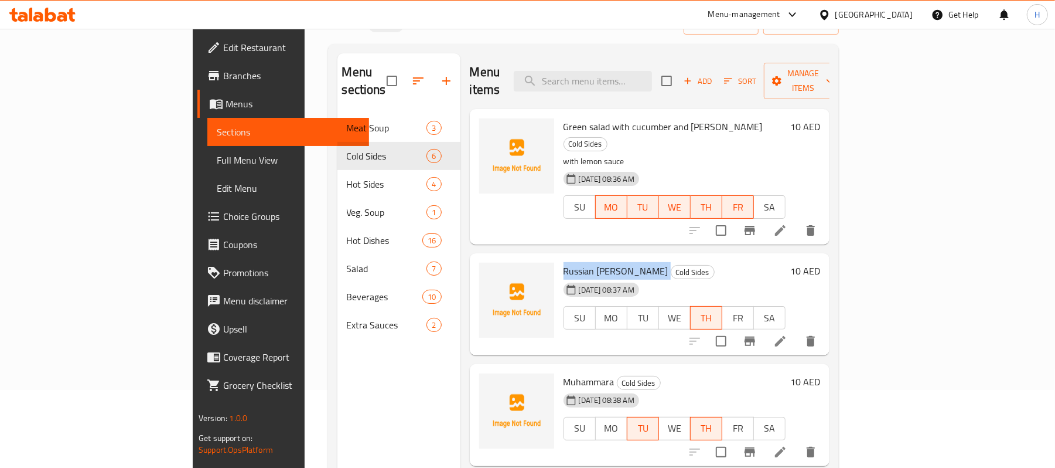
click at [564, 262] on span "Russian Olivier salad" at bounding box center [616, 271] width 105 height 18
copy h6 "Russian Olivier salad"
click at [564, 373] on span "Muhammara" at bounding box center [589, 382] width 51 height 18
copy h6 "Muhammara"
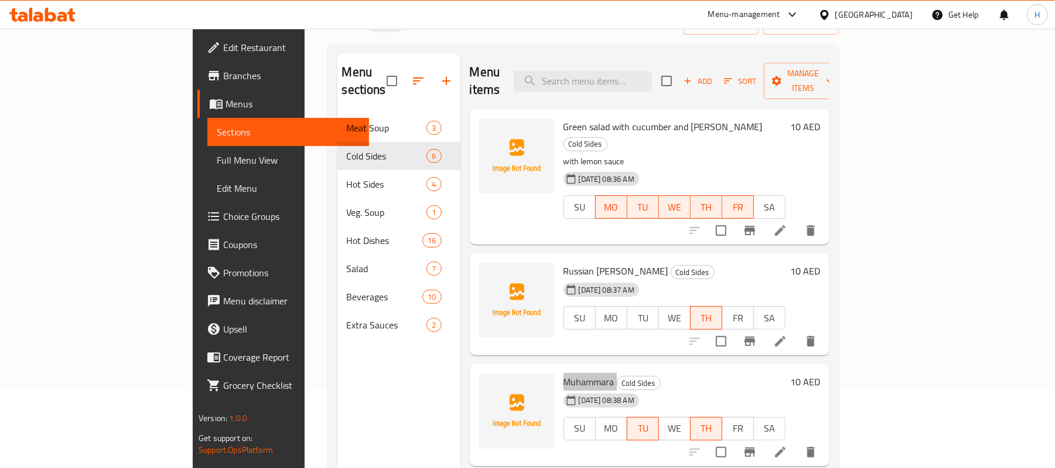
scroll to position [156, 0]
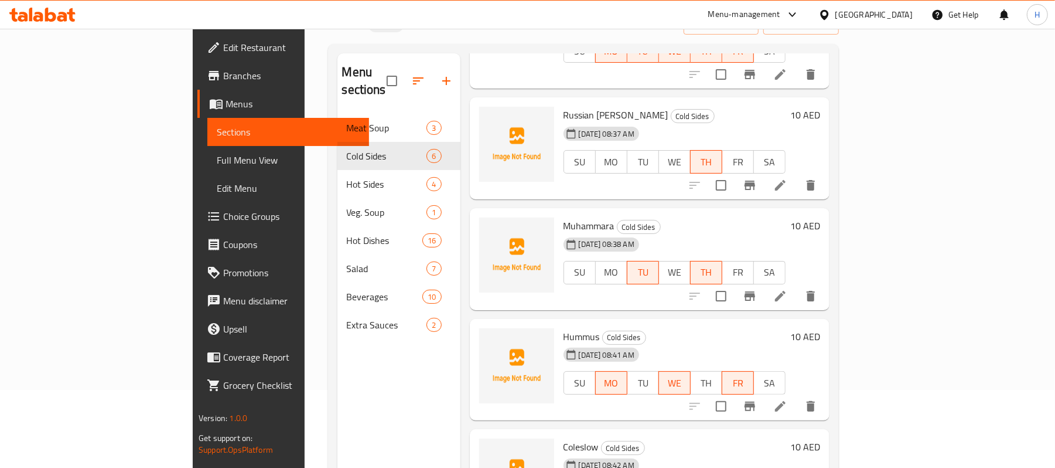
click at [564, 328] on span "Hummus" at bounding box center [582, 337] width 36 height 18
copy h6 "Hummus"
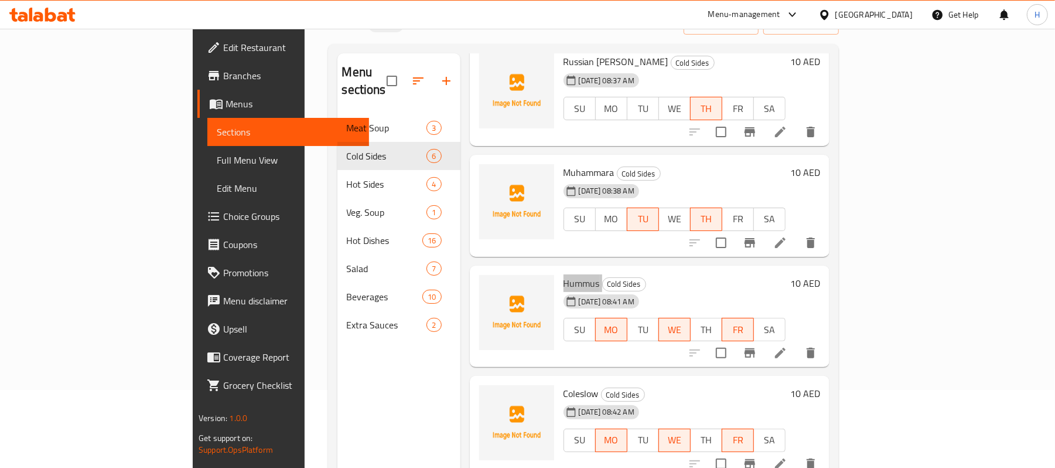
scroll to position [234, 0]
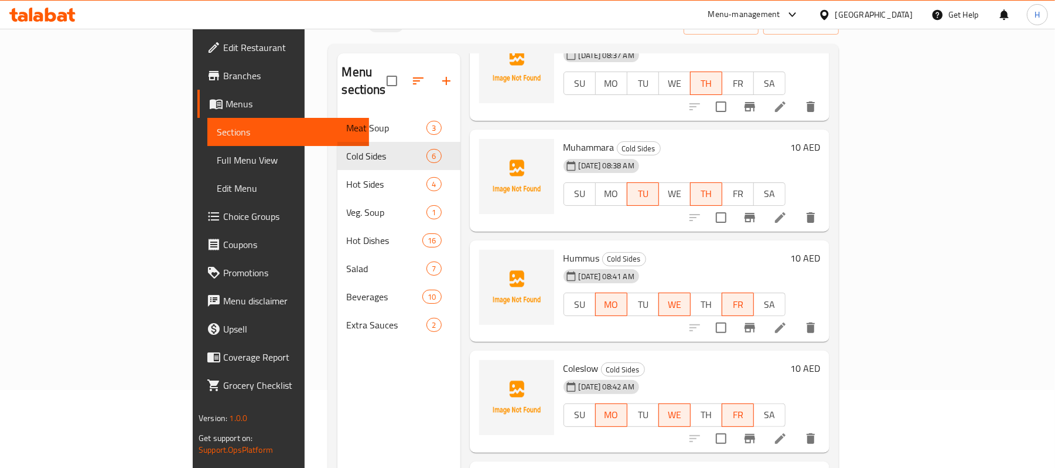
click at [564, 359] on span "Coleslow" at bounding box center [581, 368] width 35 height 18
copy h6 "Coleslow"
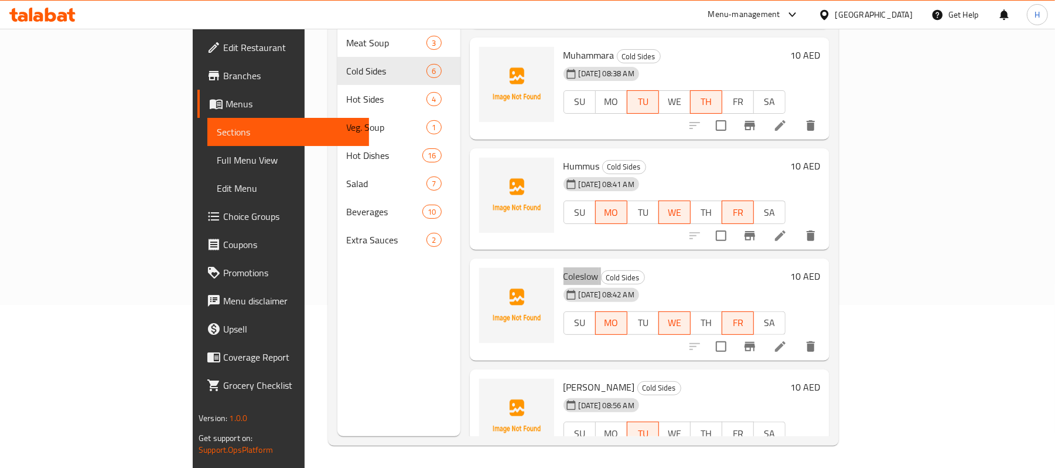
scroll to position [165, 0]
click at [564, 377] on span "Olivier salad" at bounding box center [599, 386] width 71 height 18
copy h6 "Olivier salad"
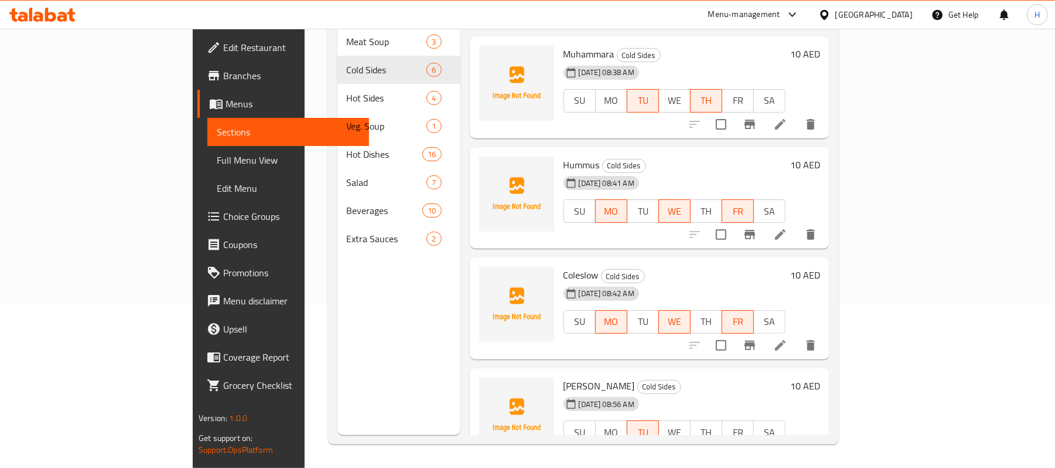
click at [727, 373] on div "Olivier salad Cold Sides 16-09-2025 08:56 AM SU MO TU WE TH FR SA" at bounding box center [674, 419] width 231 height 93
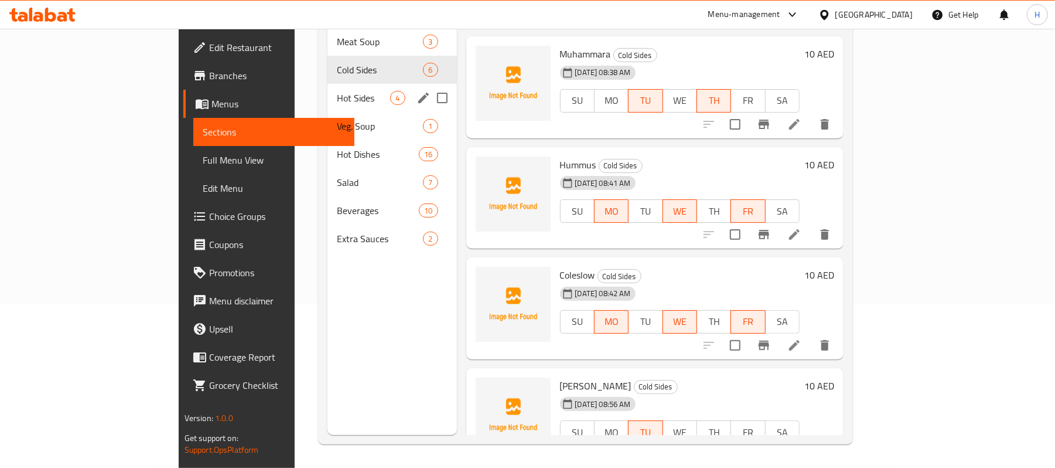
click at [337, 91] on span "Hot Sides" at bounding box center [363, 98] width 53 height 14
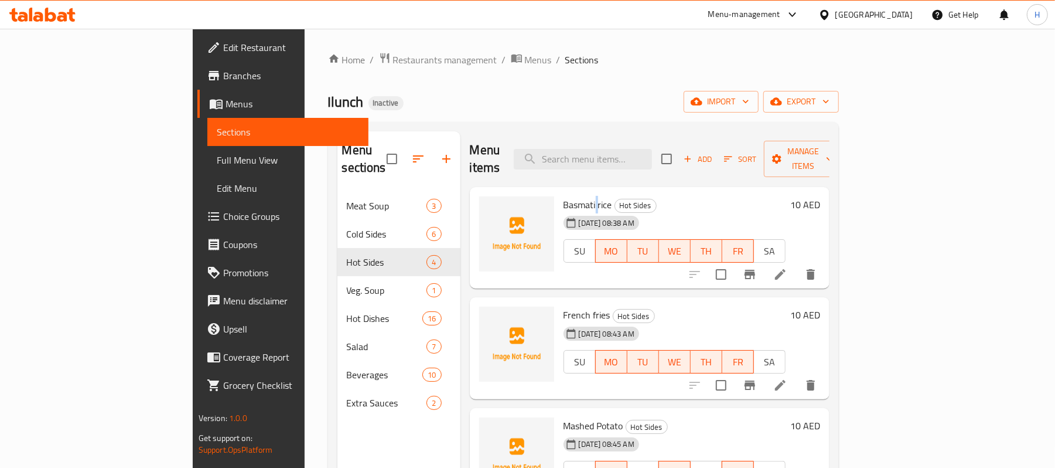
click at [564, 196] on span "Basmati rice" at bounding box center [588, 205] width 49 height 18
click at [564, 306] on span "French fries" at bounding box center [587, 315] width 47 height 18
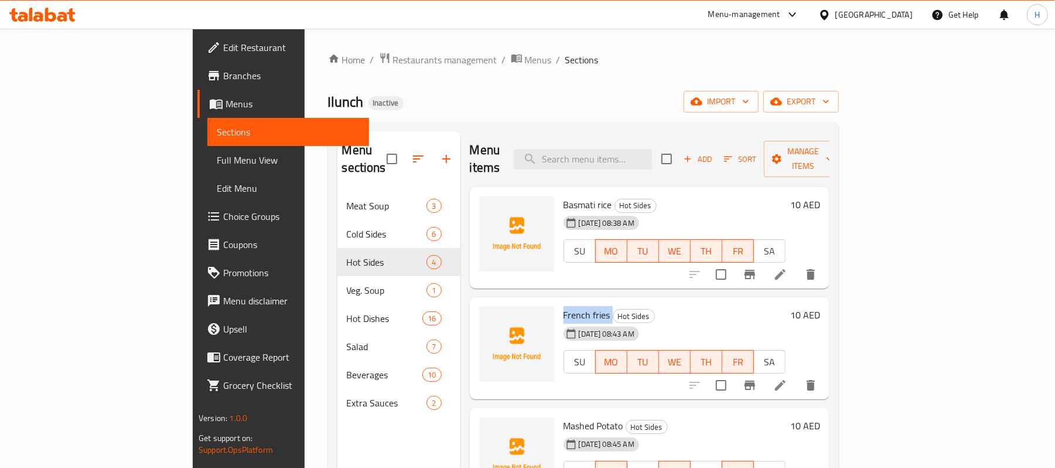
click at [564, 306] on span "French fries" at bounding box center [587, 315] width 47 height 18
copy h6 "French fries"
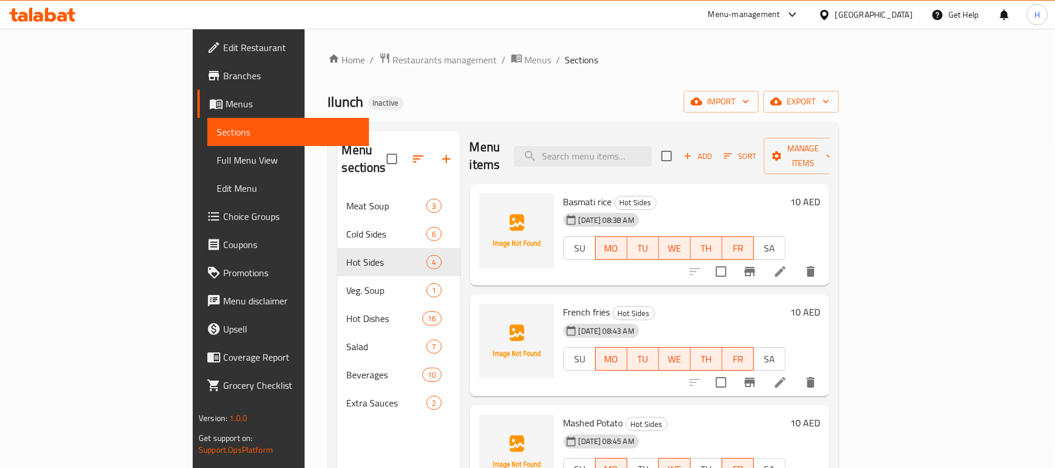
click at [564, 414] on span "Mashed Potato" at bounding box center [594, 423] width 60 height 18
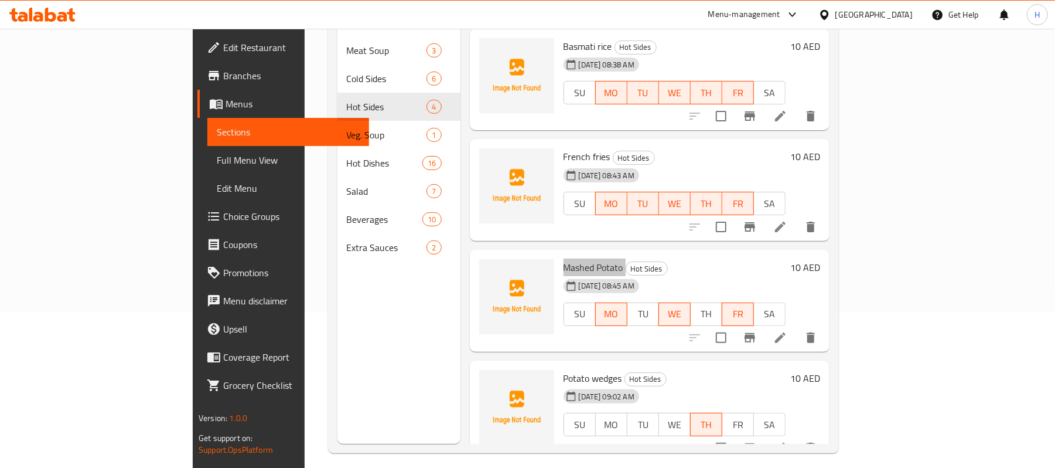
scroll to position [165, 0]
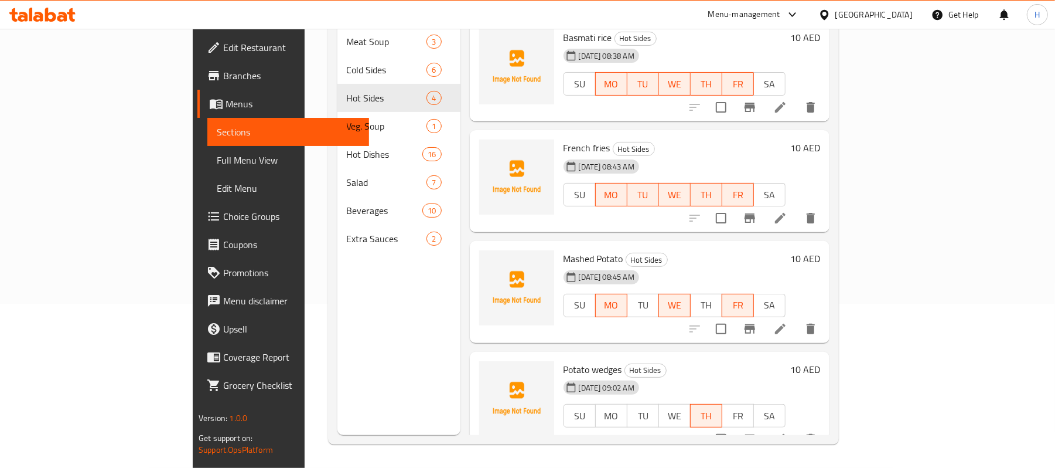
click at [568, 360] on span "Potato wedges" at bounding box center [593, 369] width 59 height 18
click at [511, 327] on div "Menu items Add Sort Manage items Basmati rice Hot Sides 16-09-2025 08:38 AM SU …" at bounding box center [645, 201] width 369 height 468
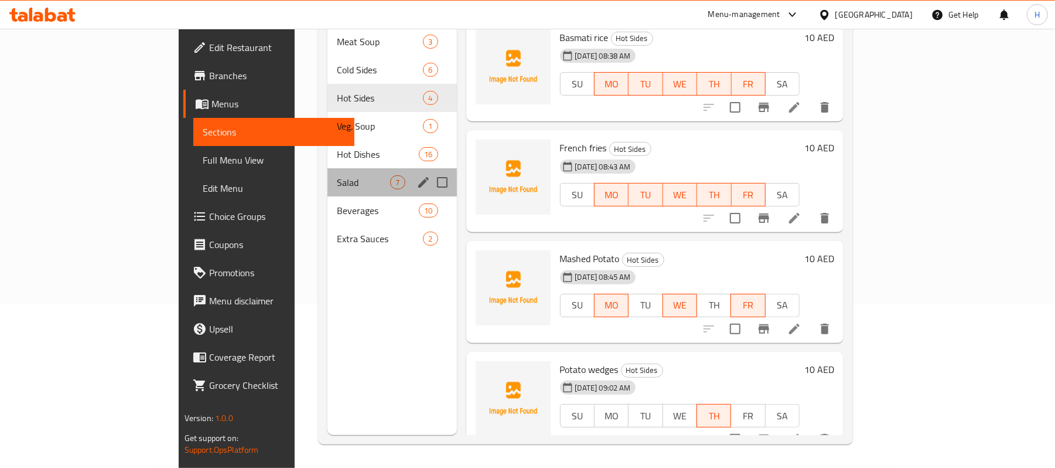
click at [328, 168] on div "Salad 7" at bounding box center [392, 182] width 129 height 28
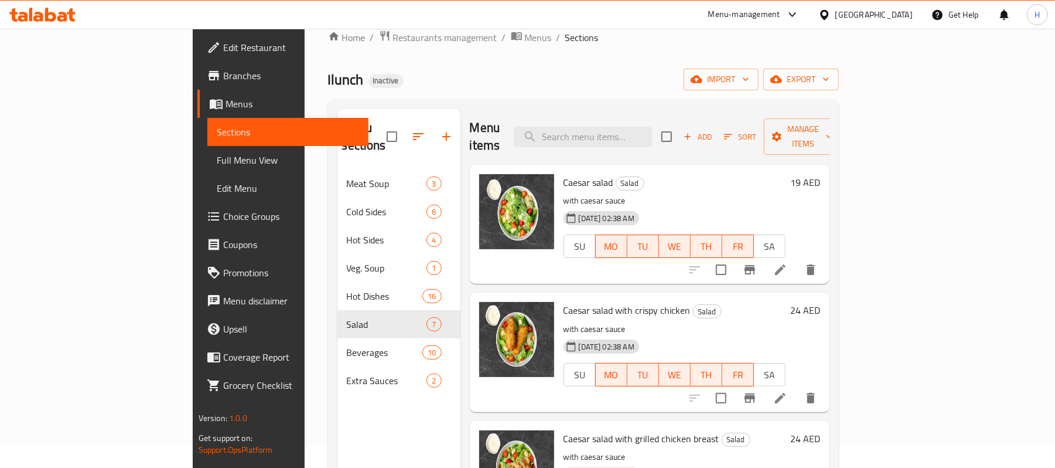
scroll to position [8, 0]
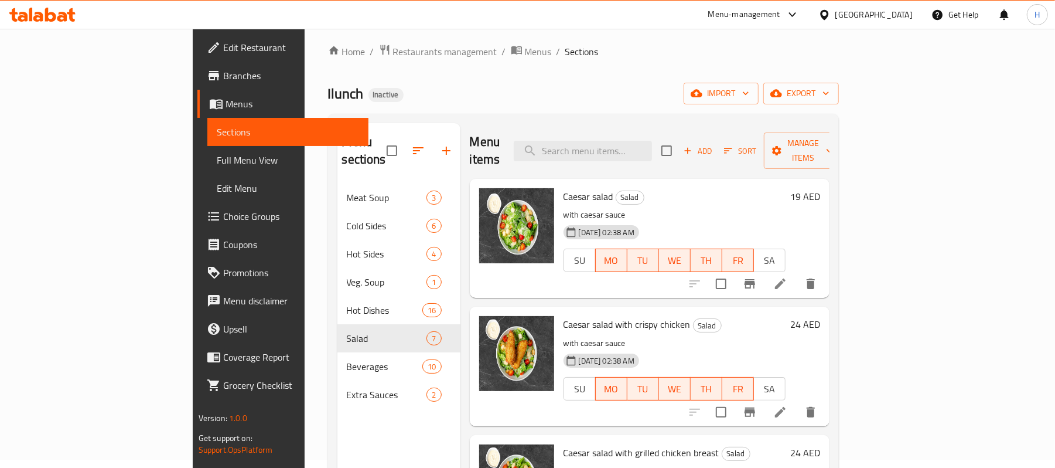
click at [564, 207] on p "with caesar sauce" at bounding box center [675, 214] width 222 height 15
click at [564, 187] on span "Caesar salad" at bounding box center [589, 196] width 50 height 18
click at [652, 105] on div "Home / Restaurants management / Menus / Sections Ilunch Inactive import export …" at bounding box center [583, 322] width 511 height 556
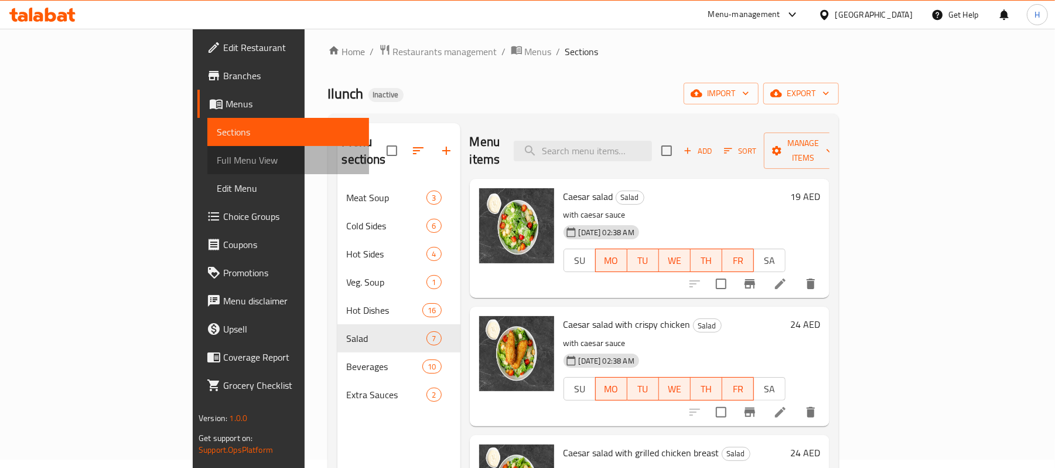
click at [207, 150] on link "Full Menu View" at bounding box center [288, 160] width 162 height 28
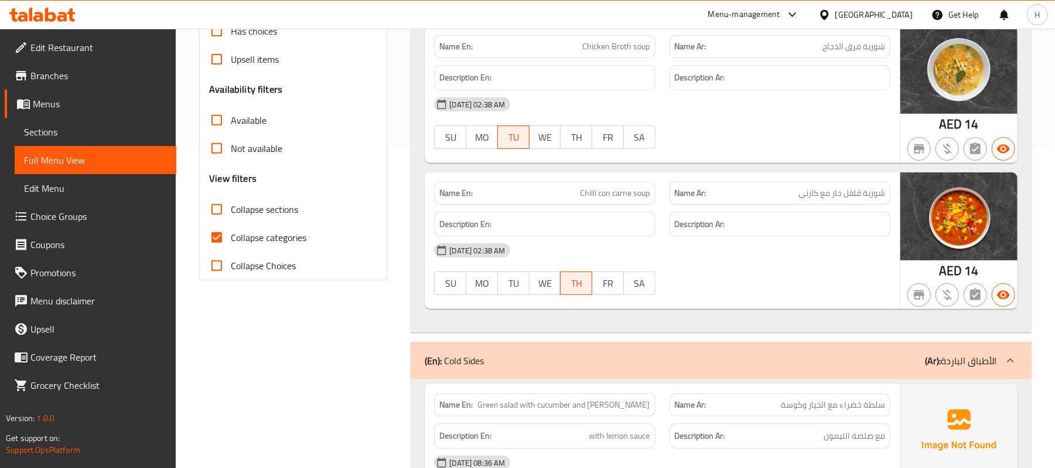
scroll to position [321, 0]
click at [252, 243] on span "Collapse categories" at bounding box center [269, 236] width 76 height 14
click at [231, 245] on input "Collapse categories" at bounding box center [217, 236] width 28 height 28
checkbox input "false"
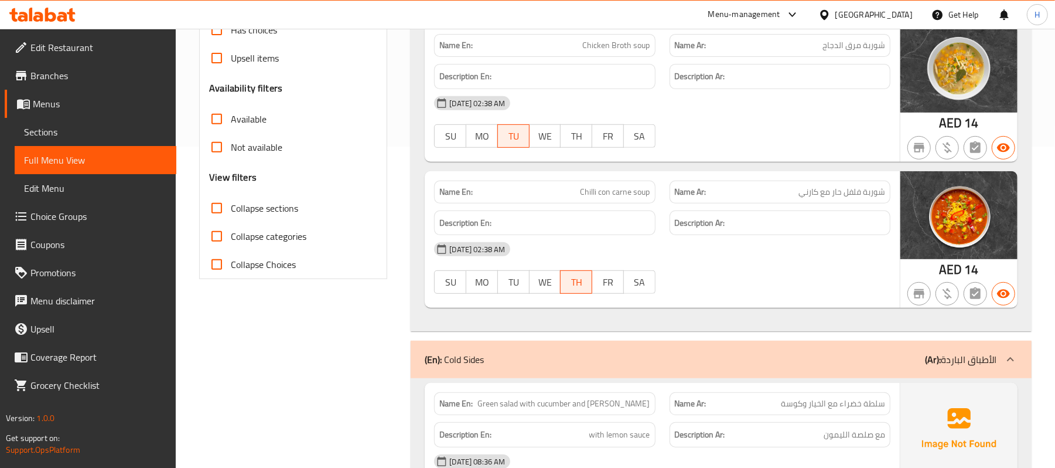
click at [261, 203] on span "Collapse sections" at bounding box center [264, 208] width 67 height 14
click at [231, 203] on input "Collapse sections" at bounding box center [217, 208] width 28 height 28
checkbox input "true"
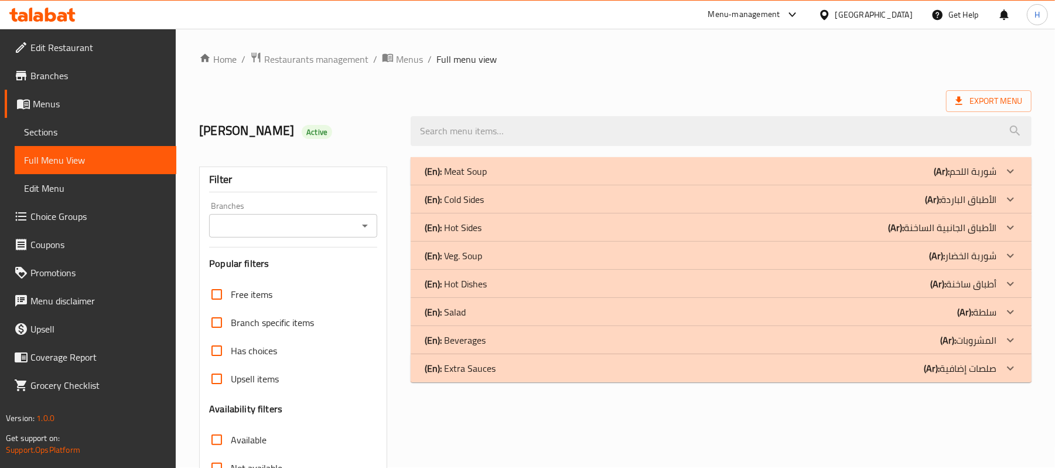
scroll to position [0, 0]
click at [517, 191] on div "(En): Cold Sides (Ar): الأطباق الباردة" at bounding box center [721, 200] width 621 height 28
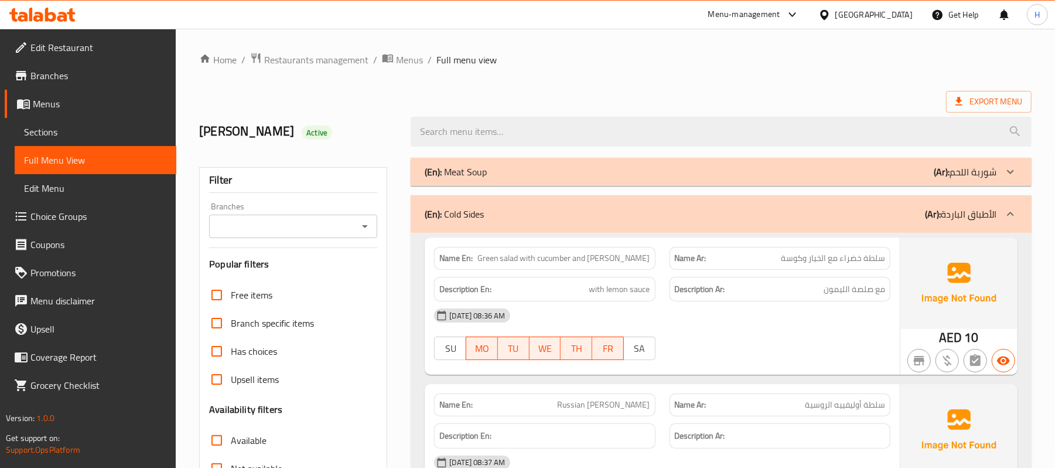
click at [495, 214] on div "(En): Cold Sides (Ar): الأطباق الباردة" at bounding box center [711, 214] width 572 height 14
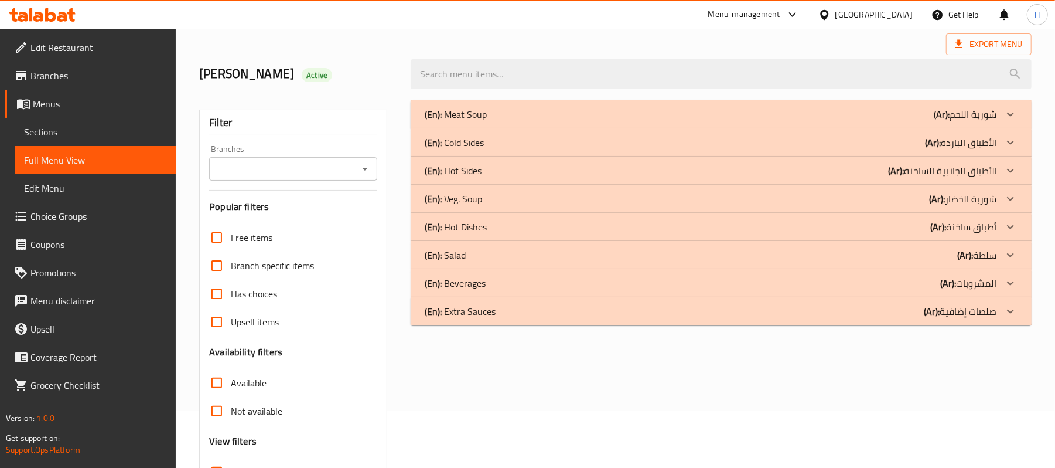
scroll to position [156, 0]
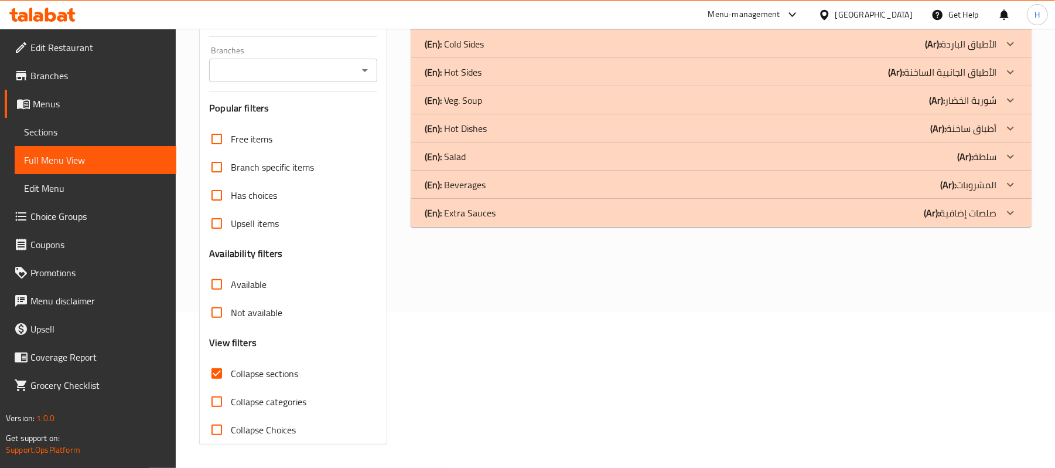
click at [475, 216] on p "(En): Extra Sauces" at bounding box center [460, 213] width 71 height 14
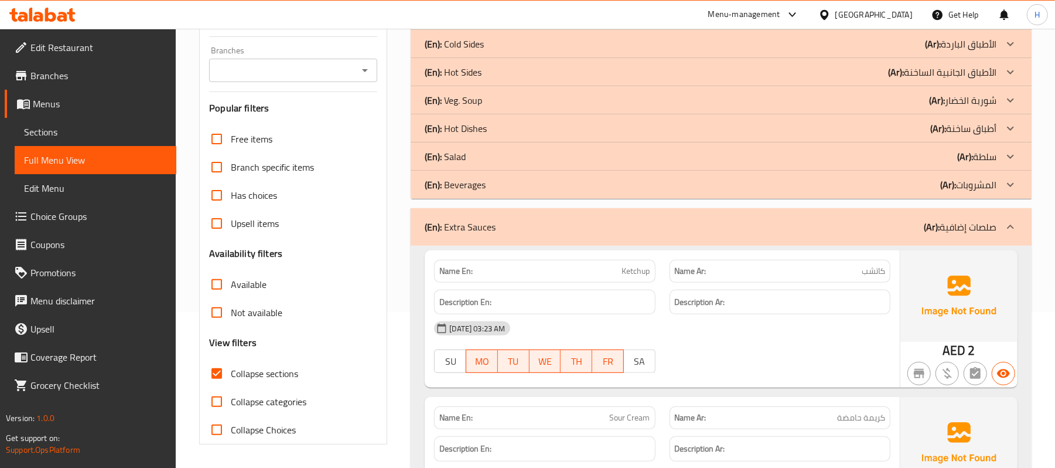
click at [469, 192] on p "(En): Beverages" at bounding box center [455, 185] width 61 height 14
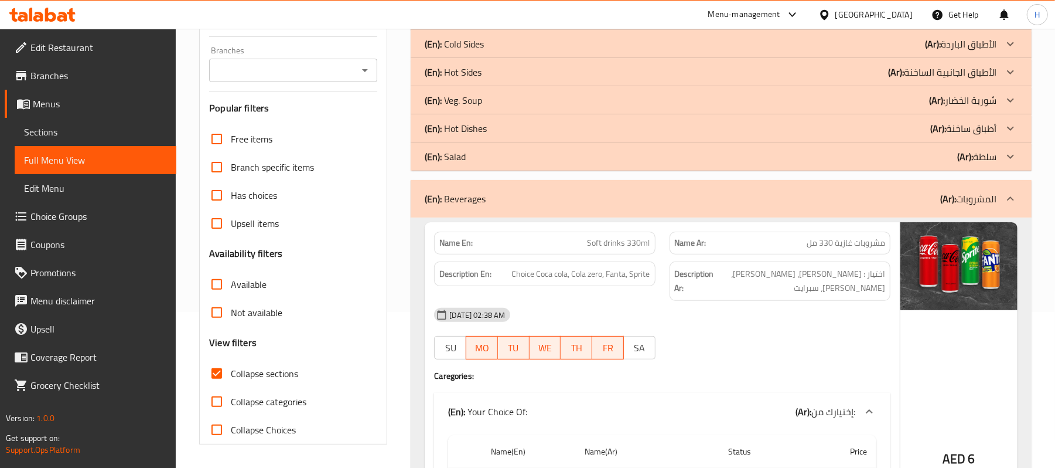
click at [453, 158] on p "(En): Salad" at bounding box center [445, 156] width 41 height 14
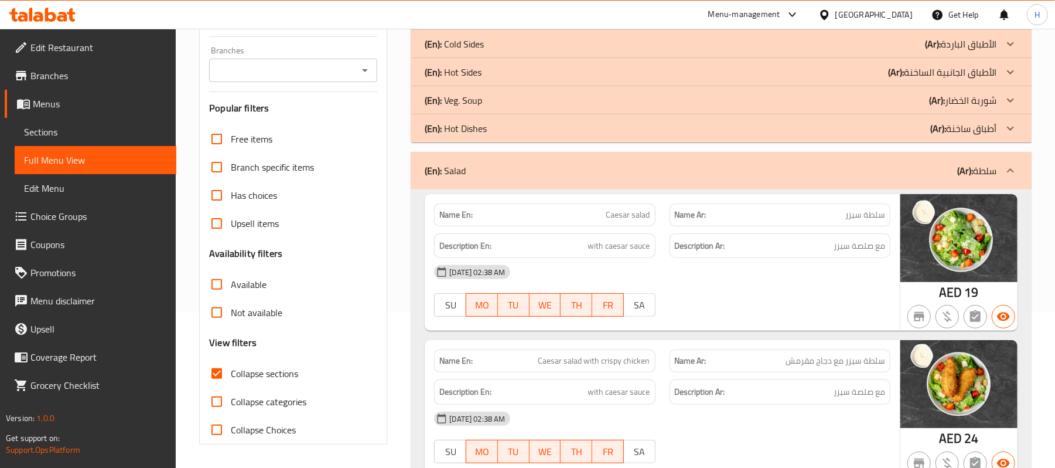
scroll to position [78, 0]
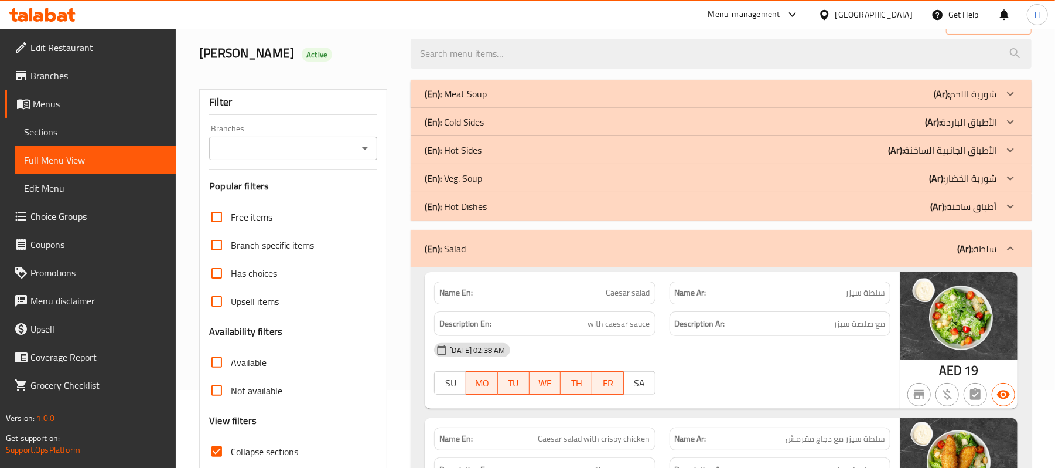
click at [486, 146] on div "(En): Hot Sides (Ar): الأطباق الجانبية الساخنة" at bounding box center [711, 150] width 572 height 14
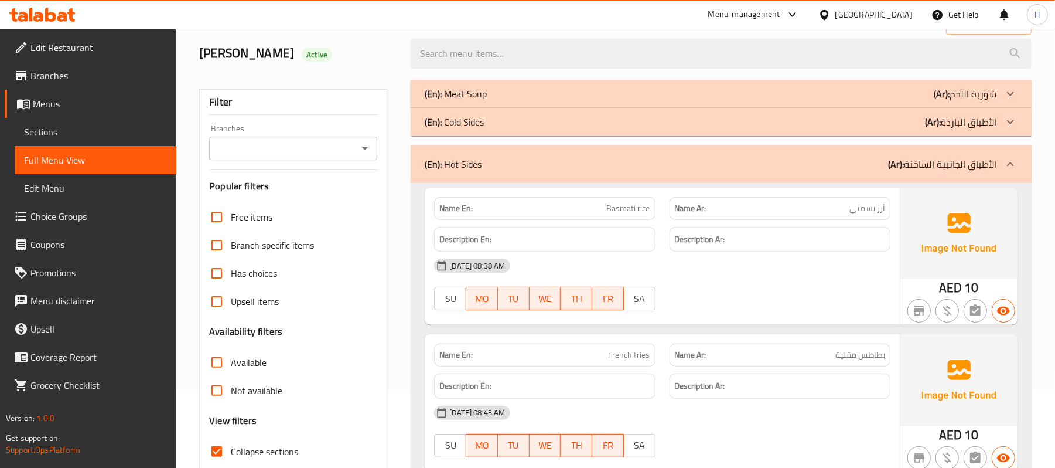
click at [479, 122] on p "(En): Cold Sides" at bounding box center [454, 122] width 59 height 14
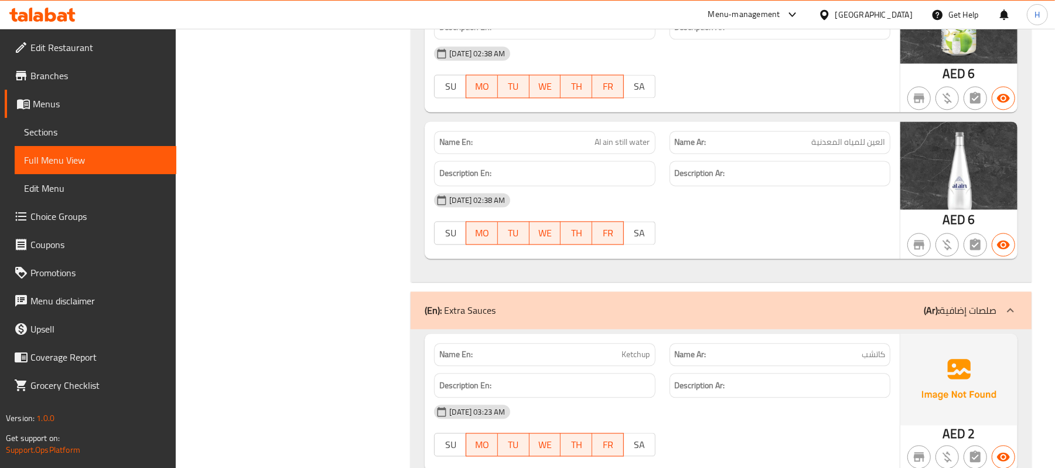
scroll to position [4817, 0]
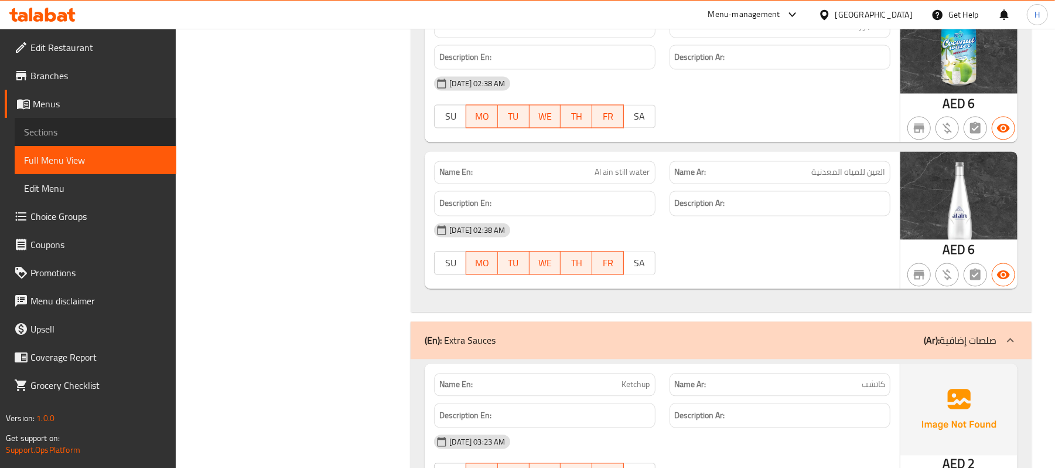
drag, startPoint x: 28, startPoint y: 134, endPoint x: 83, endPoint y: 143, distance: 55.2
click at [28, 134] on span "Sections" at bounding box center [95, 132] width 143 height 14
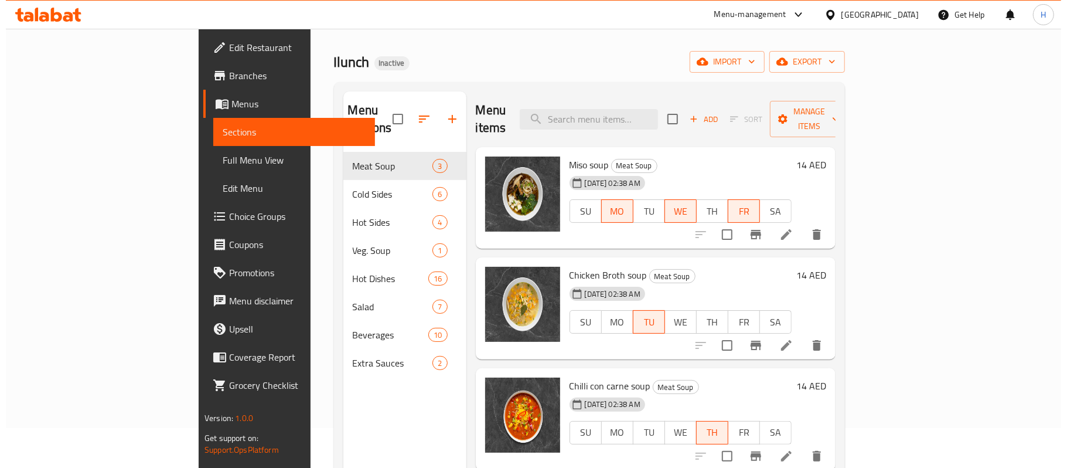
scroll to position [8, 0]
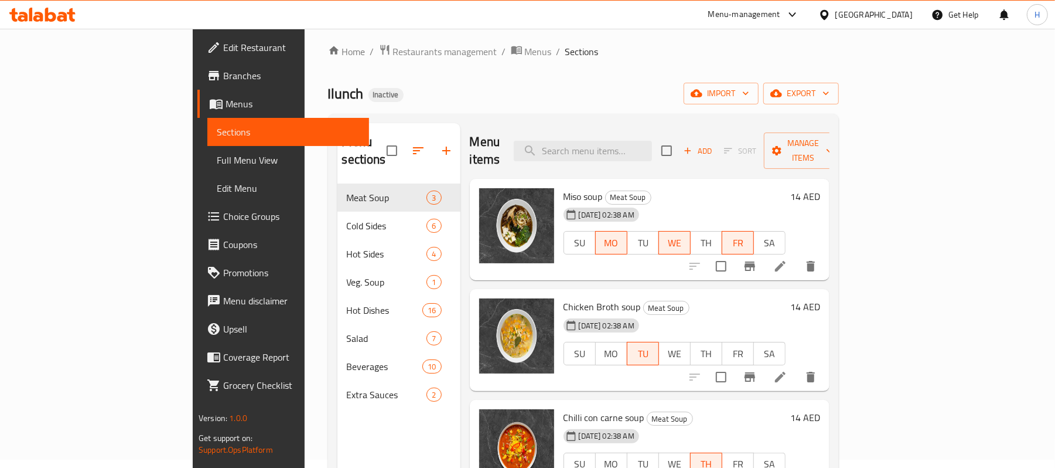
click at [839, 81] on div "Home / Restaurants management / Menus / Sections Ilunch Inactive import export …" at bounding box center [583, 322] width 511 height 556
click at [830, 94] on span "export" at bounding box center [801, 93] width 57 height 15
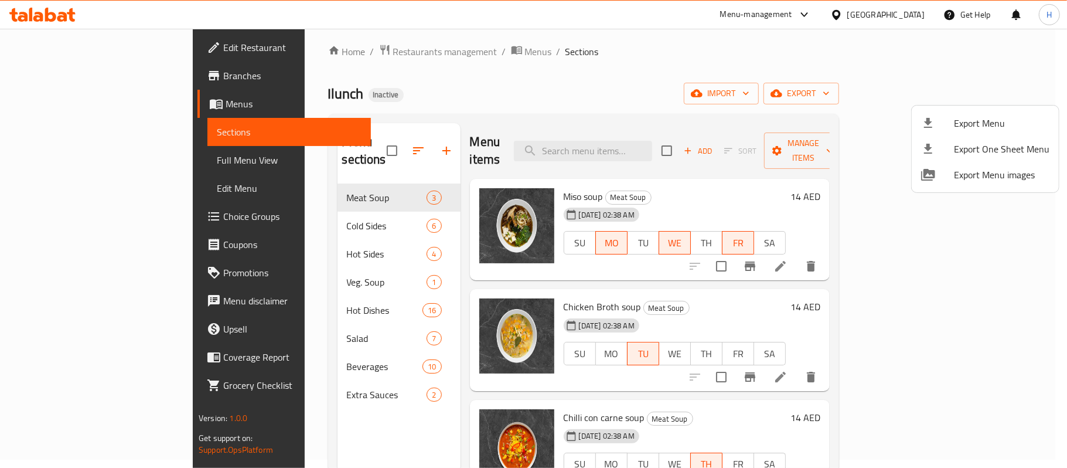
click at [953, 124] on div at bounding box center [937, 123] width 33 height 14
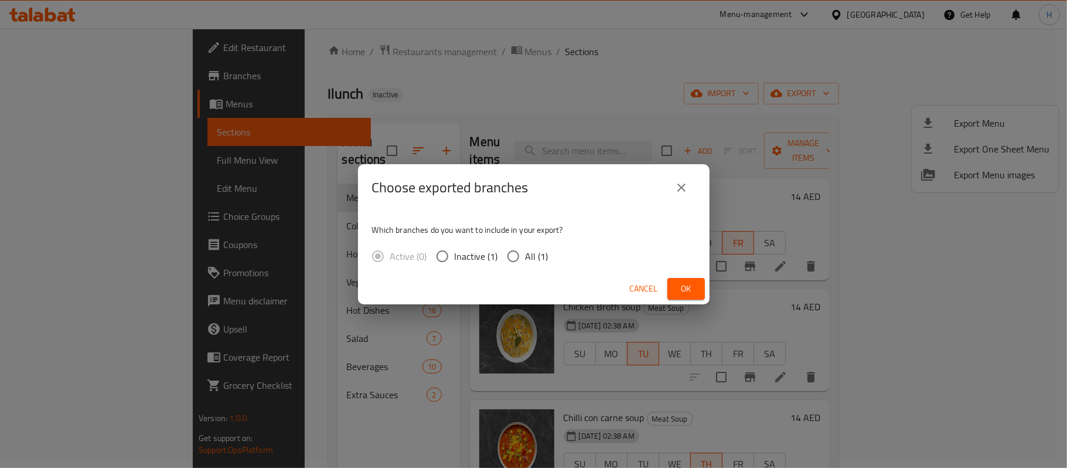
click at [537, 258] on span "All (1)" at bounding box center [537, 256] width 23 height 14
click at [526, 258] on input "All (1)" at bounding box center [513, 256] width 25 height 25
radio input "true"
click at [667, 284] on button "Ok" at bounding box center [685, 289] width 37 height 22
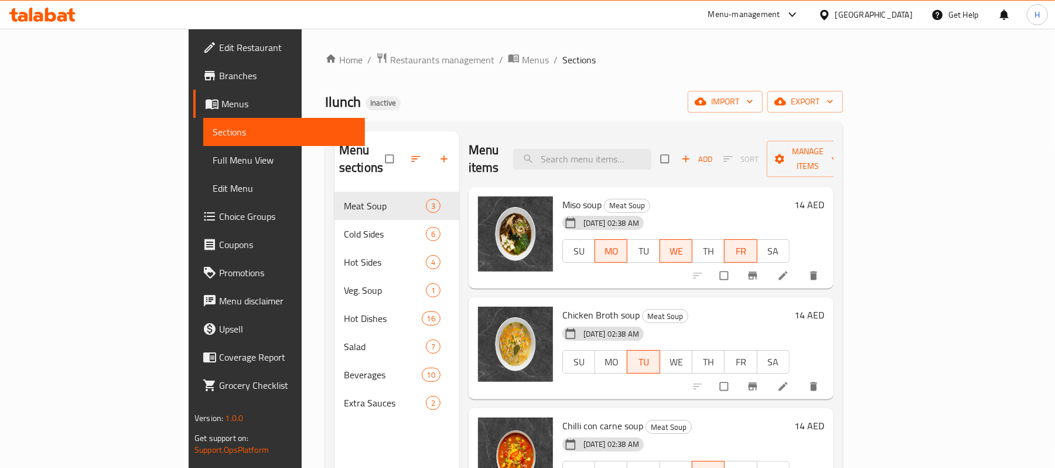
click at [888, 7] on div "[GEOGRAPHIC_DATA]" at bounding box center [865, 15] width 113 height 28
click at [886, 22] on div "[GEOGRAPHIC_DATA]" at bounding box center [865, 15] width 113 height 28
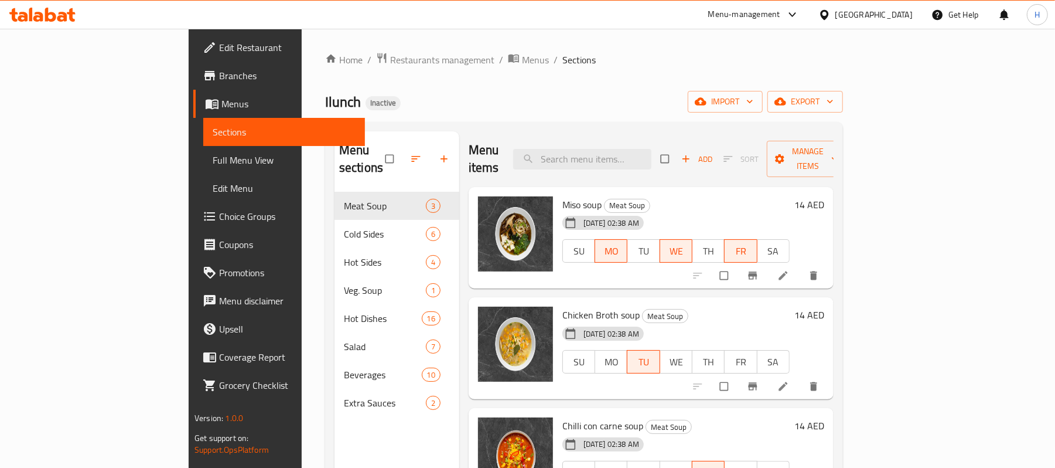
click at [852, 14] on div "[GEOGRAPHIC_DATA]" at bounding box center [874, 14] width 77 height 13
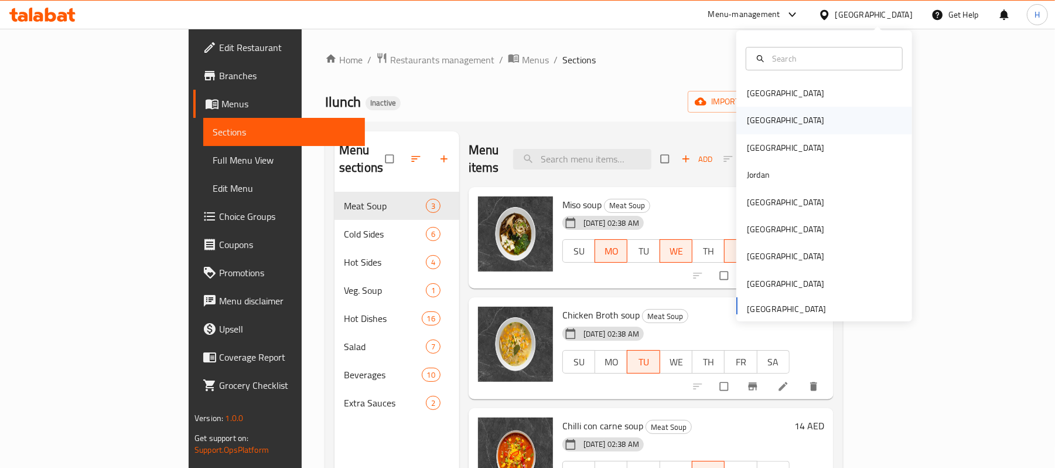
click at [762, 125] on div "[GEOGRAPHIC_DATA]" at bounding box center [786, 120] width 96 height 27
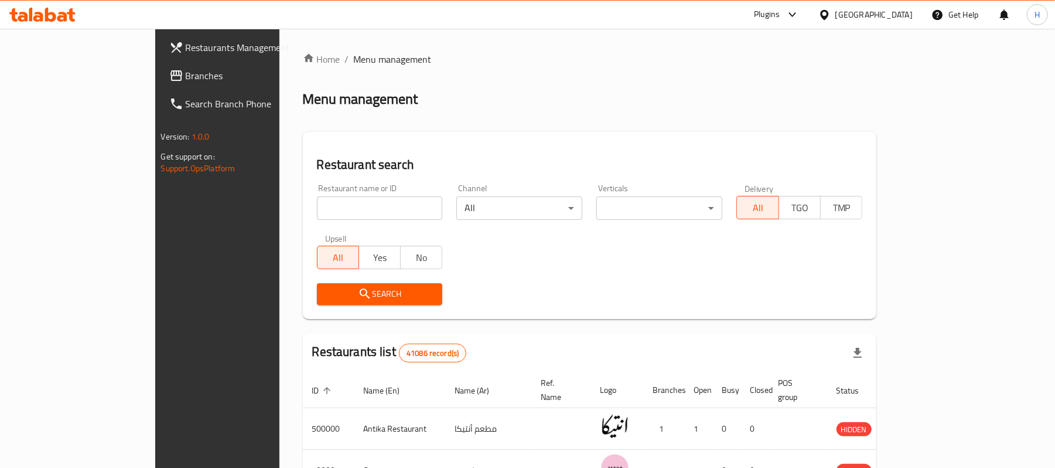
click at [186, 76] on span "Branches" at bounding box center [254, 76] width 137 height 14
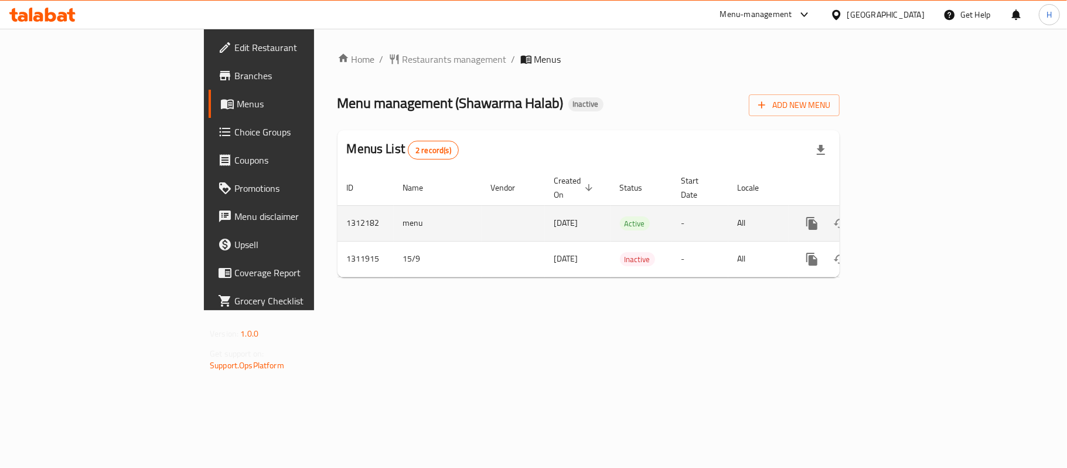
click at [903, 216] on icon "enhanced table" at bounding box center [896, 223] width 14 height 14
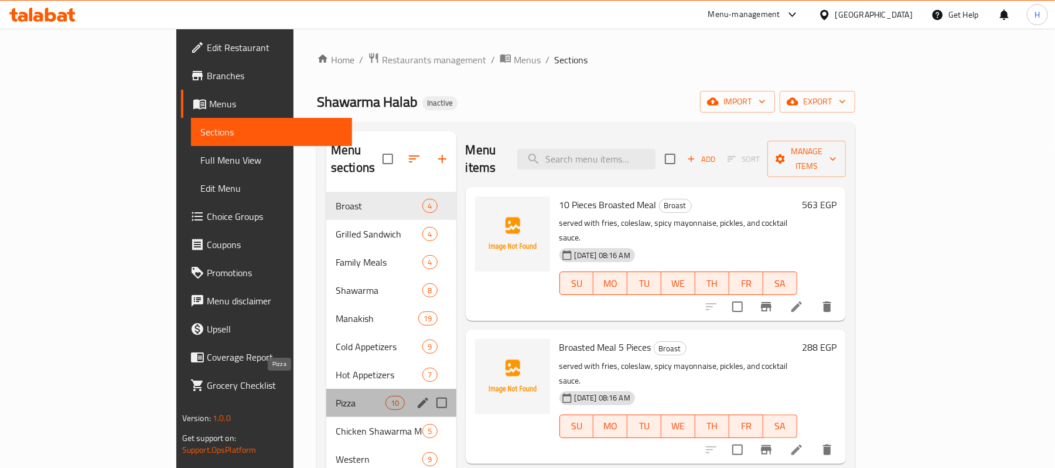
click at [336, 395] on span "Pizza" at bounding box center [361, 402] width 50 height 14
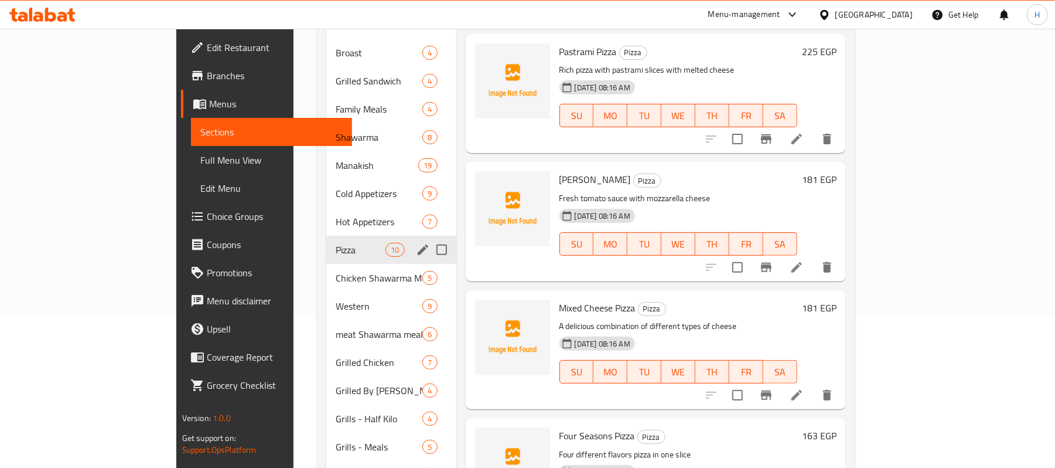
scroll to position [156, 0]
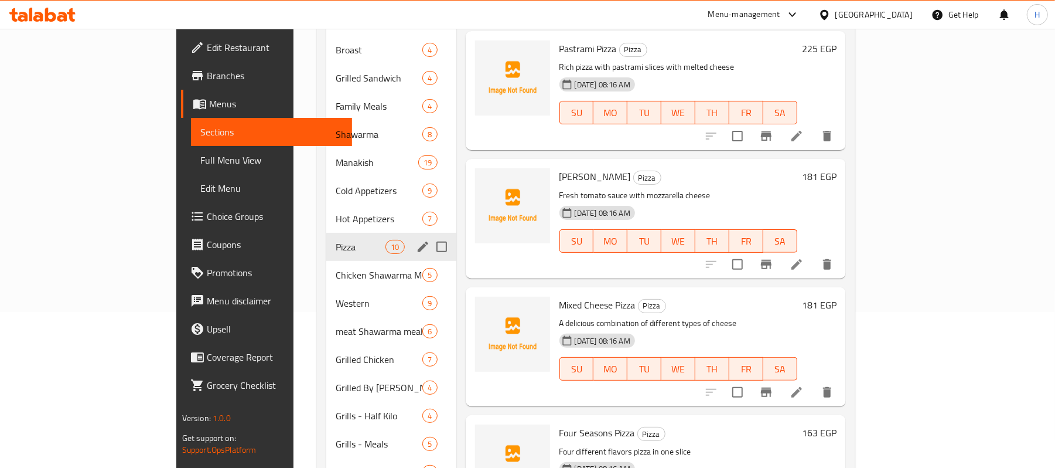
click at [326, 233] on div "Pizza 10" at bounding box center [391, 247] width 130 height 28
click at [294, 397] on div "Home / Restaurants management / Menus / Sections Shawarma Halab Inactive import…" at bounding box center [586, 198] width 585 height 650
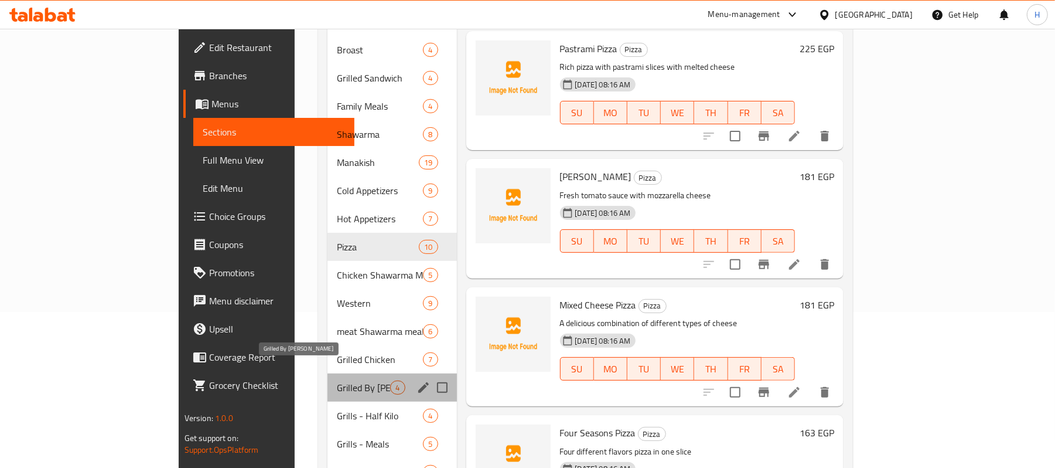
click at [337, 380] on span "Grilled By [PERSON_NAME]" at bounding box center [363, 387] width 53 height 14
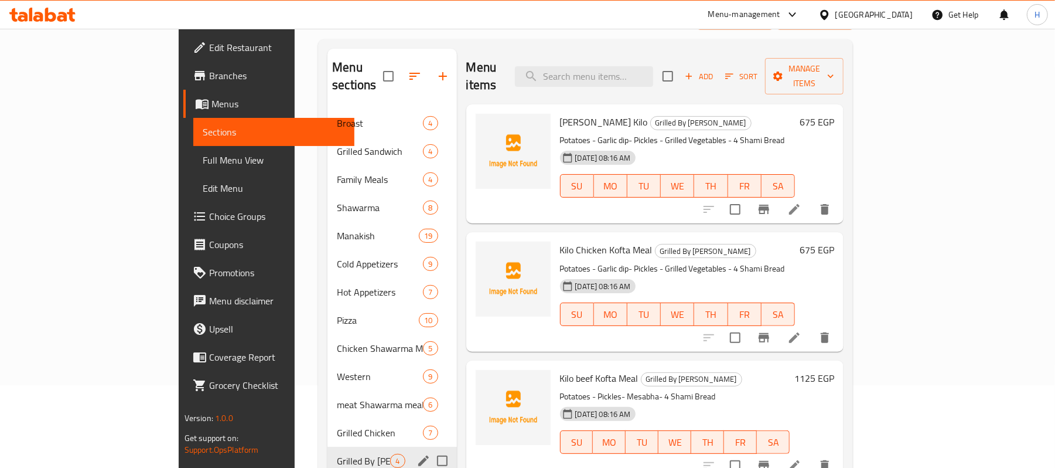
scroll to position [195, 0]
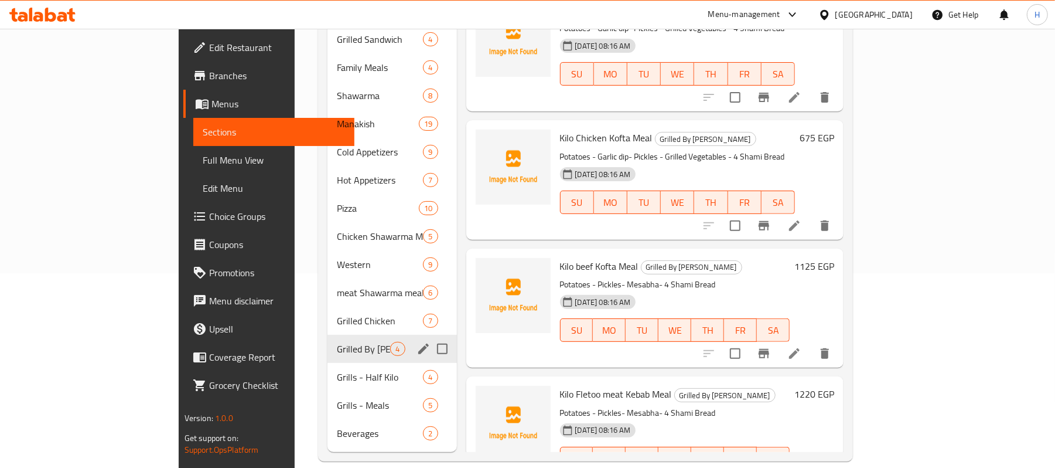
click at [328, 335] on div "Grilled By Kilo 4" at bounding box center [392, 349] width 129 height 28
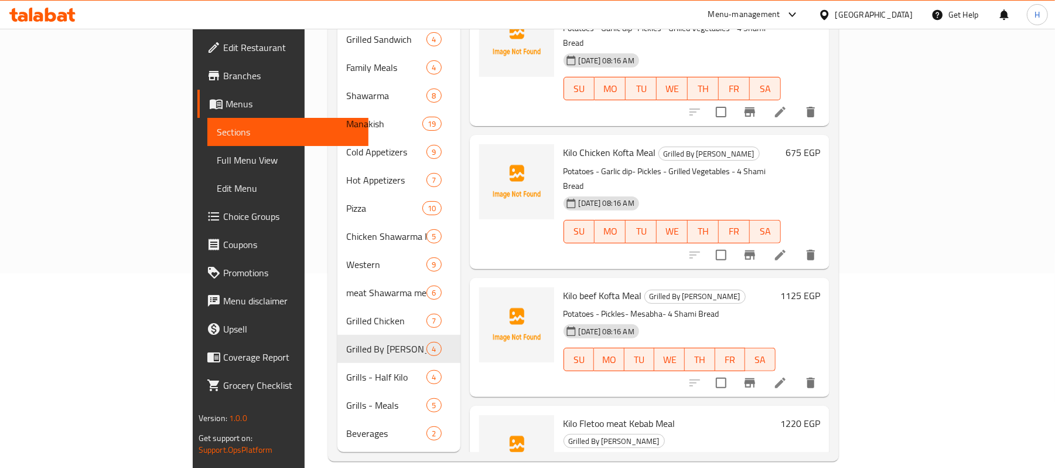
click at [217, 134] on span "Sections" at bounding box center [288, 132] width 143 height 14
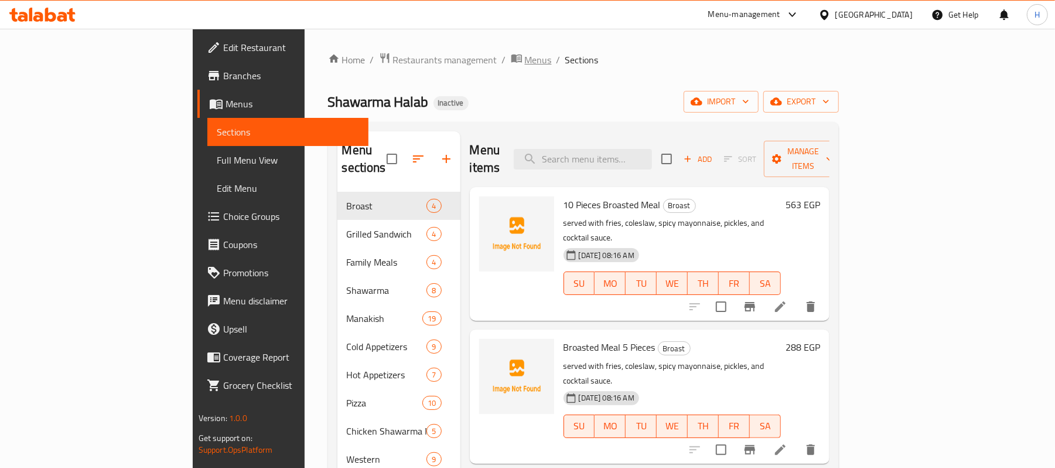
click at [511, 53] on icon "breadcrumb" at bounding box center [517, 58] width 12 height 12
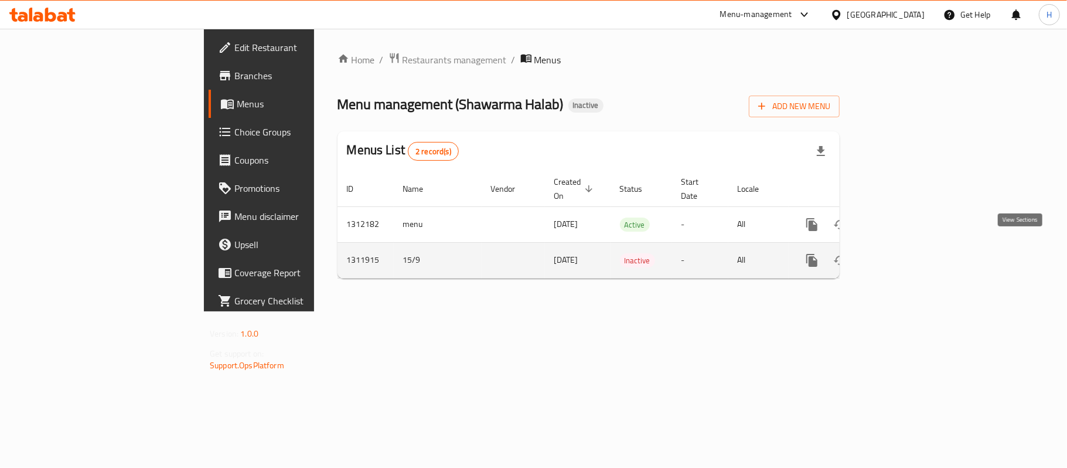
click at [911, 247] on link "enhanced table" at bounding box center [896, 260] width 28 height 28
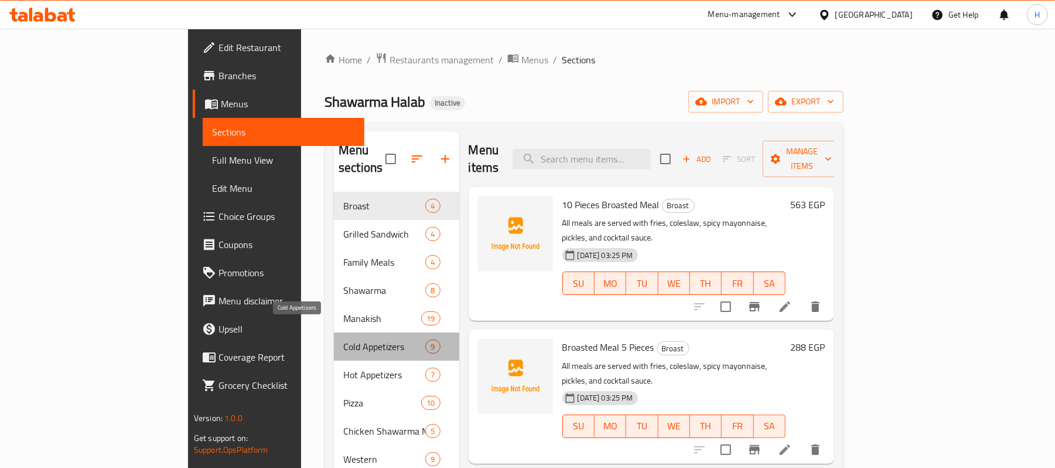
click at [343, 339] on span "Cold Appetizers" at bounding box center [384, 346] width 82 height 14
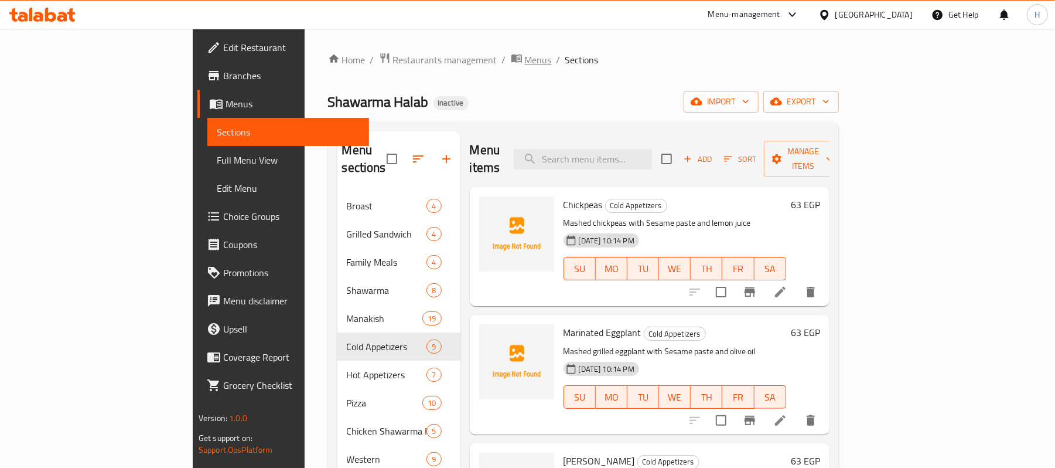
click at [525, 67] on span "Menus" at bounding box center [538, 60] width 27 height 14
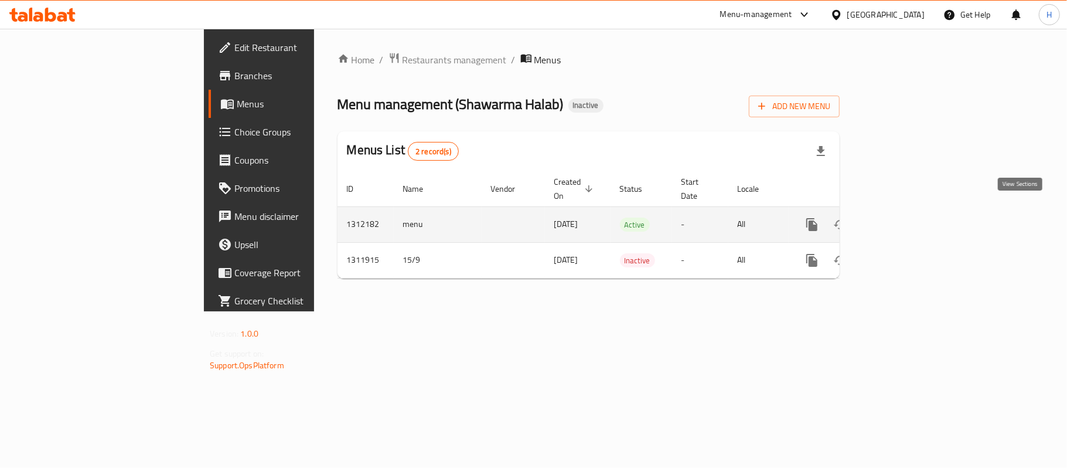
click at [911, 214] on link "enhanced table" at bounding box center [896, 224] width 28 height 28
